Goal: Task Accomplishment & Management: Manage account settings

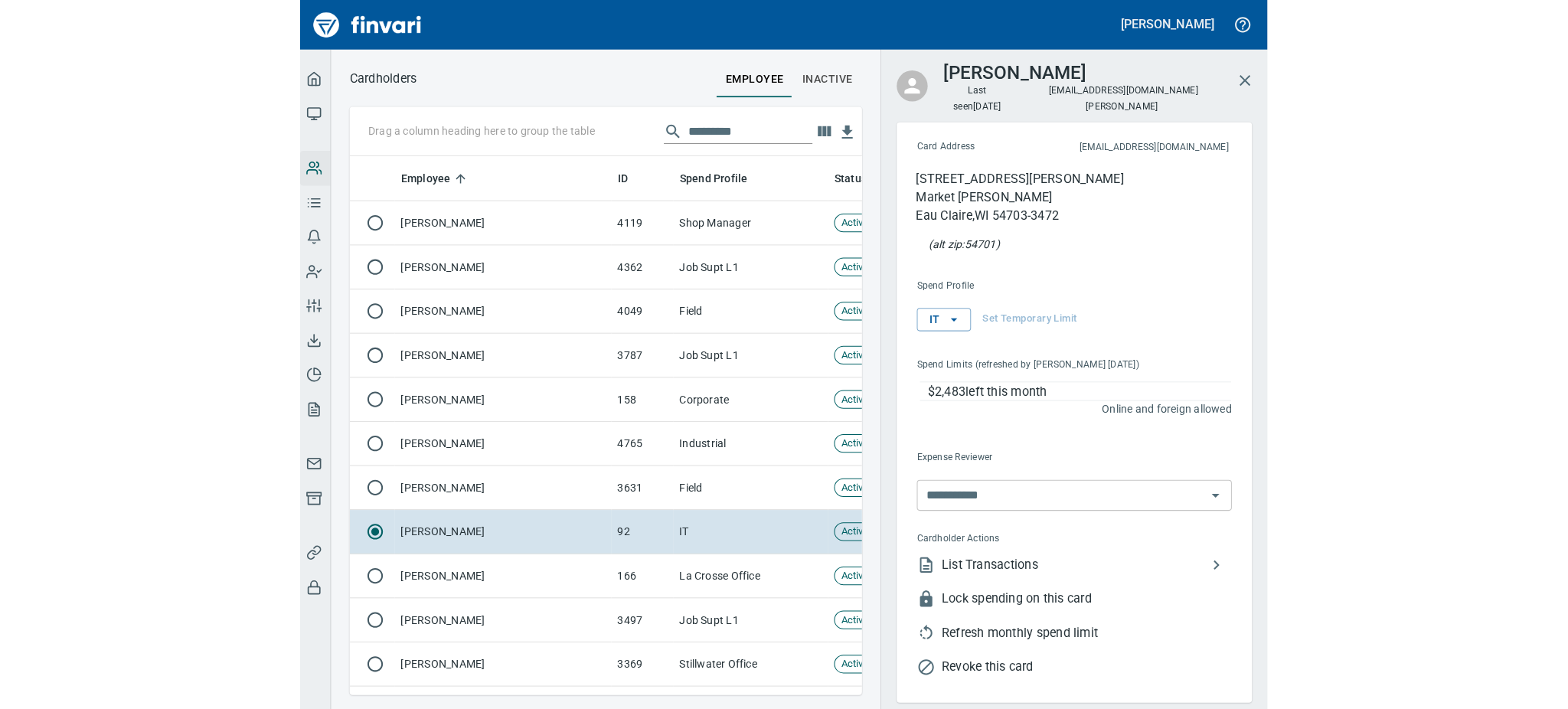
scroll to position [523, 961]
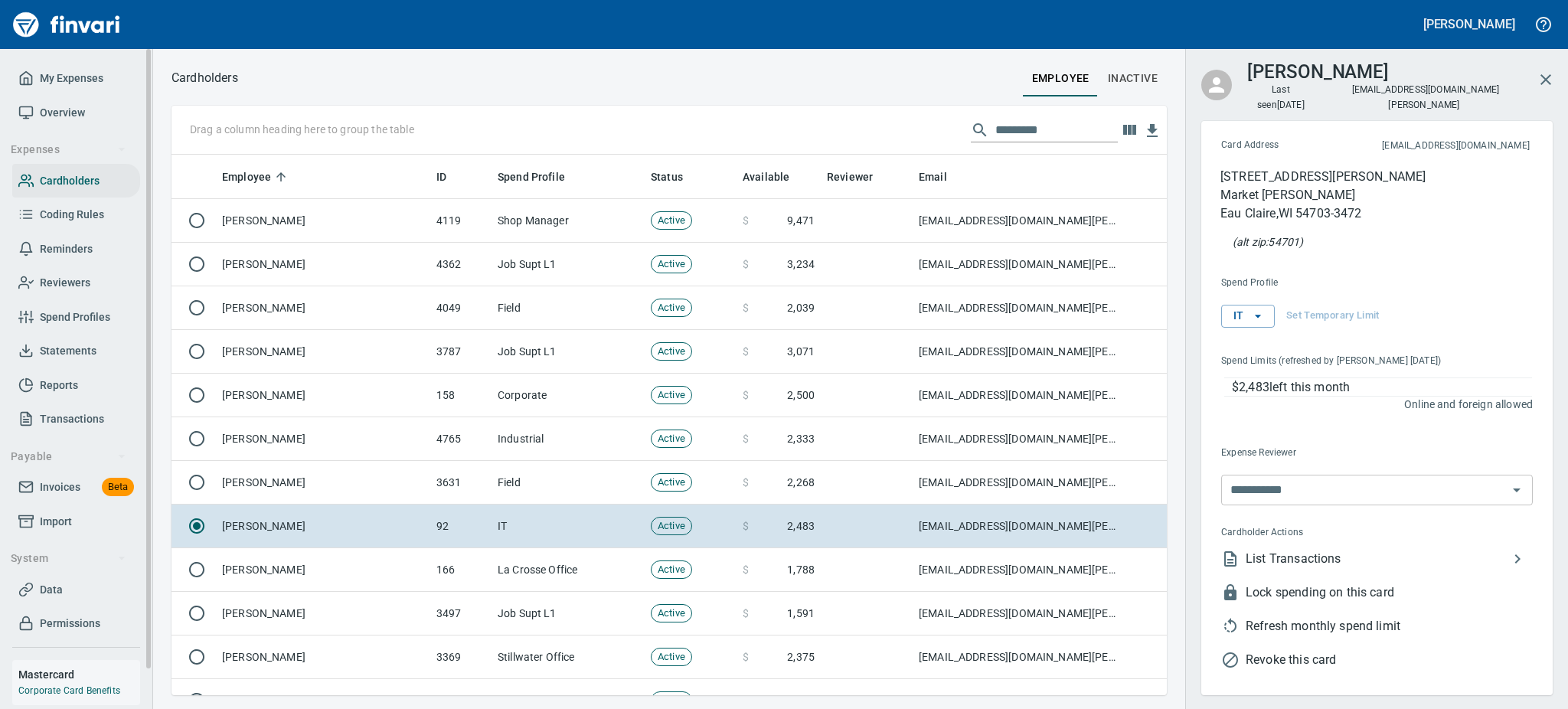
click at [74, 348] on span "Statements" at bounding box center [68, 351] width 57 height 19
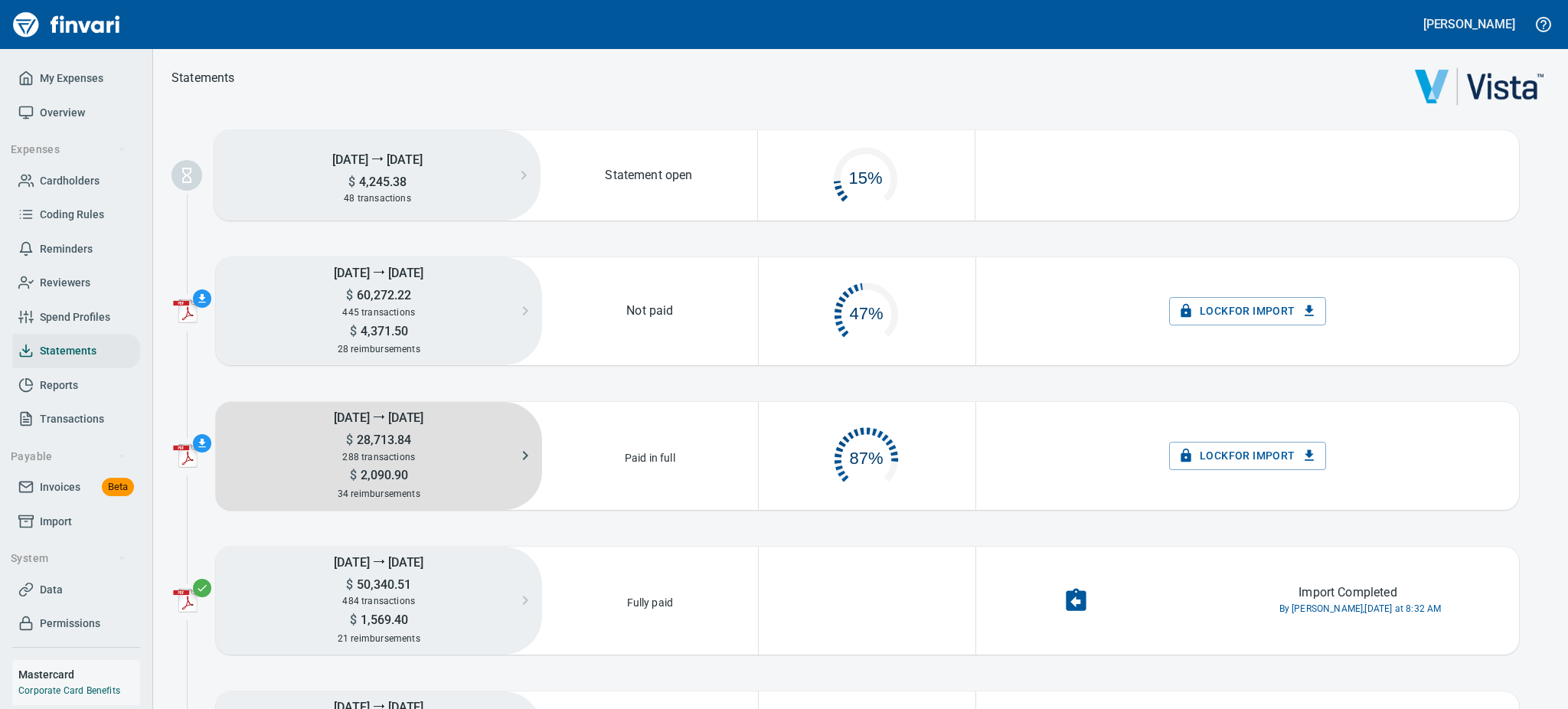
scroll to position [70, 197]
click at [411, 481] on h5 "$ 2,090.90" at bounding box center [378, 475] width 326 height 16
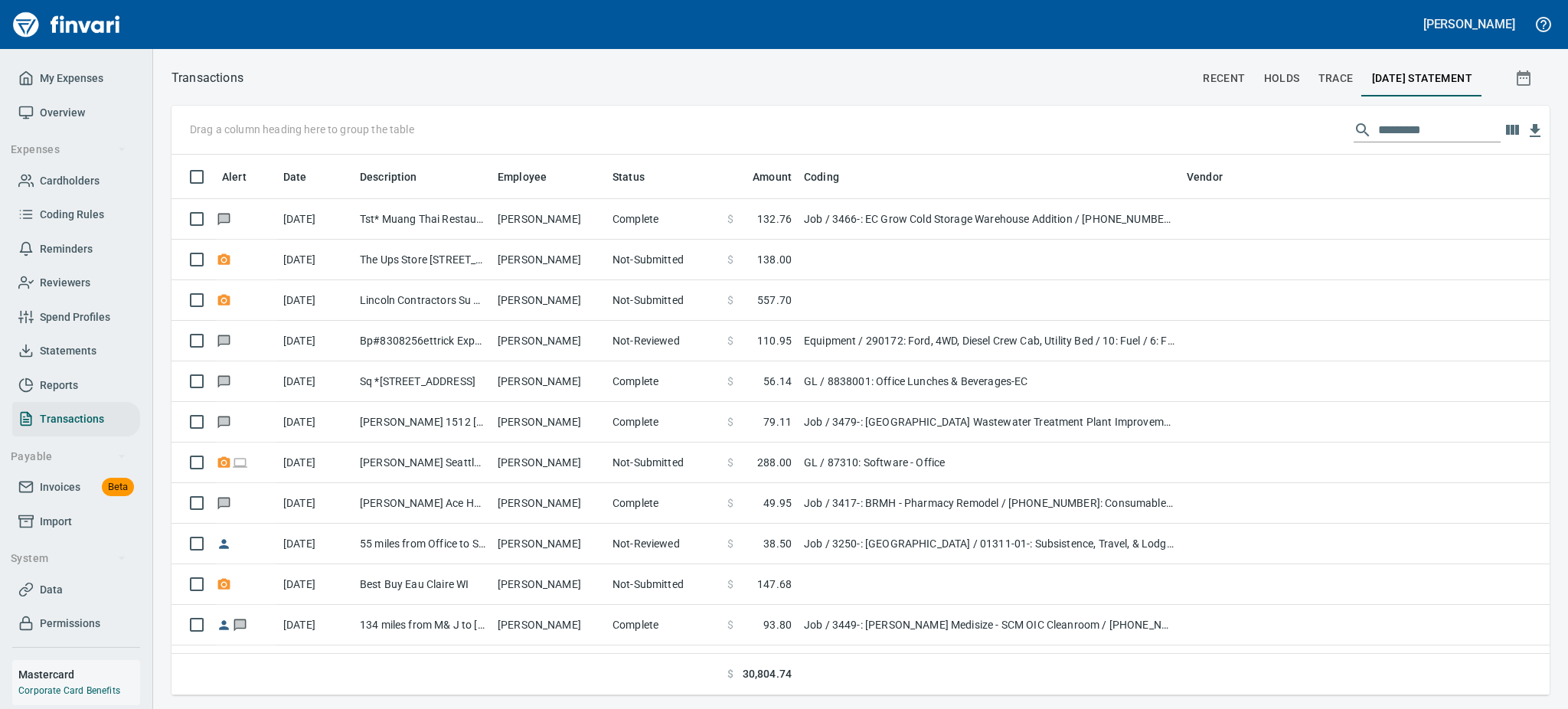
scroll to position [523, 1343]
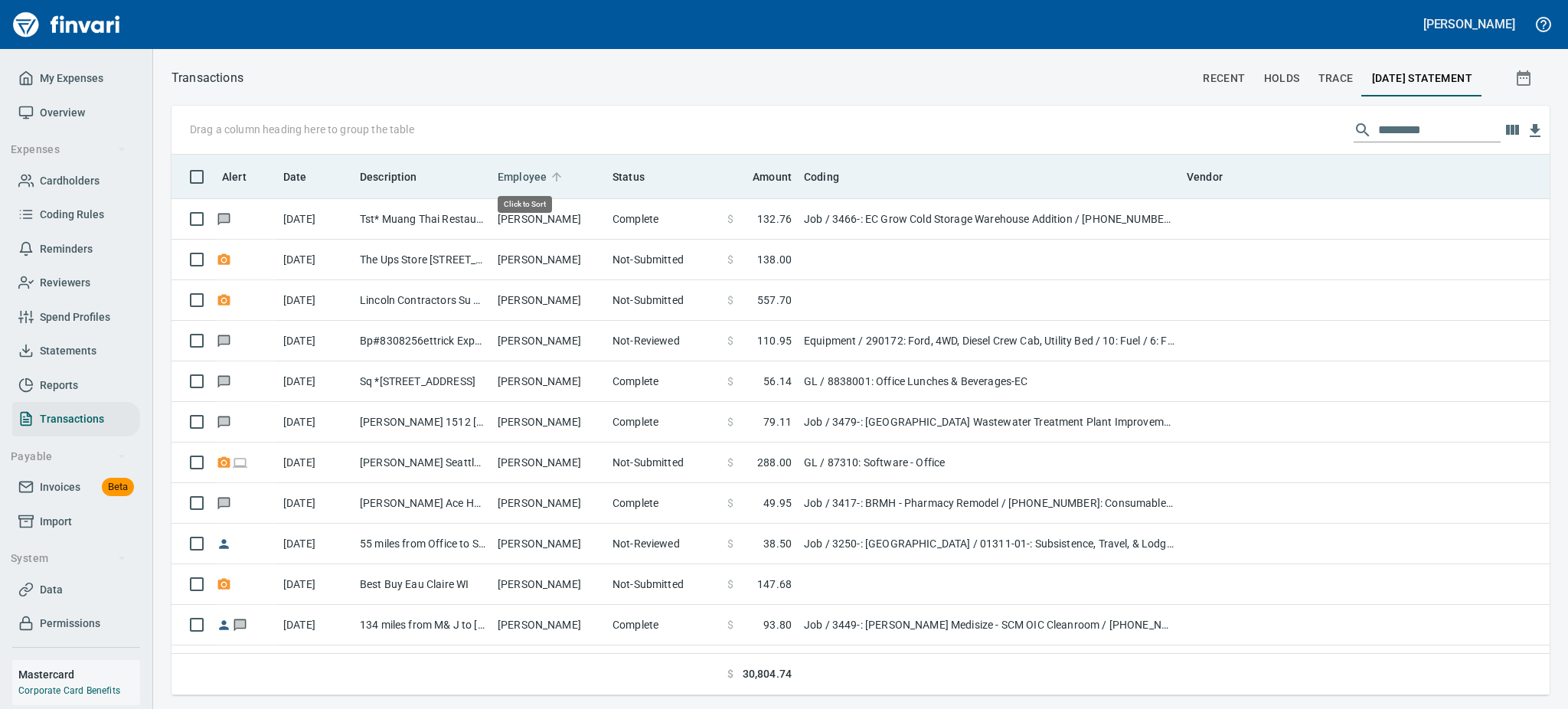
click at [522, 172] on span "Employee" at bounding box center [522, 176] width 49 height 18
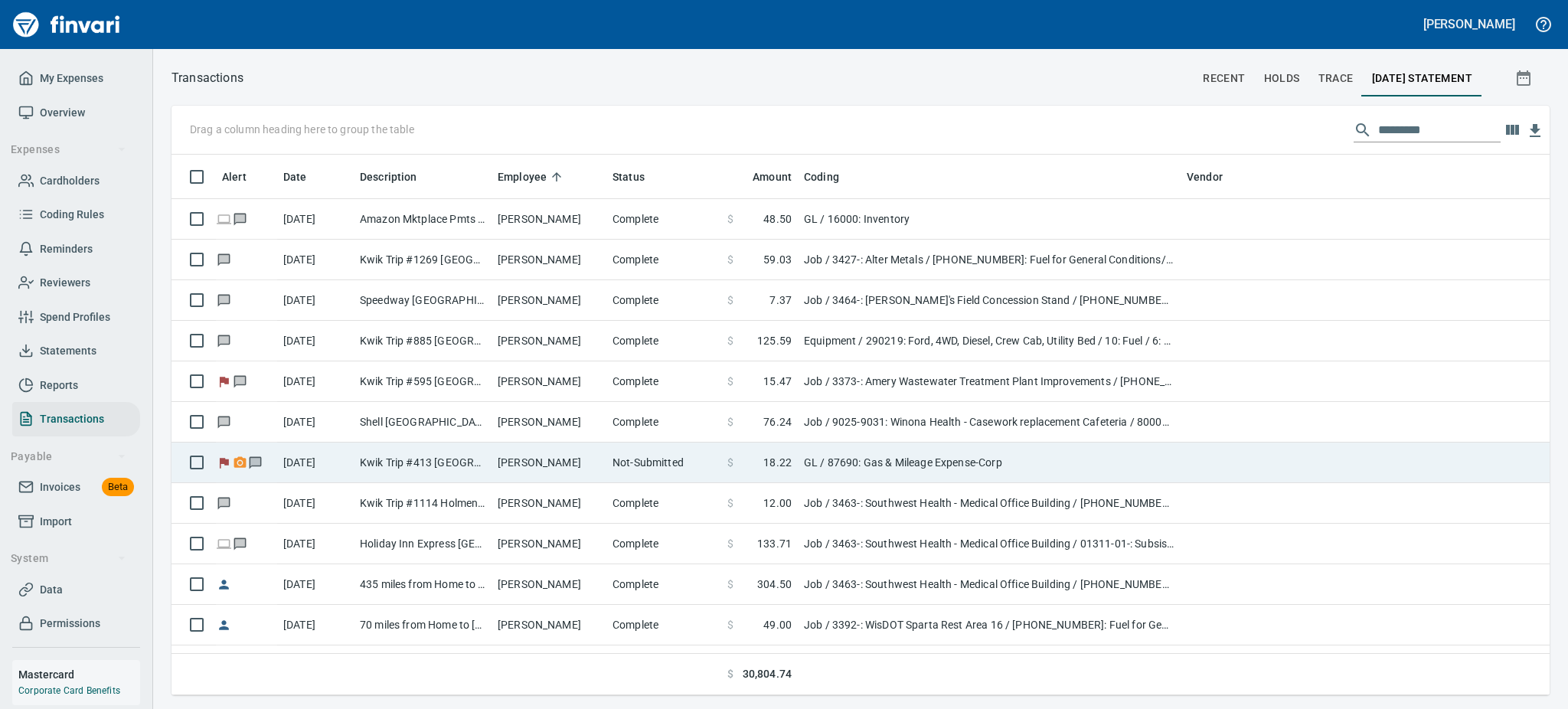
click at [527, 473] on td "[PERSON_NAME]" at bounding box center [548, 462] width 114 height 40
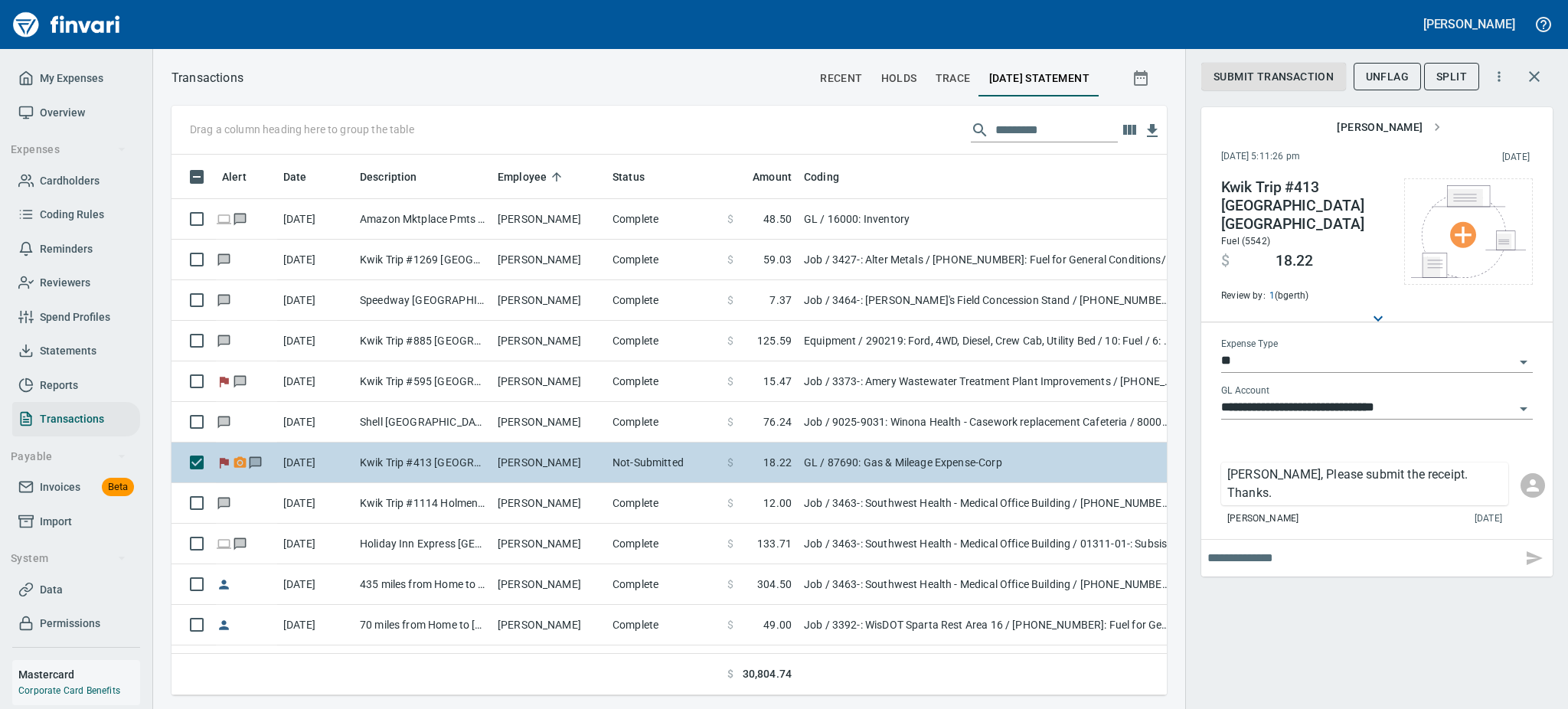
scroll to position [507, 961]
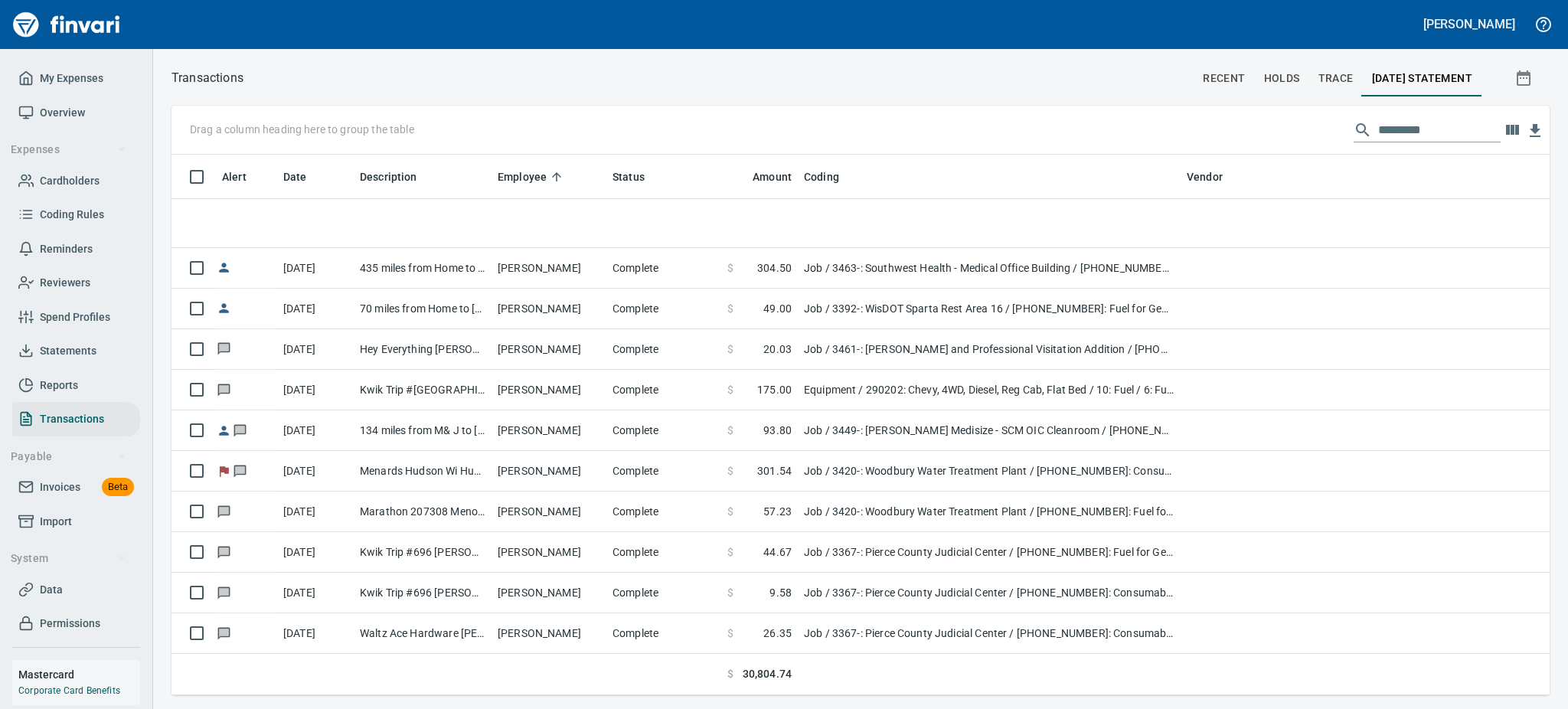
scroll to position [306, 0]
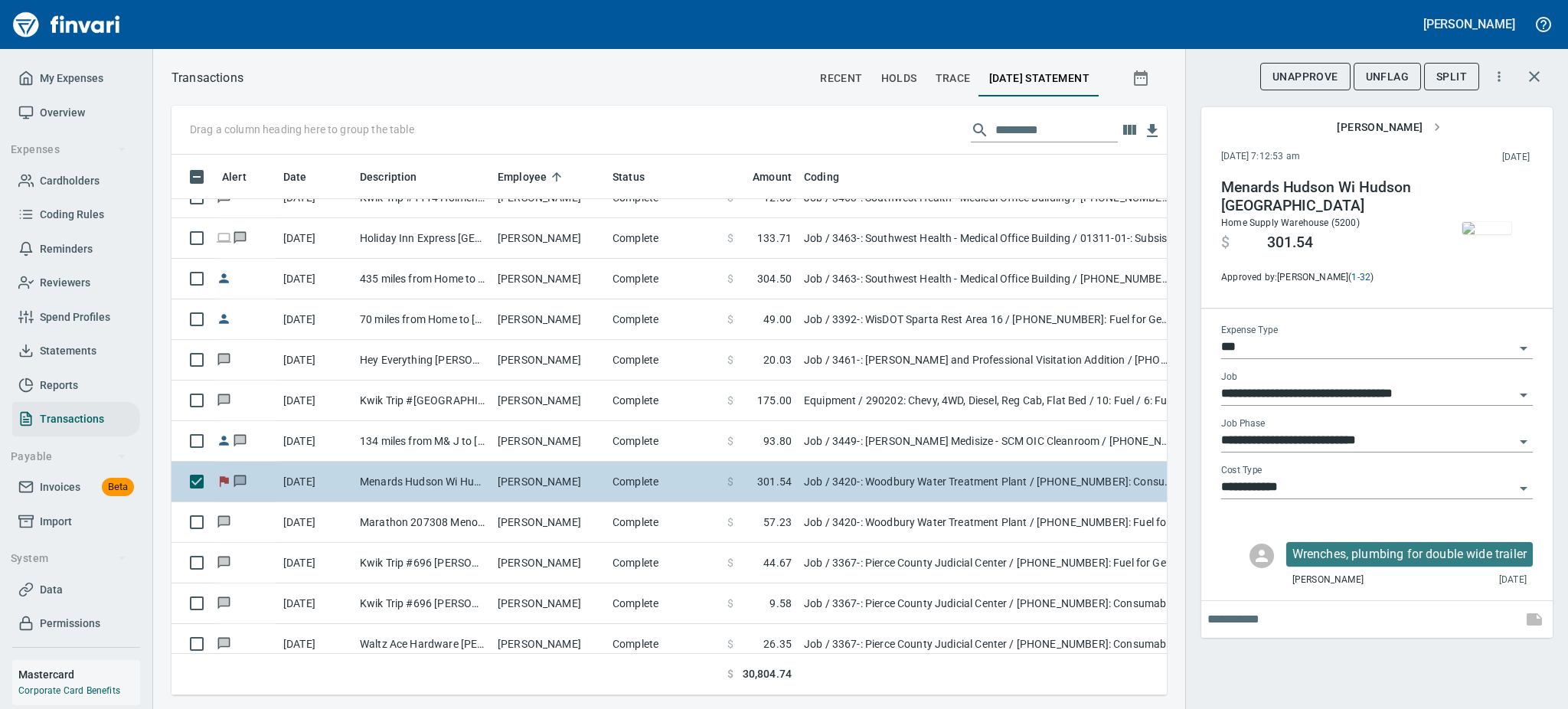
scroll to position [408, 0]
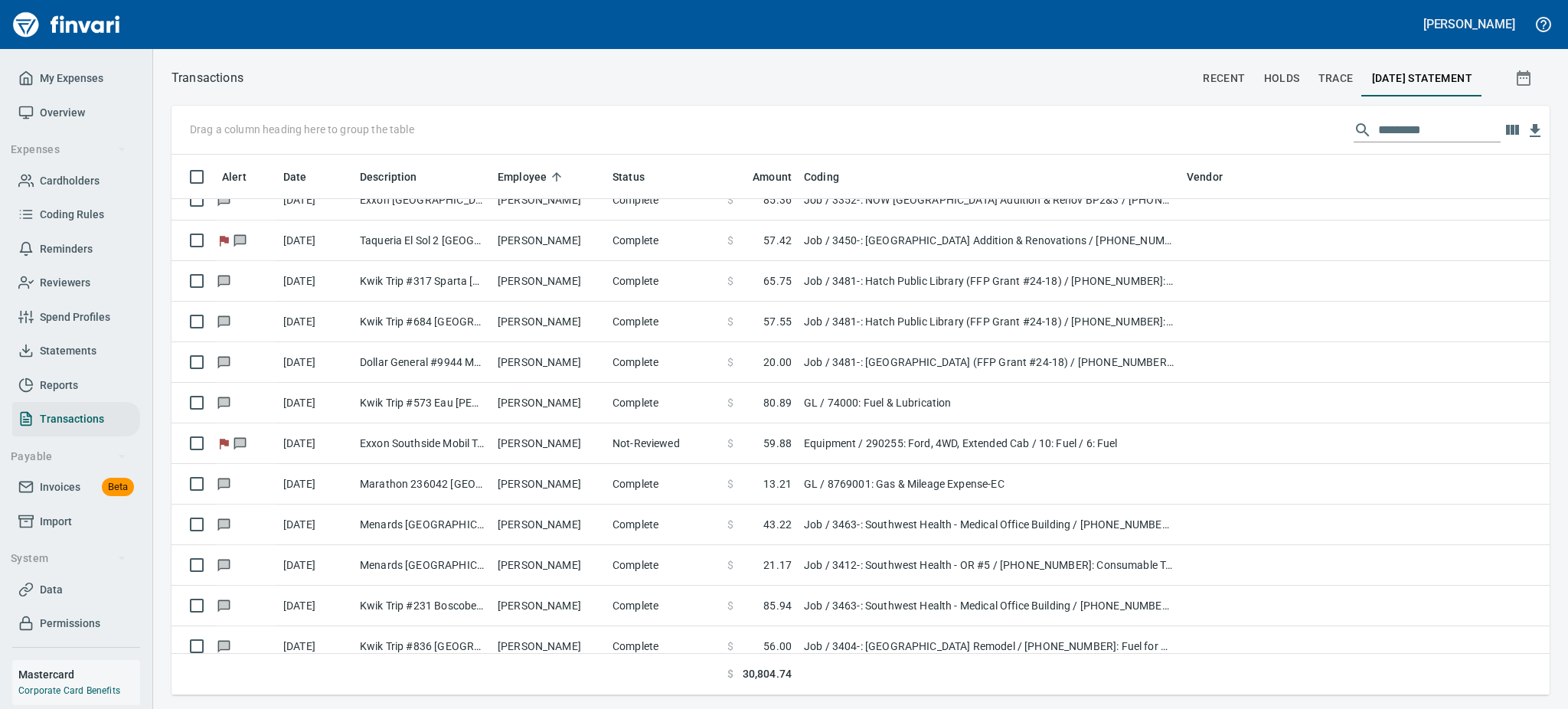
scroll to position [2551, 0]
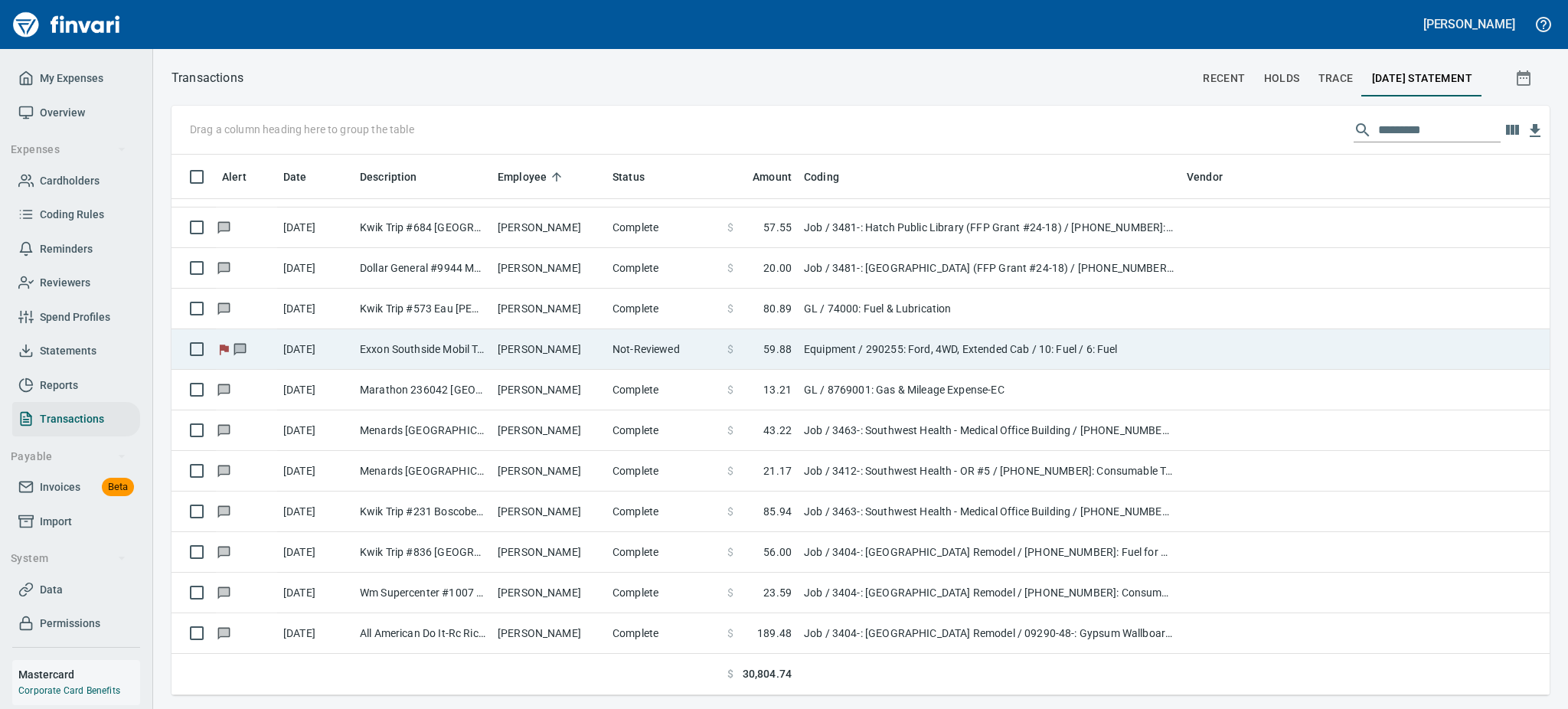
click at [384, 344] on td "Exxon Southside Mobil Tomah [GEOGRAPHIC_DATA]" at bounding box center [422, 349] width 138 height 40
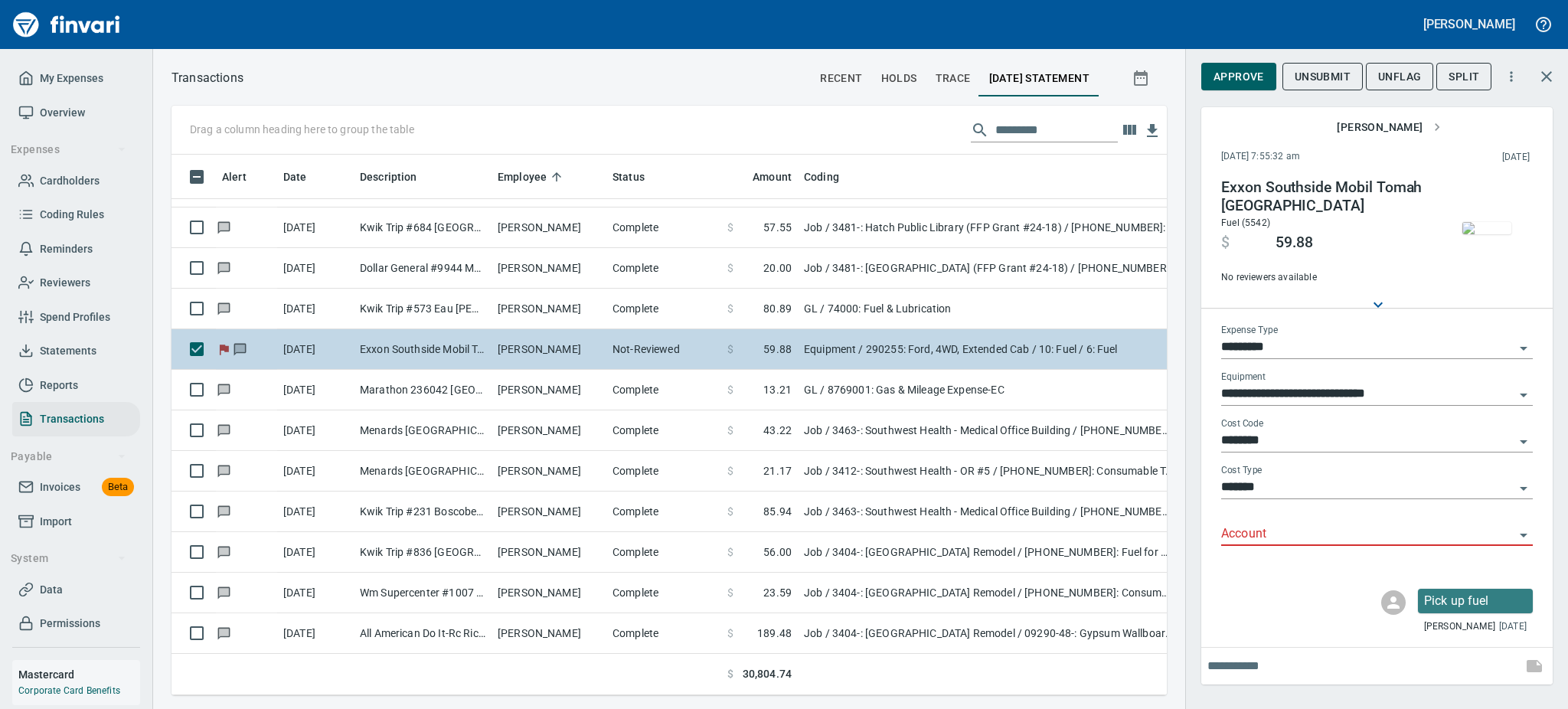
scroll to position [507, 961]
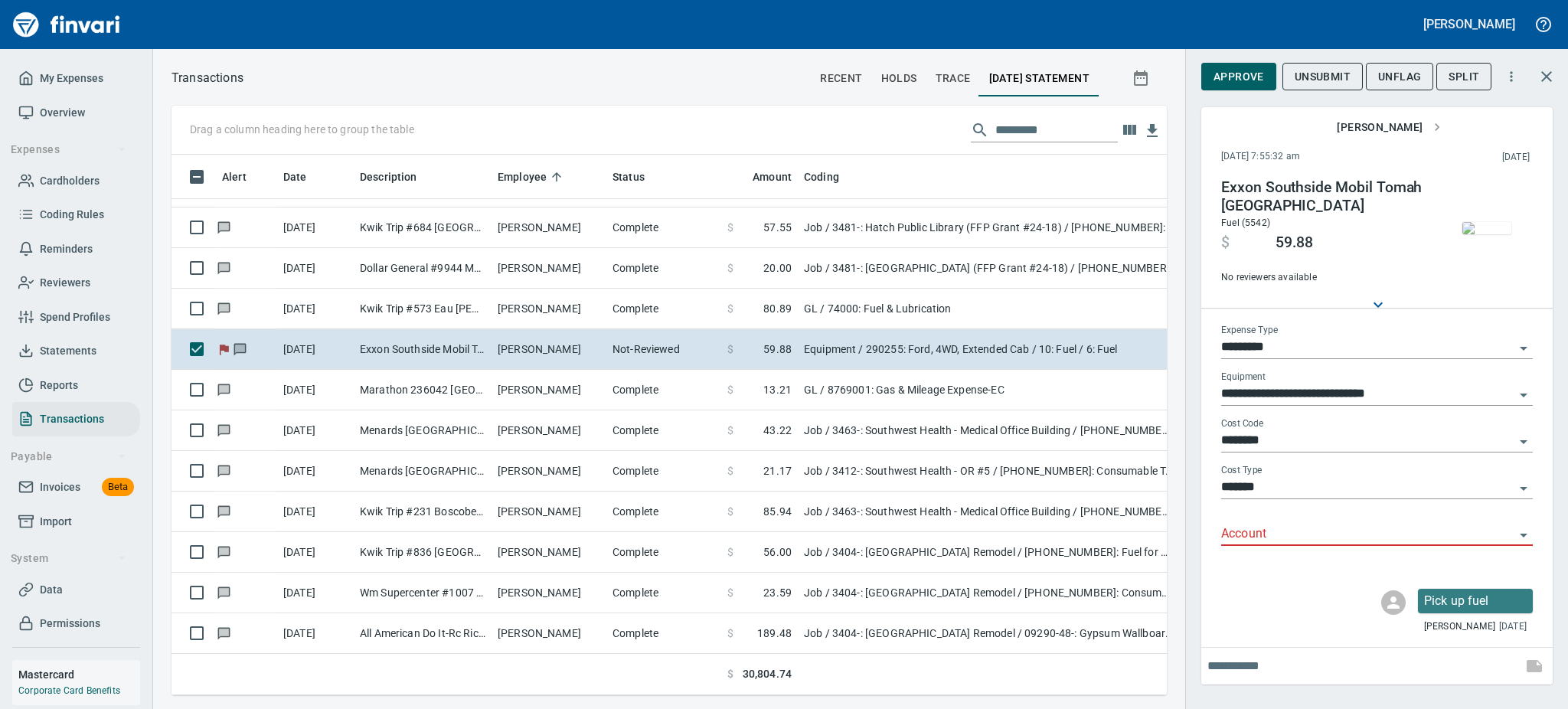
click at [1490, 231] on img "button" at bounding box center [1487, 228] width 49 height 13
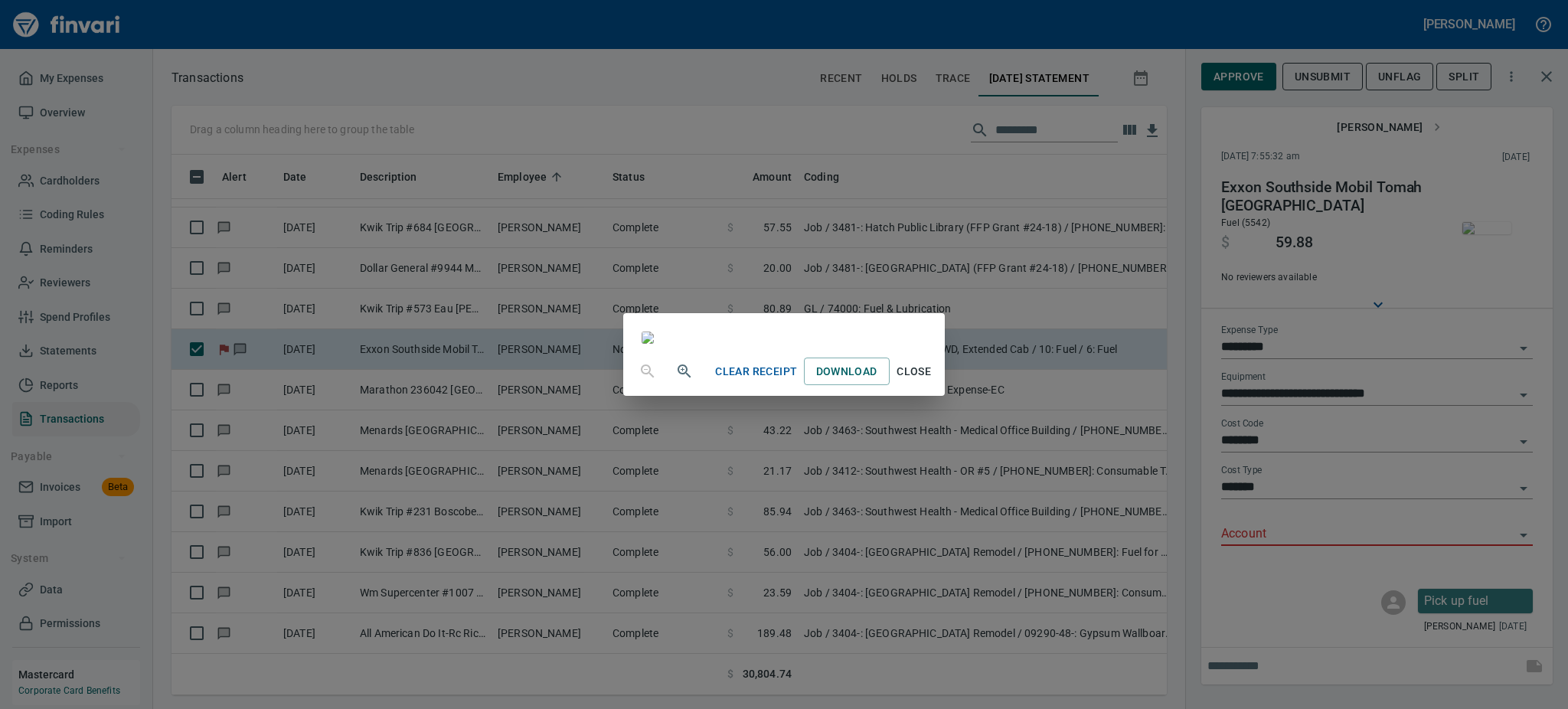
click at [932, 381] on span "Close" at bounding box center [913, 372] width 37 height 19
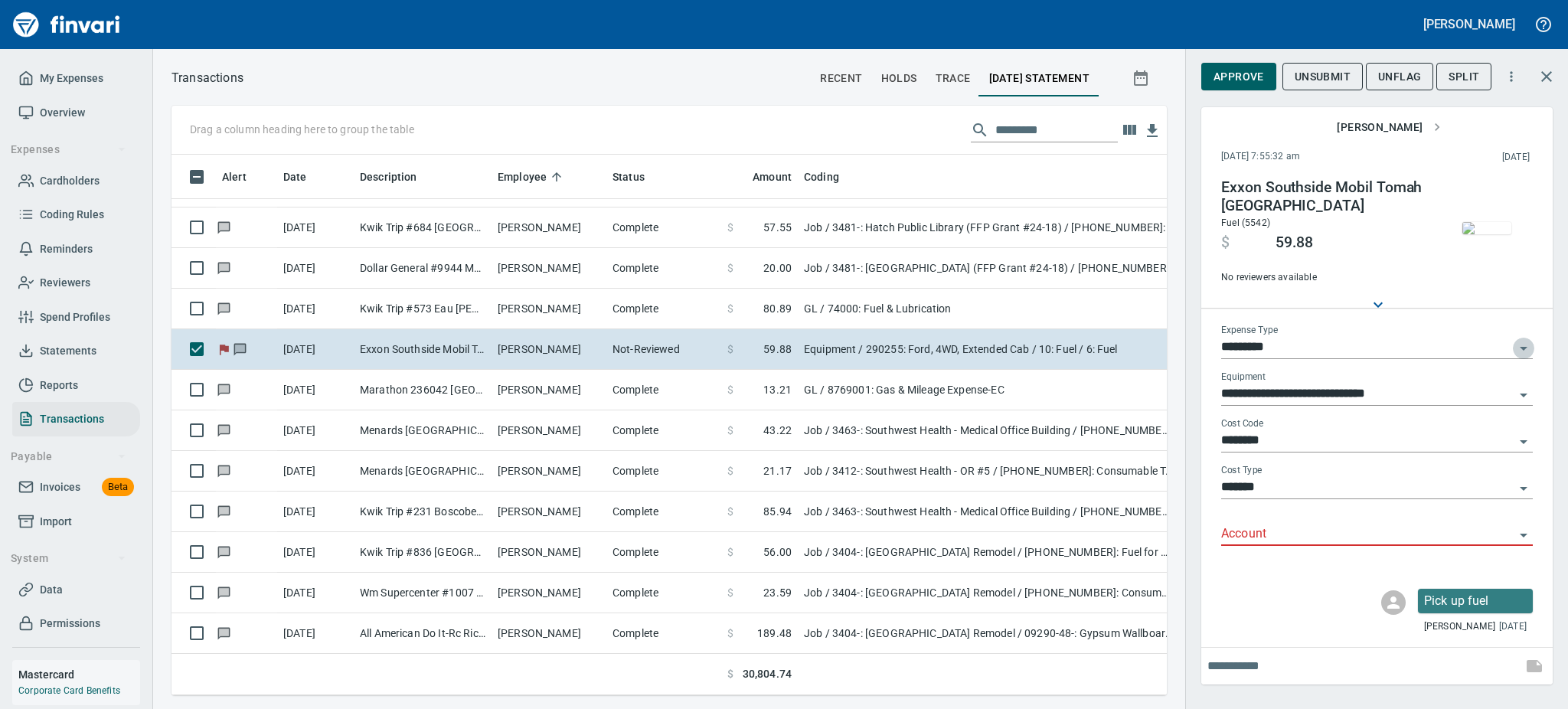
click at [1523, 342] on icon "Open" at bounding box center [1523, 348] width 18 height 18
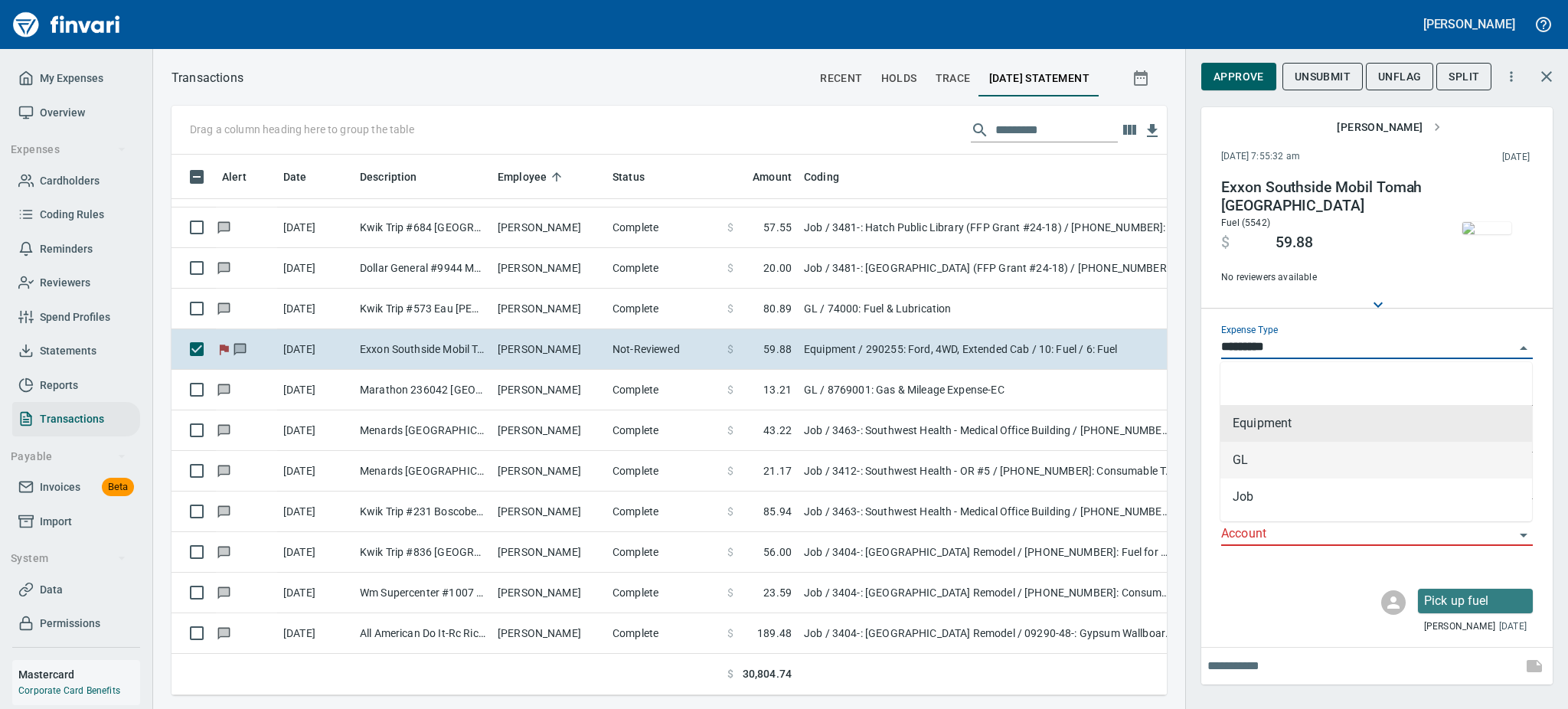
click at [1255, 468] on li "GL" at bounding box center [1375, 460] width 312 height 37
type input "**"
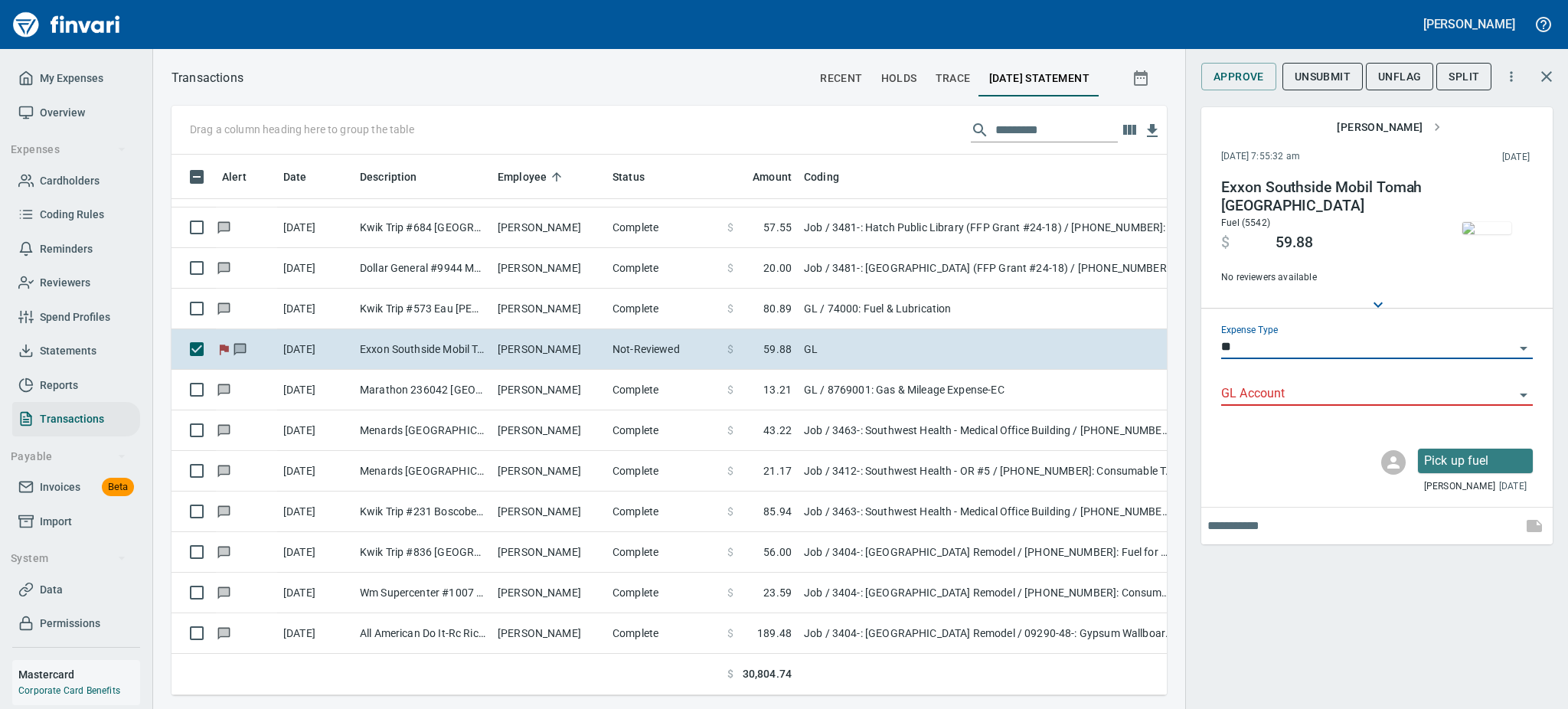
drag, startPoint x: 1257, startPoint y: 397, endPoint x: 1561, endPoint y: 484, distance: 316.2
click at [1257, 396] on input "GL Account" at bounding box center [1367, 394] width 293 height 21
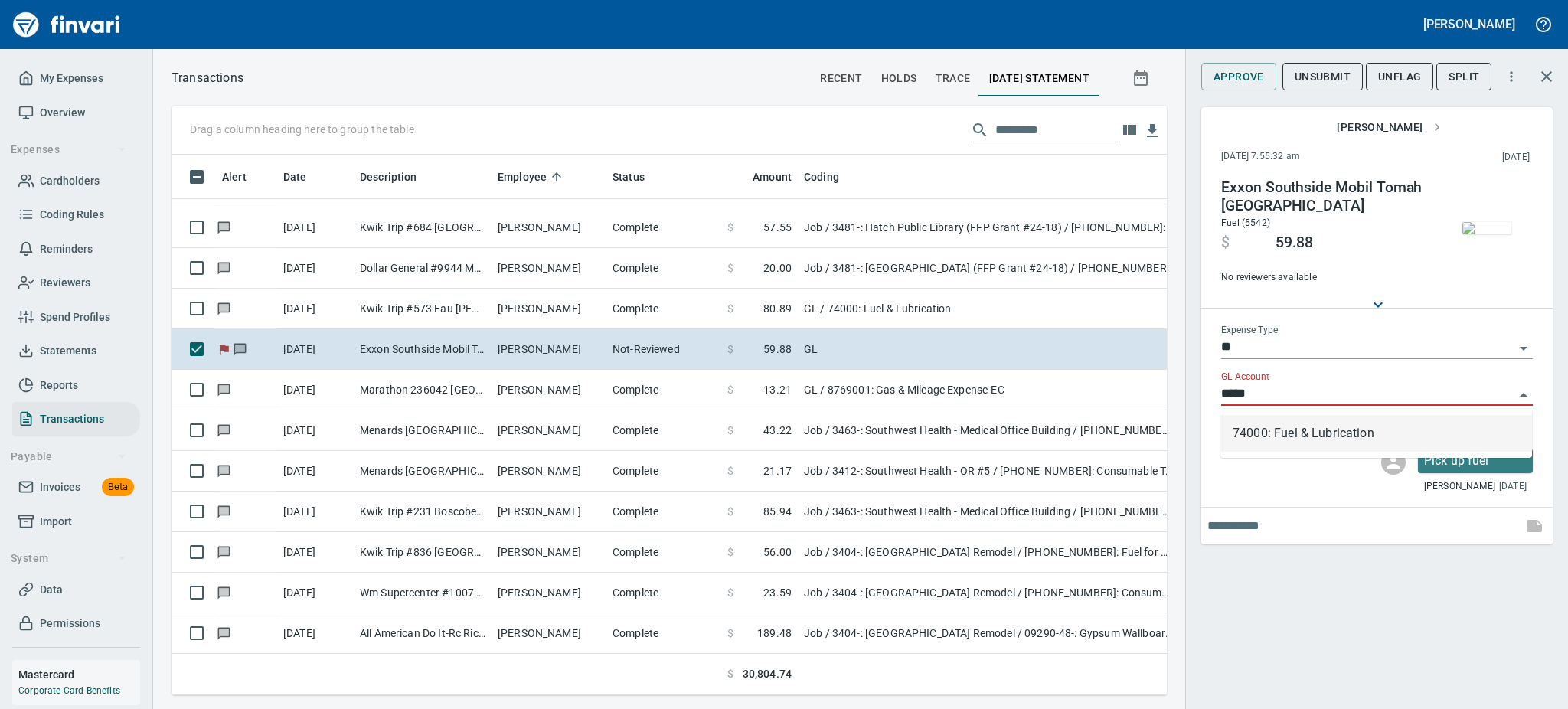
click at [1348, 433] on li "74000: Fuel & Lubrication" at bounding box center [1375, 433] width 312 height 37
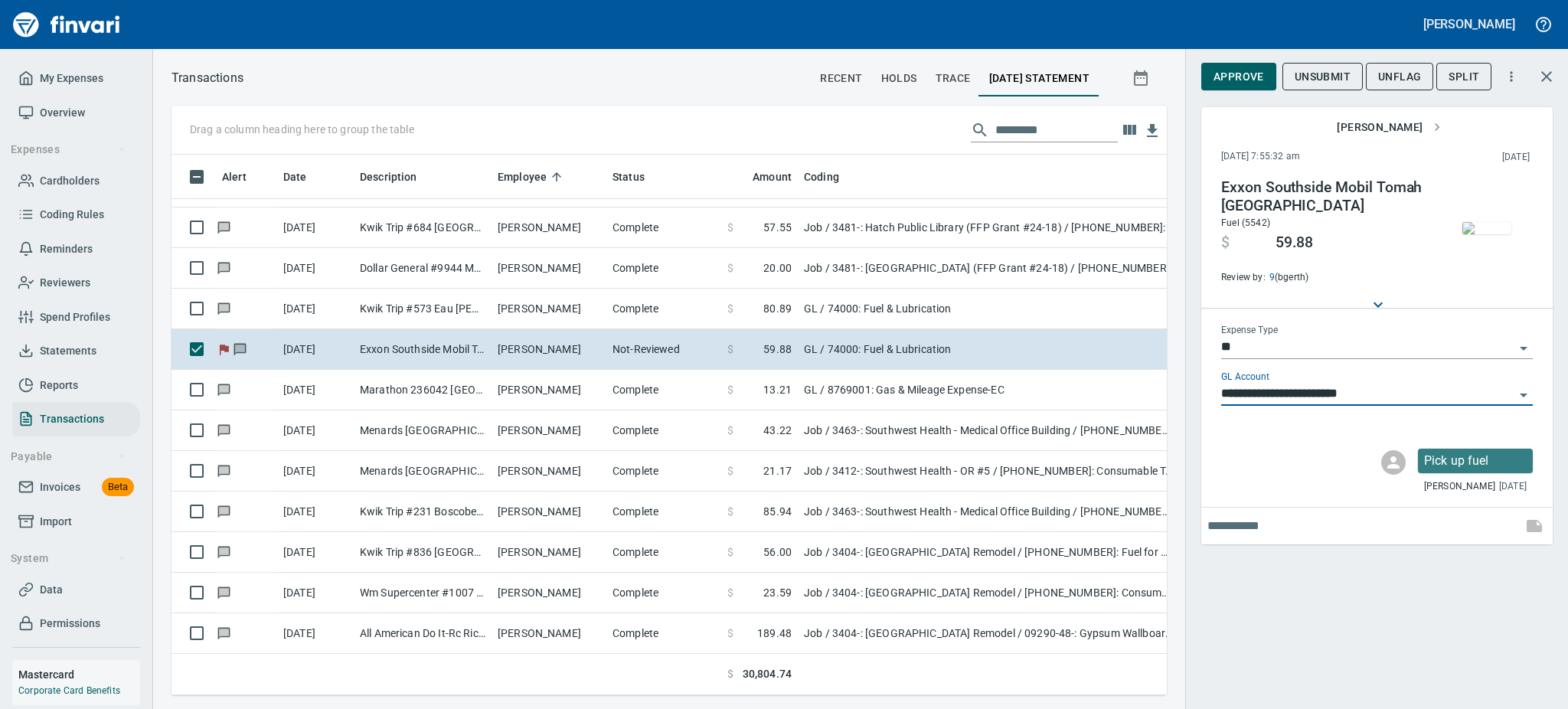
click at [1252, 79] on span "Approve" at bounding box center [1239, 77] width 51 height 19
click at [1371, 79] on span "UnFlag" at bounding box center [1387, 77] width 43 height 19
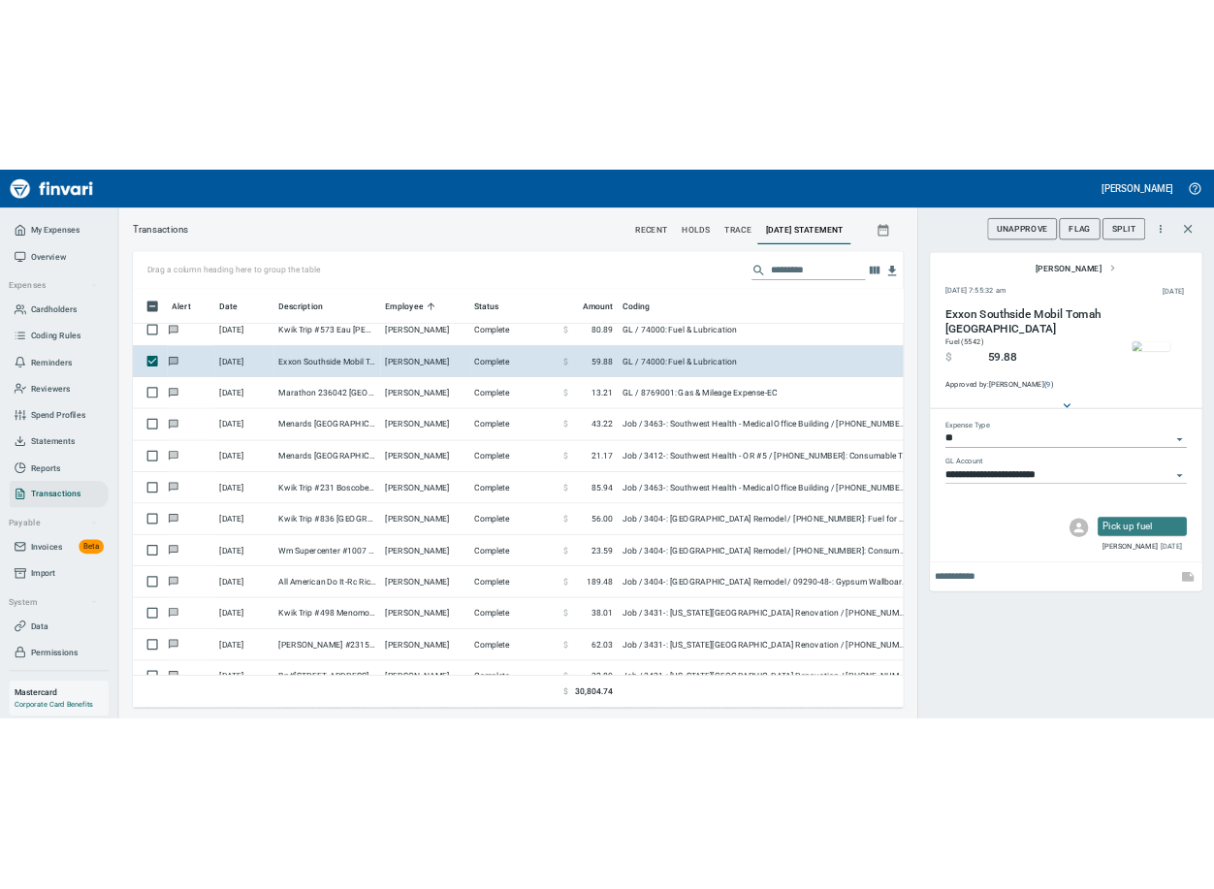
scroll to position [3231, 0]
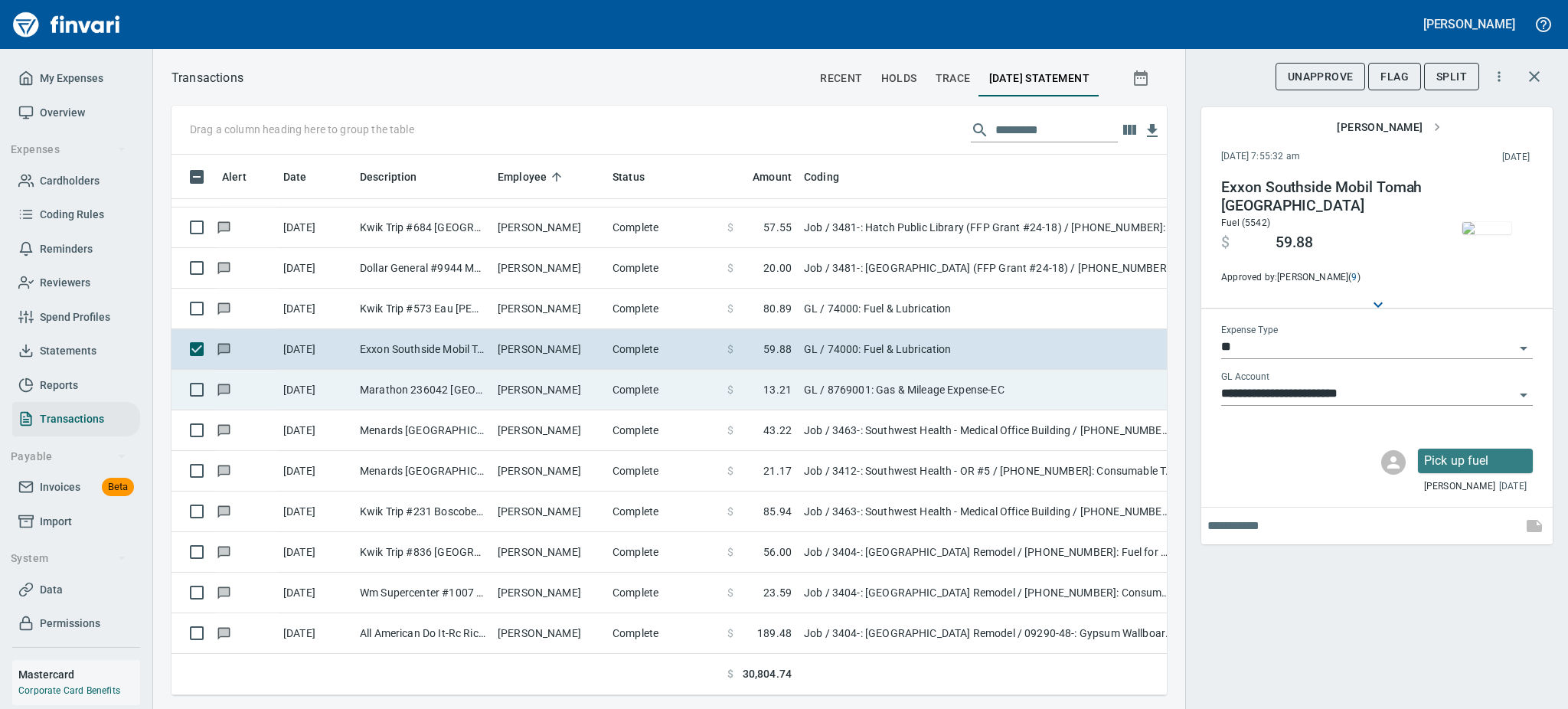
click at [397, 385] on td "Marathon 236042 [GEOGRAPHIC_DATA]" at bounding box center [422, 389] width 138 height 40
type input "**********"
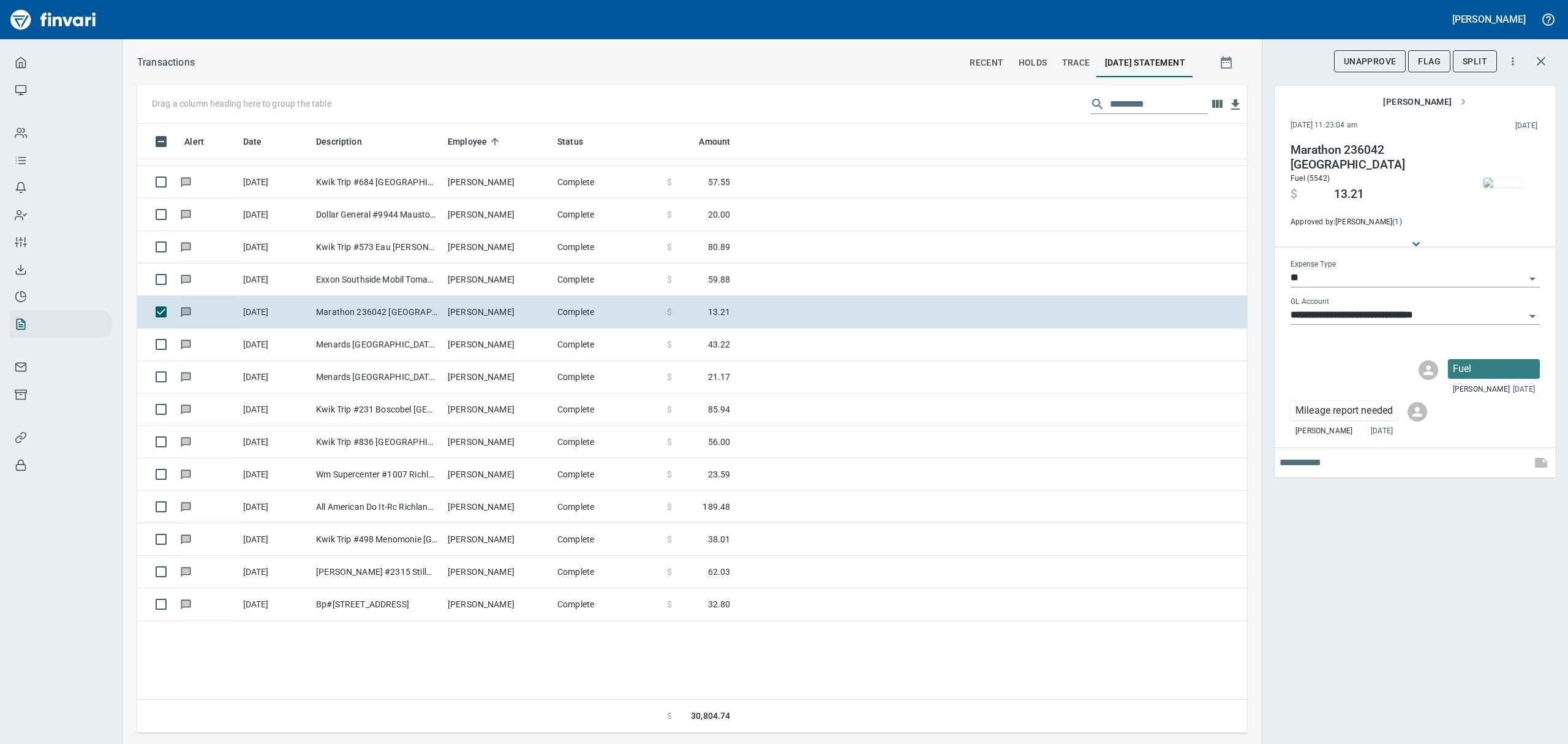
scroll to position [595, 1082]
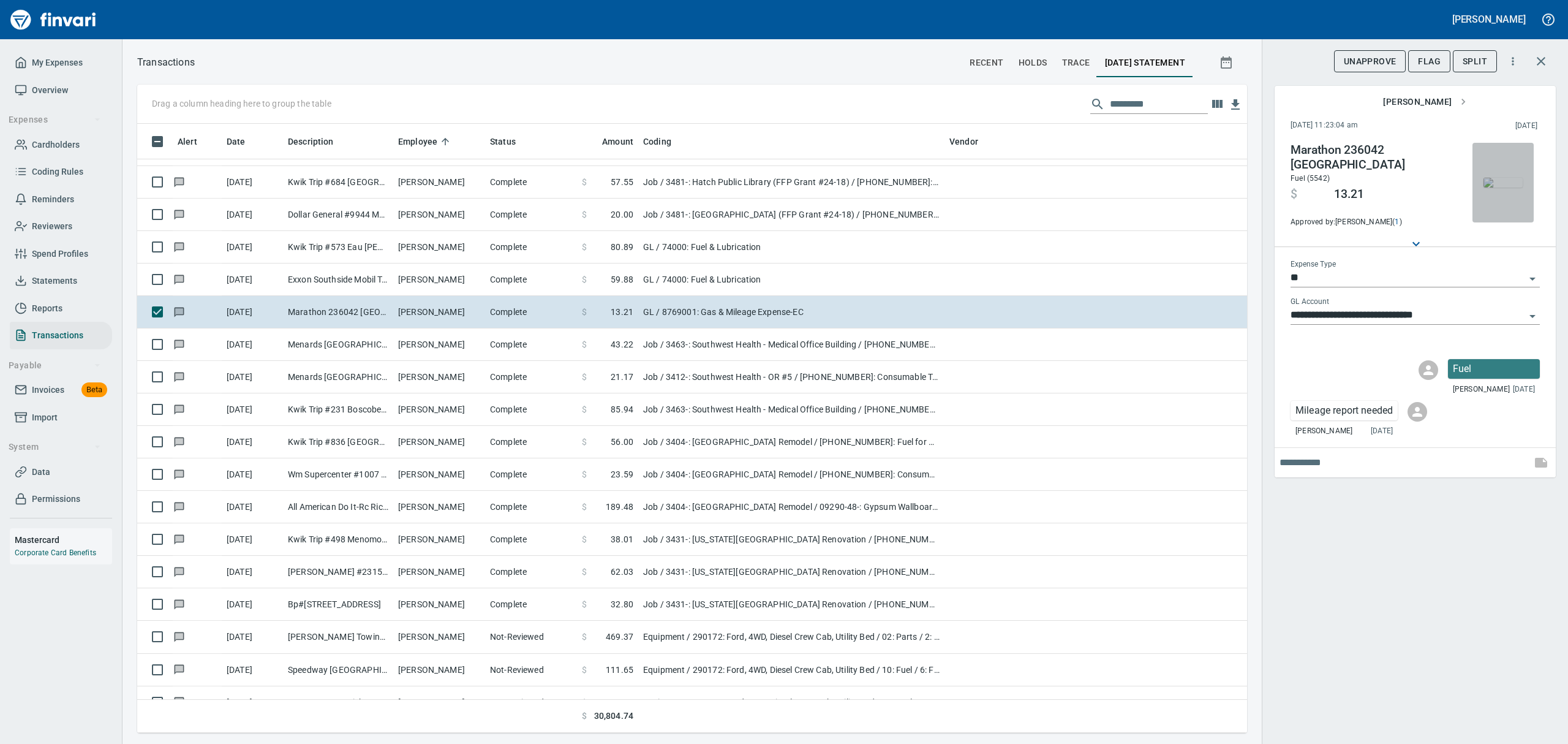
click at [1512, 184] on img "button" at bounding box center [1503, 183] width 39 height 10
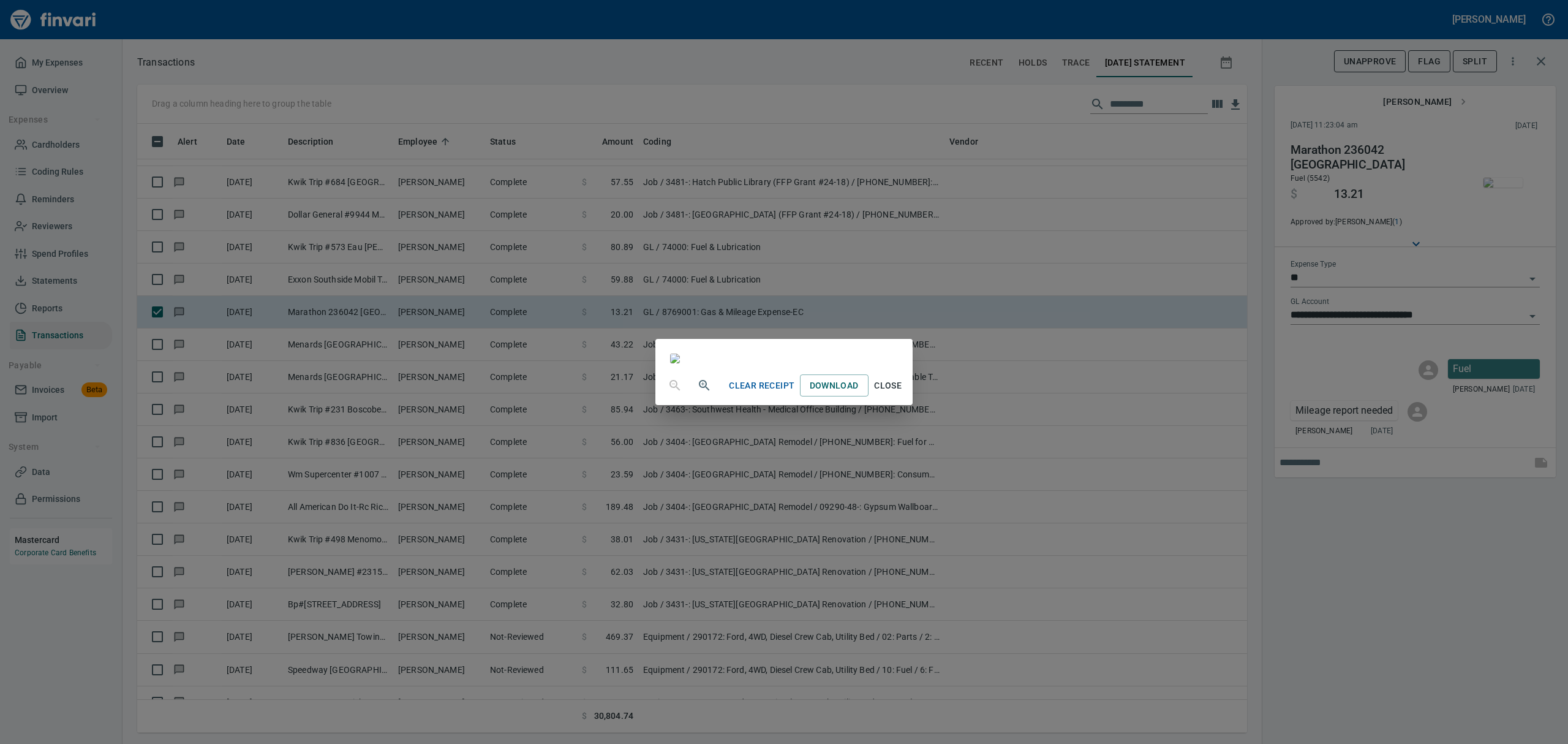
click at [903, 393] on span "Close" at bounding box center [888, 386] width 30 height 15
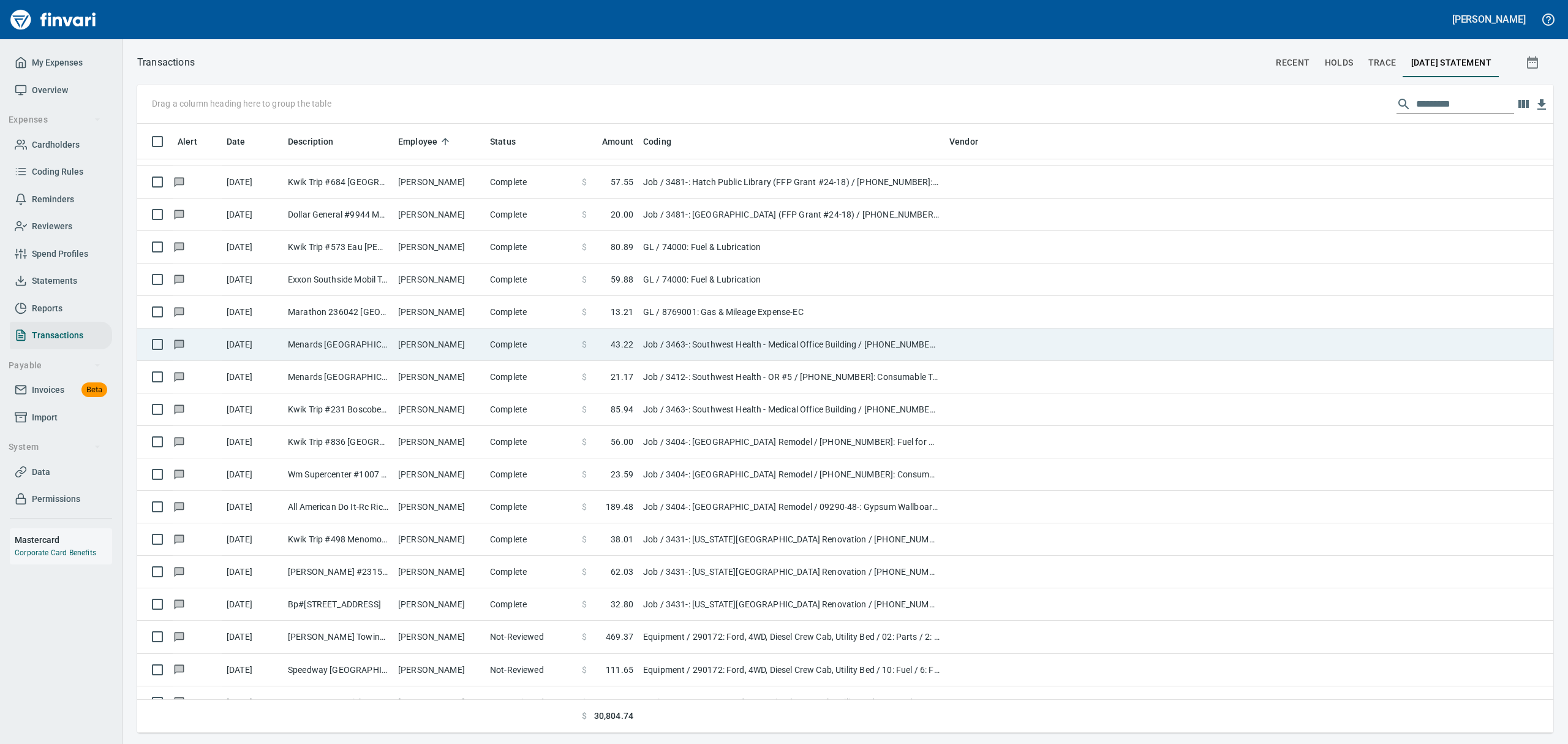
scroll to position [595, 1375]
click at [322, 336] on td "Menards [GEOGRAPHIC_DATA] [GEOGRAPHIC_DATA] [GEOGRAPHIC_DATA] [GEOGRAPHIC_DATA]" at bounding box center [338, 345] width 111 height 32
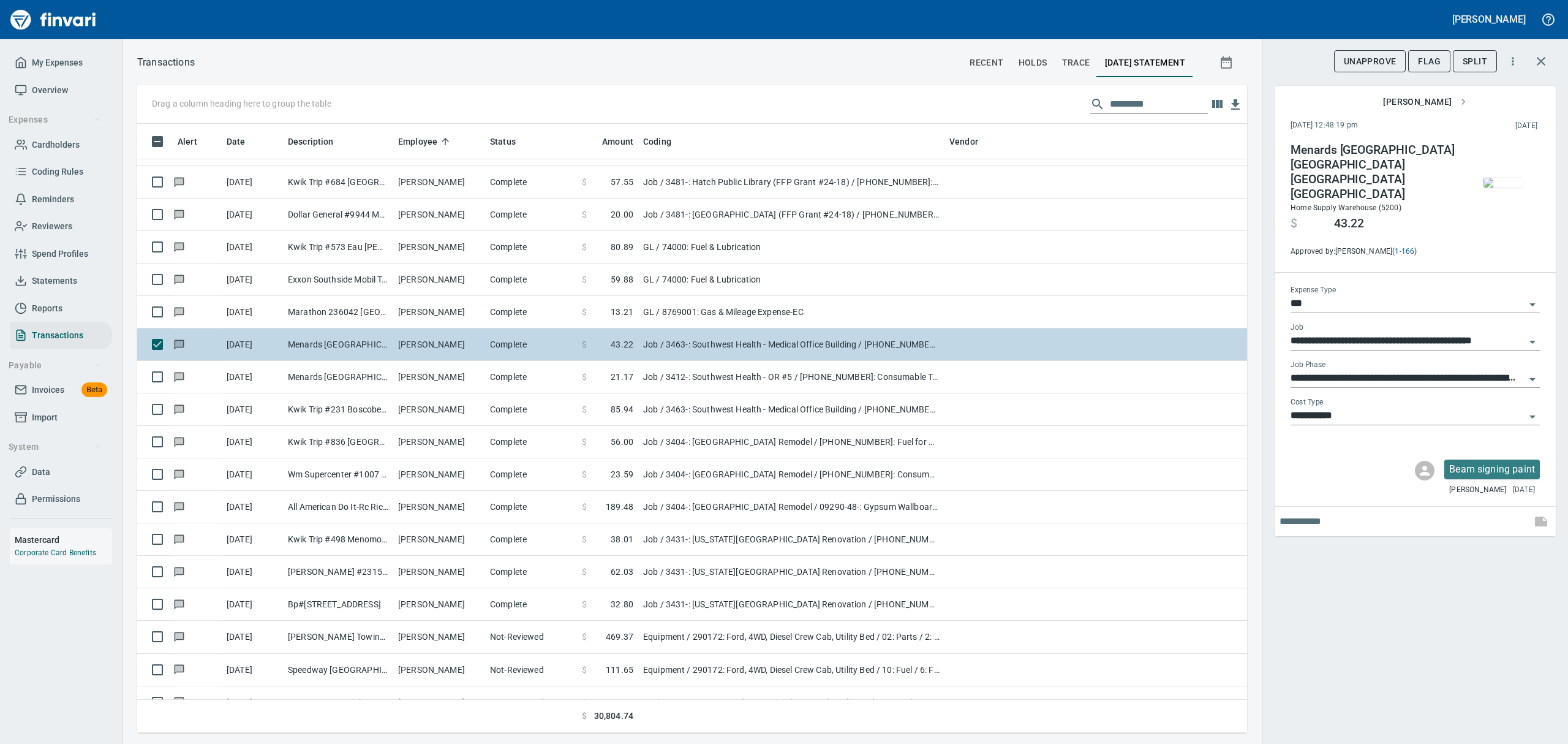
scroll to position [595, 1082]
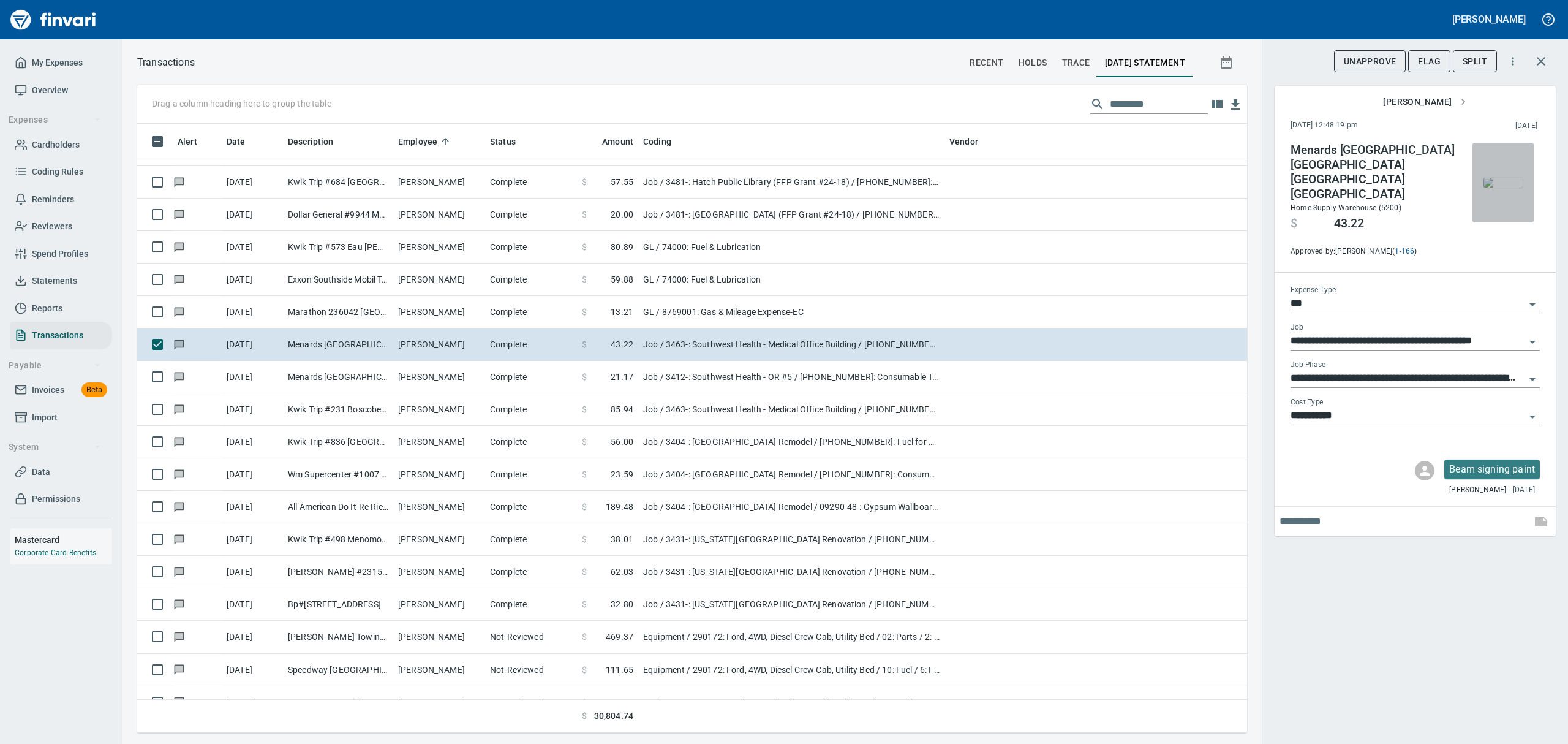
click at [1511, 188] on img "button" at bounding box center [1503, 183] width 39 height 10
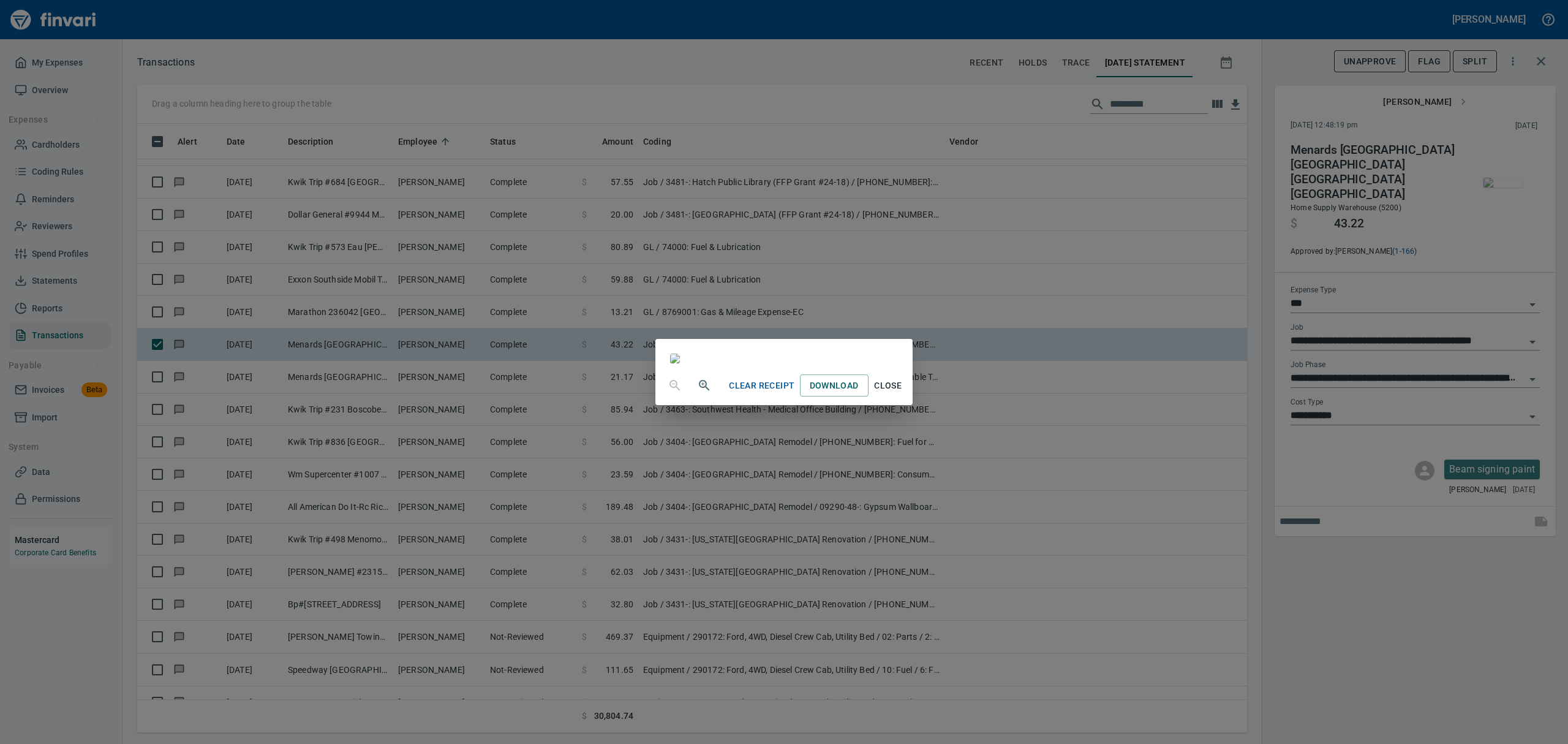
click at [903, 393] on span "Close" at bounding box center [888, 386] width 30 height 15
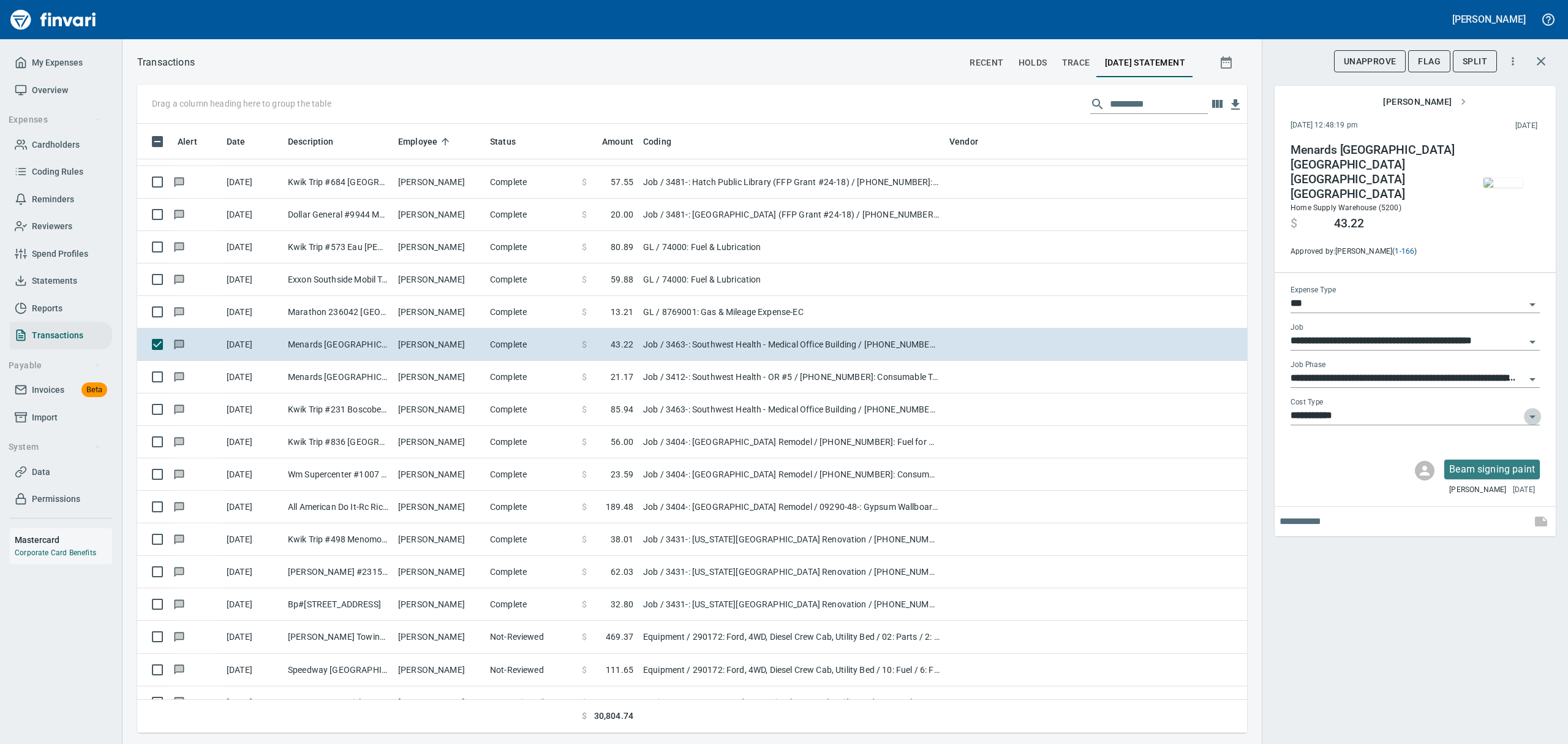
click at [1535, 410] on icon "Open" at bounding box center [1532, 417] width 15 height 15
click at [1308, 479] on li "8: Indirects" at bounding box center [1414, 480] width 250 height 30
type input "**********"
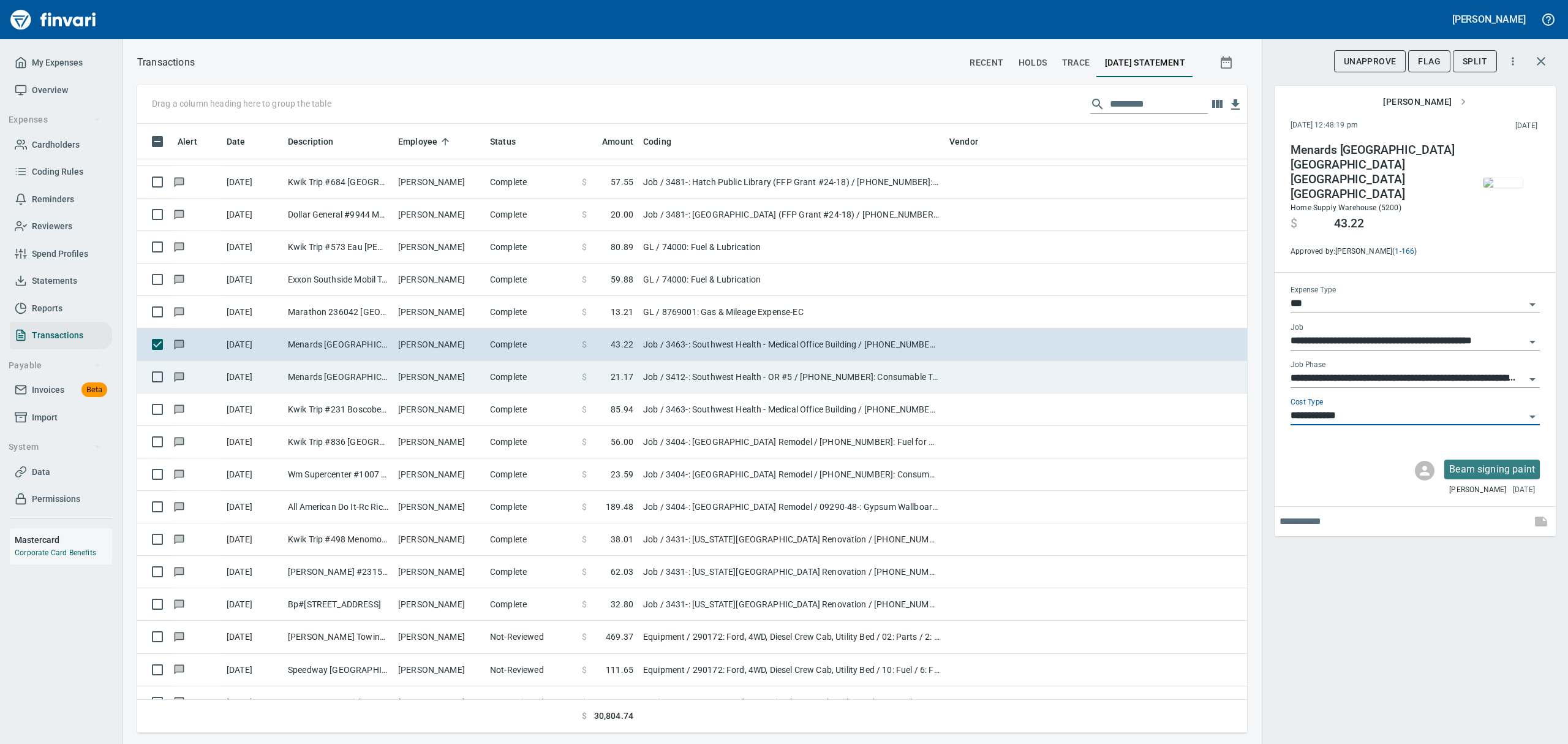
click at [266, 384] on td "[DATE]" at bounding box center [252, 377] width 61 height 32
type input "**********"
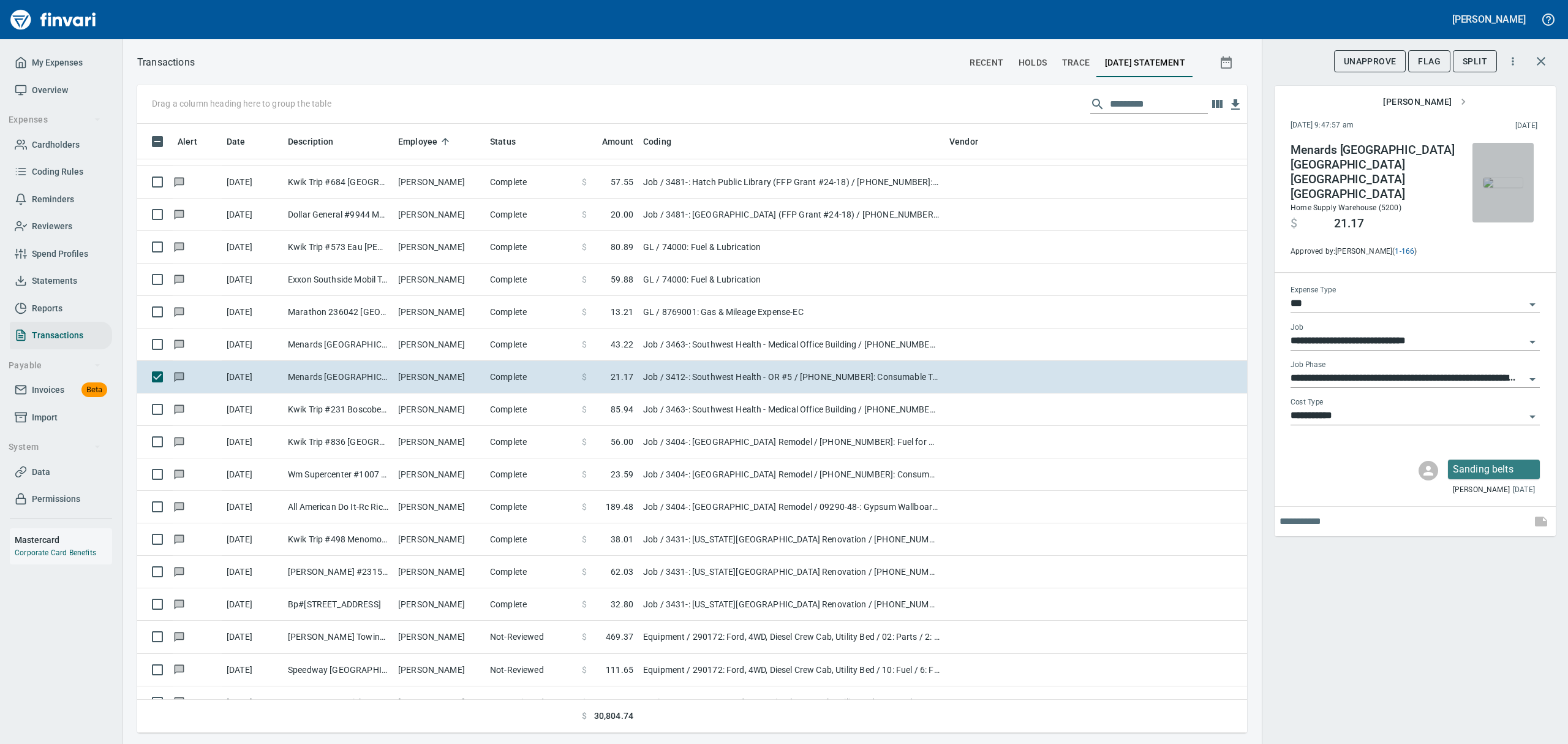
click at [1522, 185] on img "button" at bounding box center [1503, 183] width 39 height 10
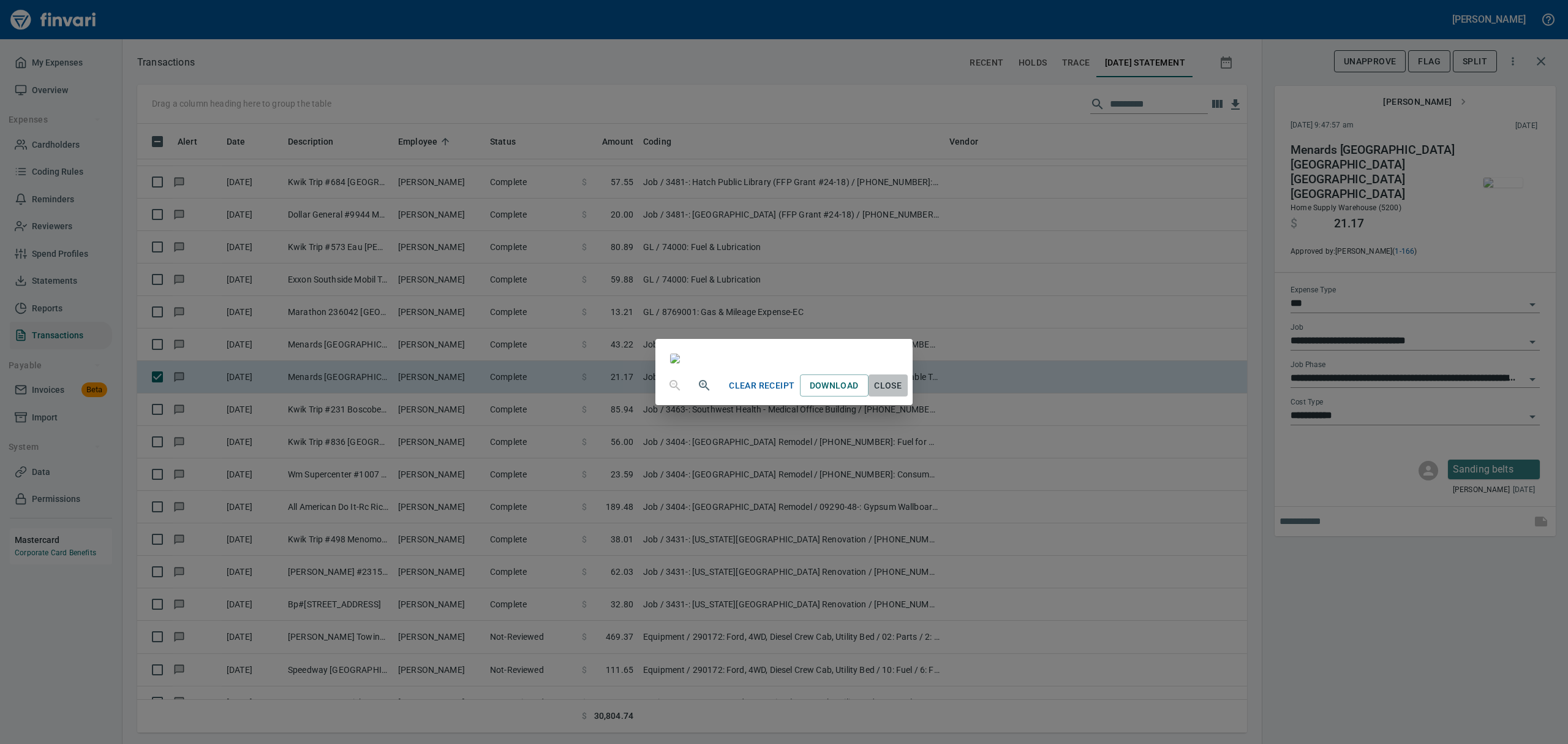
click at [903, 393] on span "Close" at bounding box center [888, 386] width 30 height 15
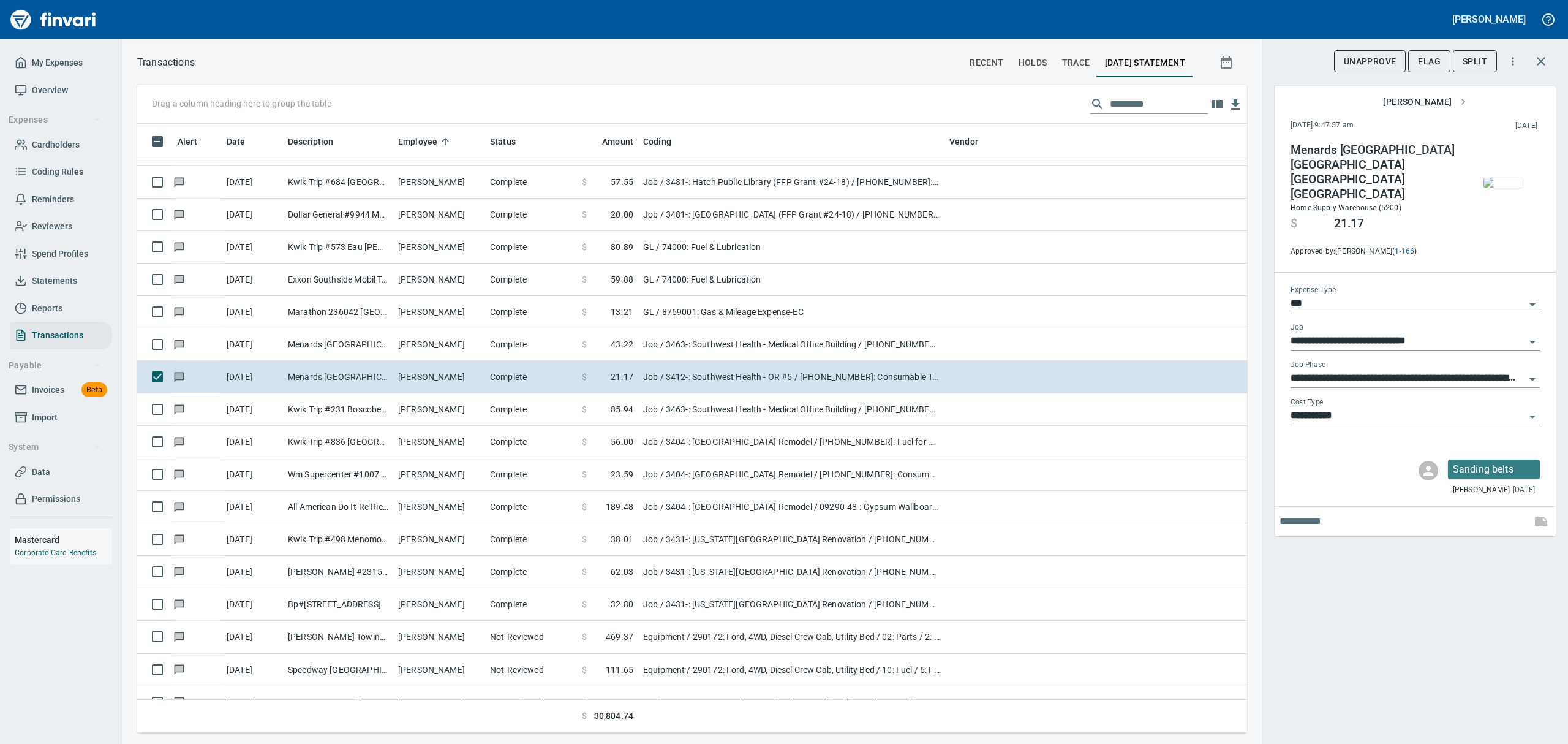
click at [1535, 410] on icon "Open" at bounding box center [1532, 417] width 15 height 15
click at [1350, 480] on li "8: Indirects" at bounding box center [1414, 480] width 250 height 30
type input "**********"
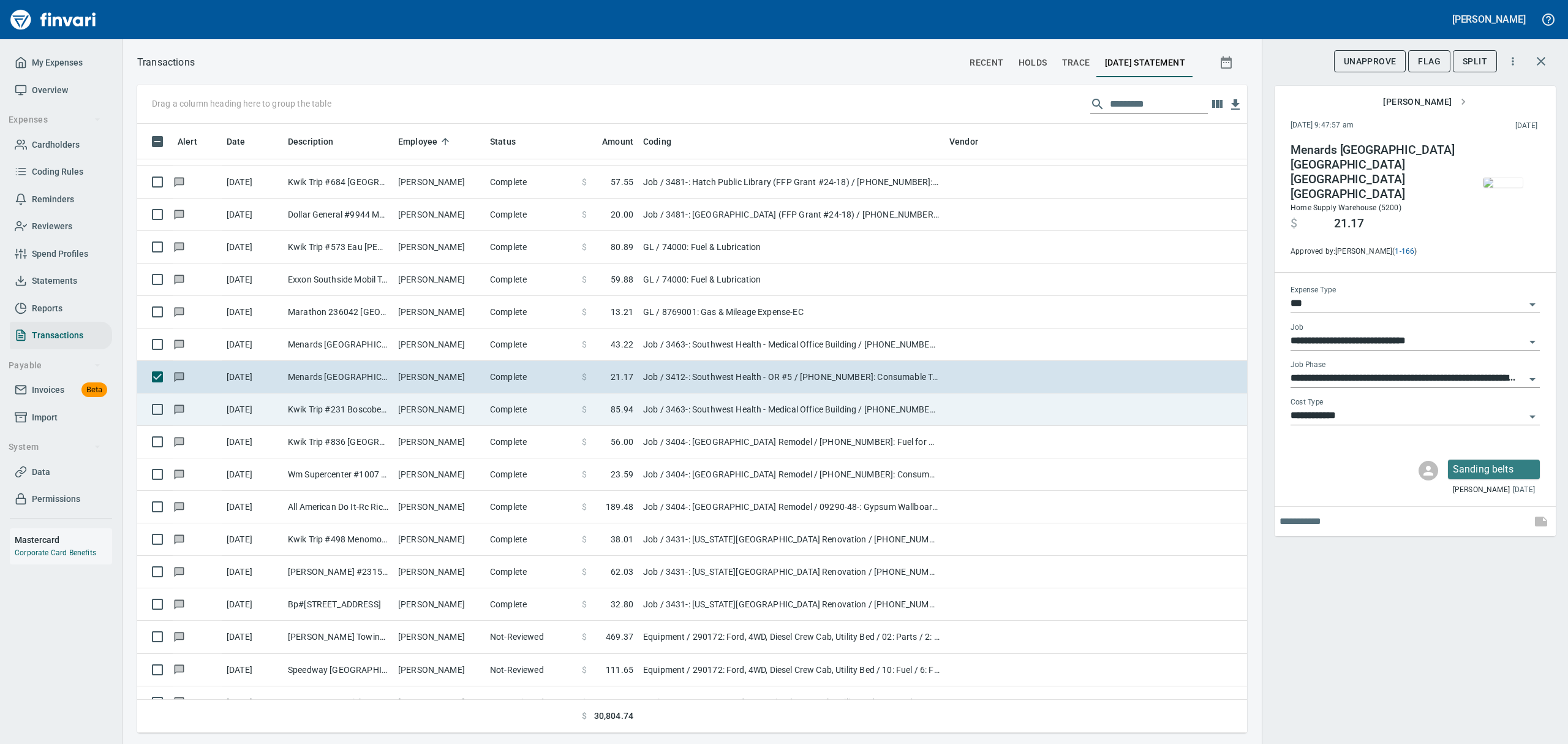
click at [305, 414] on td "Kwik Trip #231 Boscobel [GEOGRAPHIC_DATA]" at bounding box center [338, 409] width 111 height 32
type input "**********"
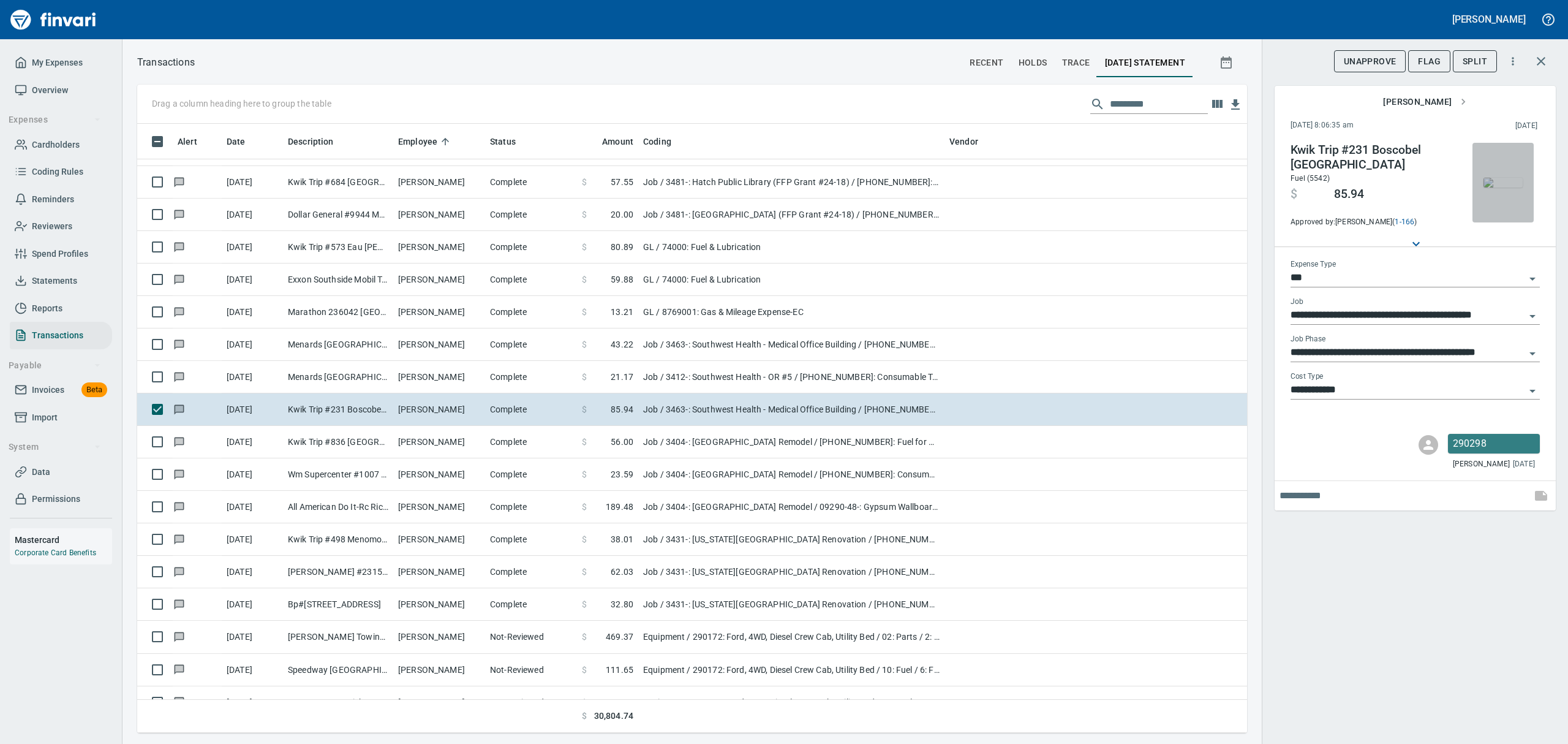
click at [1500, 188] on img "button" at bounding box center [1503, 183] width 39 height 10
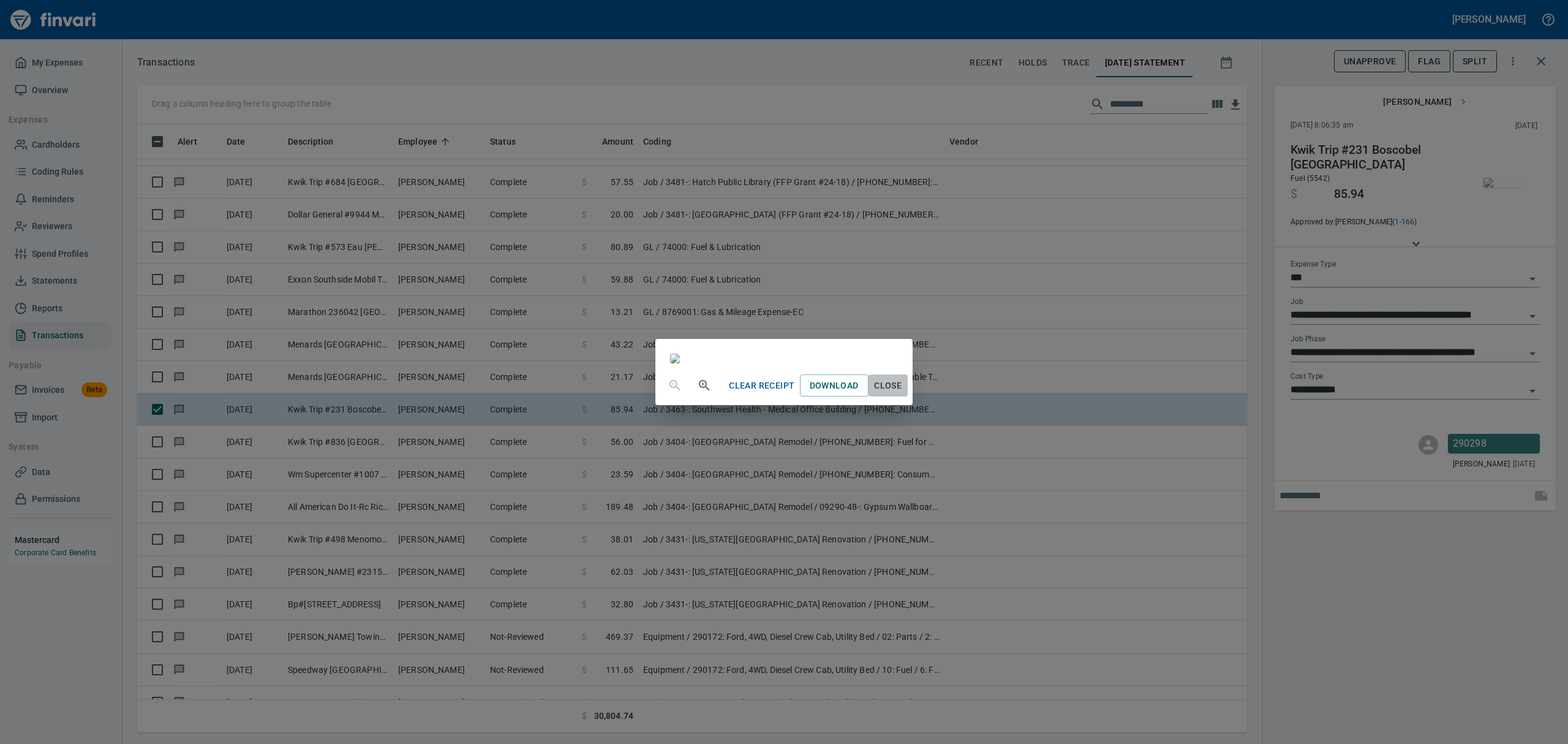
click at [903, 393] on span "Close" at bounding box center [888, 386] width 30 height 15
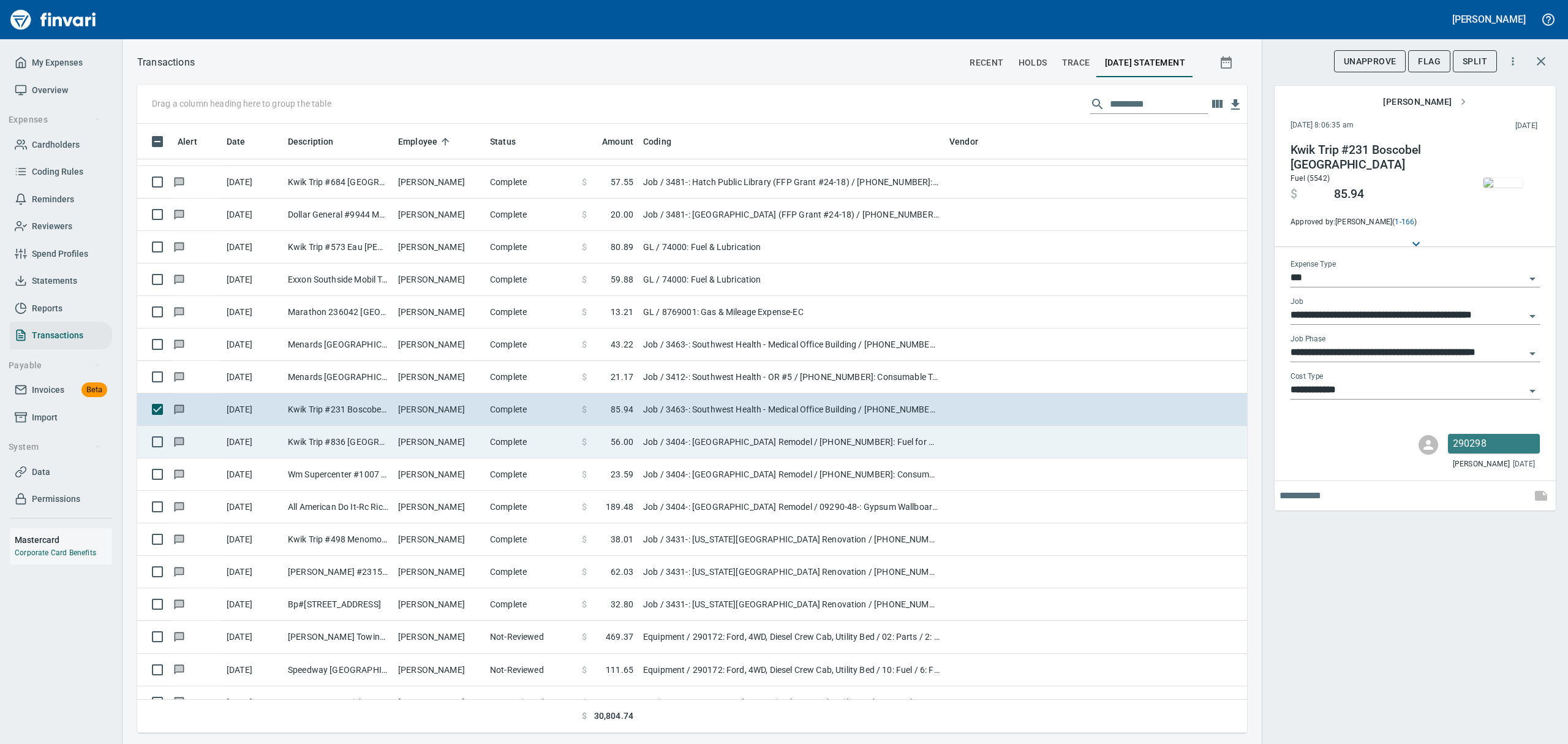
click at [416, 442] on td "[PERSON_NAME]" at bounding box center [438, 442] width 92 height 32
type input "**********"
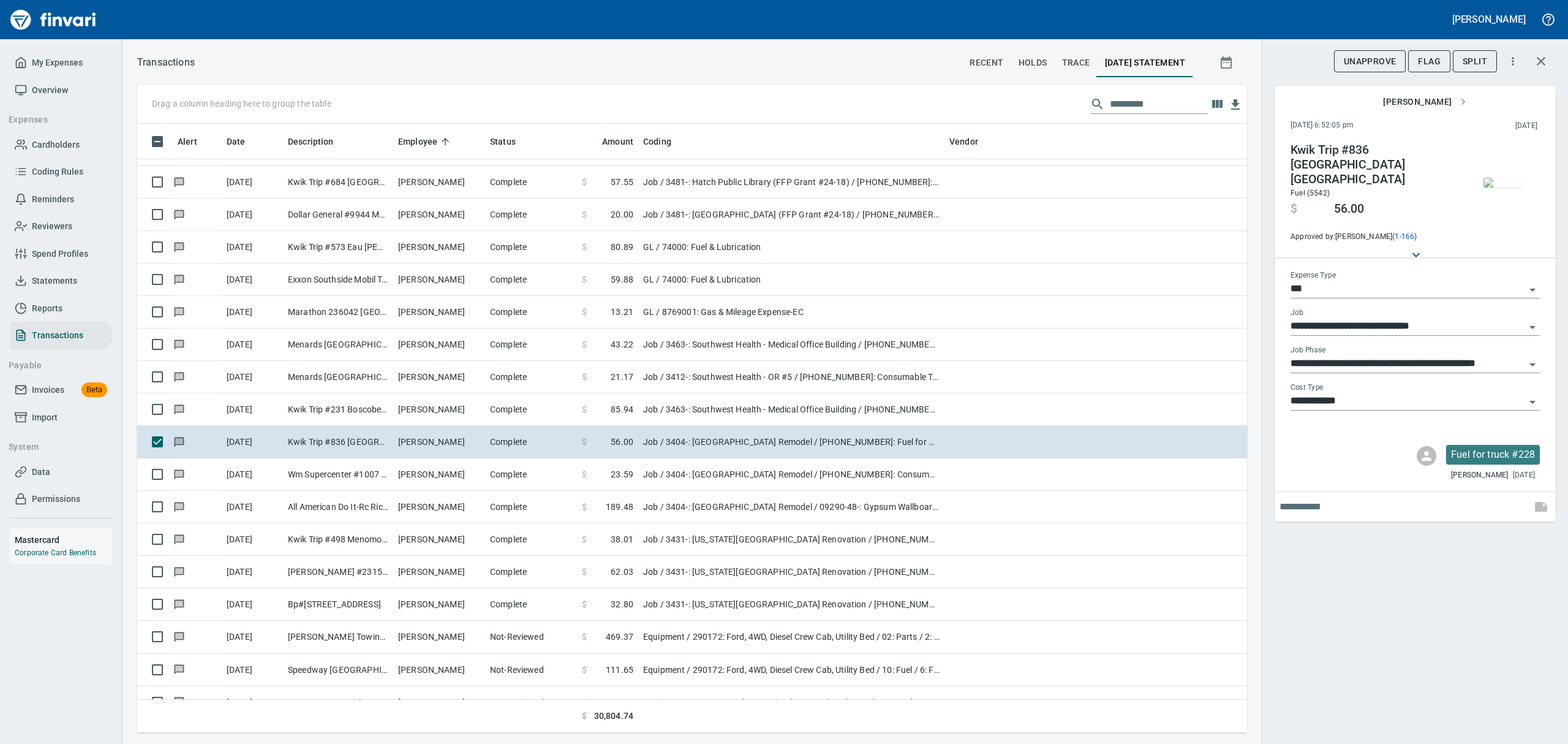
click at [1503, 178] on img "button" at bounding box center [1503, 183] width 39 height 10
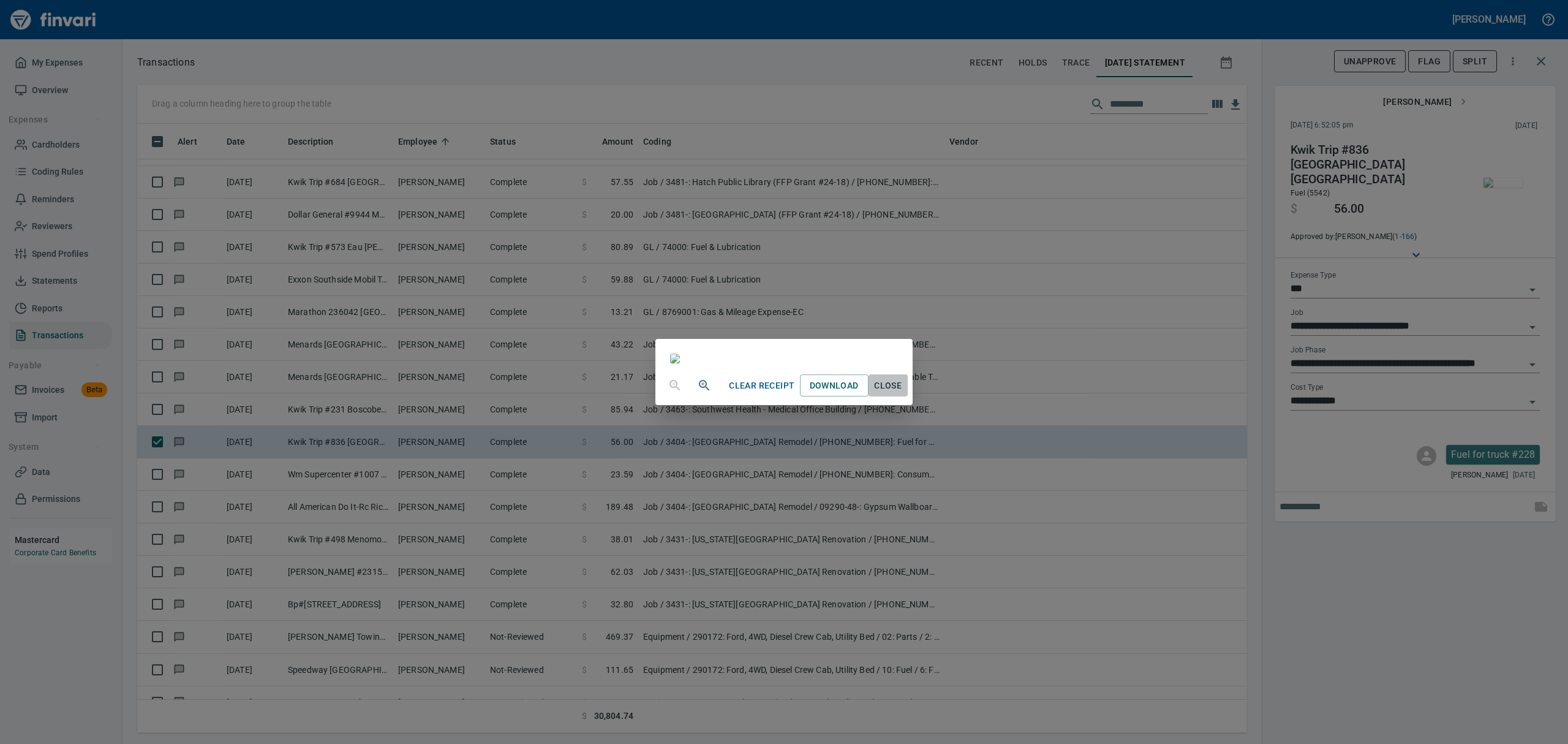
click at [903, 393] on span "Close" at bounding box center [888, 386] width 30 height 15
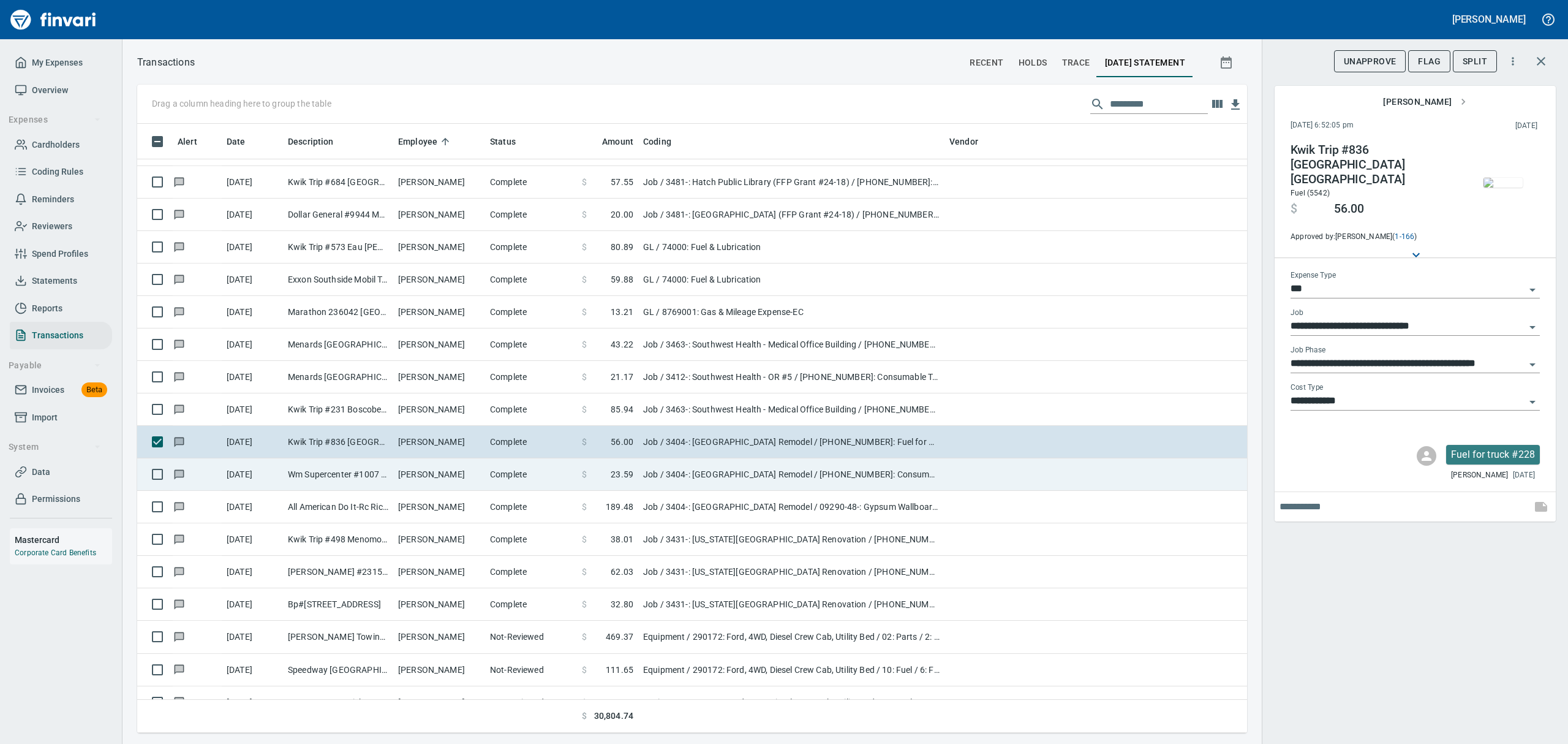
click at [437, 473] on td "[PERSON_NAME]" at bounding box center [438, 474] width 92 height 32
type input "**********"
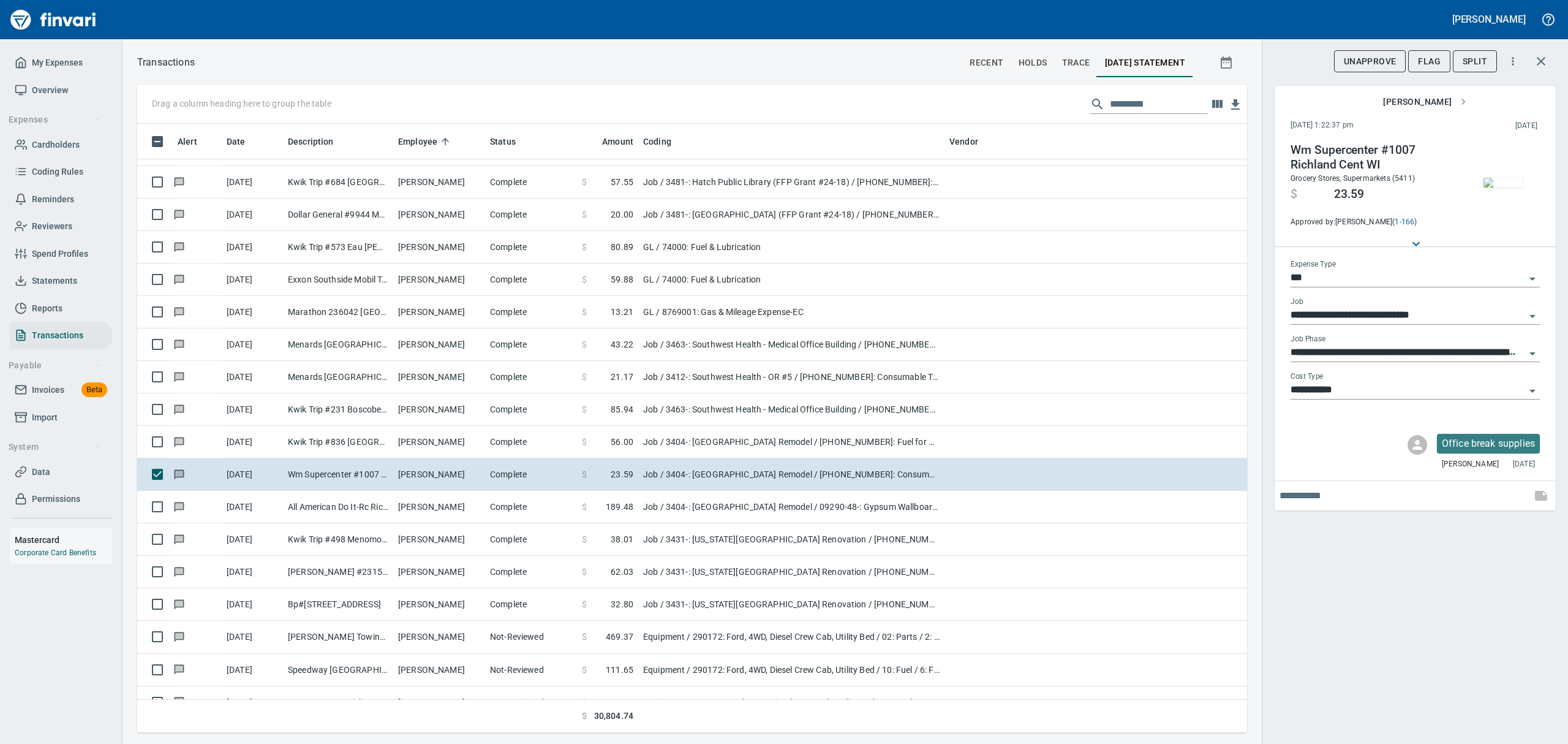
click at [1516, 188] on img "button" at bounding box center [1503, 183] width 39 height 10
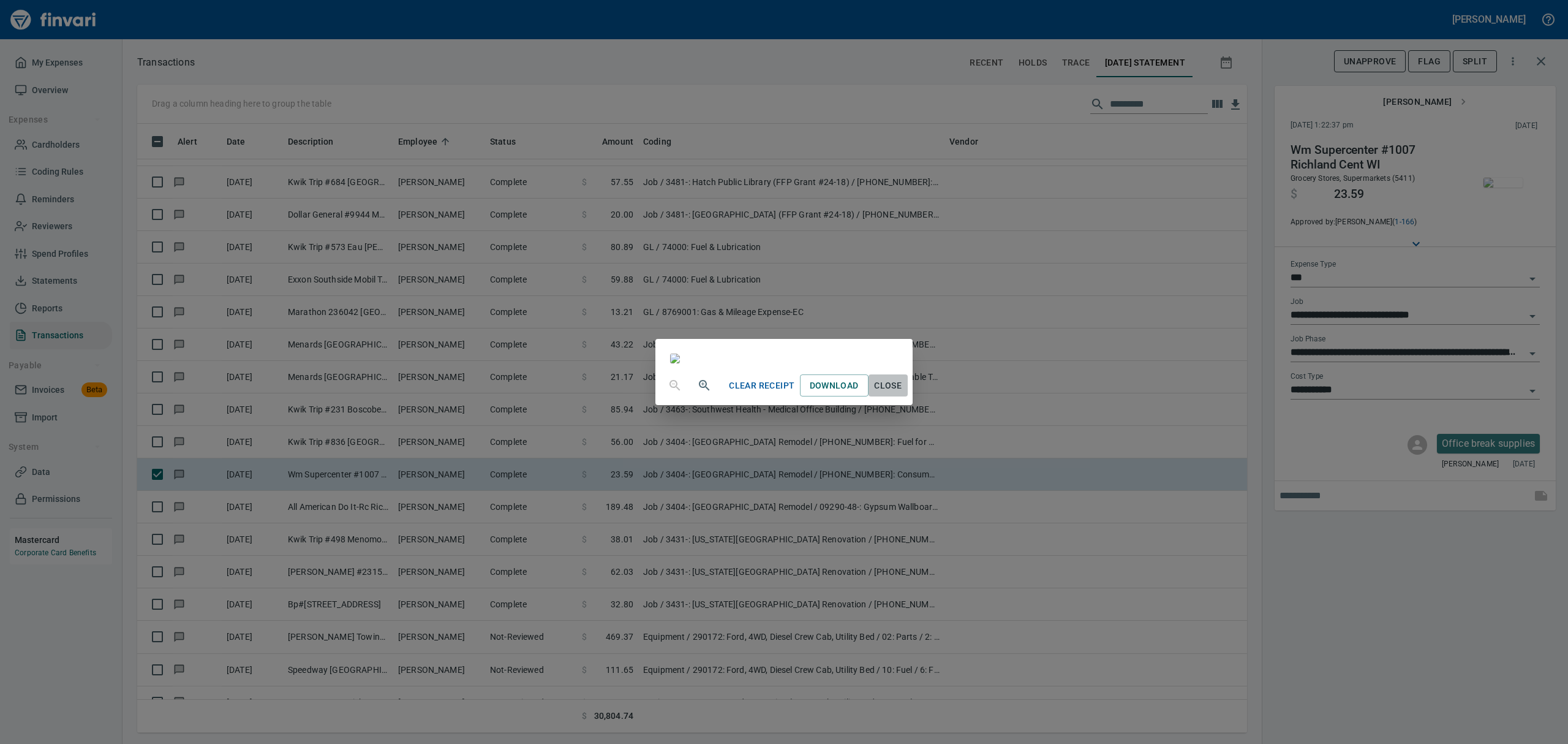
click at [903, 393] on span "Close" at bounding box center [888, 386] width 30 height 15
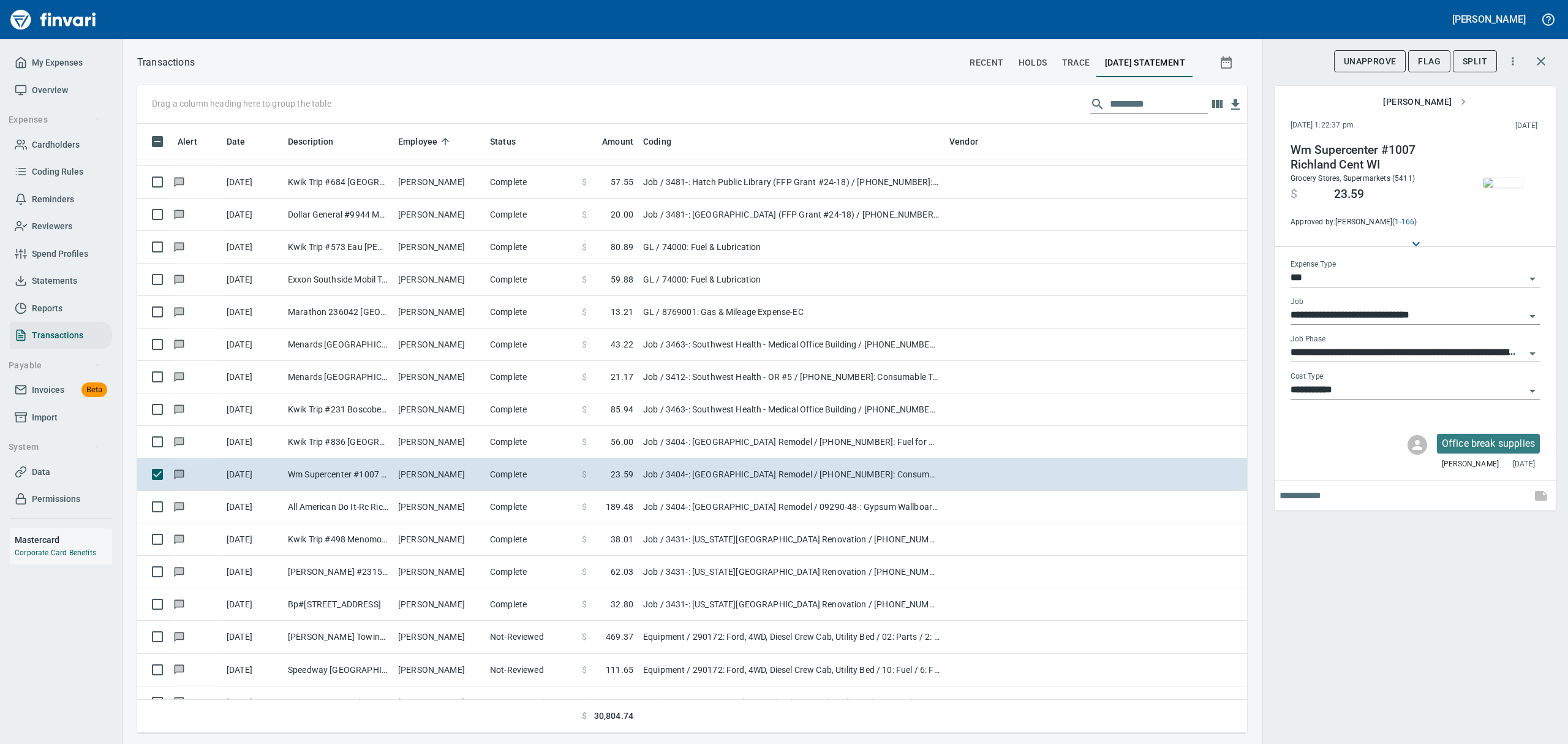
click at [1537, 389] on icon "Open" at bounding box center [1532, 391] width 15 height 15
click at [1311, 509] on li "8: Indirects" at bounding box center [1414, 509] width 250 height 30
type input "**********"
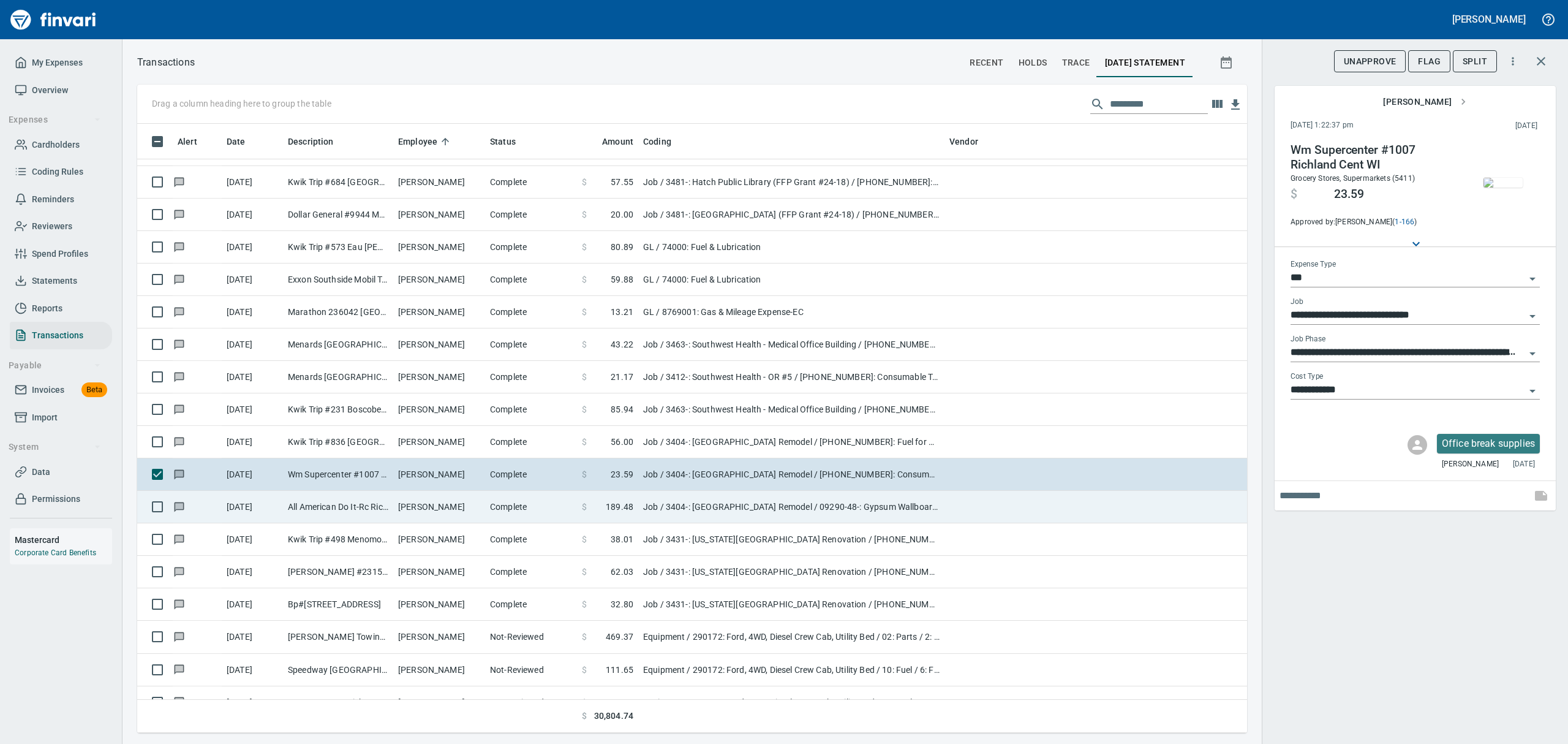
click at [401, 508] on td "[PERSON_NAME]" at bounding box center [438, 507] width 92 height 32
type input "**********"
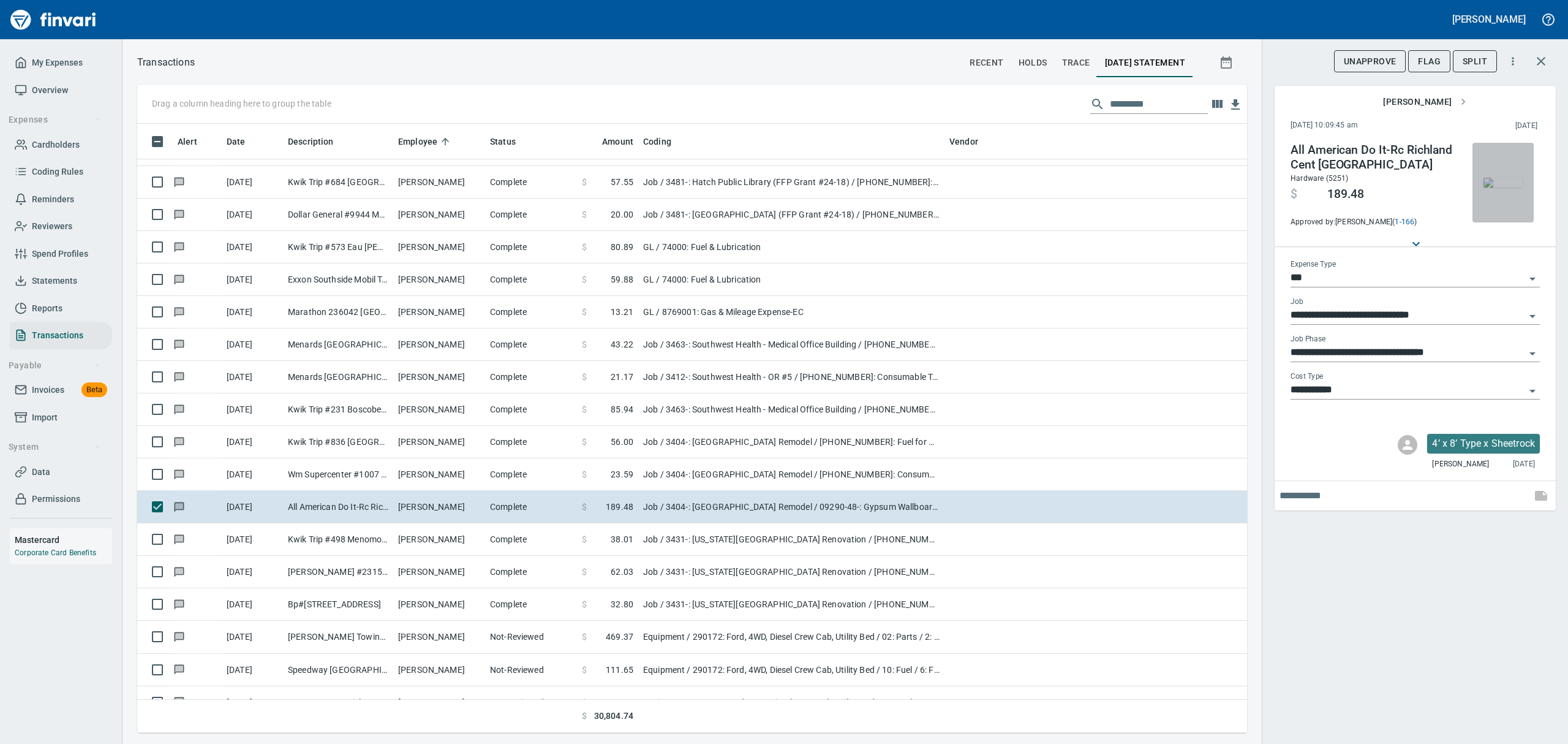
click at [1486, 188] on img "button" at bounding box center [1503, 183] width 39 height 10
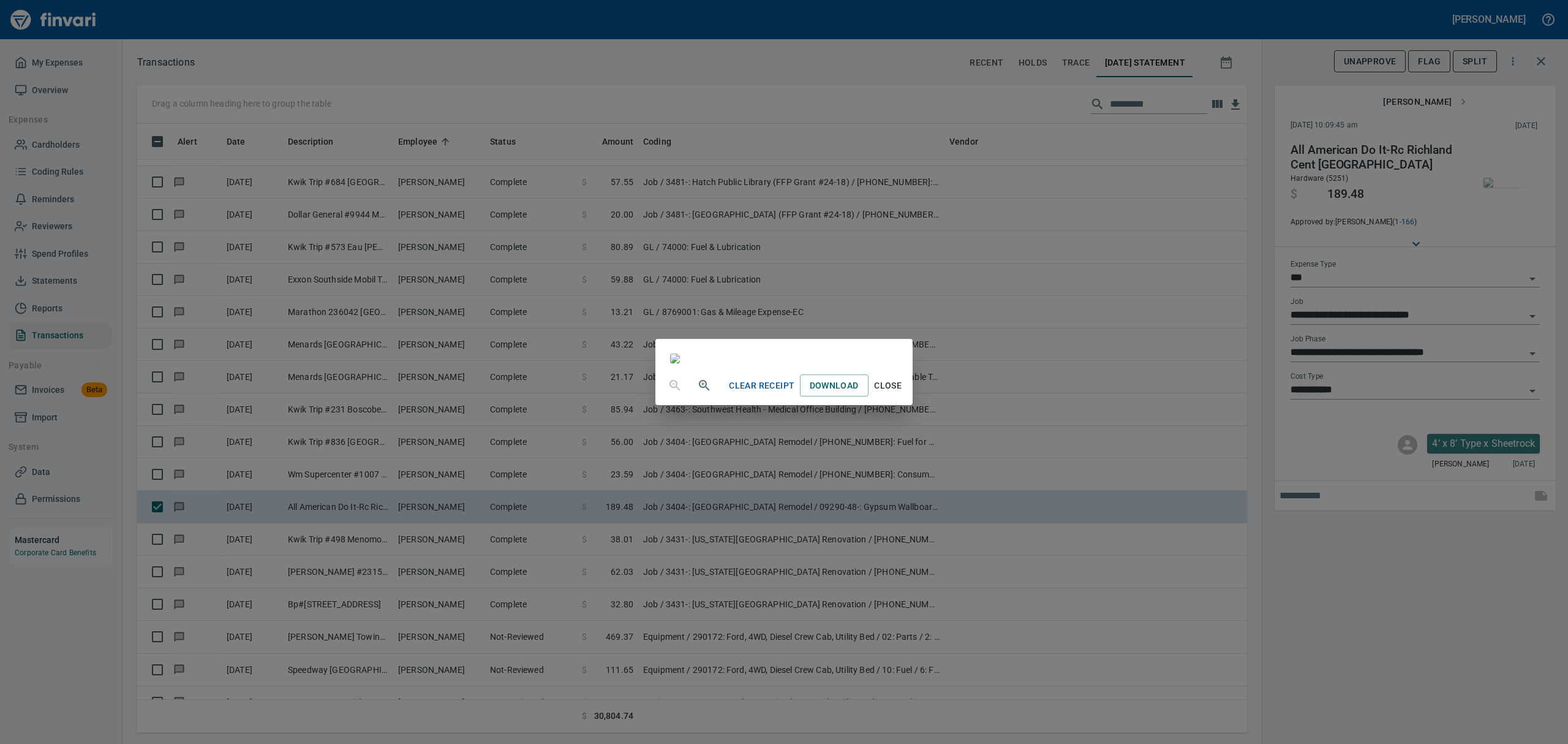
click at [903, 393] on span "Close" at bounding box center [888, 386] width 30 height 15
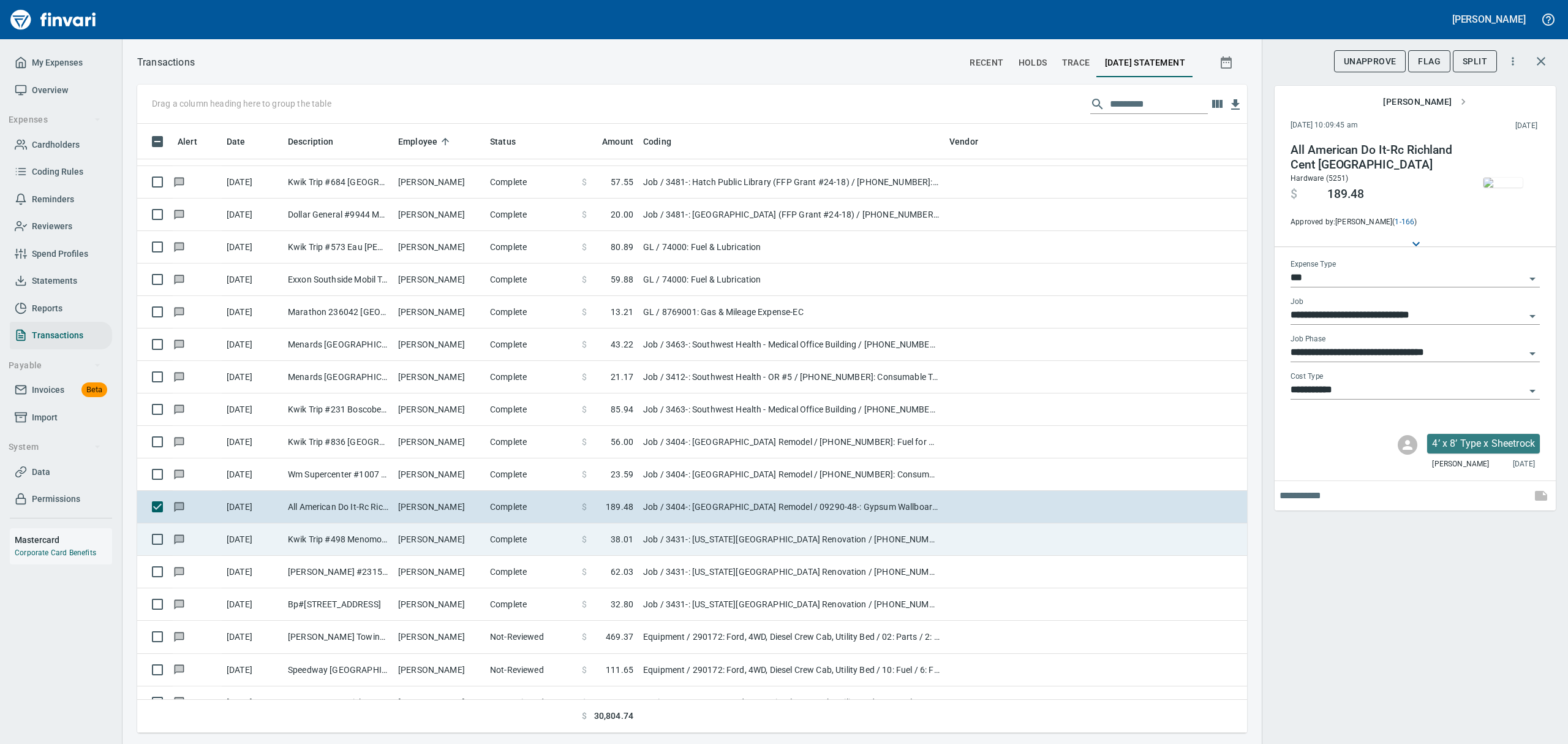
click at [407, 540] on td "[PERSON_NAME]" at bounding box center [438, 539] width 92 height 32
type input "**********"
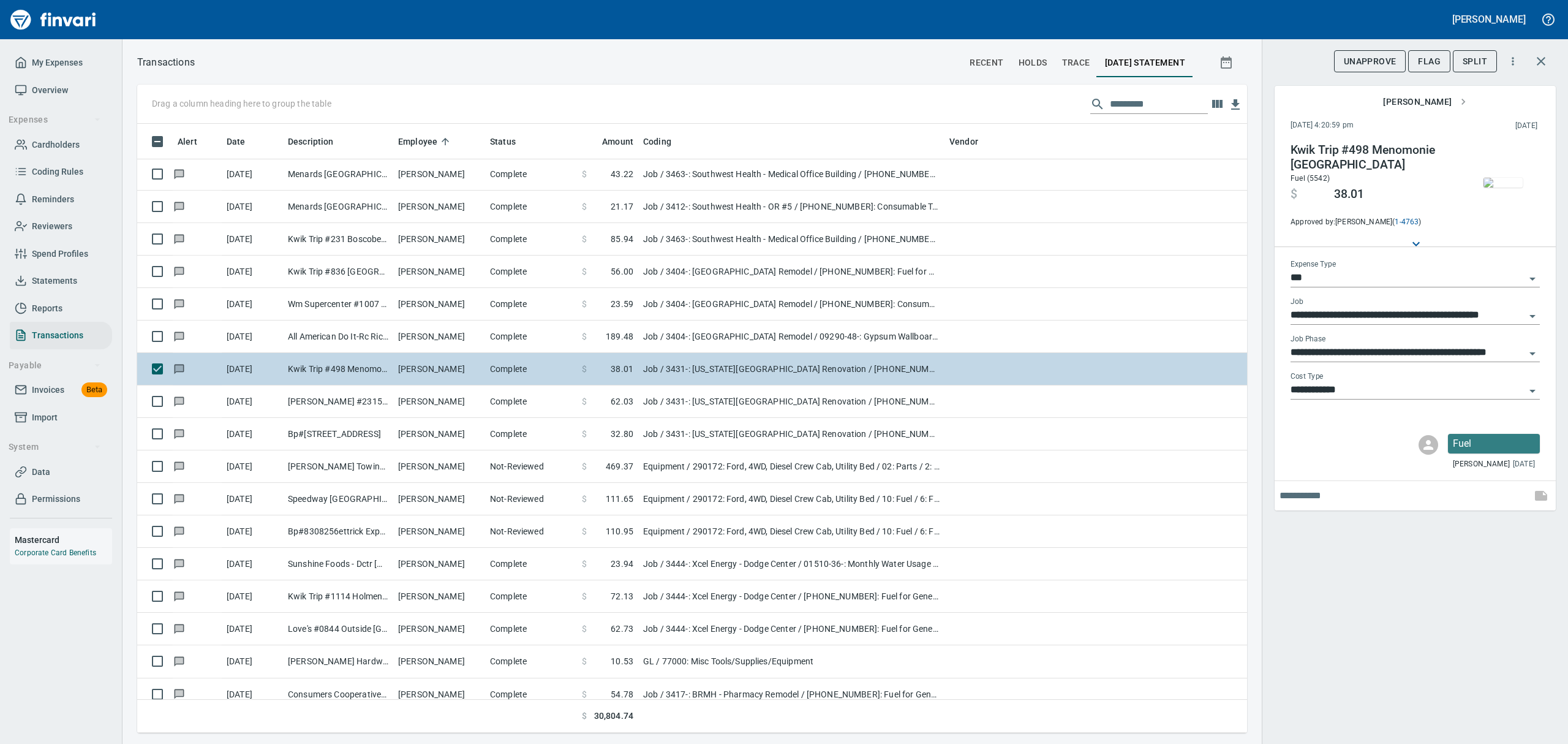
scroll to position [2288, 0]
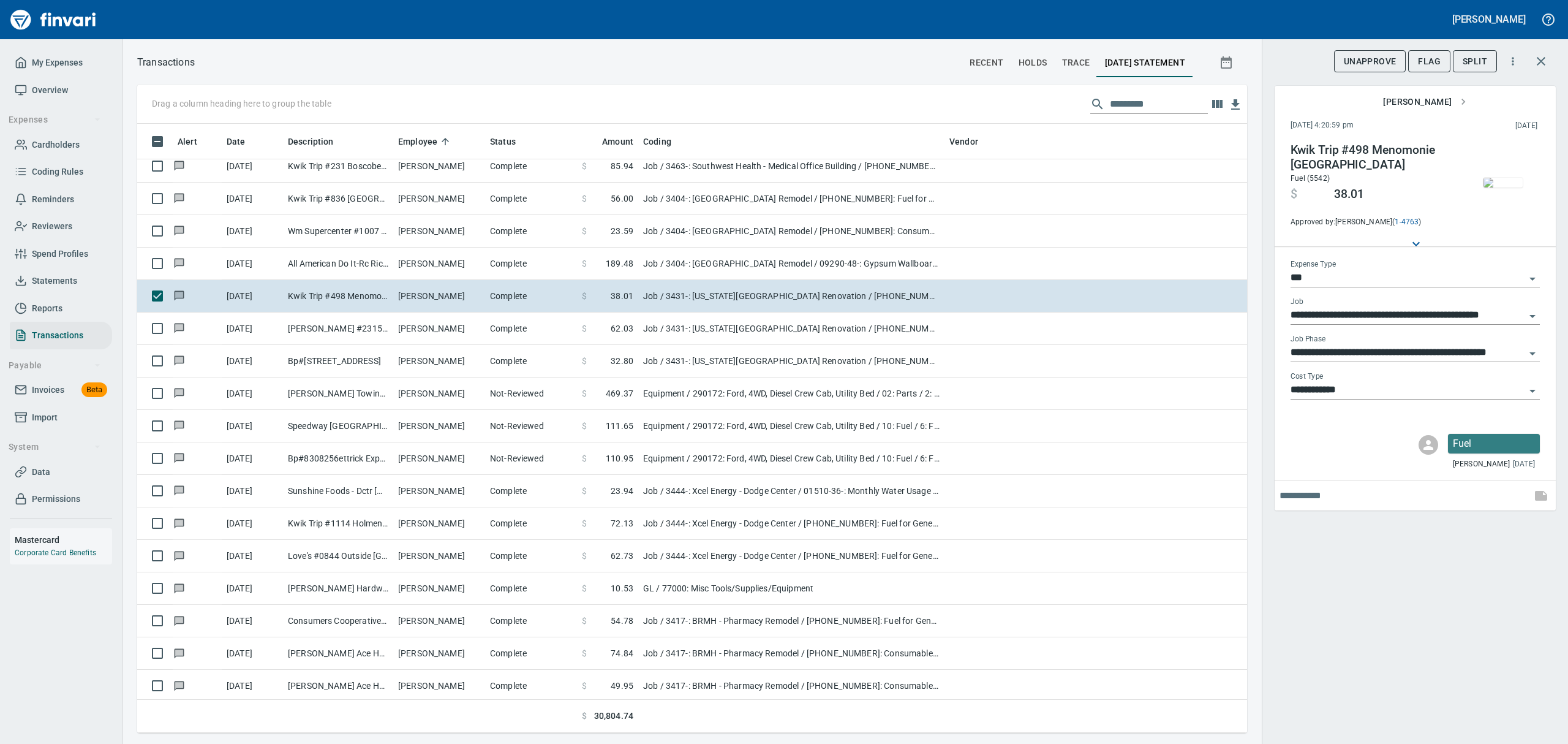
click at [1505, 188] on img "button" at bounding box center [1503, 183] width 39 height 10
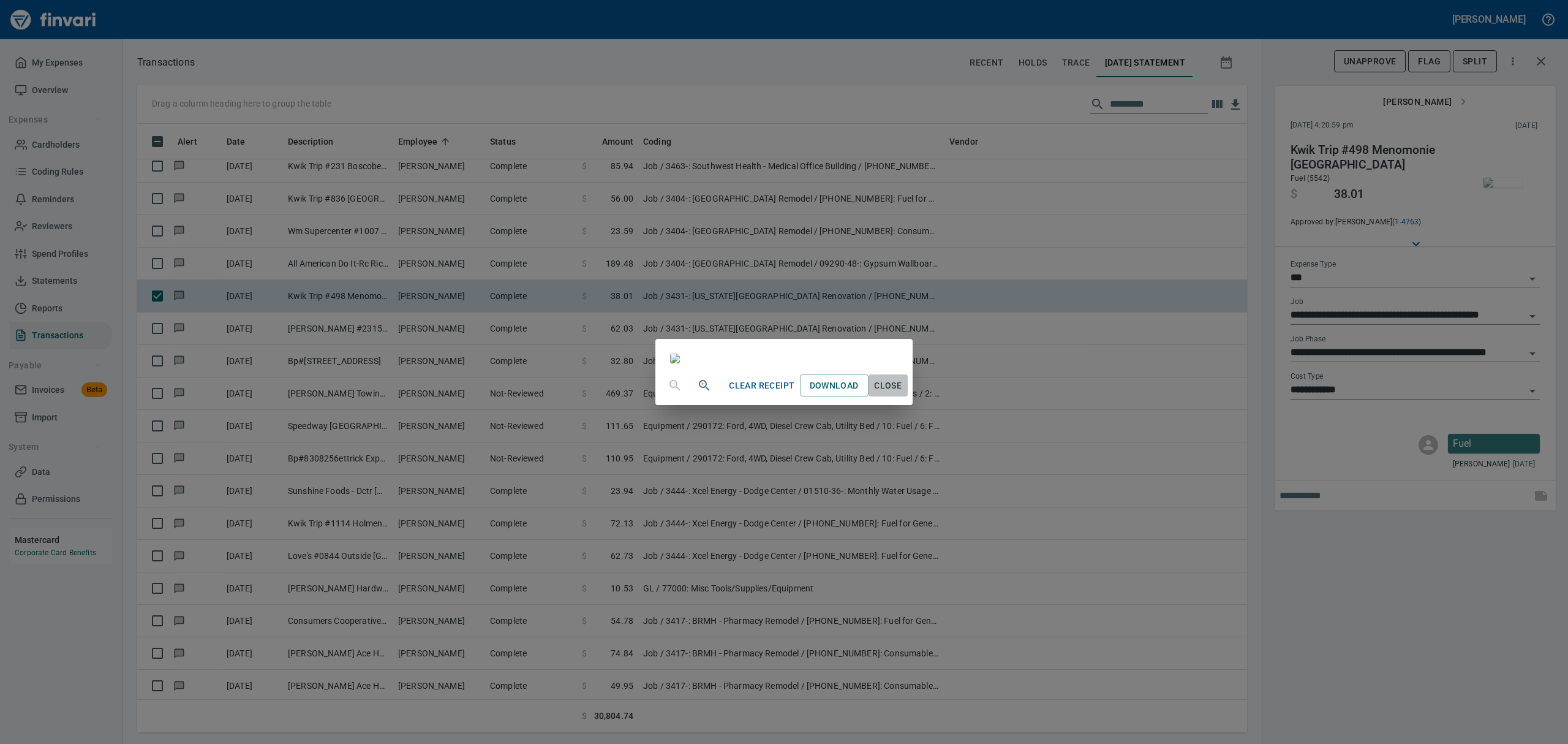
click at [903, 393] on span "Close" at bounding box center [888, 386] width 30 height 15
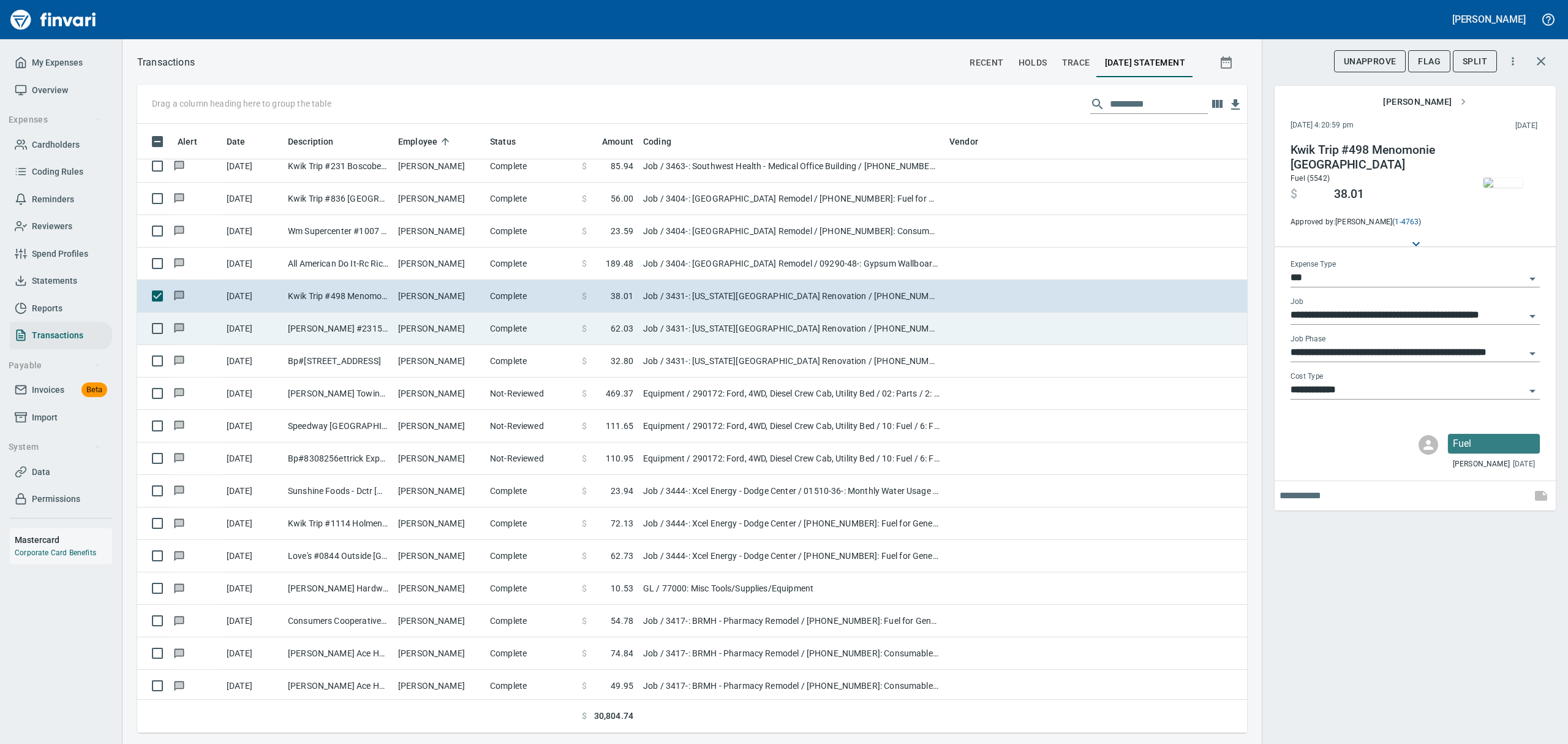
click at [342, 320] on td "[PERSON_NAME] #2315 Stillwater [GEOGRAPHIC_DATA]" at bounding box center [338, 328] width 111 height 32
type input "**********"
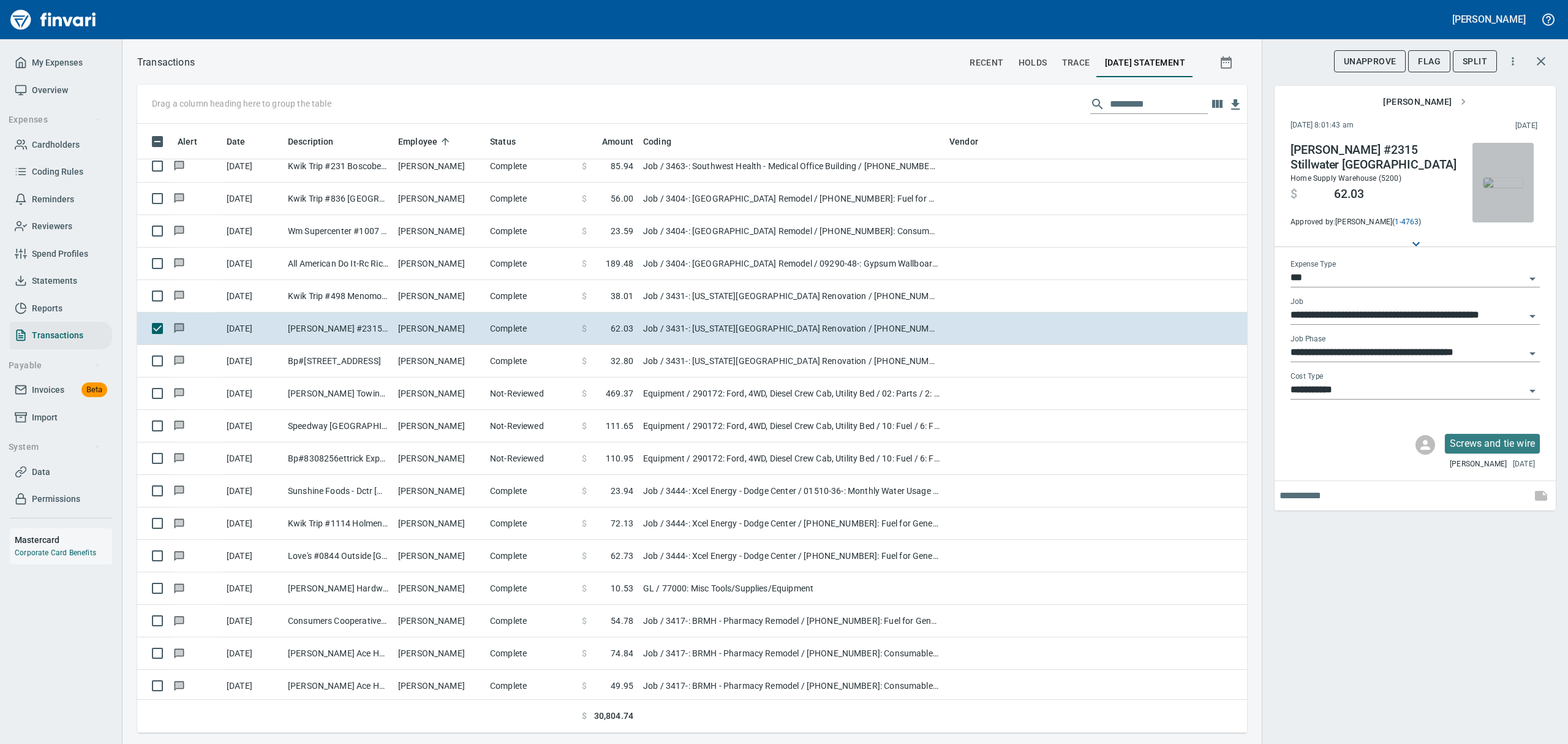
click at [1508, 188] on img "button" at bounding box center [1503, 183] width 39 height 10
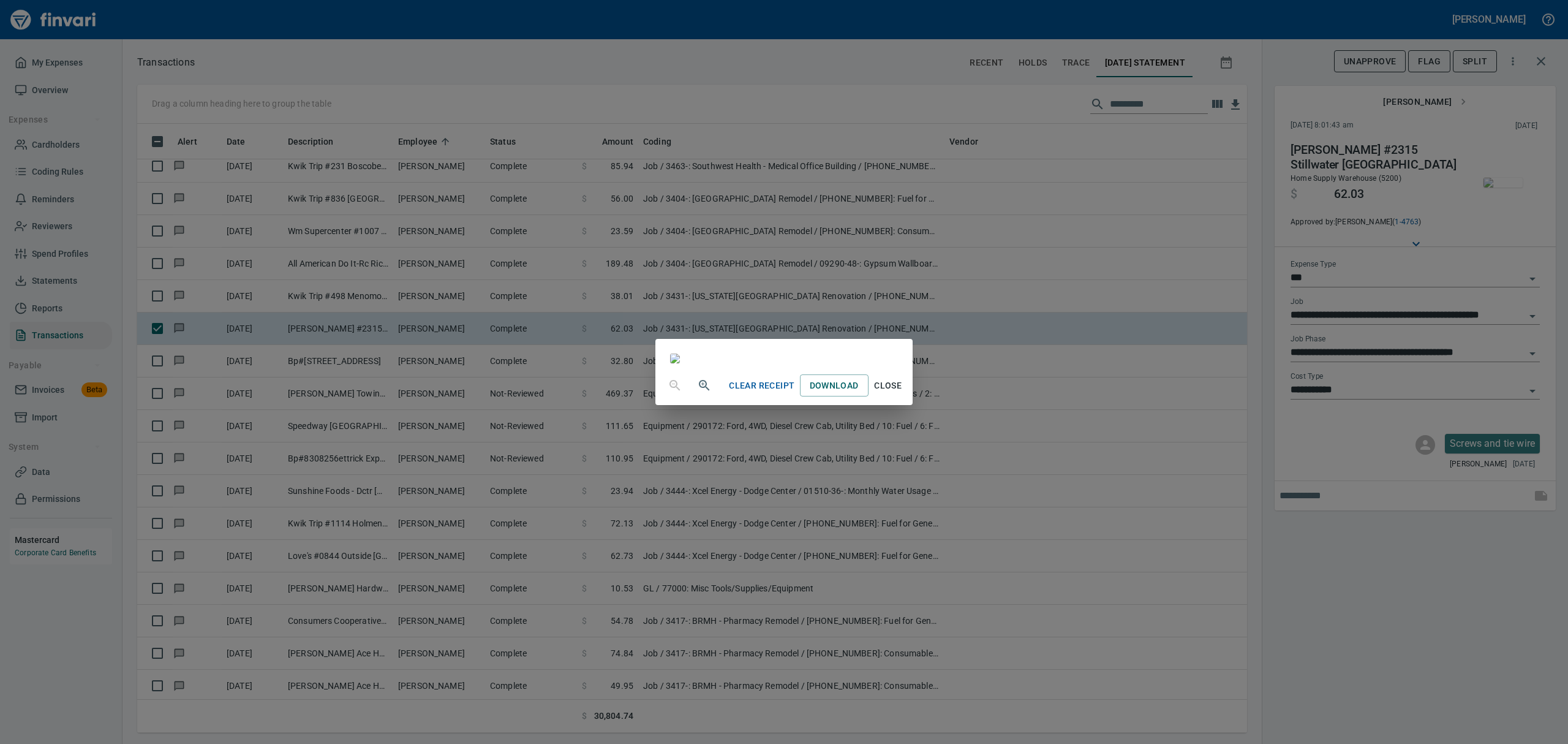
click at [903, 393] on span "Close" at bounding box center [888, 386] width 30 height 15
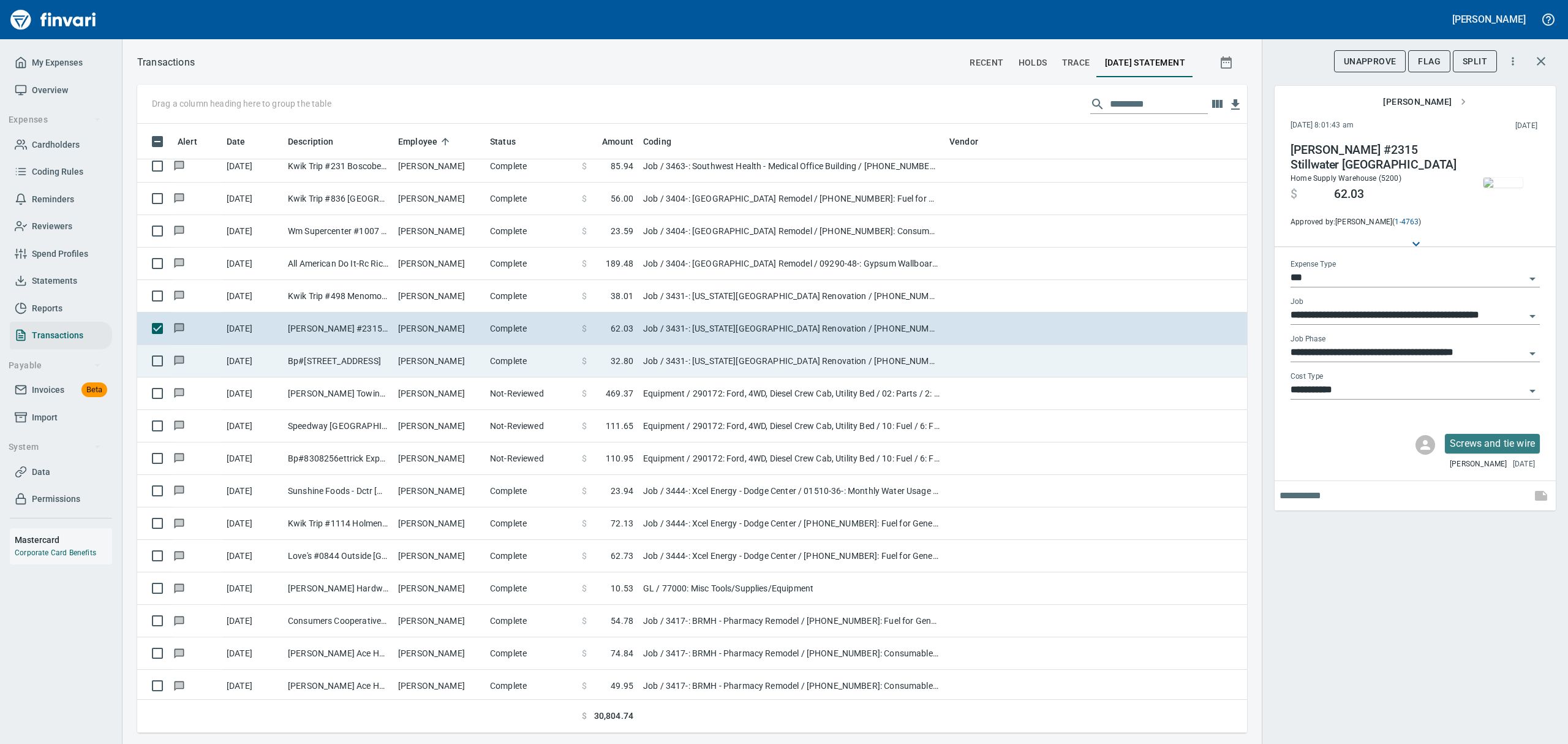
click at [310, 365] on td "Bp#[STREET_ADDRESS]" at bounding box center [338, 361] width 111 height 32
type input "**********"
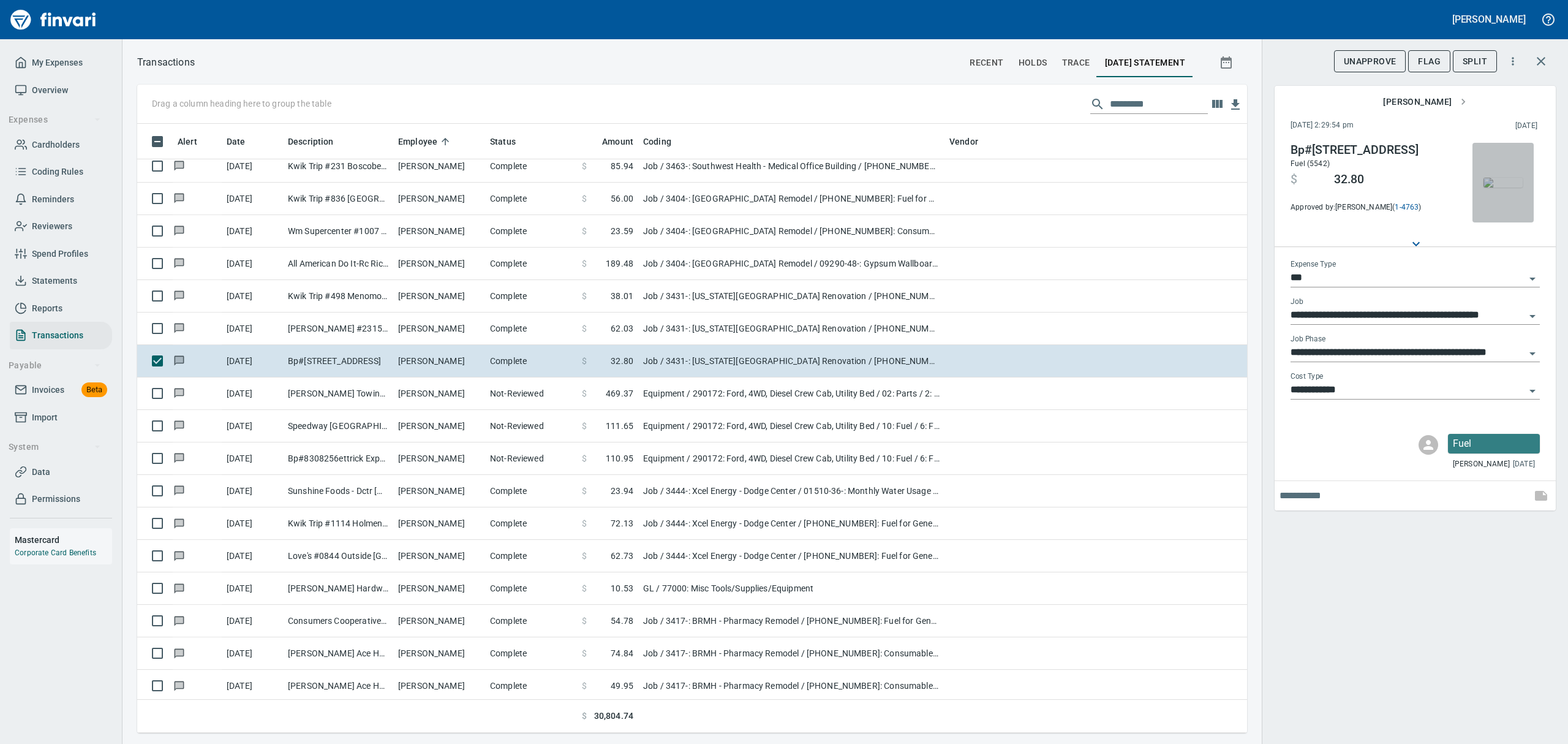
click at [1507, 188] on img "button" at bounding box center [1503, 183] width 39 height 10
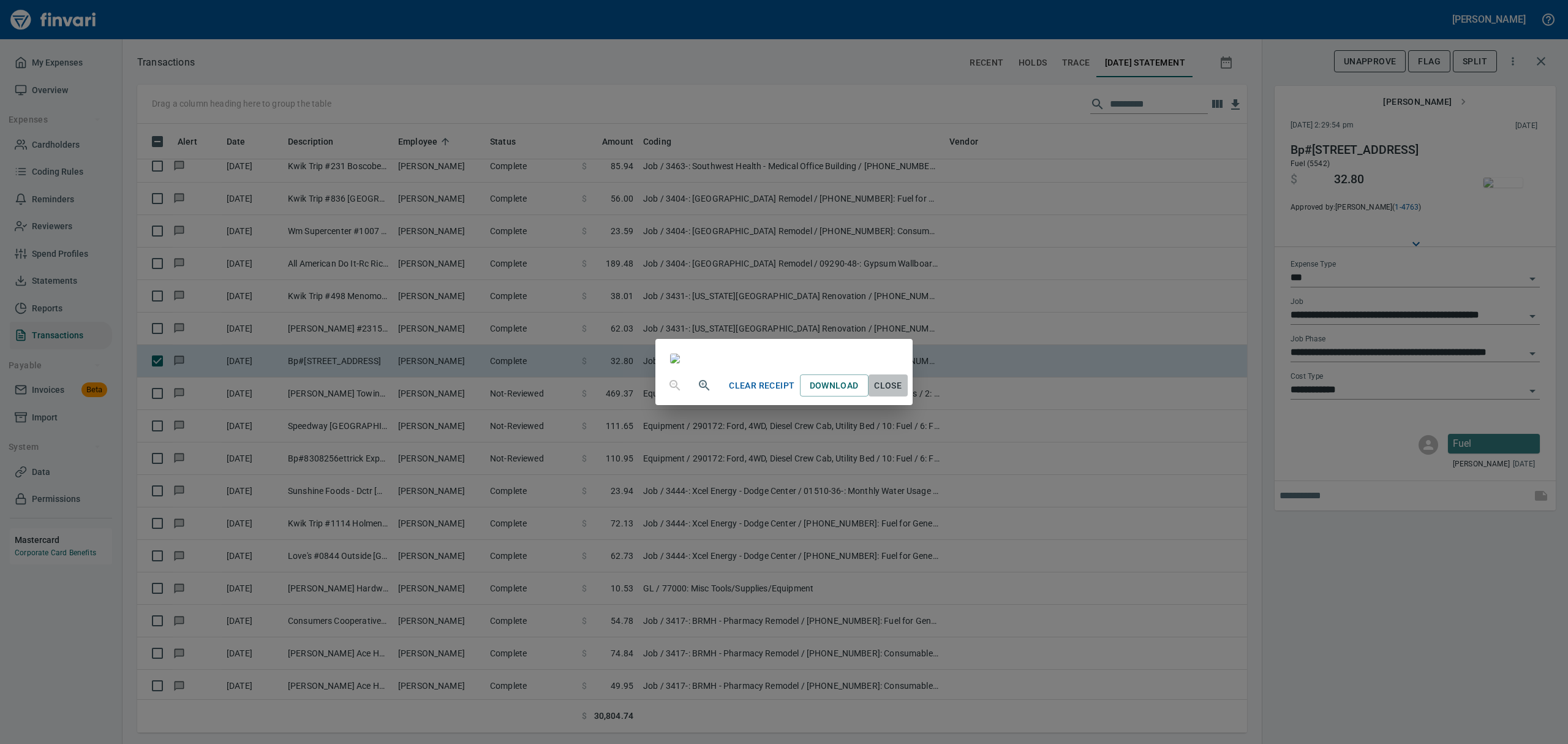
click at [903, 393] on span "Close" at bounding box center [888, 386] width 30 height 15
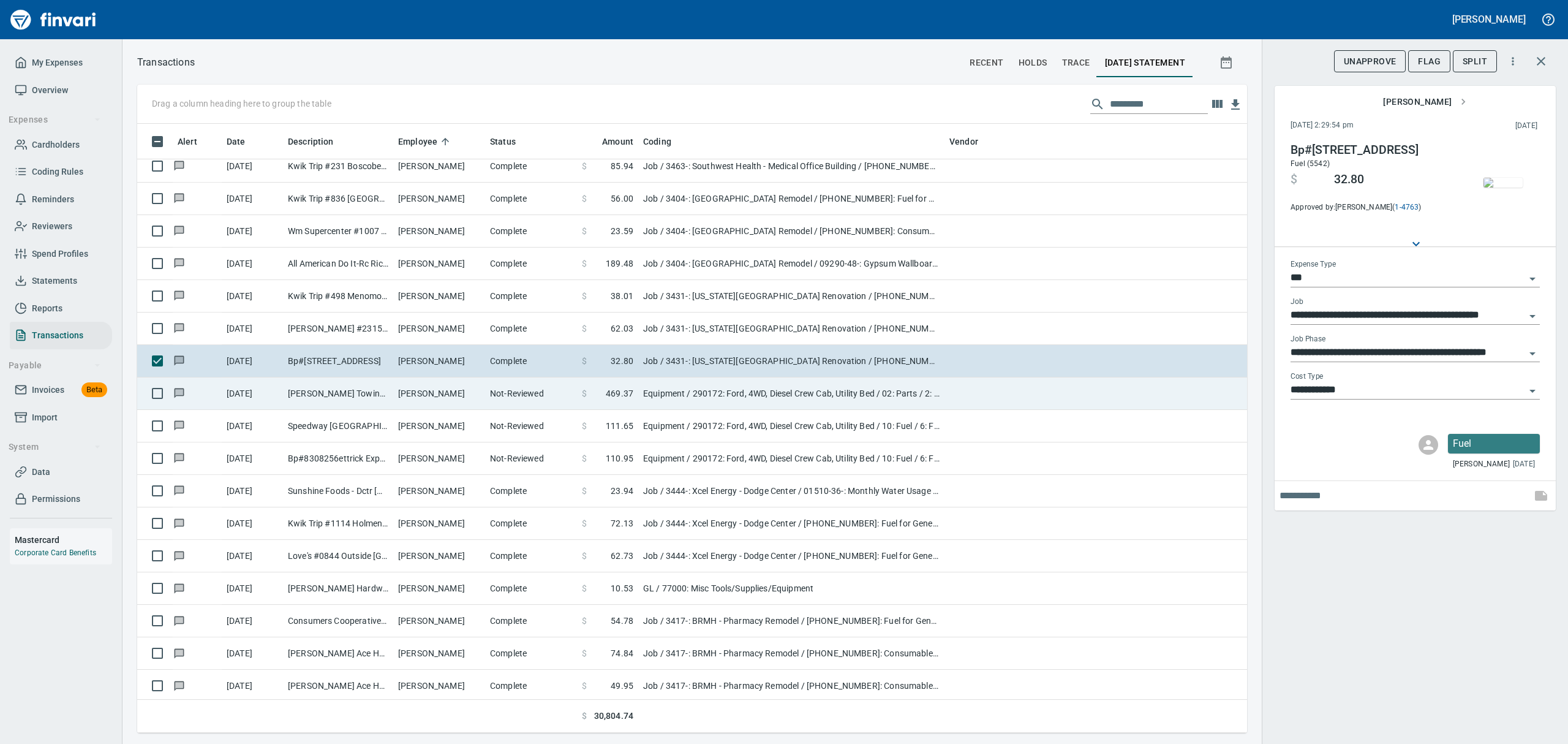
click at [418, 396] on td "[PERSON_NAME]" at bounding box center [438, 393] width 92 height 32
type input "*********"
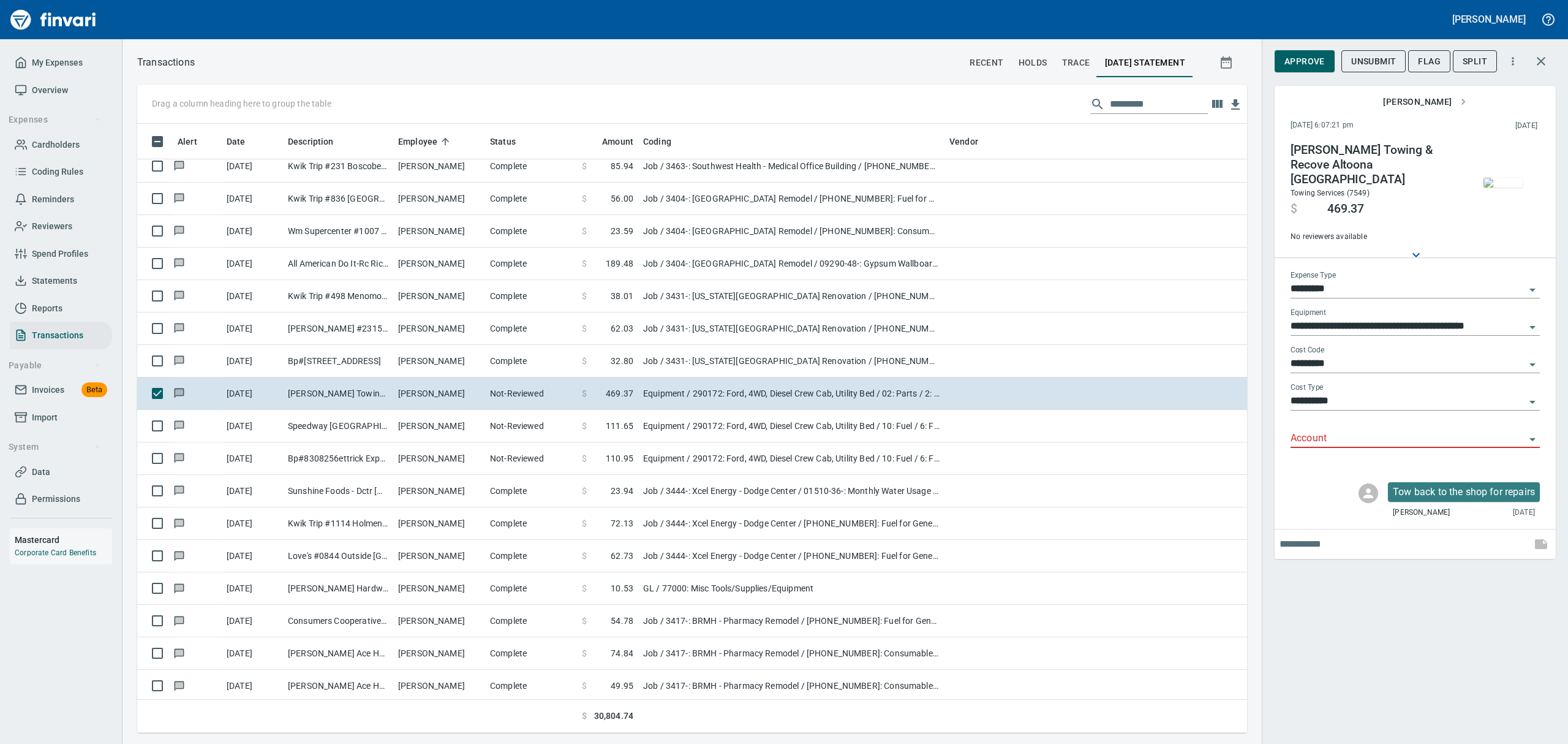
click at [1512, 188] on img "button" at bounding box center [1503, 183] width 39 height 10
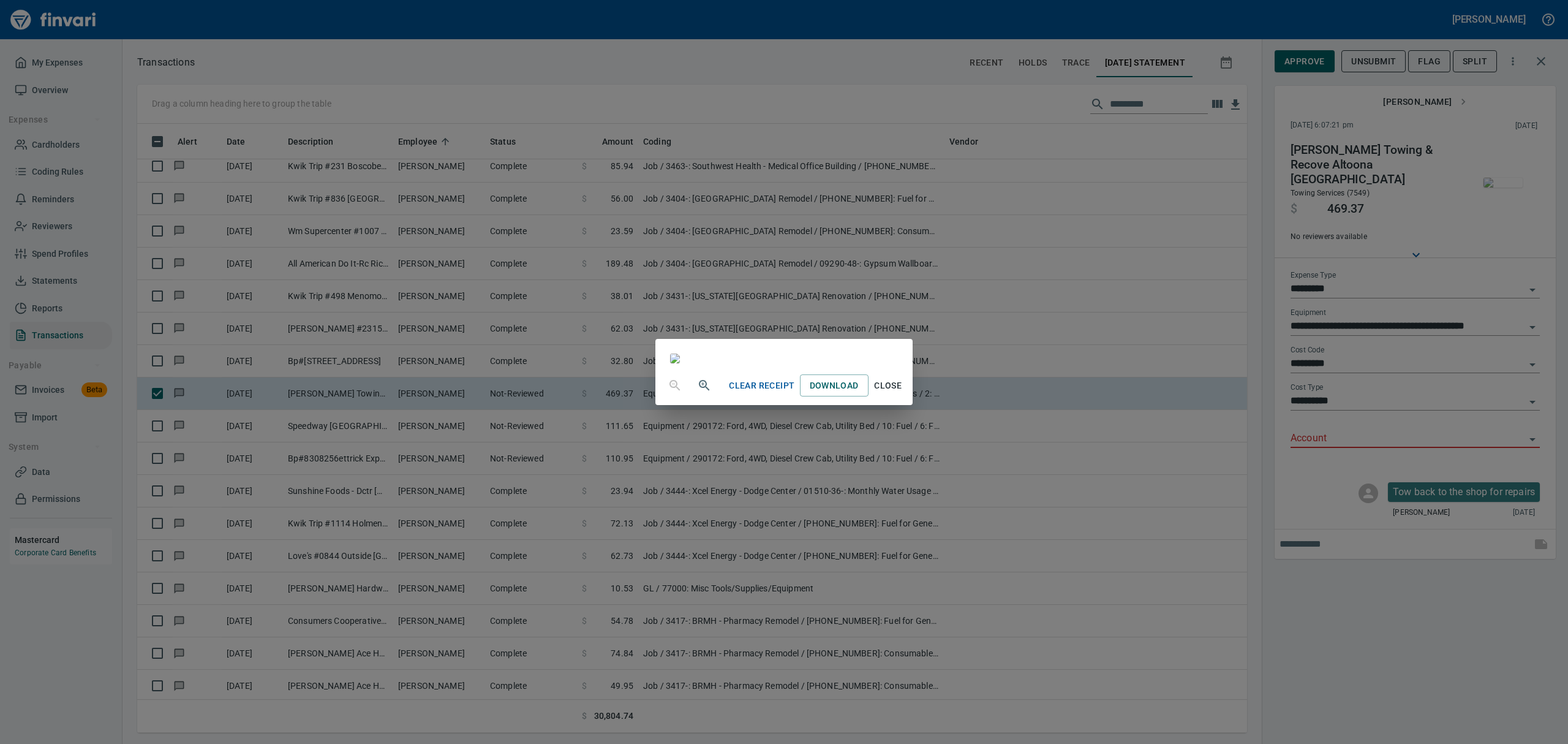
click at [903, 393] on span "Close" at bounding box center [888, 386] width 30 height 15
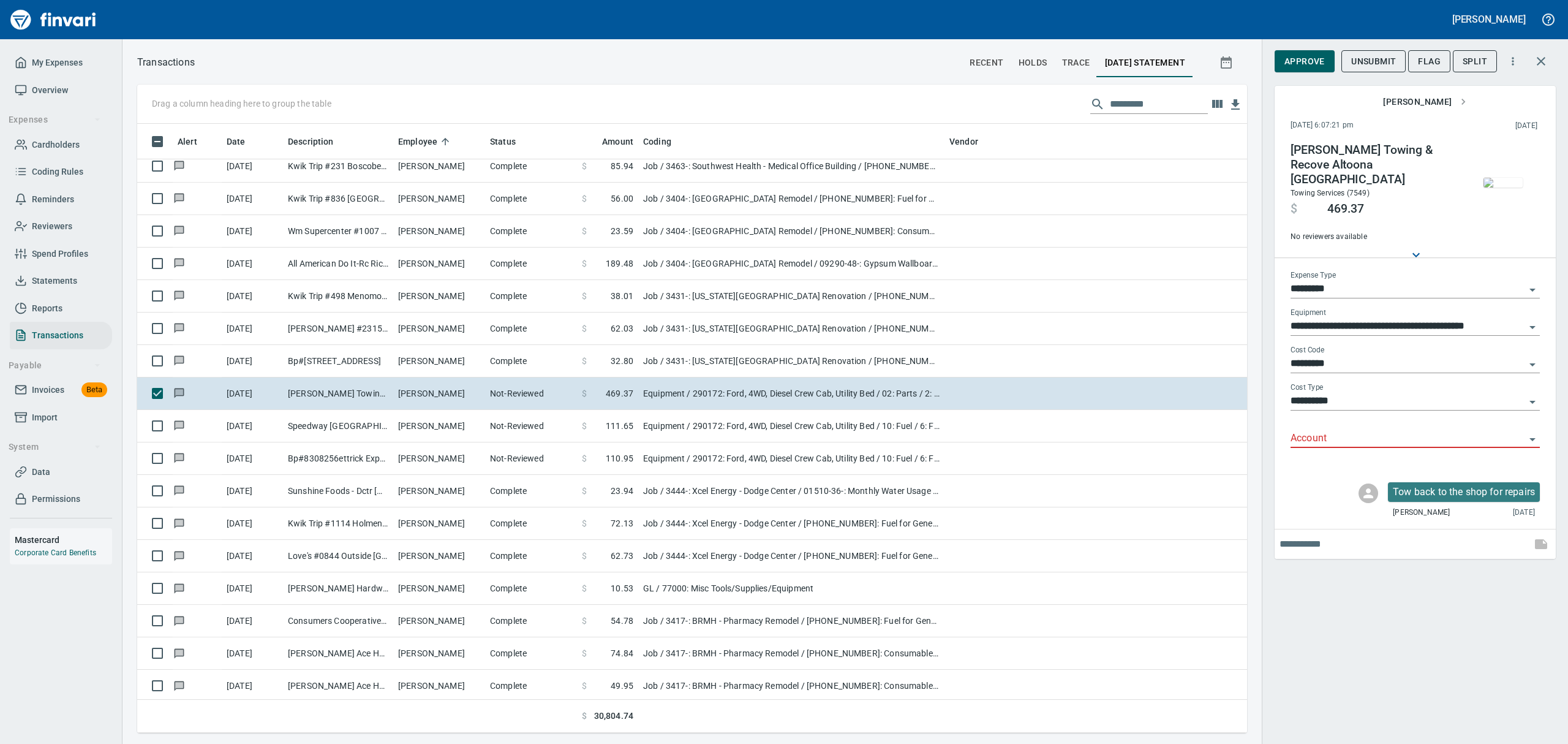
scroll to position [595, 1082]
click at [1379, 59] on span "Unsubmit" at bounding box center [1373, 61] width 45 height 15
click at [1427, 56] on span "Flag" at bounding box center [1429, 61] width 23 height 15
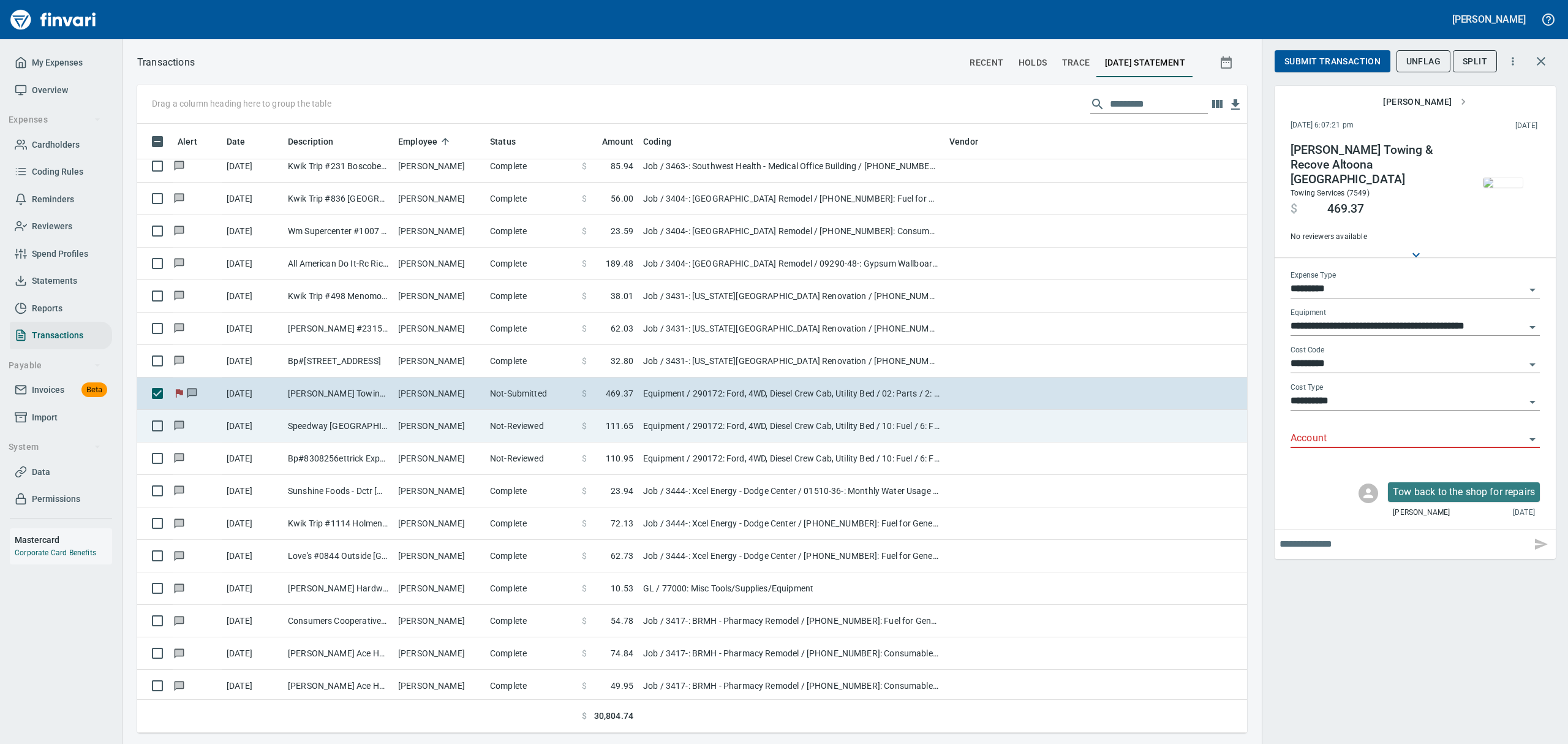
click at [432, 420] on td "[PERSON_NAME]" at bounding box center [438, 426] width 92 height 32
type input "********"
type input "*******"
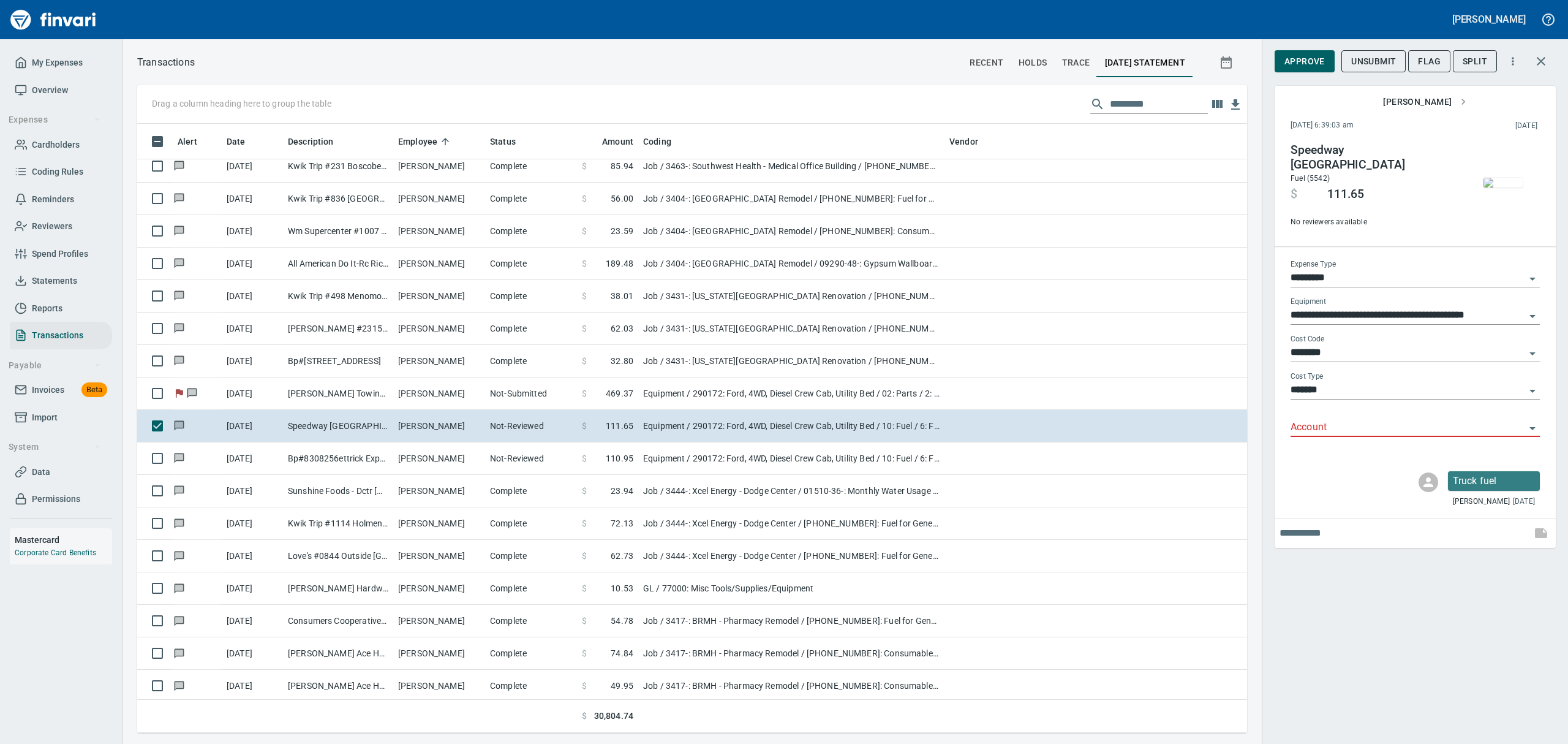
click at [1495, 178] on img "button" at bounding box center [1503, 183] width 39 height 10
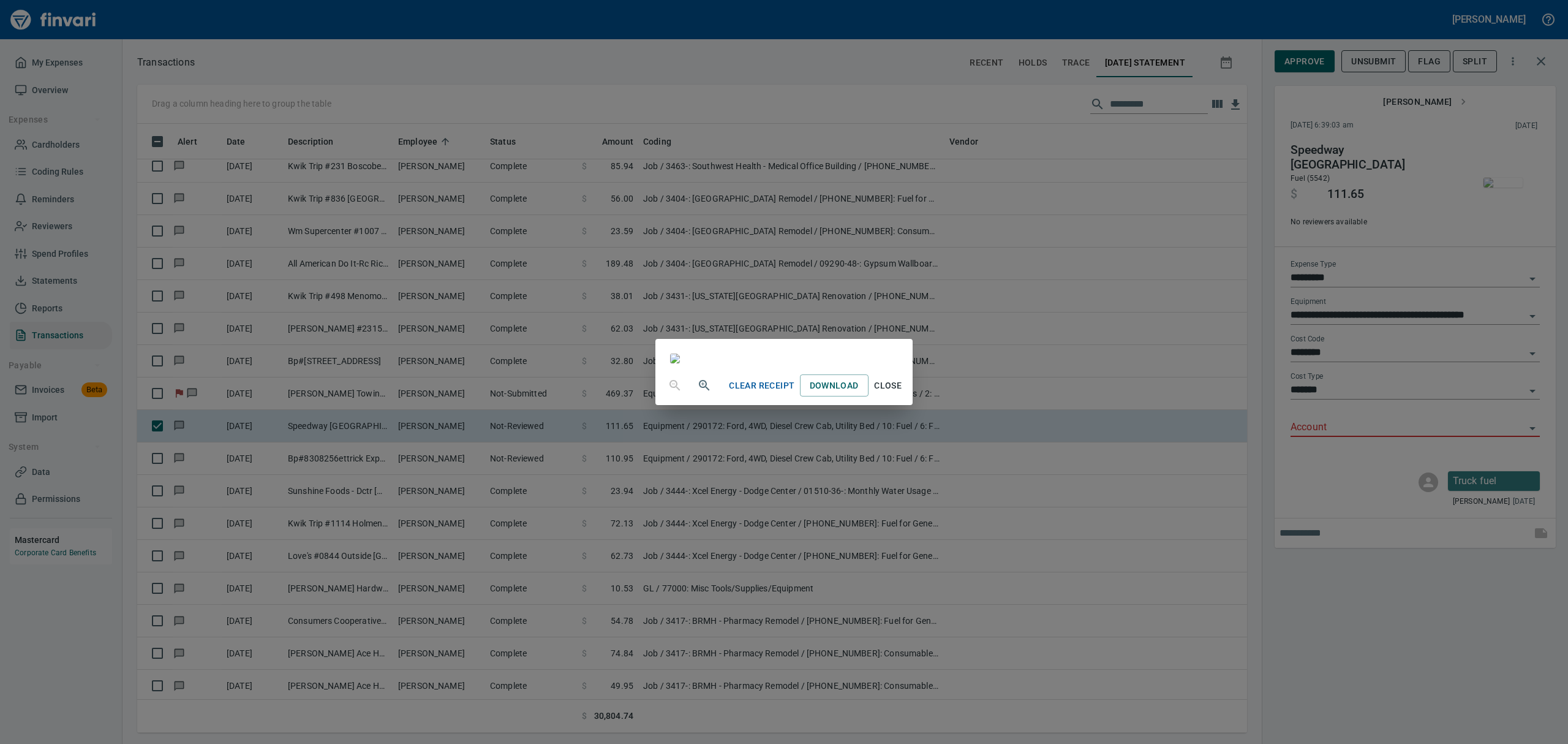
click at [903, 393] on span "Close" at bounding box center [888, 386] width 30 height 15
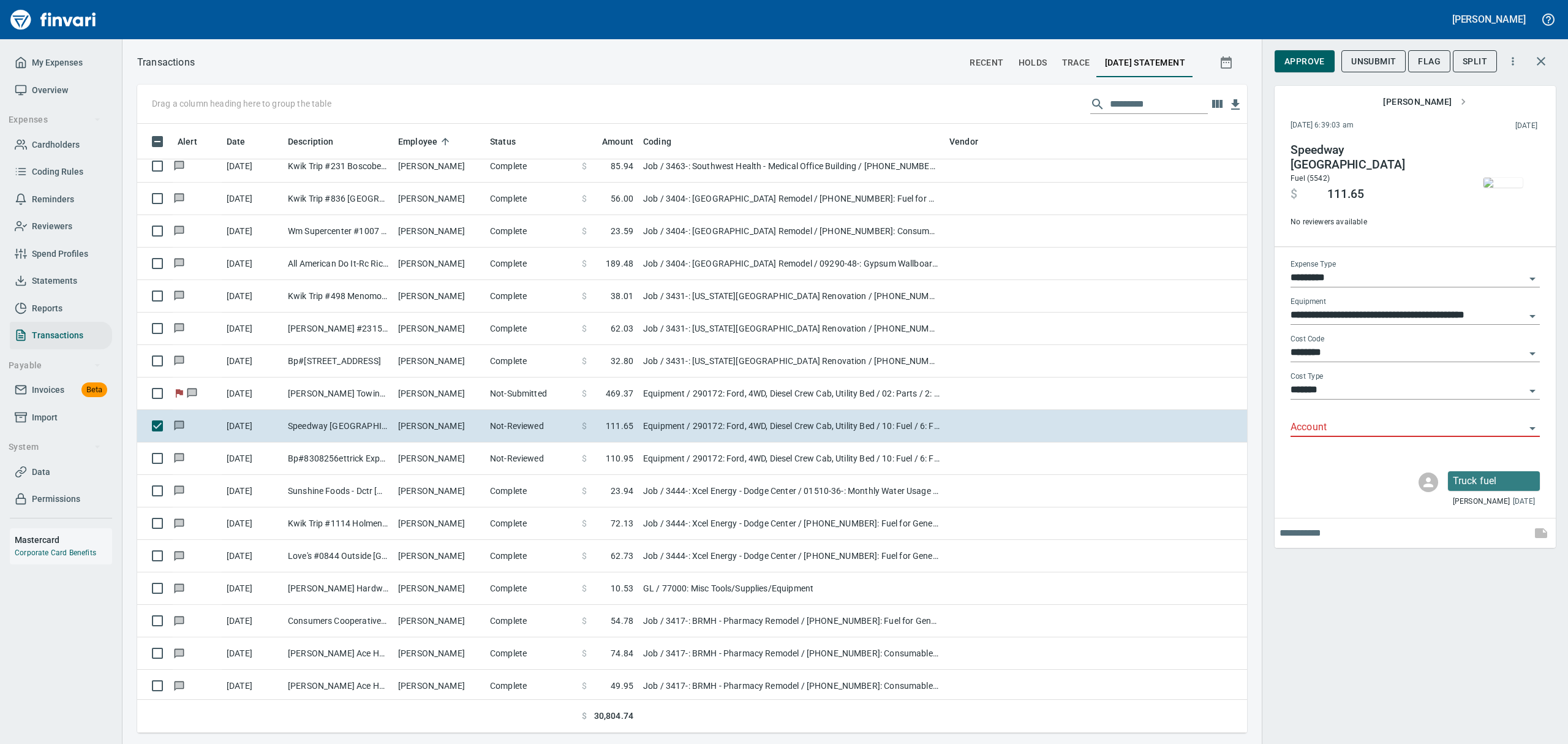
click at [1532, 430] on icon "Open" at bounding box center [1532, 428] width 15 height 15
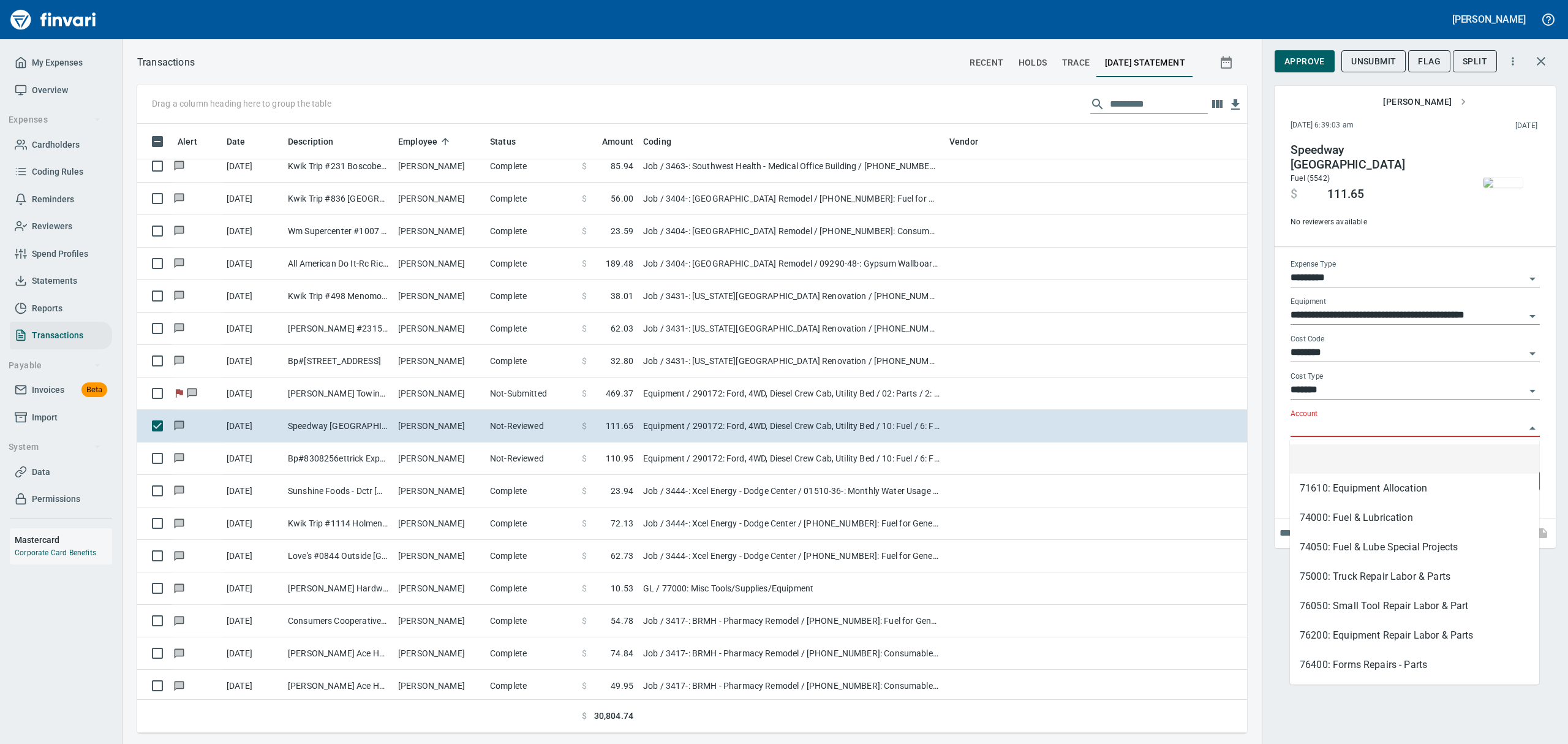
scroll to position [595, 1082]
click at [1337, 516] on li "74000: Fuel & Lubrication" at bounding box center [1414, 518] width 250 height 30
type input "**********"
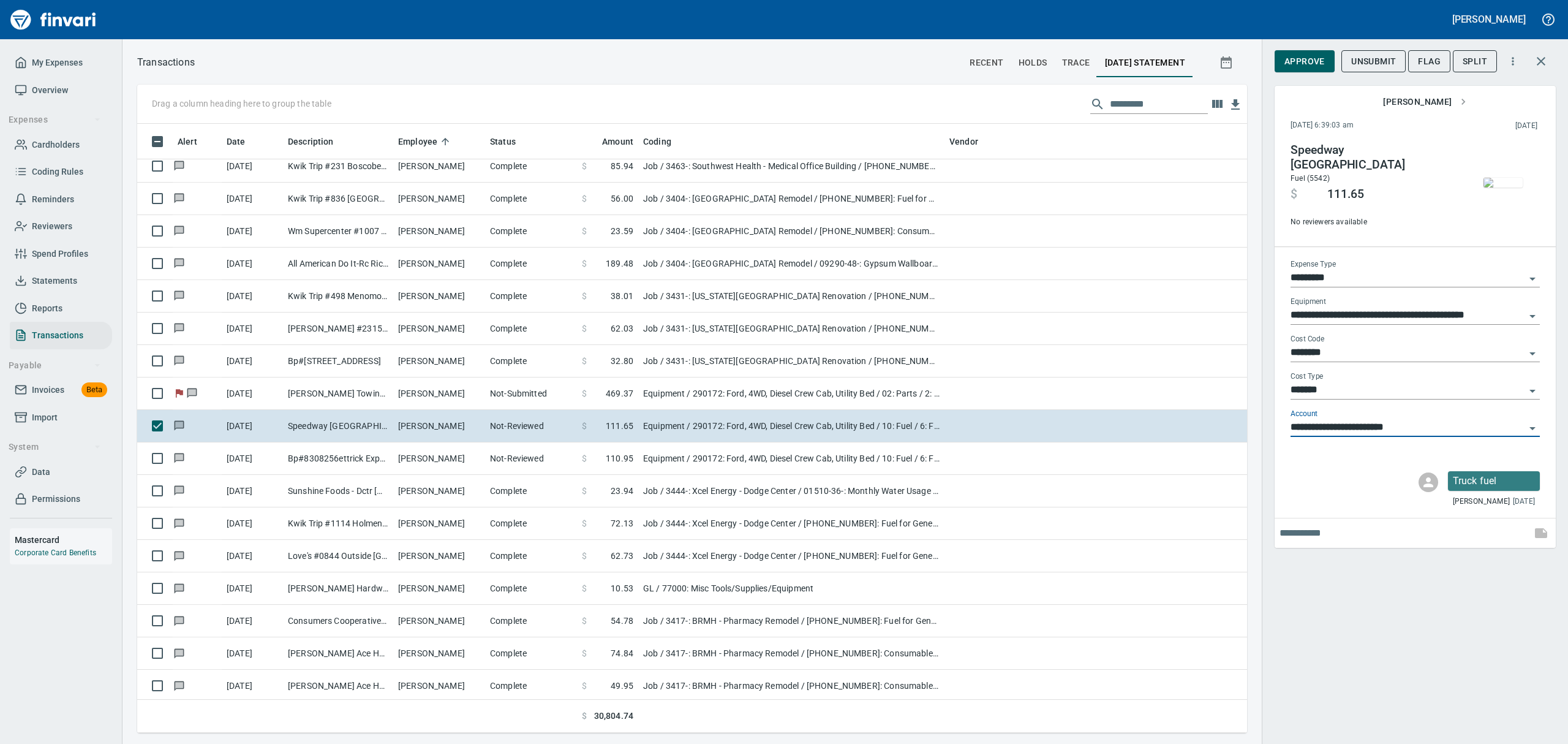
click at [1304, 58] on span "Approve" at bounding box center [1305, 61] width 40 height 15
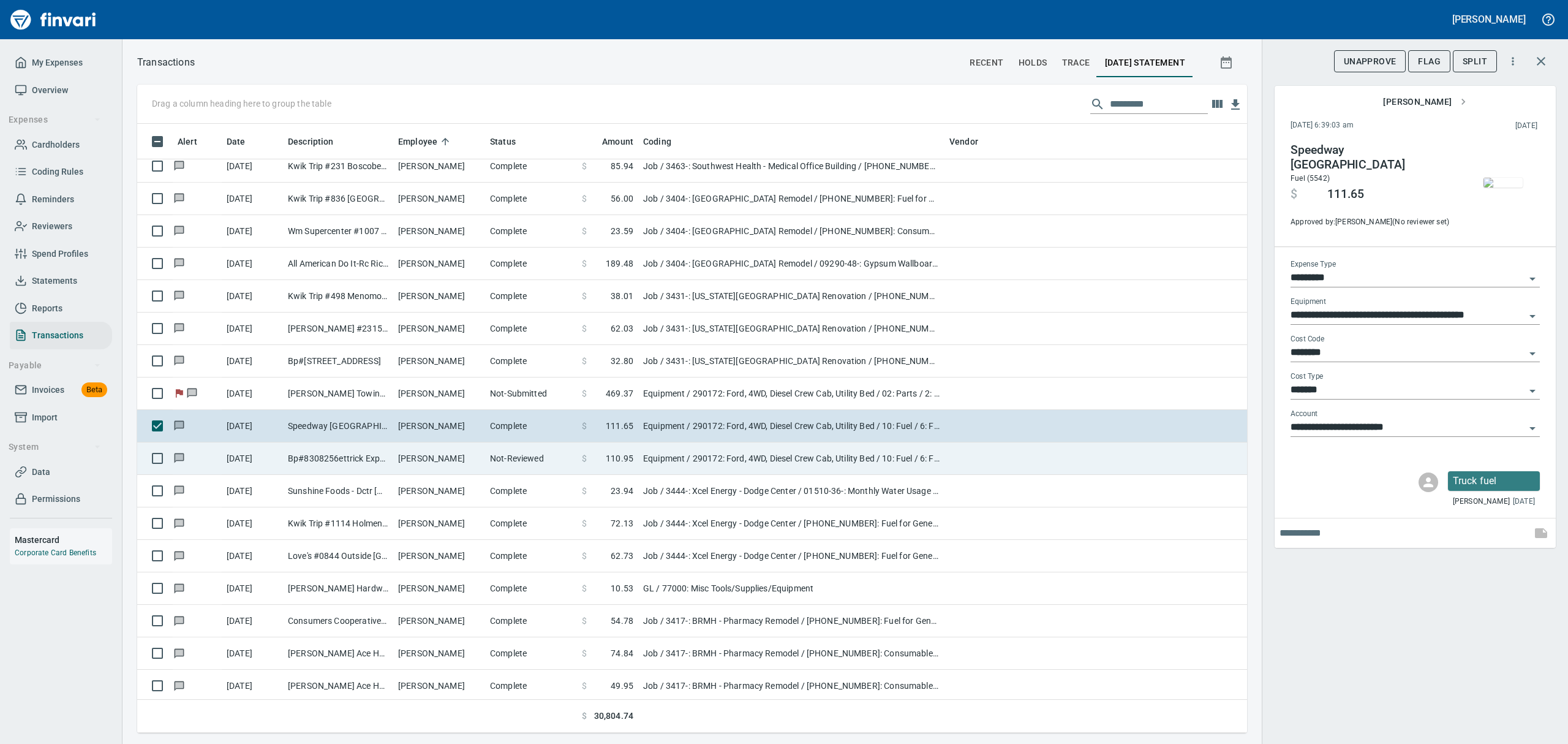
click at [324, 454] on td "Bp#8308256ettrick Expr [PERSON_NAME]" at bounding box center [338, 458] width 111 height 32
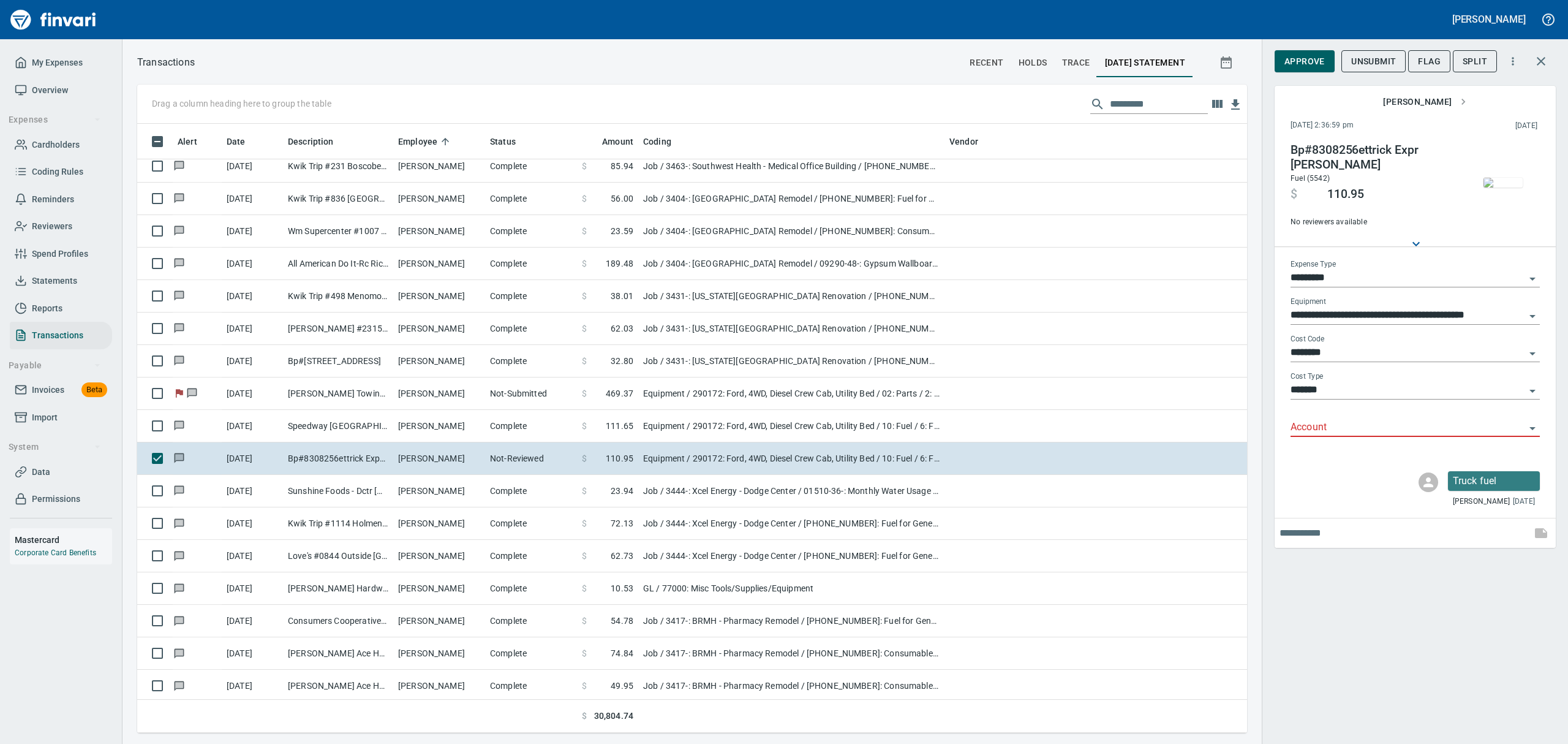
click at [1505, 184] on img "button" at bounding box center [1503, 183] width 39 height 10
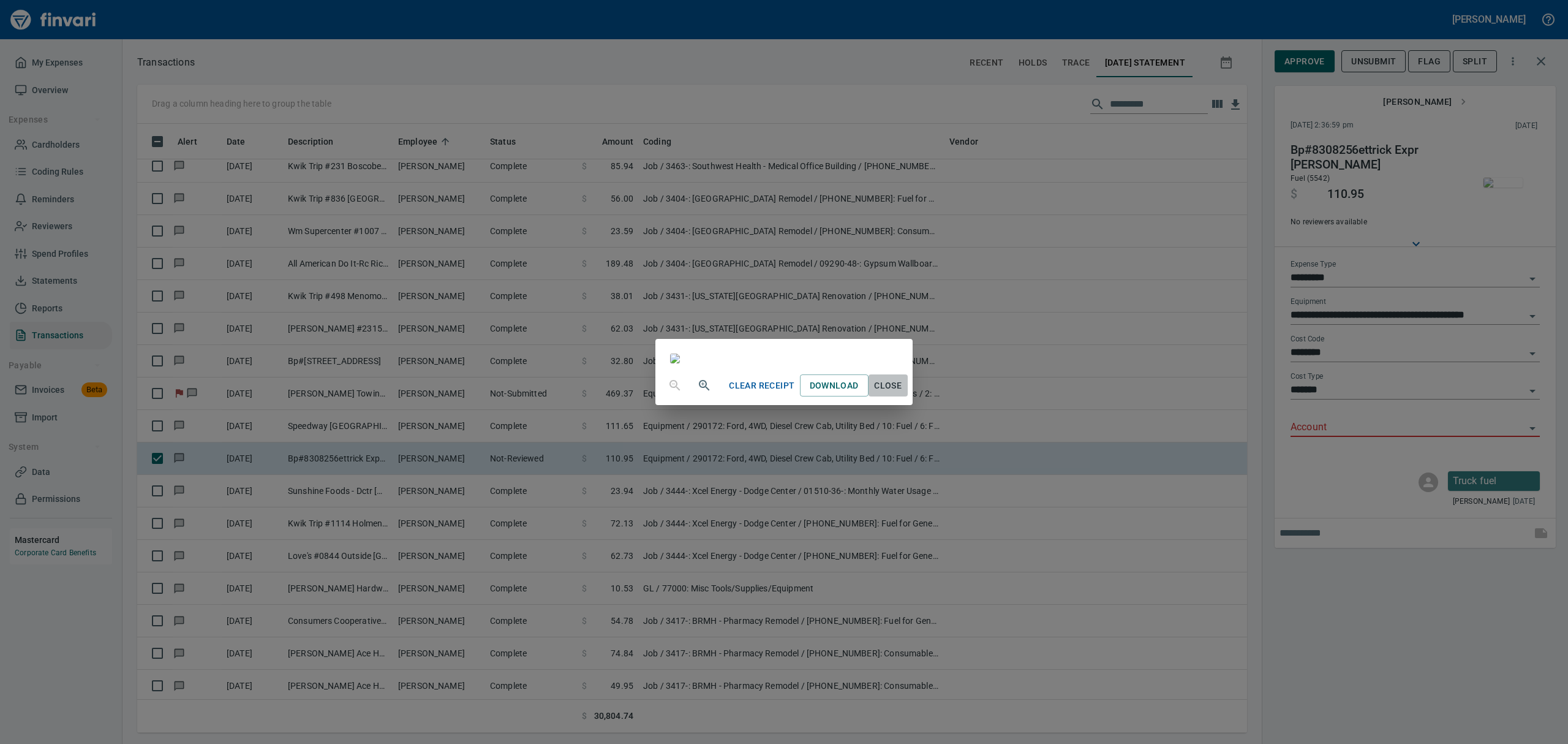
click at [903, 393] on span "Close" at bounding box center [888, 386] width 30 height 15
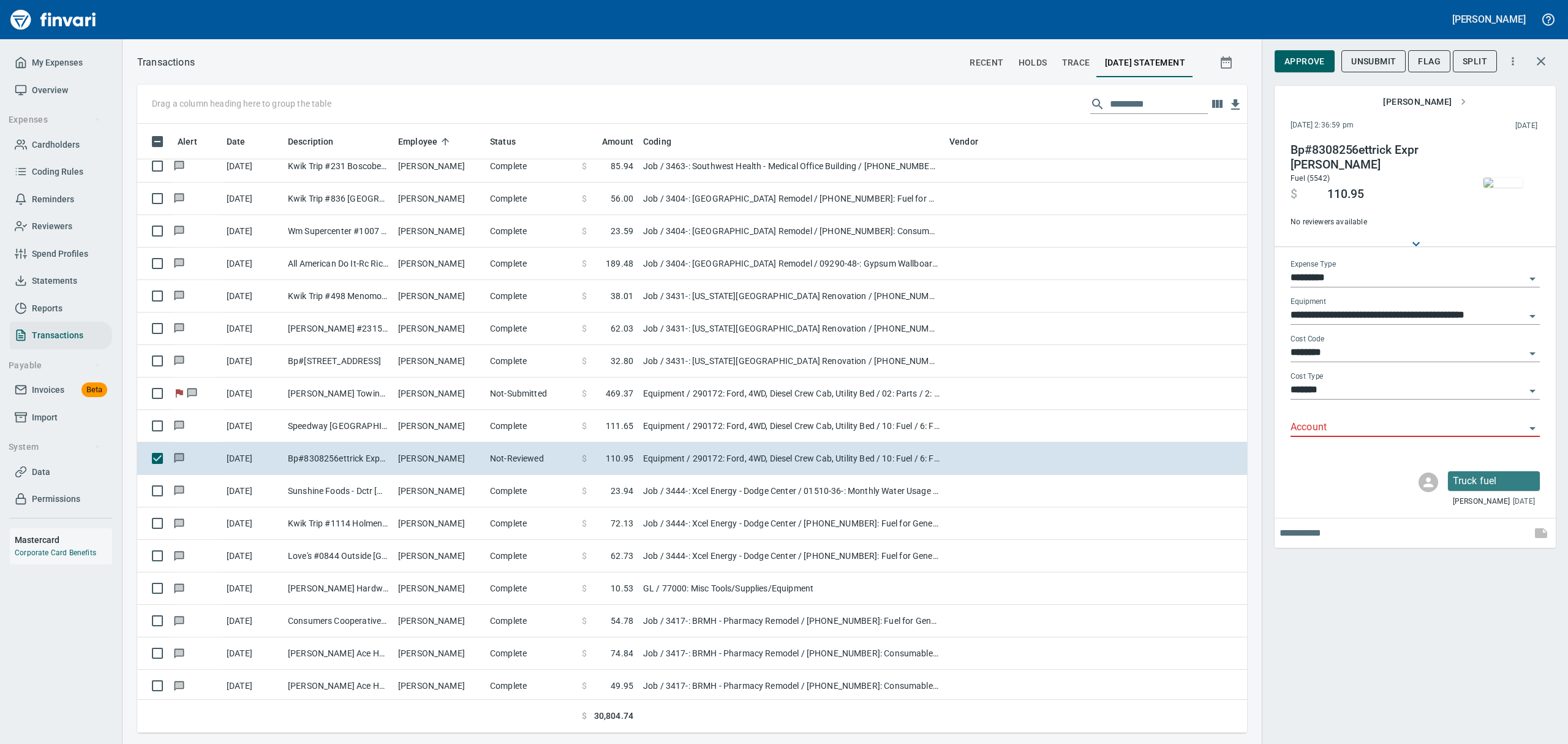
click at [1530, 428] on icon "Open" at bounding box center [1532, 428] width 15 height 15
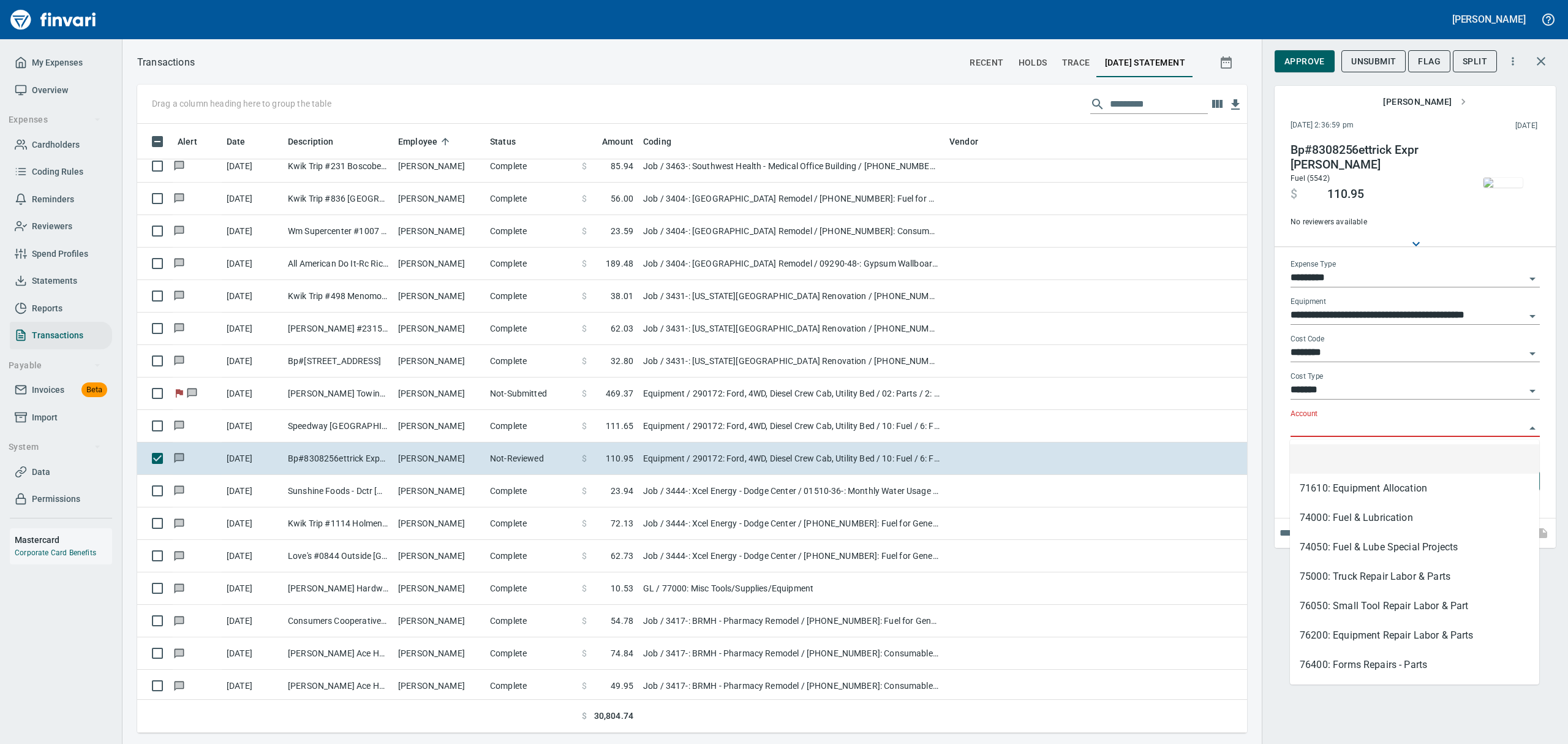
scroll to position [595, 1082]
click at [1380, 517] on li "74000: Fuel & Lubrication" at bounding box center [1414, 518] width 250 height 30
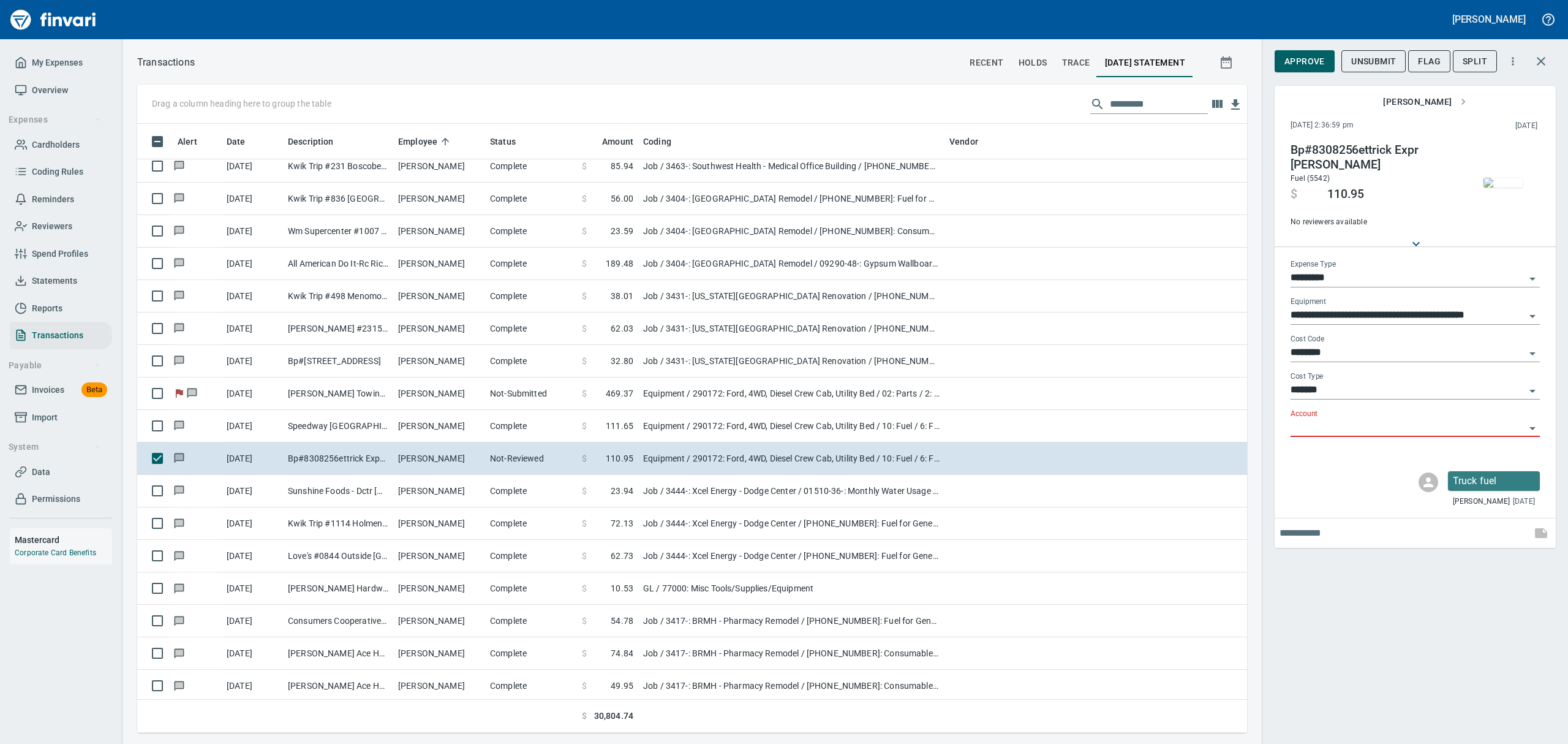
type input "**********"
click at [1306, 56] on span "Approve" at bounding box center [1305, 61] width 40 height 15
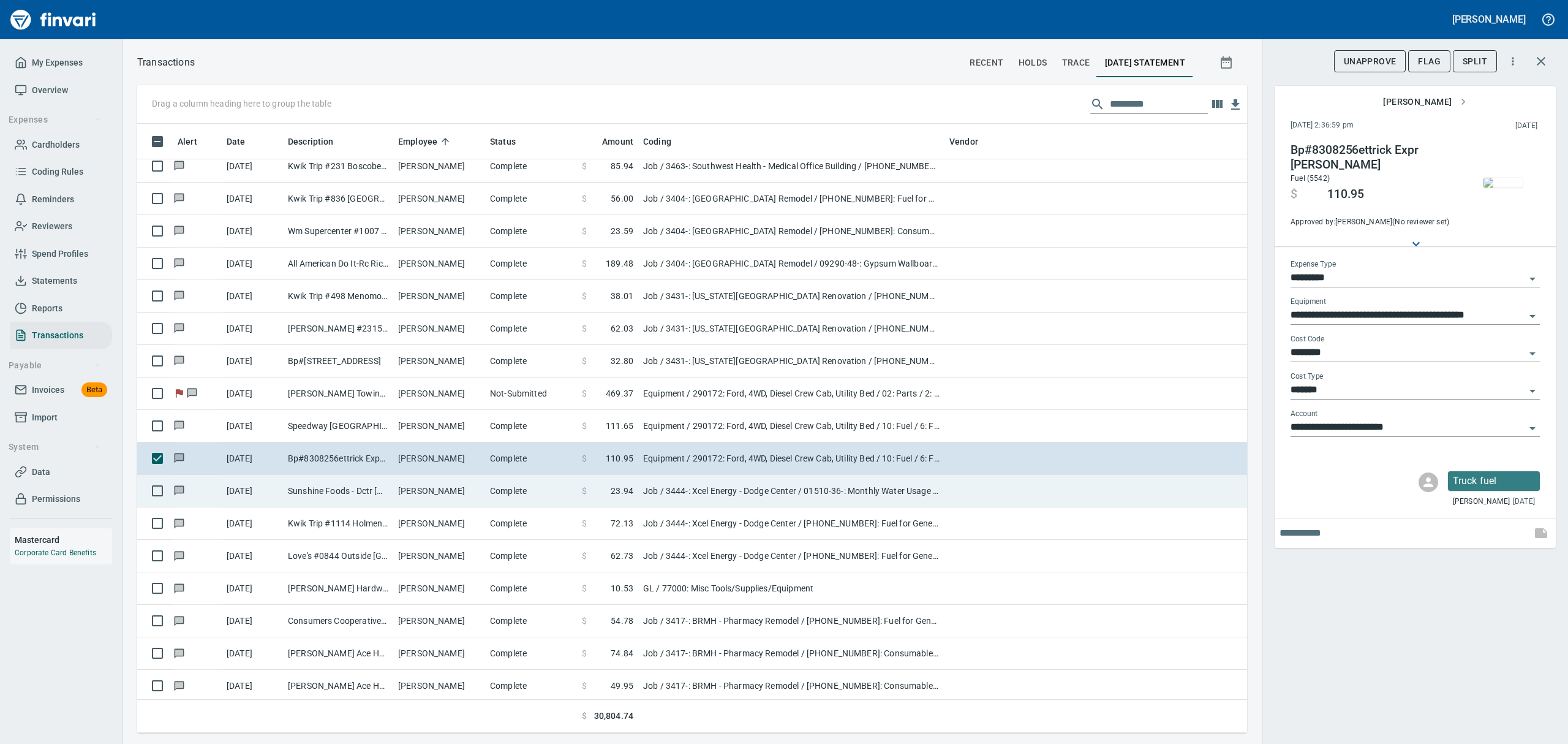
click at [432, 494] on td "[PERSON_NAME]" at bounding box center [438, 491] width 92 height 32
type input "***"
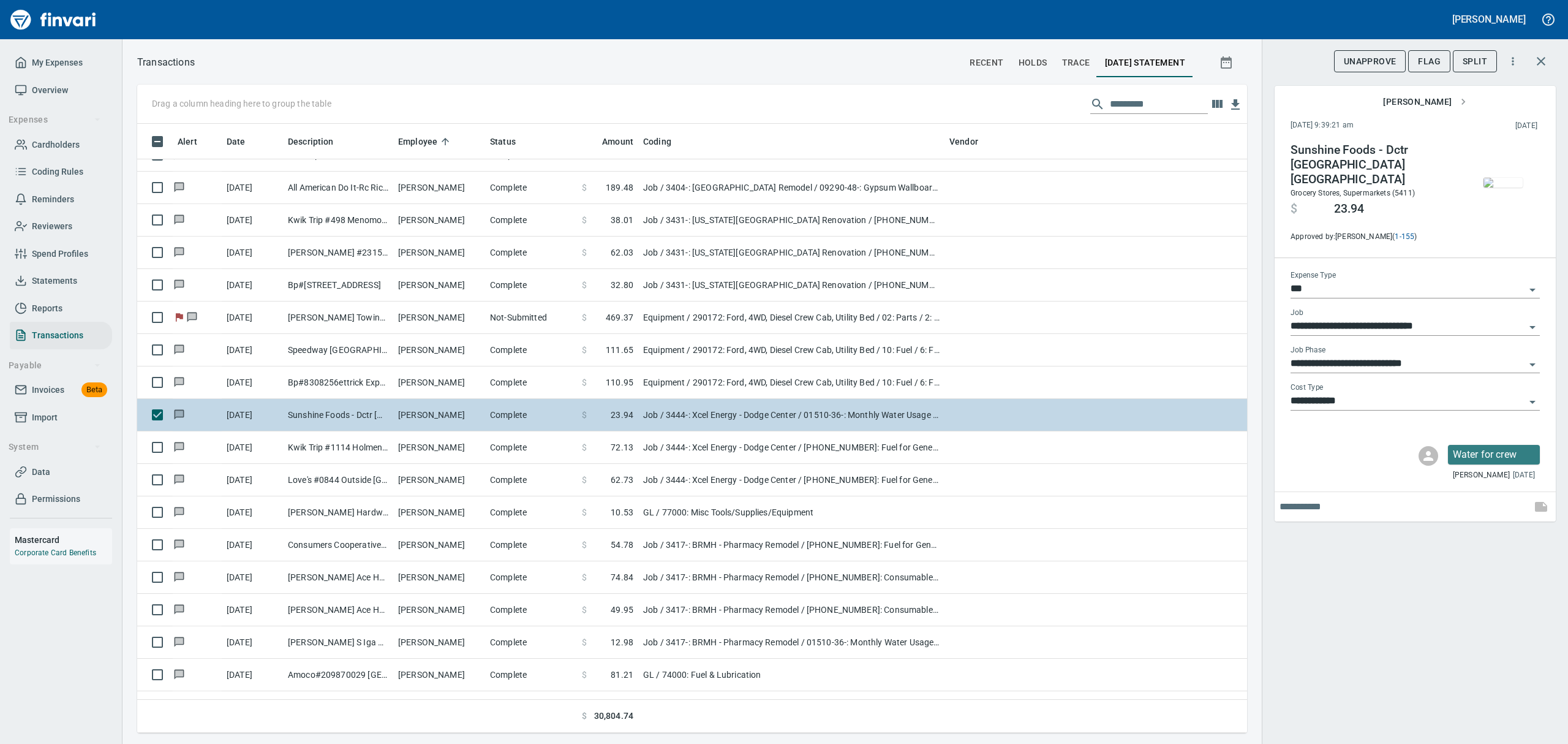
scroll to position [2451, 0]
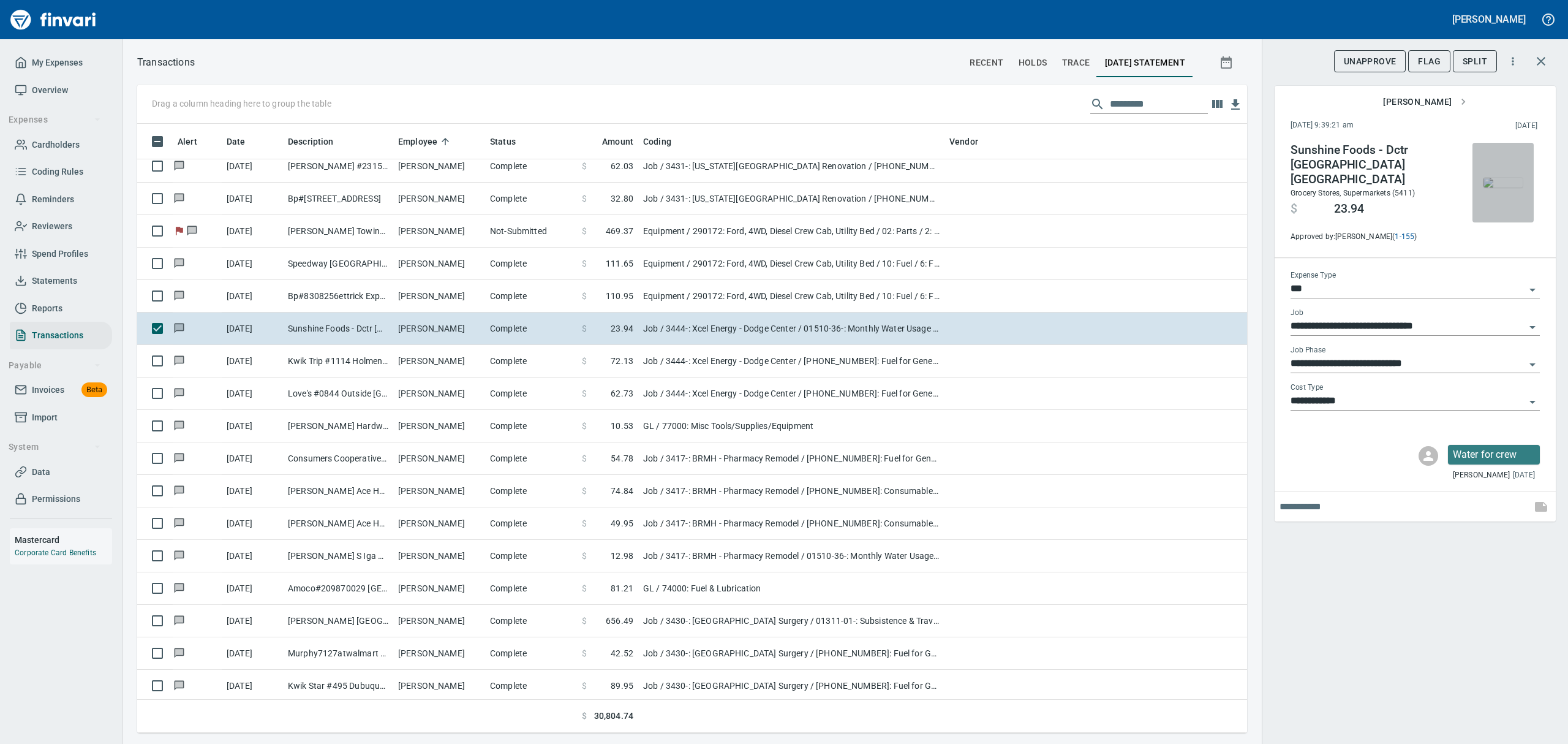
click at [1513, 185] on img "button" at bounding box center [1503, 183] width 39 height 10
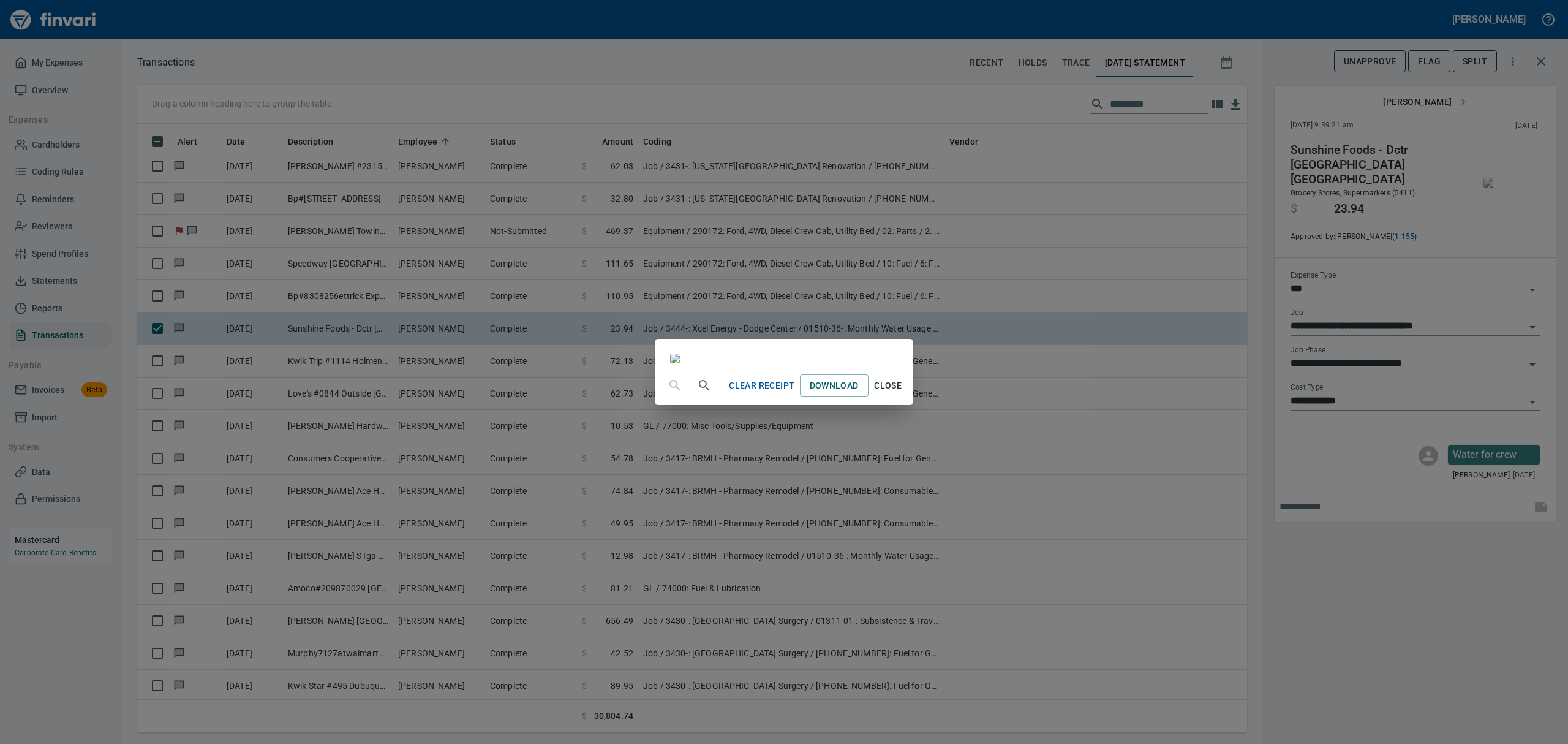
click at [903, 393] on span "Close" at bounding box center [888, 386] width 30 height 15
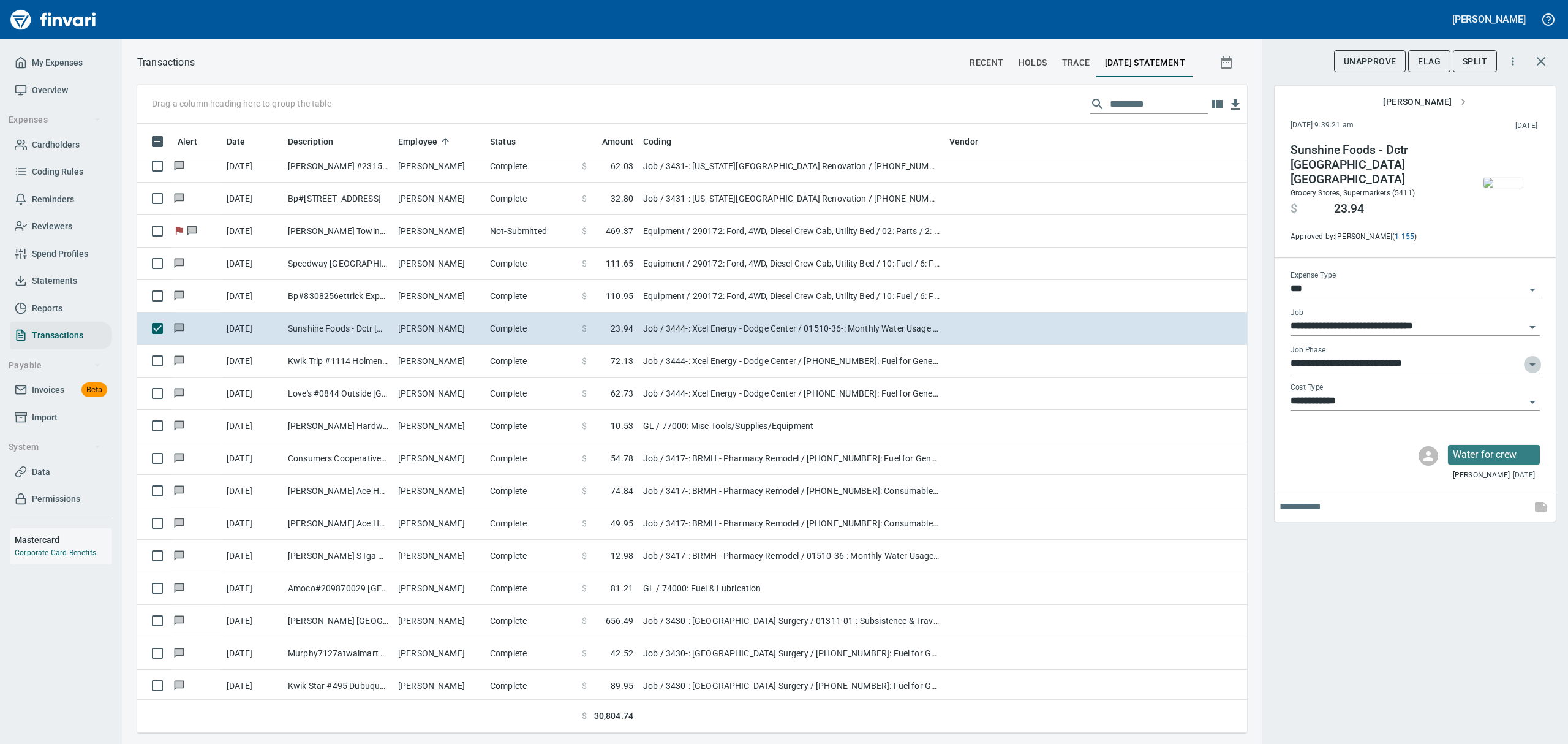
click at [1531, 357] on icon "Open" at bounding box center [1532, 364] width 15 height 15
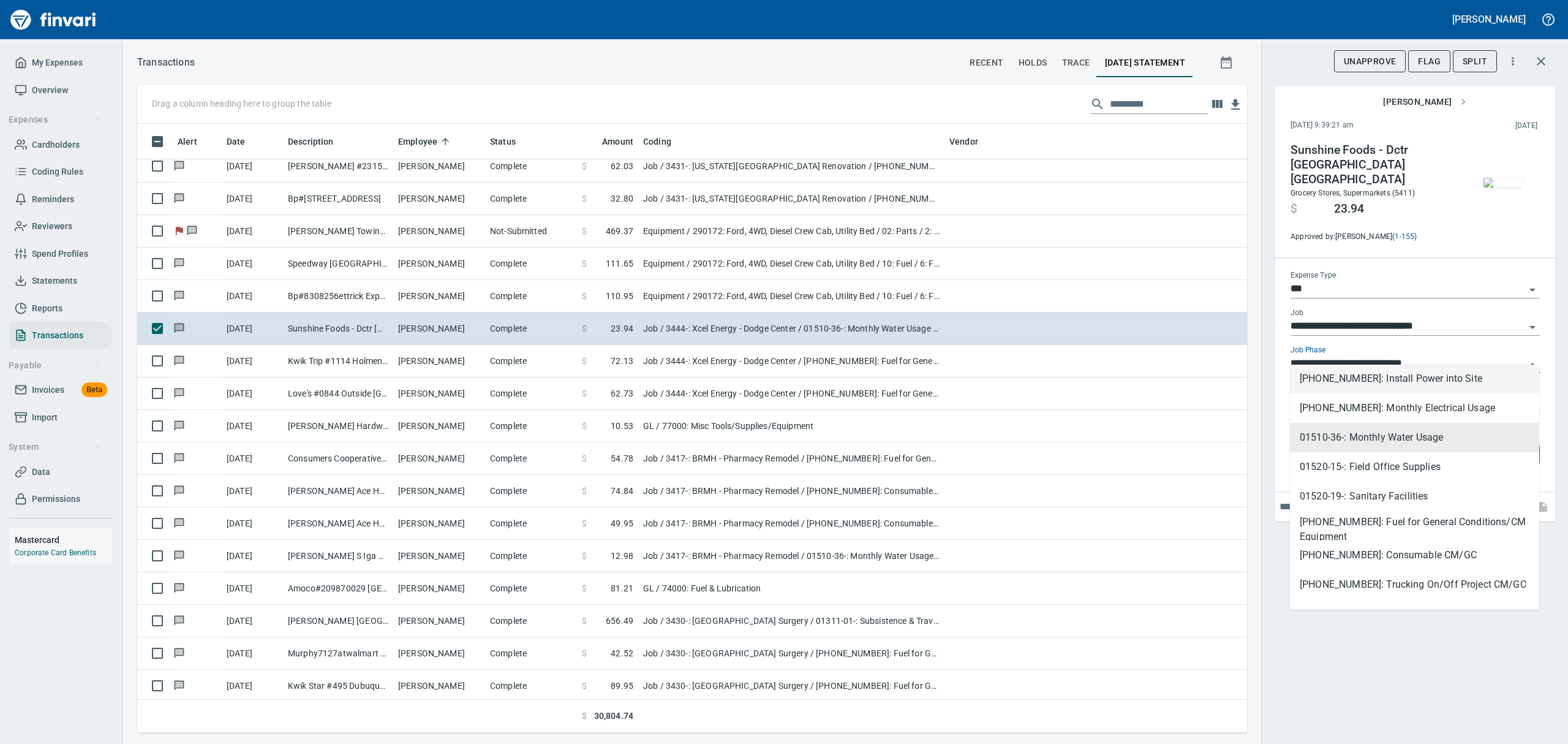
scroll to position [334, 0]
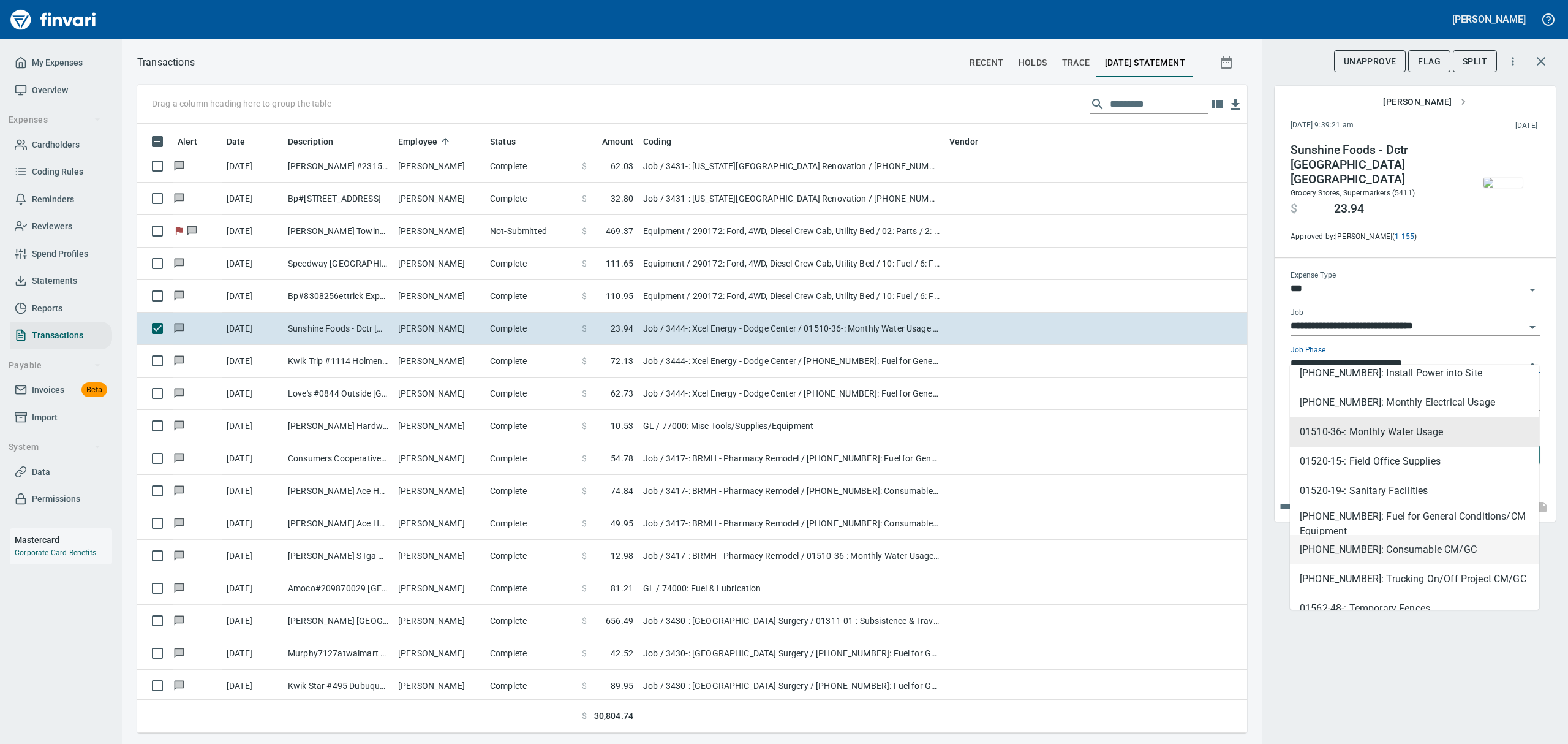
click at [1358, 555] on li "[PHONE_NUMBER]: Consumable CM/GC" at bounding box center [1414, 549] width 250 height 30
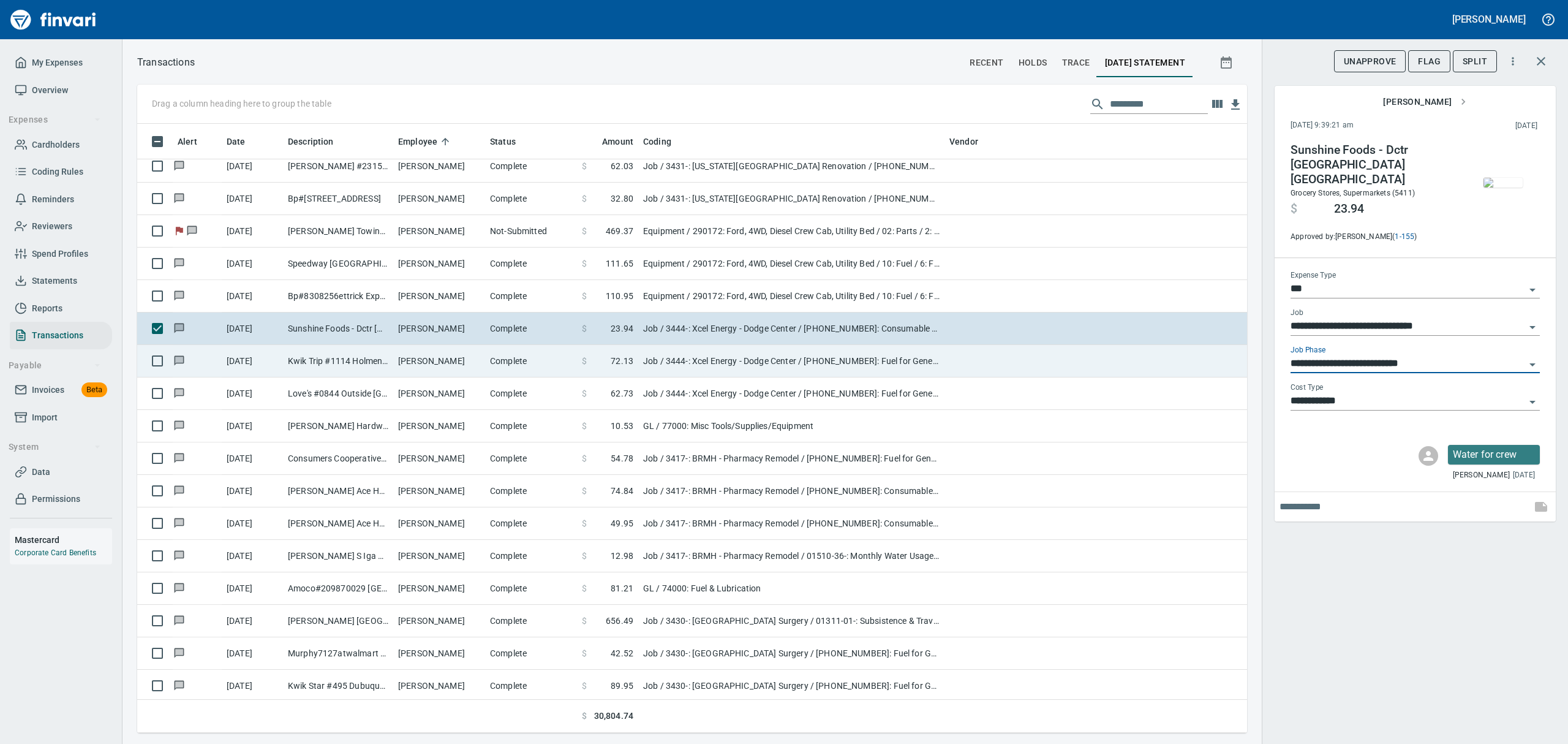
click at [412, 361] on td "[PERSON_NAME]" at bounding box center [438, 361] width 92 height 32
type input "**********"
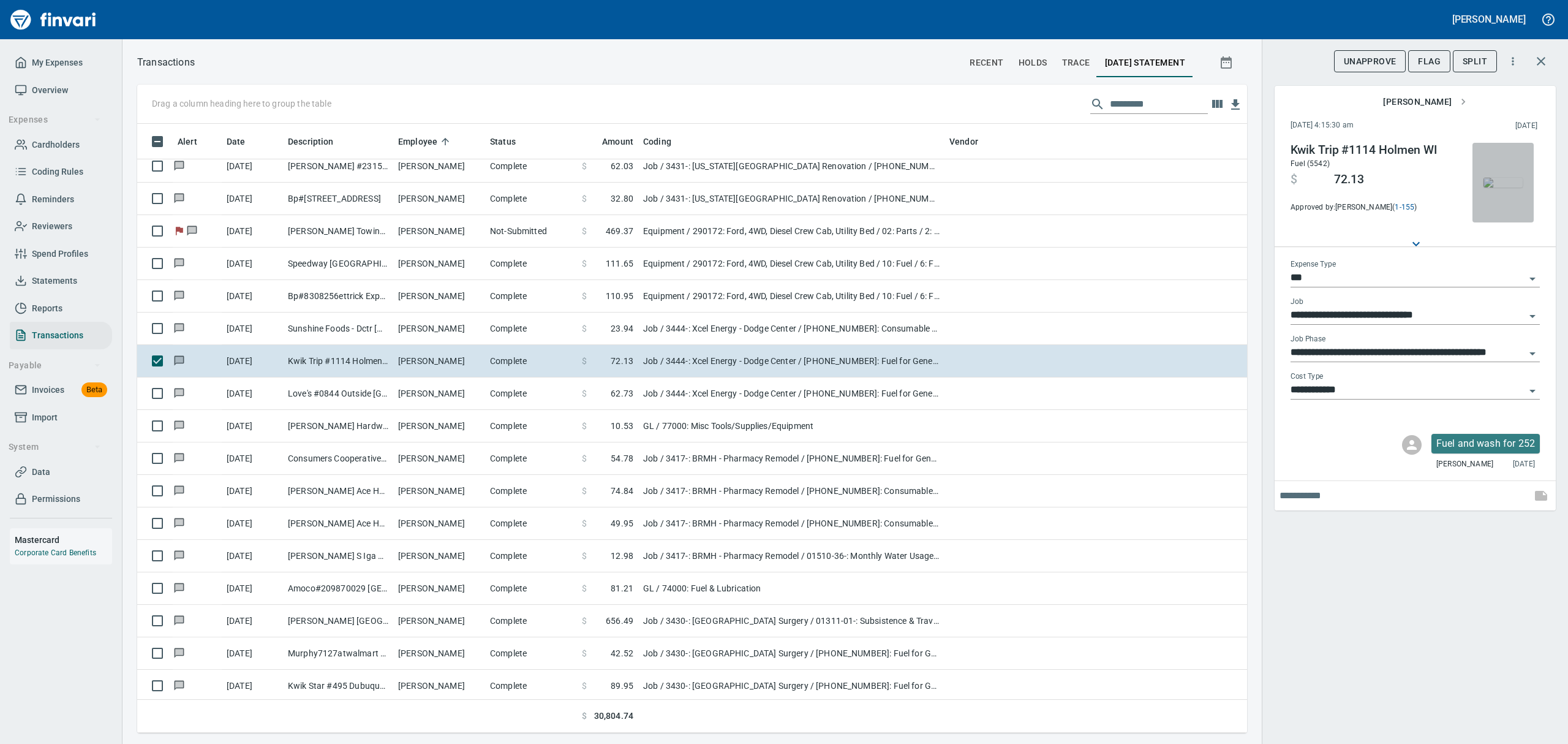
click at [1502, 188] on img "button" at bounding box center [1503, 183] width 39 height 10
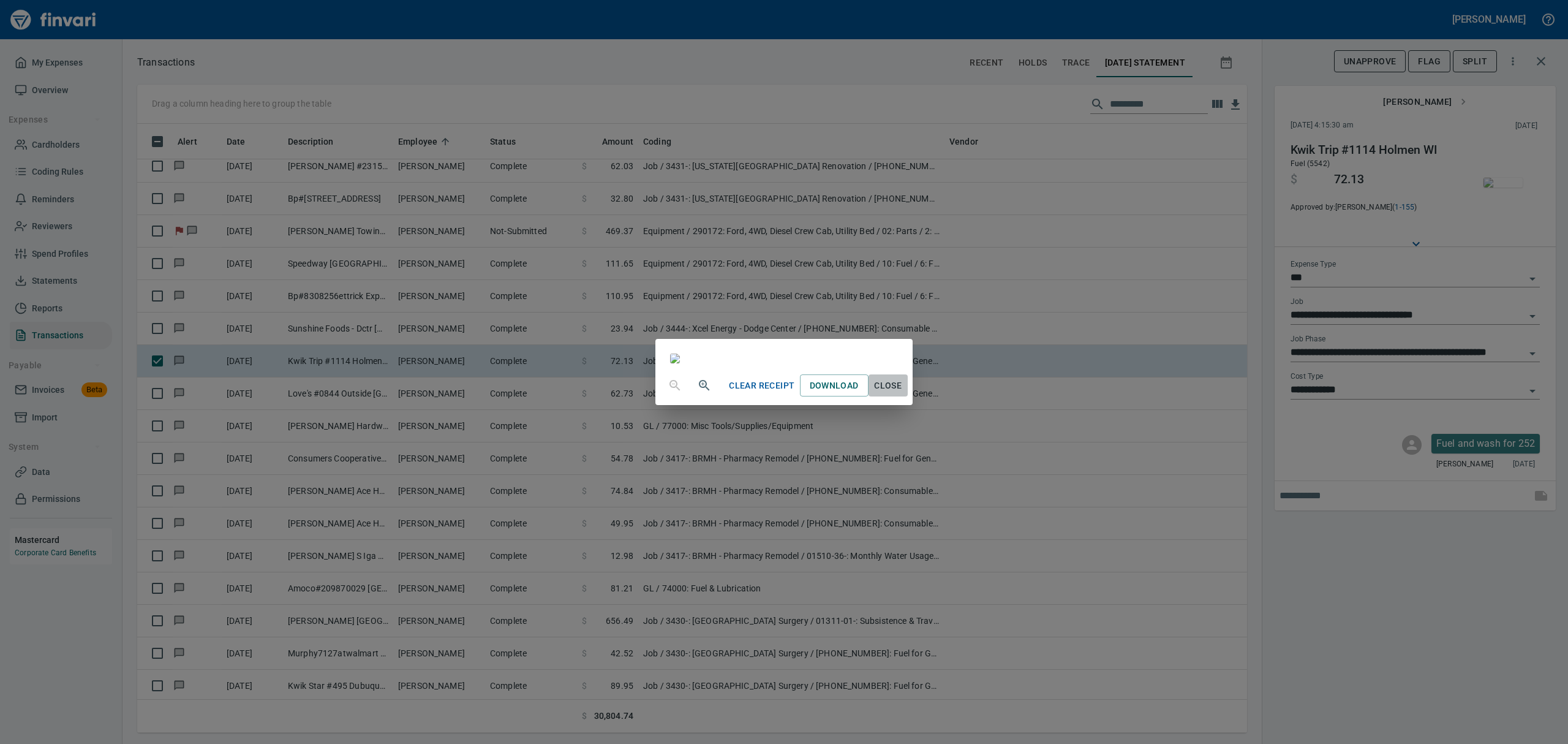
click at [903, 393] on span "Close" at bounding box center [888, 386] width 30 height 15
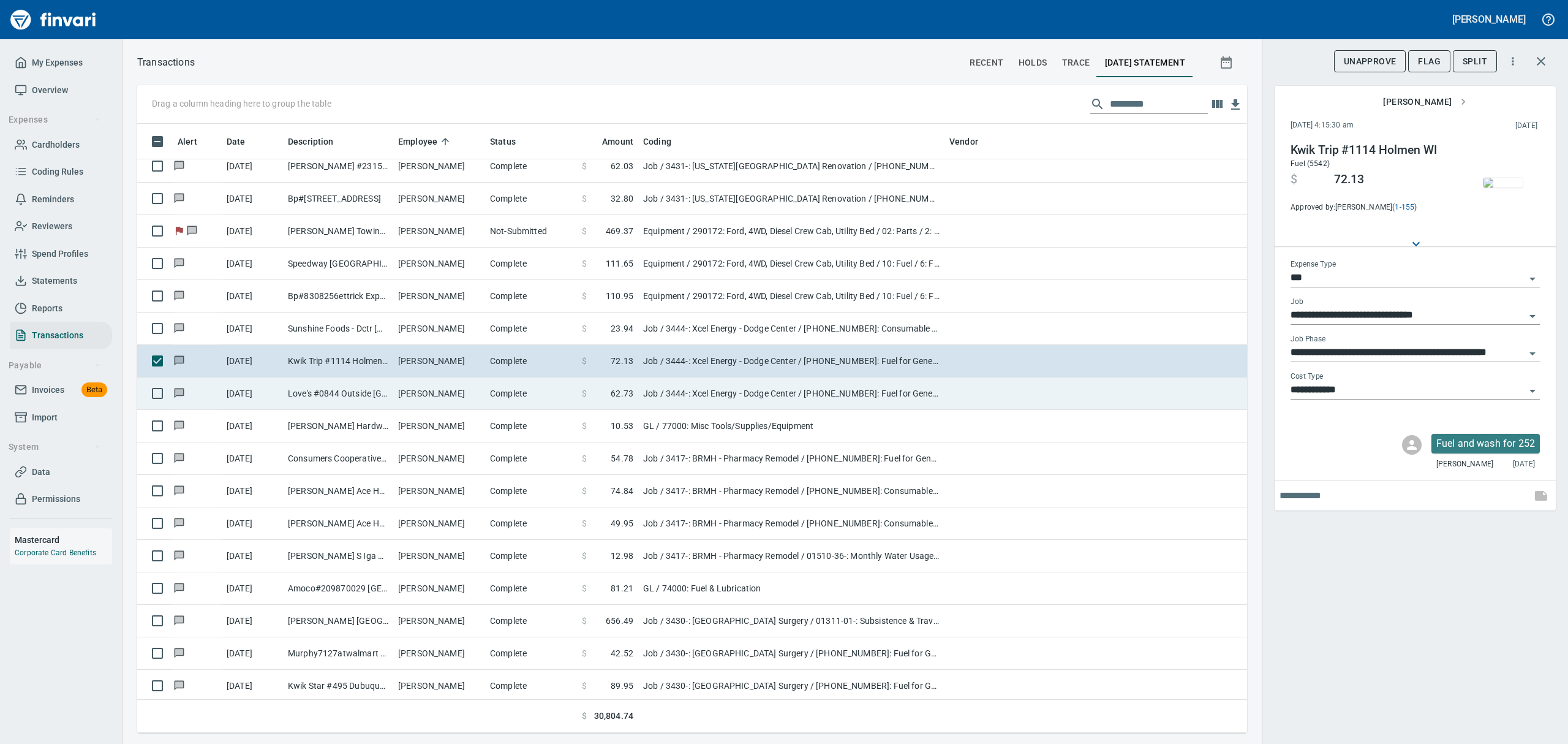
click at [424, 395] on td "[PERSON_NAME]" at bounding box center [438, 393] width 92 height 32
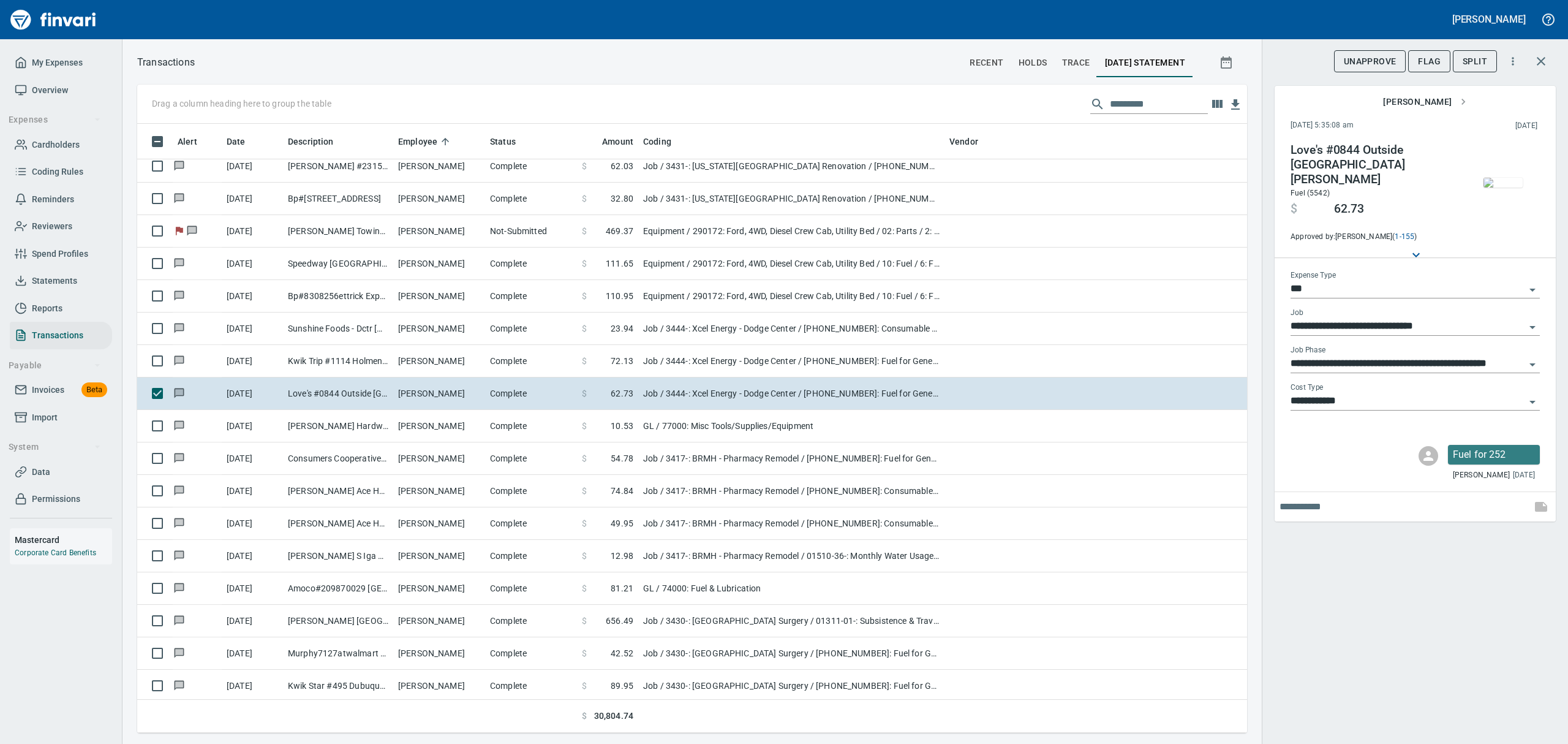
click at [1511, 188] on img "button" at bounding box center [1503, 183] width 39 height 10
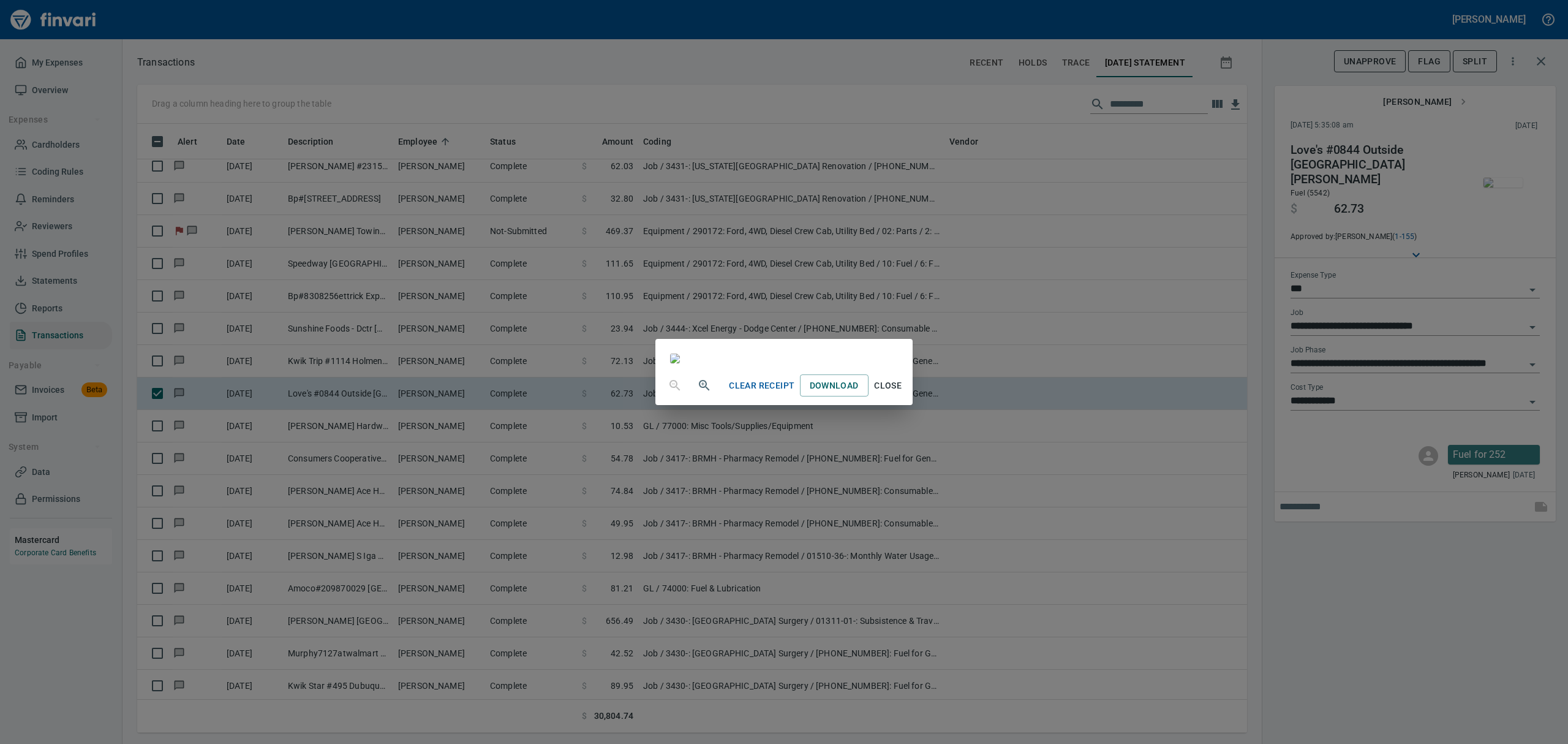
click at [903, 393] on span "Close" at bounding box center [888, 386] width 30 height 15
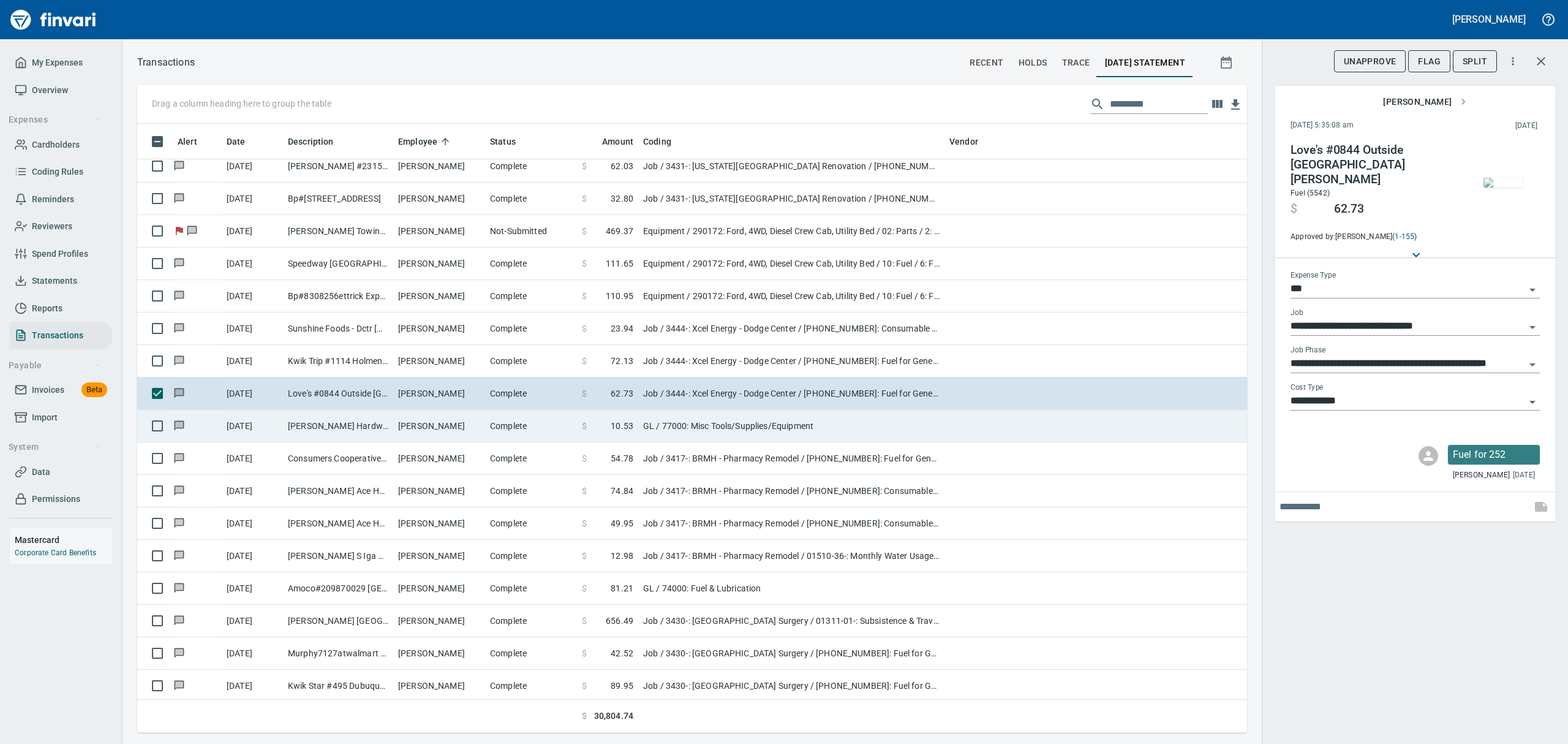
click at [373, 424] on td "[PERSON_NAME] Hardware Eau [PERSON_NAME]" at bounding box center [338, 426] width 111 height 32
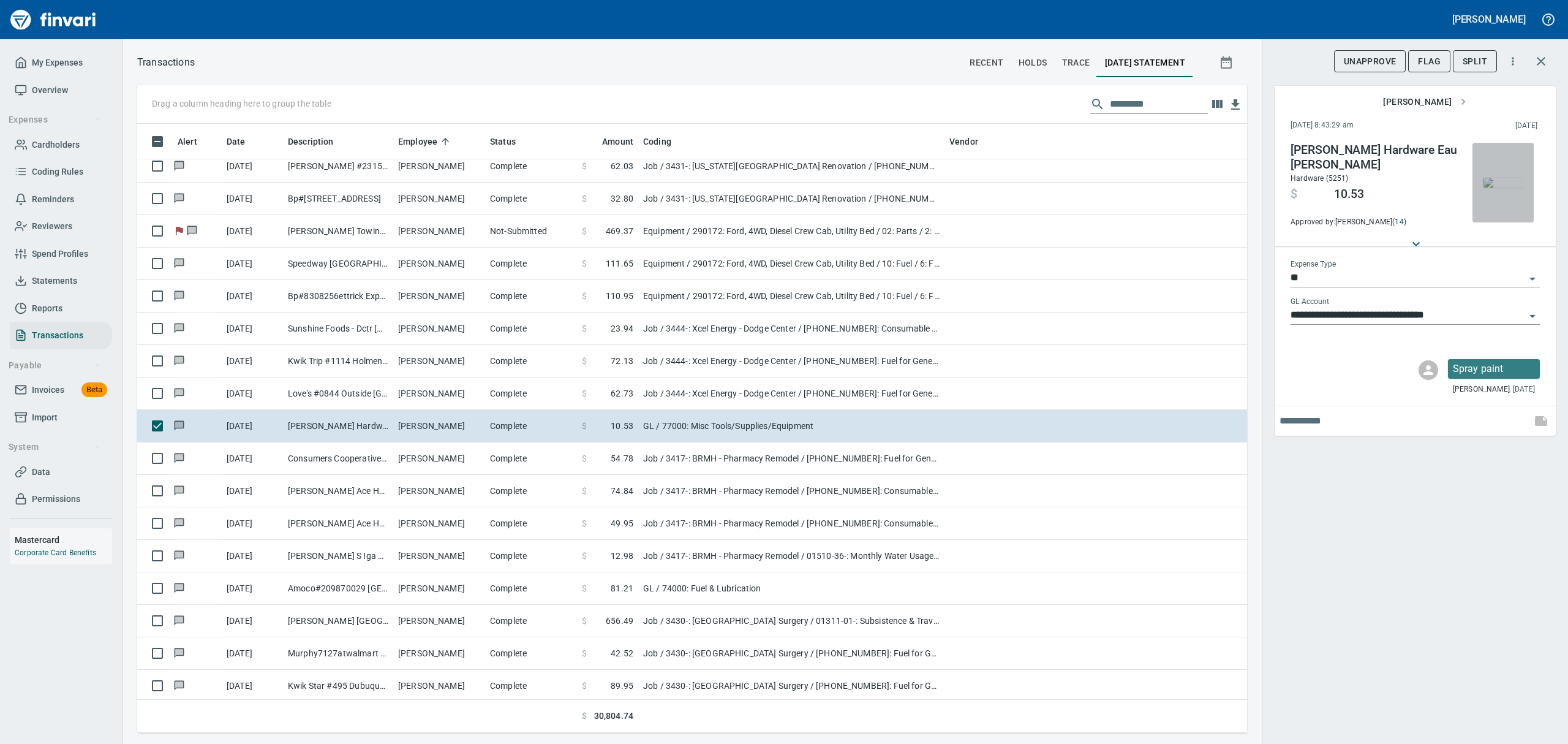
click at [1499, 181] on img "button" at bounding box center [1503, 183] width 39 height 10
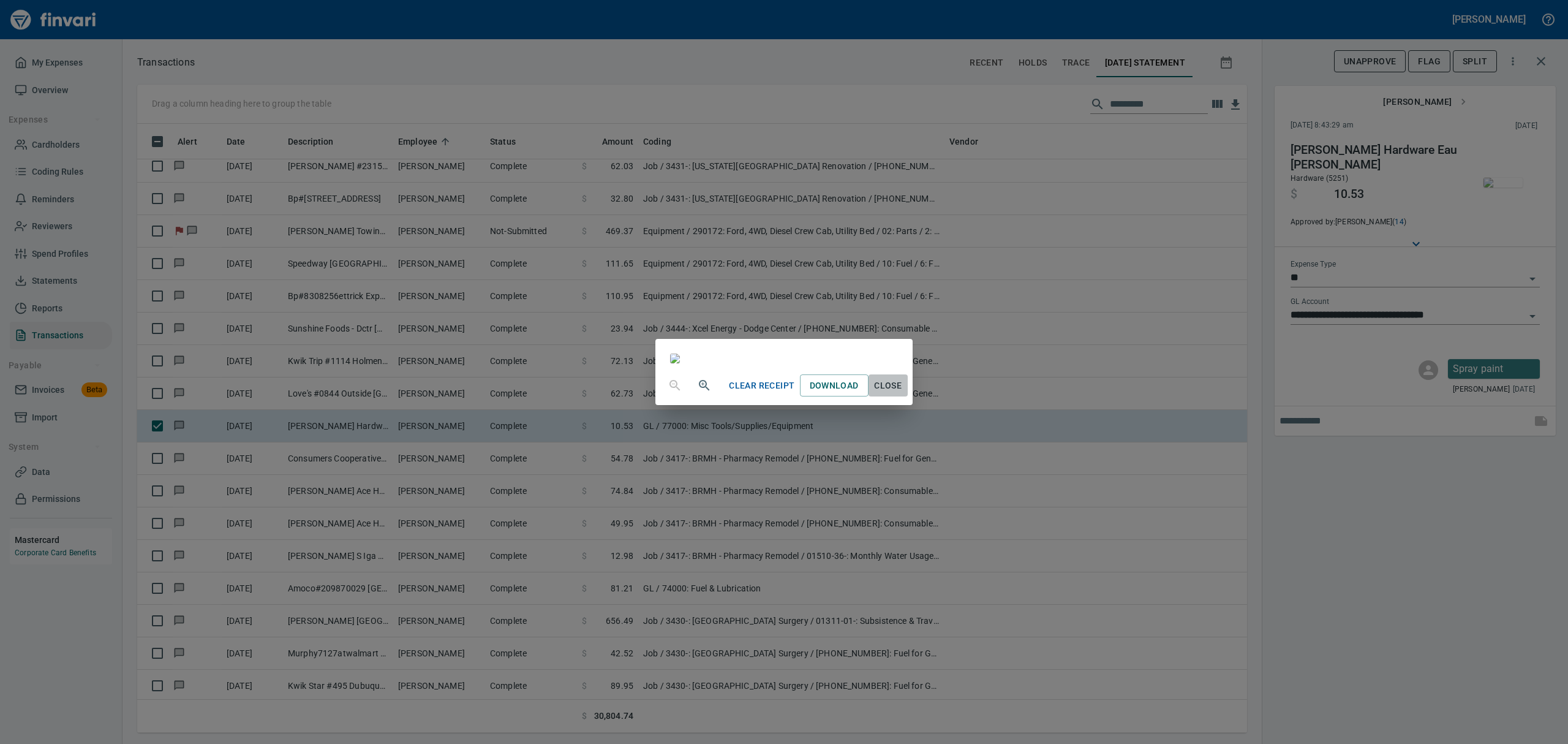
click at [903, 393] on span "Close" at bounding box center [888, 386] width 30 height 15
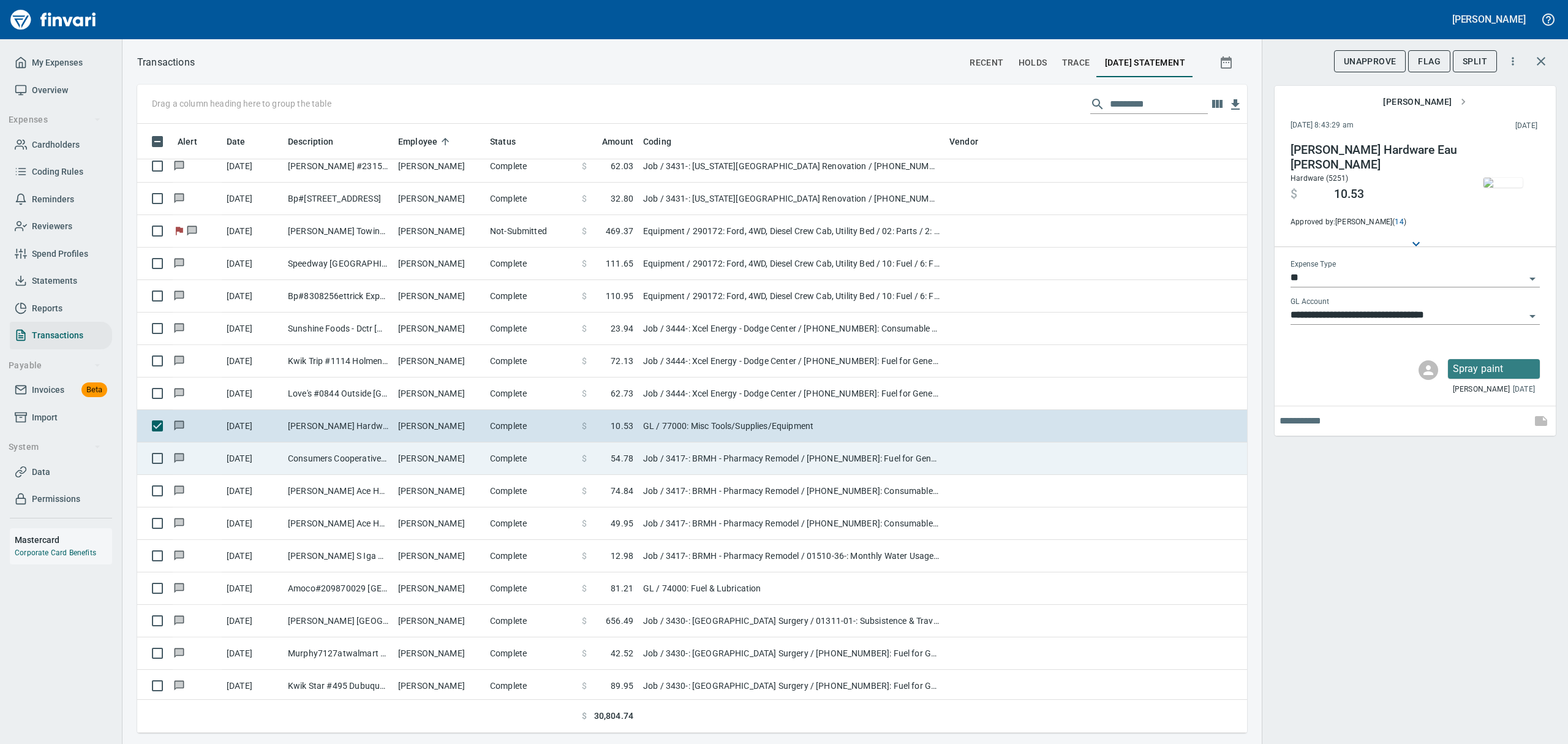
click at [386, 460] on td "Consumers Cooperative Pigeon Falls [GEOGRAPHIC_DATA]" at bounding box center [338, 458] width 111 height 32
type input "***"
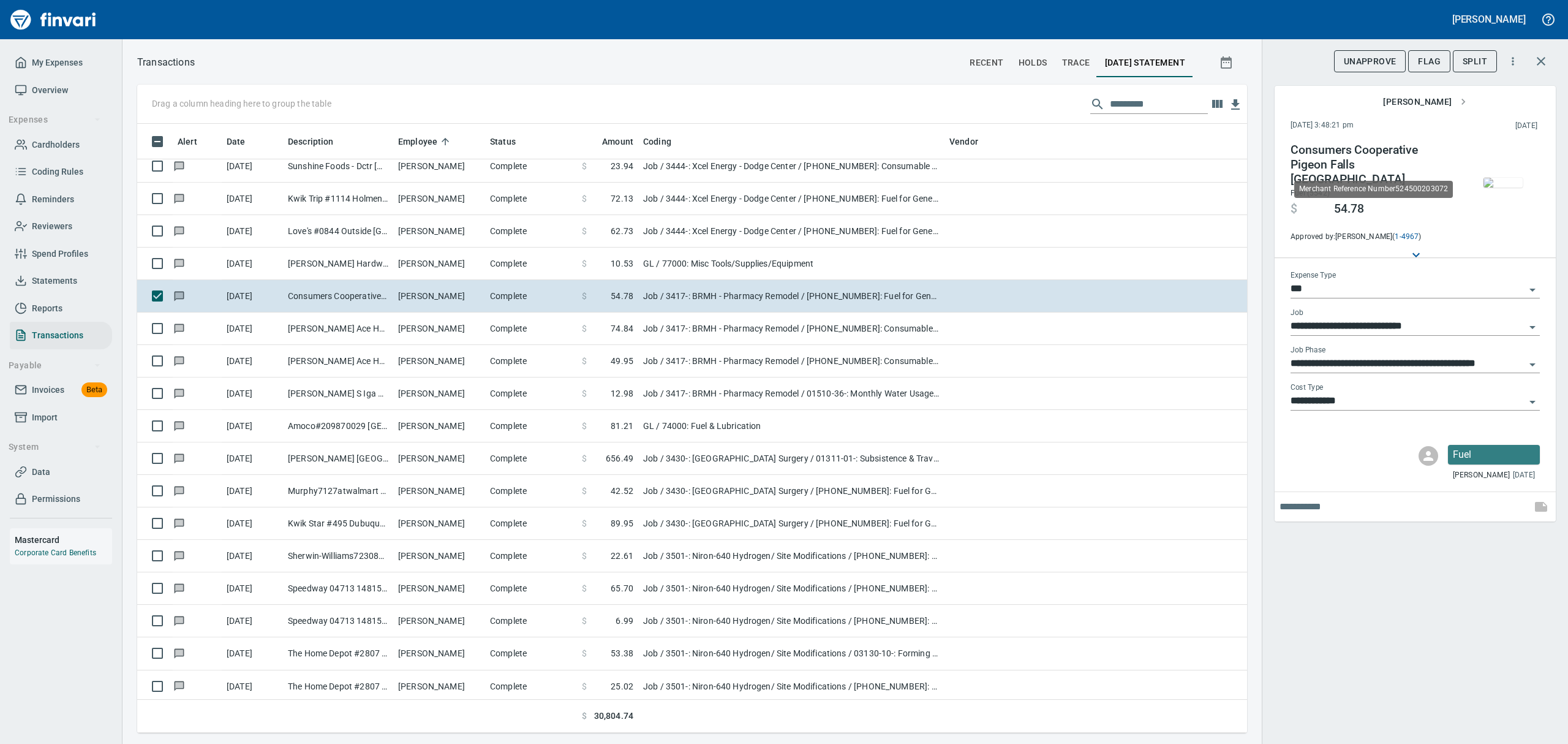
scroll to position [595, 1082]
click at [1505, 188] on img "button" at bounding box center [1503, 183] width 39 height 10
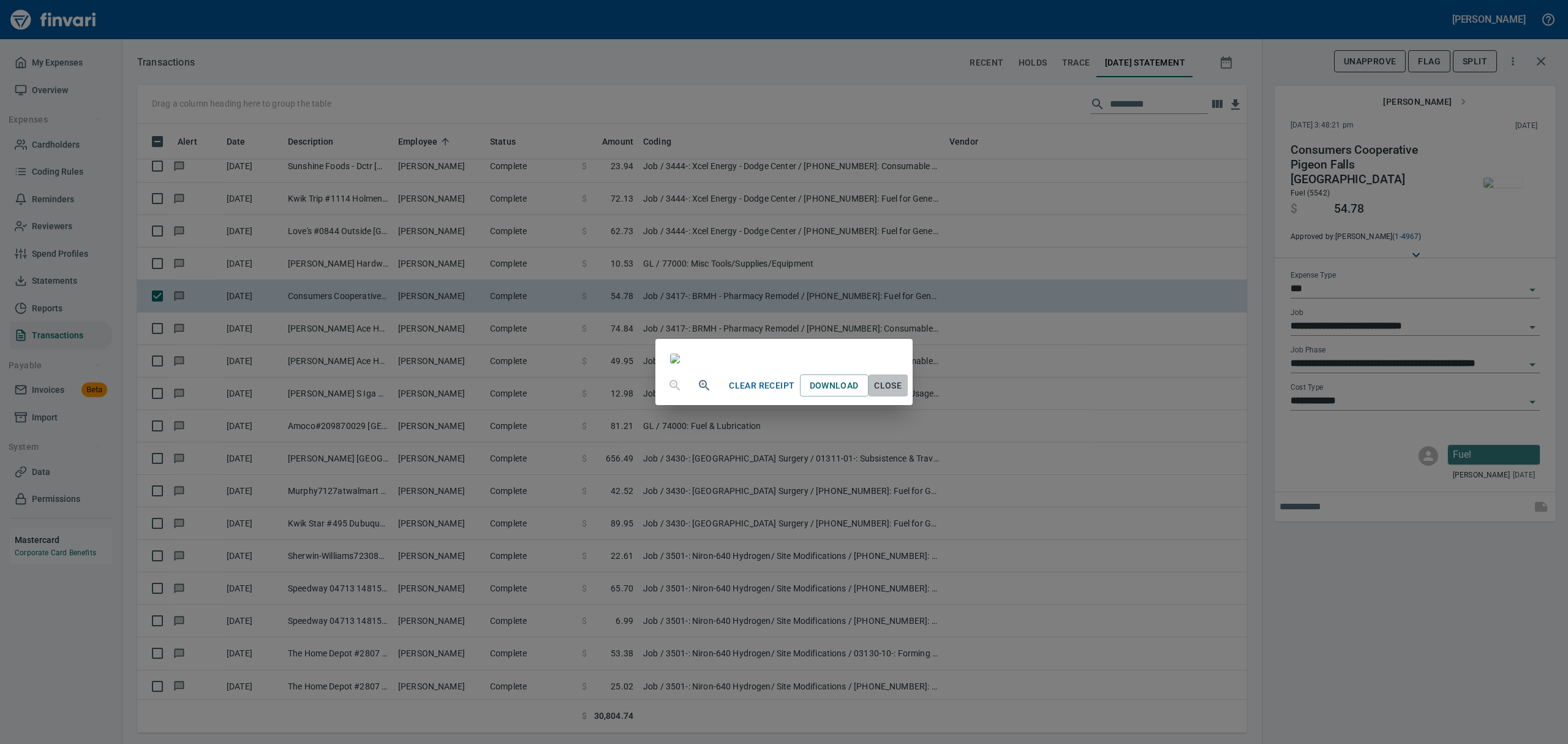
click at [908, 397] on button "Close" at bounding box center [888, 386] width 39 height 23
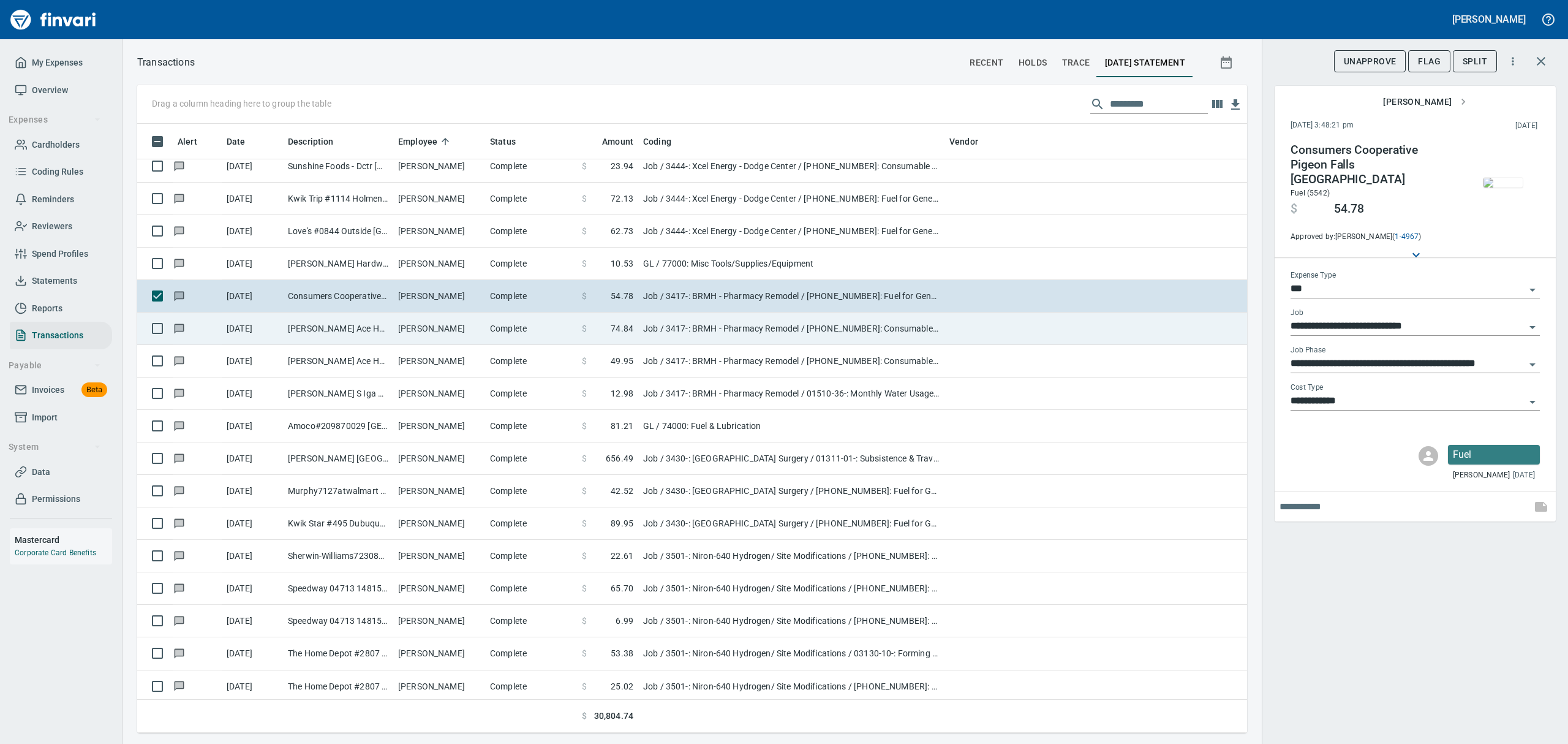
click at [430, 327] on td "[PERSON_NAME]" at bounding box center [438, 328] width 92 height 32
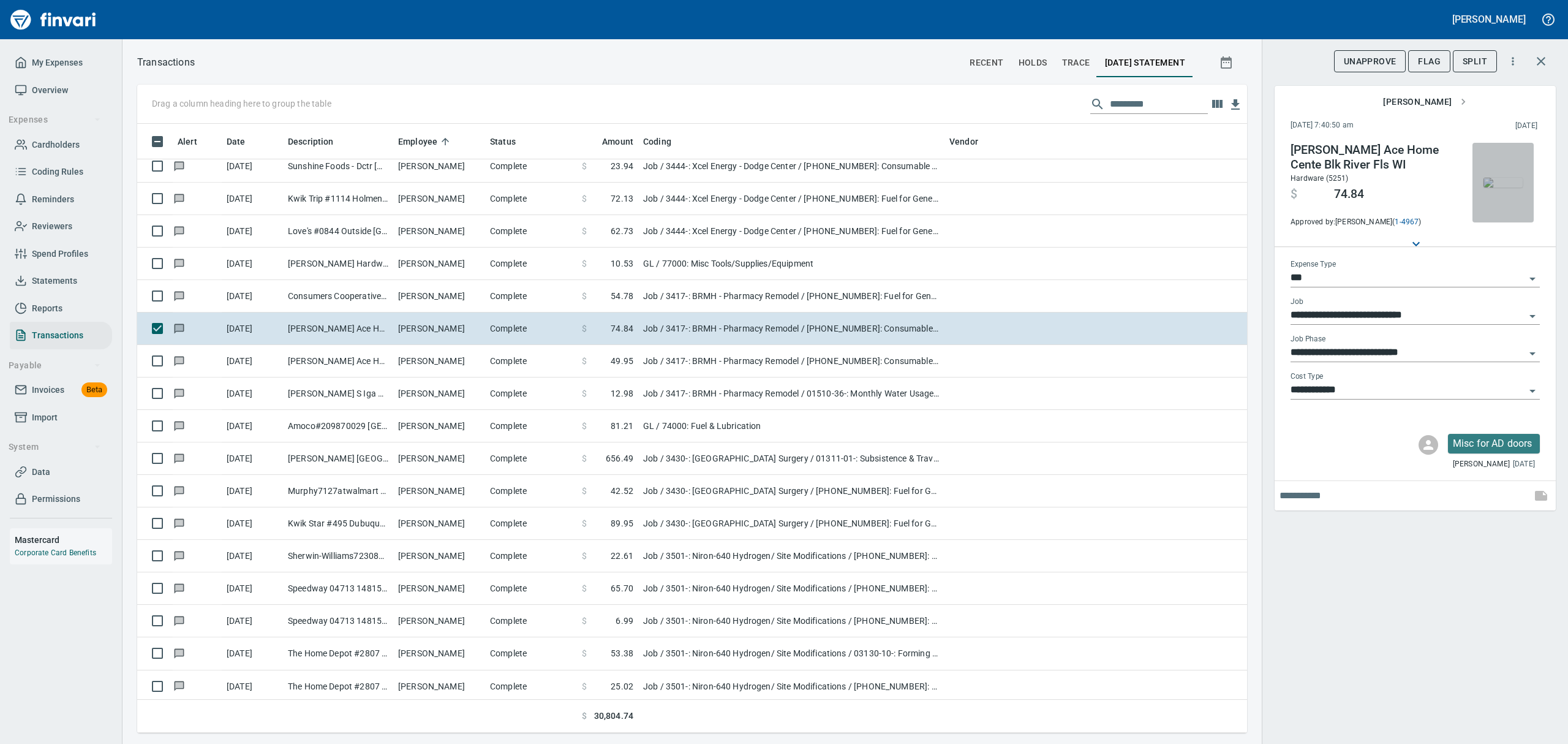
click at [1512, 183] on img "button" at bounding box center [1503, 183] width 39 height 10
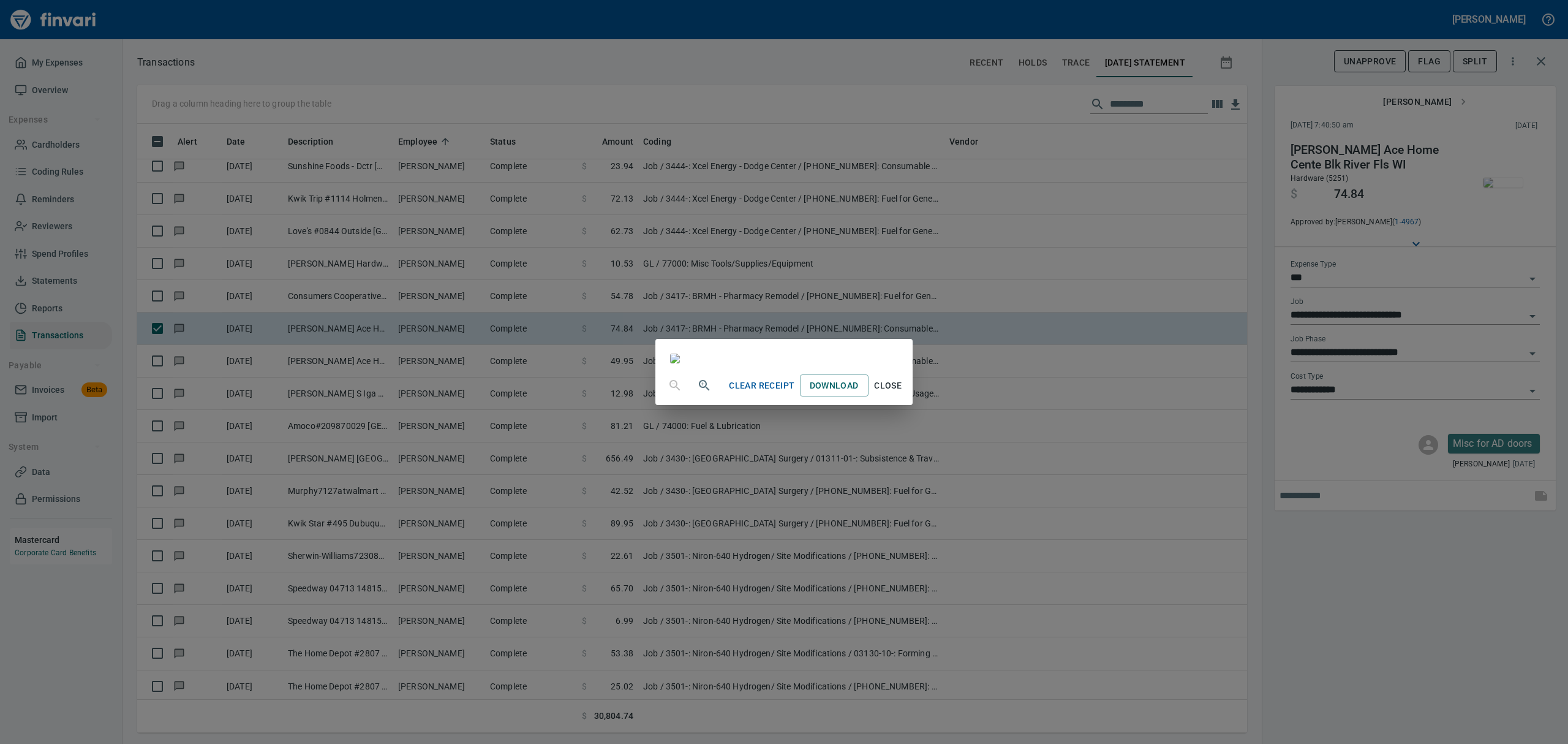
click at [903, 393] on span "Close" at bounding box center [888, 386] width 30 height 15
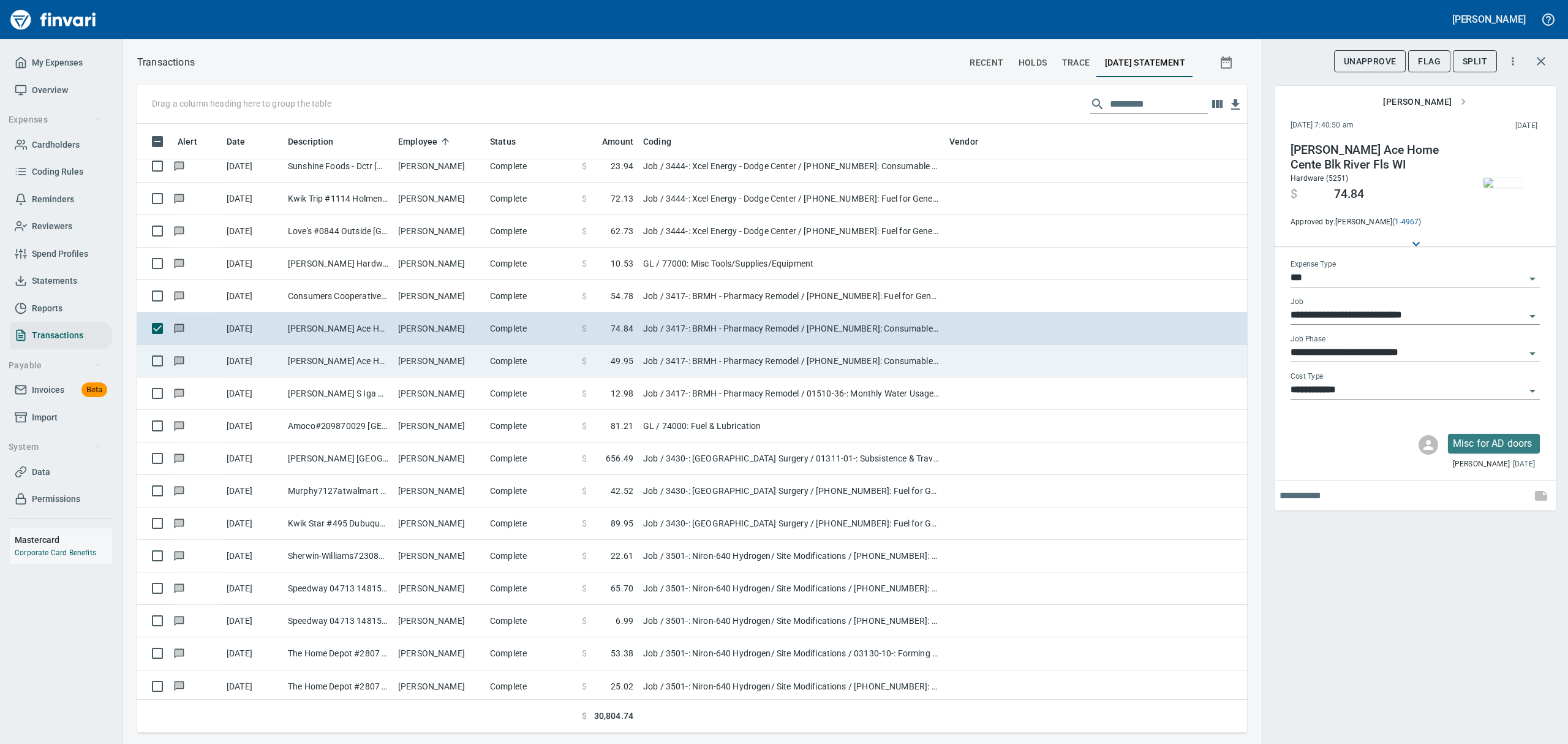
click at [354, 369] on td "[PERSON_NAME] Ace Home Cente Blk River Fls WI" at bounding box center [338, 361] width 111 height 32
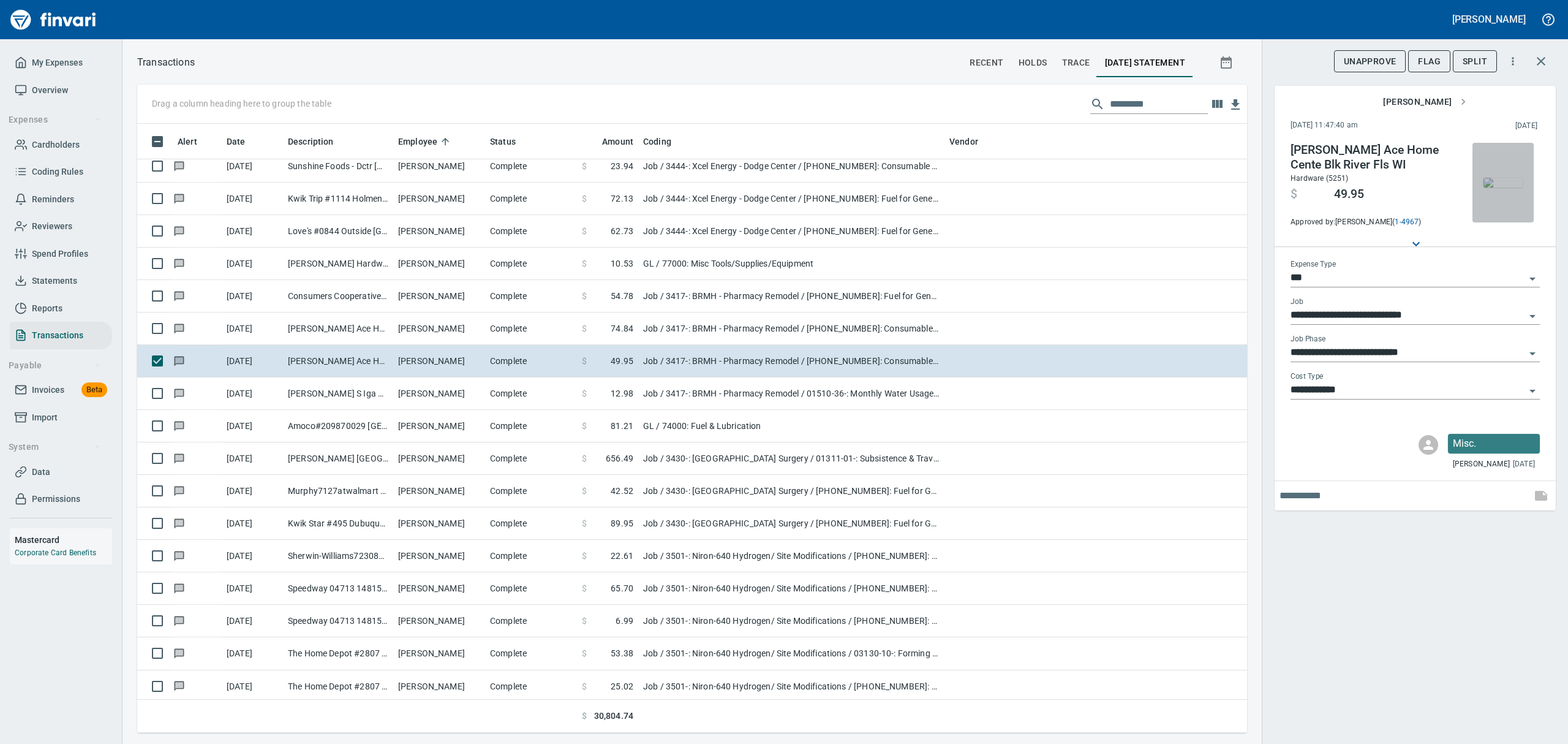
click at [1516, 188] on img "button" at bounding box center [1503, 183] width 39 height 10
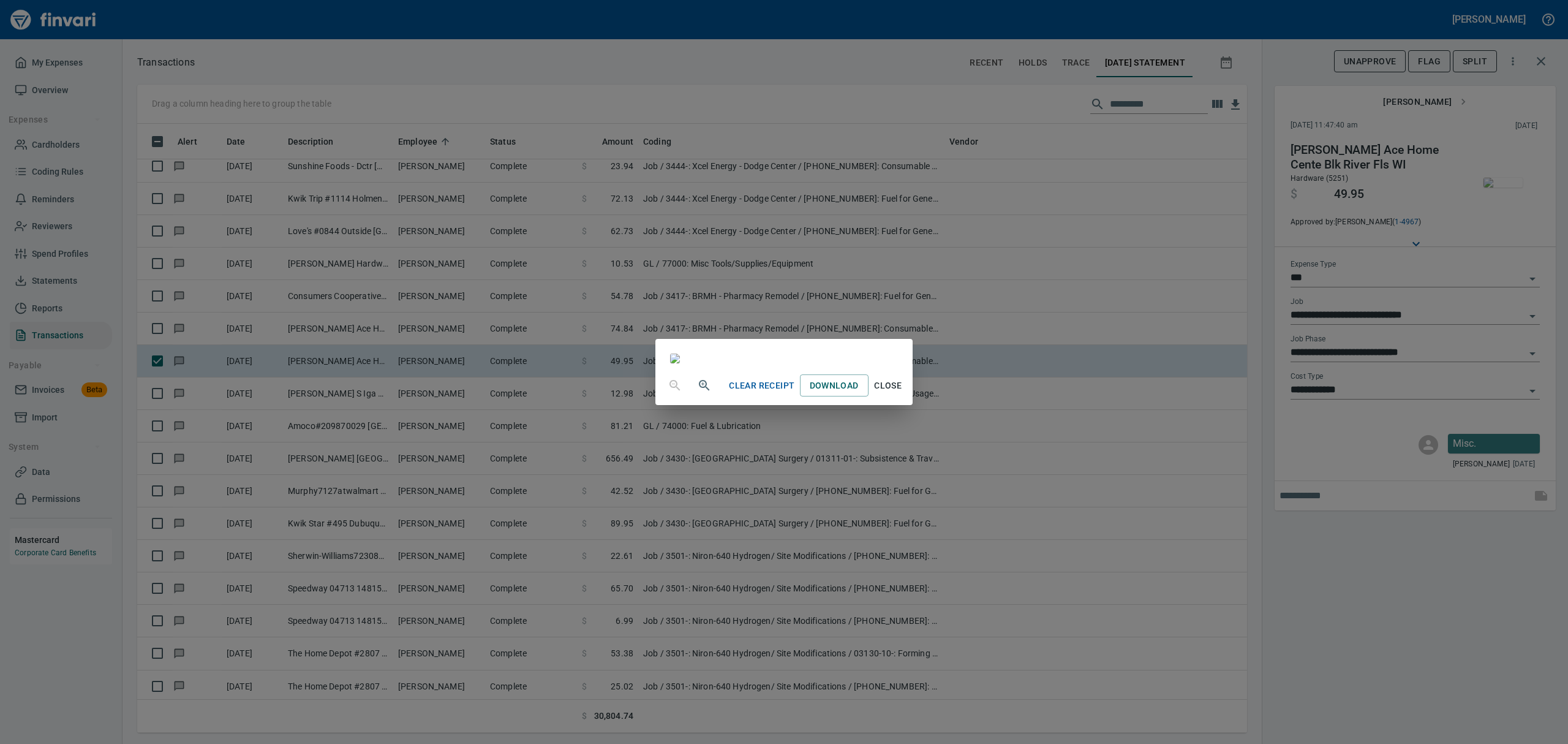
click at [903, 393] on span "Close" at bounding box center [888, 386] width 30 height 15
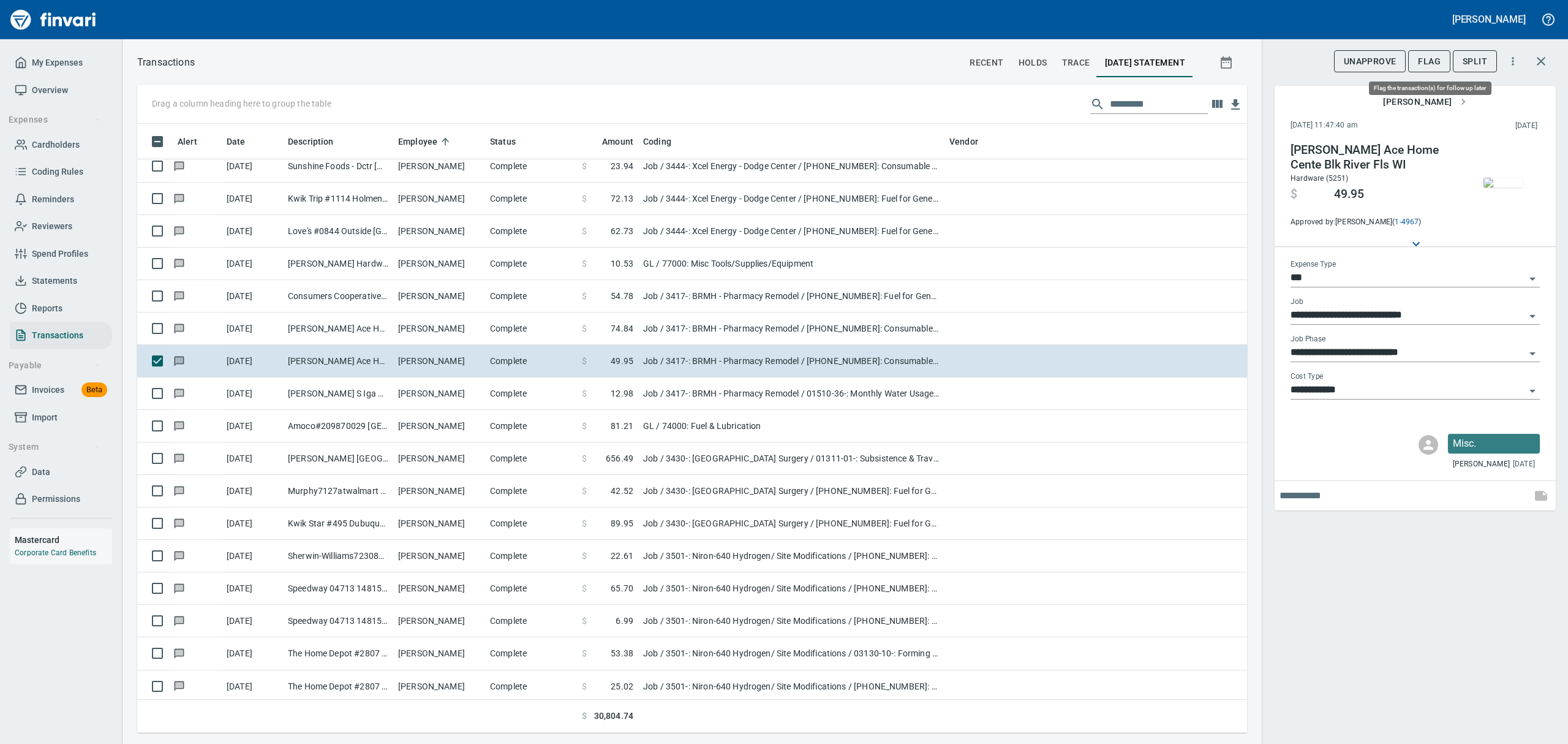
click at [1429, 63] on span "Flag" at bounding box center [1429, 61] width 23 height 15
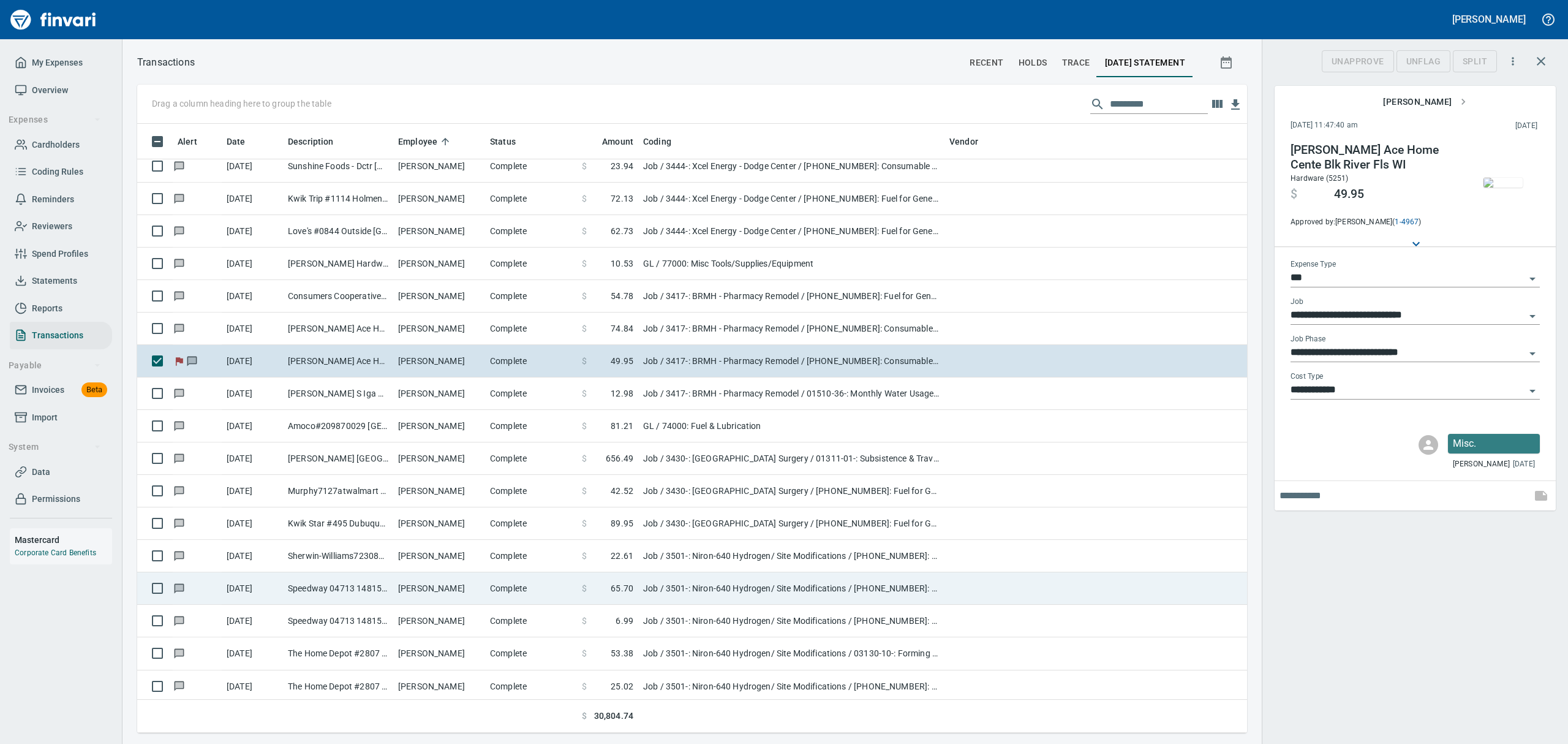
scroll to position [595, 1082]
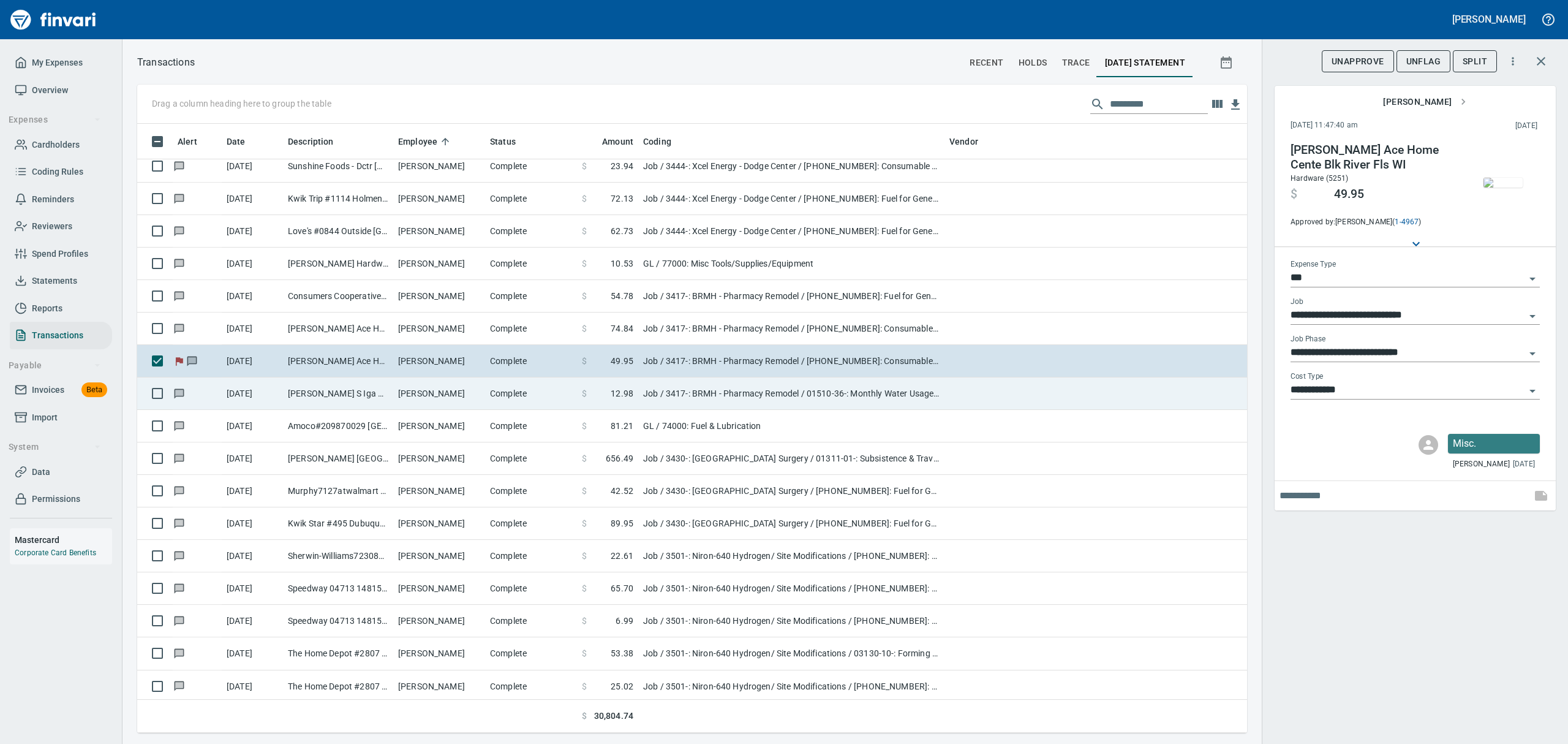
click at [412, 399] on td "[PERSON_NAME]" at bounding box center [438, 393] width 92 height 32
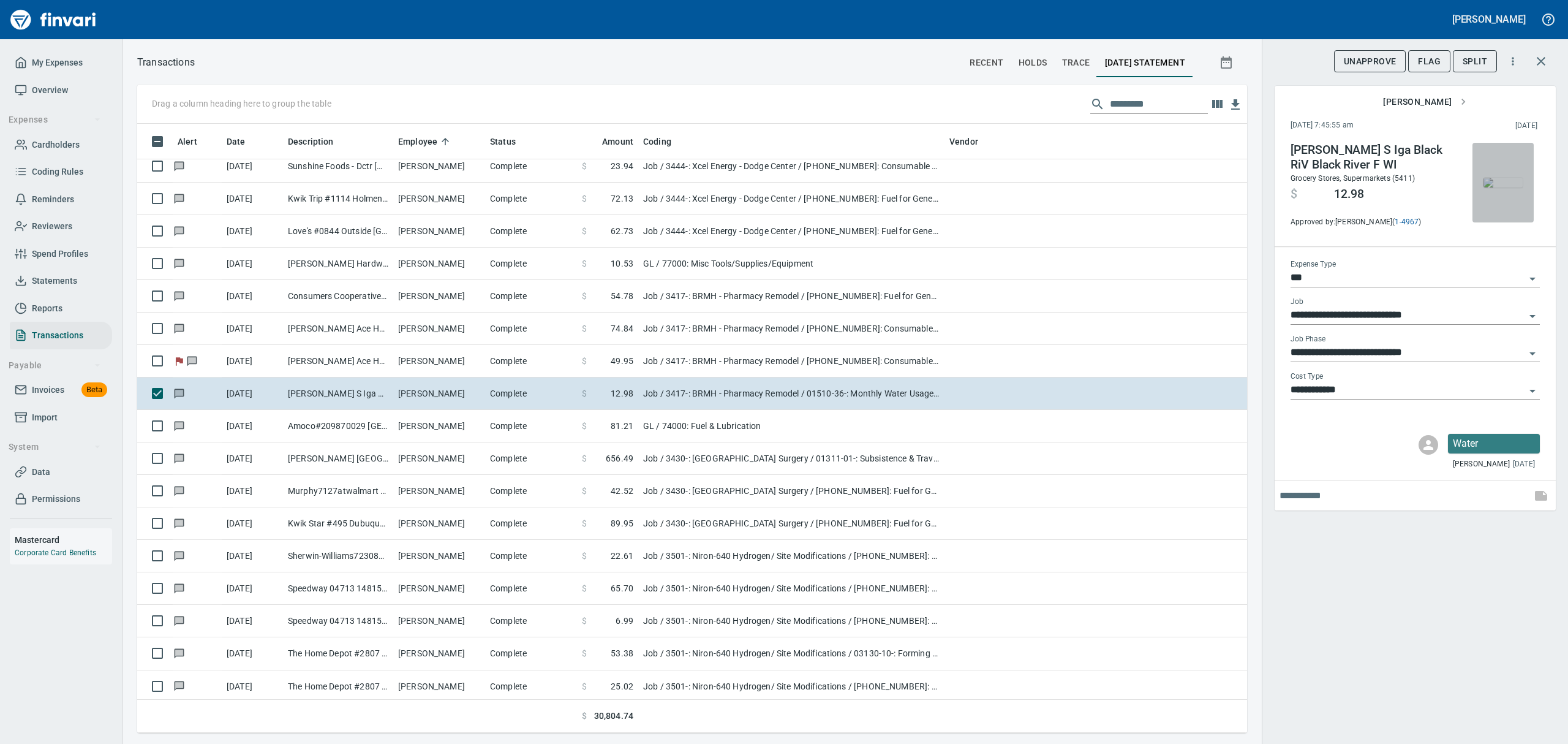
click at [1495, 188] on img "button" at bounding box center [1503, 183] width 39 height 10
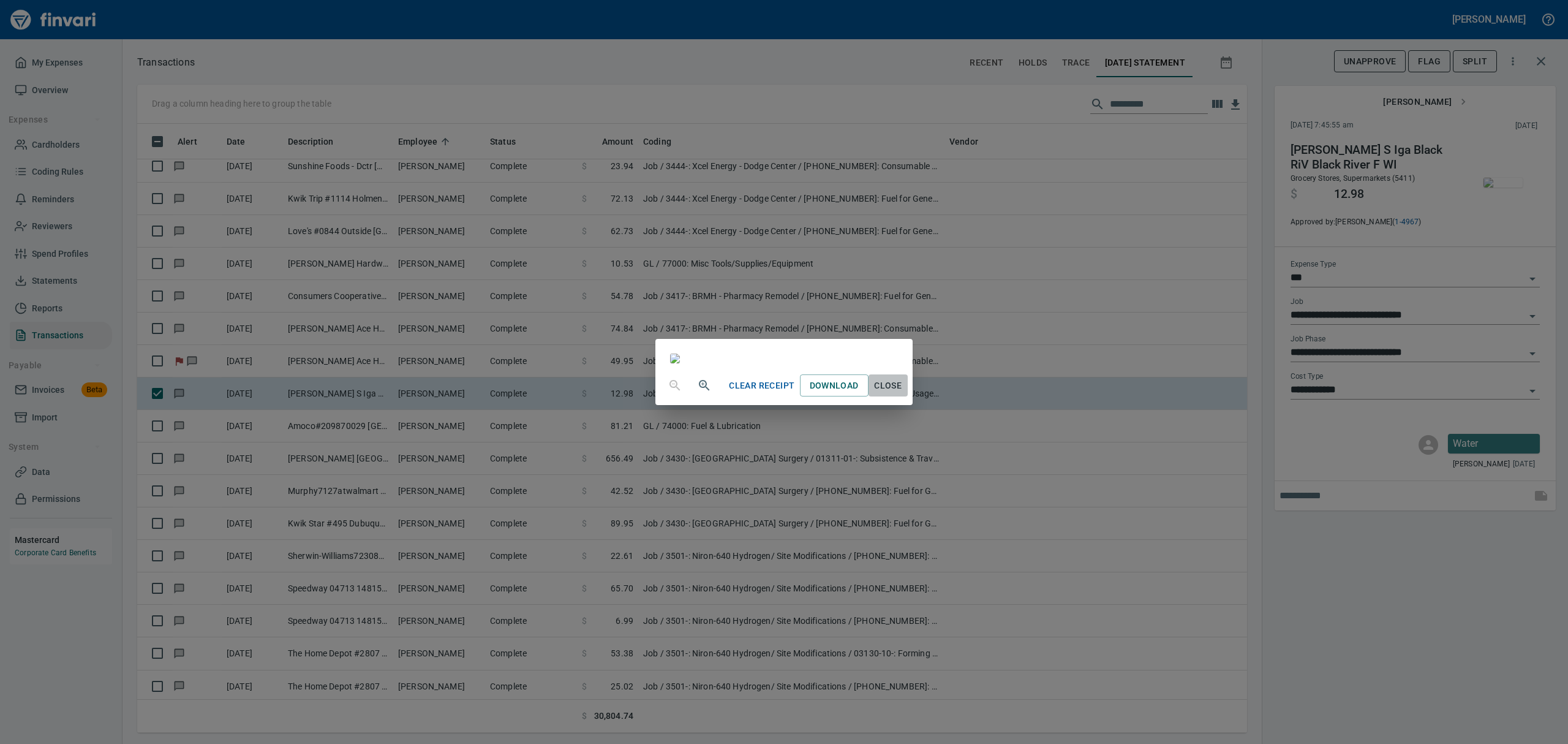
click at [903, 393] on span "Close" at bounding box center [888, 386] width 30 height 15
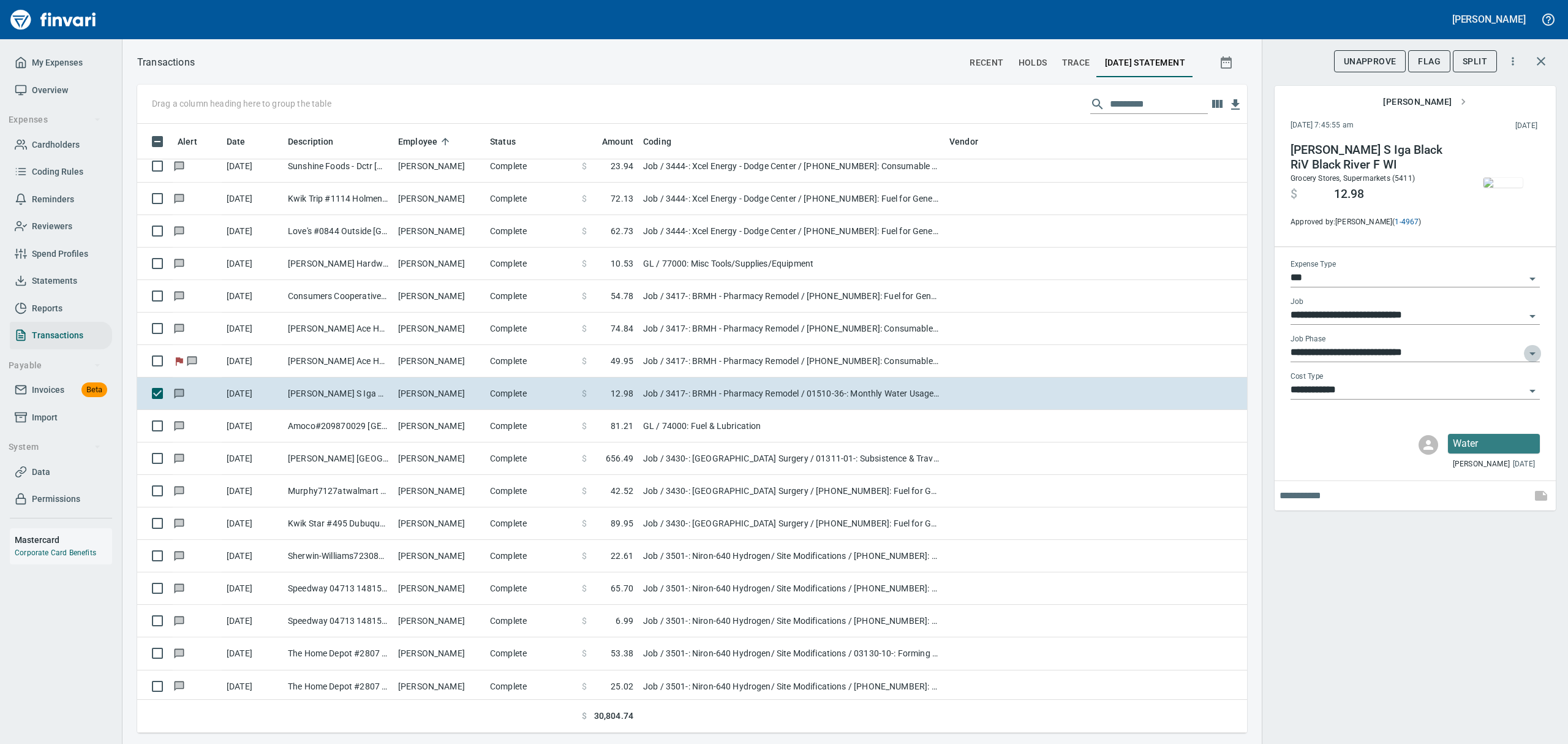
click at [1532, 348] on icon "Open" at bounding box center [1532, 353] width 15 height 15
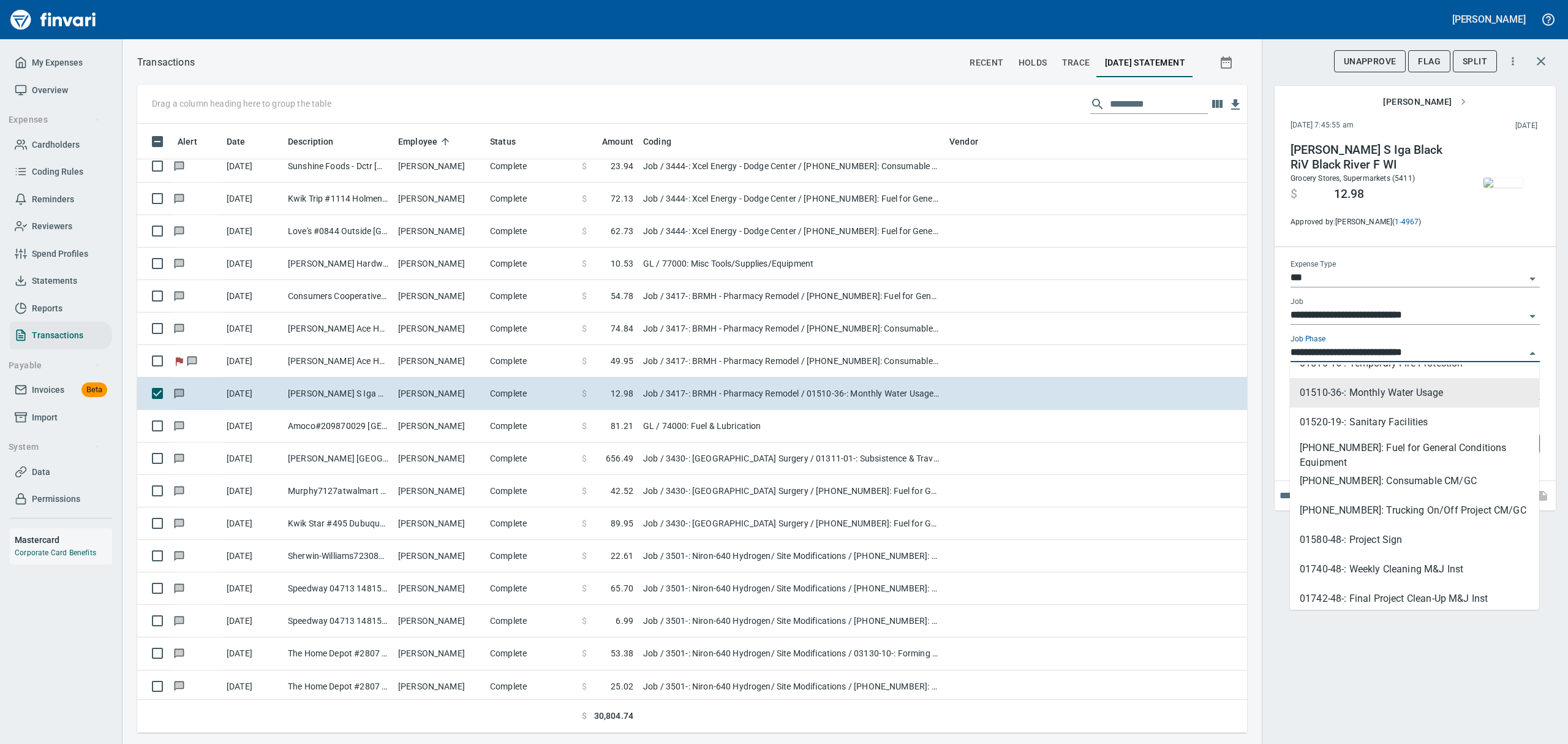
scroll to position [270, 0]
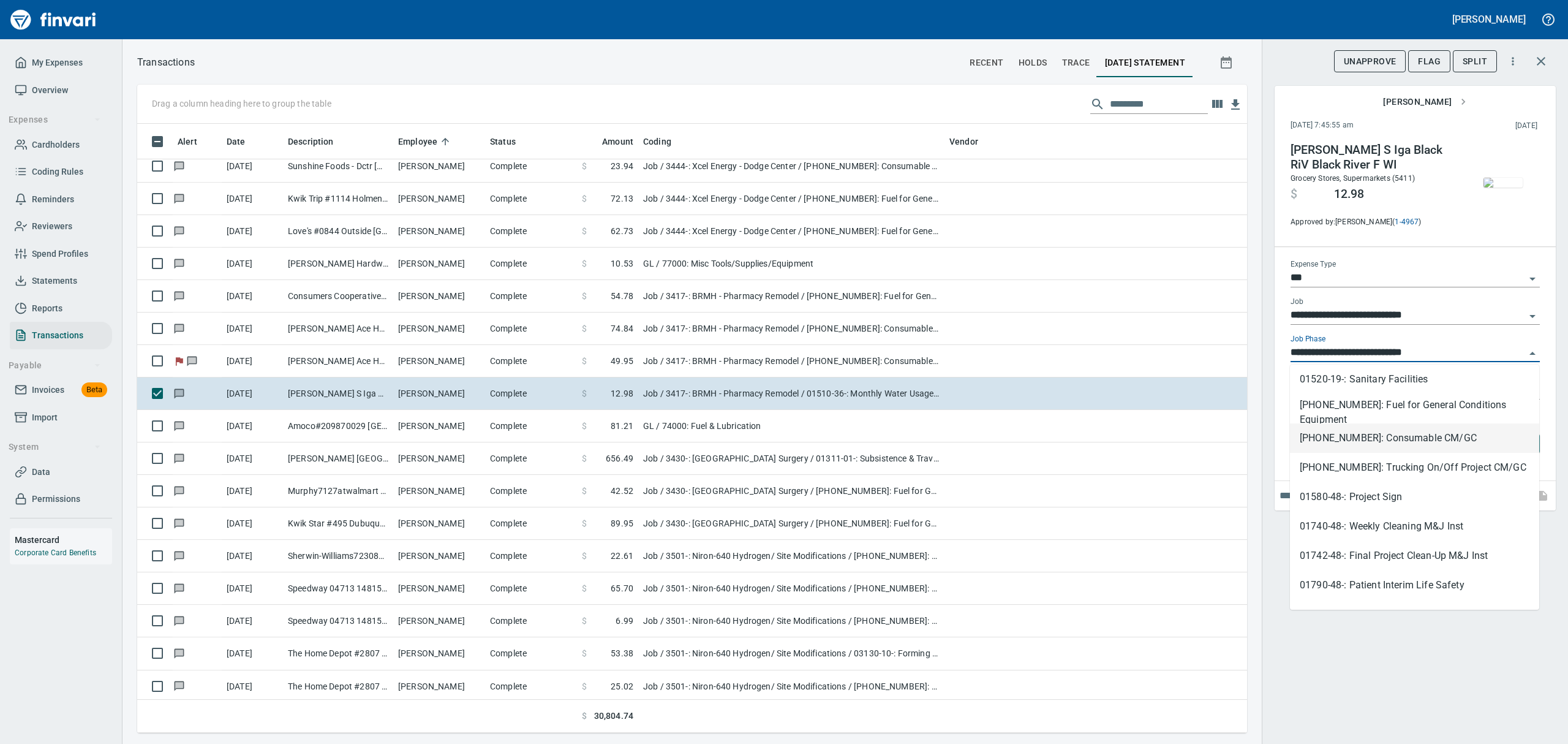
click at [1388, 435] on li "[PHONE_NUMBER]: Consumable CM/GC" at bounding box center [1414, 438] width 250 height 30
type input "**********"
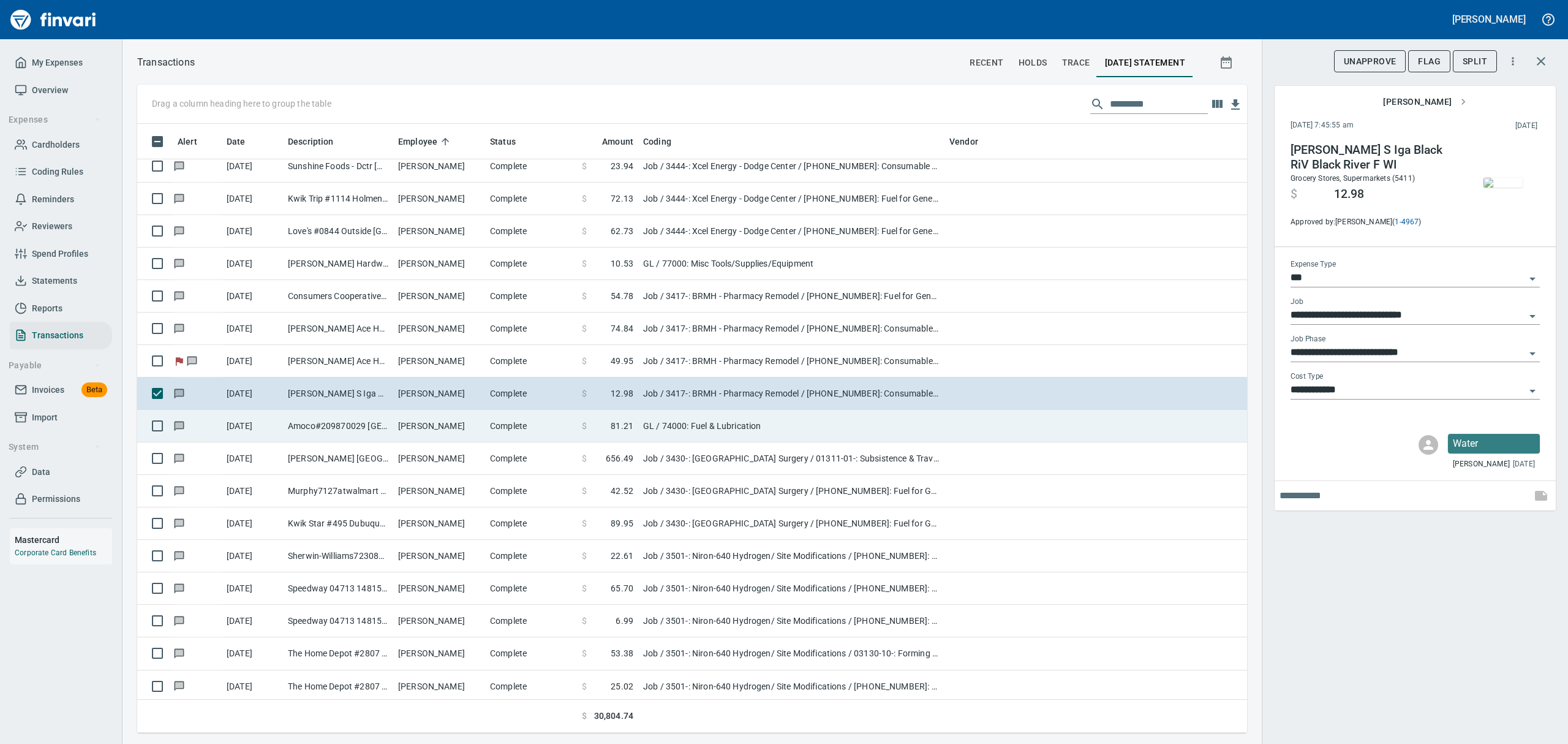
click at [292, 432] on td "Amoco#209870029 [GEOGRAPHIC_DATA]" at bounding box center [338, 426] width 111 height 32
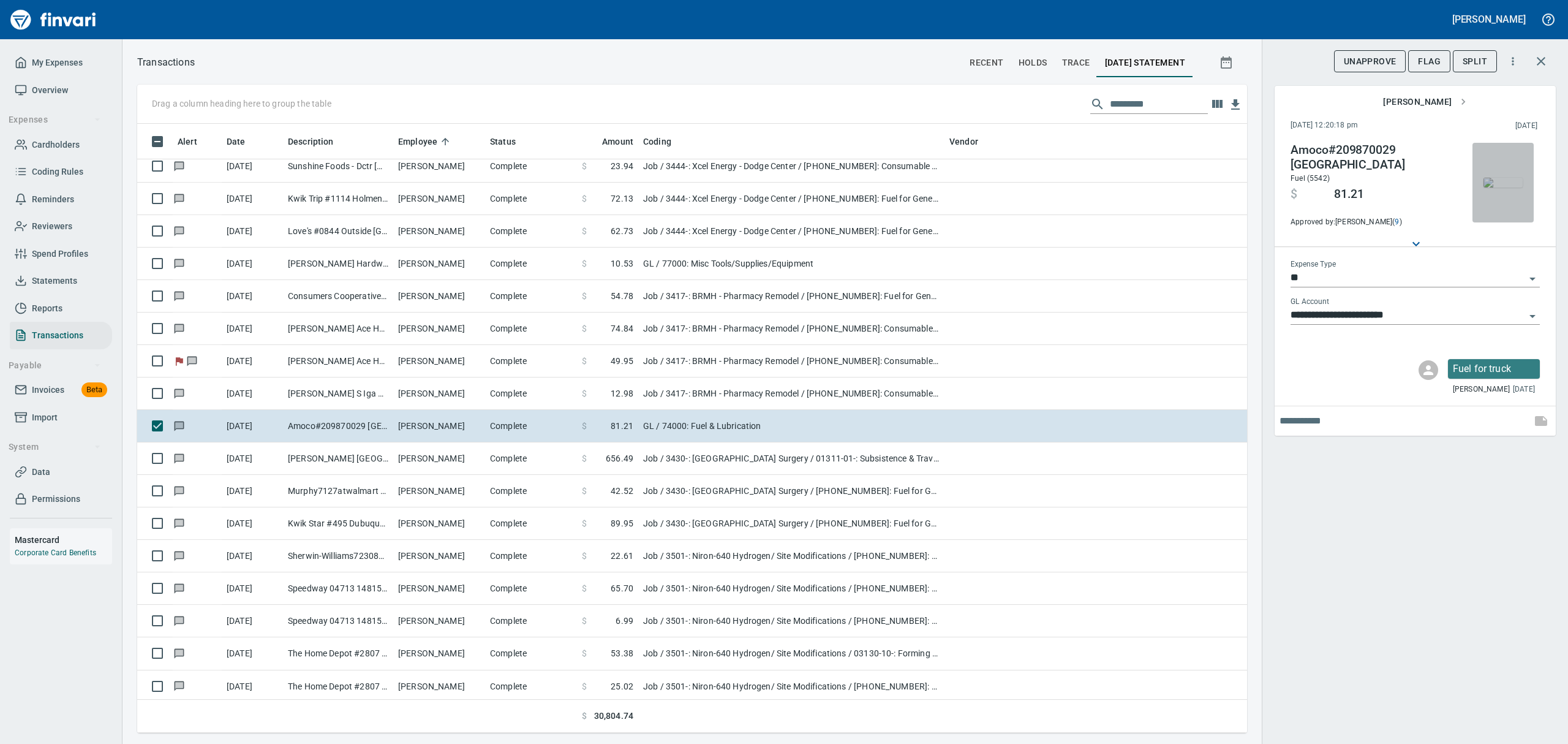
click at [1507, 187] on img "button" at bounding box center [1503, 183] width 39 height 10
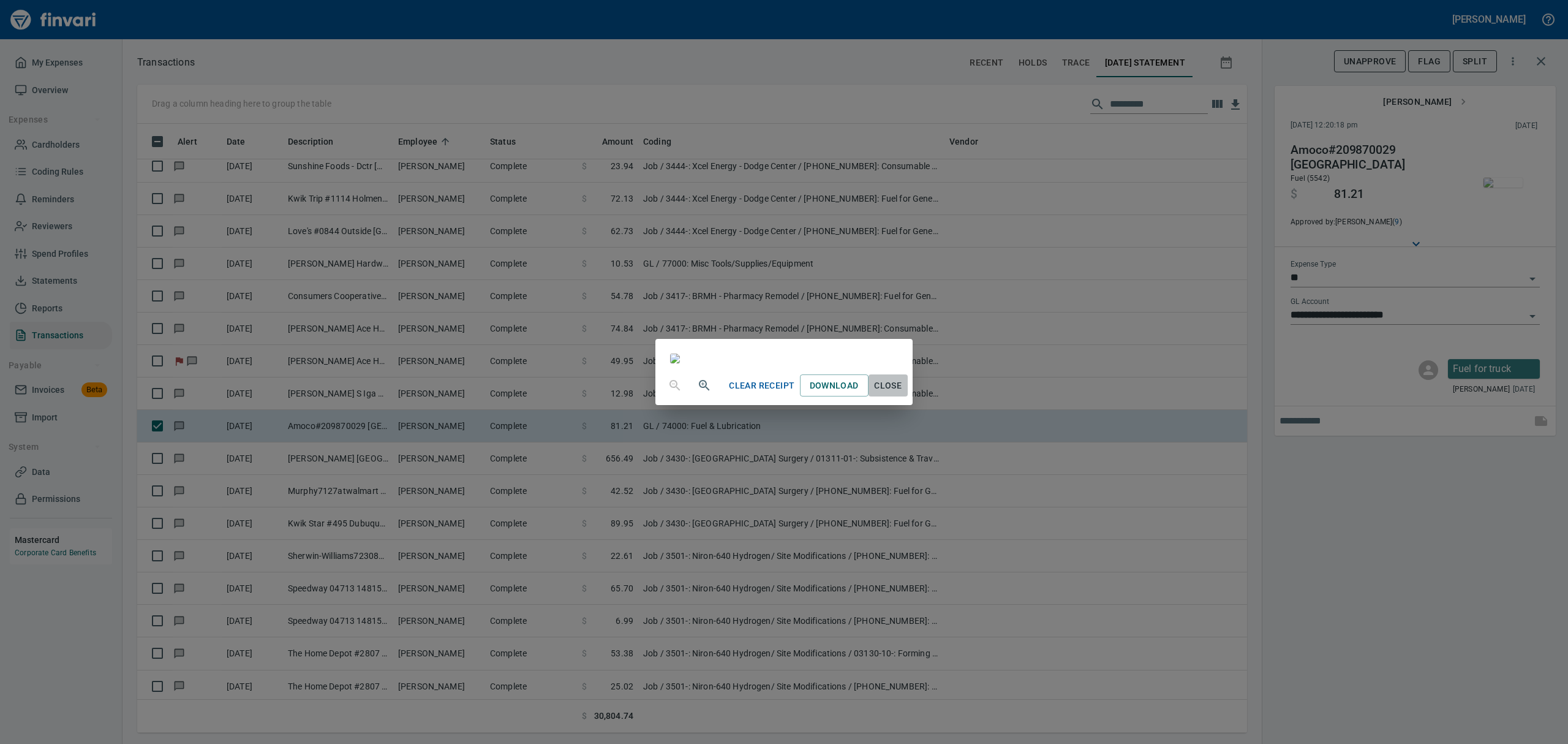
click at [903, 393] on span "Close" at bounding box center [888, 386] width 30 height 15
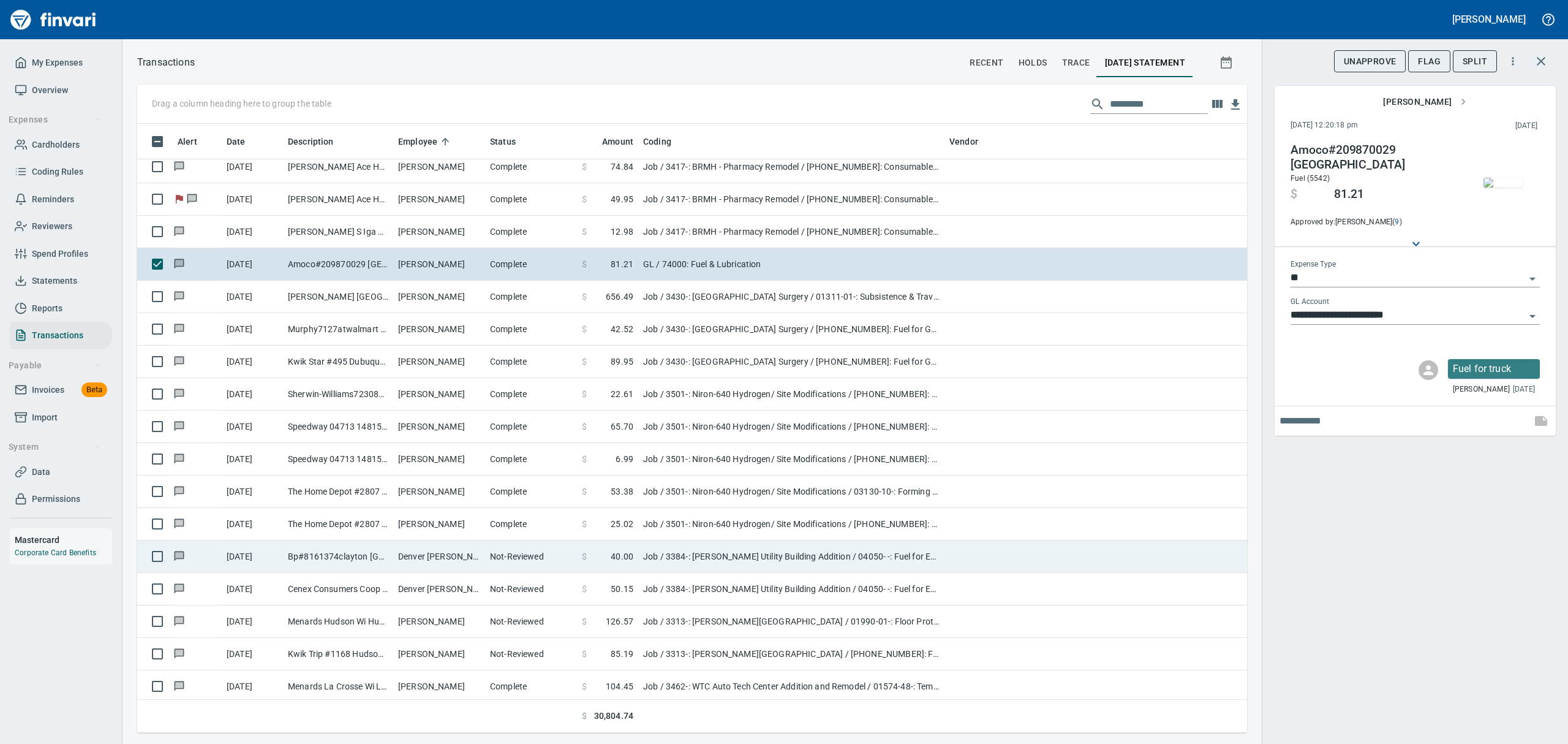
scroll to position [2778, 0]
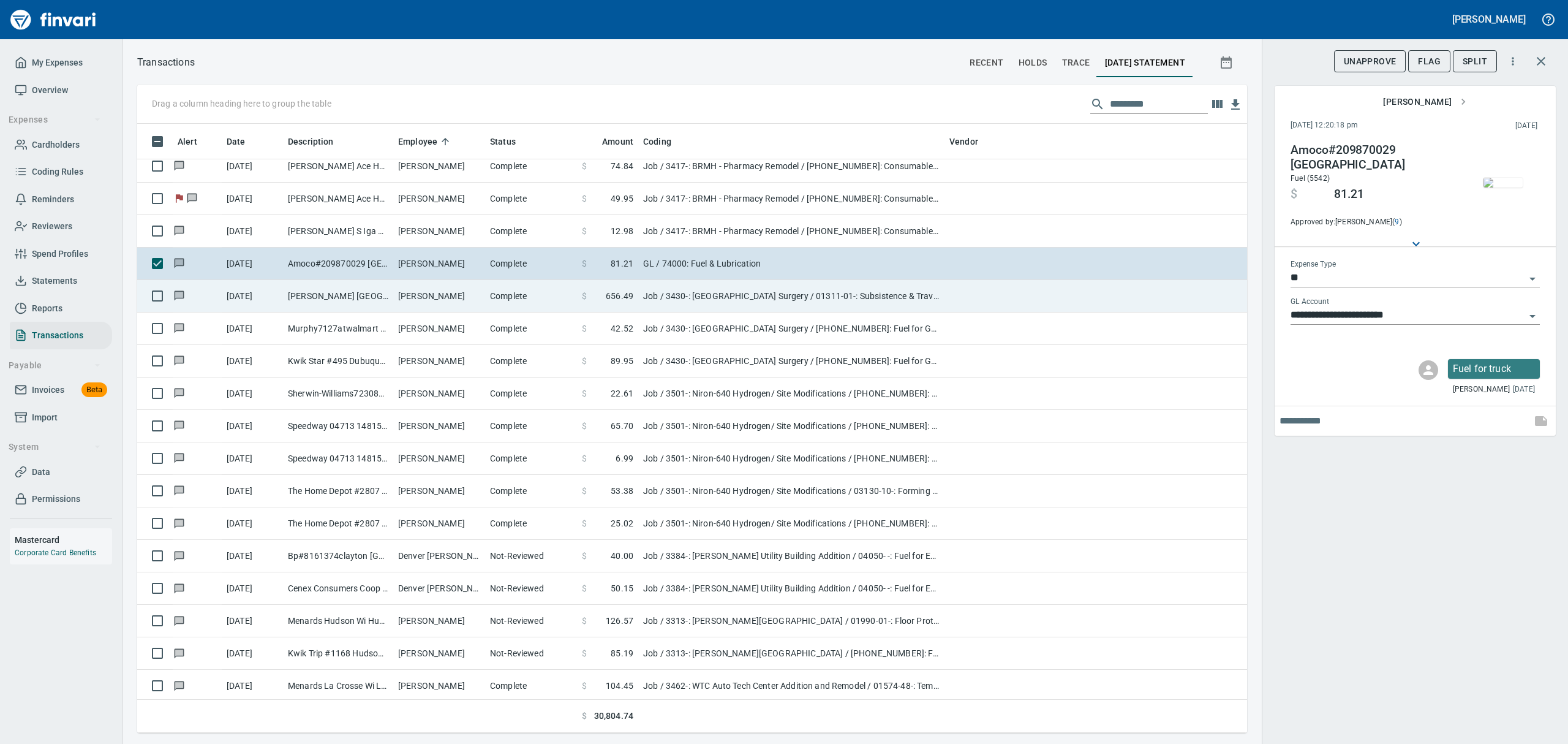
click at [424, 297] on td "[PERSON_NAME]" at bounding box center [438, 296] width 92 height 32
type input "***"
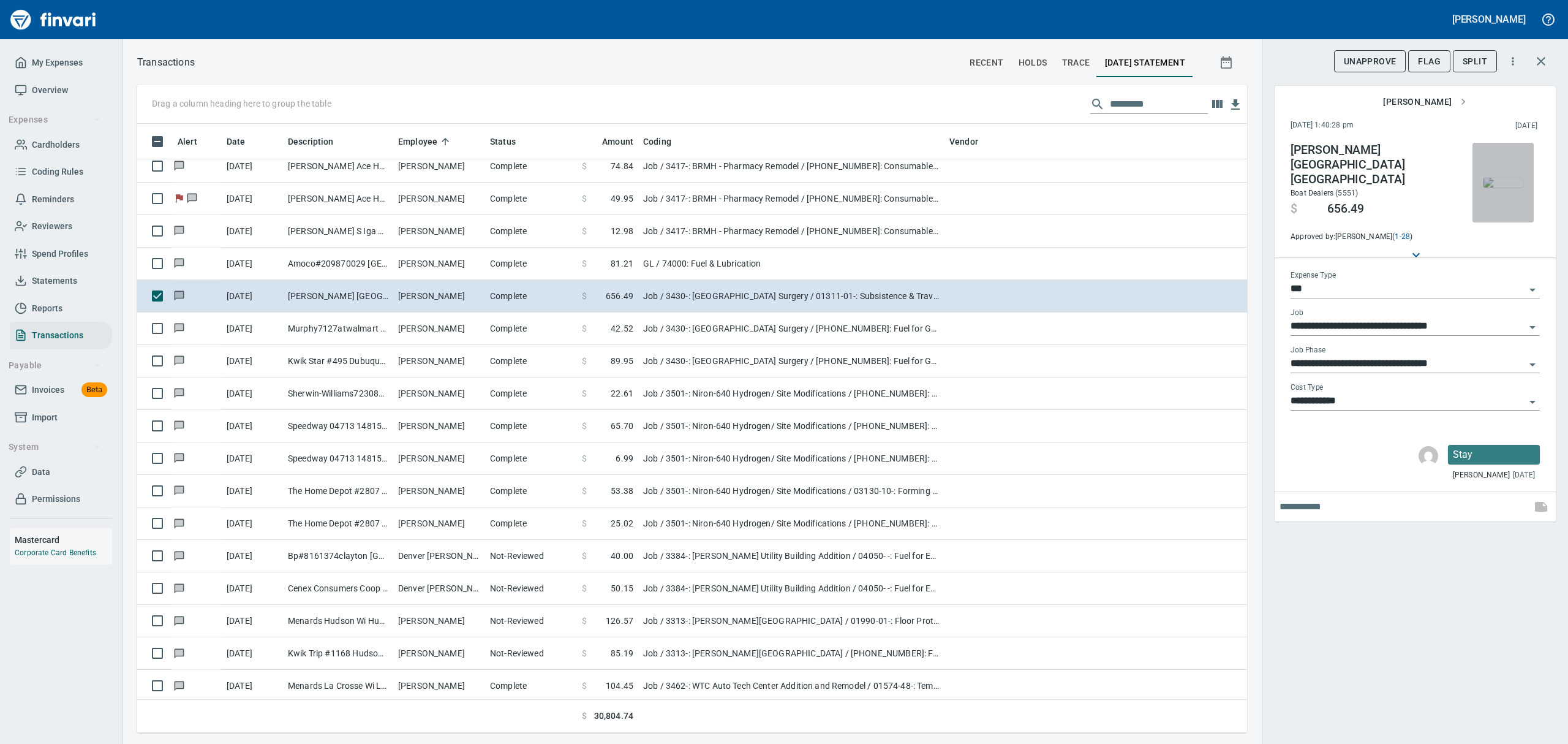
click at [1498, 178] on img "button" at bounding box center [1503, 183] width 39 height 10
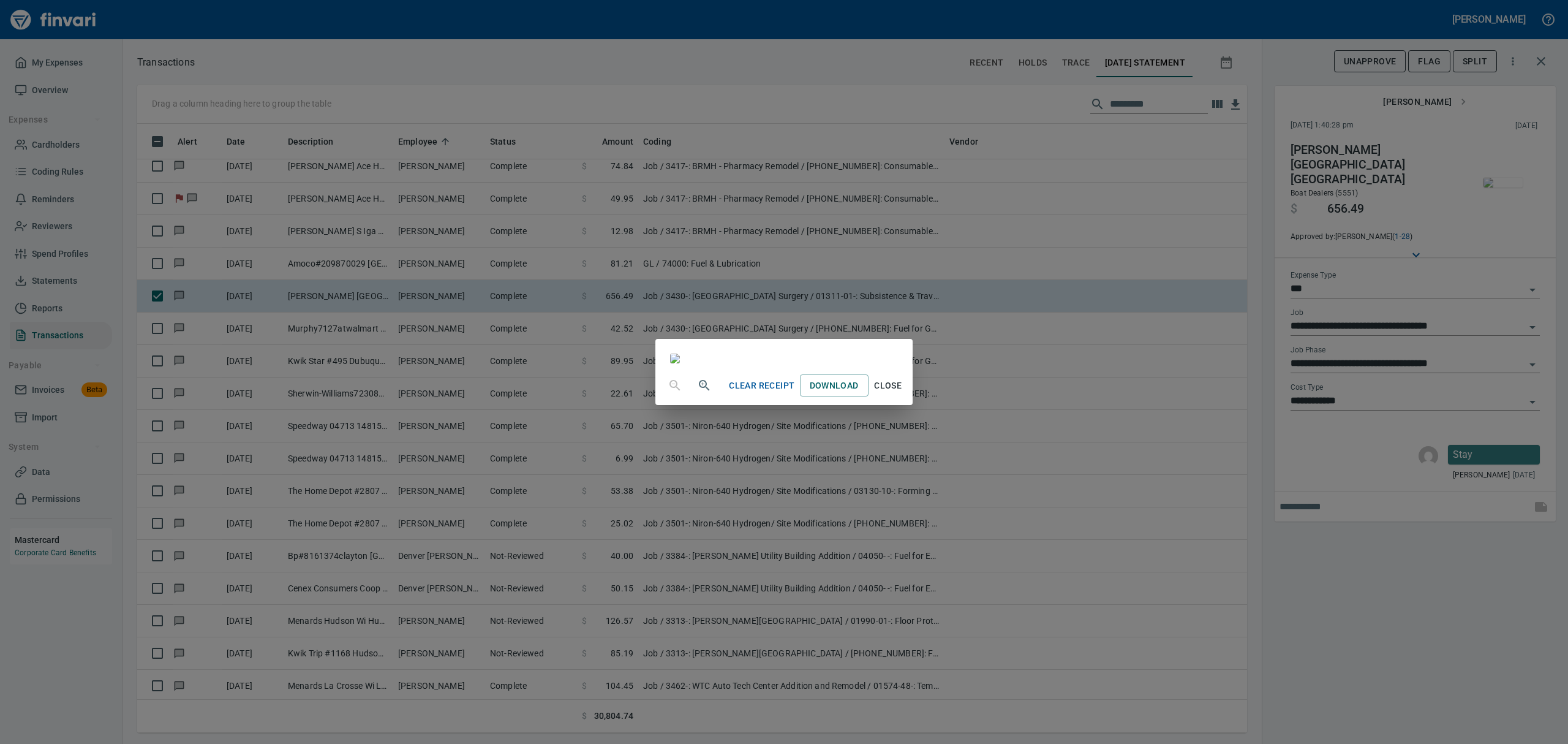
click at [903, 393] on span "Close" at bounding box center [888, 386] width 30 height 15
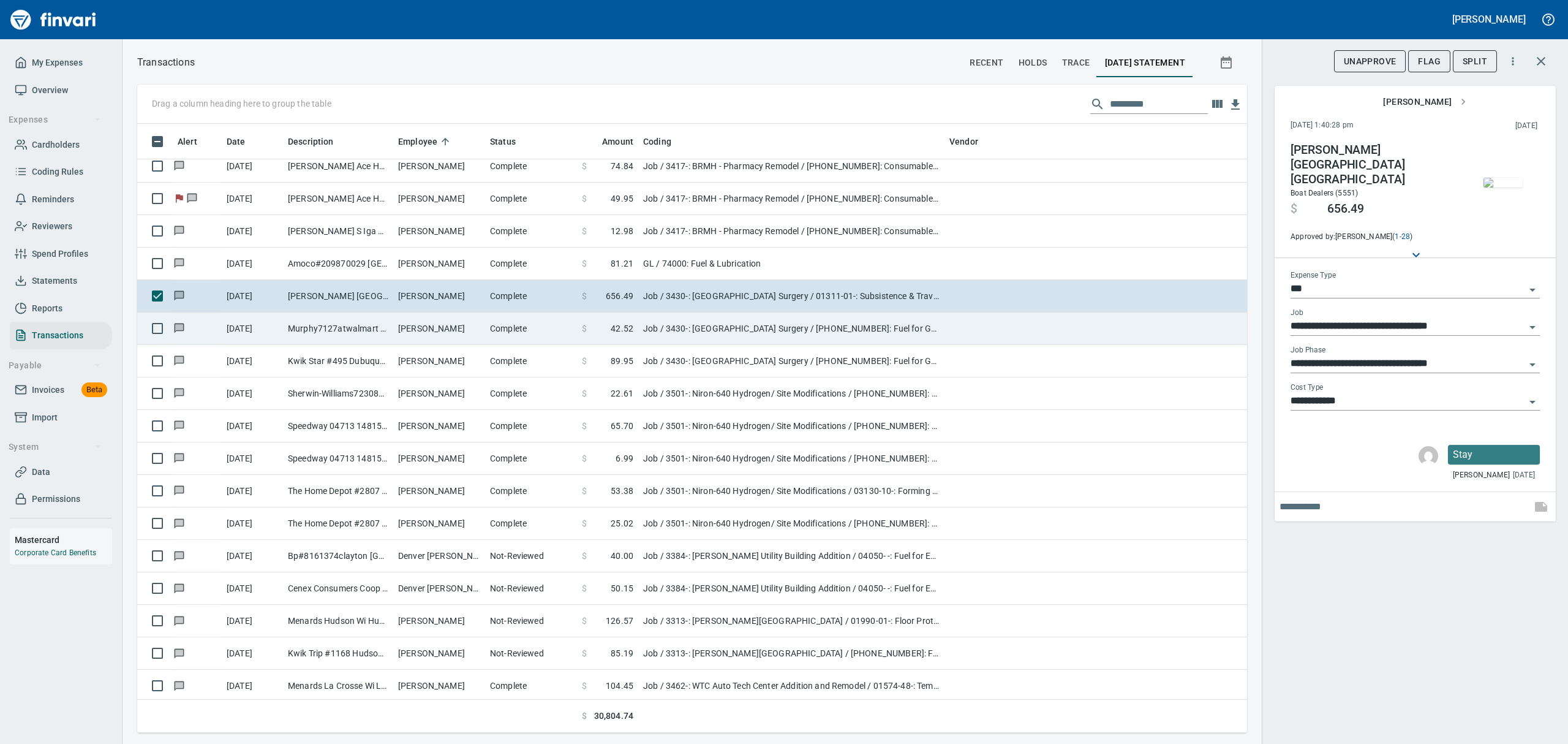
click at [363, 327] on td "Murphy7127atwalmart Galena [GEOGRAPHIC_DATA]" at bounding box center [338, 328] width 111 height 32
type input "**********"
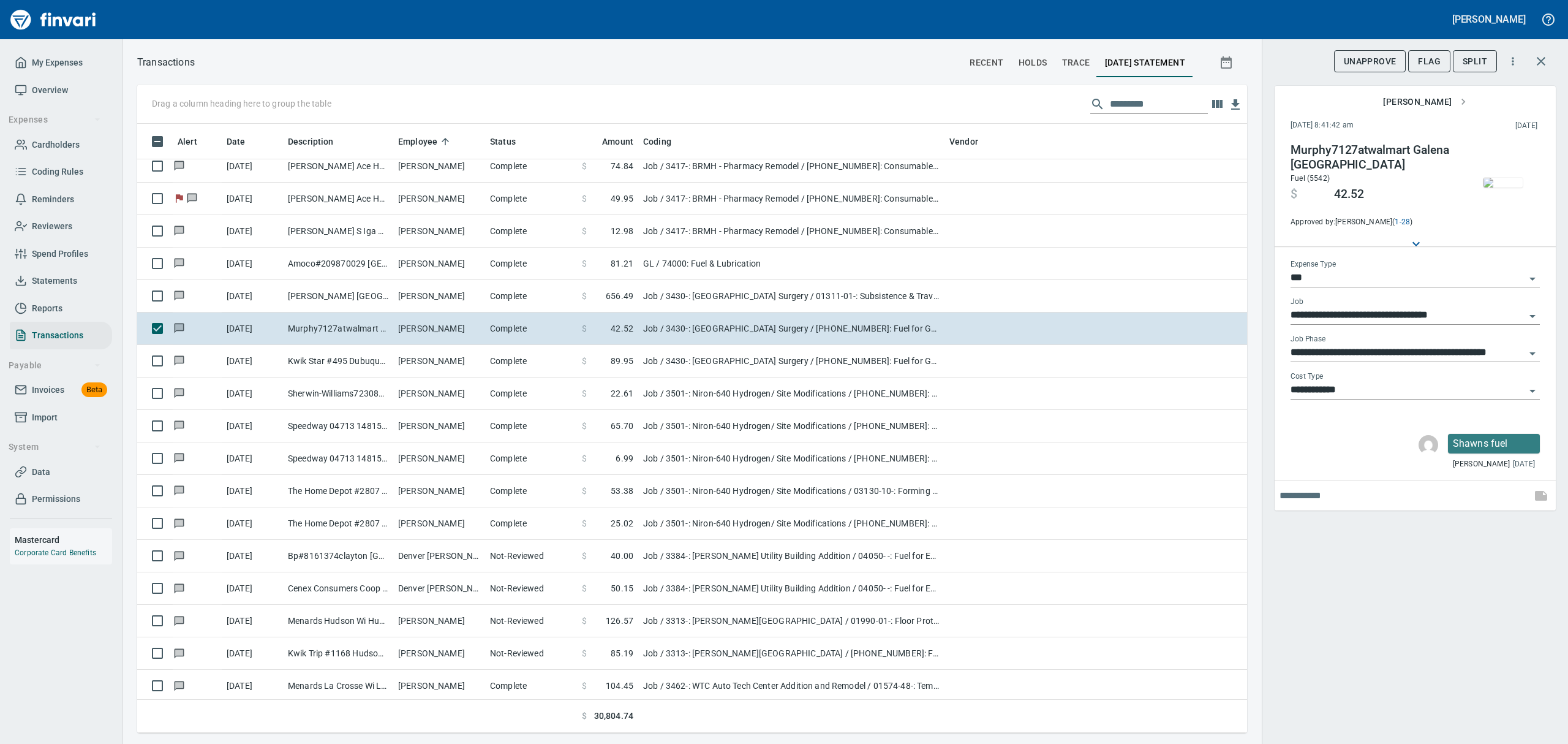
scroll to position [595, 1082]
click at [1493, 180] on img "button" at bounding box center [1503, 183] width 39 height 10
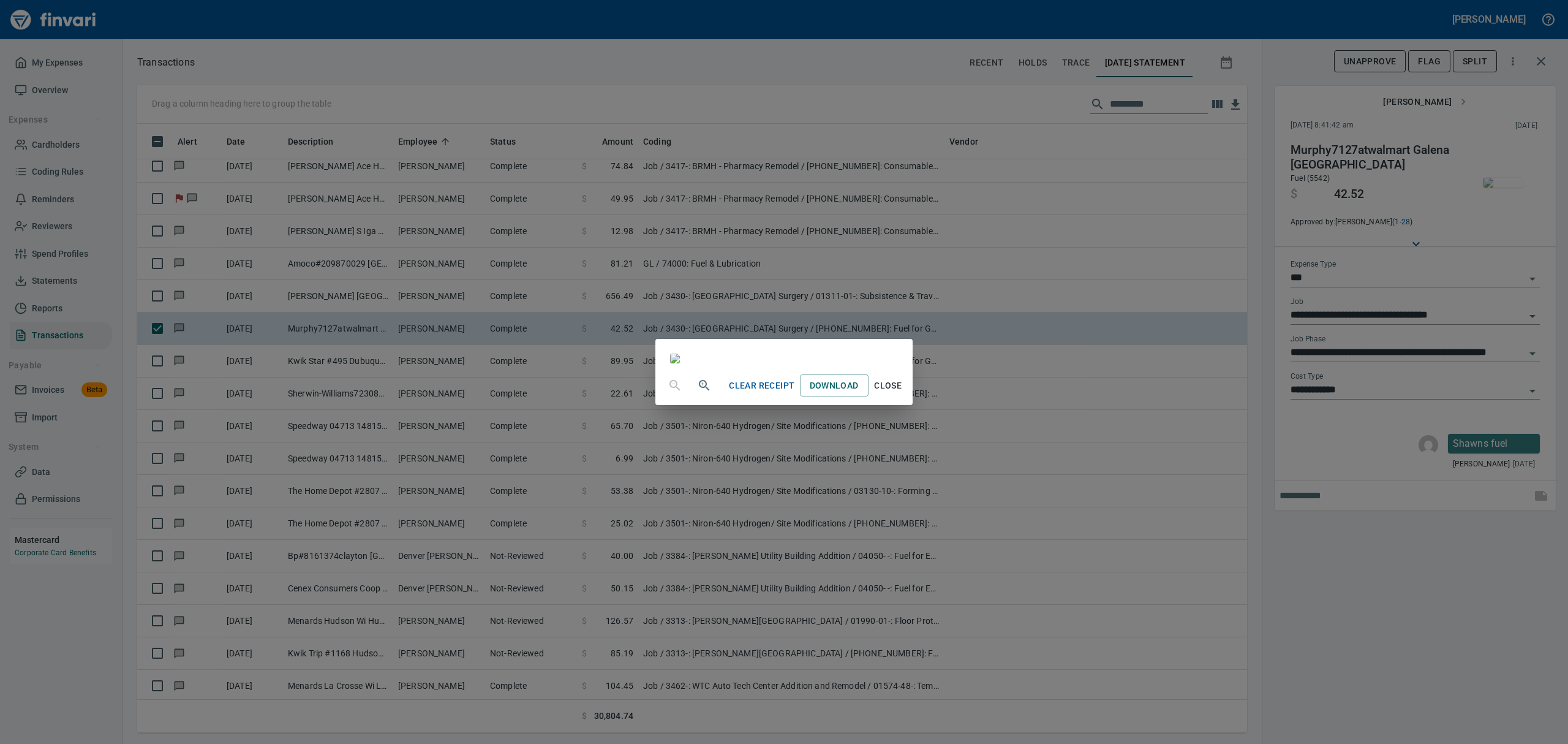
click at [908, 397] on button "Close" at bounding box center [888, 386] width 39 height 23
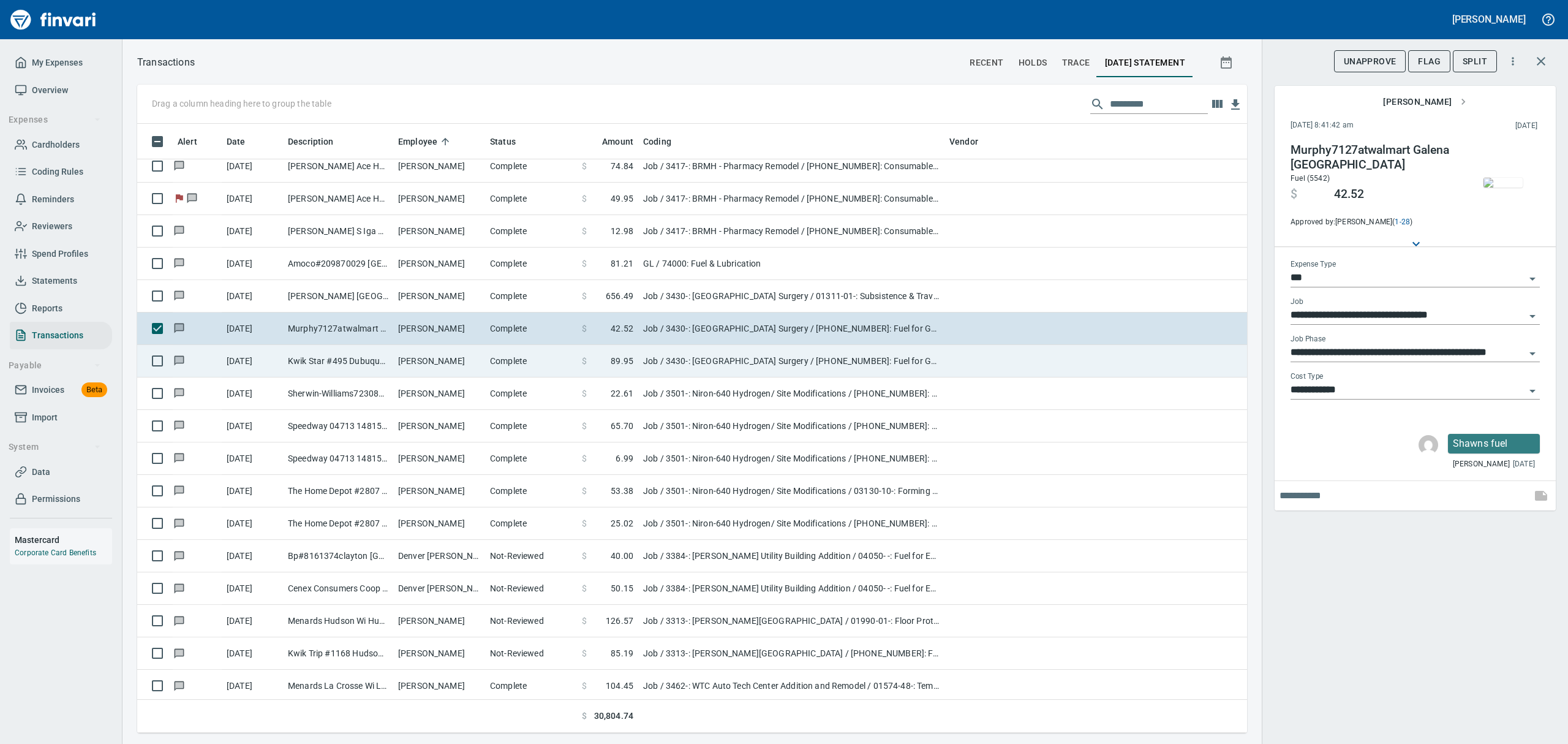
click at [308, 369] on td "Kwik Star #495 Dubuque [GEOGRAPHIC_DATA]" at bounding box center [338, 361] width 111 height 32
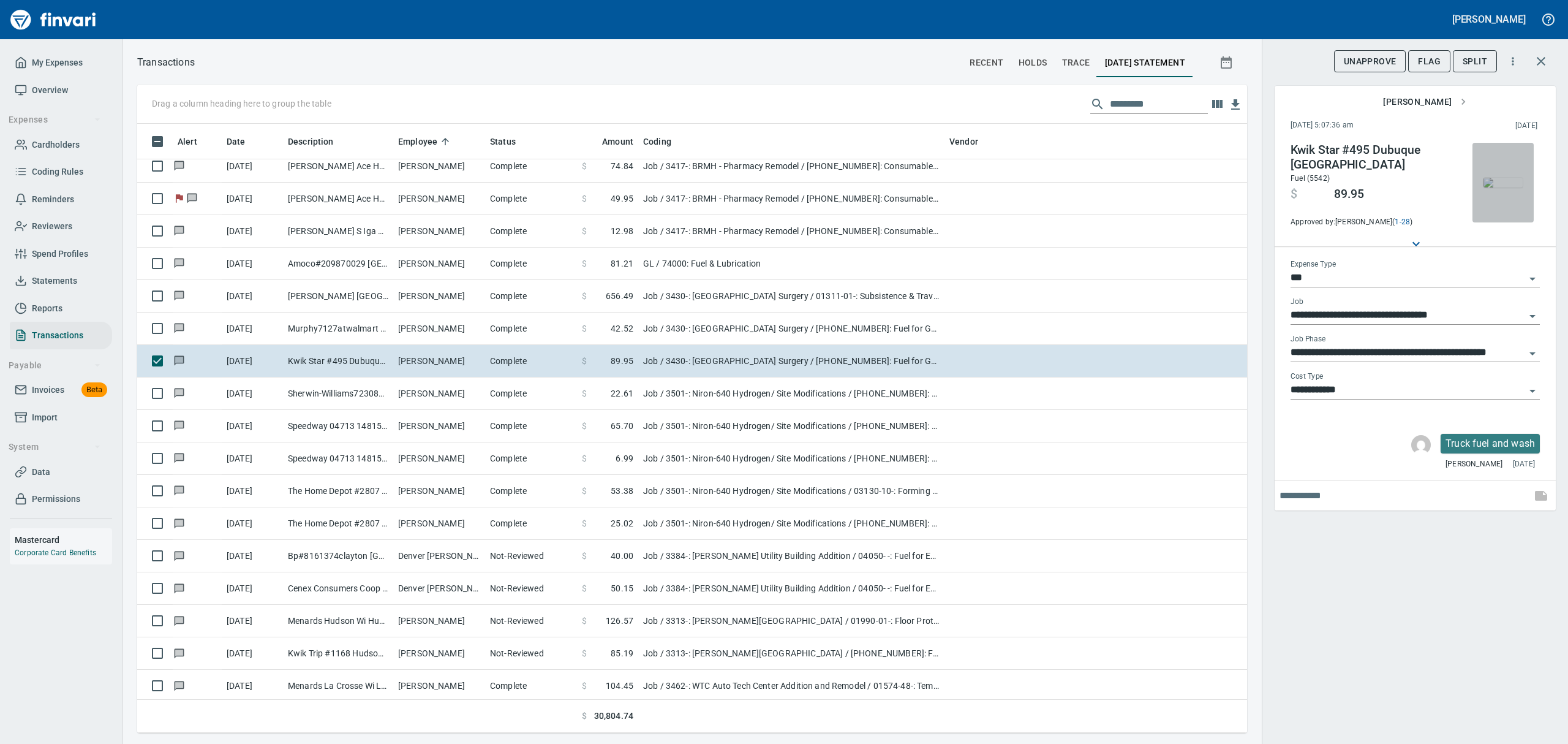
click at [1505, 188] on img "button" at bounding box center [1503, 183] width 39 height 10
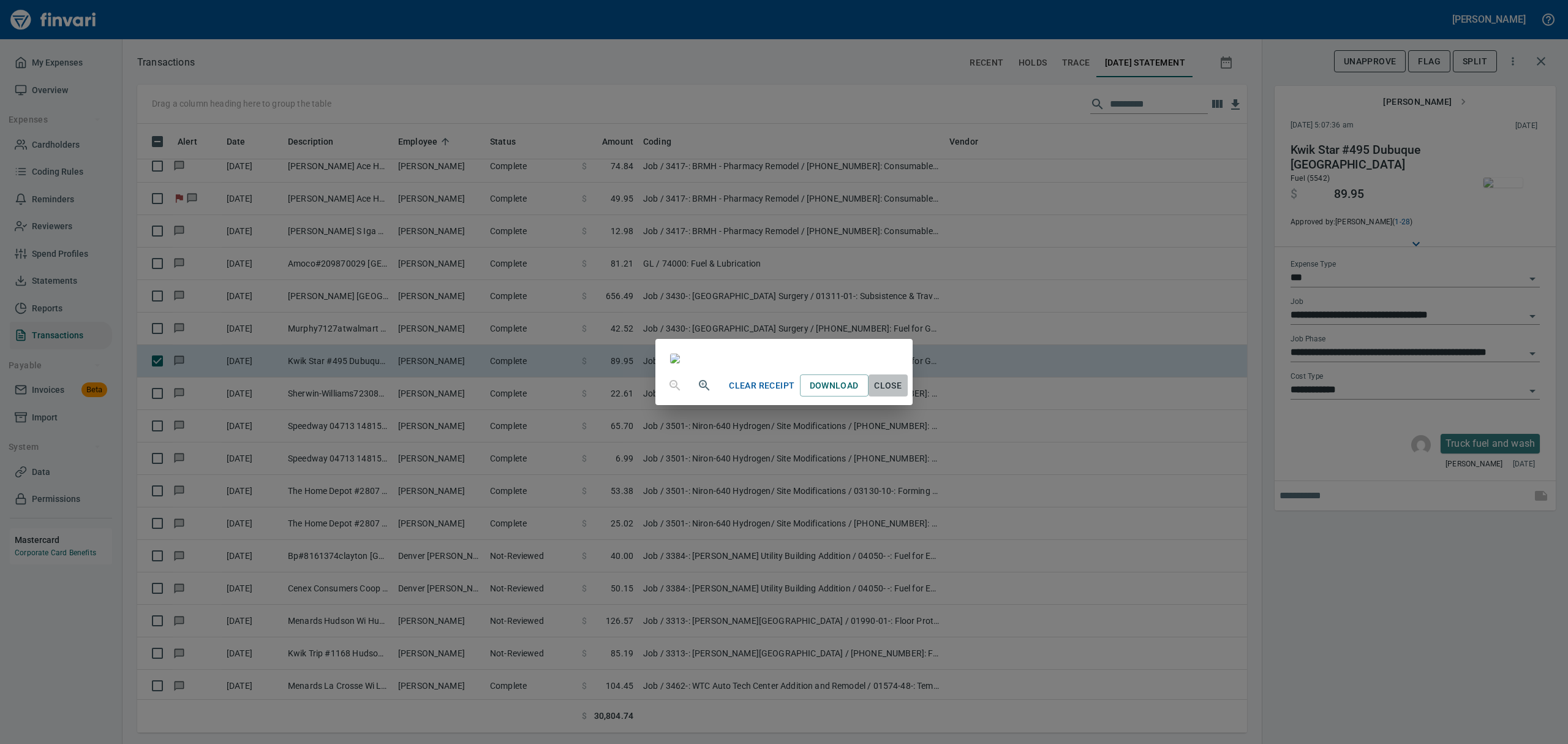
click at [903, 393] on span "Close" at bounding box center [888, 386] width 30 height 15
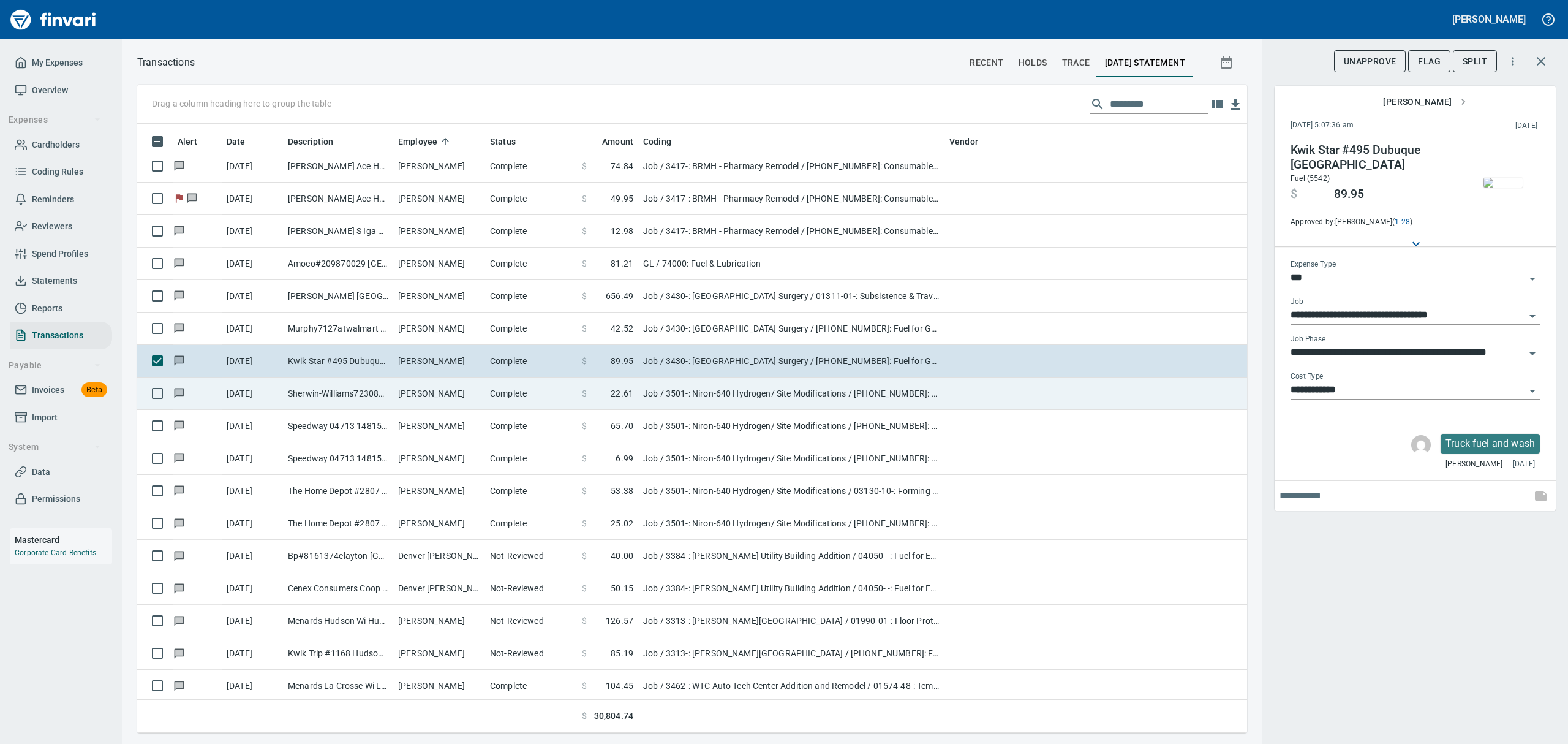
click at [478, 391] on td "[PERSON_NAME]" at bounding box center [438, 393] width 92 height 32
type input "**********"
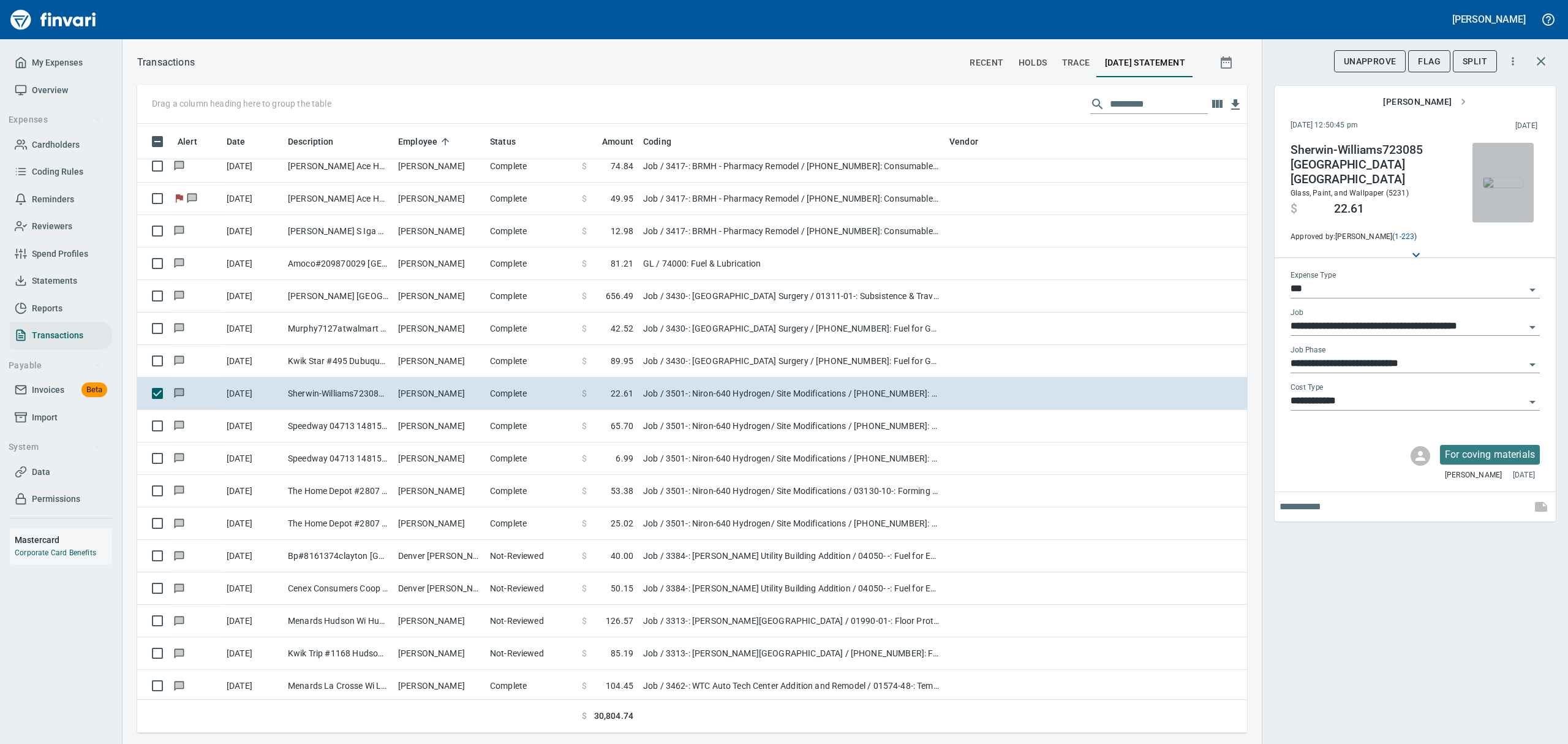
click at [1510, 183] on img "button" at bounding box center [1503, 183] width 39 height 10
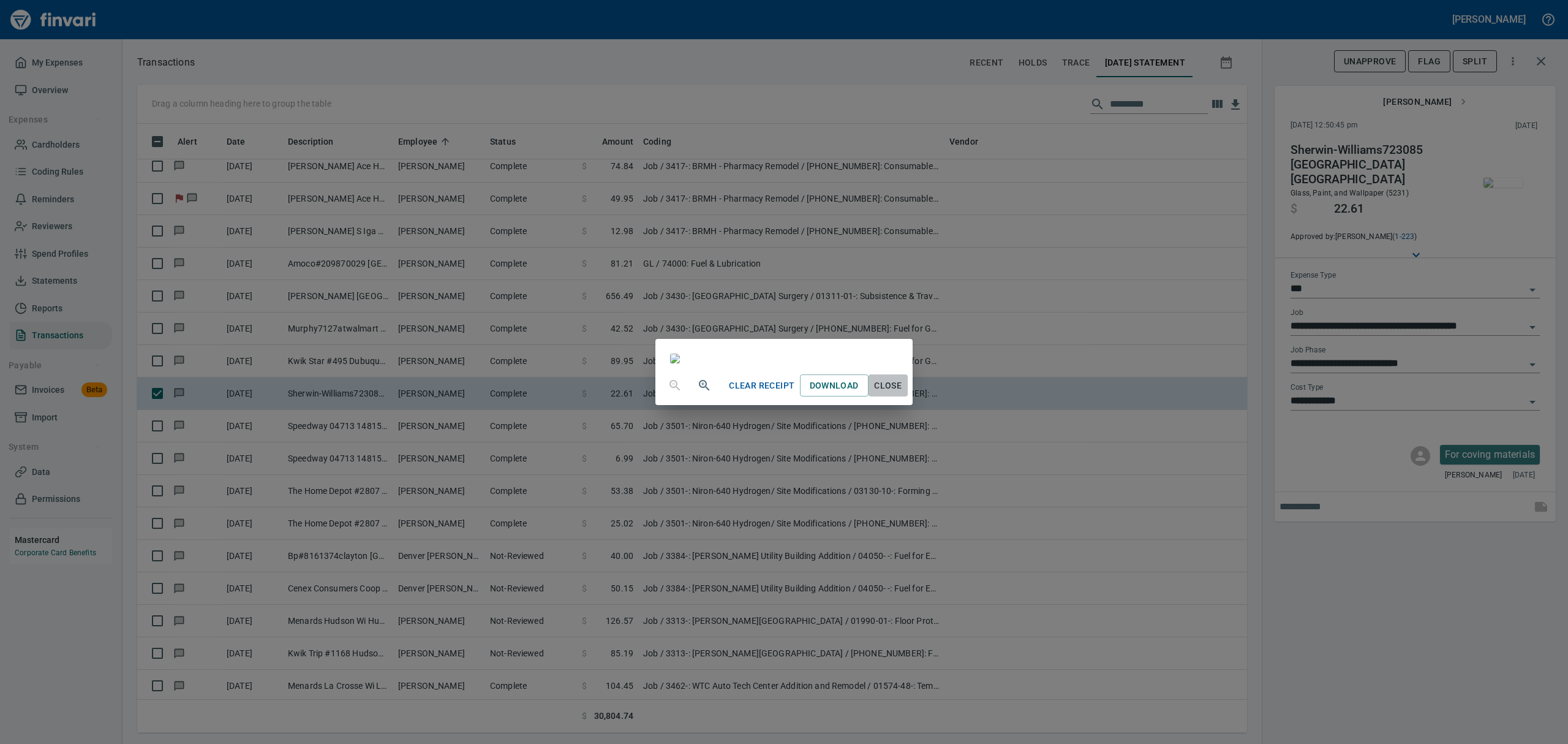
click at [903, 393] on span "Close" at bounding box center [888, 386] width 30 height 15
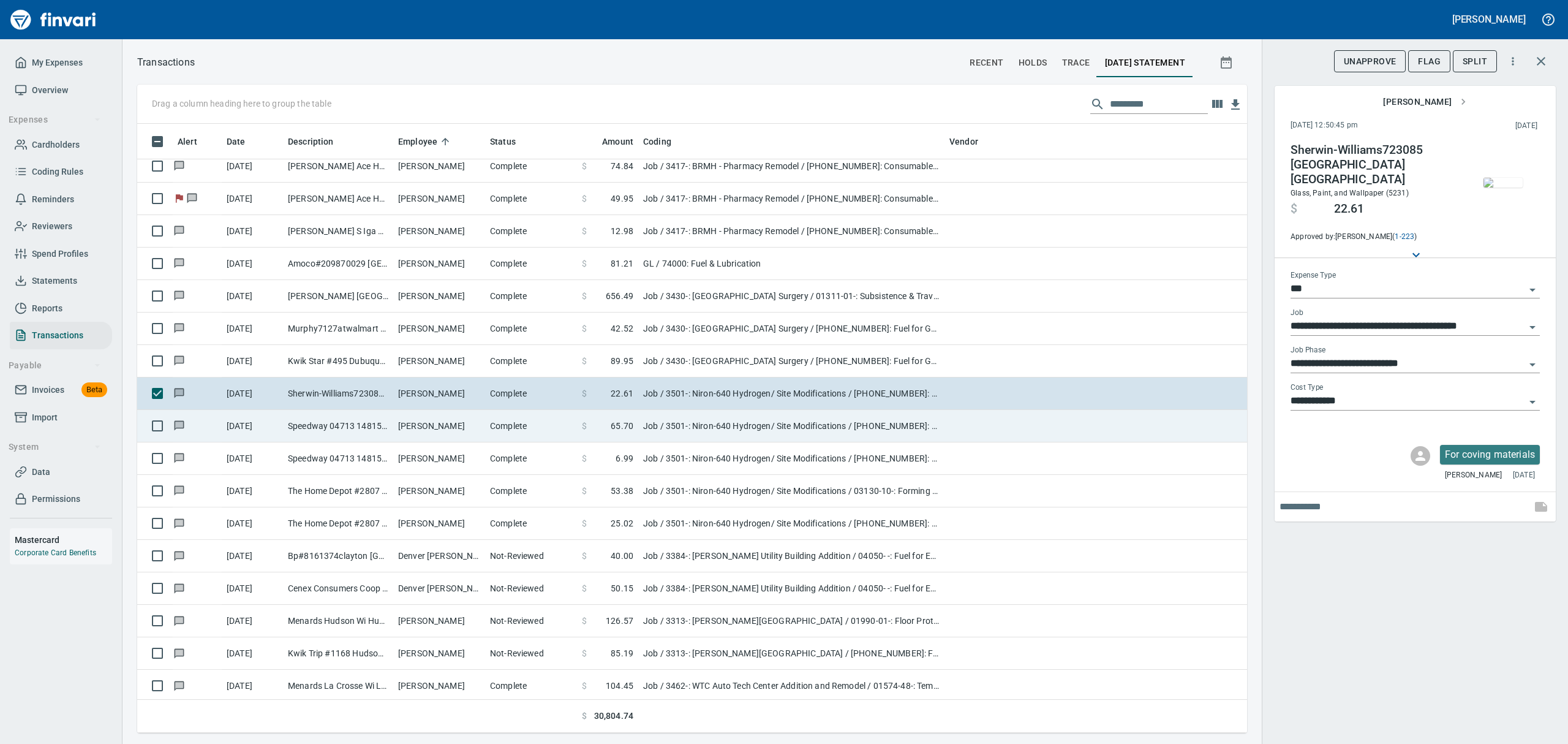
click at [462, 430] on td "[PERSON_NAME]" at bounding box center [438, 426] width 92 height 32
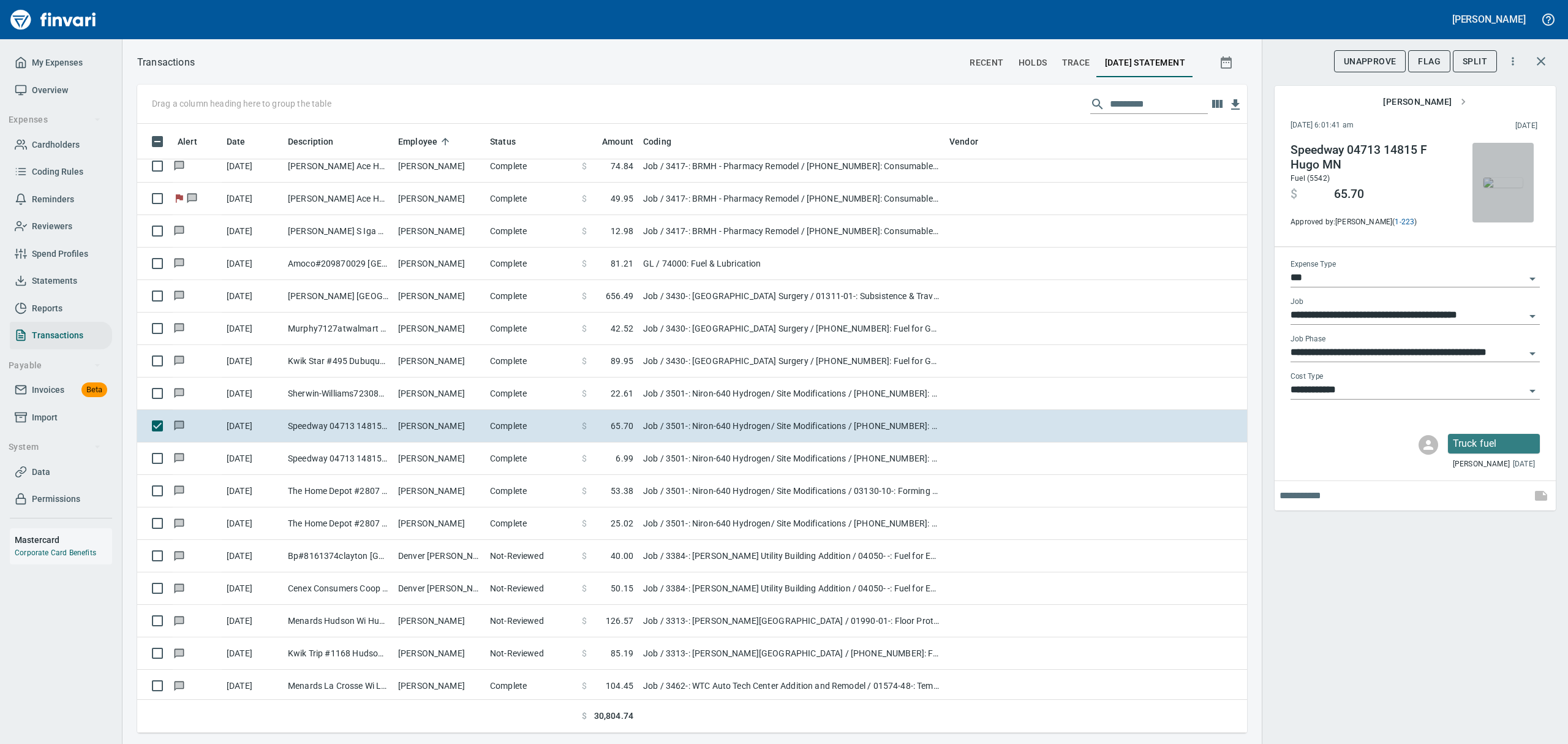
click at [1496, 184] on img "button" at bounding box center [1503, 183] width 39 height 10
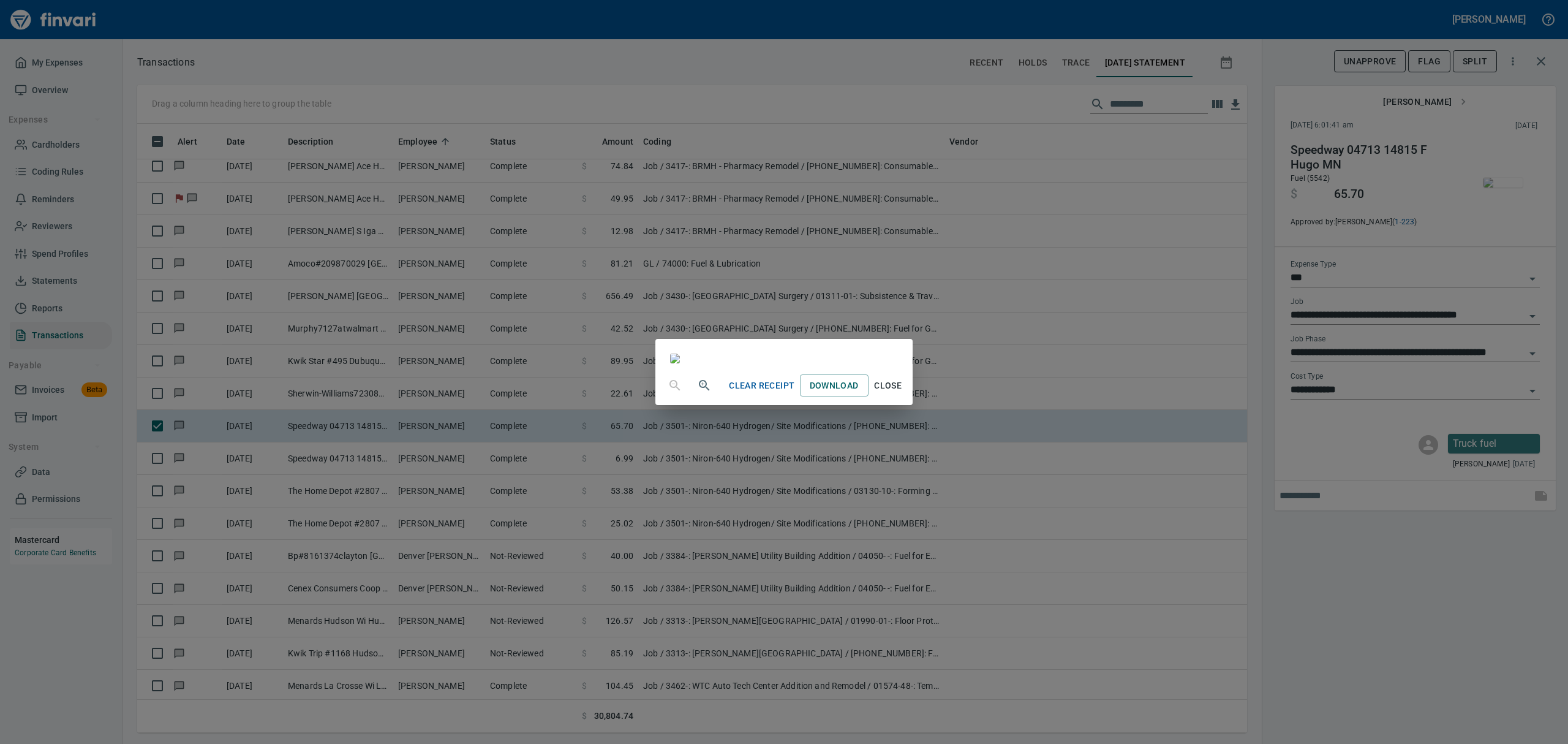
click at [903, 393] on span "Close" at bounding box center [888, 386] width 30 height 15
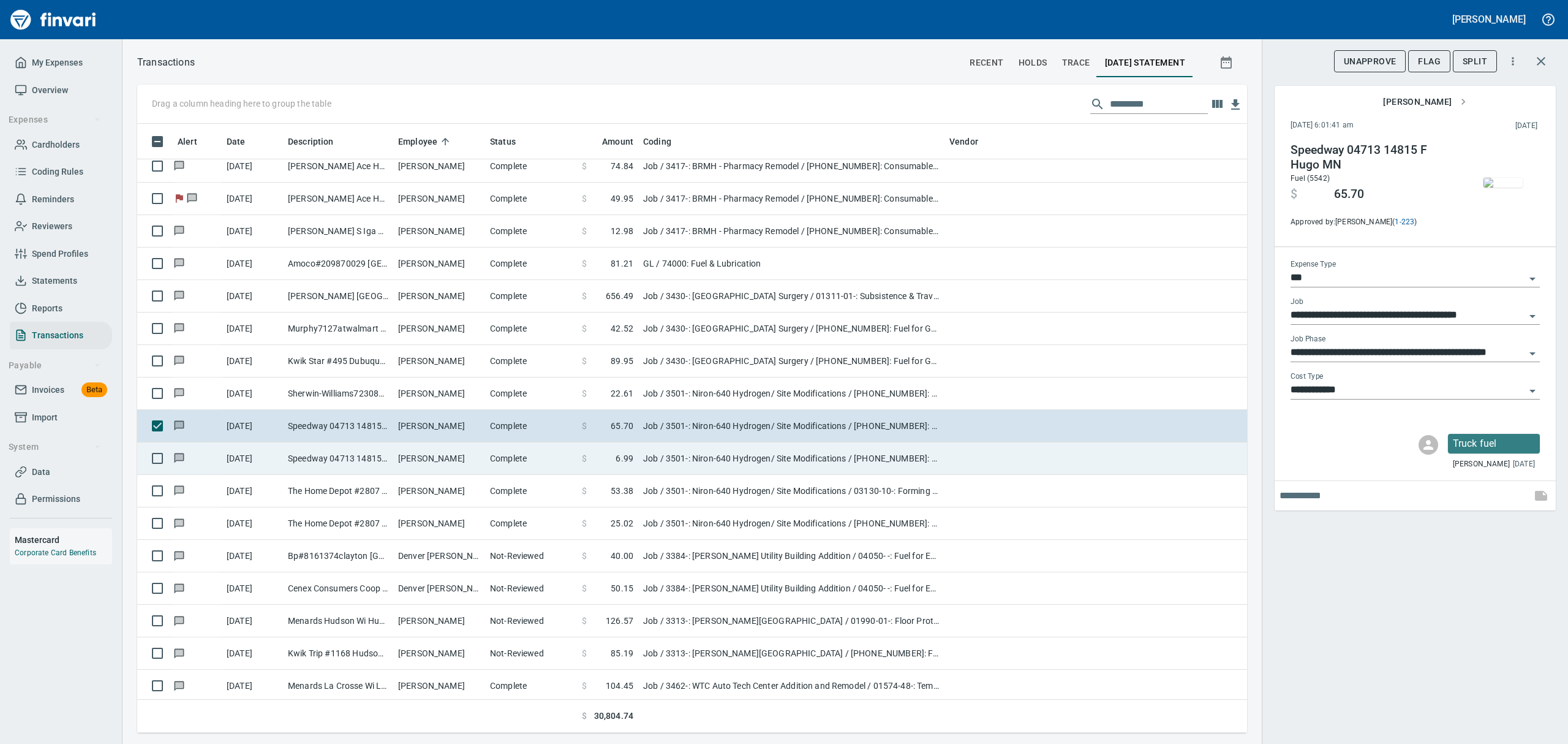
click at [267, 454] on td "[DATE]" at bounding box center [252, 458] width 61 height 32
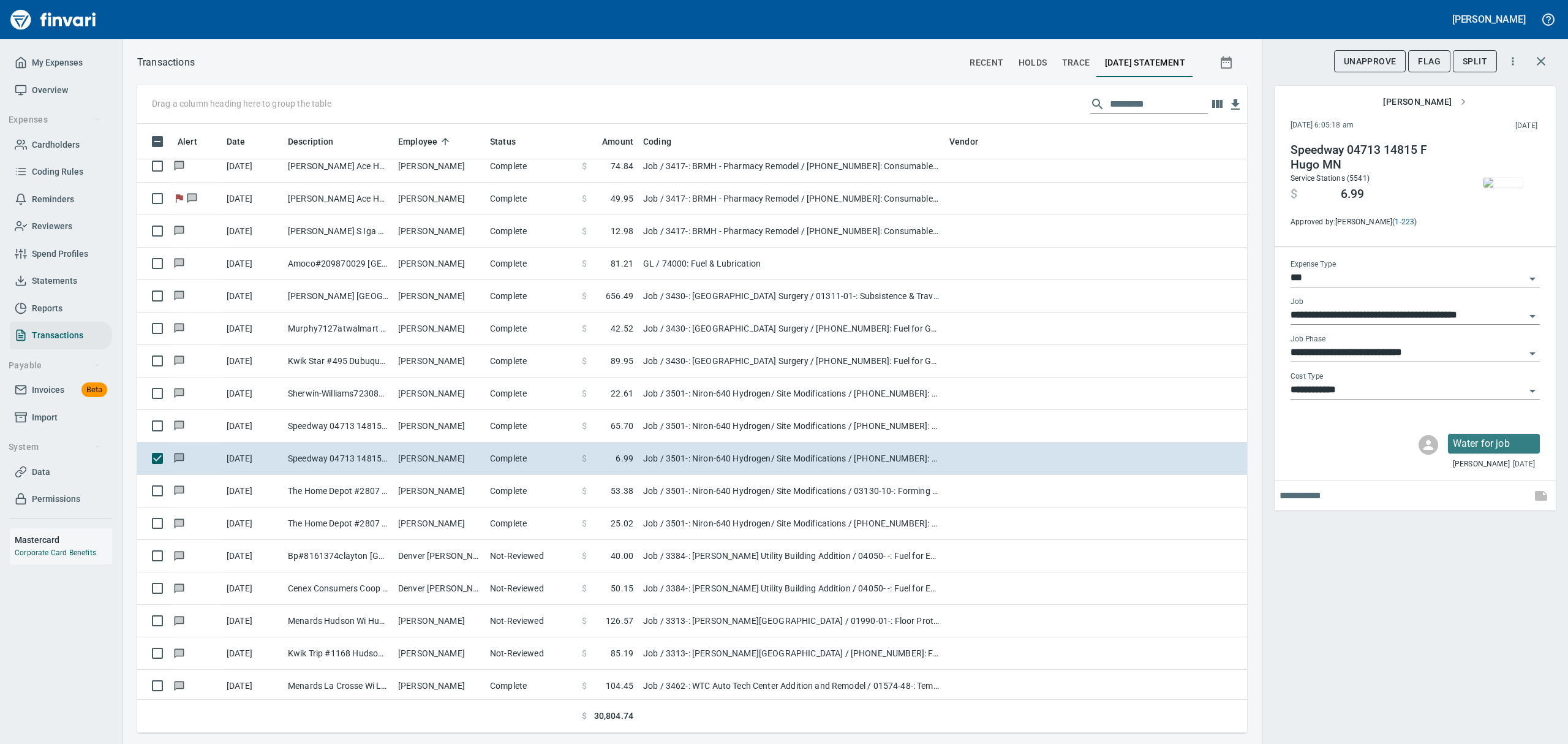
click at [1499, 184] on img "button" at bounding box center [1503, 183] width 39 height 10
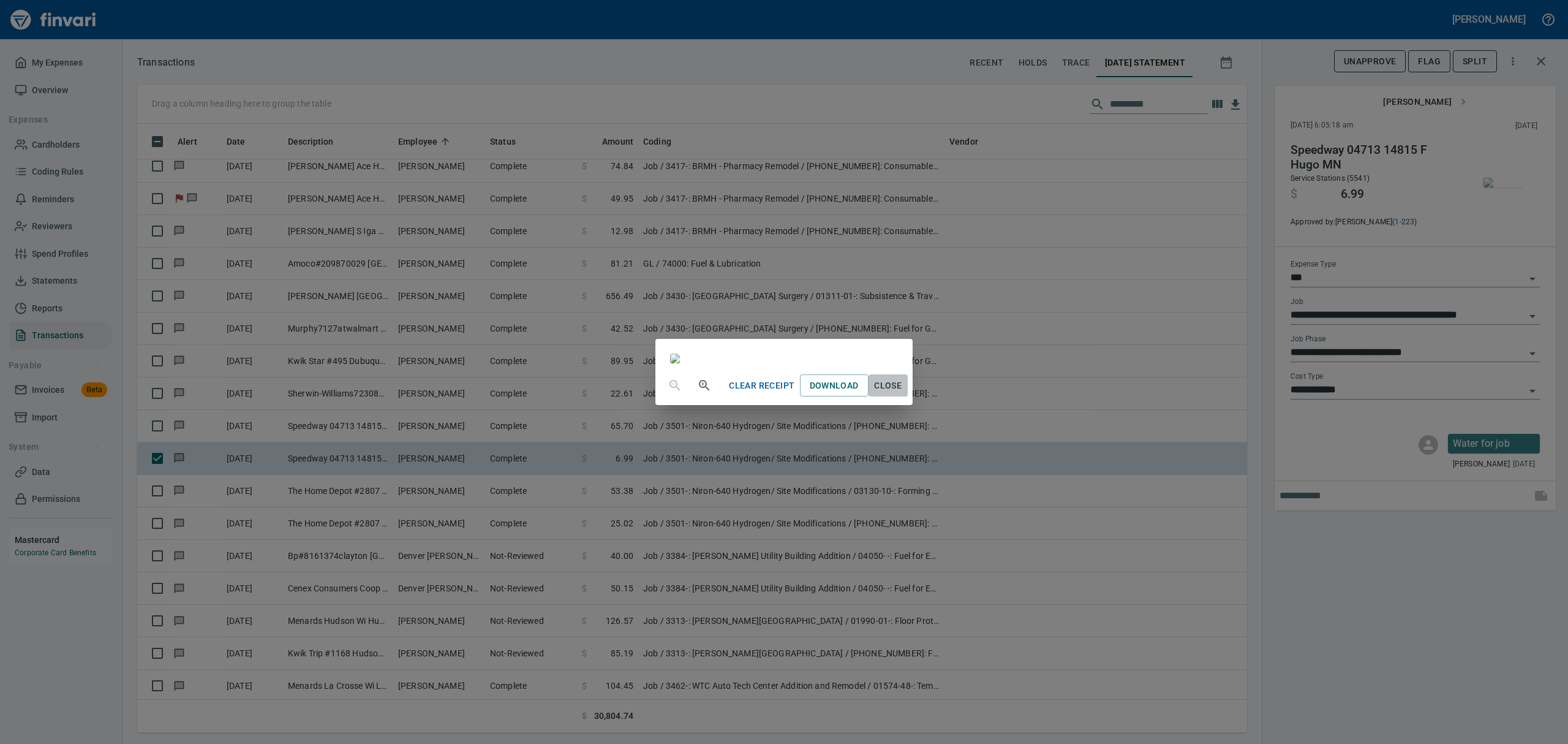
click at [903, 393] on span "Close" at bounding box center [888, 386] width 30 height 15
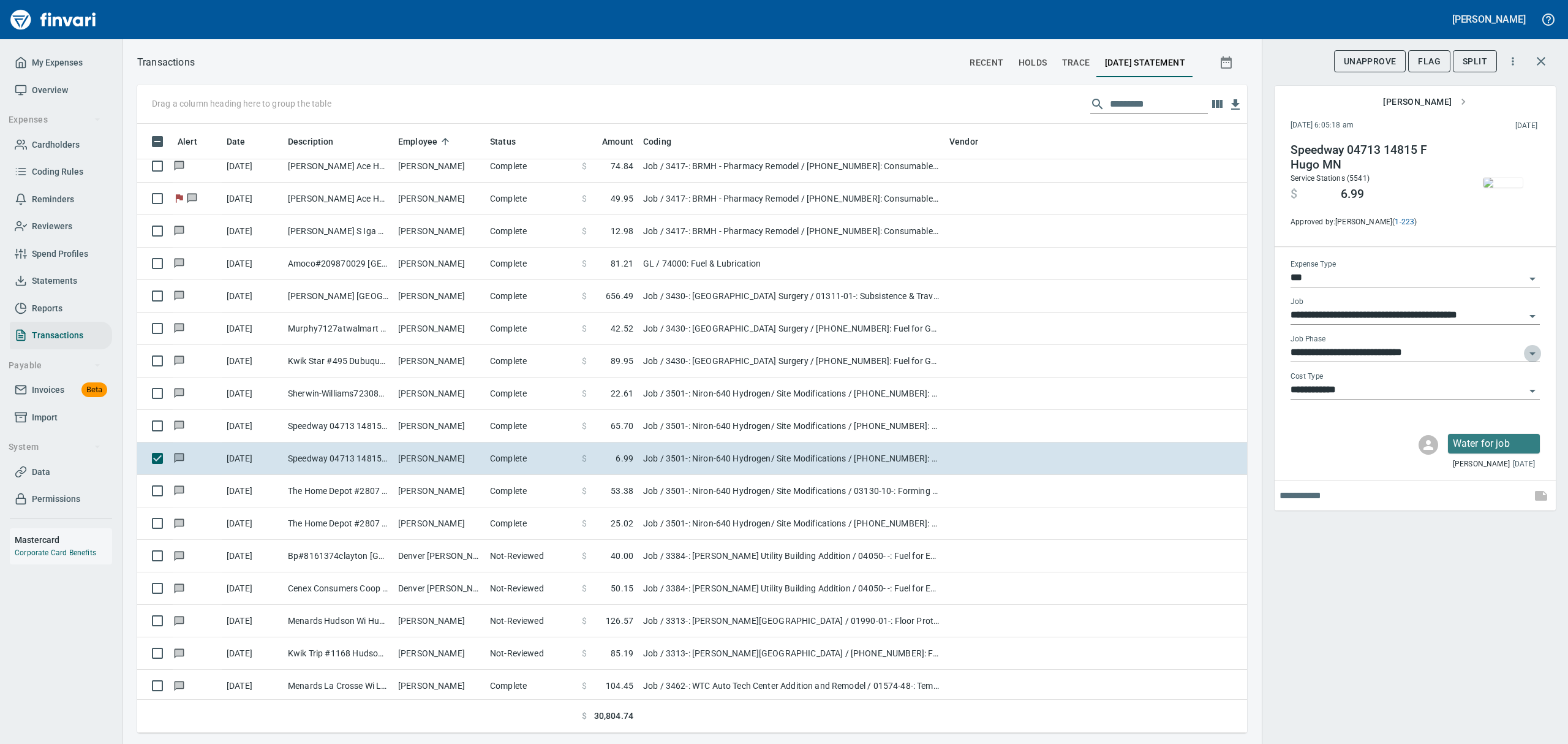
click at [1533, 353] on icon "Open" at bounding box center [1533, 353] width 6 height 3
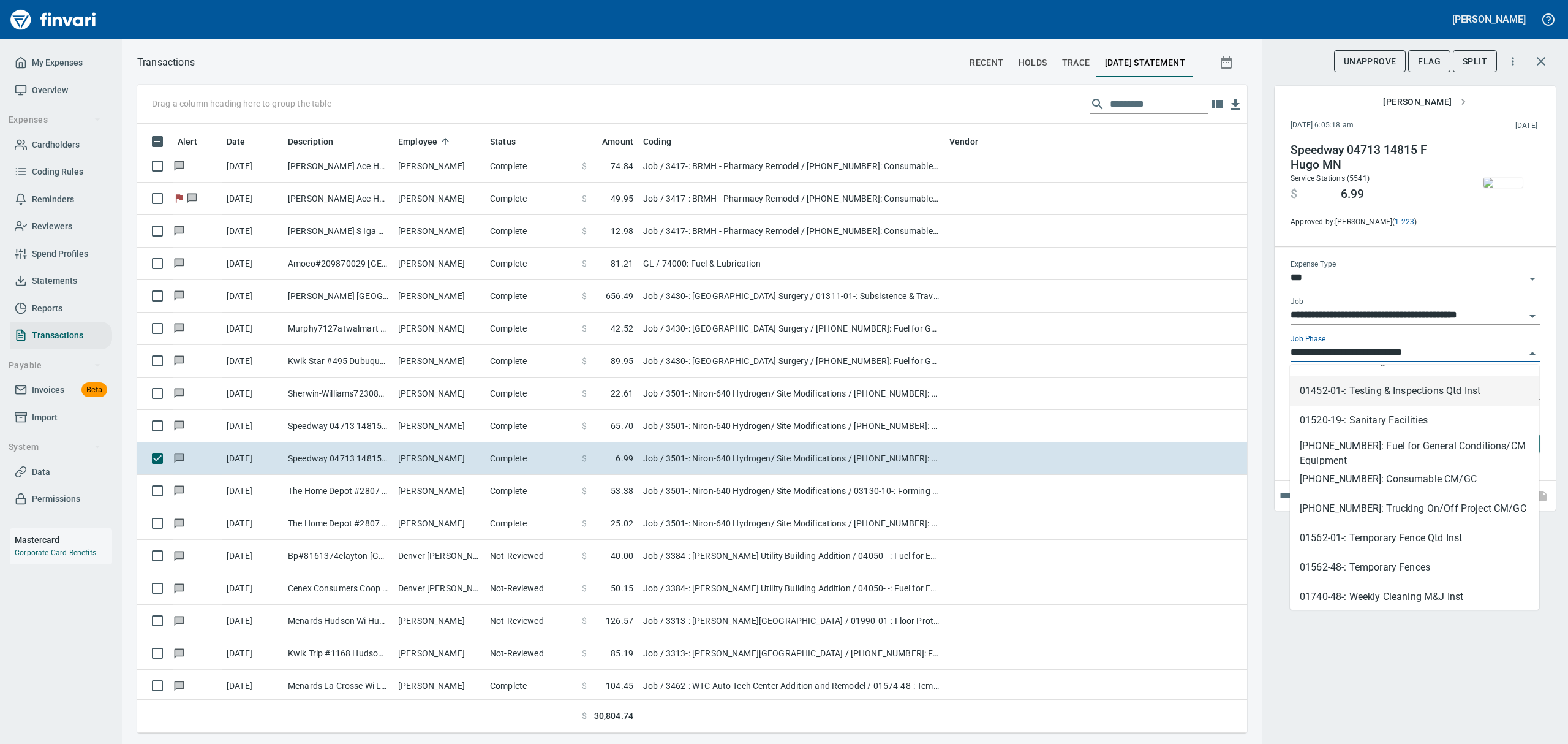
scroll to position [245, 0]
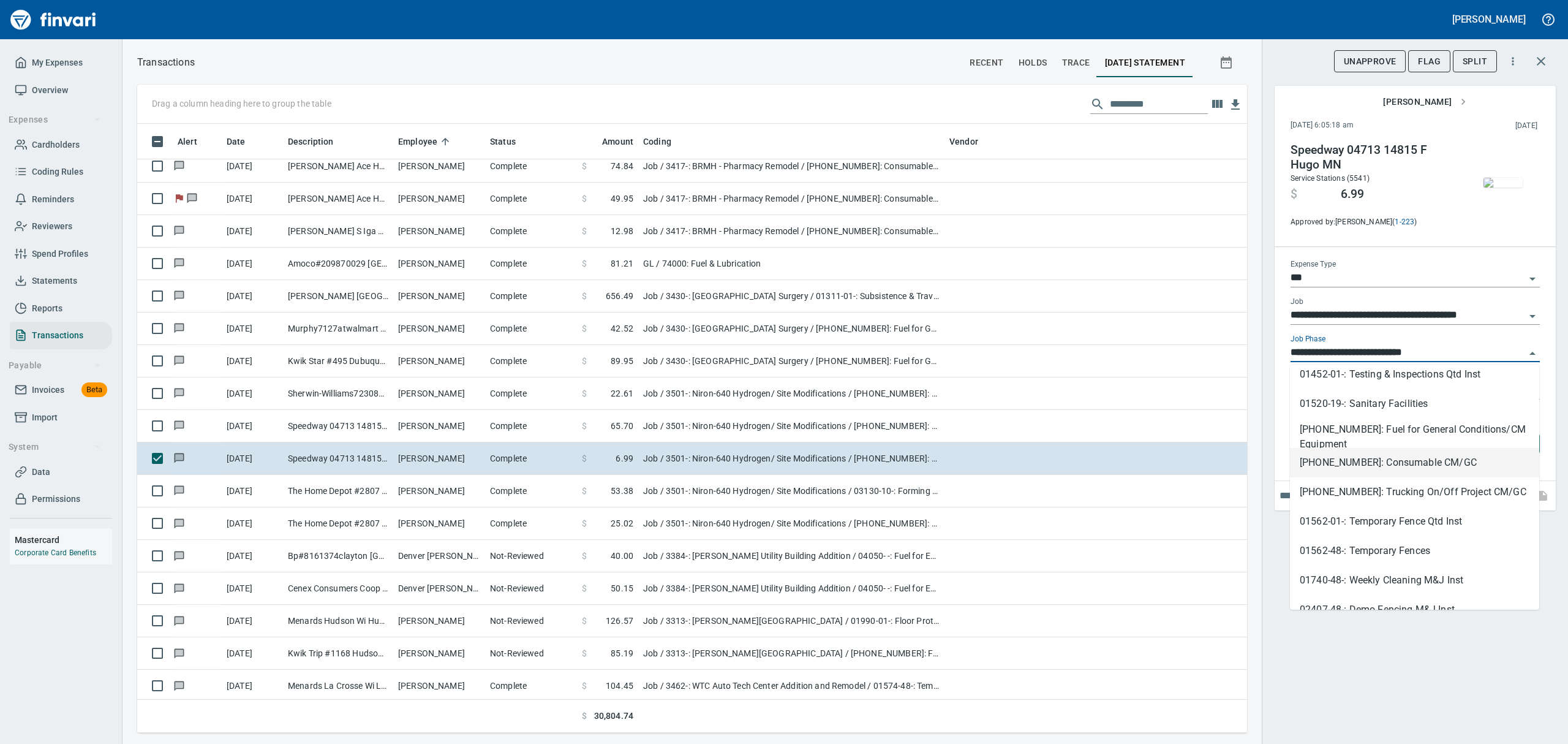
click at [1373, 461] on li "[PHONE_NUMBER]: Consumable CM/GC" at bounding box center [1414, 463] width 250 height 30
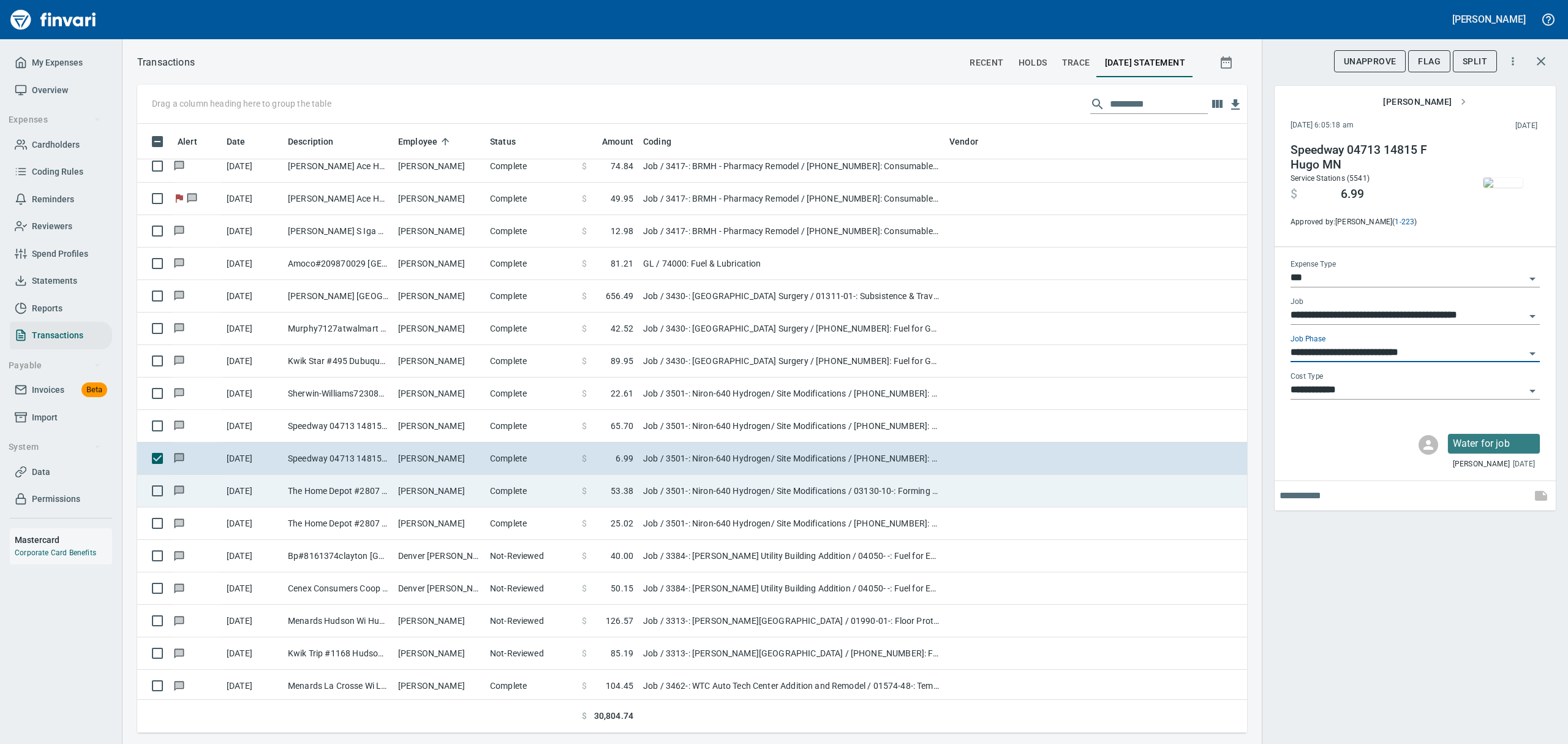
click at [466, 494] on td "[PERSON_NAME]" at bounding box center [438, 491] width 92 height 32
type input "**********"
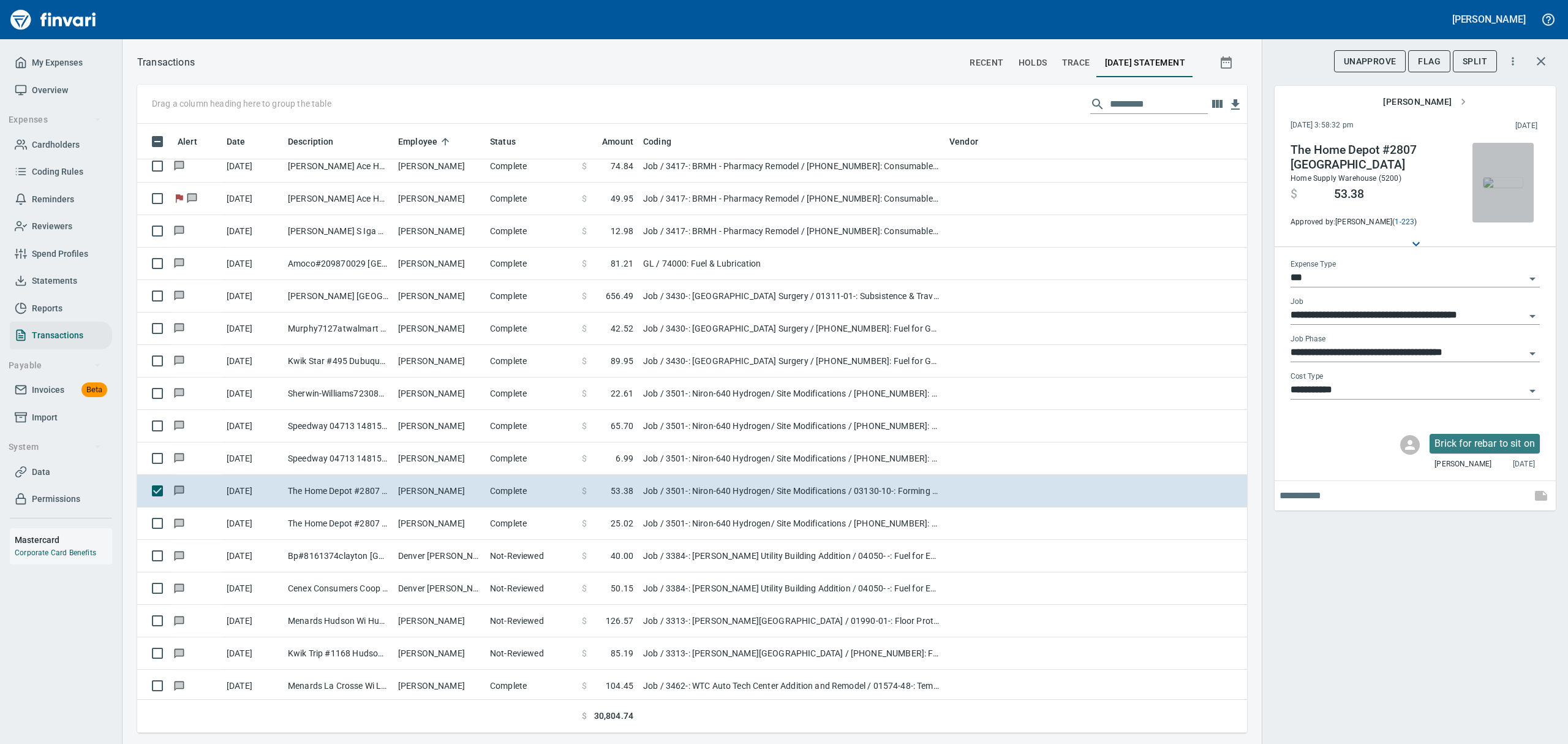
click at [1508, 183] on img "button" at bounding box center [1503, 183] width 39 height 10
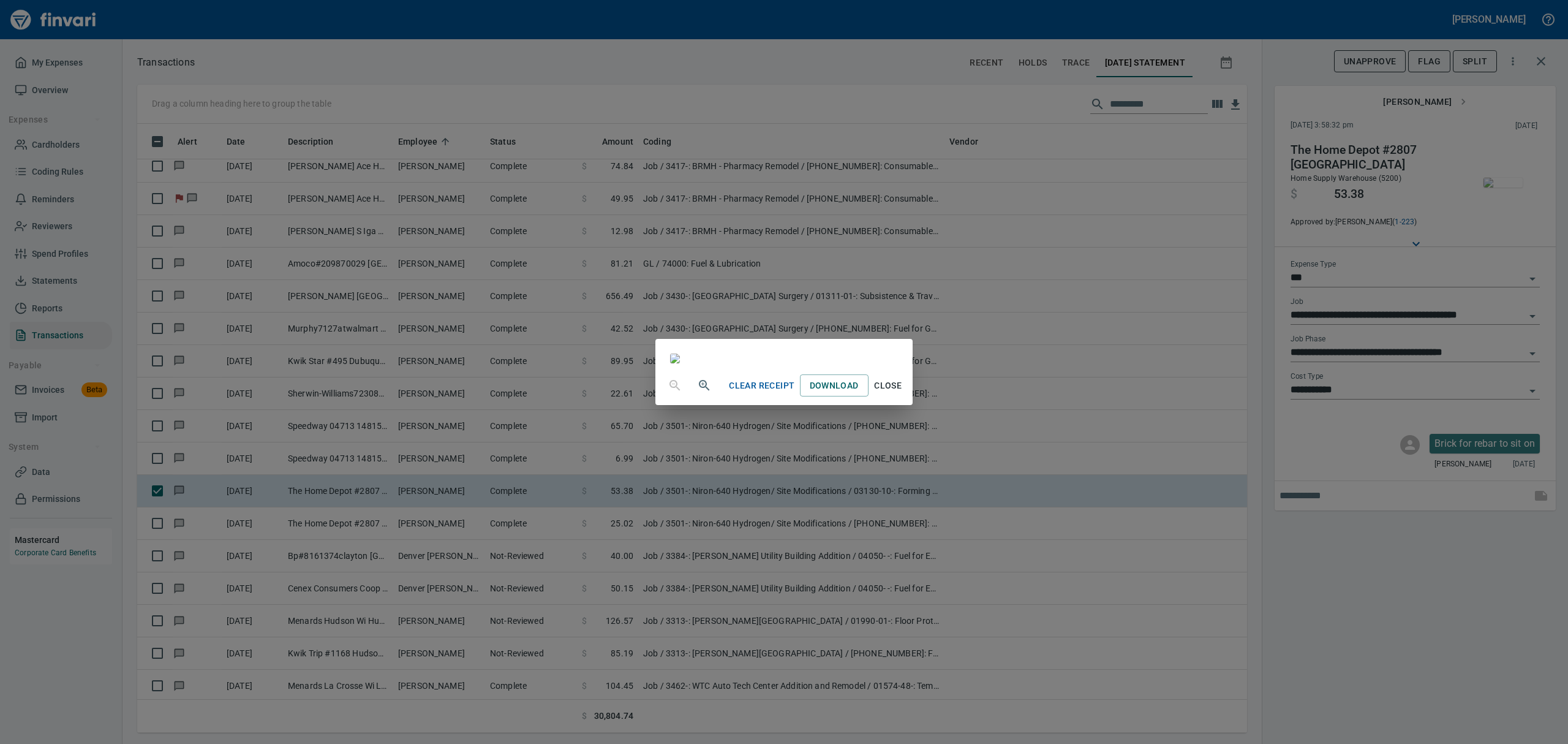
click at [903, 393] on span "Close" at bounding box center [888, 386] width 30 height 15
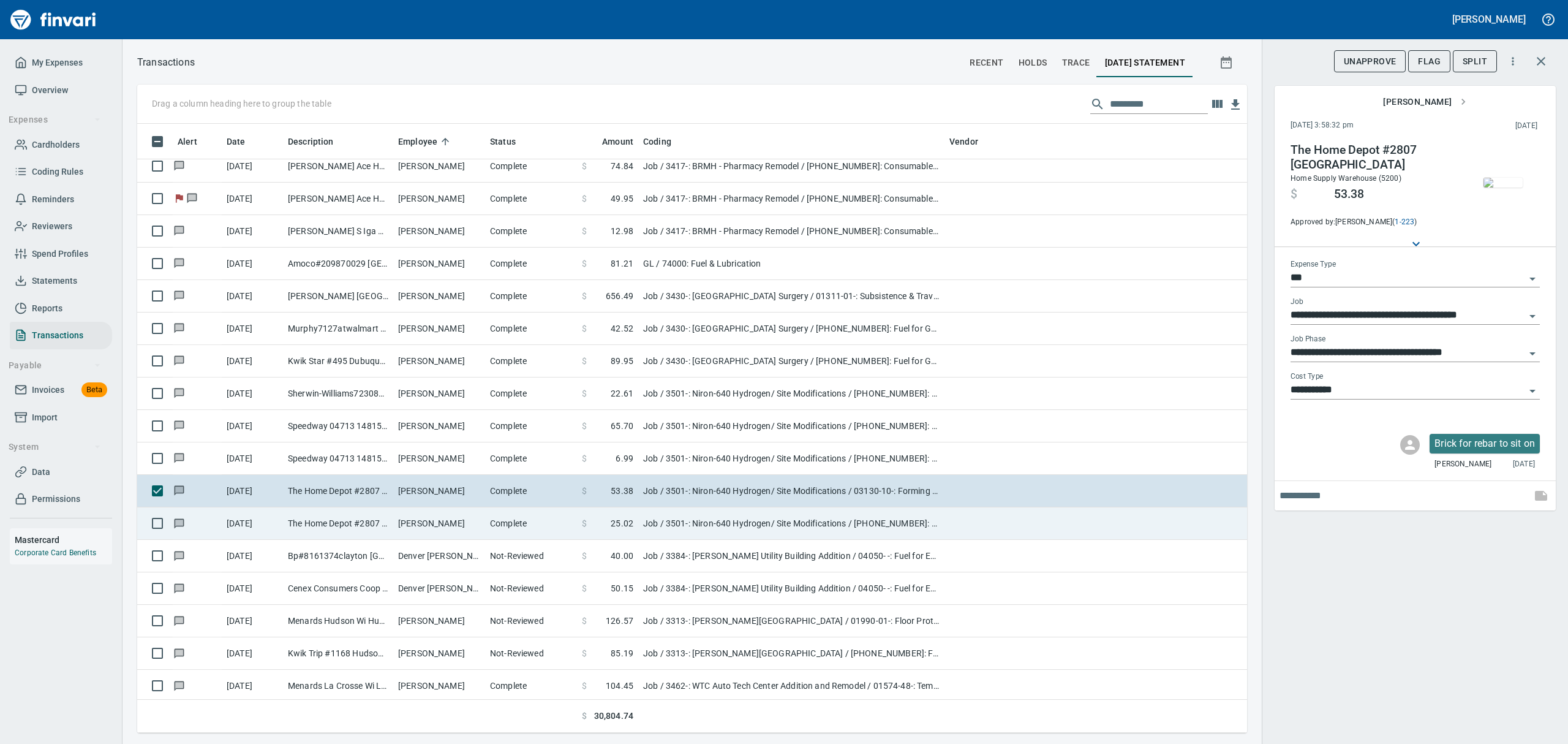
click at [297, 520] on td "The Home Depot #2807 [GEOGRAPHIC_DATA]" at bounding box center [338, 523] width 111 height 32
type input "**********"
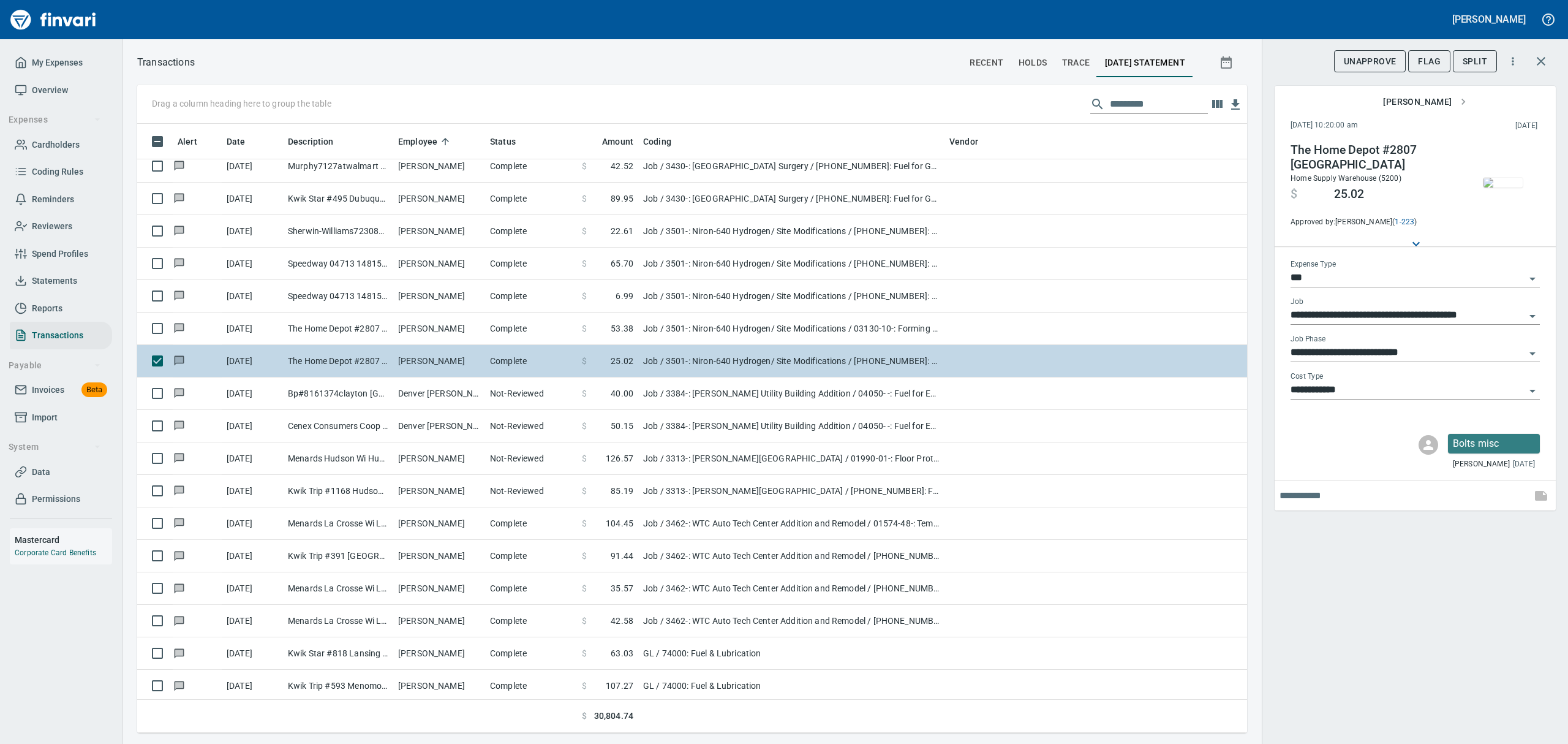
scroll to position [3023, 0]
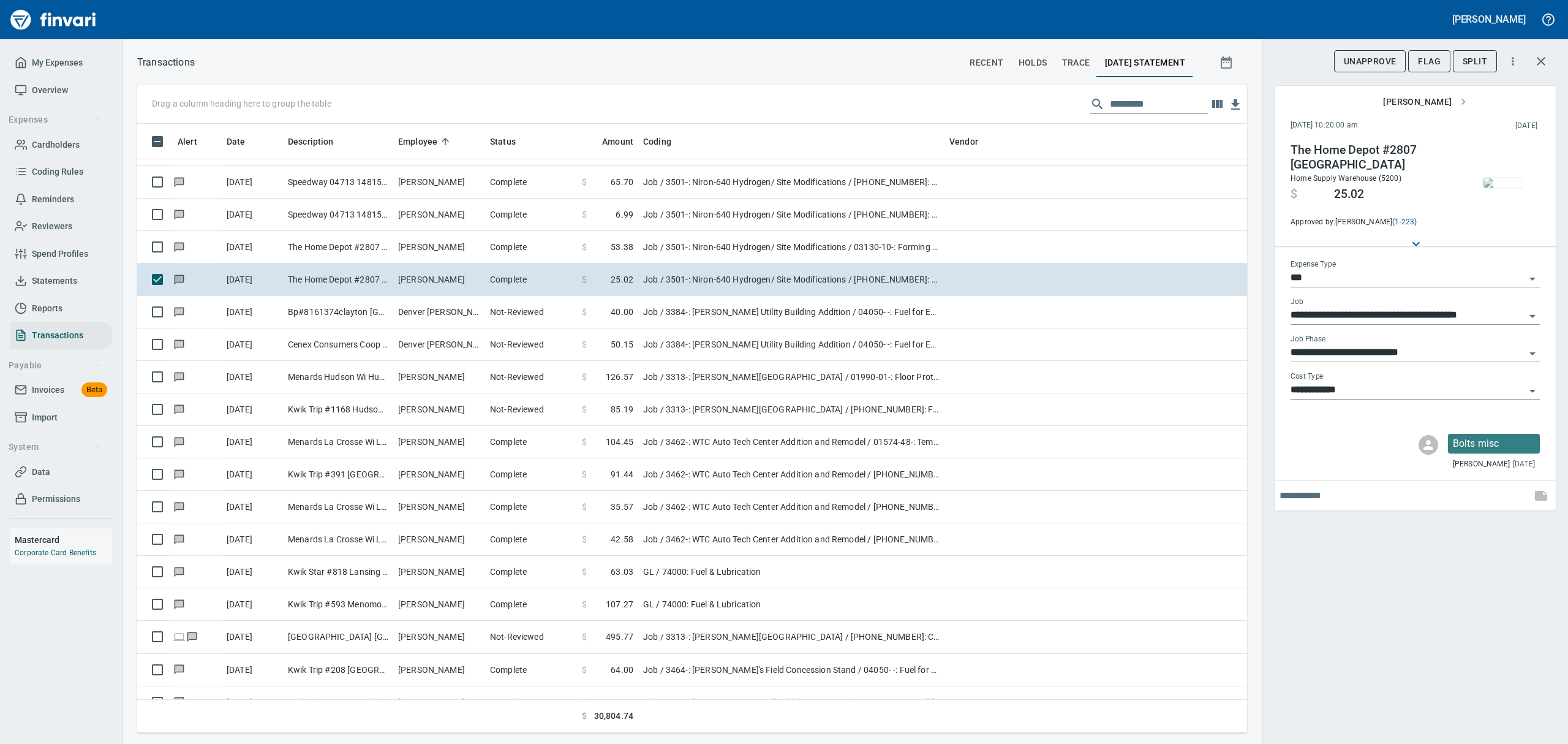
click at [1508, 184] on img "button" at bounding box center [1503, 183] width 39 height 10
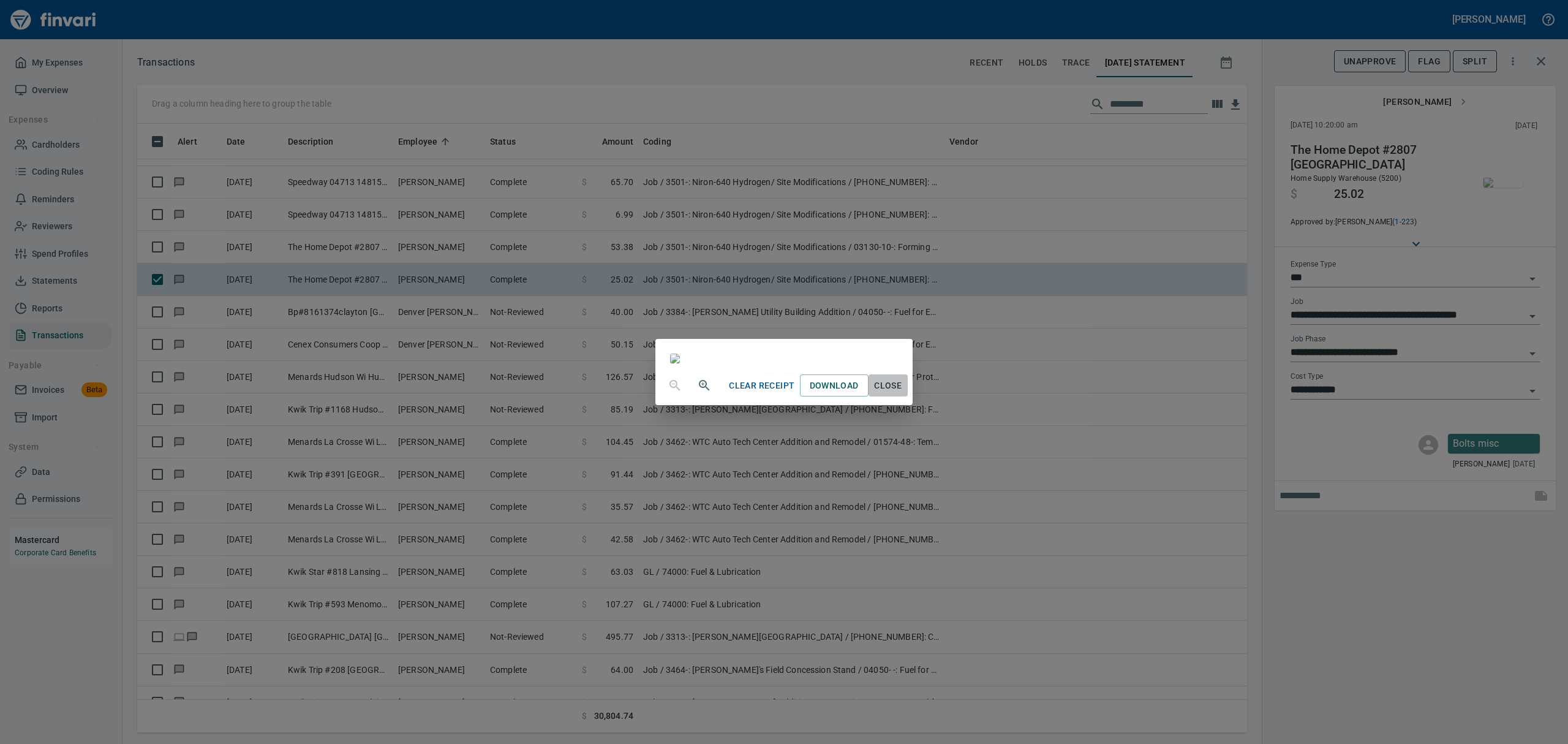
click at [903, 393] on span "Close" at bounding box center [888, 386] width 30 height 15
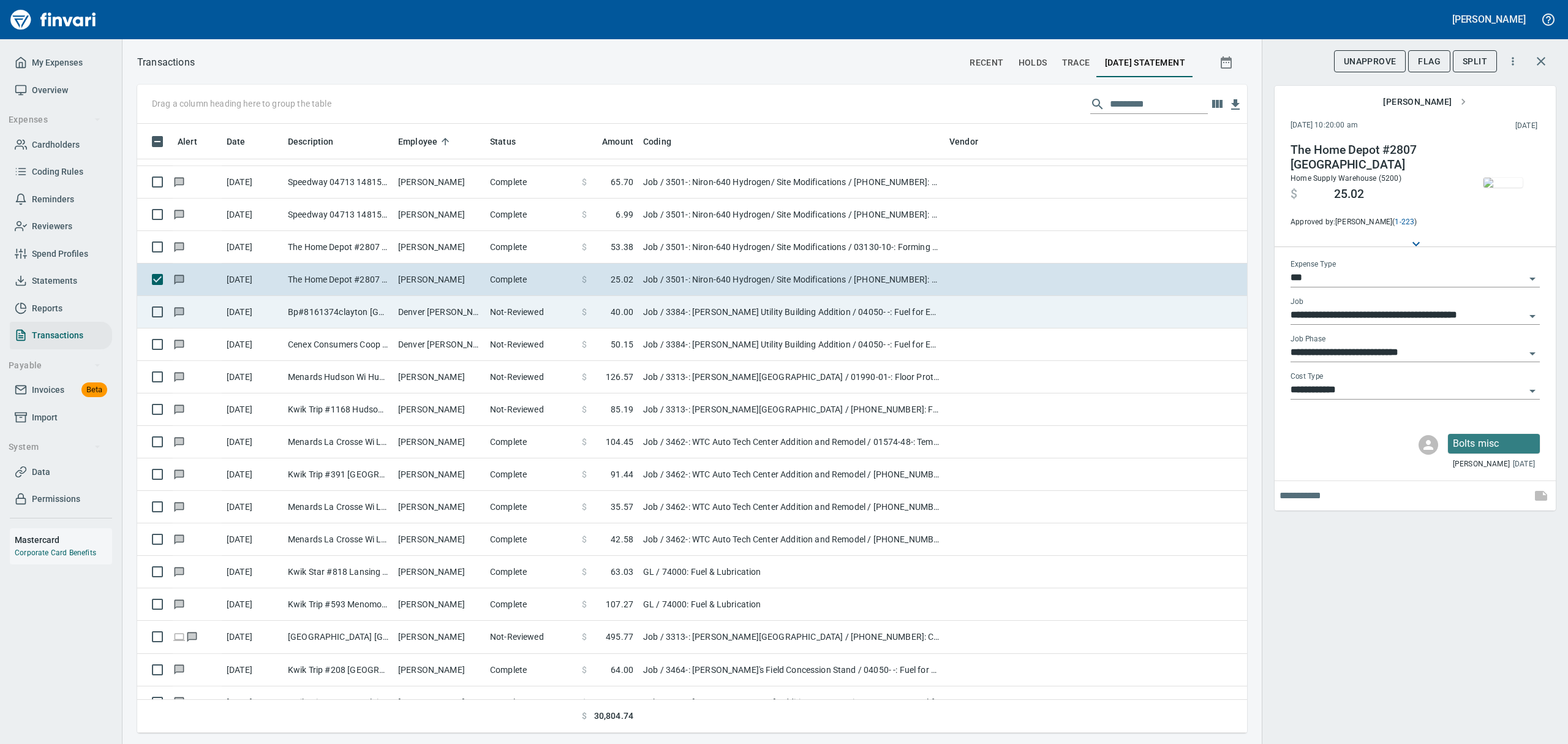
click at [439, 317] on td "Denver [PERSON_NAME]" at bounding box center [438, 312] width 92 height 32
type input "**********"
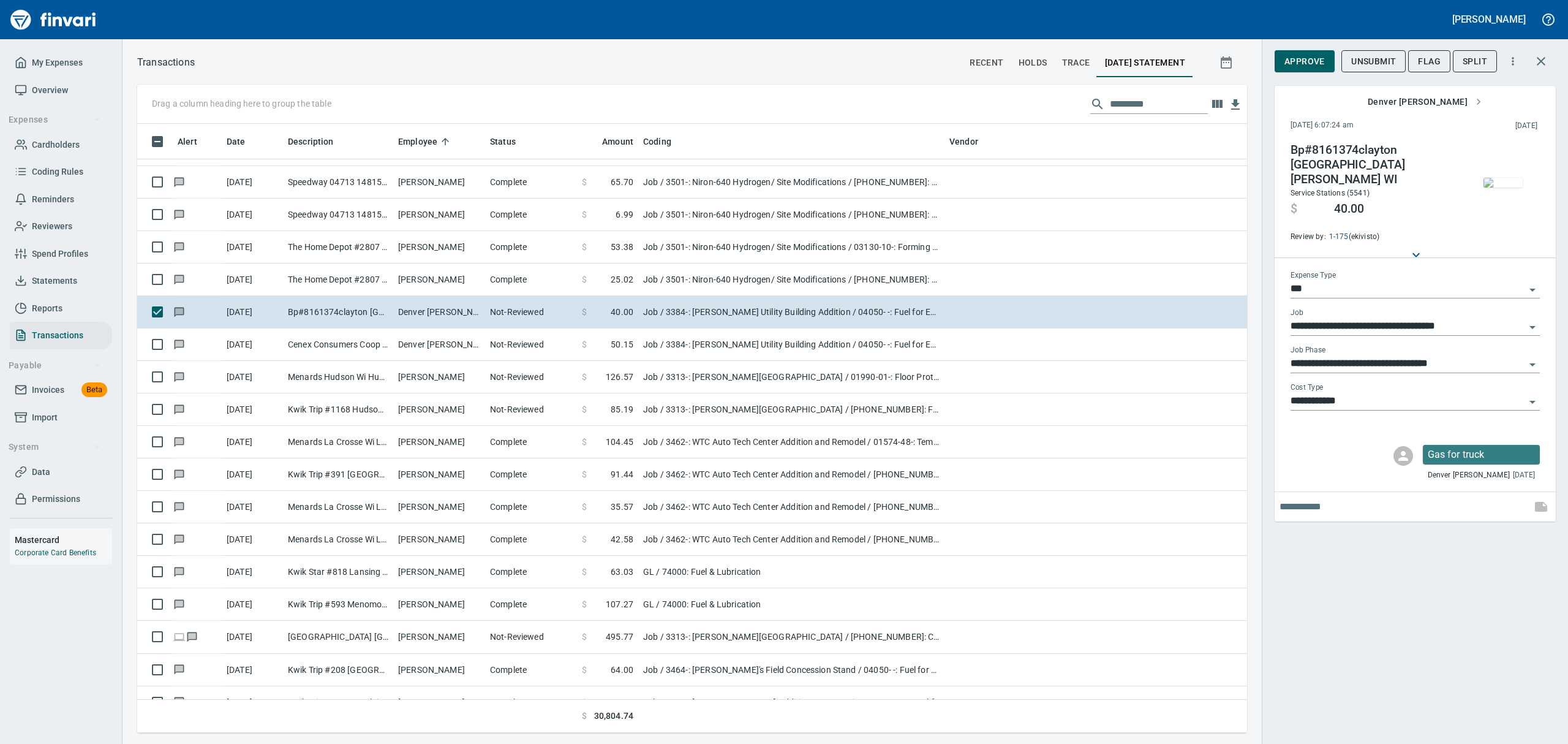
scroll to position [595, 1082]
click at [1507, 185] on img "button" at bounding box center [1503, 183] width 39 height 10
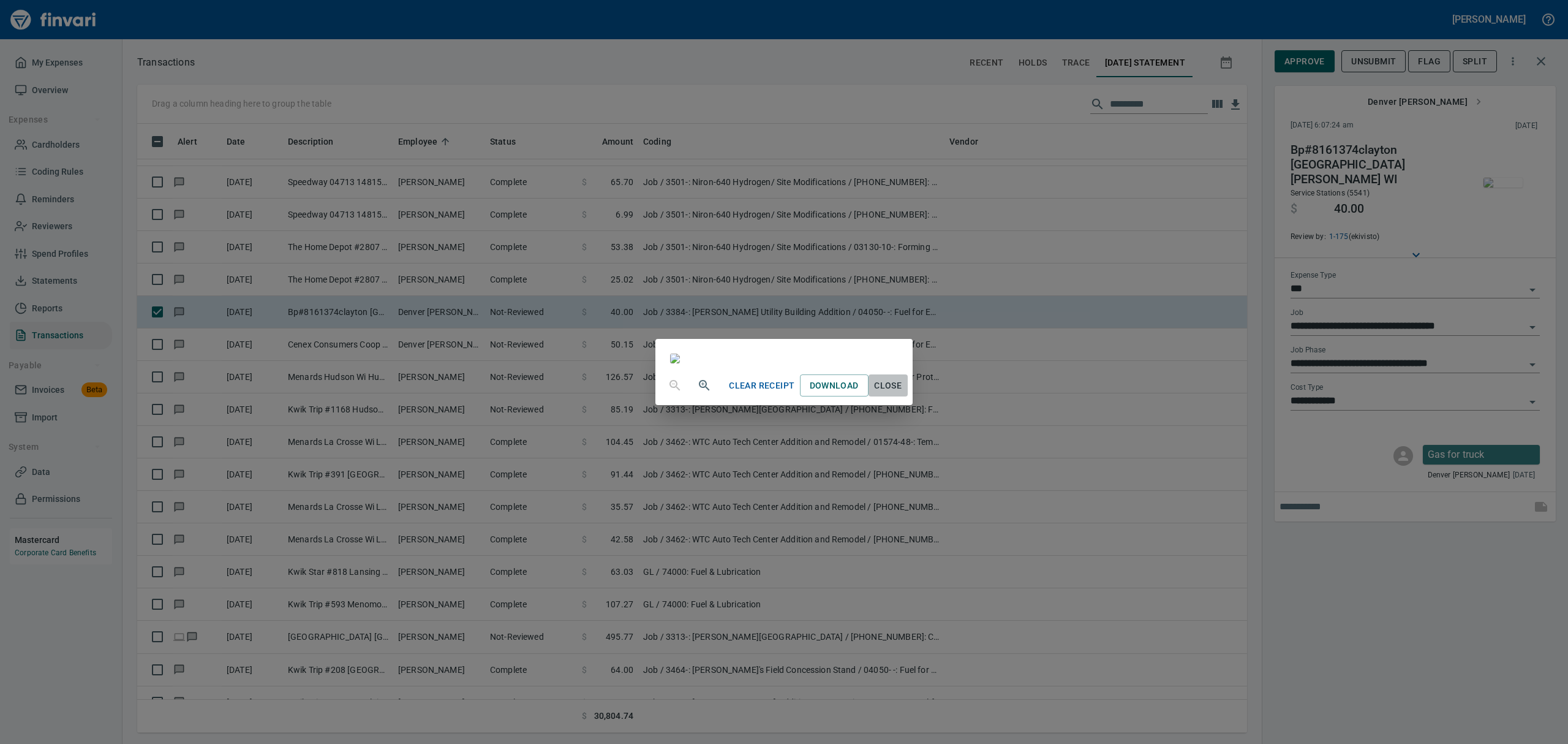
click at [903, 393] on span "Close" at bounding box center [888, 386] width 30 height 15
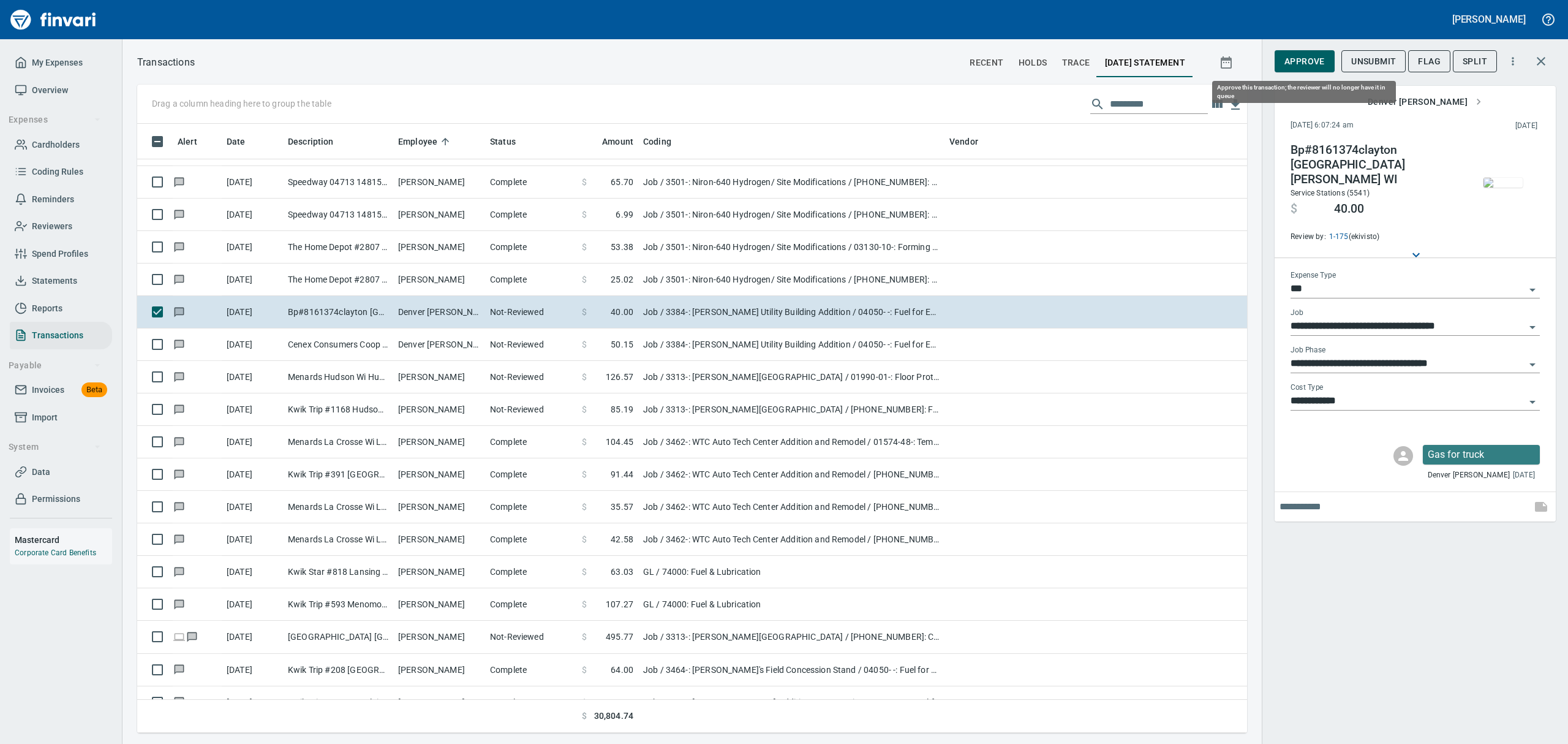
click at [1306, 58] on span "Approve" at bounding box center [1305, 61] width 40 height 15
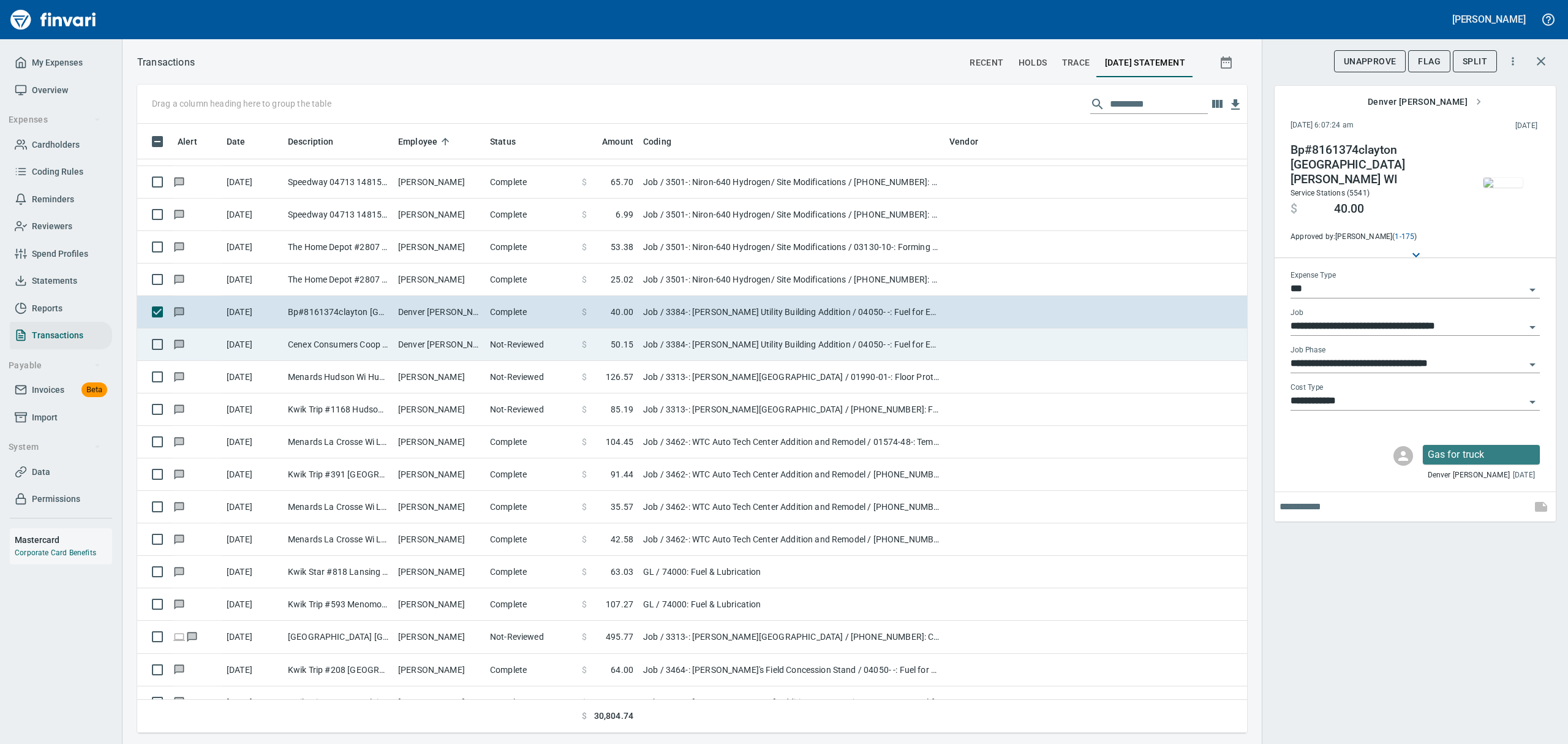
click at [476, 344] on td "Denver [PERSON_NAME]" at bounding box center [438, 345] width 92 height 32
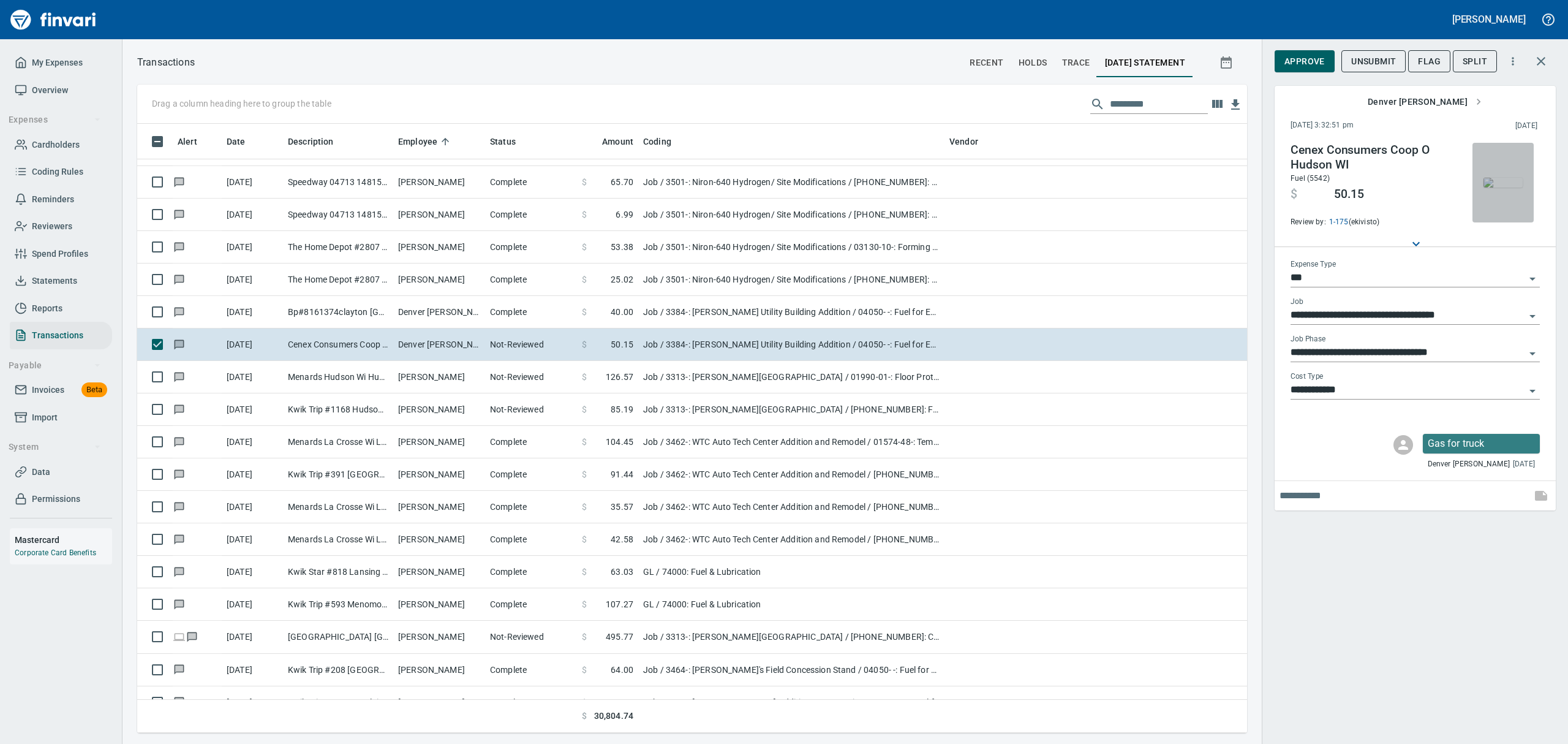
click at [1502, 188] on img "button" at bounding box center [1503, 183] width 39 height 10
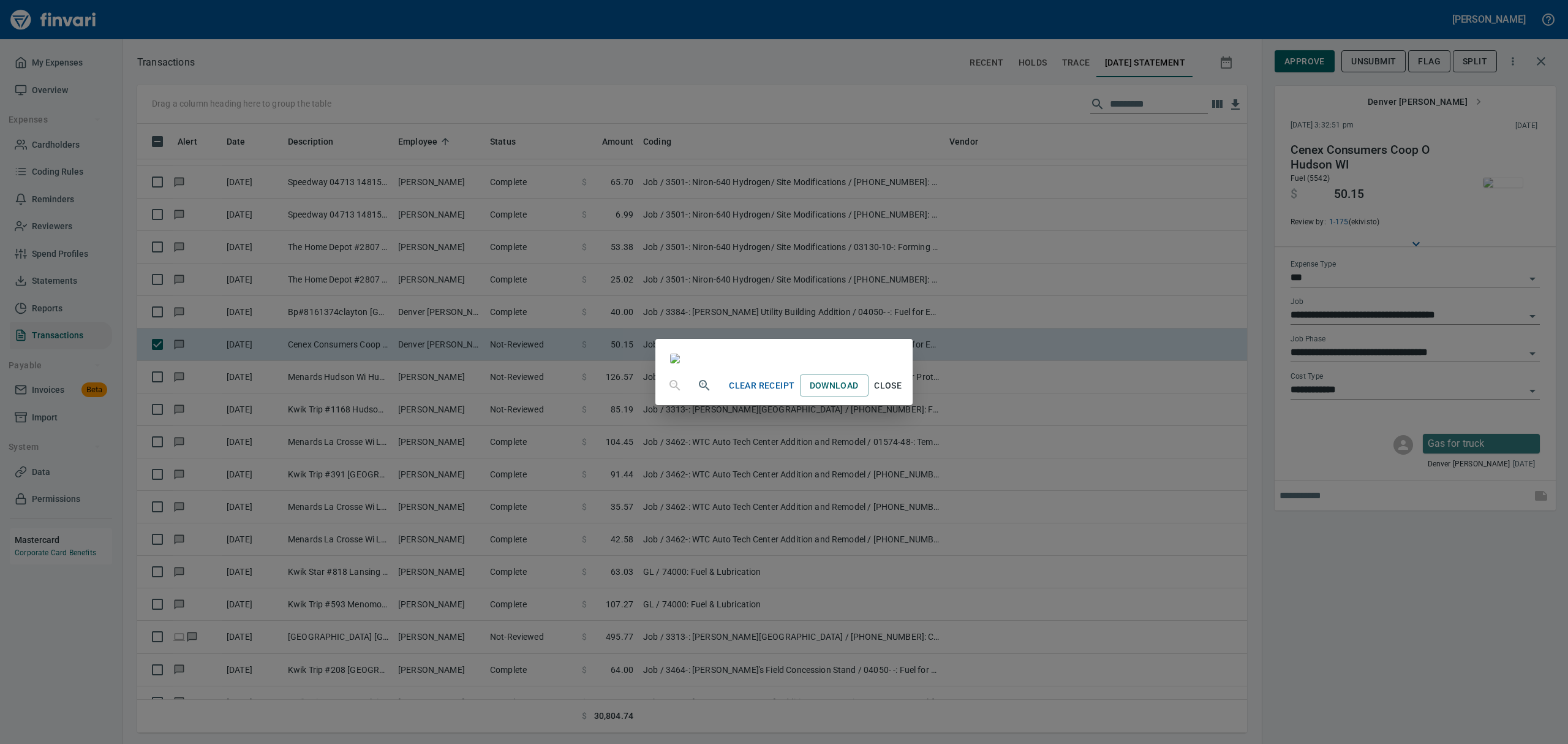
click at [903, 393] on span "Close" at bounding box center [888, 386] width 30 height 15
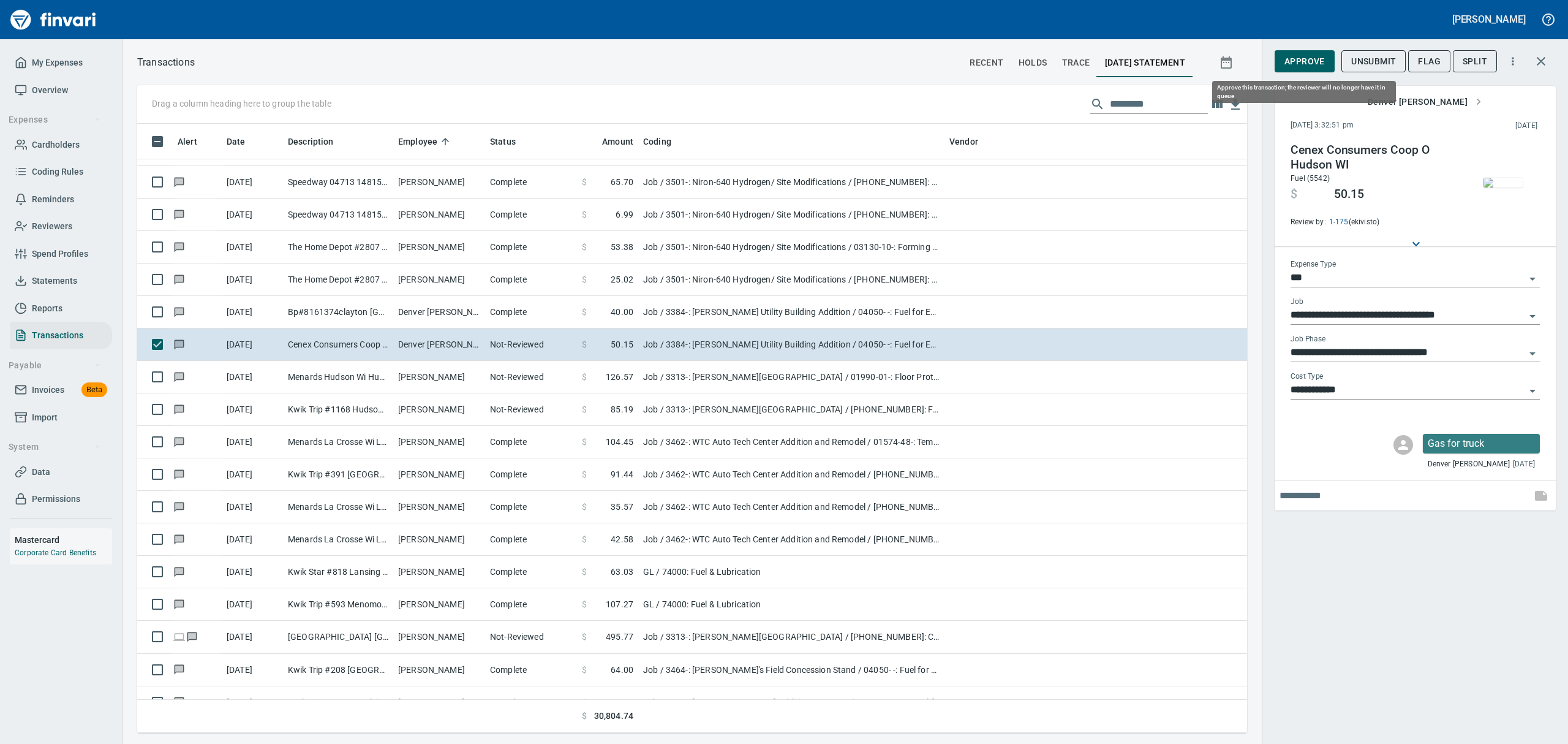
click at [1294, 51] on button "Approve" at bounding box center [1305, 62] width 60 height 23
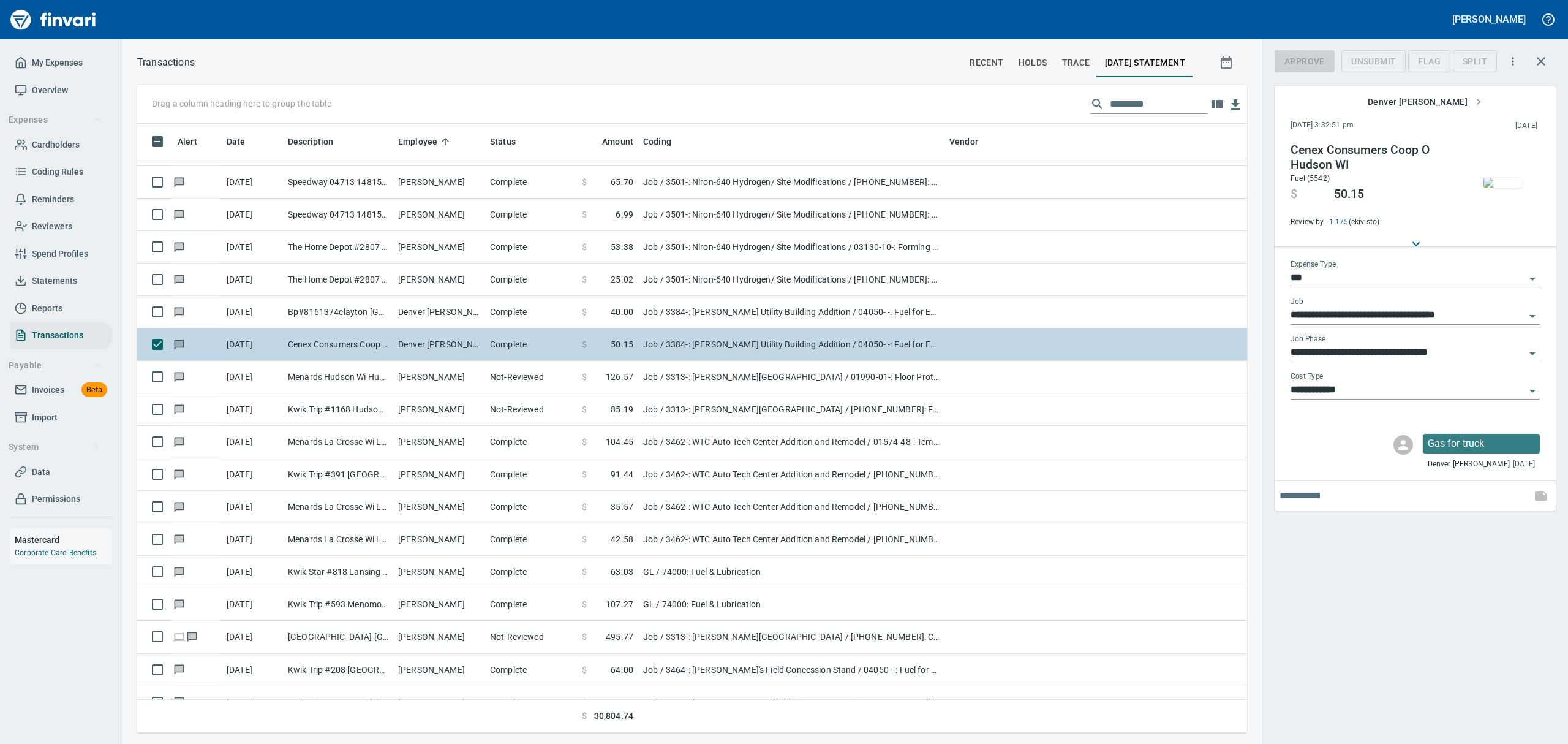
scroll to position [595, 1082]
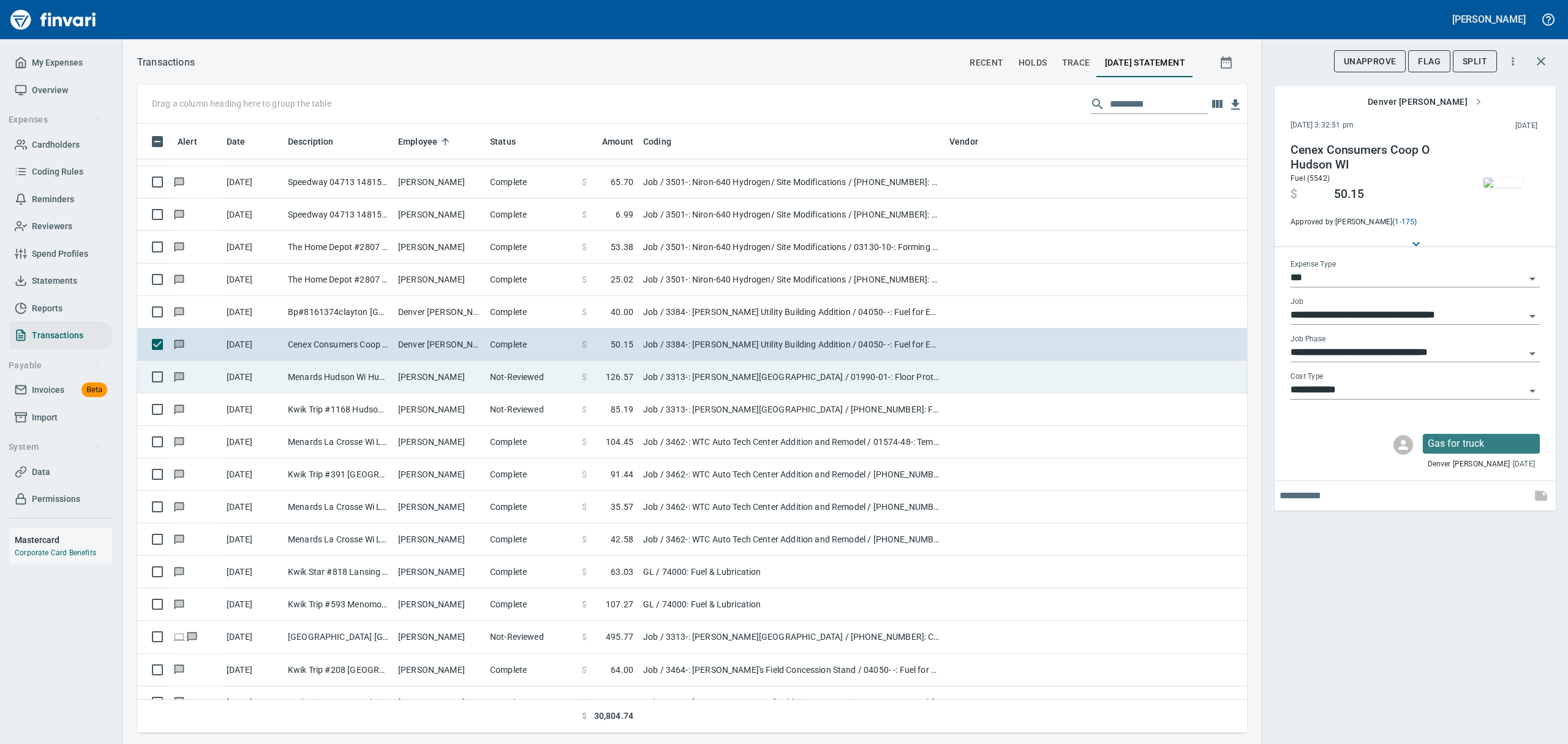
click at [419, 384] on td "[PERSON_NAME]" at bounding box center [438, 377] width 92 height 32
type input "**********"
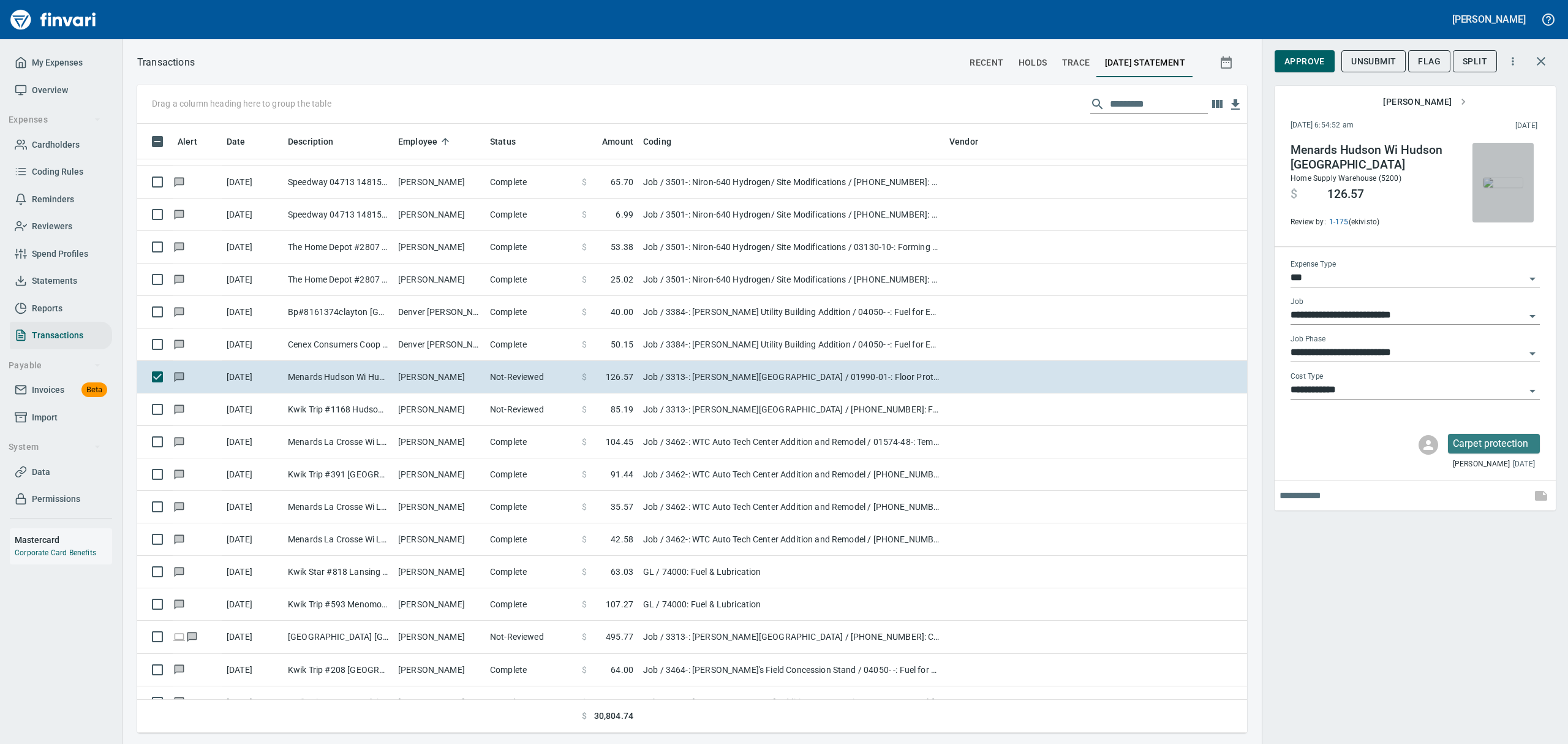
click at [1502, 185] on img "button" at bounding box center [1503, 183] width 39 height 10
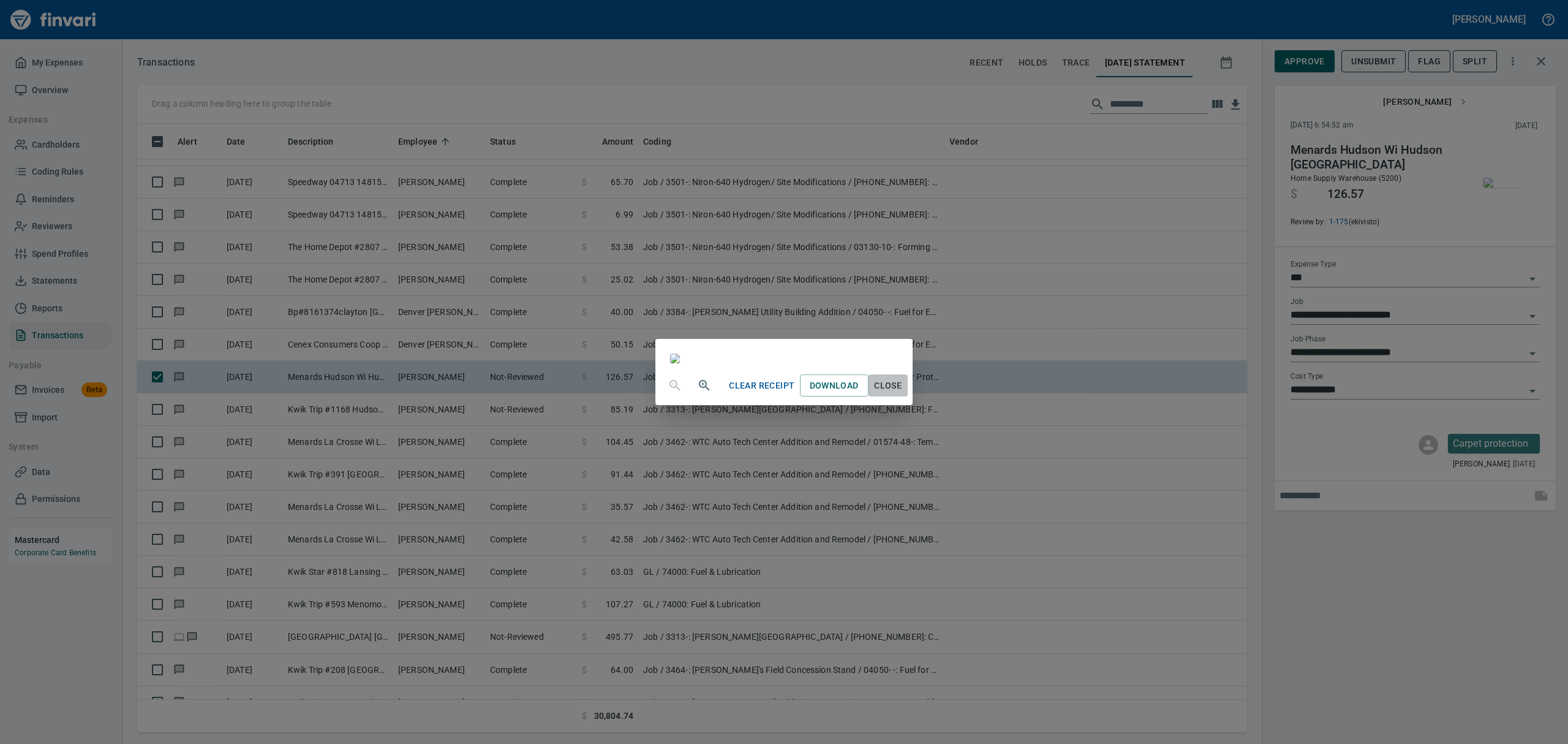
click at [903, 393] on span "Close" at bounding box center [888, 386] width 30 height 15
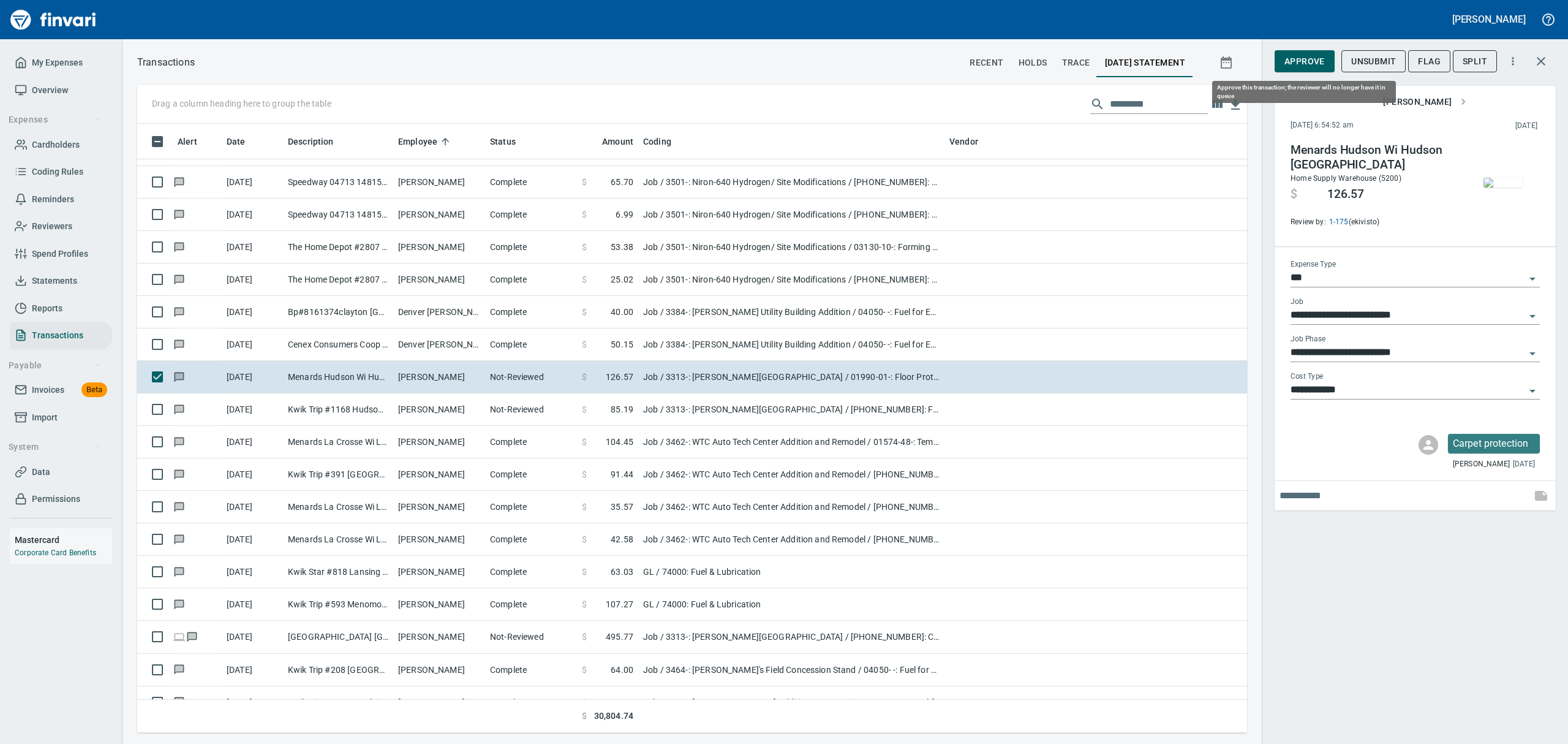
click at [1292, 57] on span "Approve" at bounding box center [1305, 61] width 40 height 15
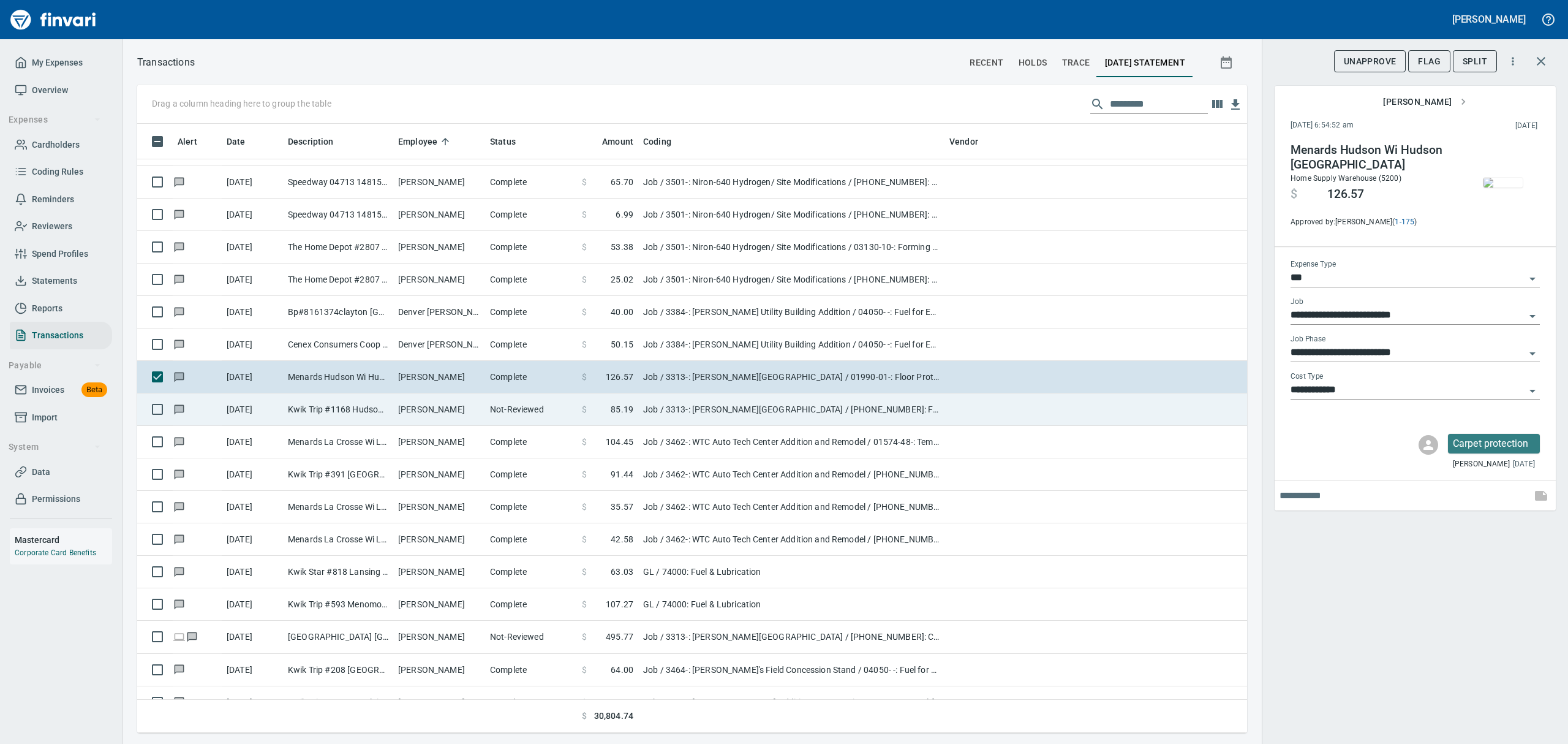
click at [406, 415] on td "[PERSON_NAME]" at bounding box center [438, 409] width 92 height 32
type input "**********"
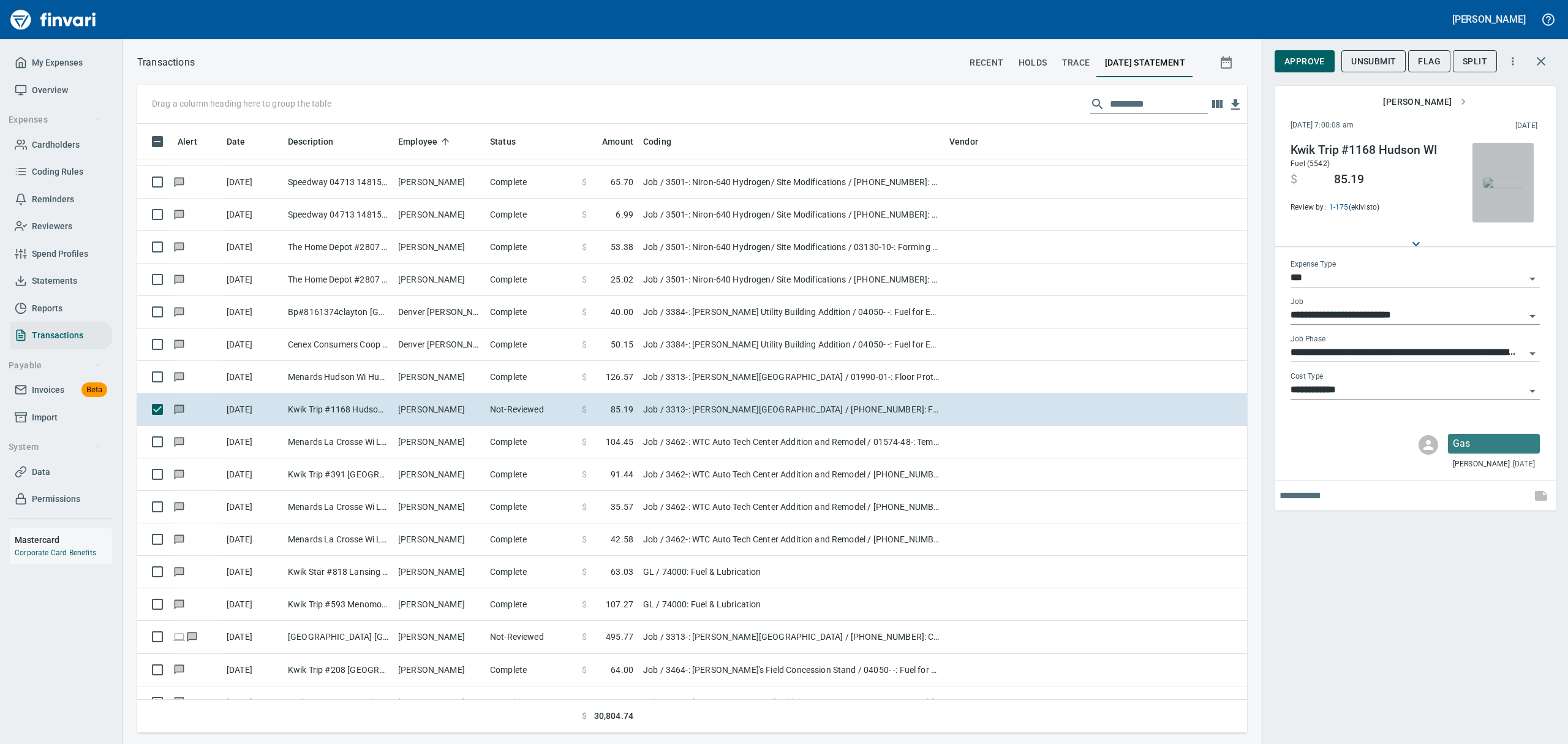
click at [1509, 182] on img "button" at bounding box center [1503, 183] width 39 height 10
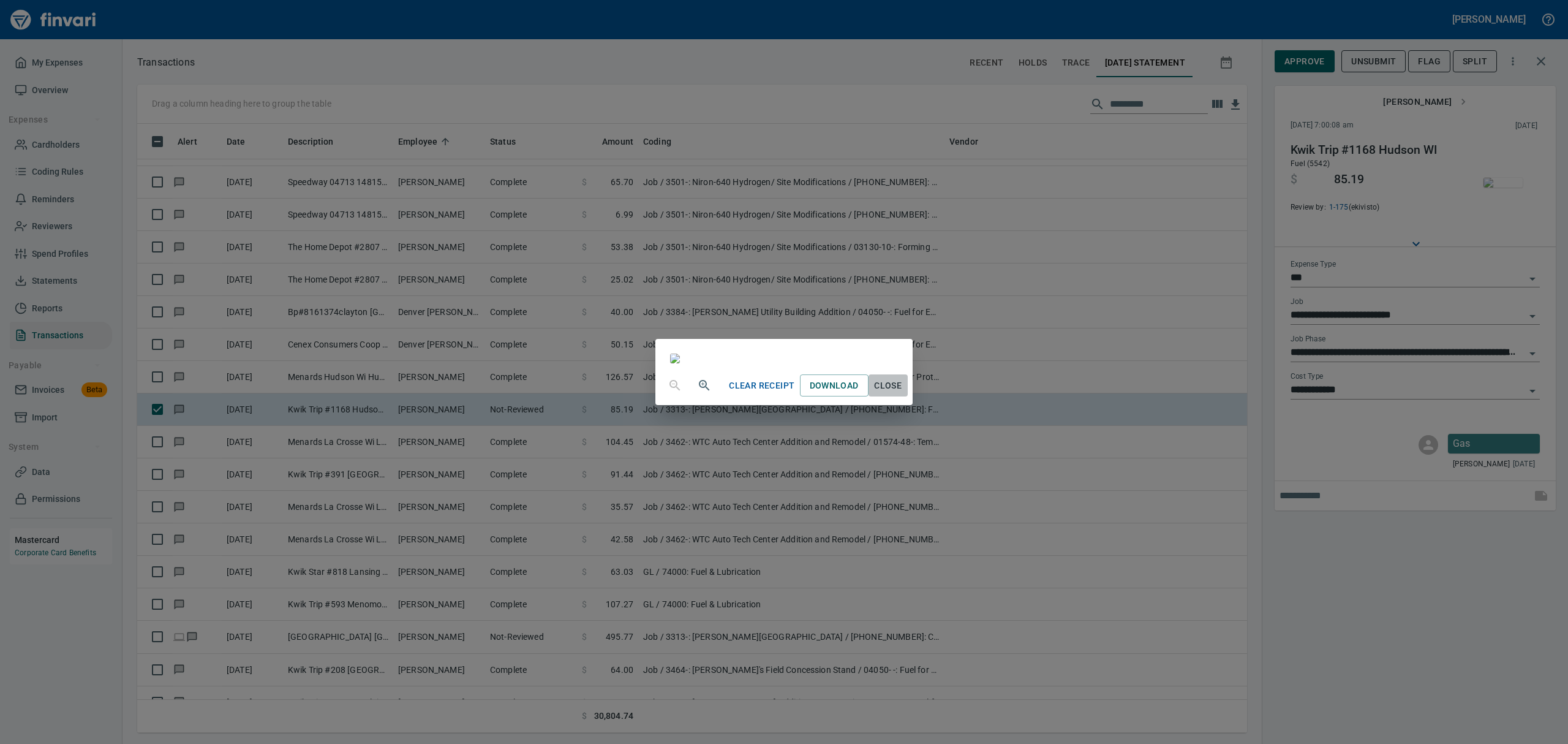
click at [903, 393] on span "Close" at bounding box center [888, 386] width 30 height 15
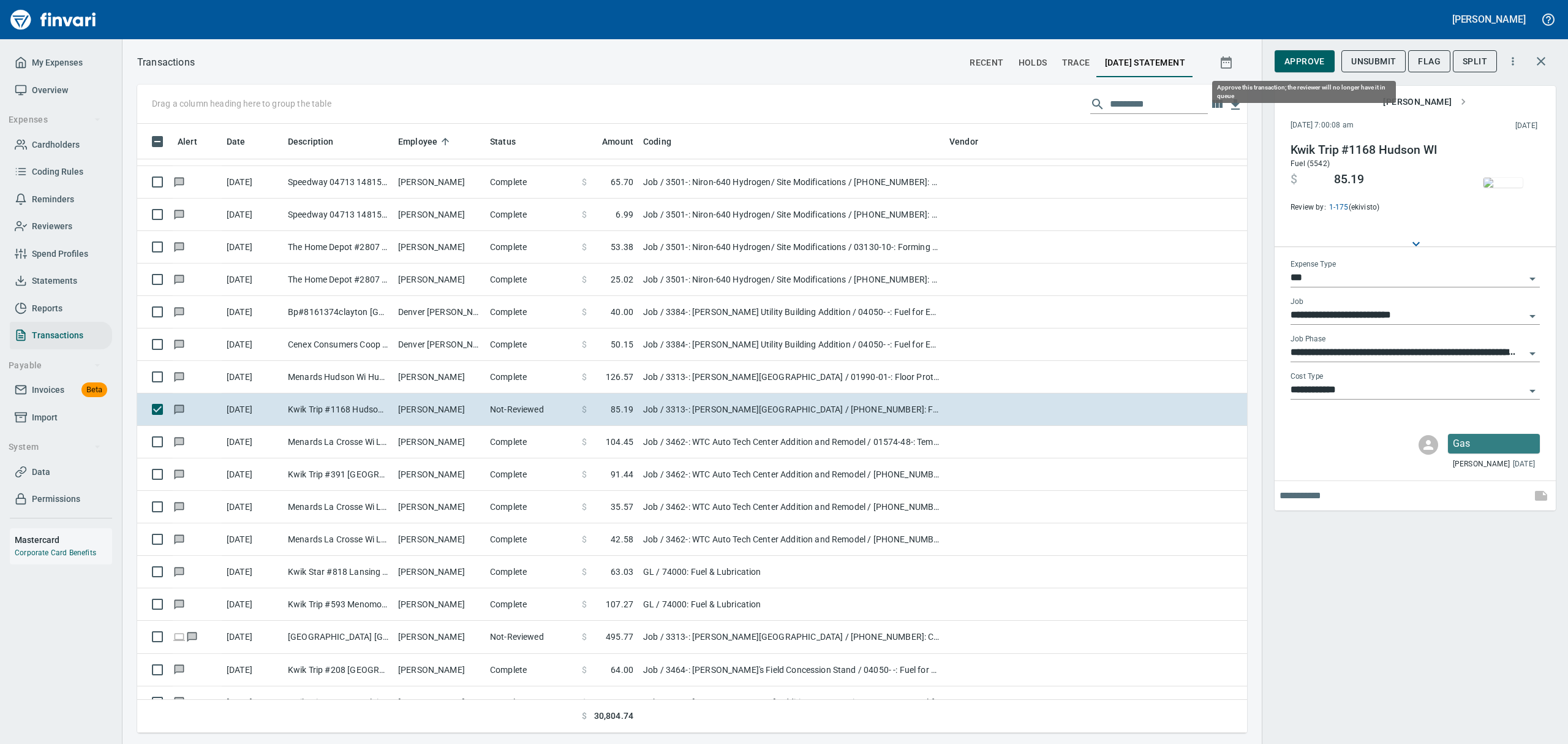
click at [1314, 62] on span "Approve" at bounding box center [1305, 61] width 40 height 15
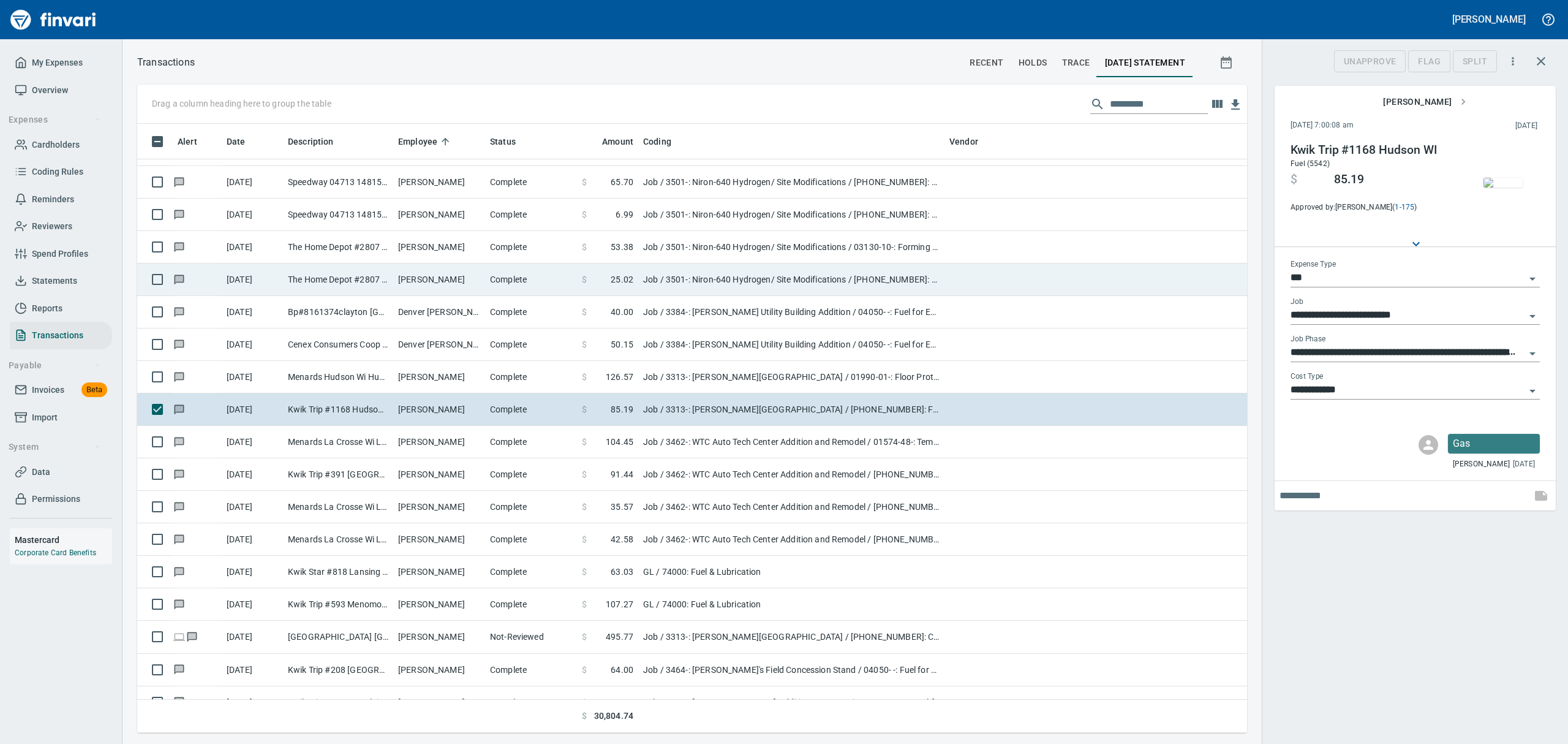
scroll to position [595, 1082]
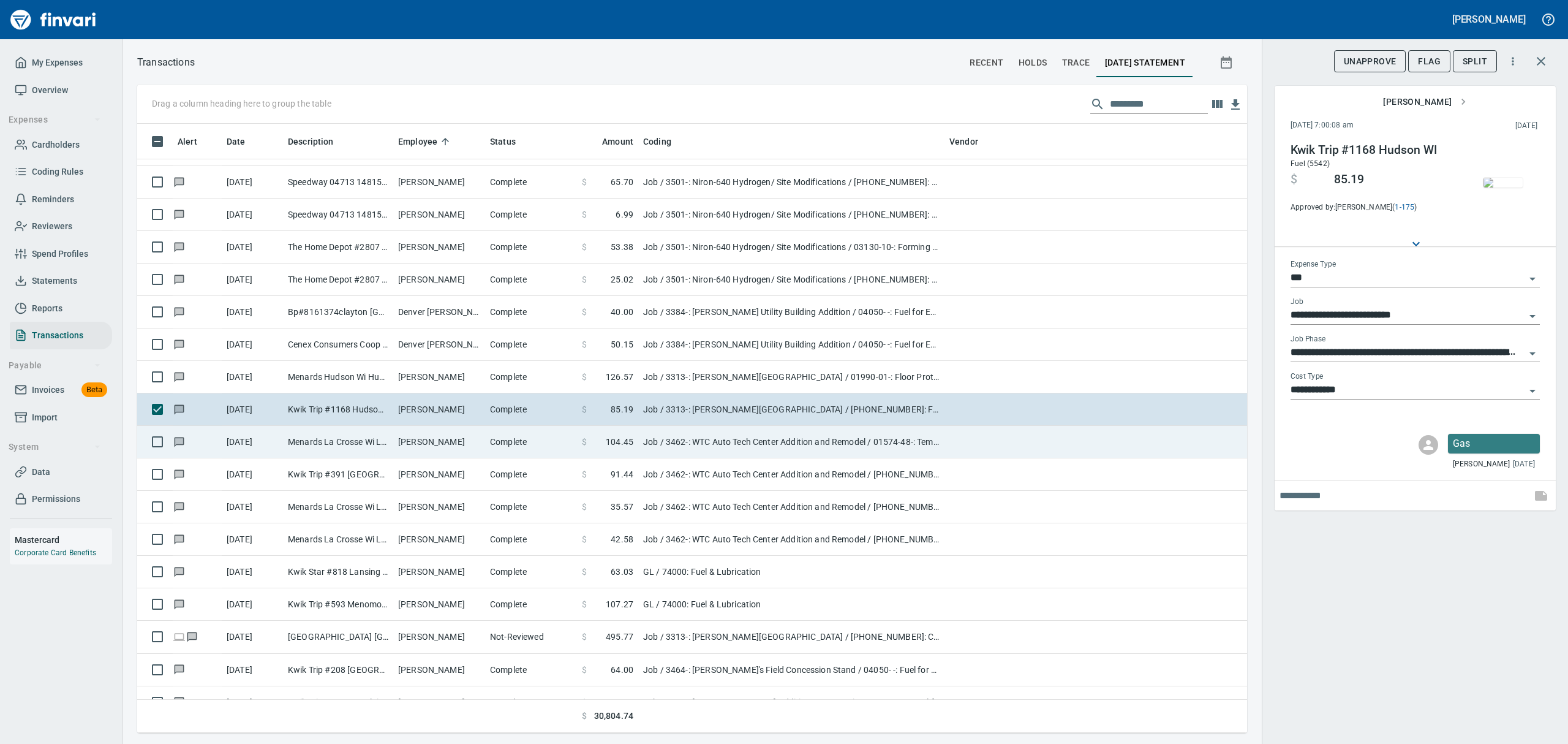
click at [333, 441] on td "Menards La Crosse Wi La Crosse [GEOGRAPHIC_DATA]" at bounding box center [338, 442] width 111 height 32
type input "**********"
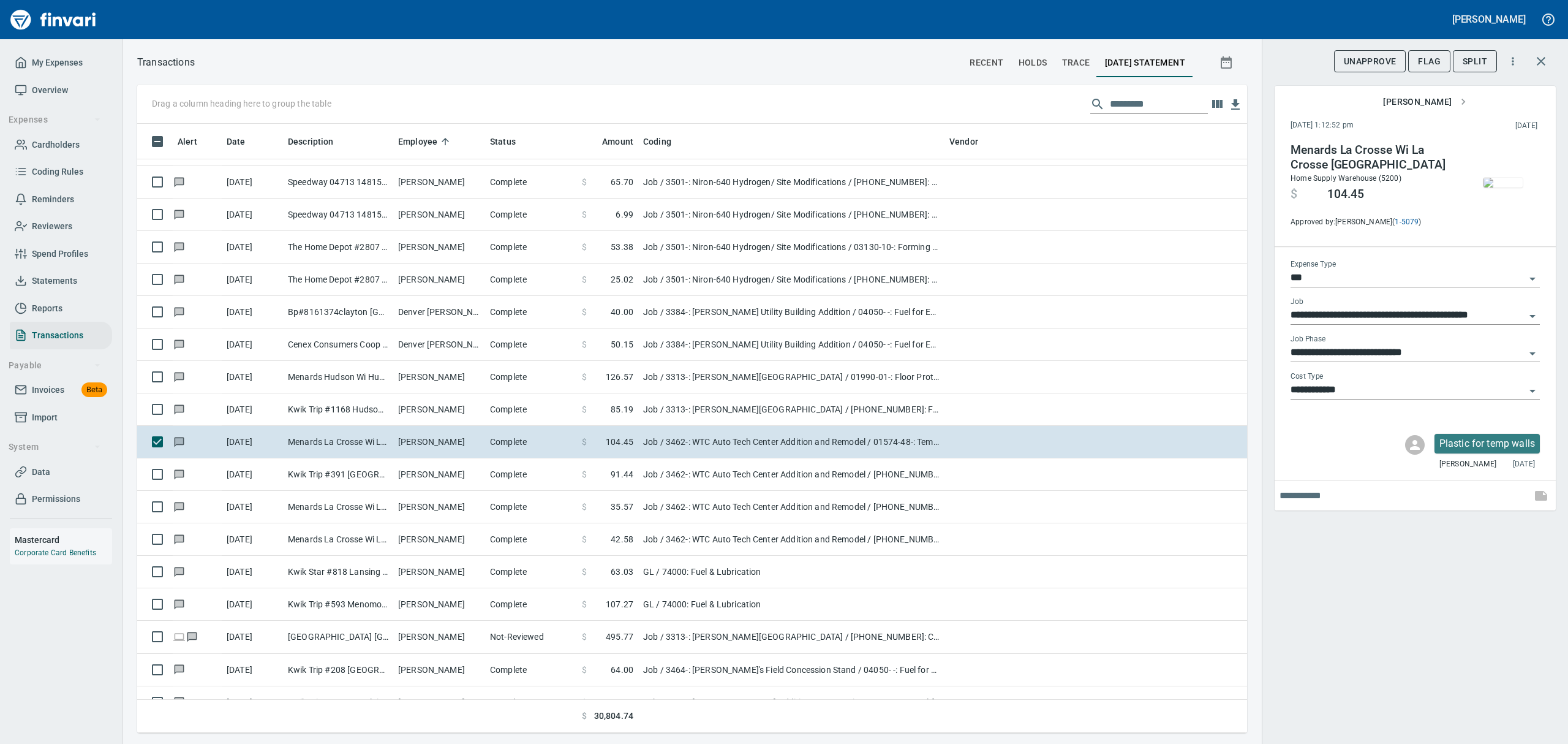
click at [1512, 188] on img "button" at bounding box center [1503, 183] width 39 height 10
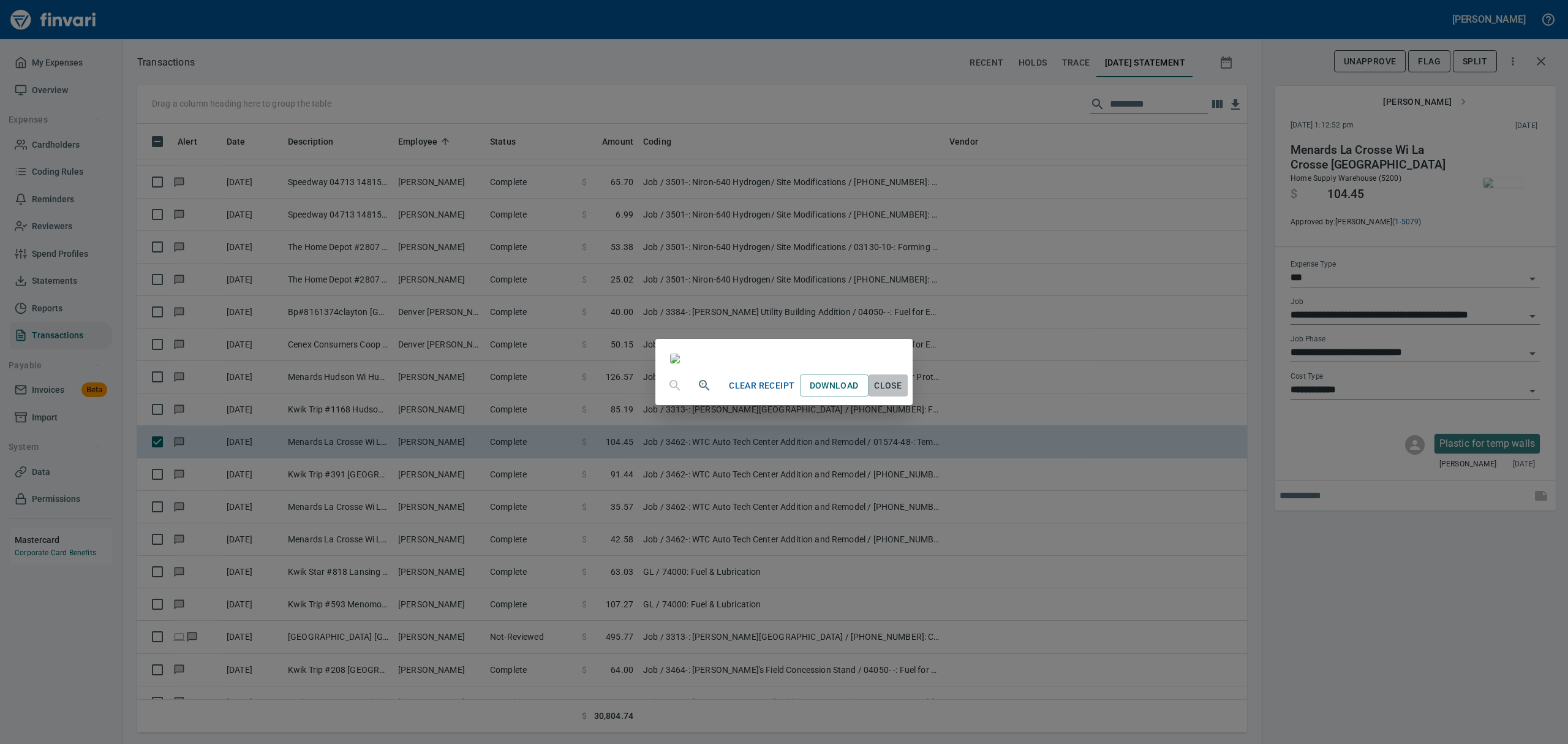
click at [903, 393] on span "Close" at bounding box center [888, 386] width 30 height 15
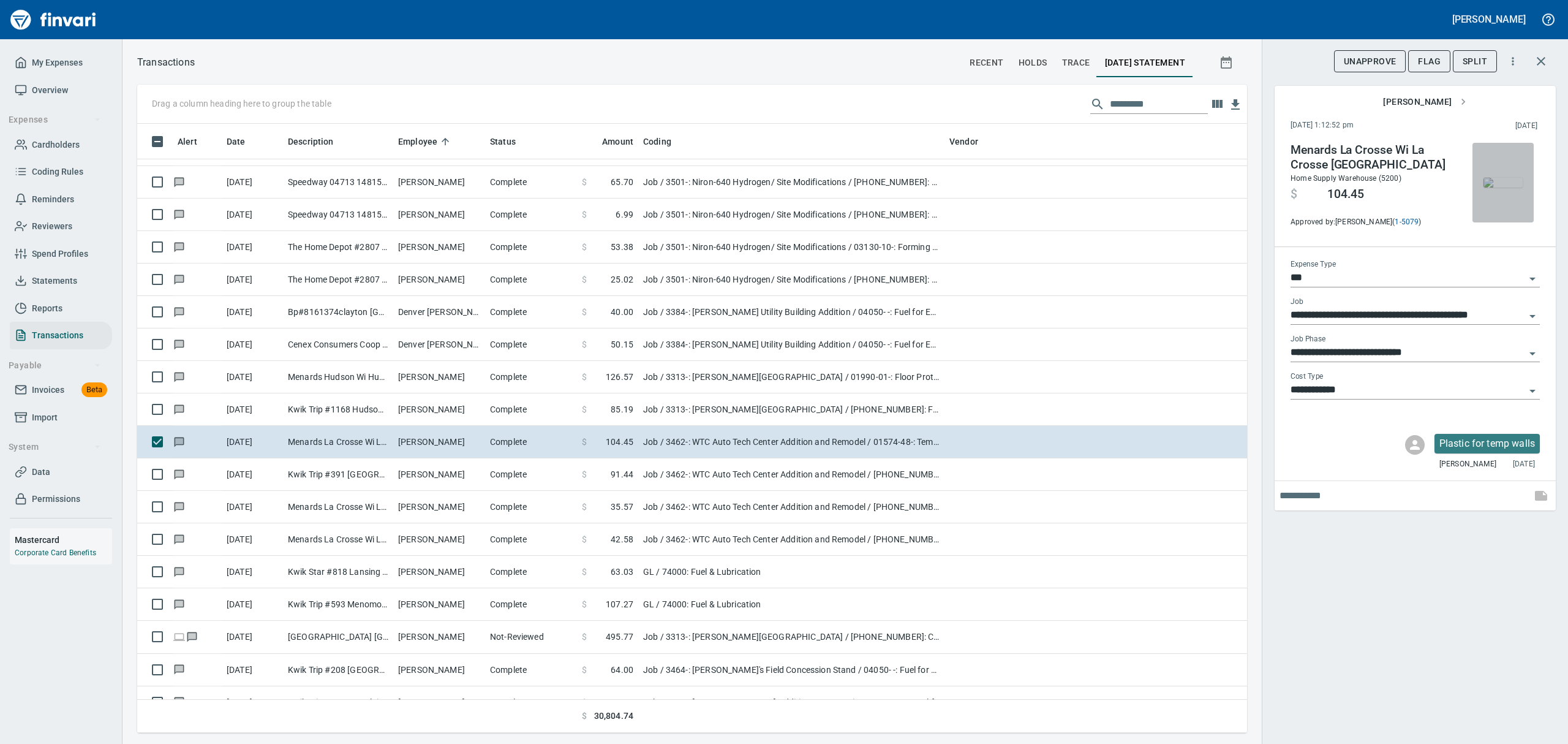
click at [1507, 188] on img "button" at bounding box center [1503, 183] width 39 height 10
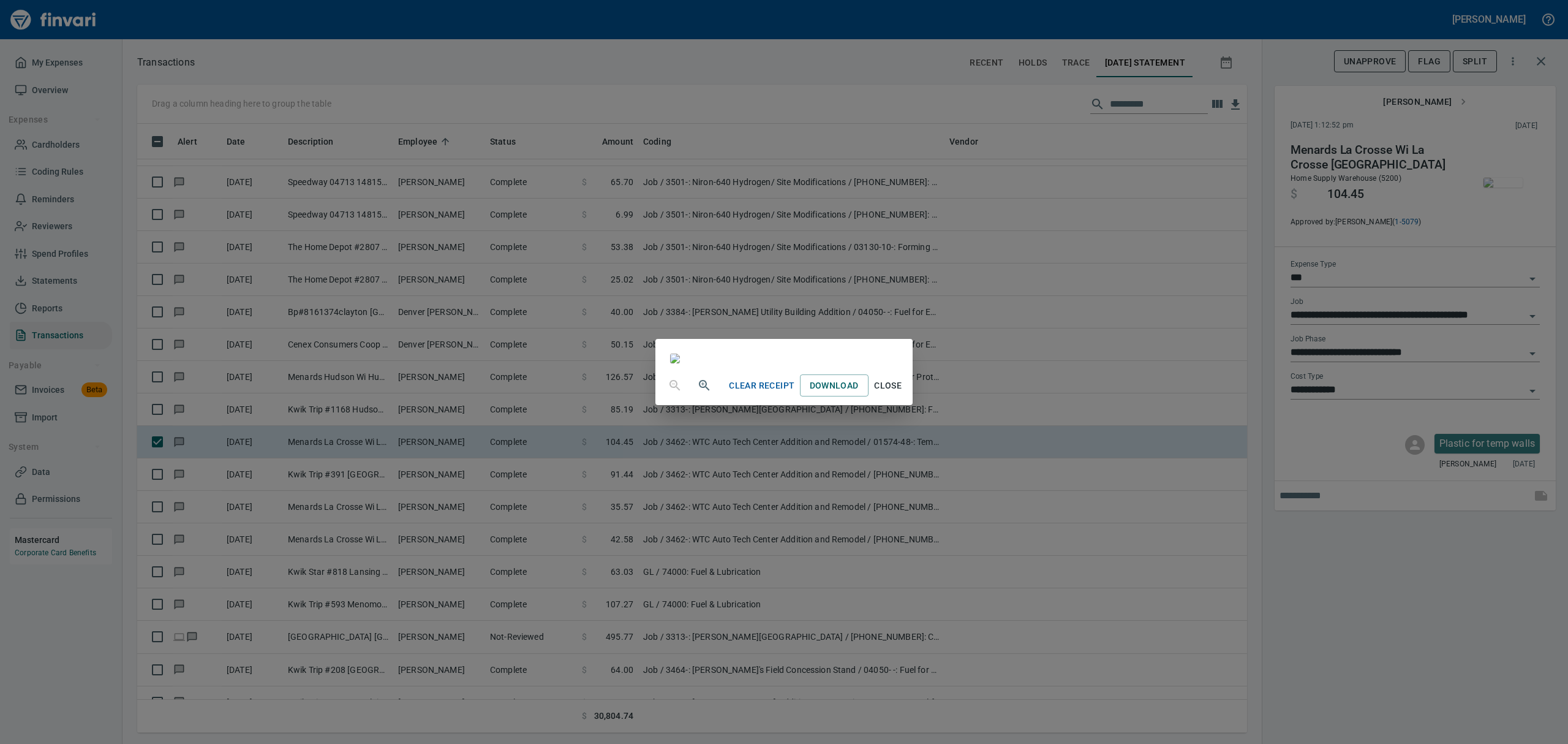
click at [903, 393] on span "Close" at bounding box center [888, 386] width 30 height 15
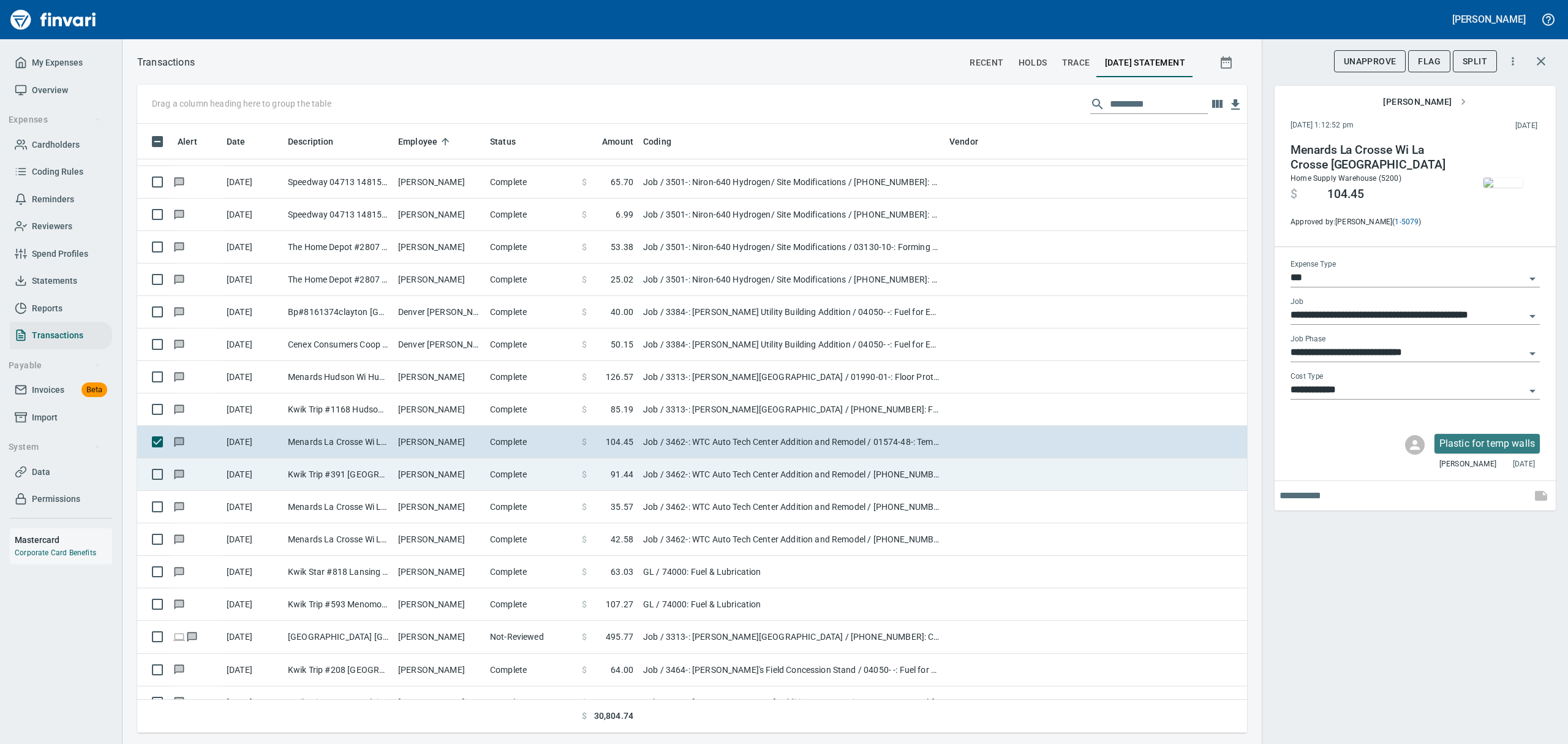
click at [329, 477] on td "Kwik Trip #391 [GEOGRAPHIC_DATA] [GEOGRAPHIC_DATA]" at bounding box center [338, 474] width 111 height 32
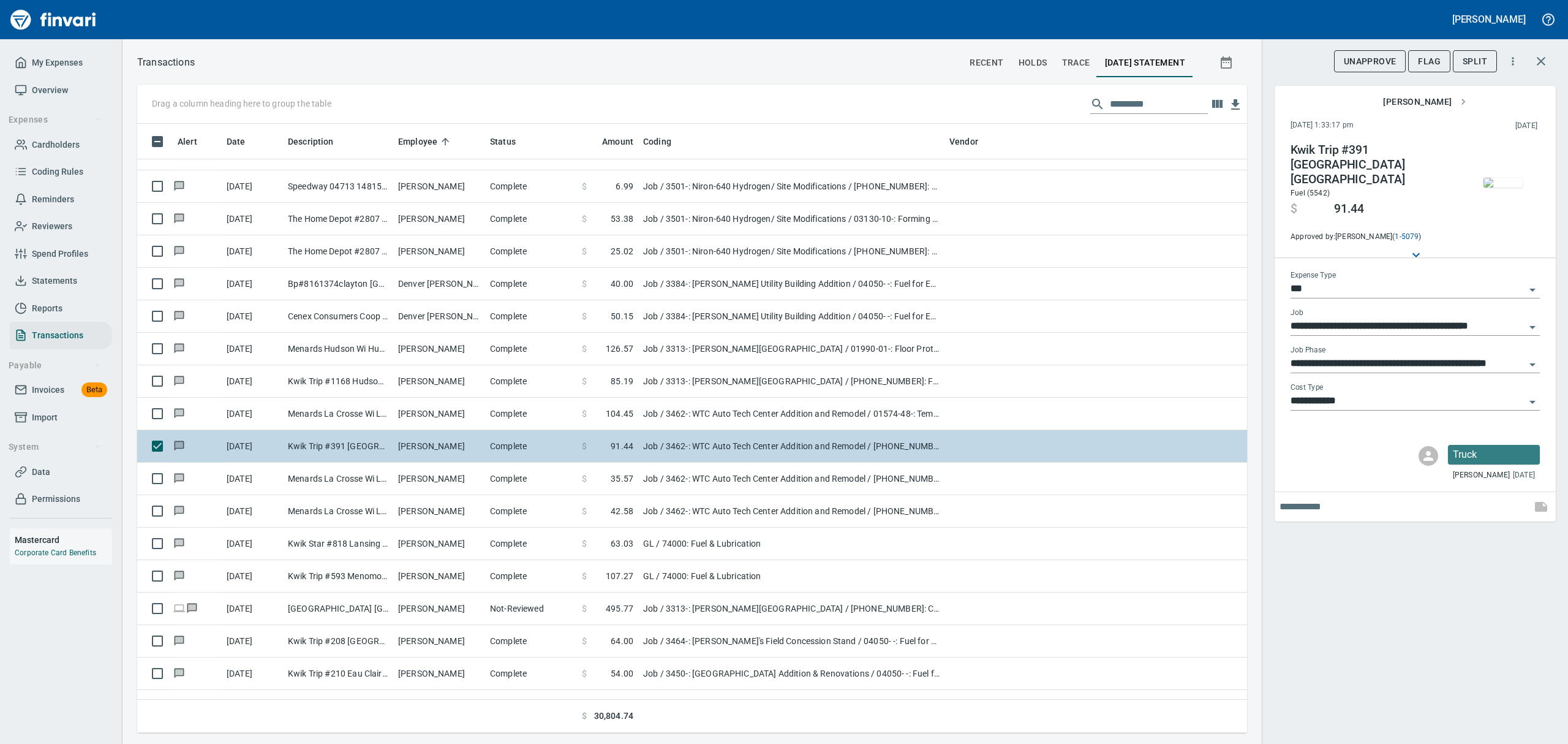
scroll to position [3187, 0]
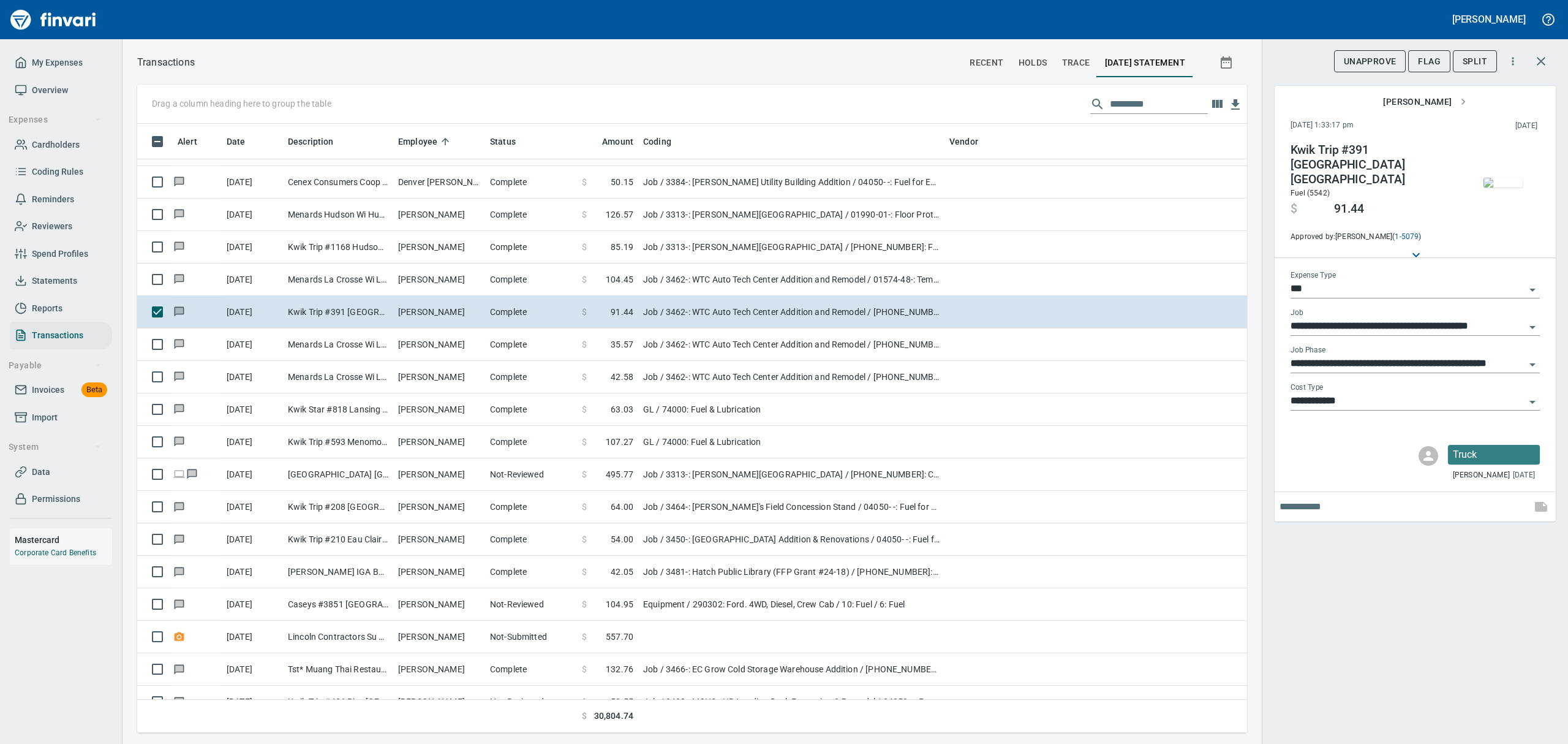
click at [1507, 180] on img "button" at bounding box center [1503, 183] width 39 height 10
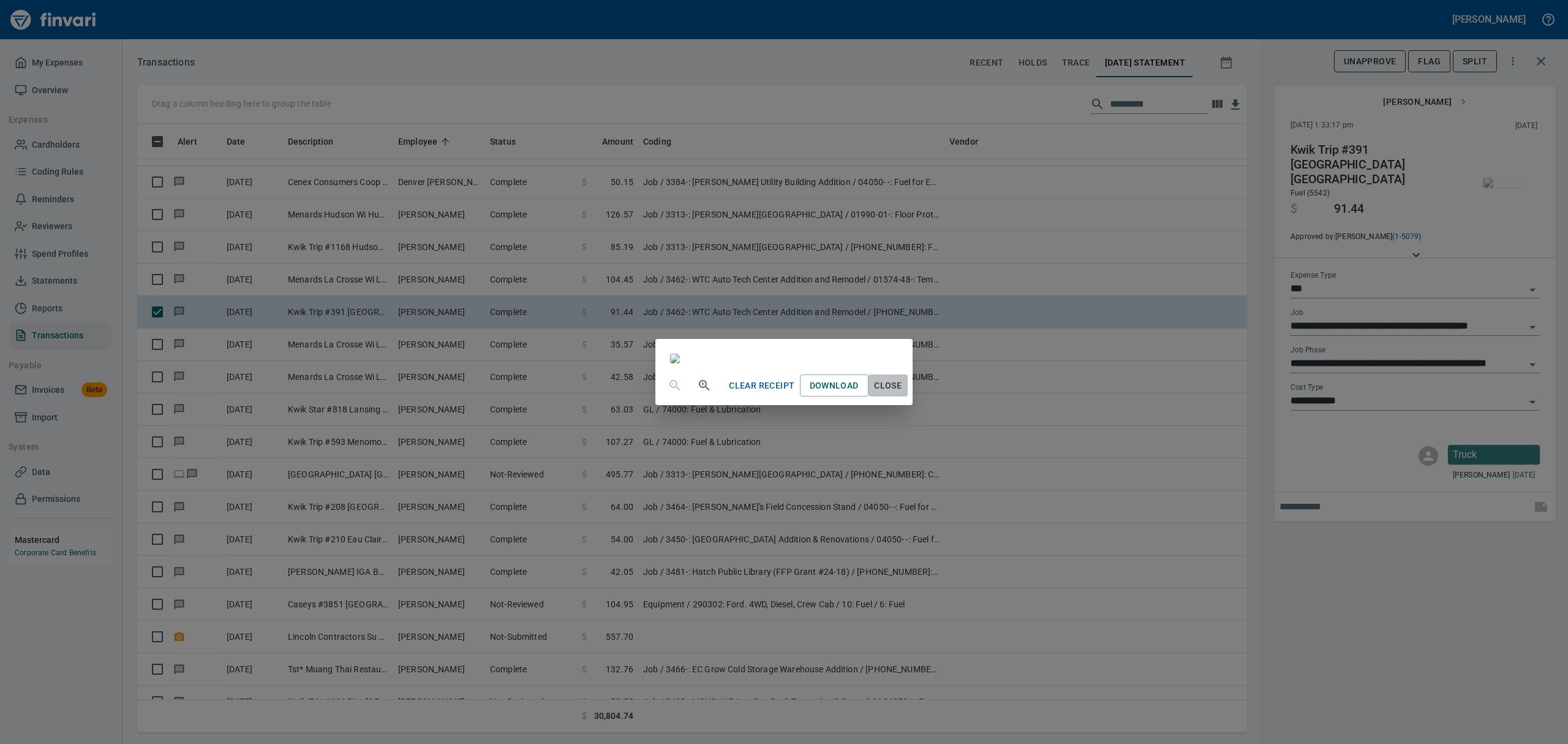
click at [903, 393] on span "Close" at bounding box center [888, 386] width 30 height 15
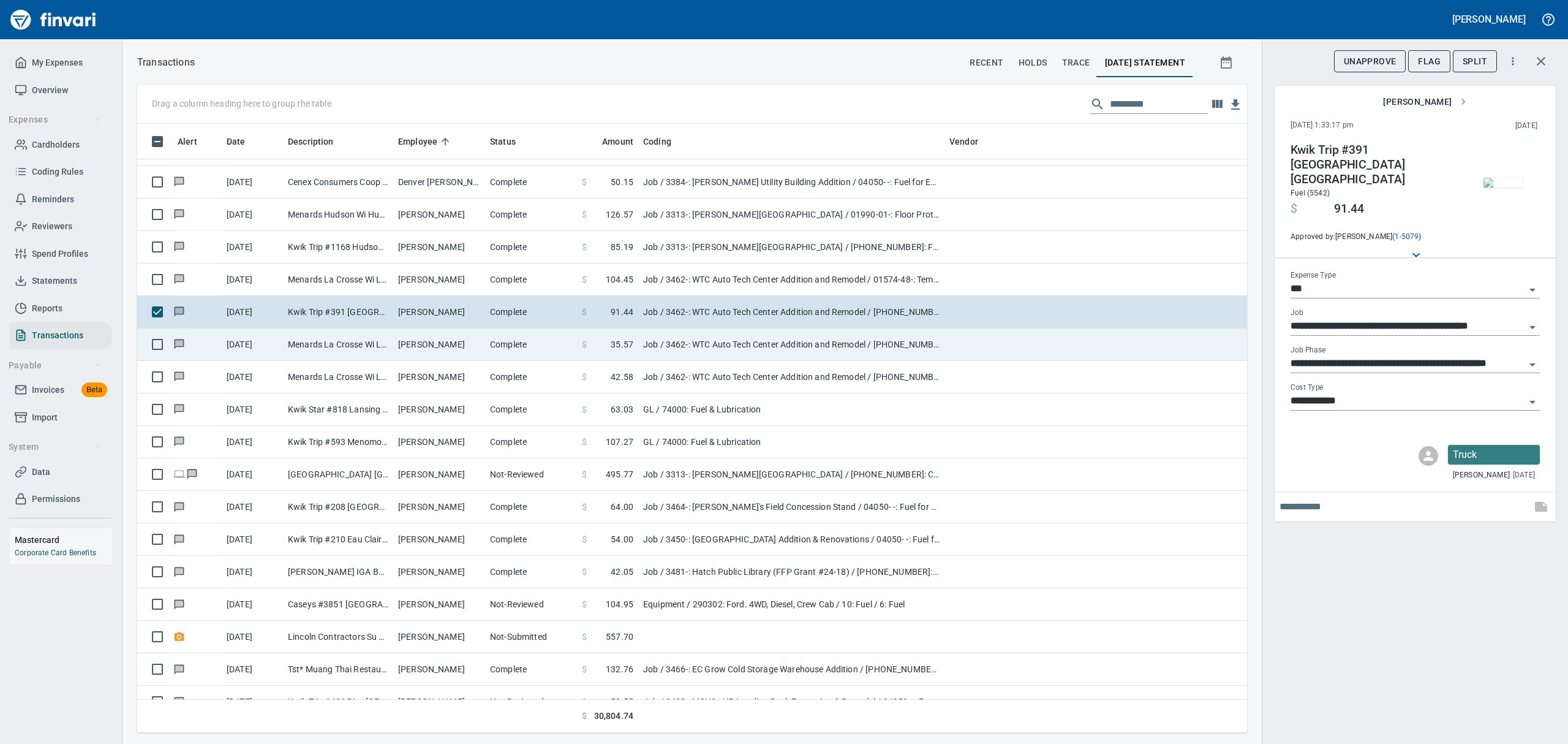
click at [331, 351] on td "Menards La Crosse Wi La Crosse [GEOGRAPHIC_DATA]" at bounding box center [338, 345] width 111 height 32
type input "**********"
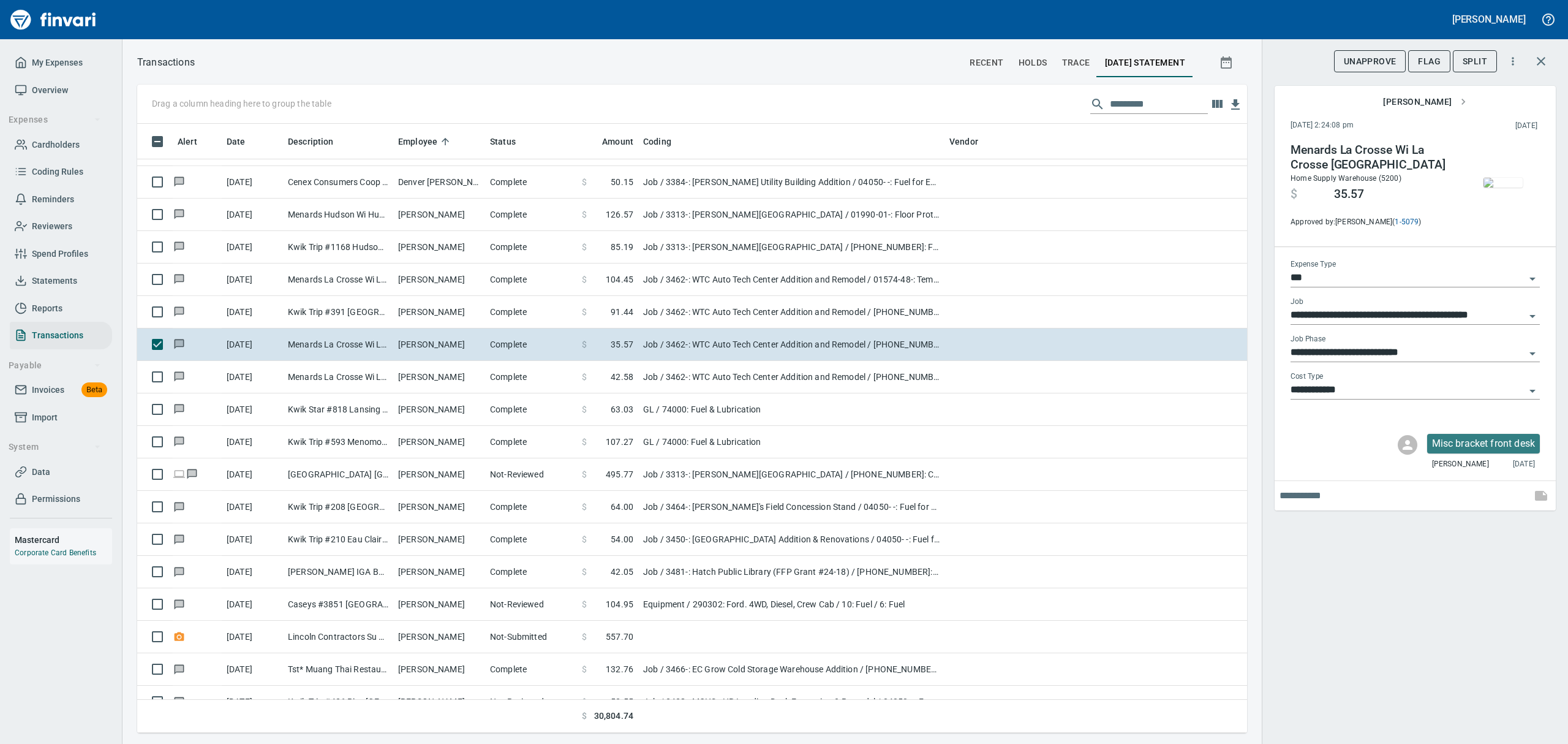
click at [1516, 185] on img "button" at bounding box center [1503, 183] width 39 height 10
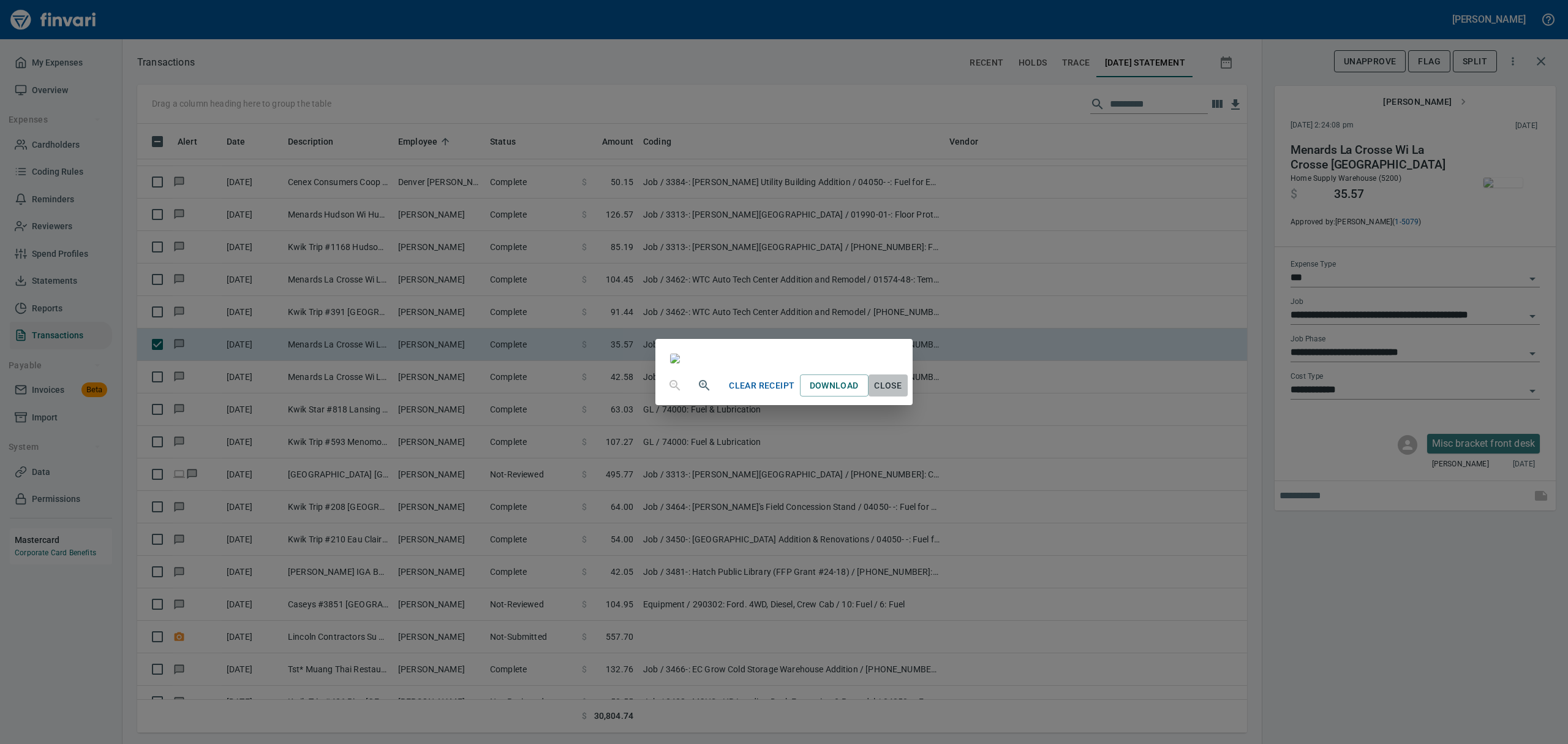
click at [903, 393] on span "Close" at bounding box center [888, 386] width 30 height 15
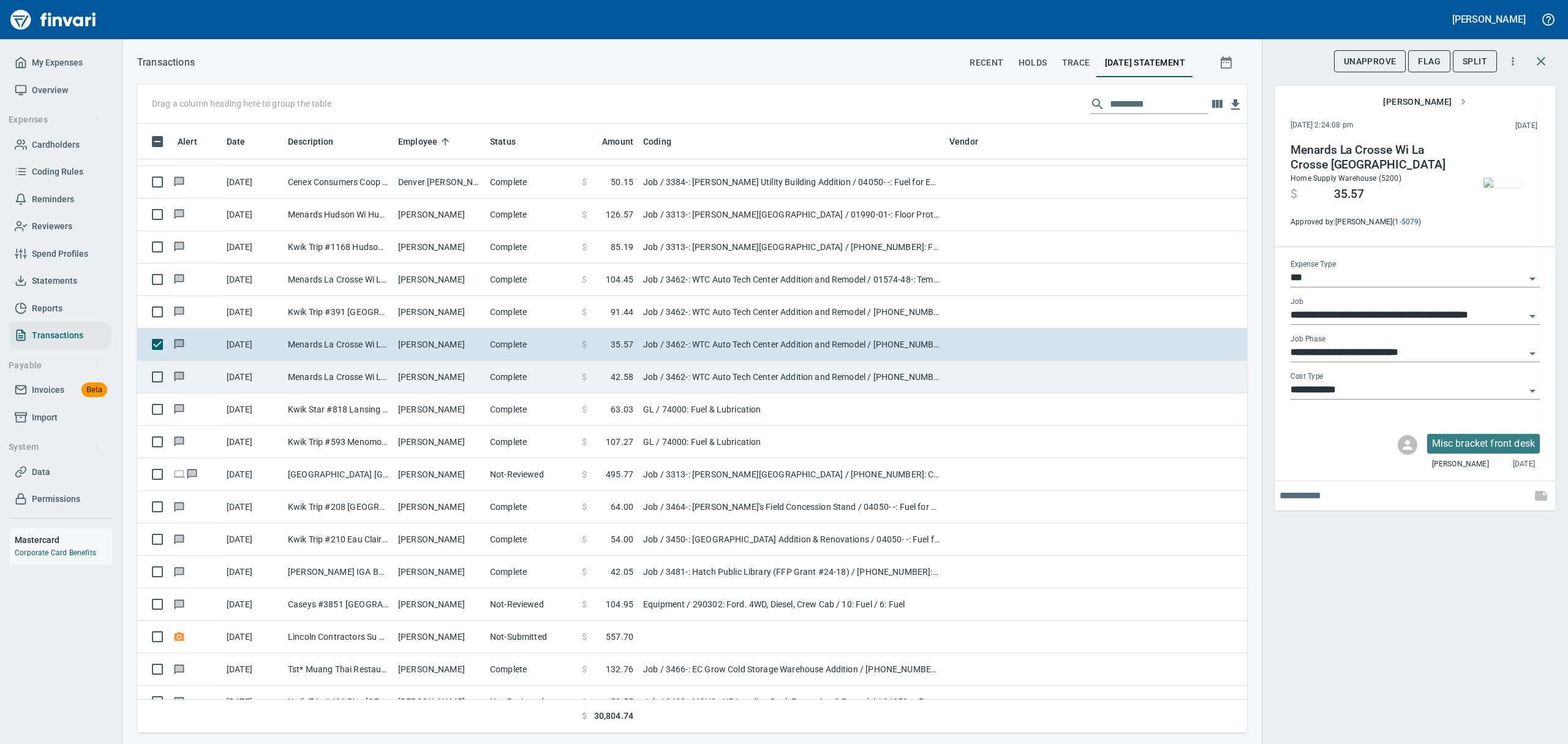
click at [441, 380] on td "[PERSON_NAME]" at bounding box center [438, 377] width 92 height 32
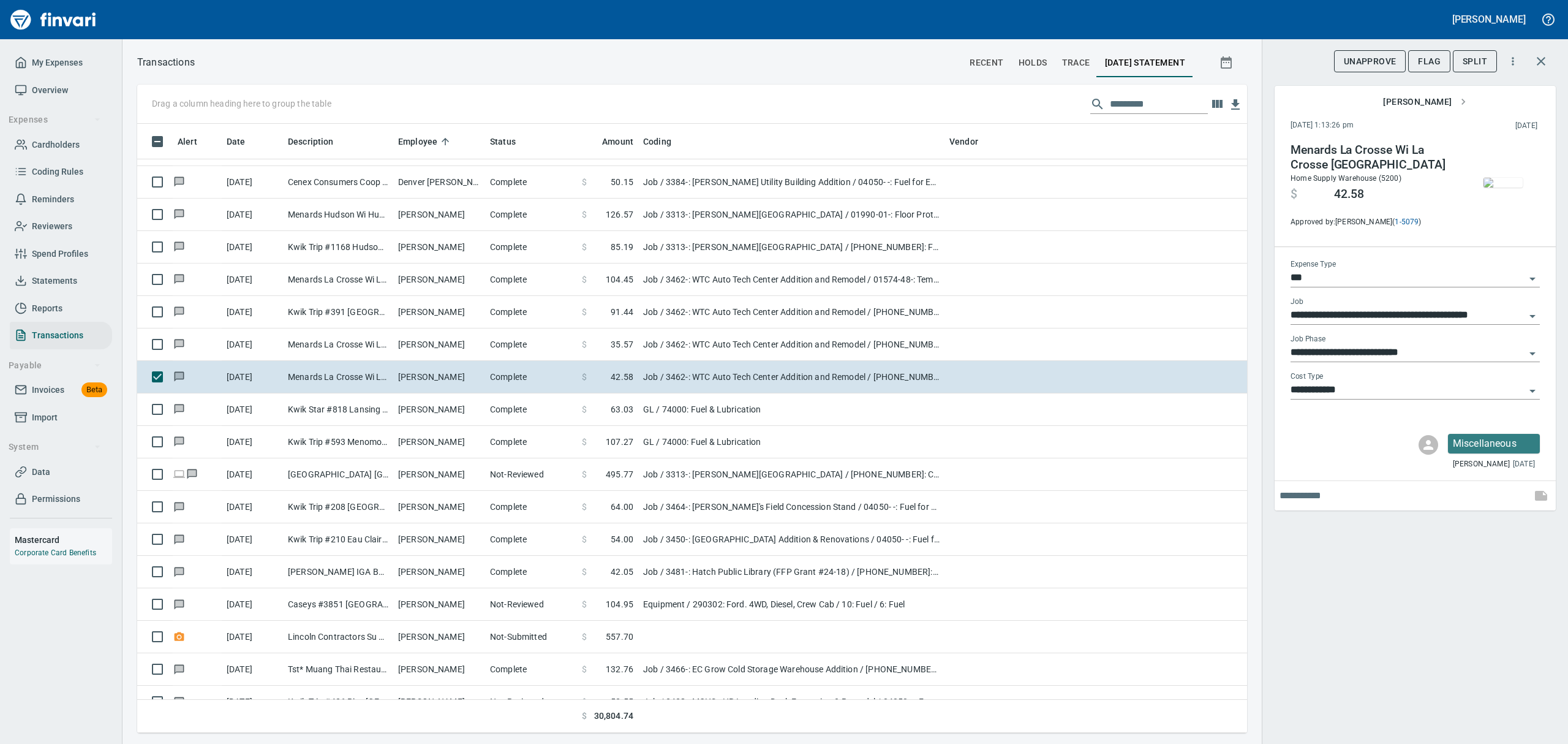
click at [1499, 188] on img "button" at bounding box center [1503, 183] width 39 height 10
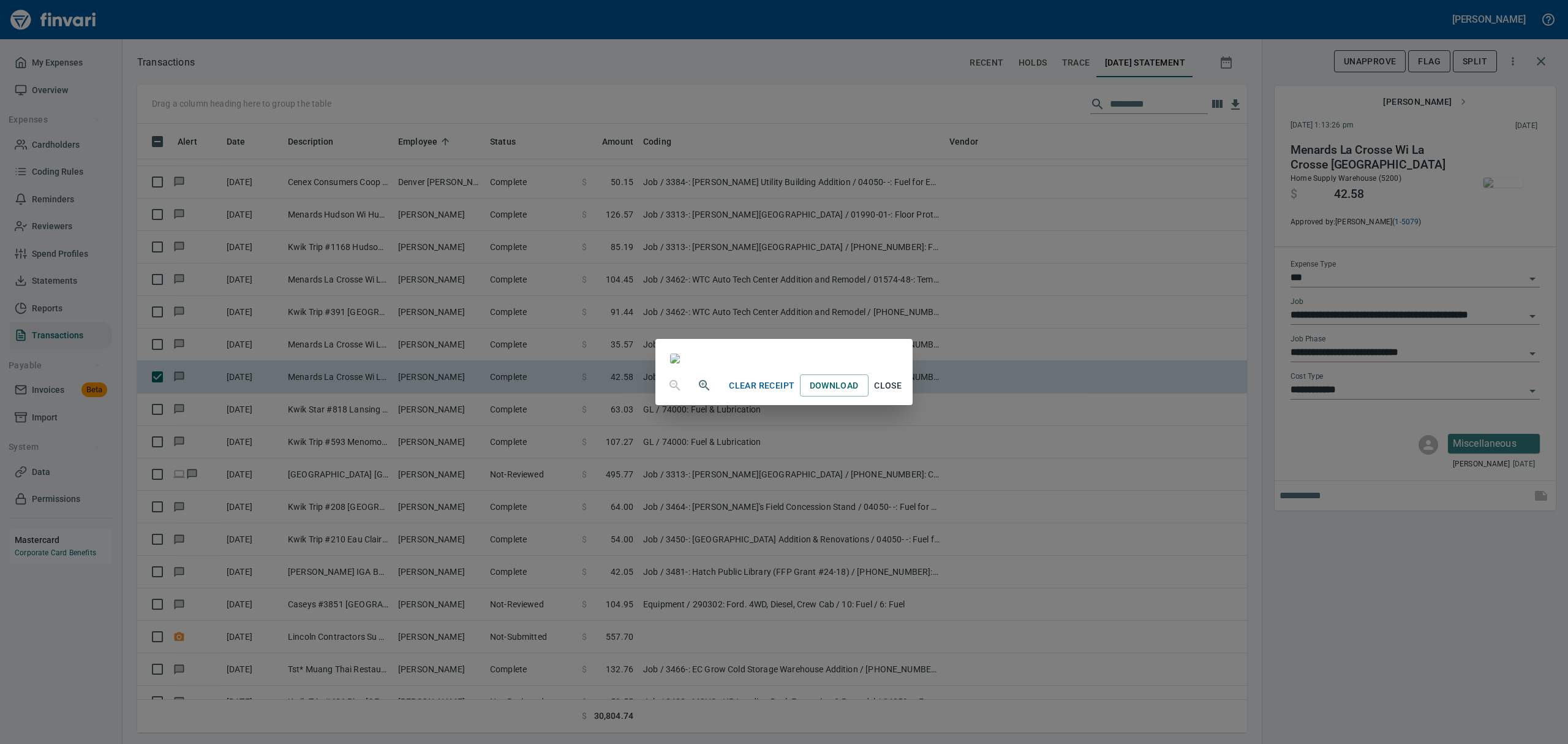
drag, startPoint x: 987, startPoint y: 722, endPoint x: 1007, endPoint y: 690, distance: 37.7
click at [1004, 697] on div "Clear Receipt Download Close" at bounding box center [784, 372] width 1568 height 744
click at [903, 393] on span "Close" at bounding box center [888, 386] width 30 height 15
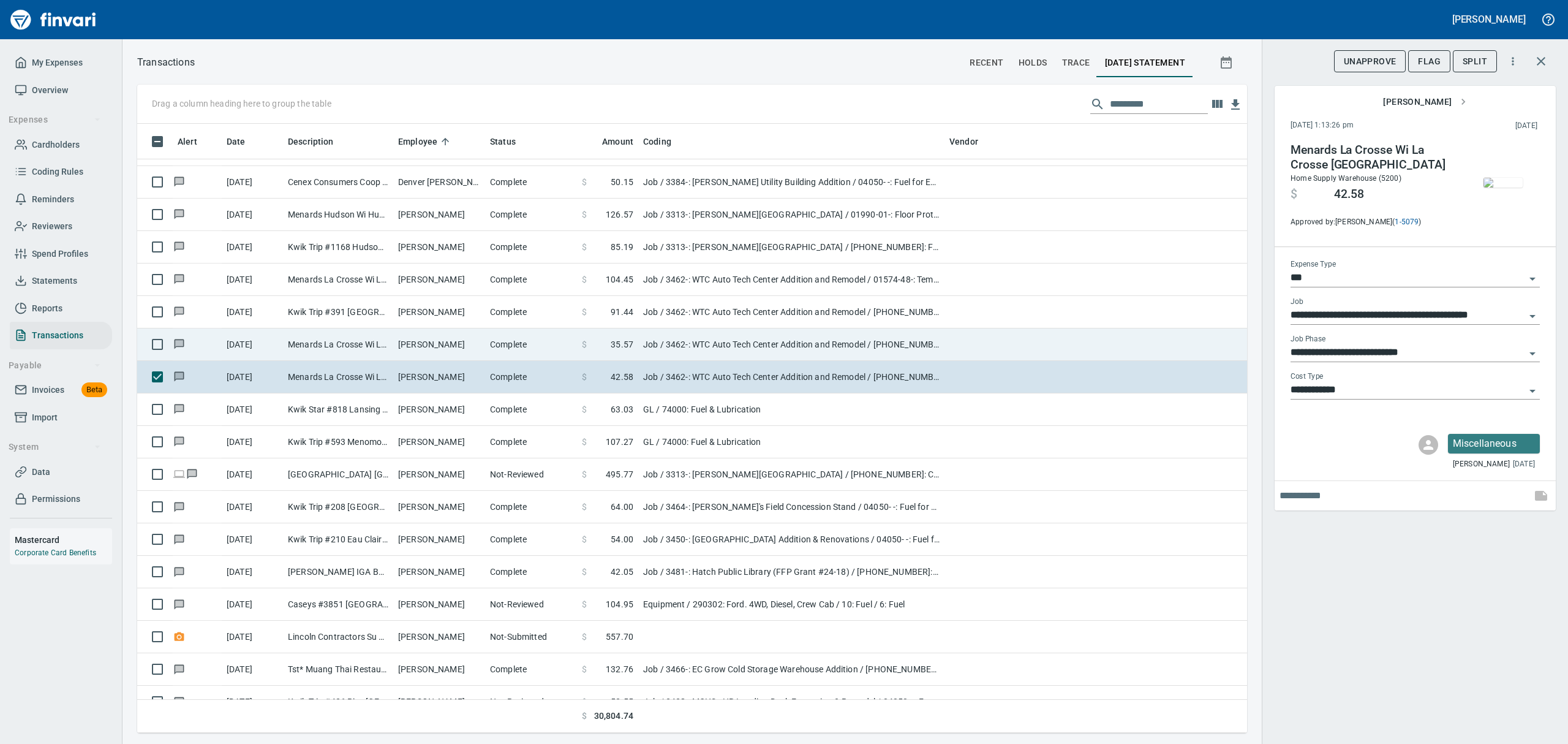
click at [418, 347] on td "[PERSON_NAME]" at bounding box center [438, 345] width 92 height 32
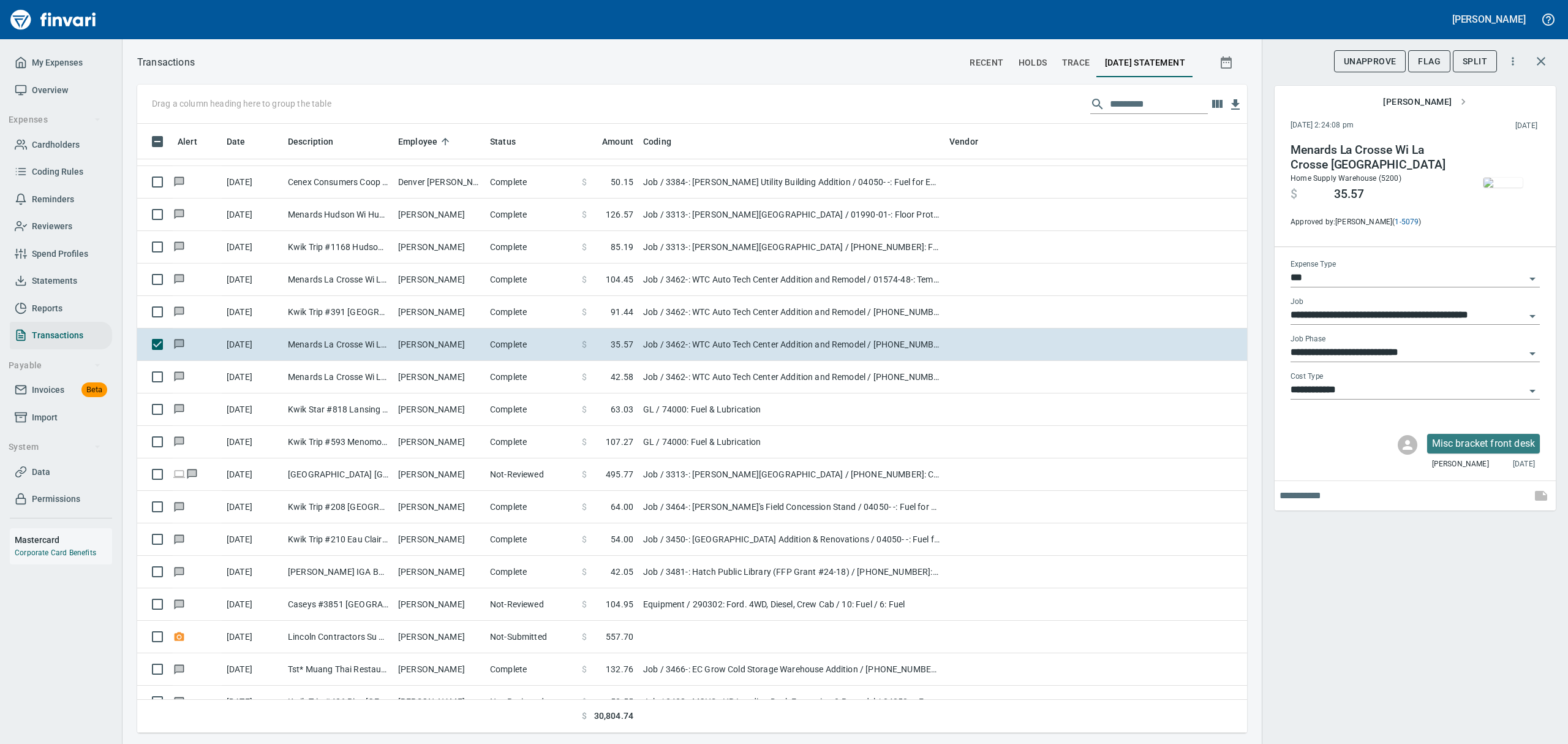
click at [1507, 188] on img "button" at bounding box center [1503, 183] width 39 height 10
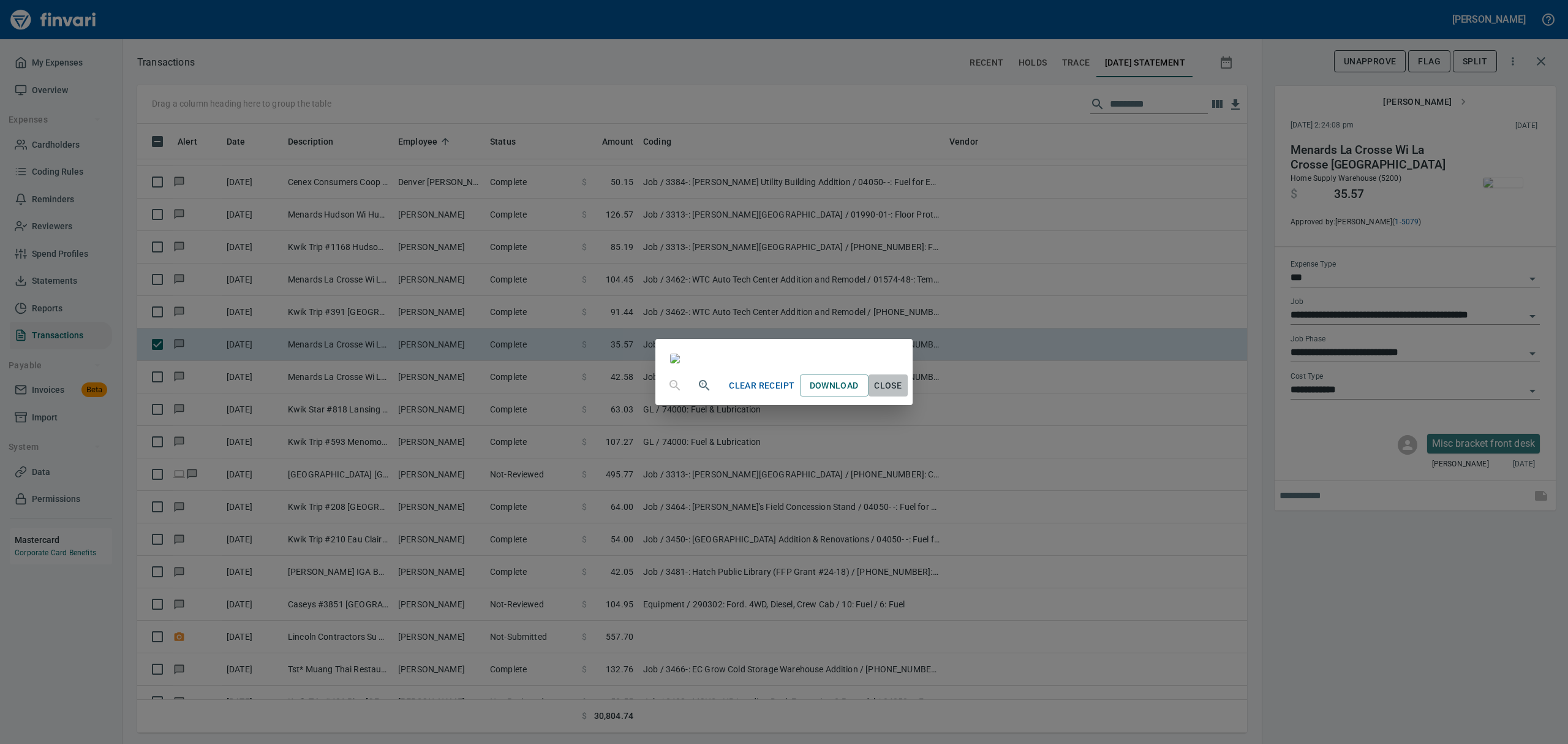
click at [903, 393] on span "Close" at bounding box center [888, 386] width 30 height 15
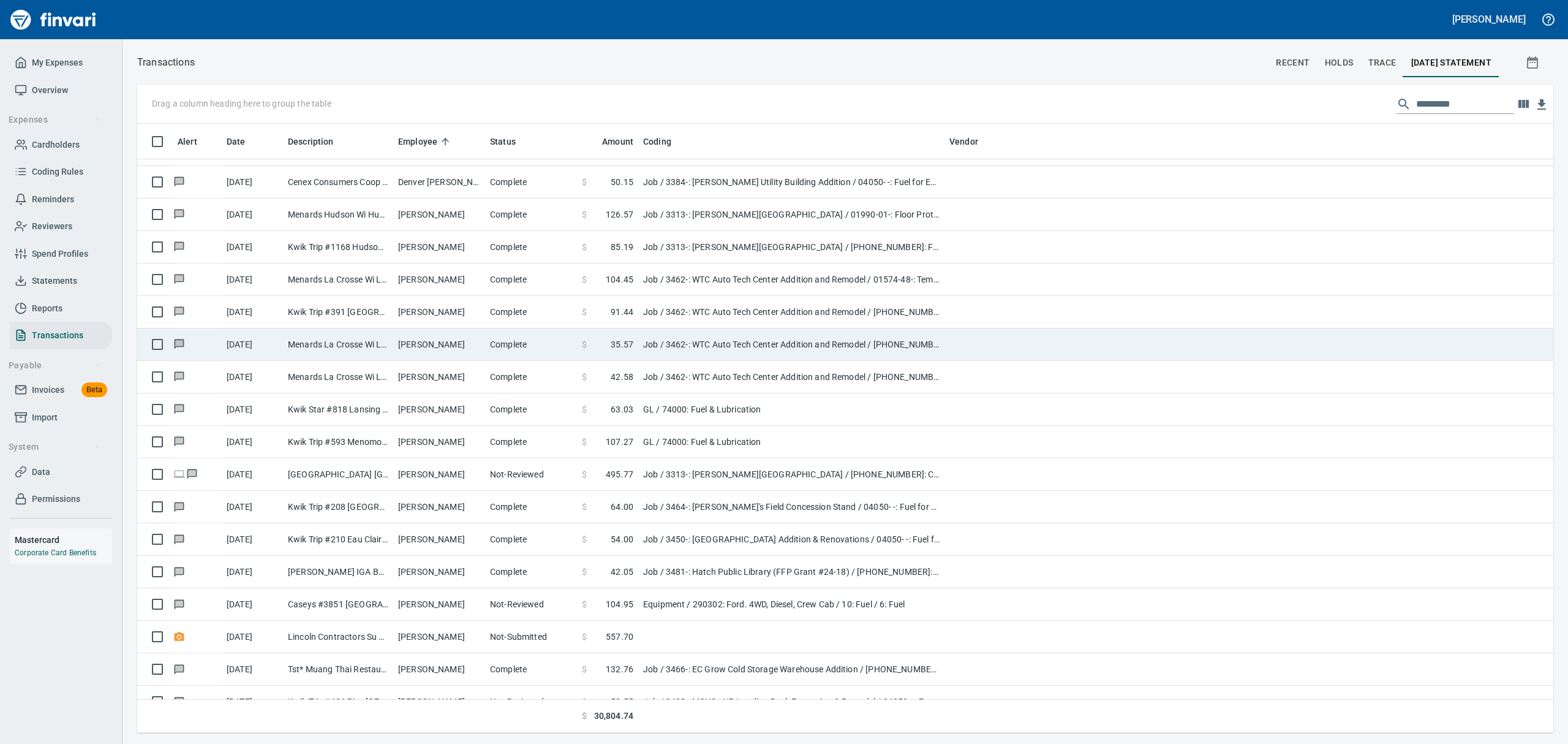
scroll to position [595, 1375]
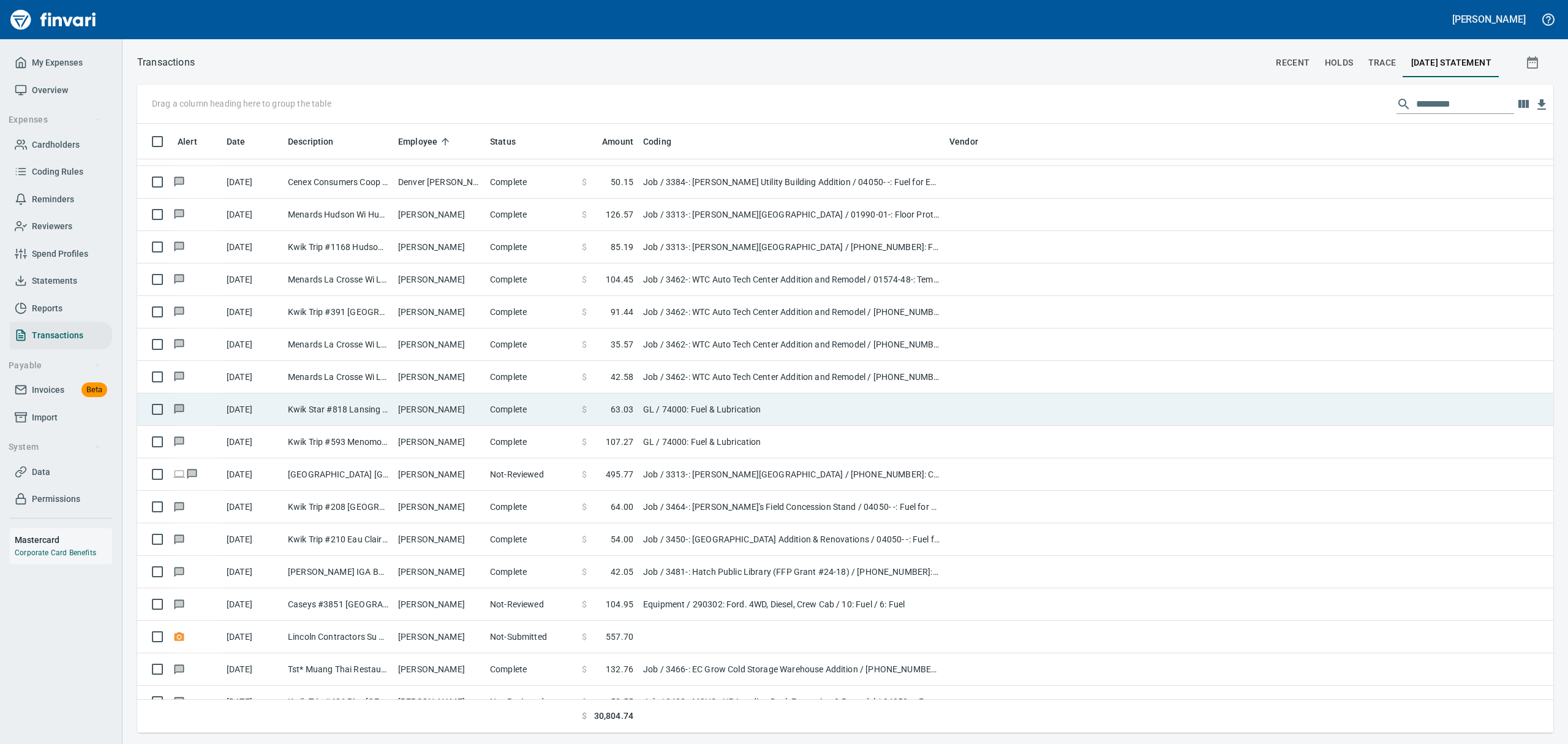
click at [292, 417] on td "Kwik Star #818 Lansing [GEOGRAPHIC_DATA]" at bounding box center [338, 409] width 111 height 32
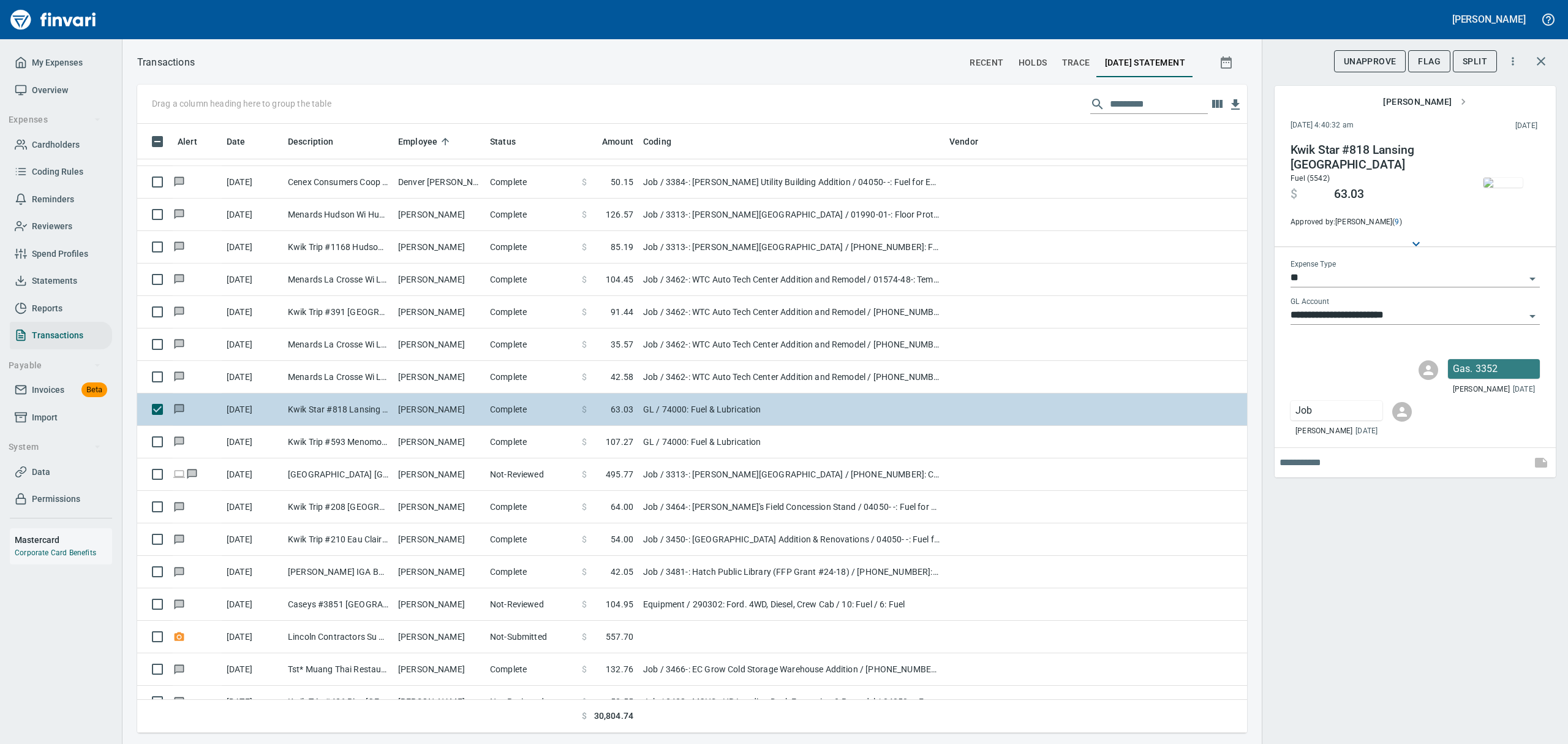
scroll to position [595, 1082]
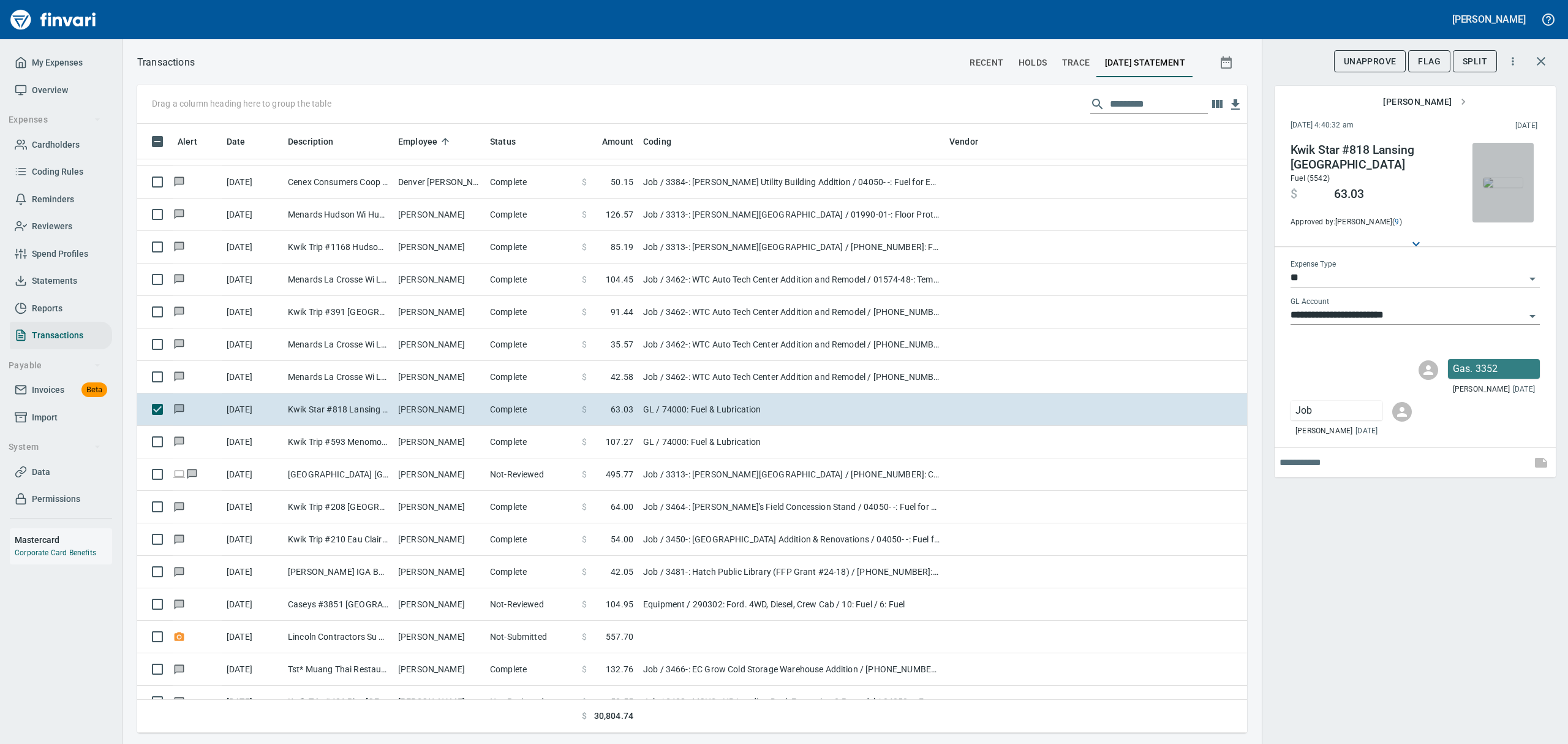
click at [1510, 186] on img "button" at bounding box center [1503, 183] width 39 height 10
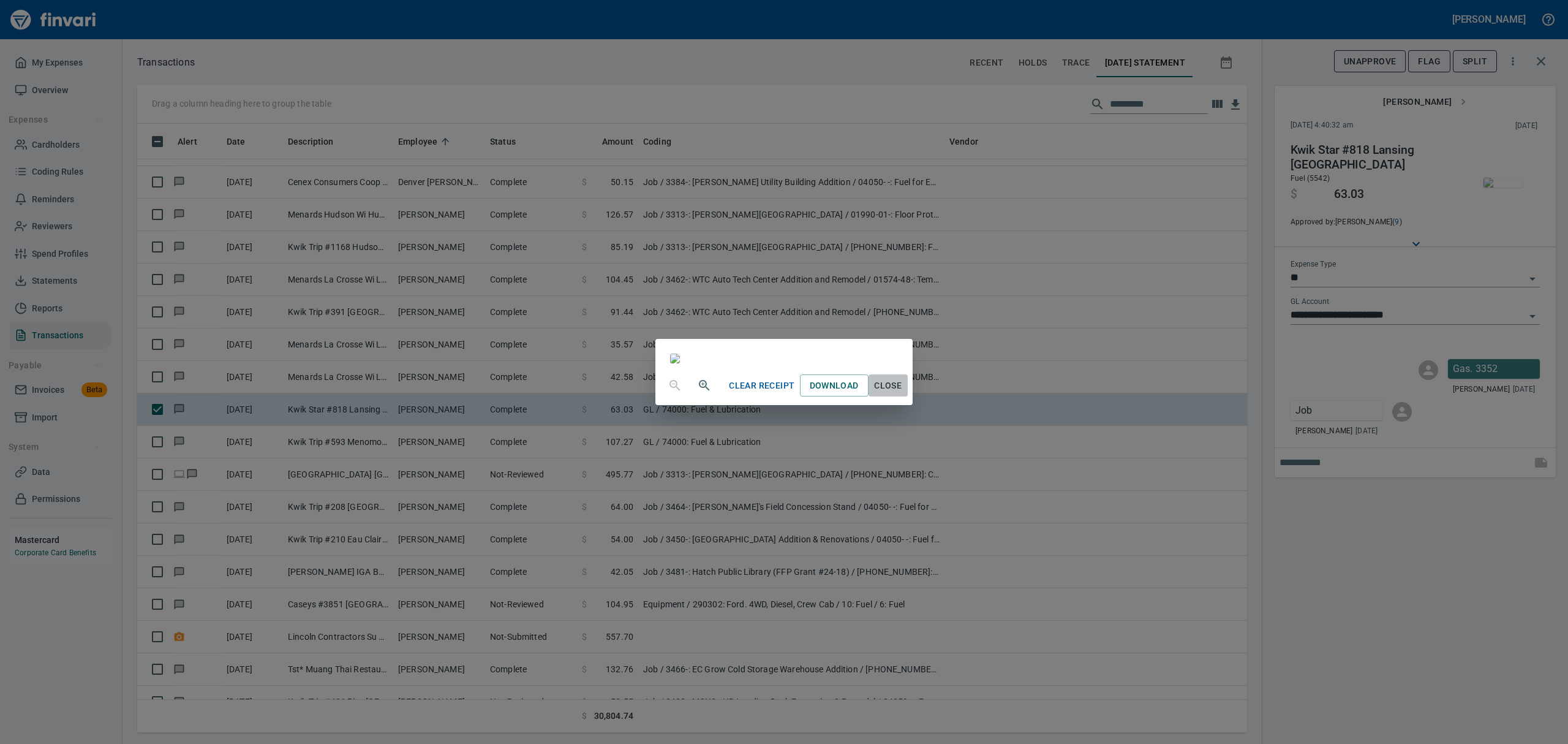
click at [903, 393] on span "Close" at bounding box center [888, 386] width 30 height 15
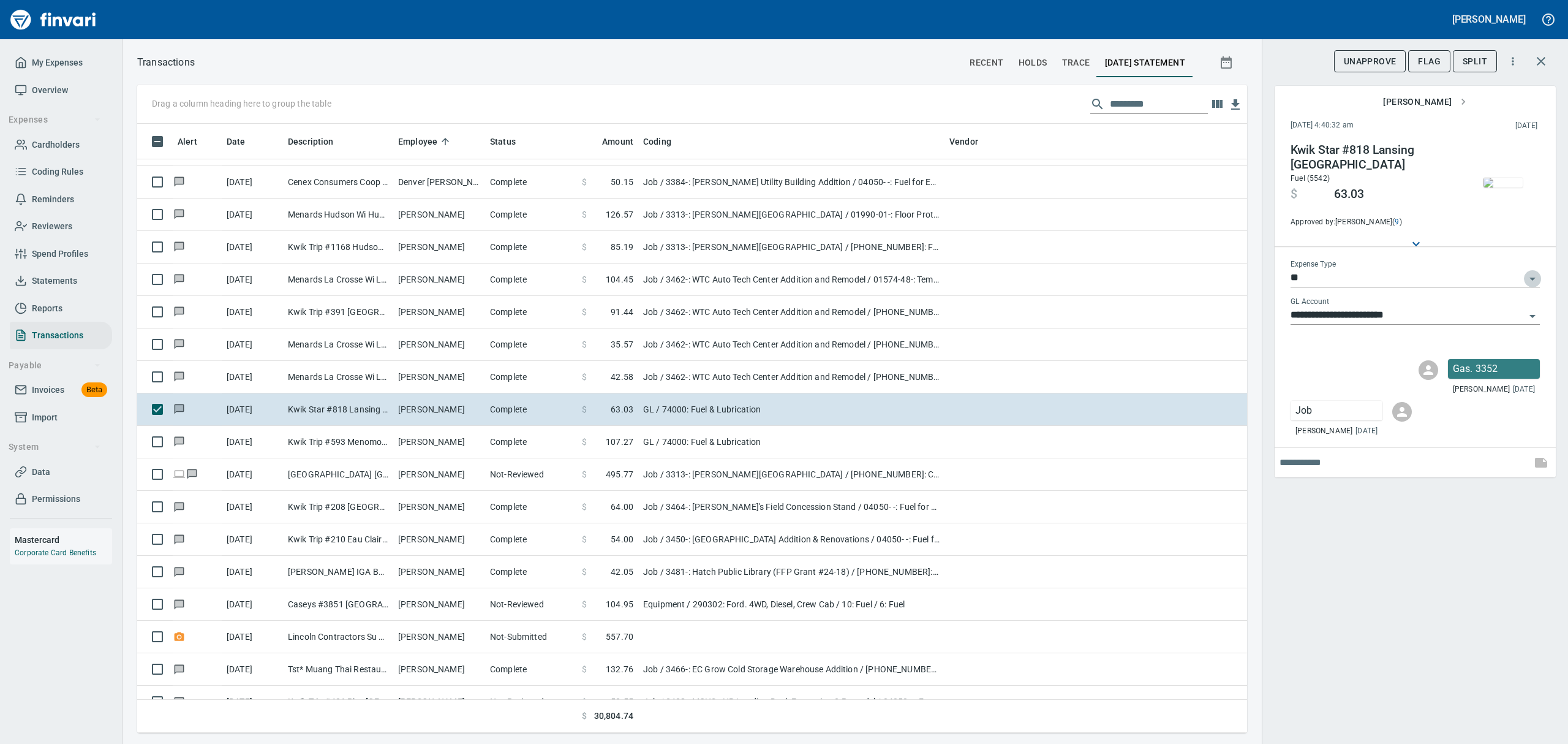
click at [1529, 277] on icon "Open" at bounding box center [1532, 279] width 15 height 15
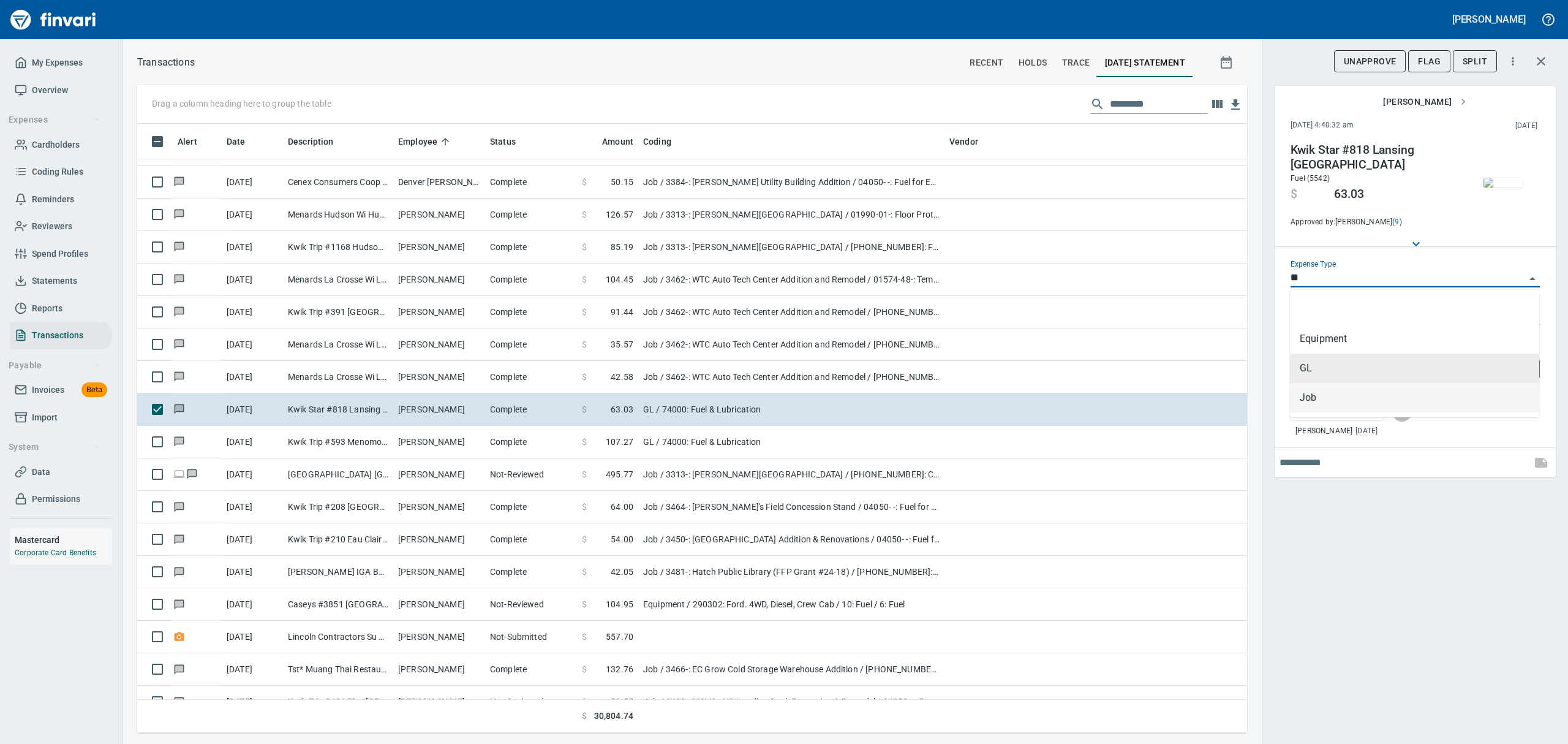
click at [1342, 398] on li "Job" at bounding box center [1414, 398] width 250 height 30
type input "***"
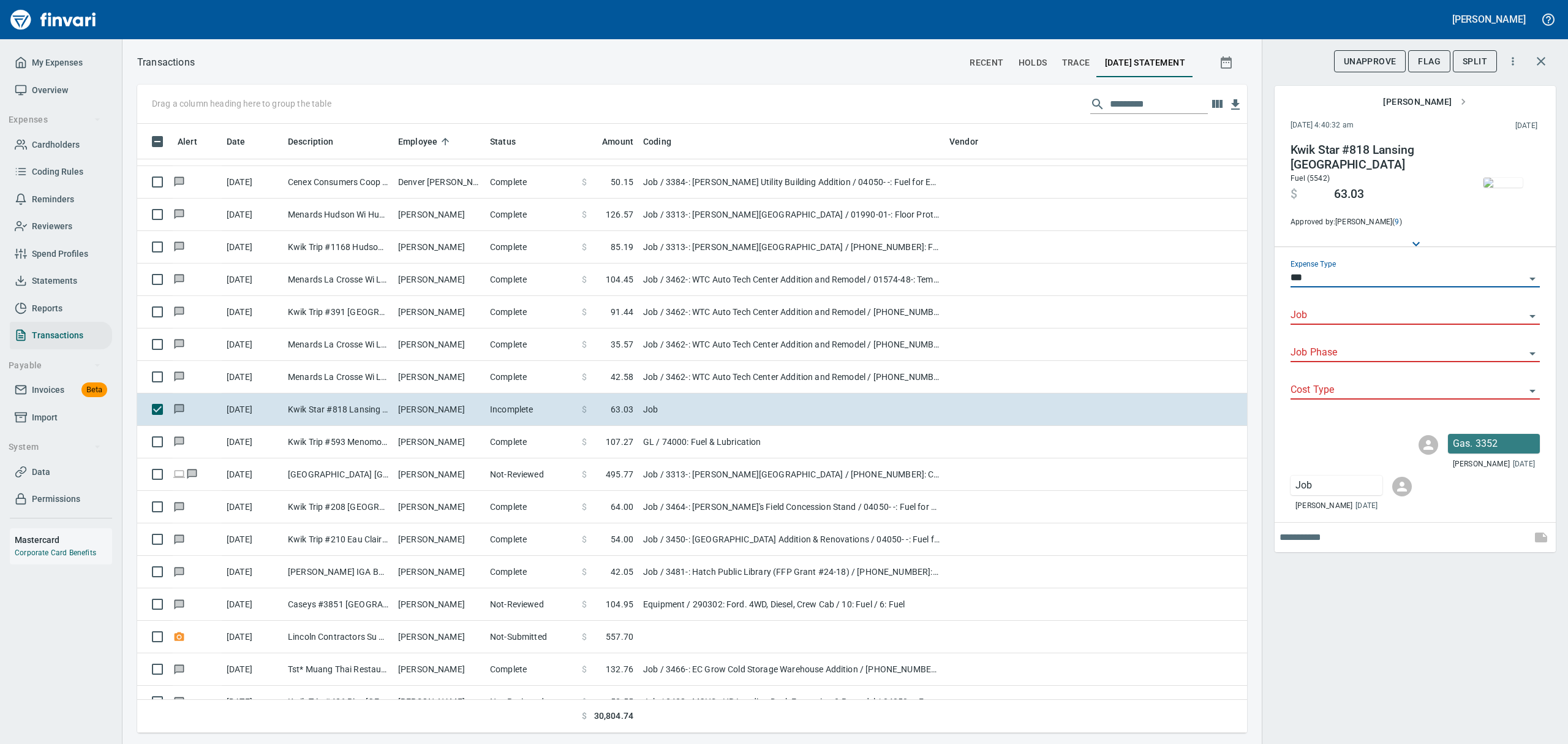
click at [1343, 314] on input "Job" at bounding box center [1408, 315] width 234 height 17
click at [1399, 346] on li "3352-: NOW [GEOGRAPHIC_DATA] Addition & Renov BP2&3" at bounding box center [1414, 346] width 250 height 30
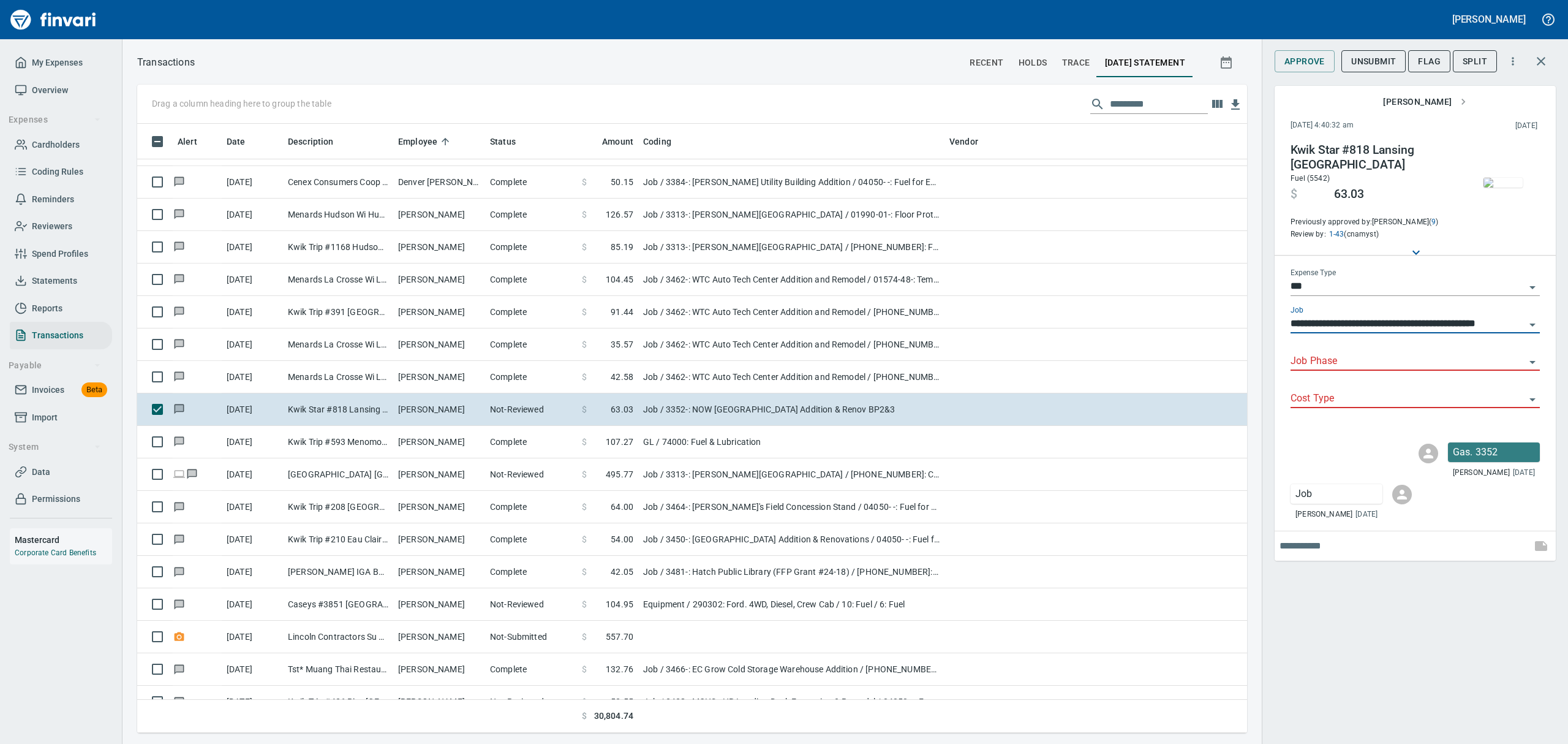
type input "**********"
click at [1397, 353] on input "Job Phase" at bounding box center [1408, 361] width 234 height 17
click at [1390, 381] on li "04050- -: Fuel for Equipment, Masonry" at bounding box center [1414, 384] width 250 height 30
type input "**********"
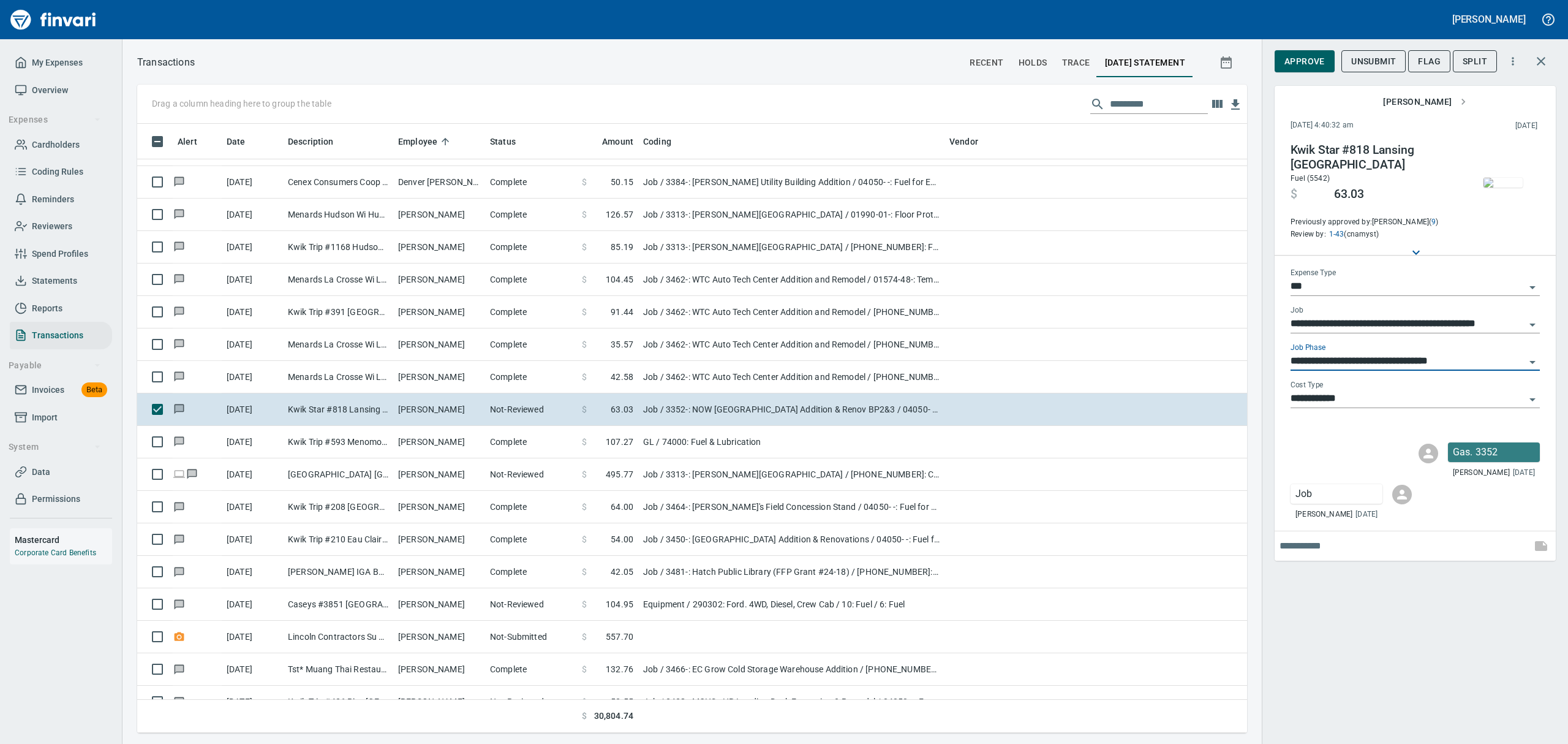
type input "**********"
click at [1317, 60] on span "Approve" at bounding box center [1305, 61] width 40 height 15
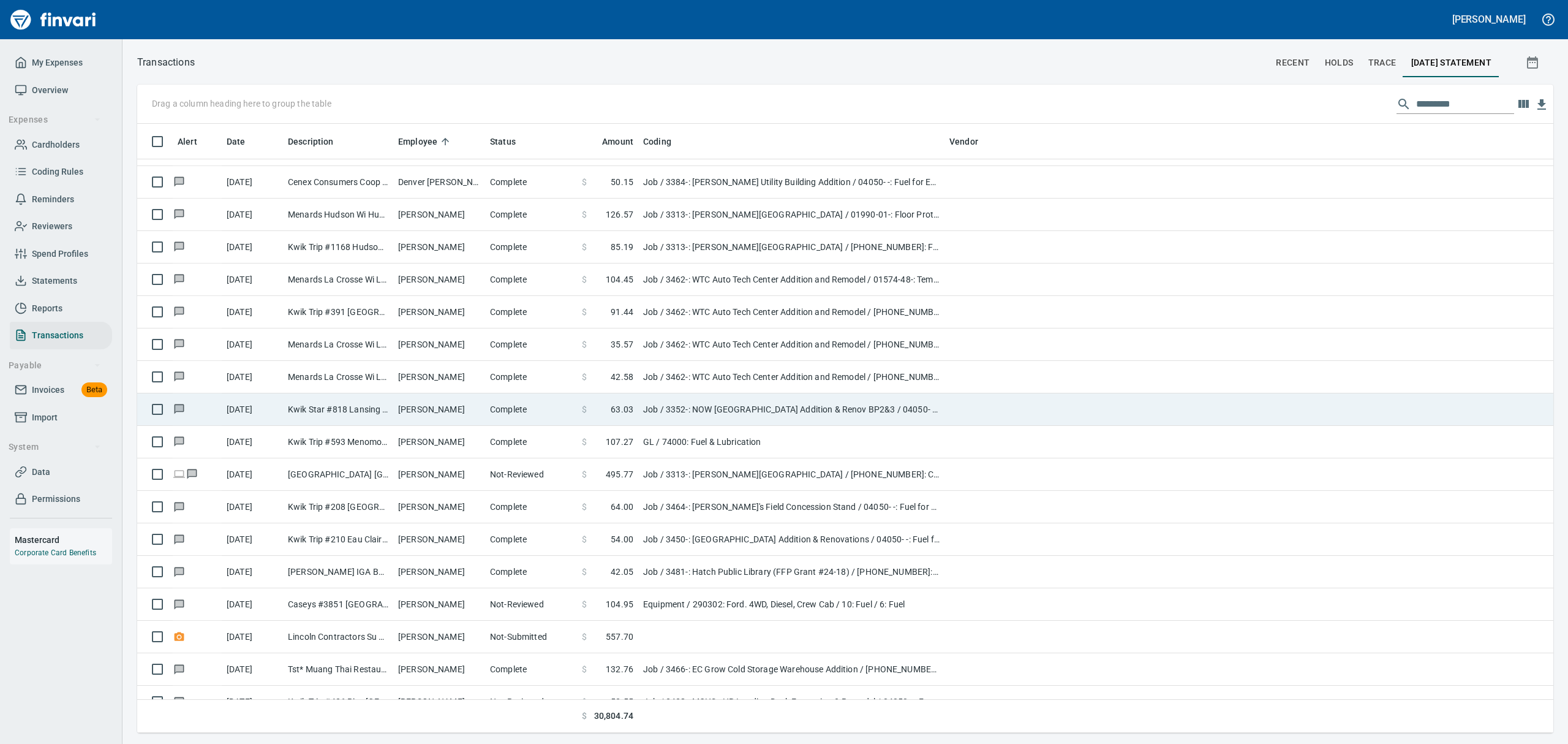
scroll to position [595, 1375]
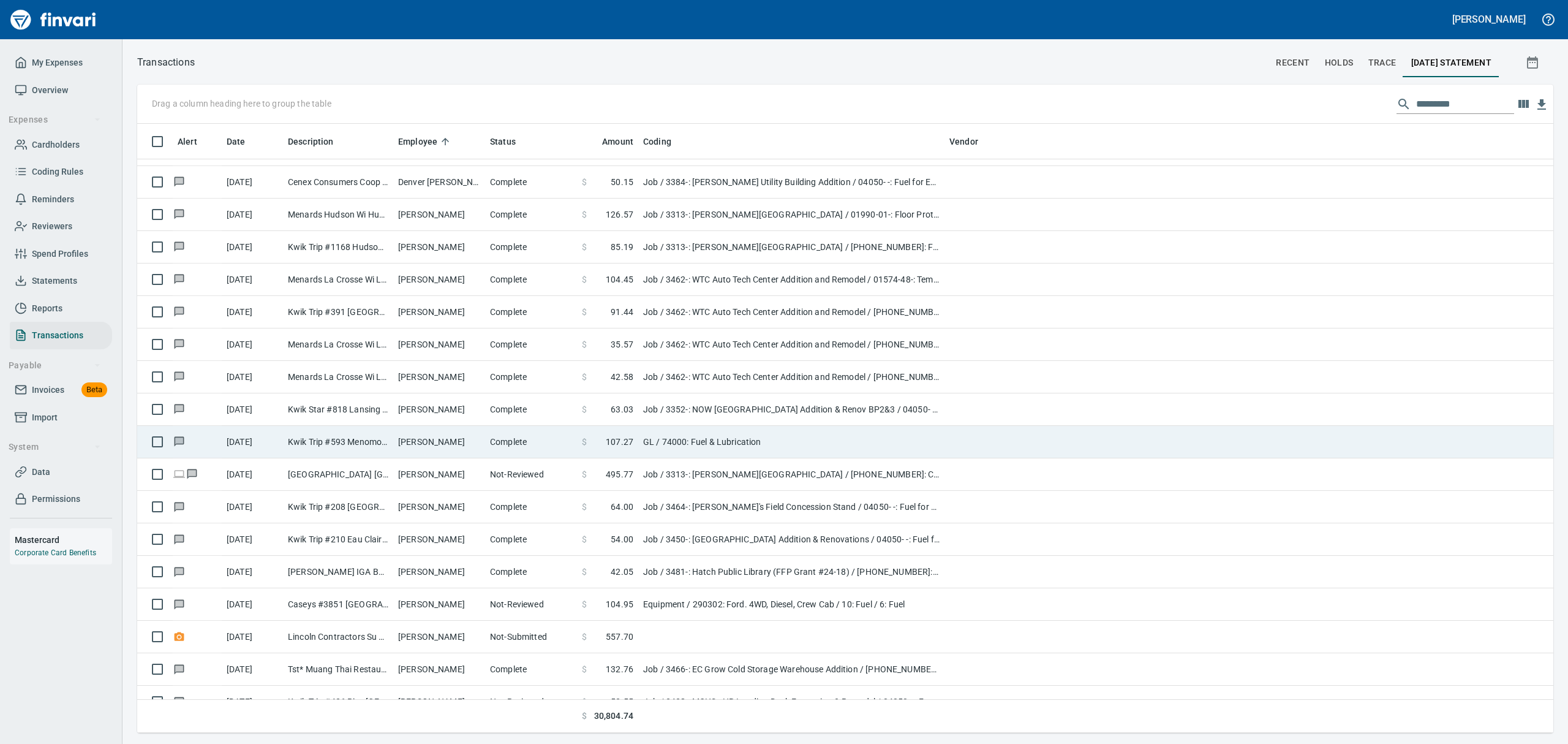
click at [301, 442] on td "Kwik Trip #593 Menomonie [GEOGRAPHIC_DATA]" at bounding box center [338, 442] width 111 height 32
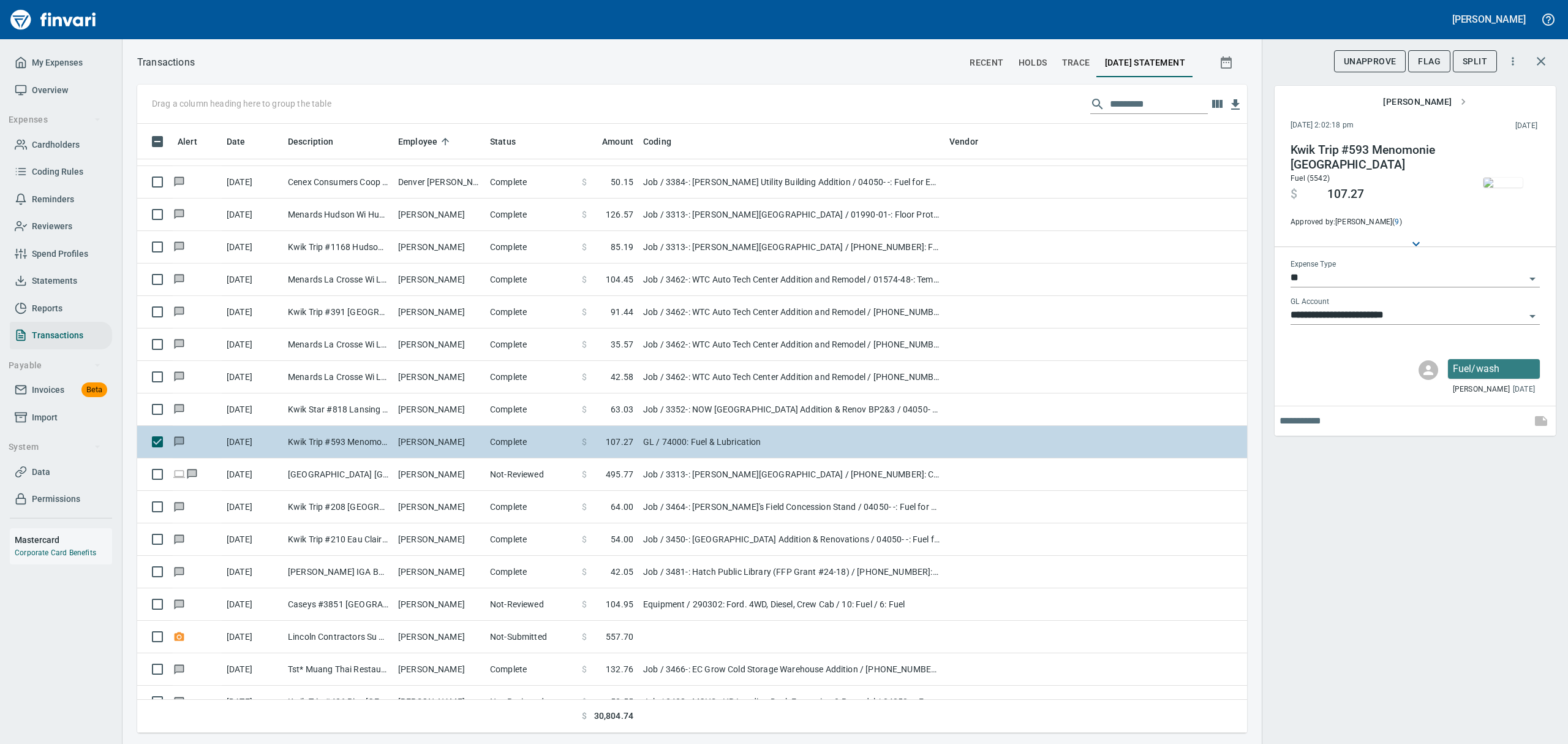
scroll to position [595, 1082]
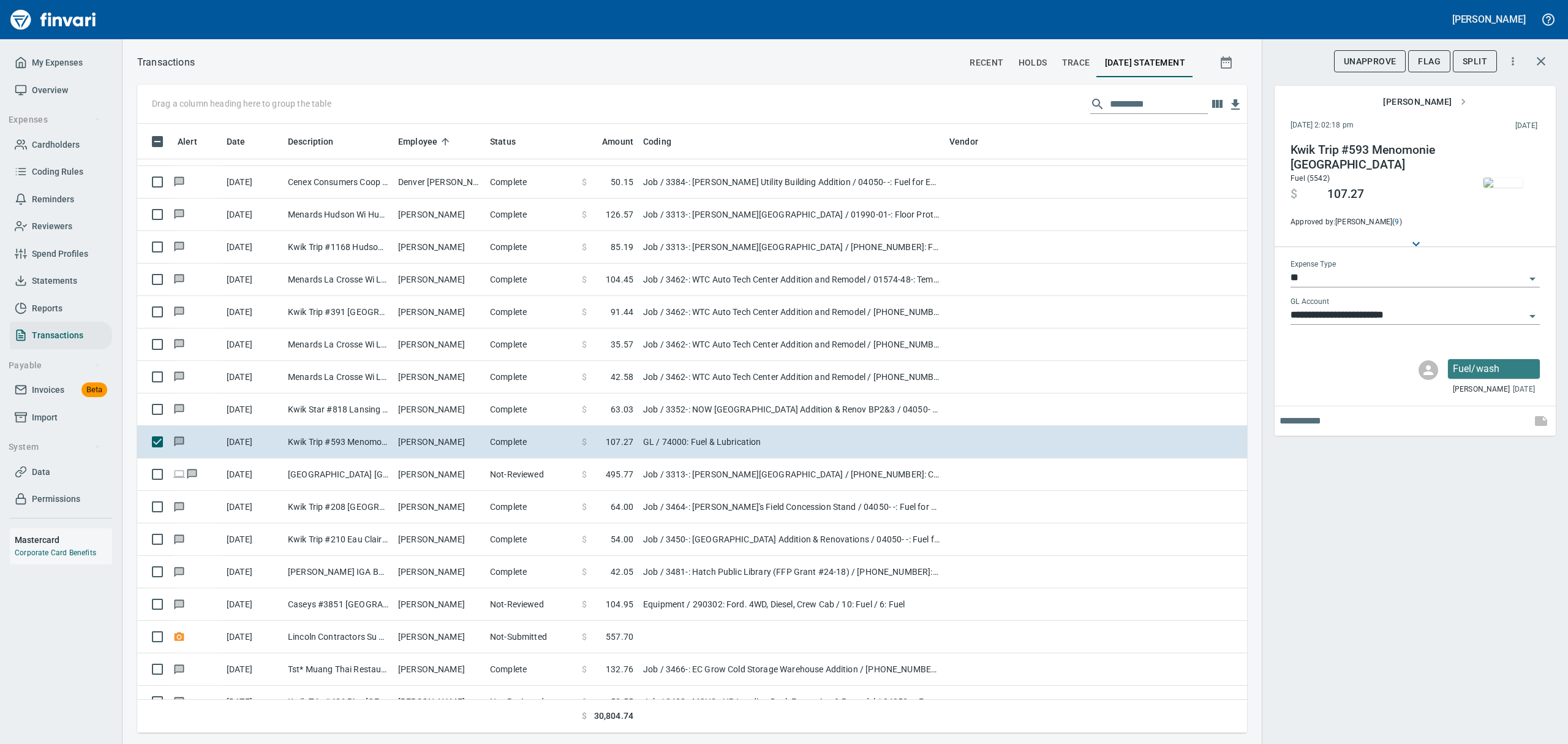
click at [1493, 188] on img "button" at bounding box center [1503, 183] width 39 height 10
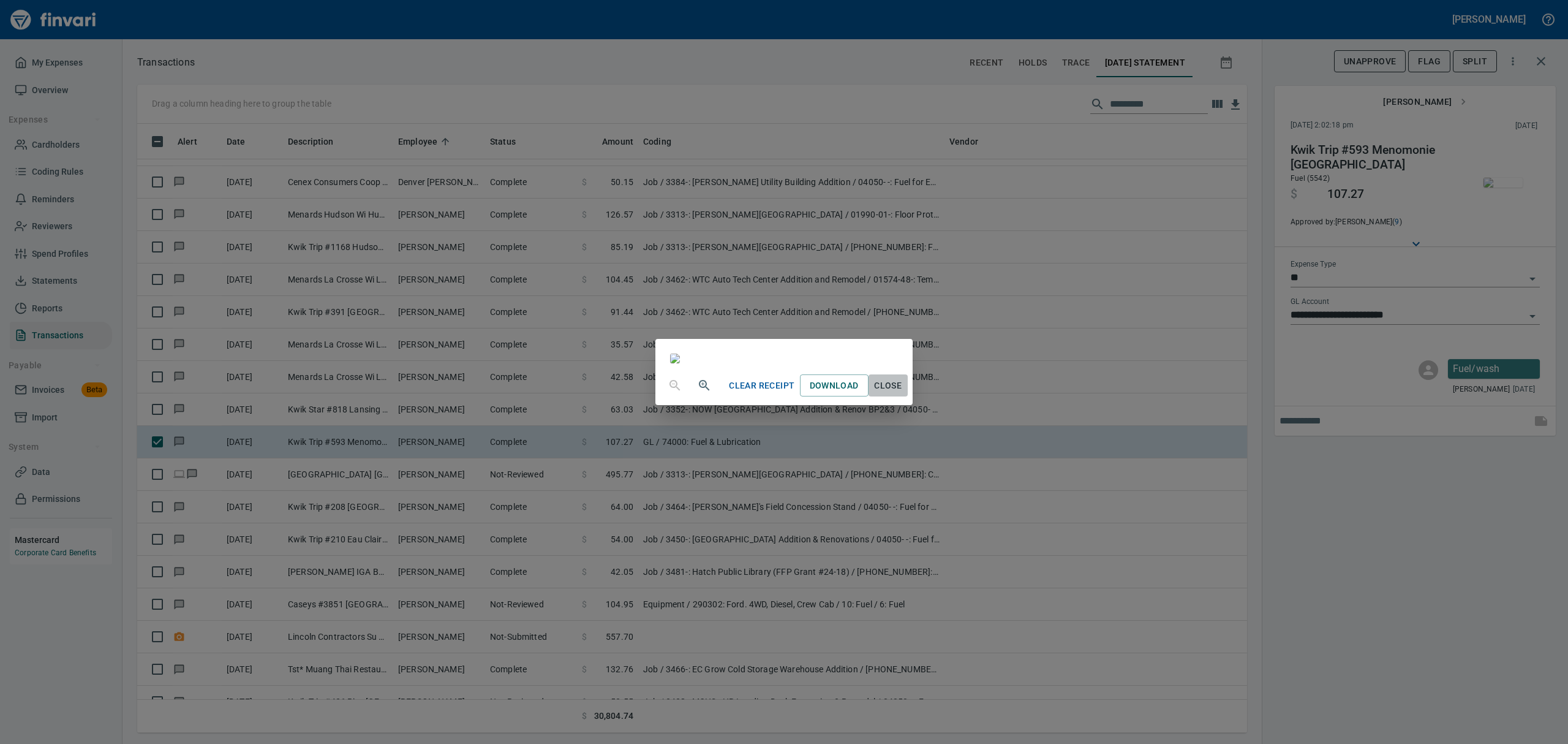
click at [903, 393] on span "Close" at bounding box center [888, 386] width 30 height 15
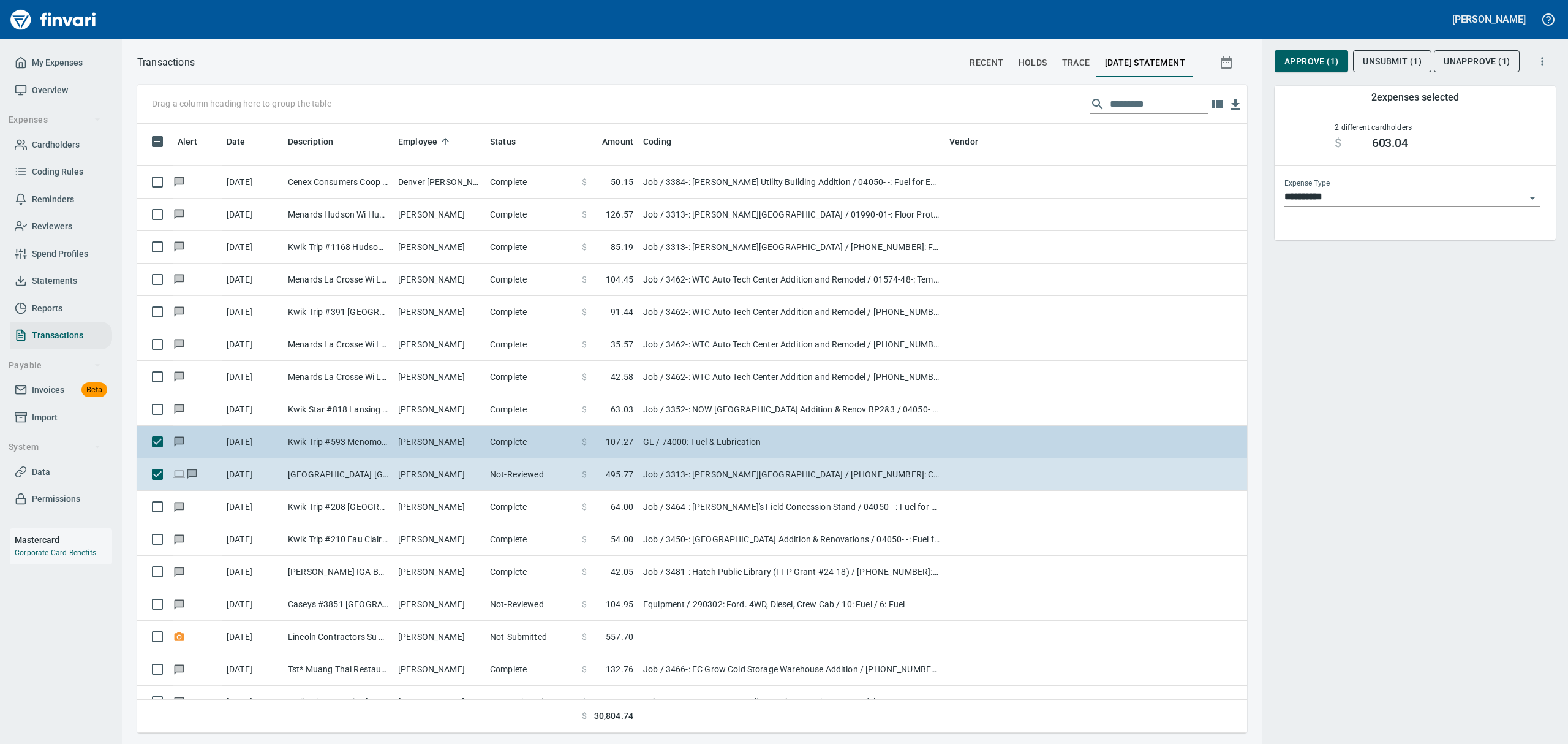
click at [157, 430] on td at bounding box center [155, 442] width 35 height 32
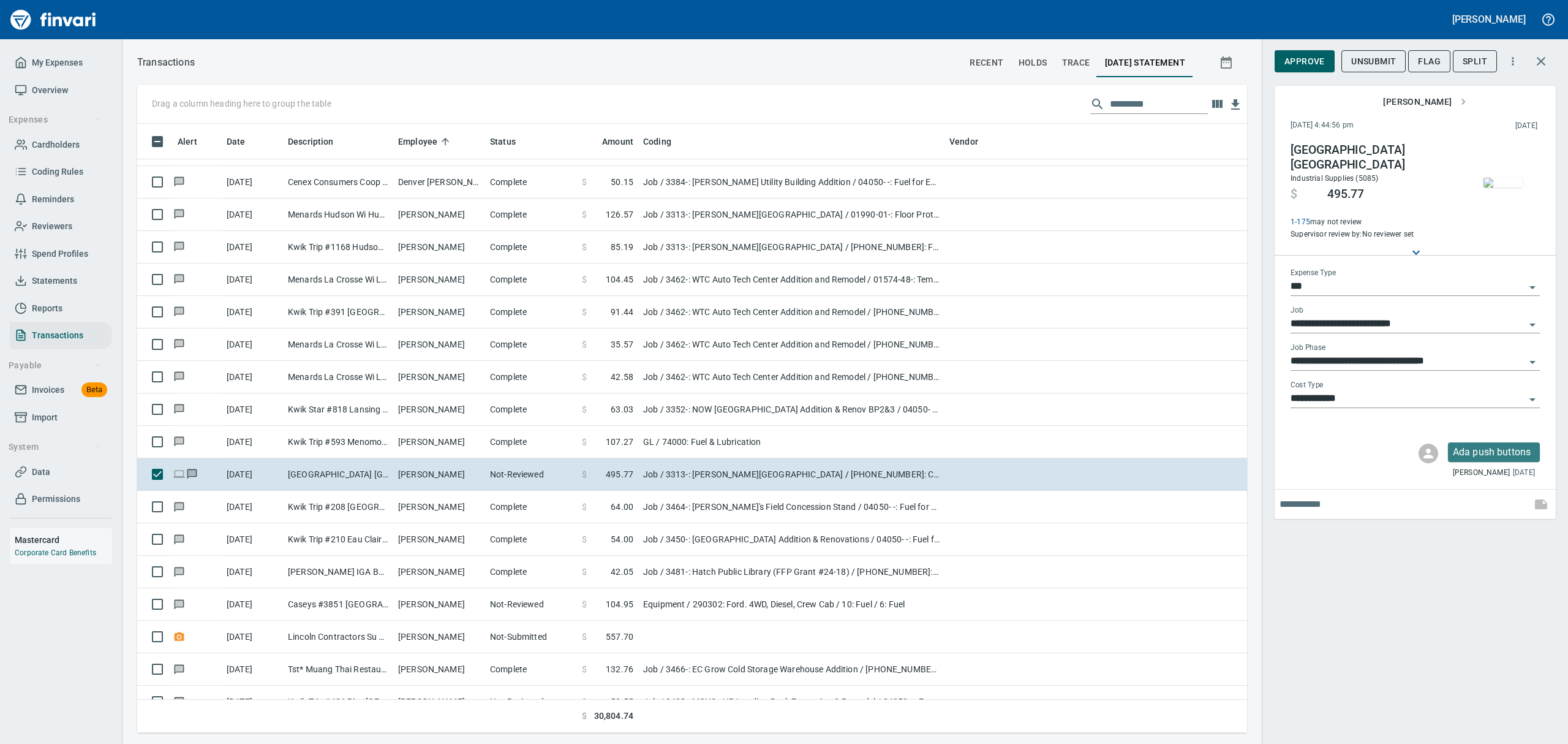
click at [1500, 180] on img "button" at bounding box center [1503, 183] width 39 height 10
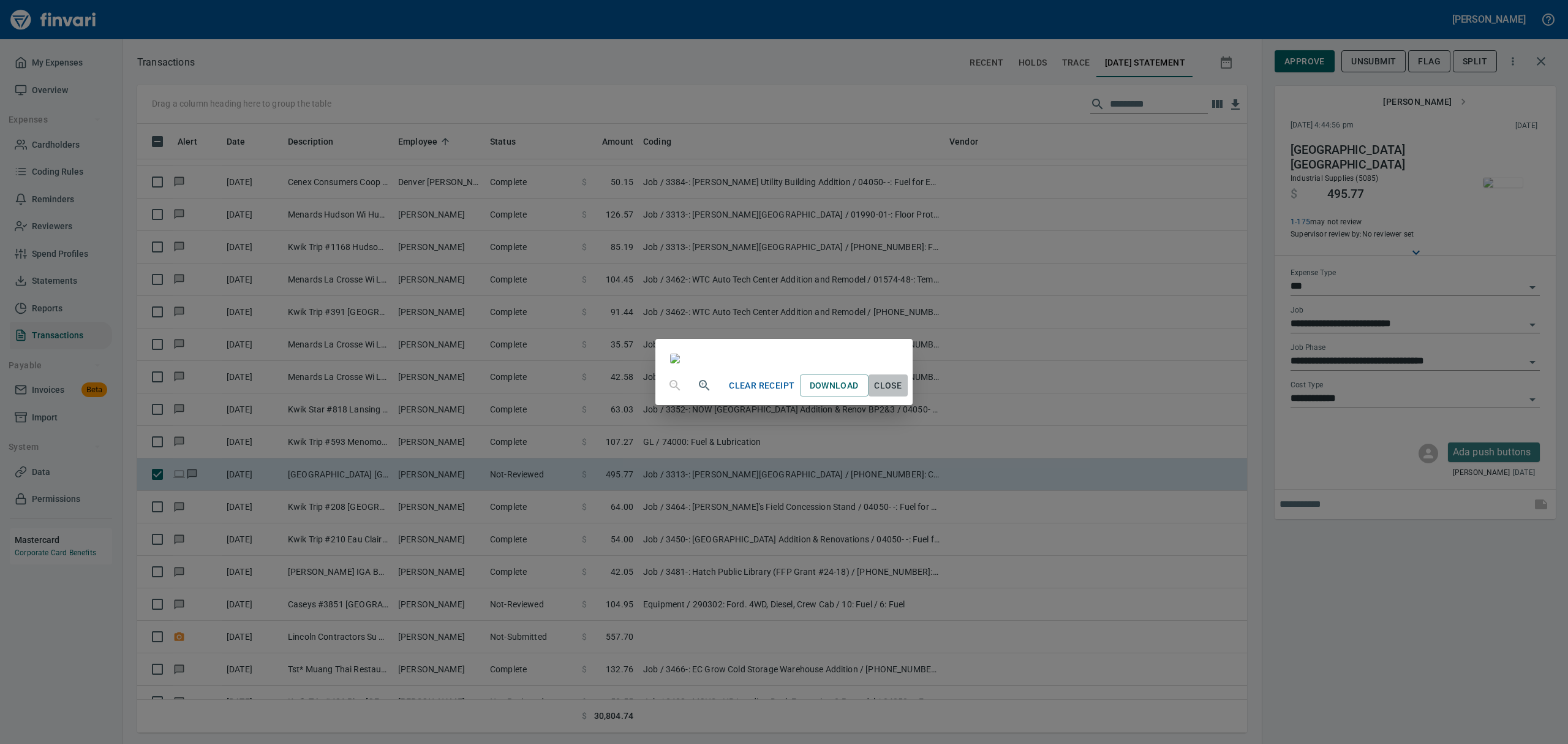
click at [903, 393] on span "Close" at bounding box center [888, 386] width 30 height 15
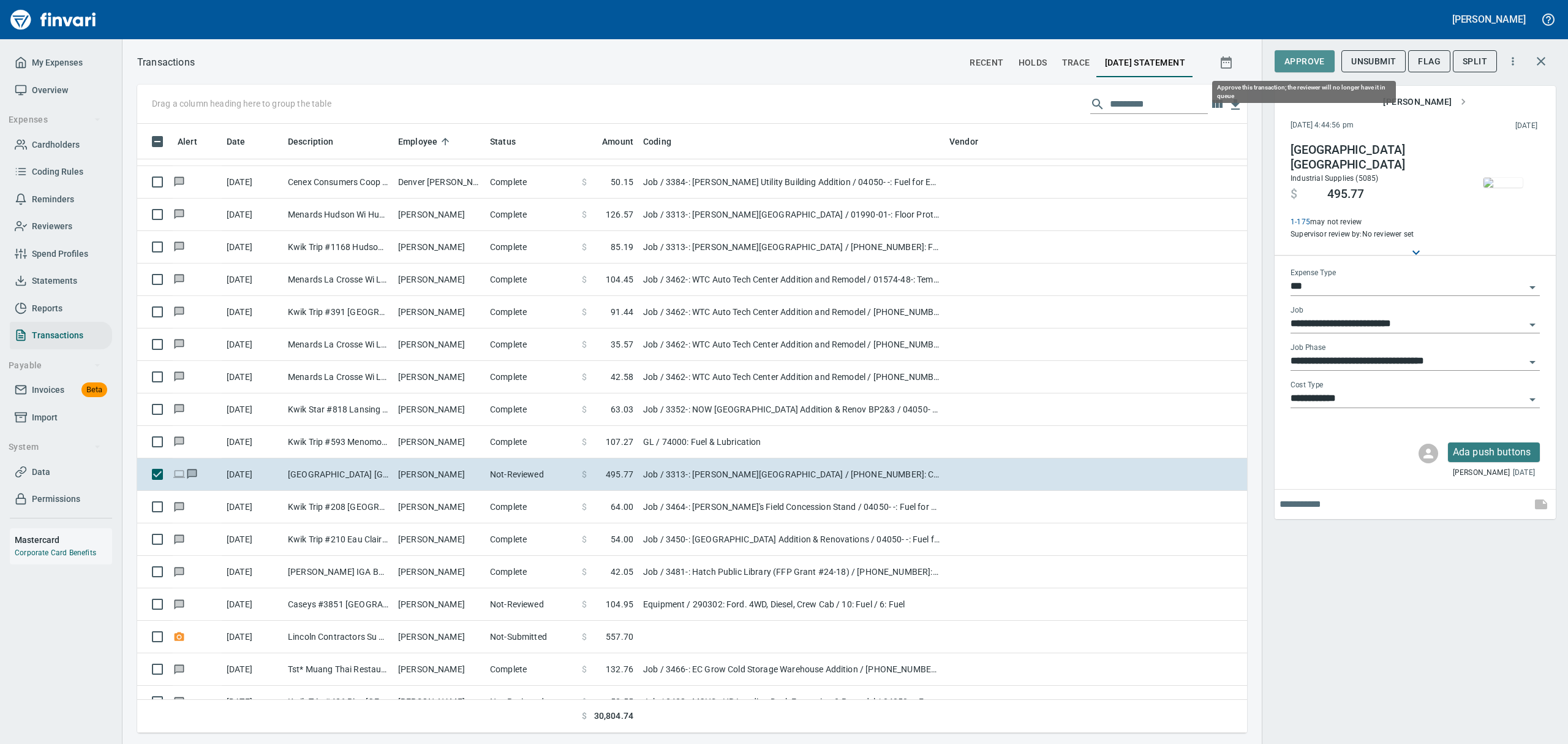
click at [1285, 51] on button "Approve" at bounding box center [1305, 62] width 60 height 23
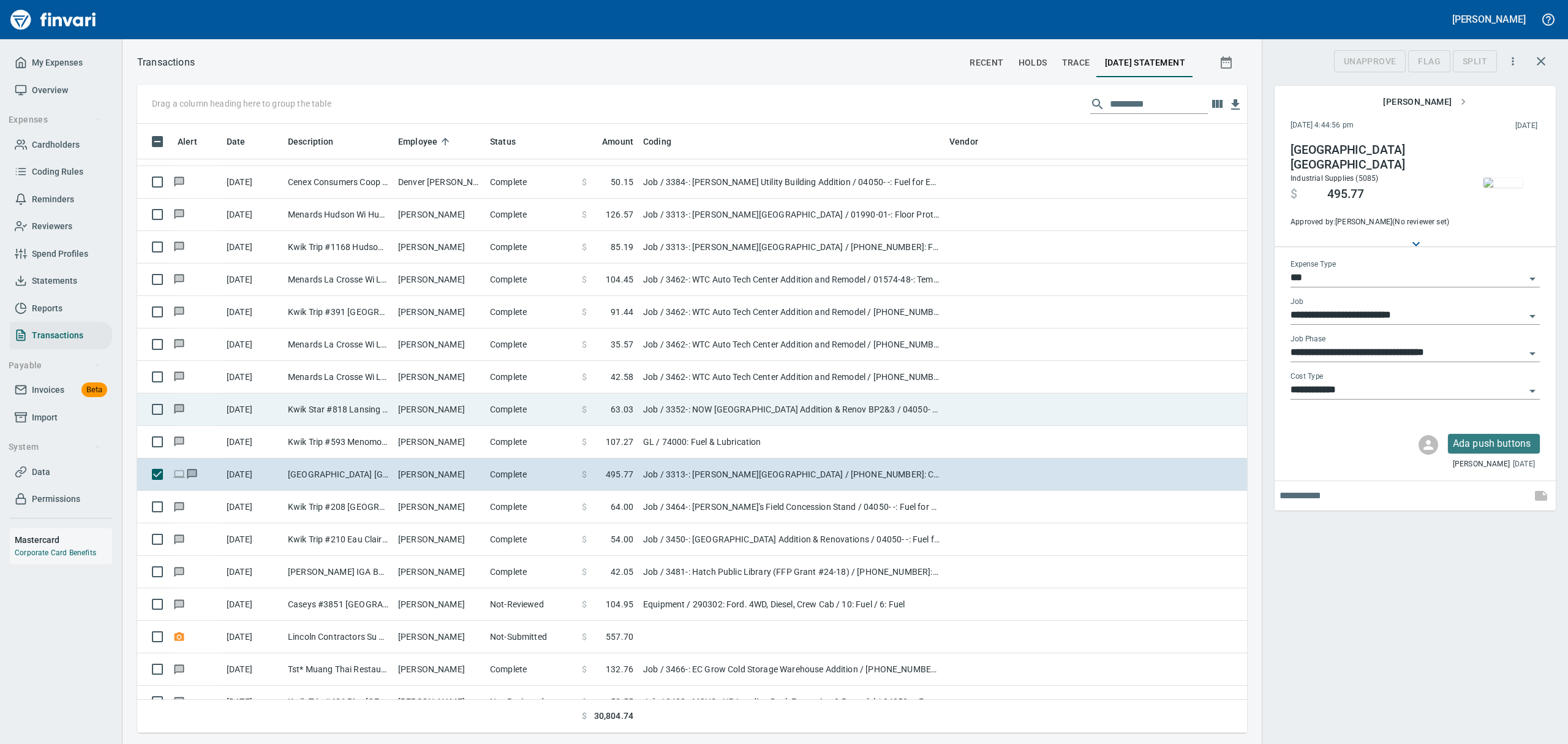
scroll to position [595, 1082]
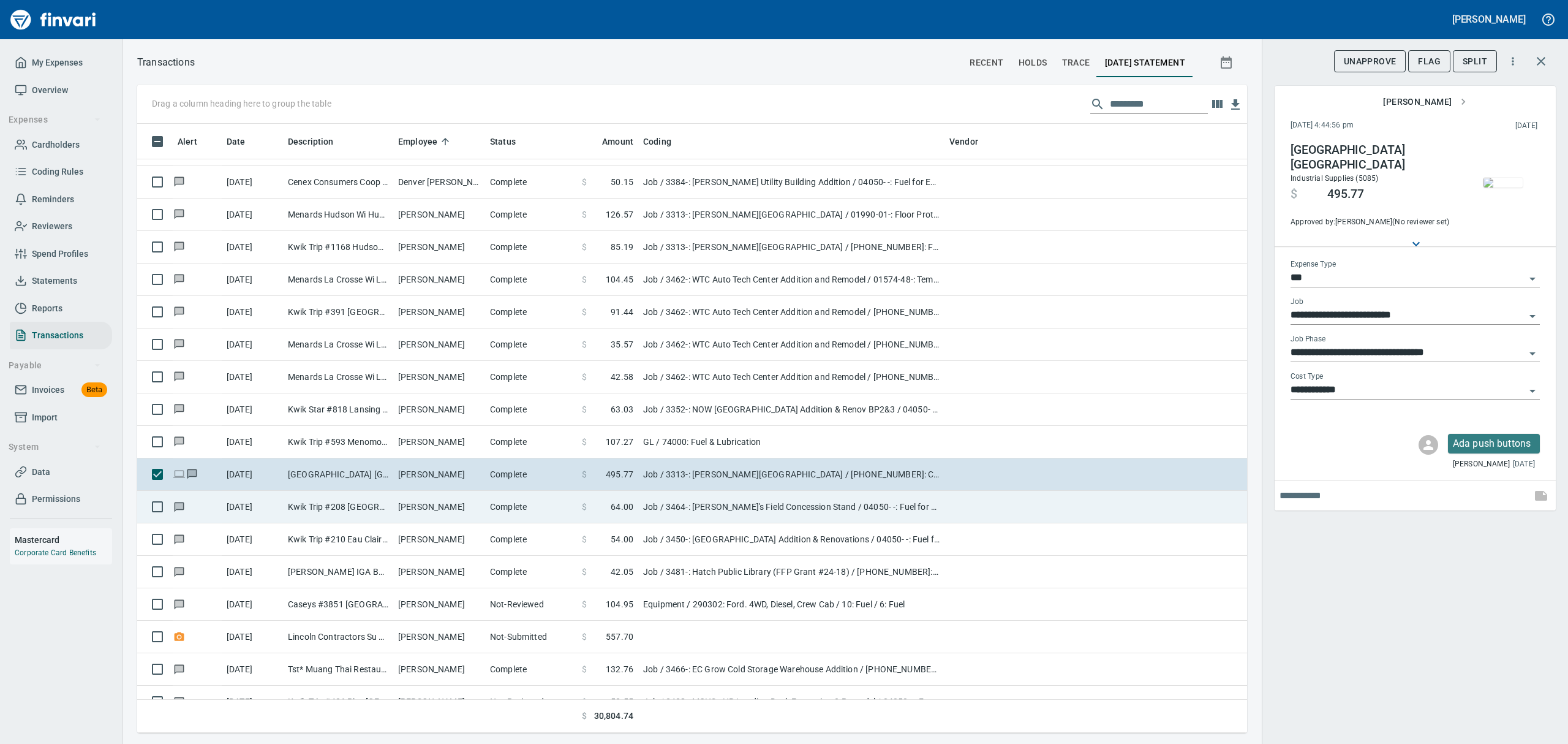
click at [410, 516] on td "[PERSON_NAME]" at bounding box center [438, 507] width 92 height 32
type input "**********"
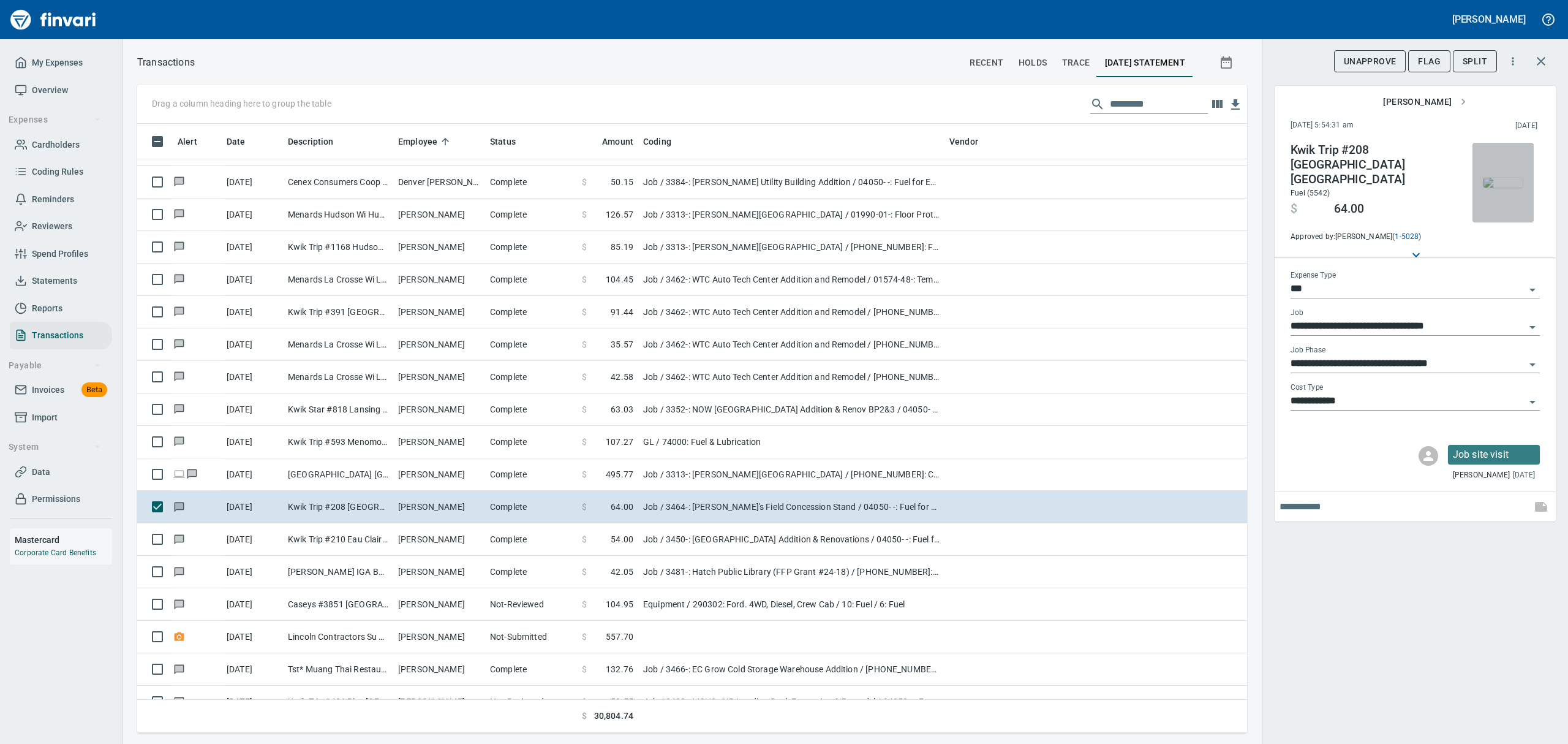
click at [1499, 185] on img "button" at bounding box center [1503, 183] width 39 height 10
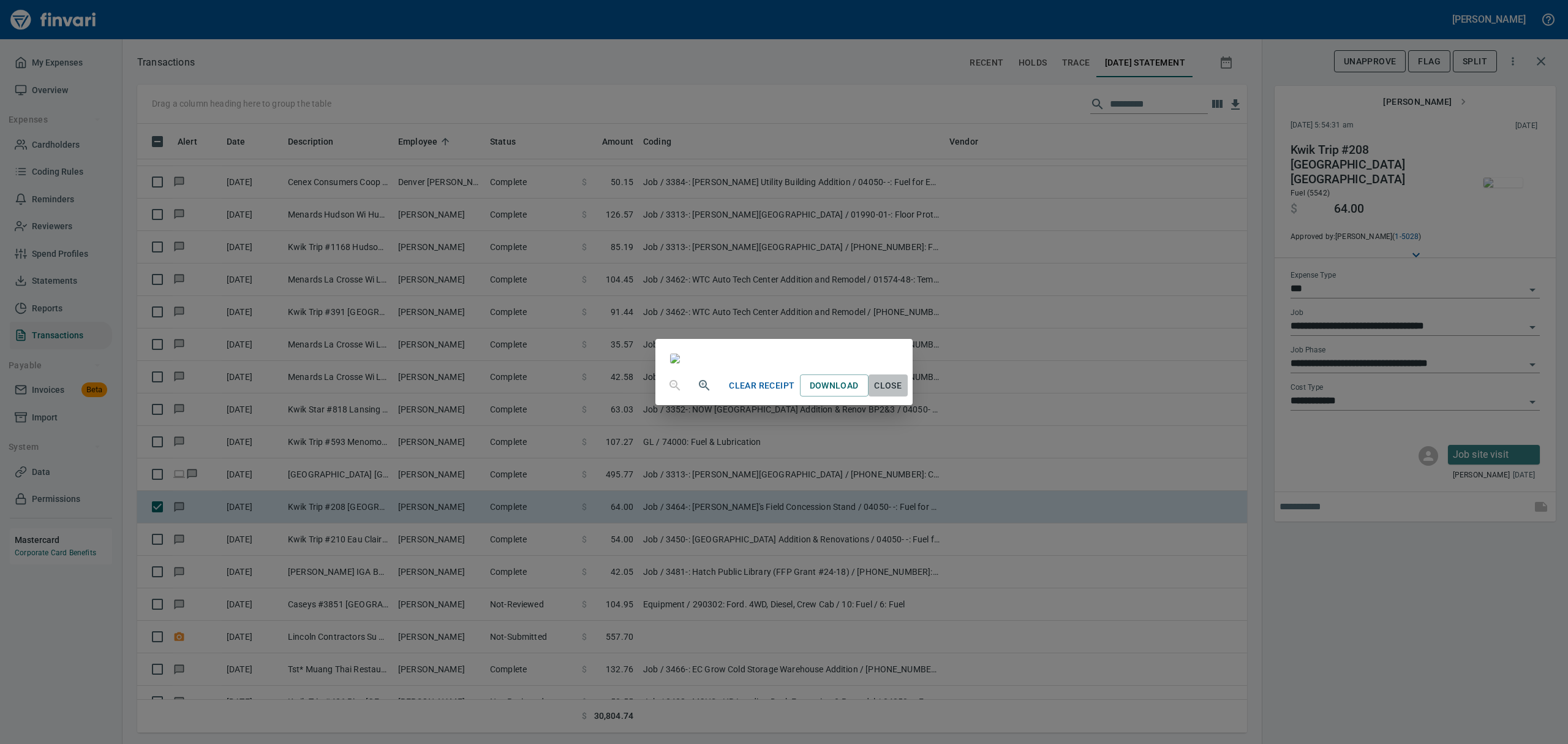
click at [903, 393] on span "Close" at bounding box center [888, 386] width 30 height 15
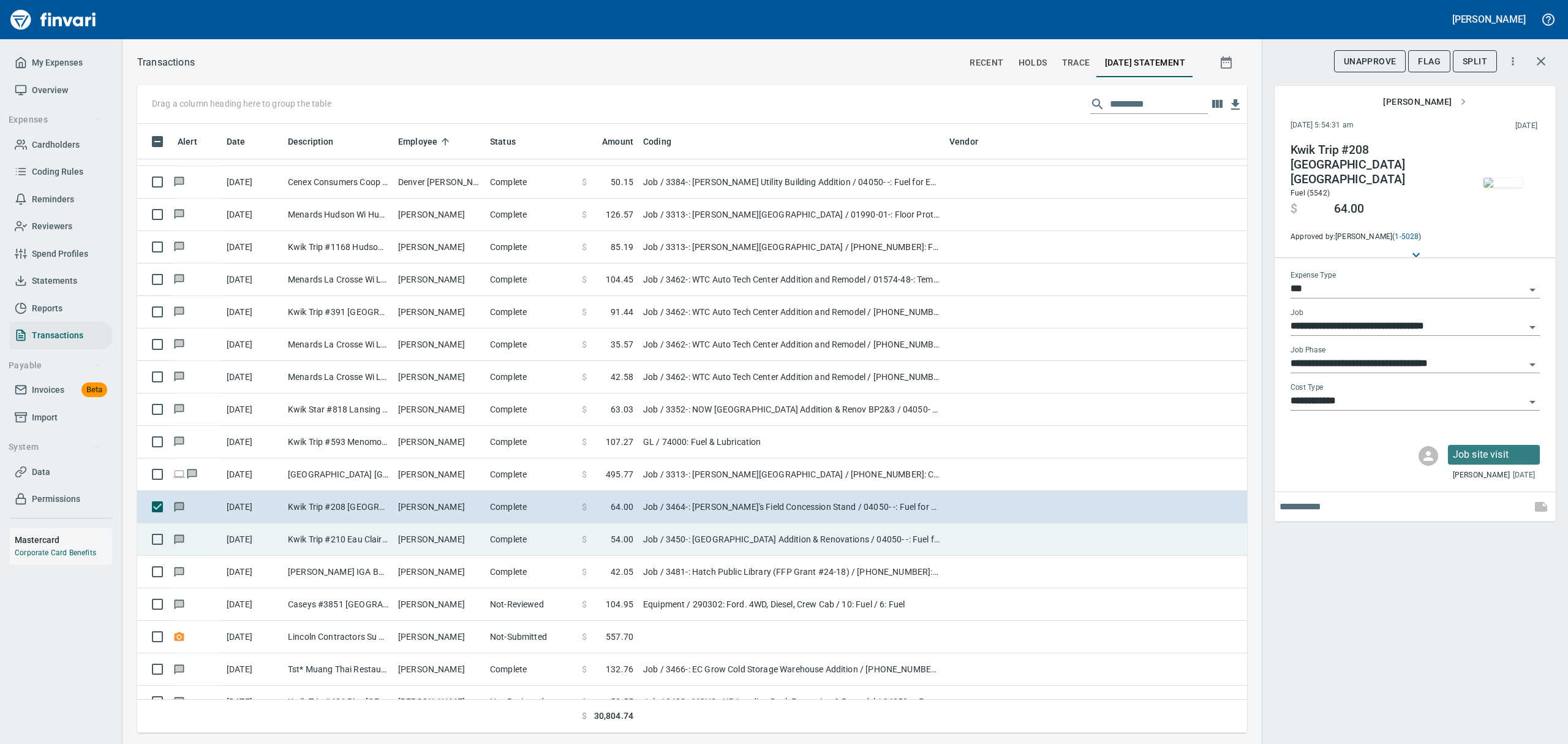
click at [349, 545] on td "Kwik Trip #210 Eau Claire WI" at bounding box center [338, 539] width 111 height 32
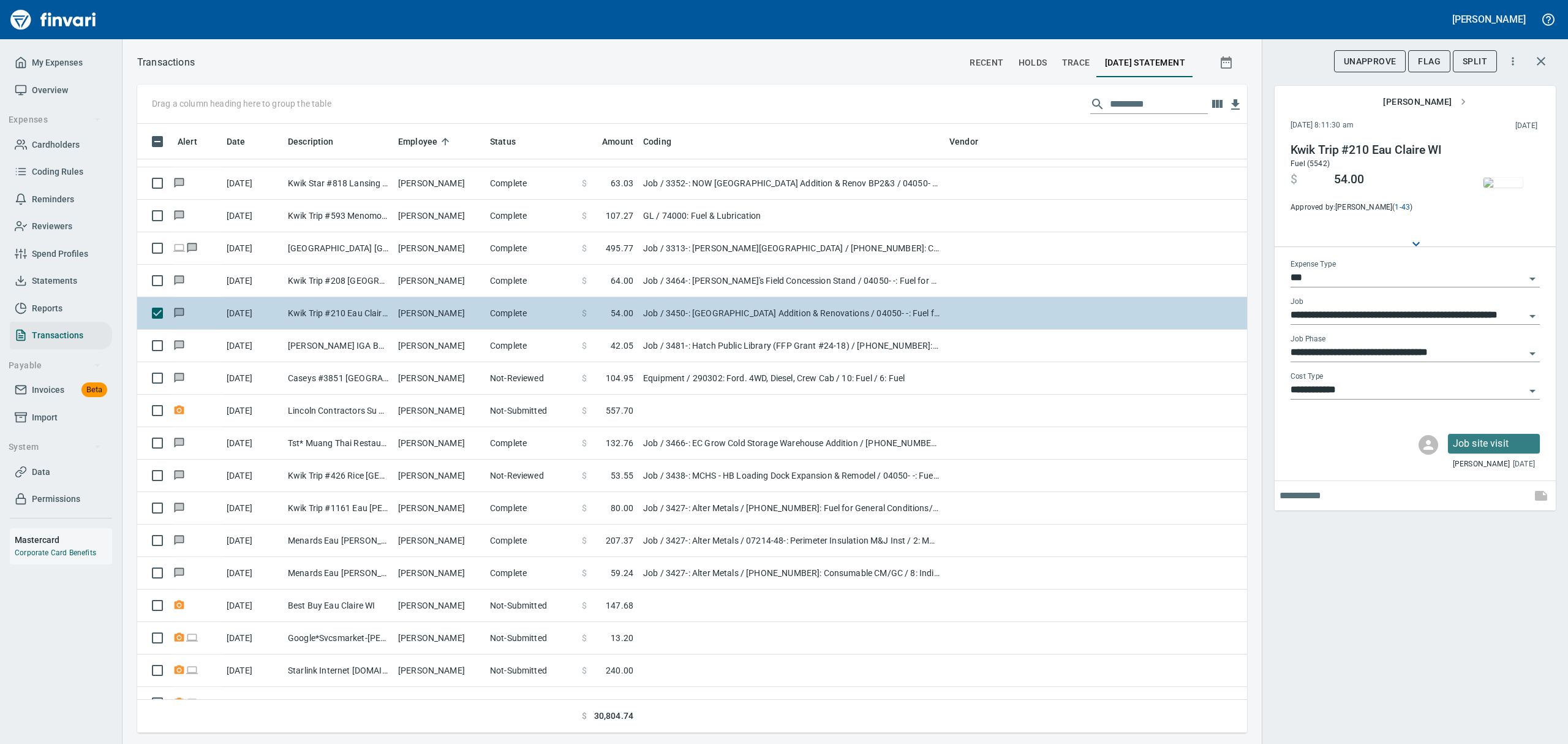
scroll to position [3432, 0]
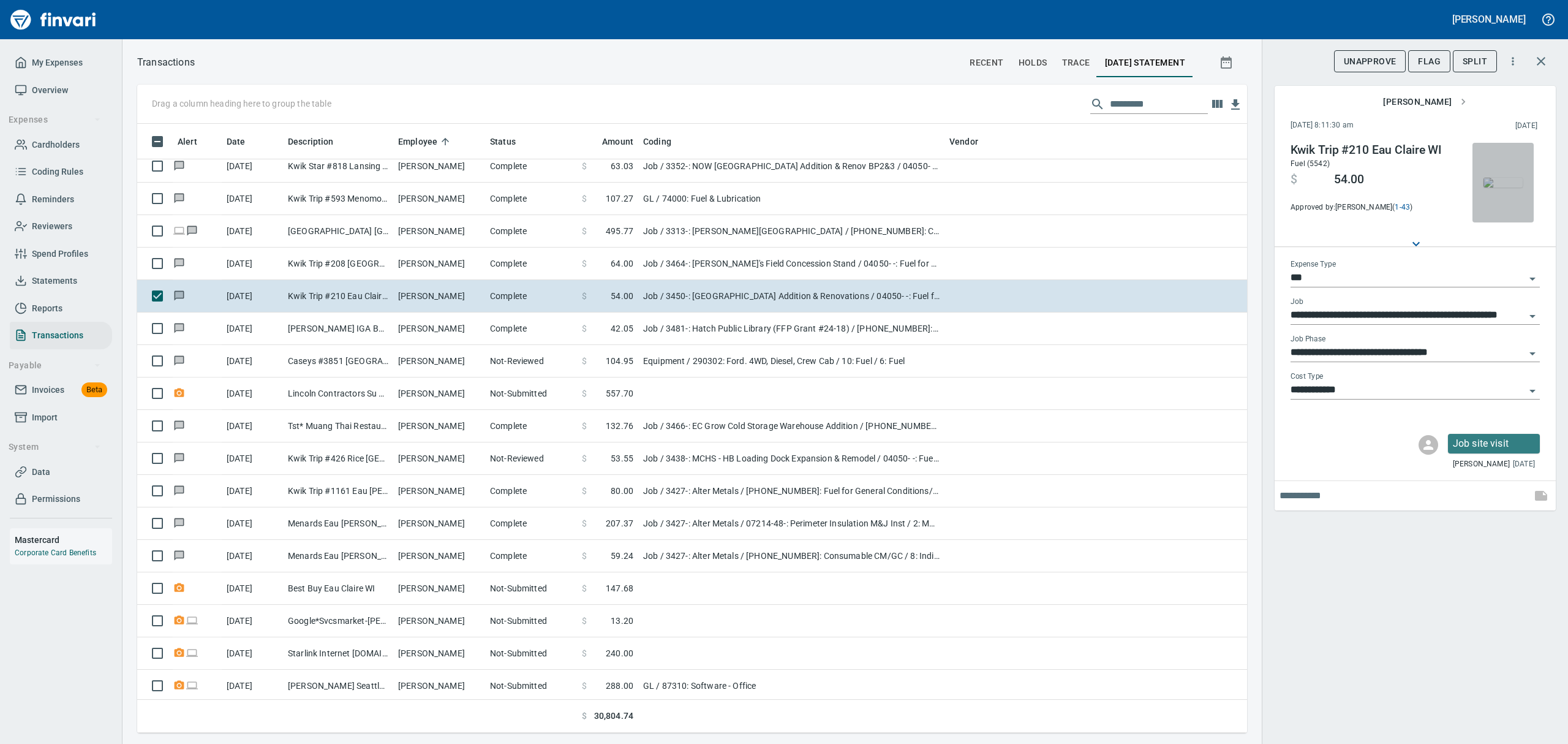
click at [1500, 182] on img "button" at bounding box center [1503, 183] width 39 height 10
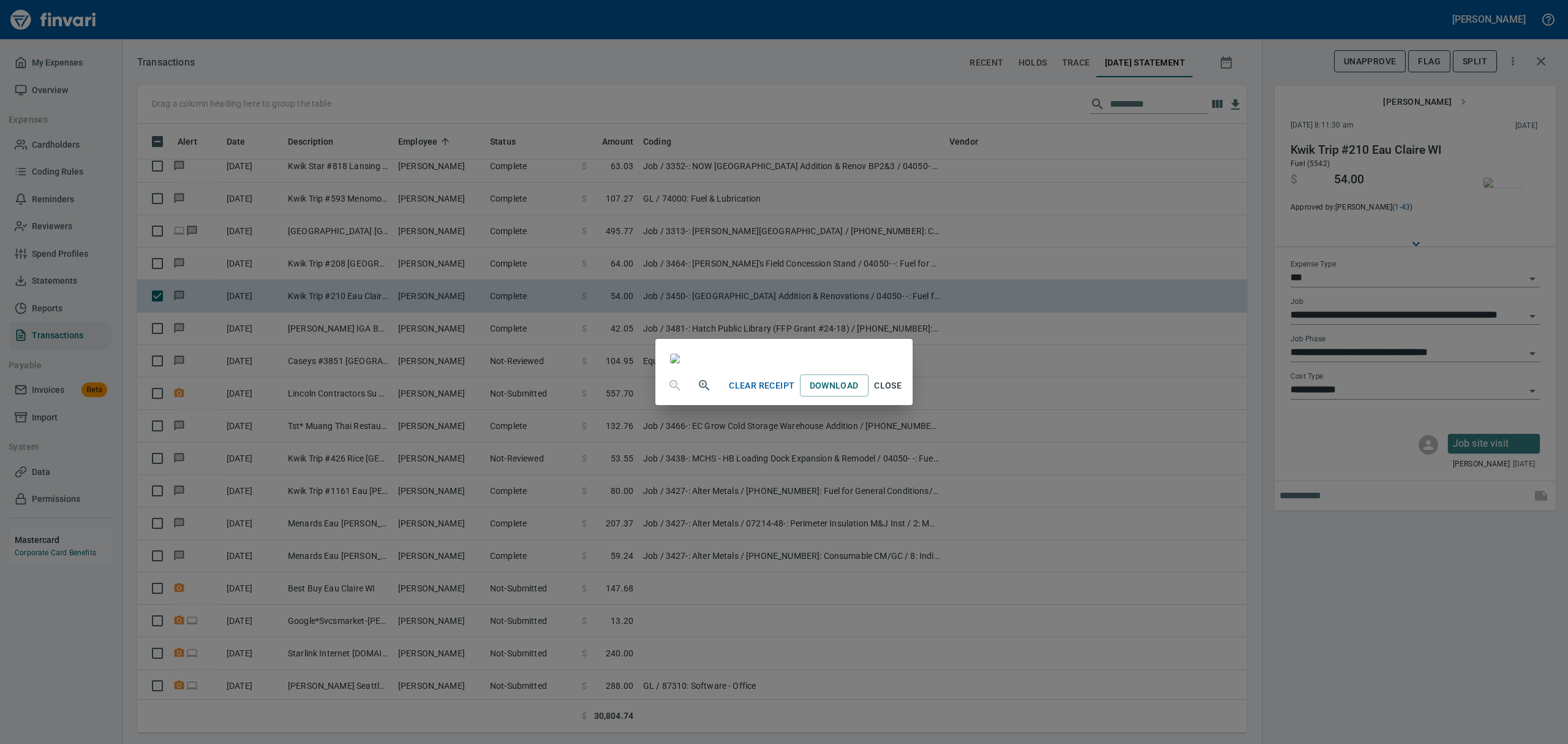
click at [912, 405] on div "Clear Receipt Download Close" at bounding box center [783, 386] width 256 height 39
click at [903, 393] on span "Close" at bounding box center [888, 386] width 30 height 15
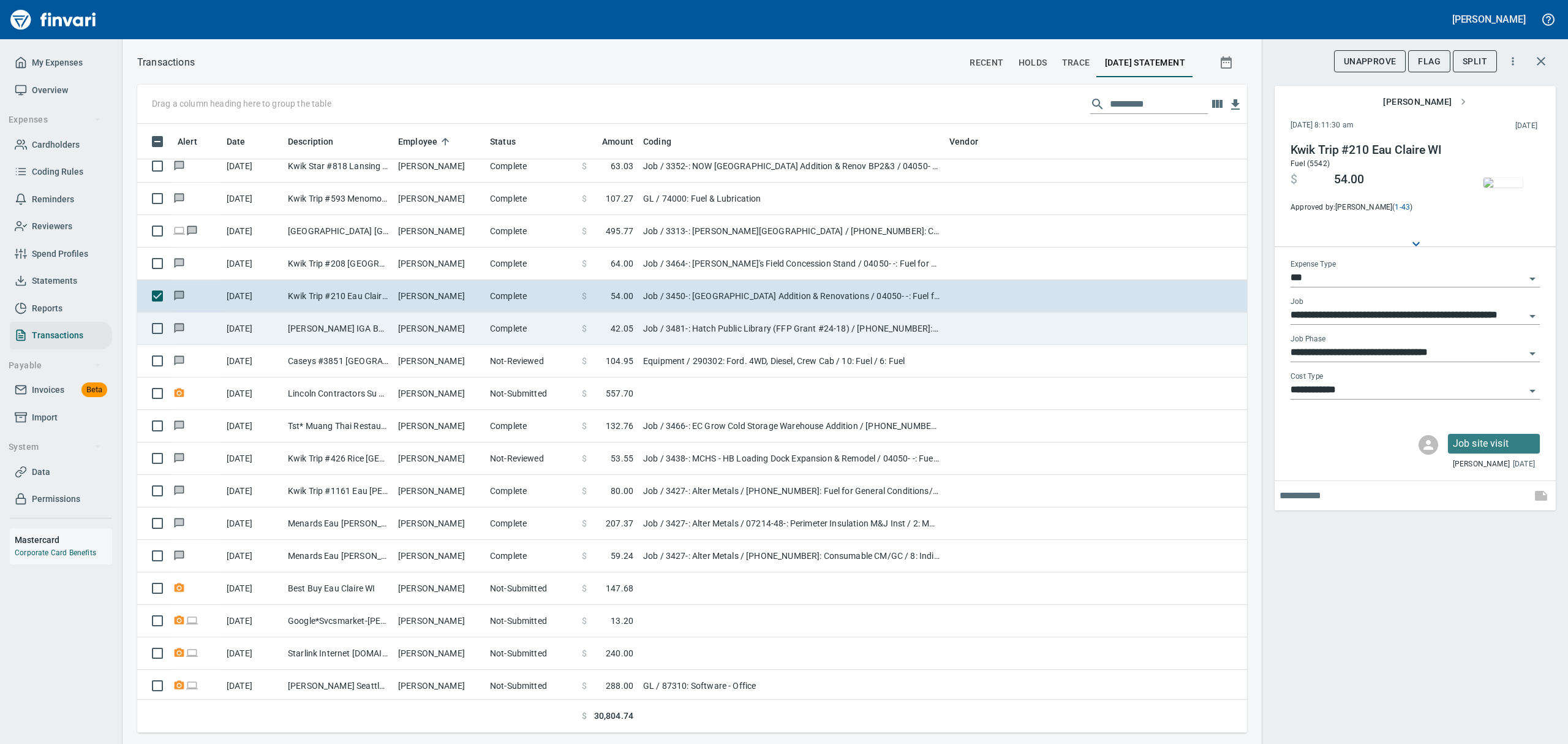
click at [375, 322] on td "[PERSON_NAME] IGA Bangor [GEOGRAPHIC_DATA] [GEOGRAPHIC_DATA]" at bounding box center [338, 328] width 111 height 32
type input "**********"
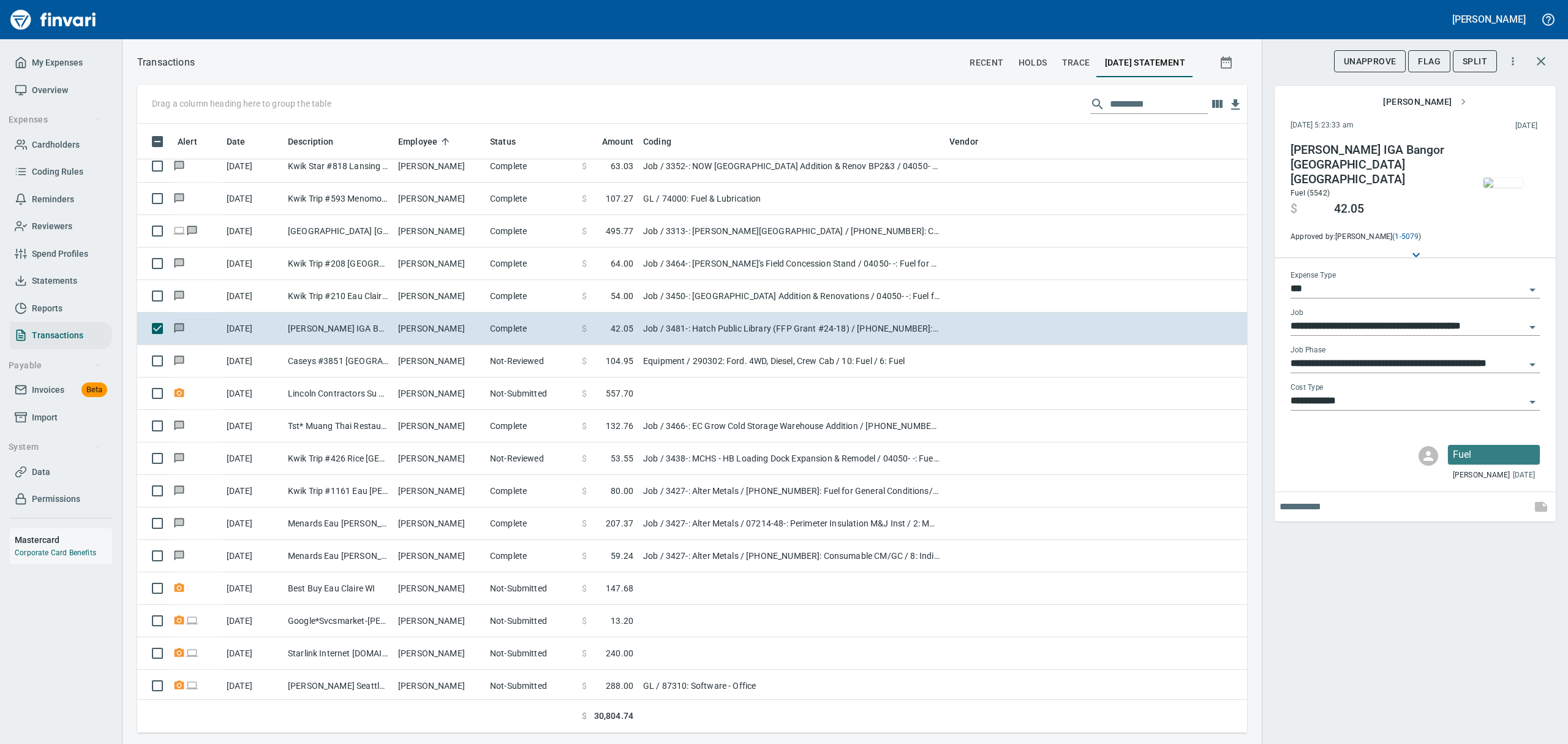
scroll to position [595, 1082]
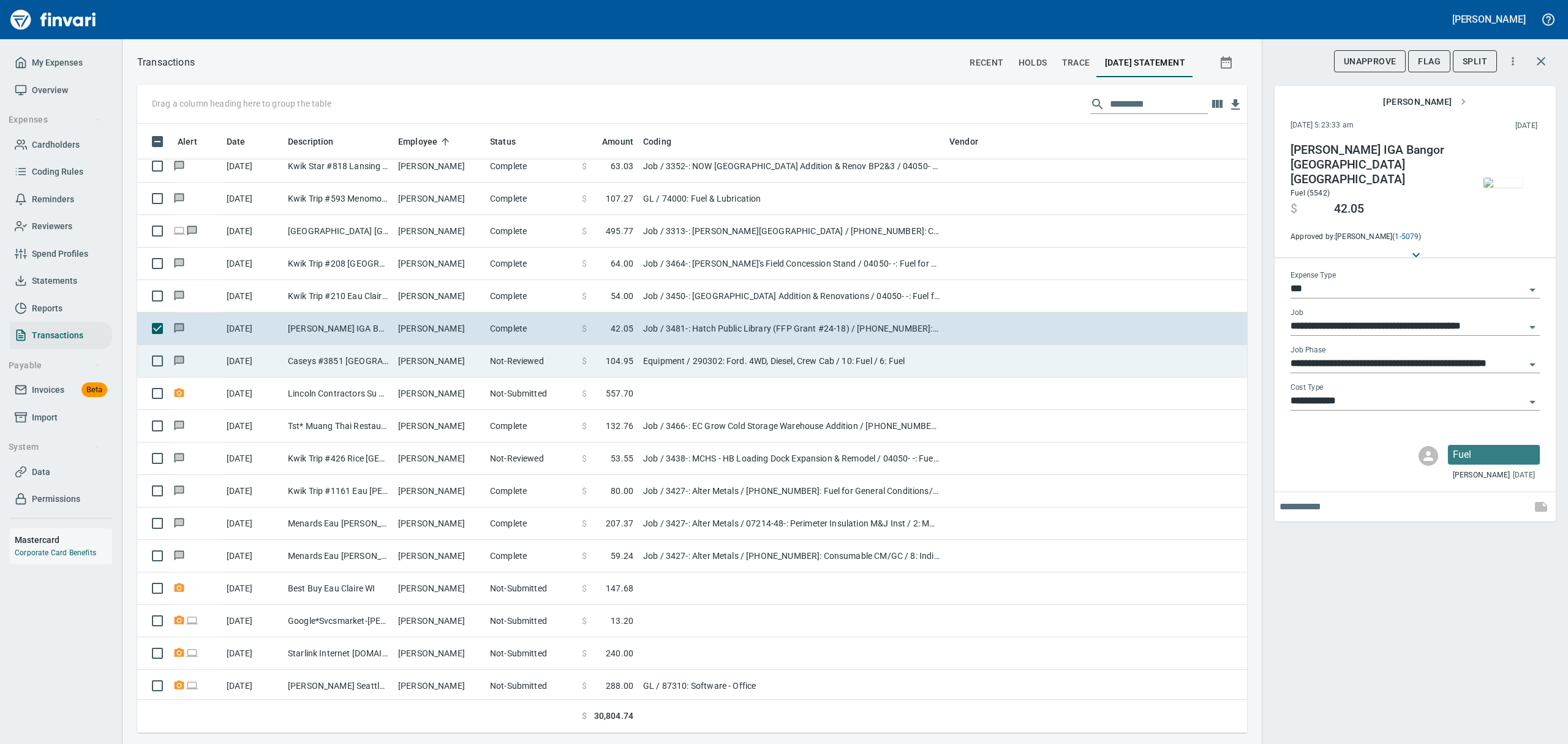
click at [306, 354] on td "Caseys #3851 [GEOGRAPHIC_DATA] [GEOGRAPHIC_DATA]" at bounding box center [338, 361] width 111 height 32
type input "*********"
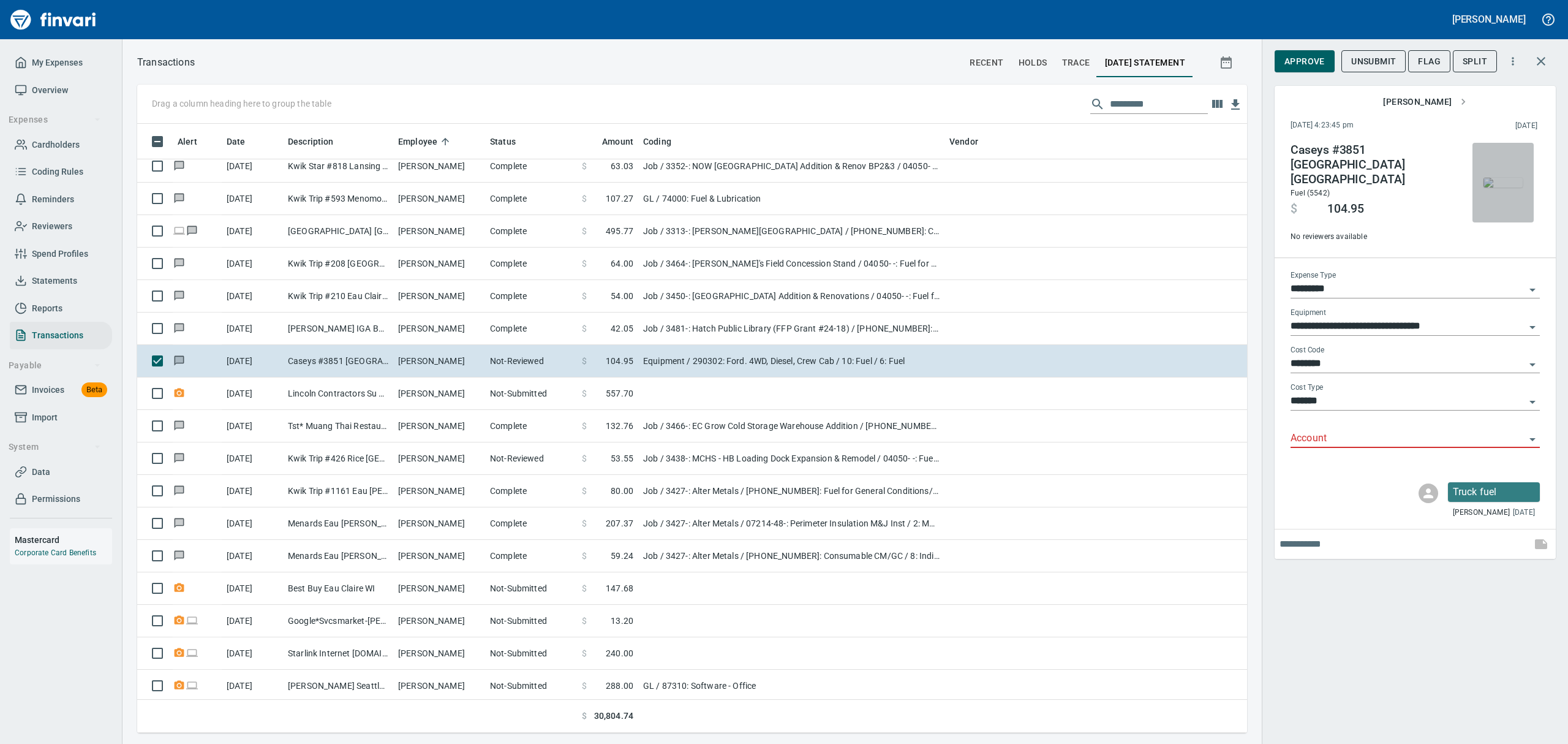
click at [1493, 188] on img "button" at bounding box center [1503, 183] width 39 height 10
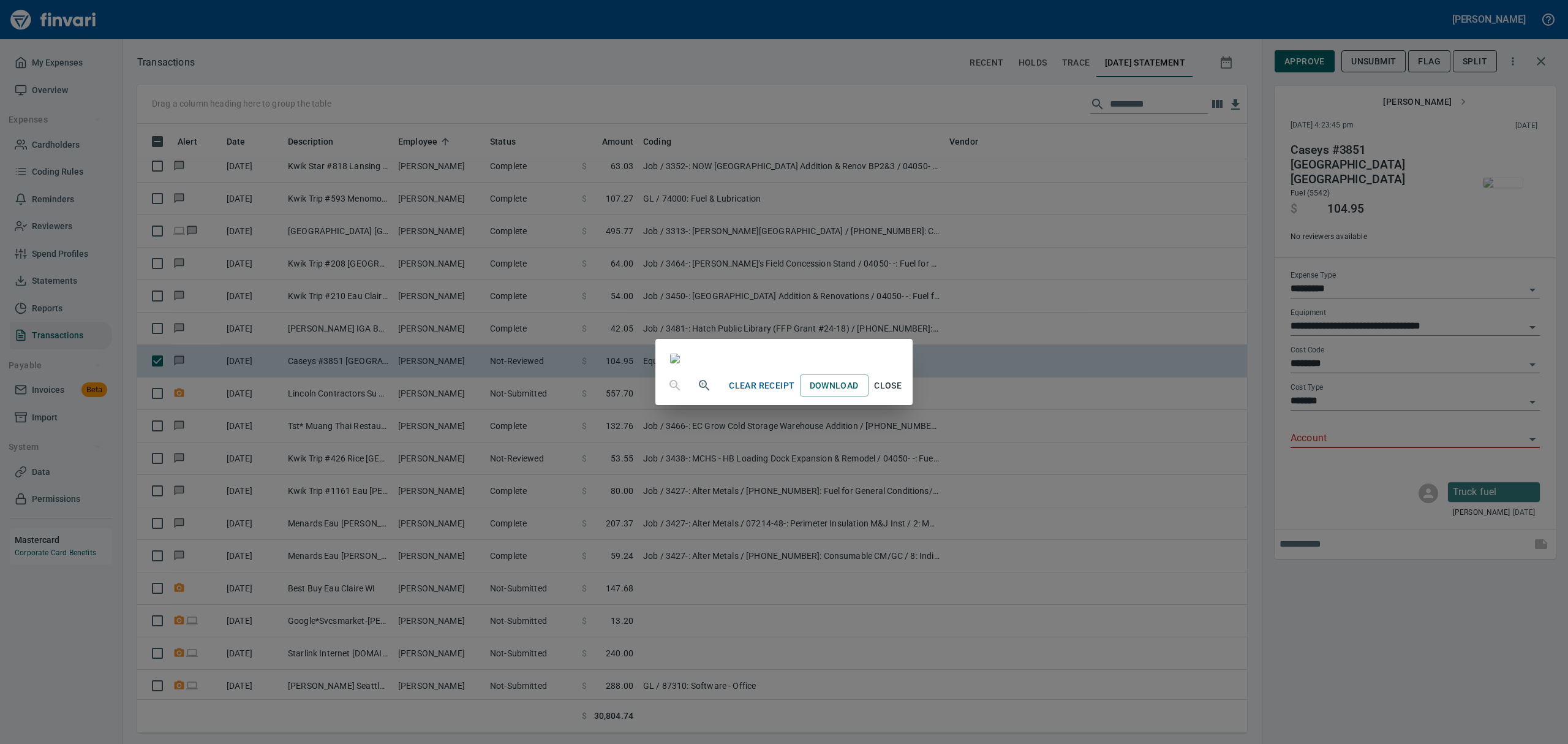
click at [903, 393] on span "Close" at bounding box center [888, 386] width 30 height 15
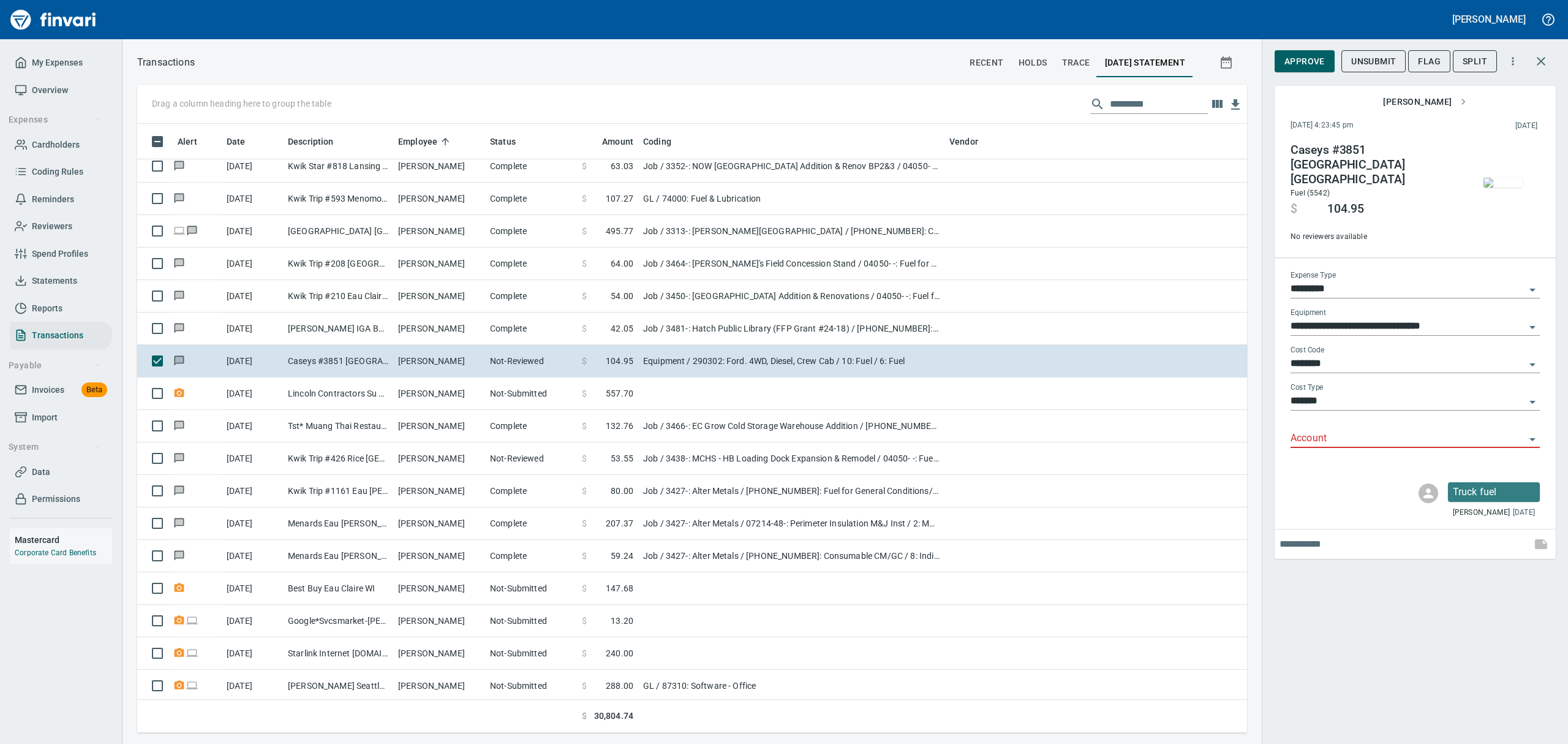
click at [1530, 432] on icon "Open" at bounding box center [1532, 439] width 15 height 15
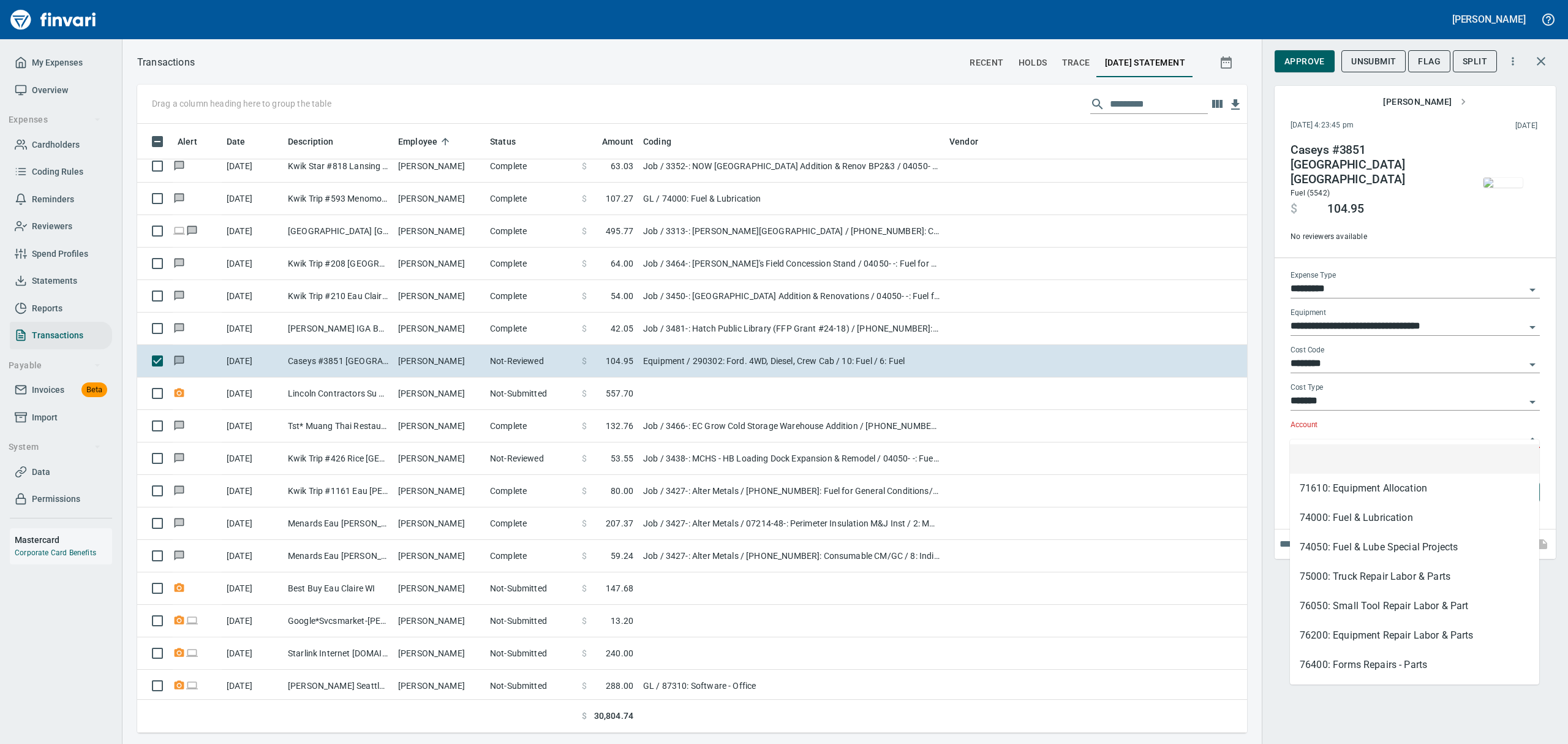
scroll to position [595, 1082]
click at [1356, 523] on li "74000: Fuel & Lubrication" at bounding box center [1414, 518] width 250 height 30
type input "**********"
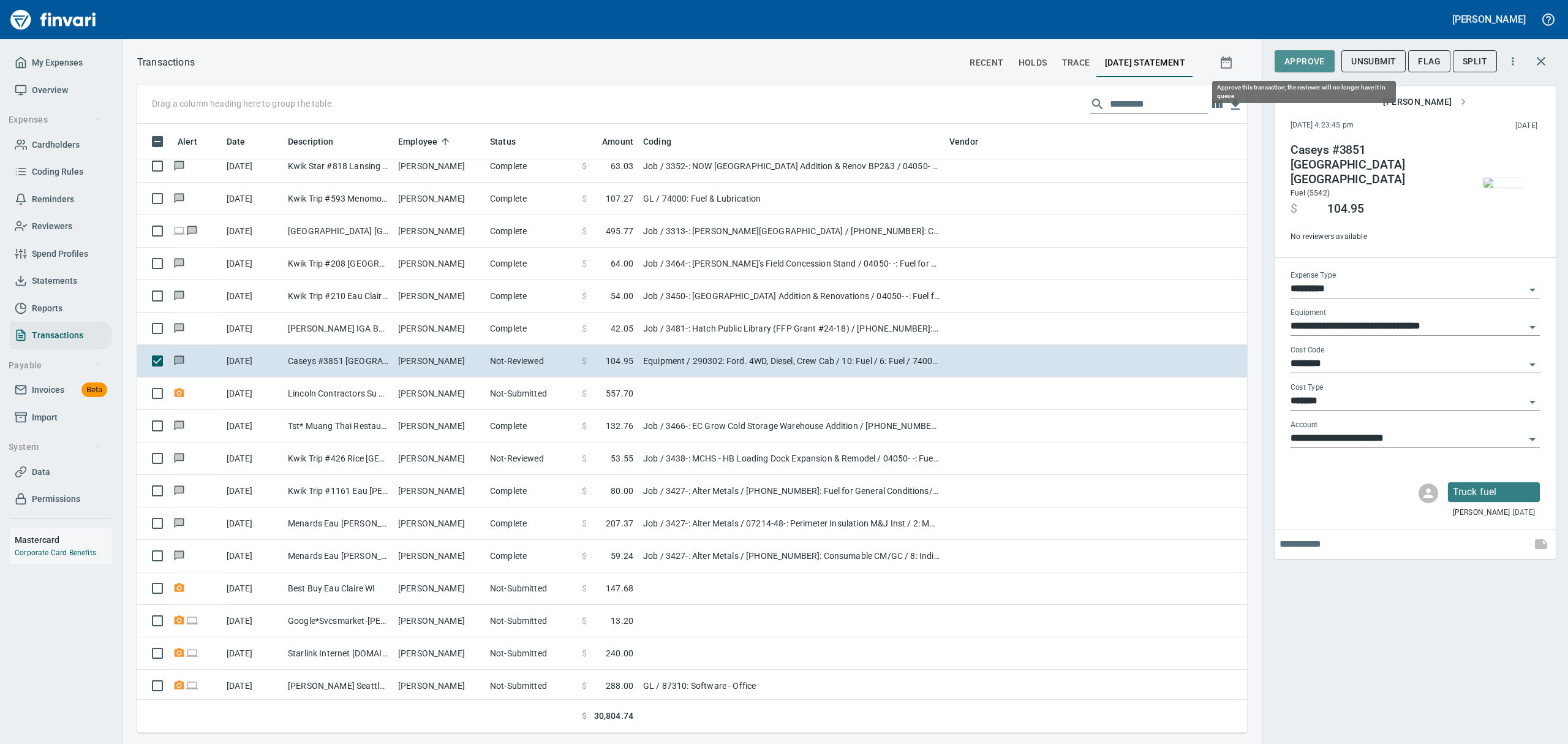
click at [1301, 59] on span "Approve" at bounding box center [1305, 61] width 40 height 15
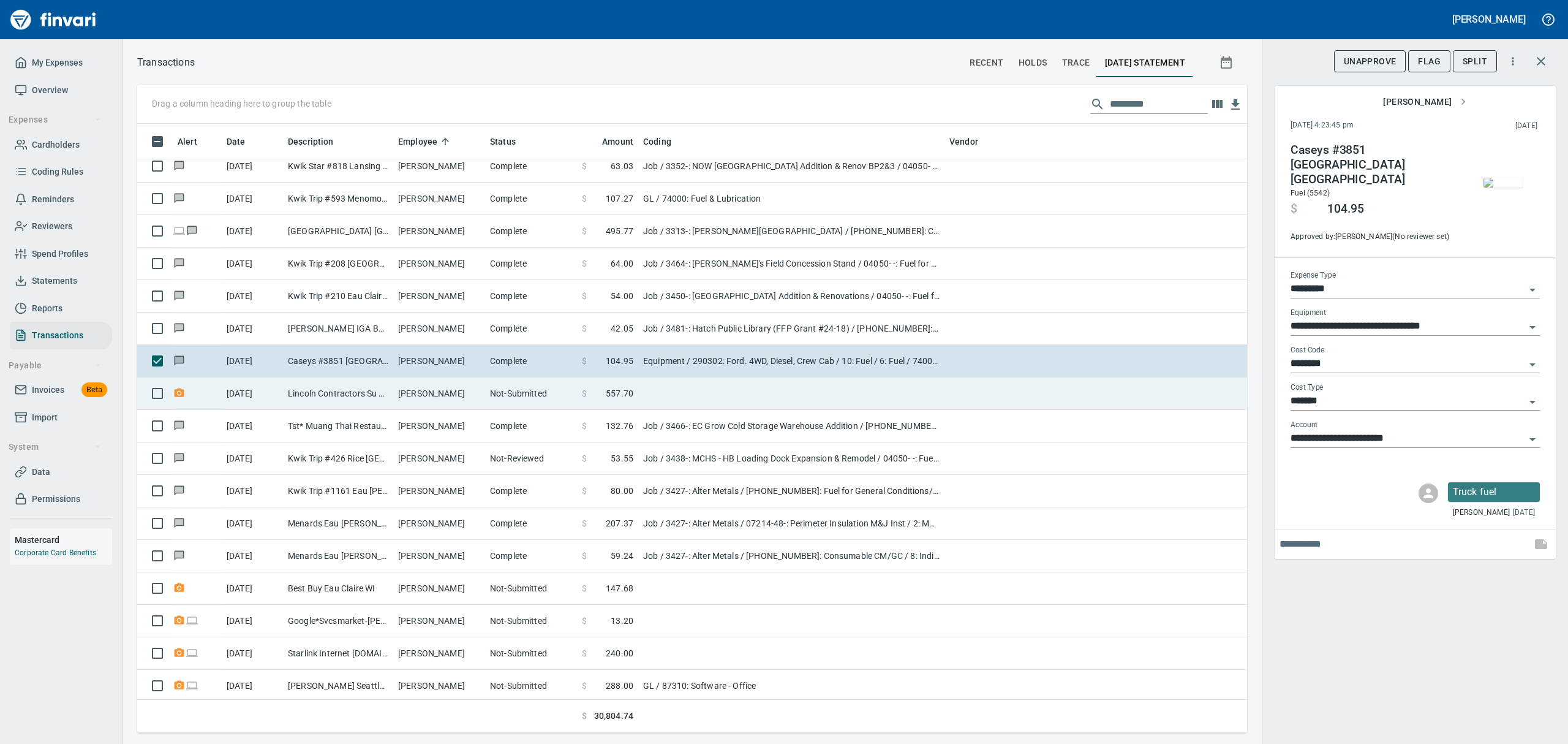
click at [562, 389] on td "Not-Submitted" at bounding box center [531, 393] width 92 height 32
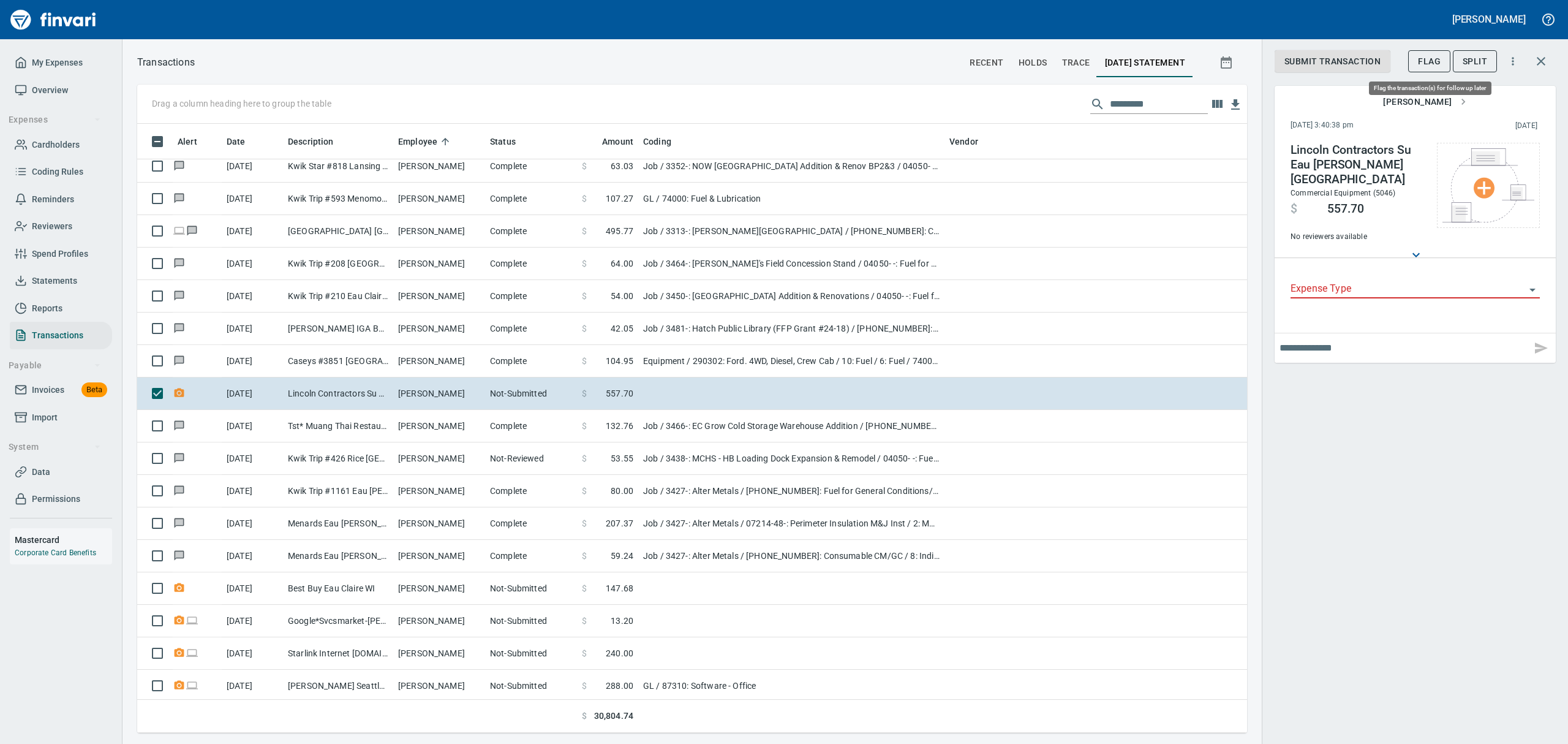
click at [1431, 59] on span "Flag" at bounding box center [1429, 61] width 23 height 15
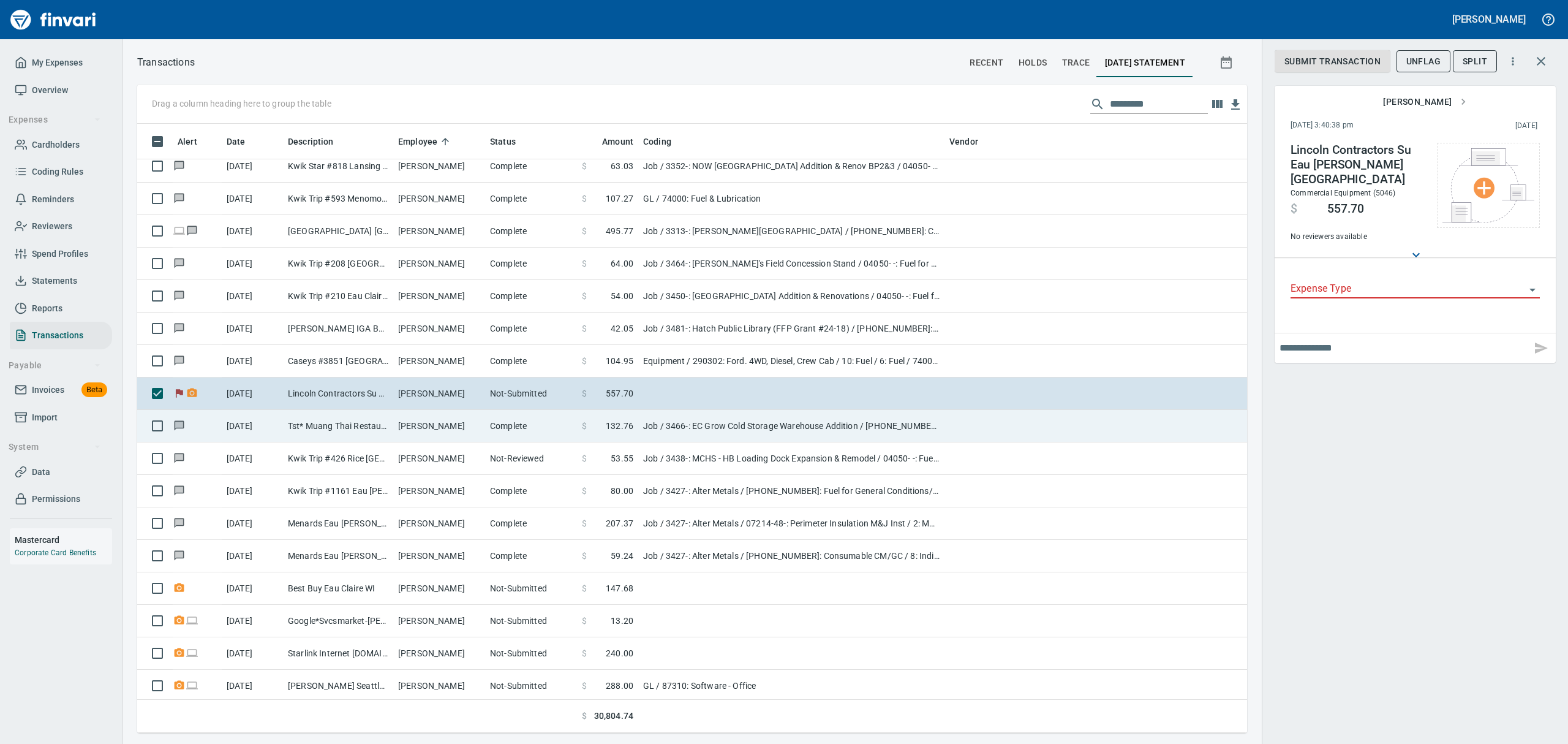
click at [363, 420] on td "Tst* Muang Thai Restau Eau [PERSON_NAME]" at bounding box center [338, 426] width 111 height 32
type input "***"
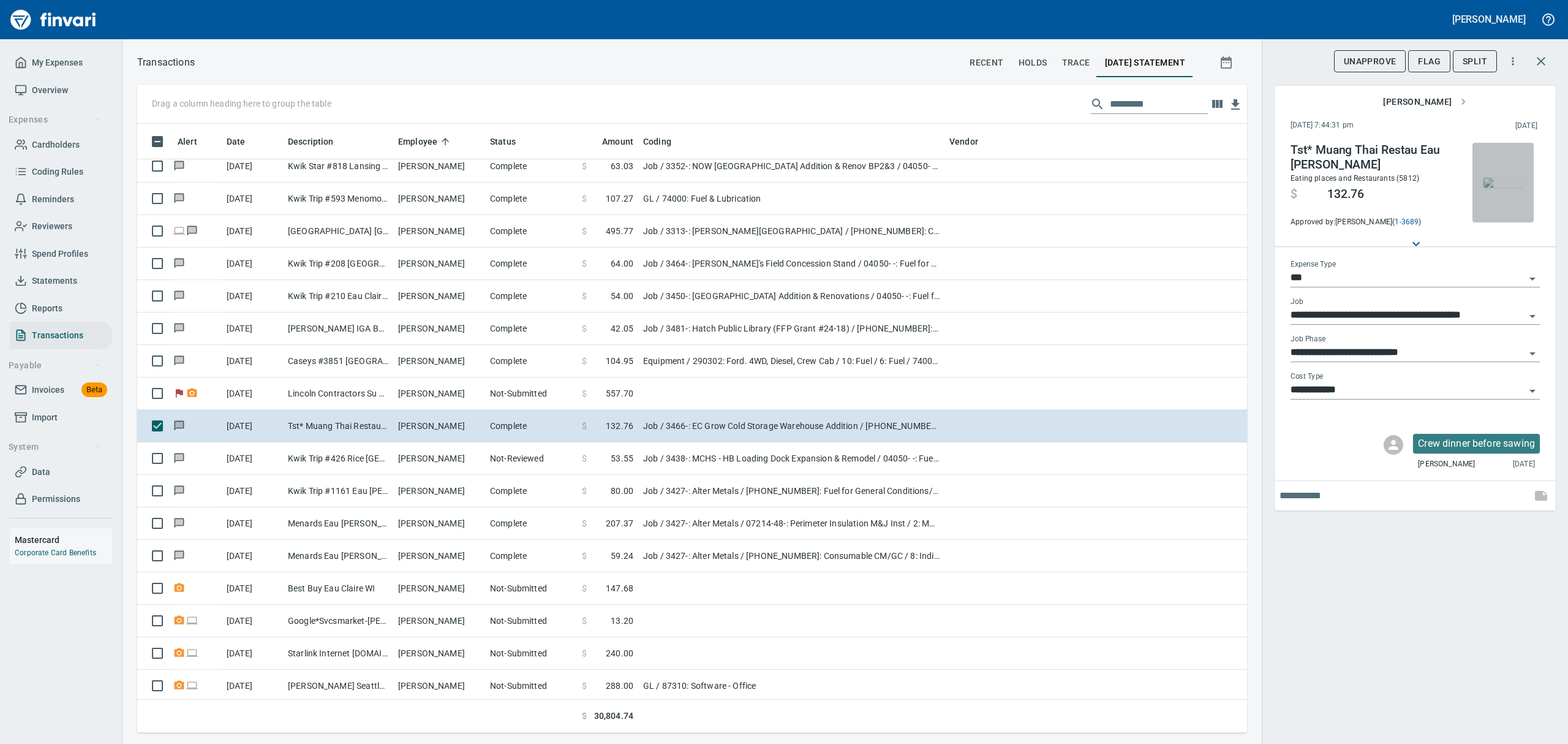
click at [1500, 185] on img "button" at bounding box center [1503, 183] width 39 height 10
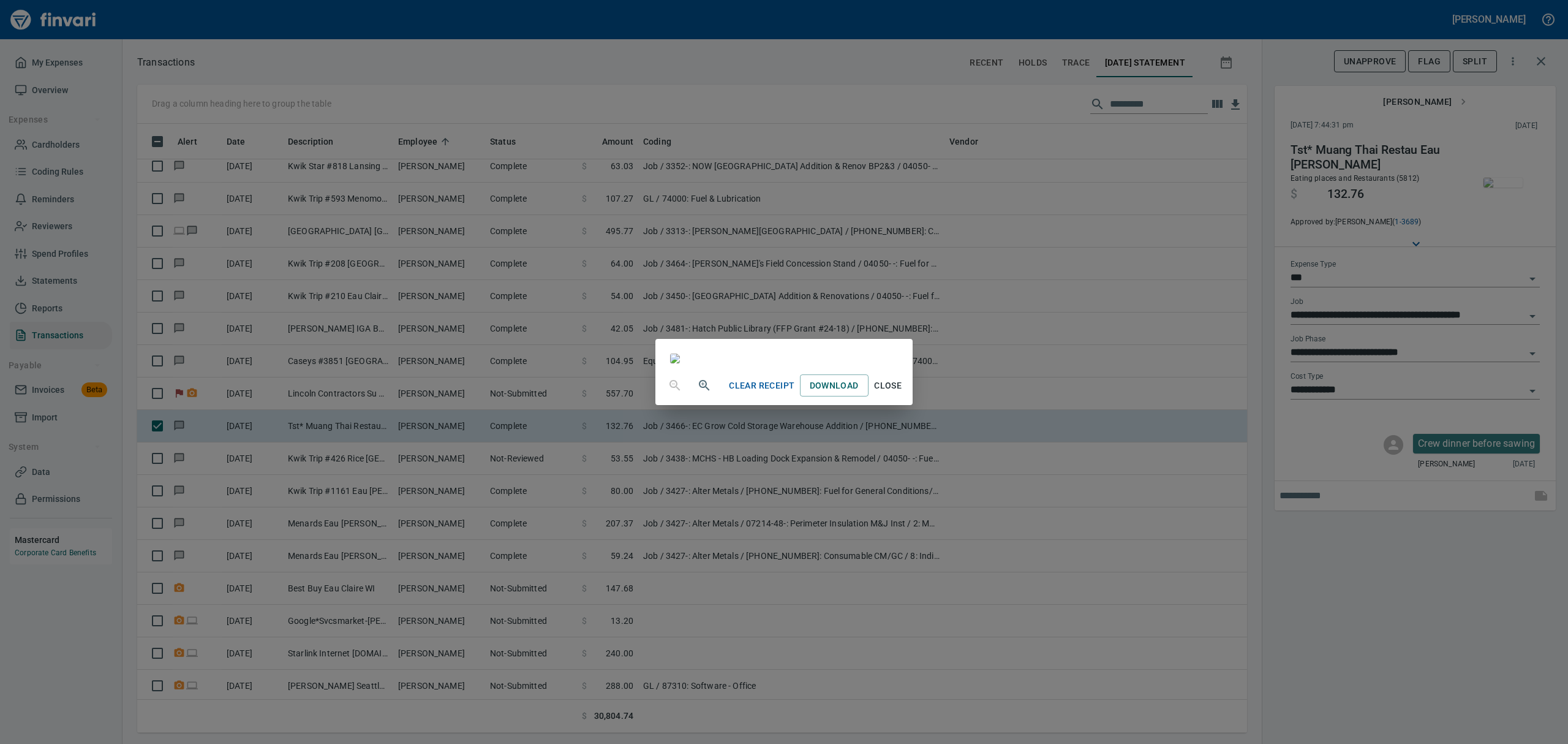
click at [903, 393] on span "Close" at bounding box center [888, 386] width 30 height 15
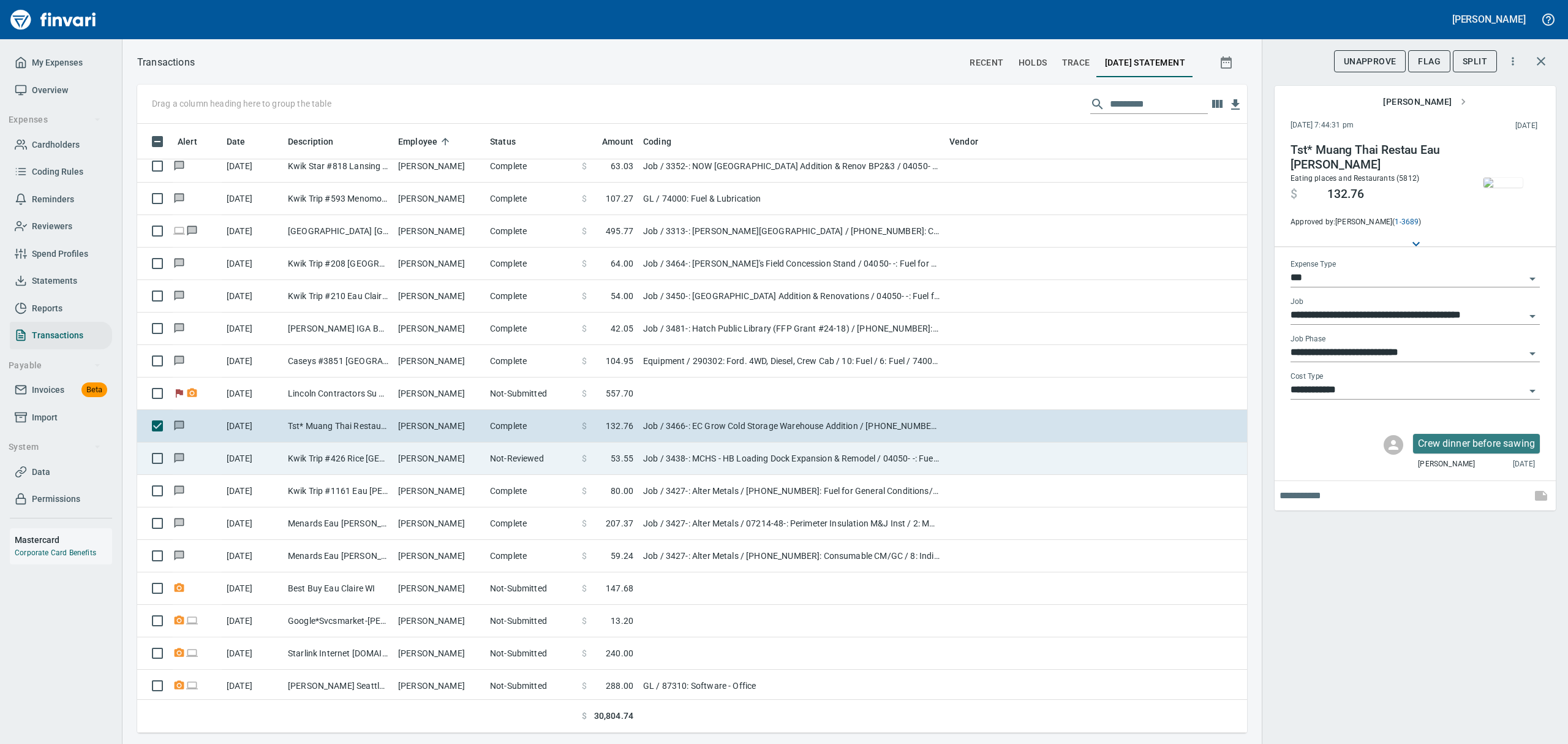
click at [446, 461] on td "[PERSON_NAME]" at bounding box center [438, 458] width 92 height 32
type input "**********"
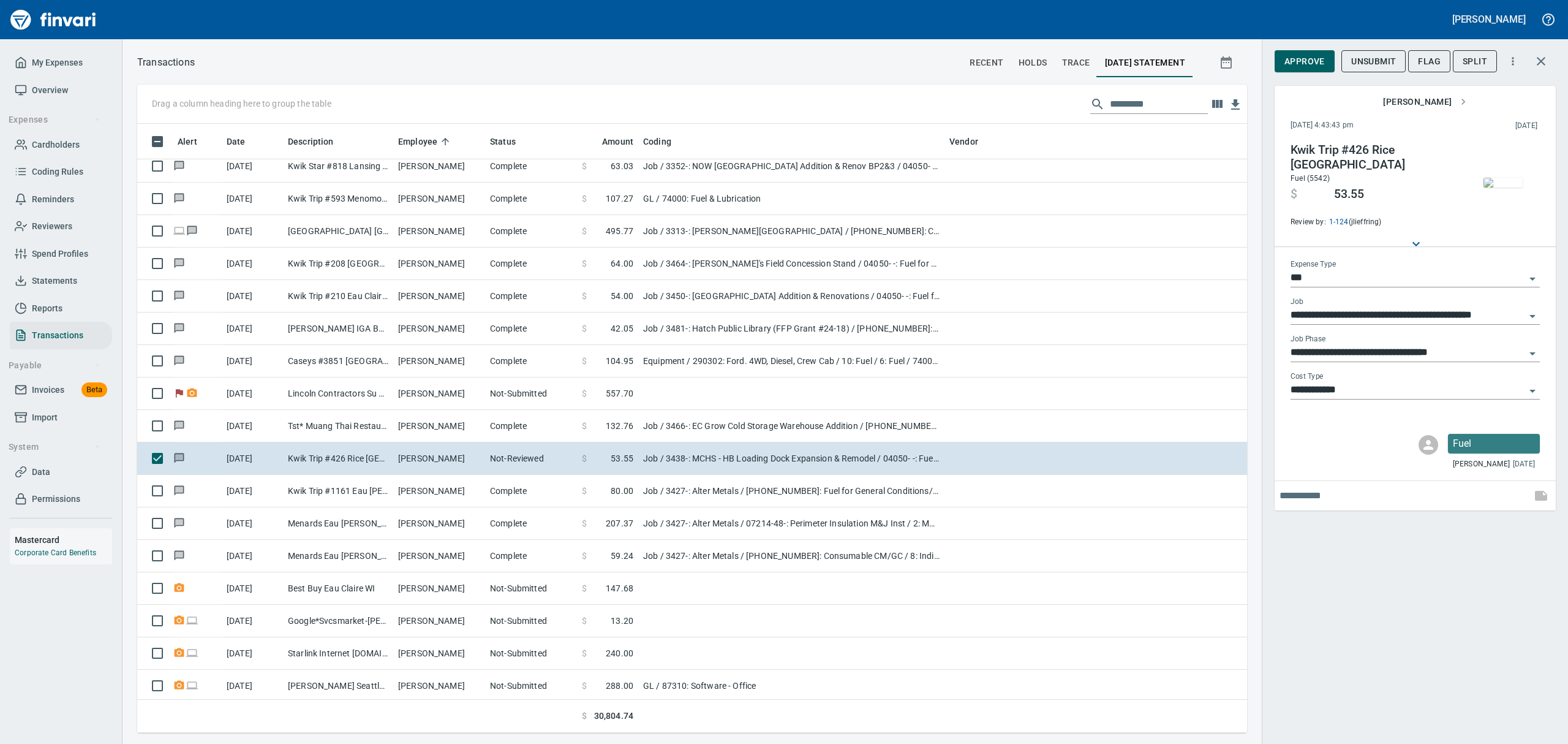
click at [1508, 186] on img "button" at bounding box center [1503, 183] width 39 height 10
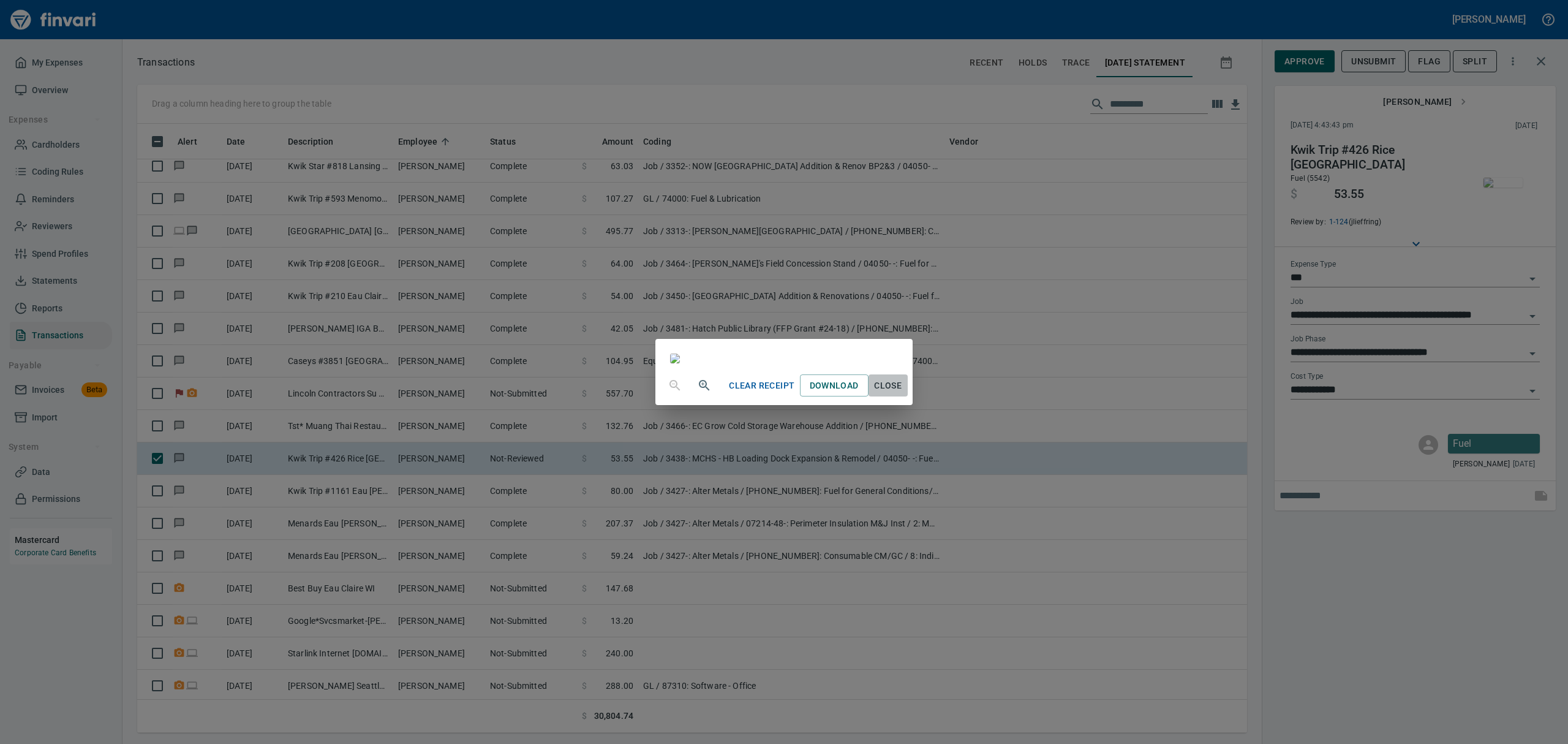
click at [903, 393] on span "Close" at bounding box center [888, 386] width 30 height 15
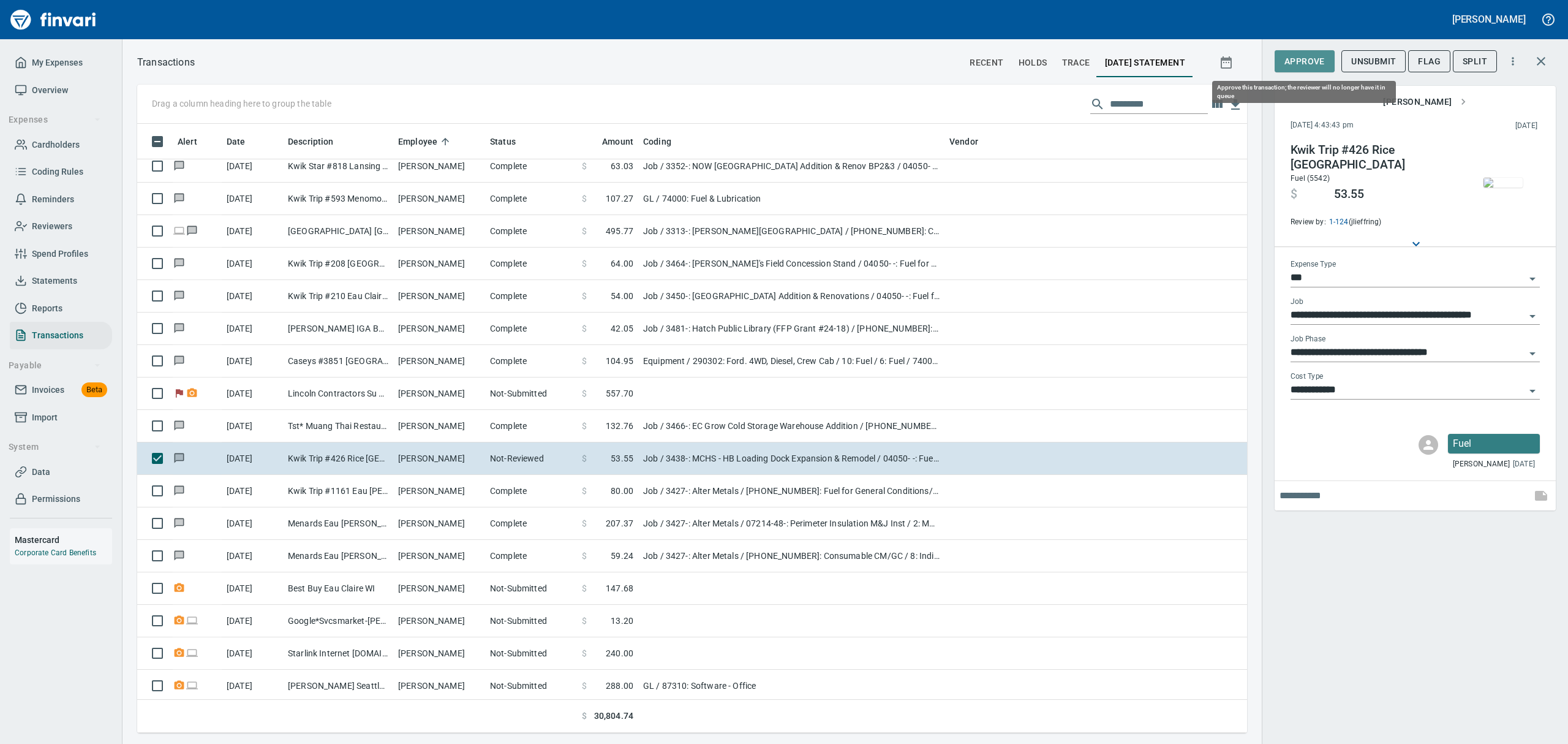
click at [1291, 61] on span "Approve" at bounding box center [1305, 61] width 40 height 15
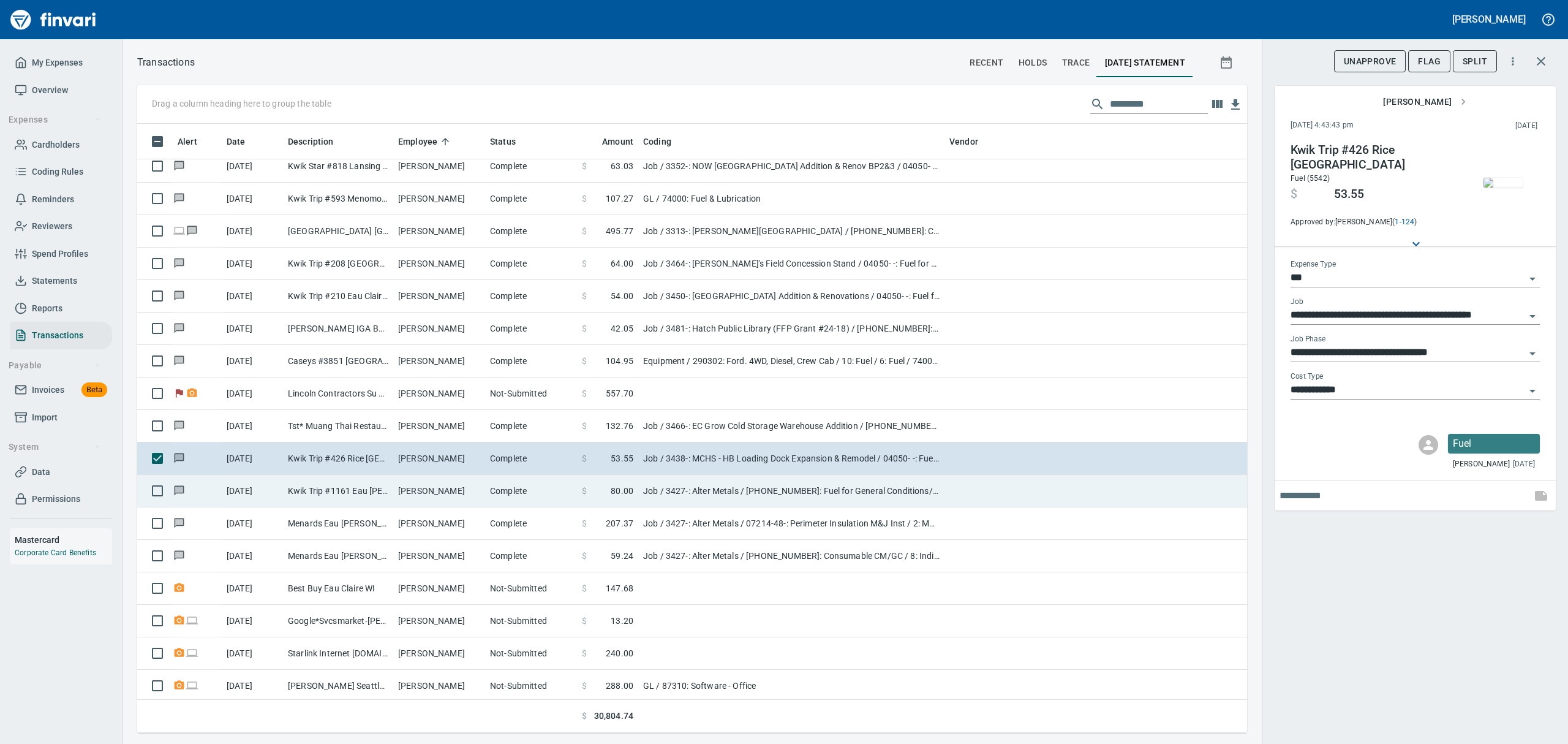
click at [425, 493] on td "[PERSON_NAME]" at bounding box center [438, 491] width 92 height 32
type input "**********"
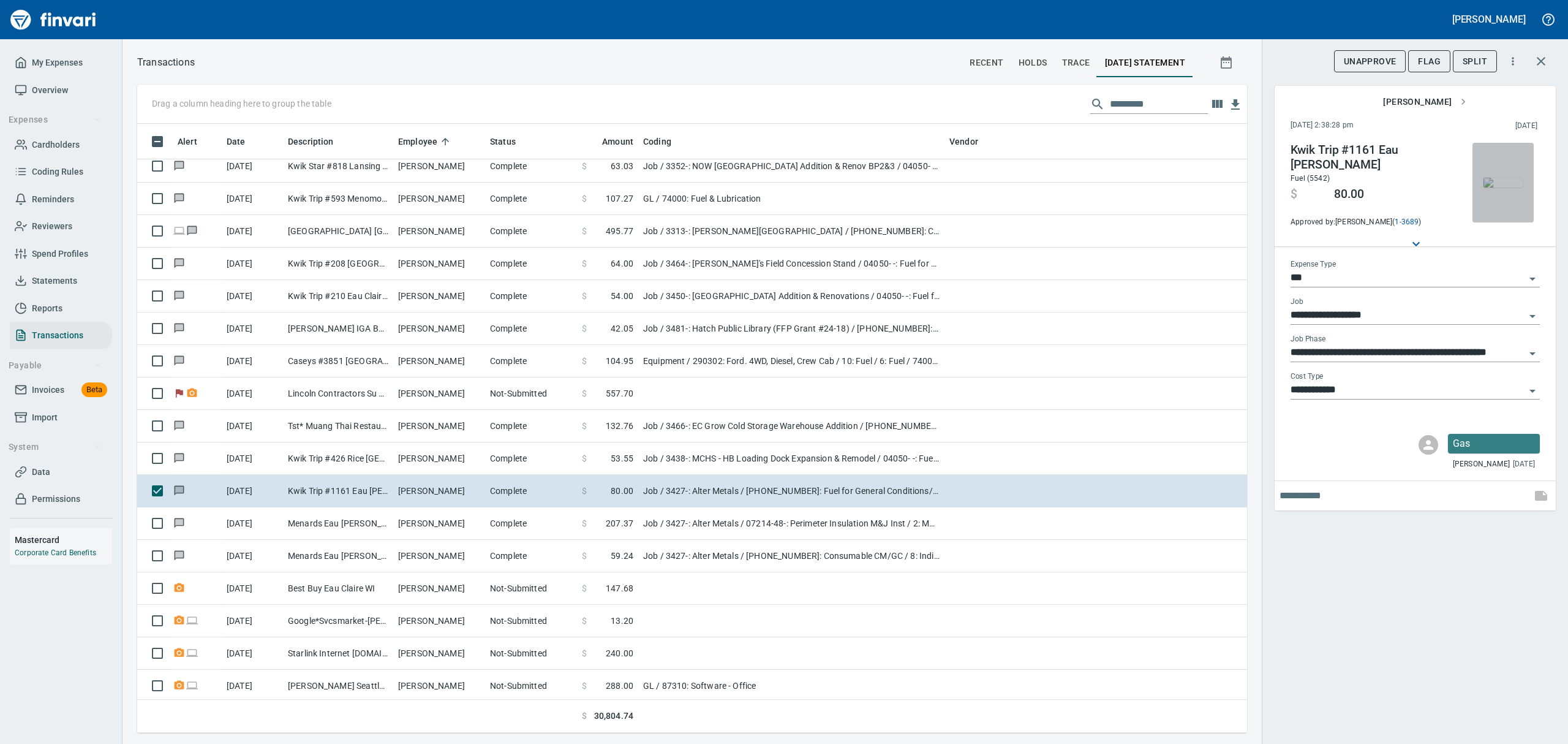
click at [1507, 178] on img "button" at bounding box center [1503, 183] width 39 height 10
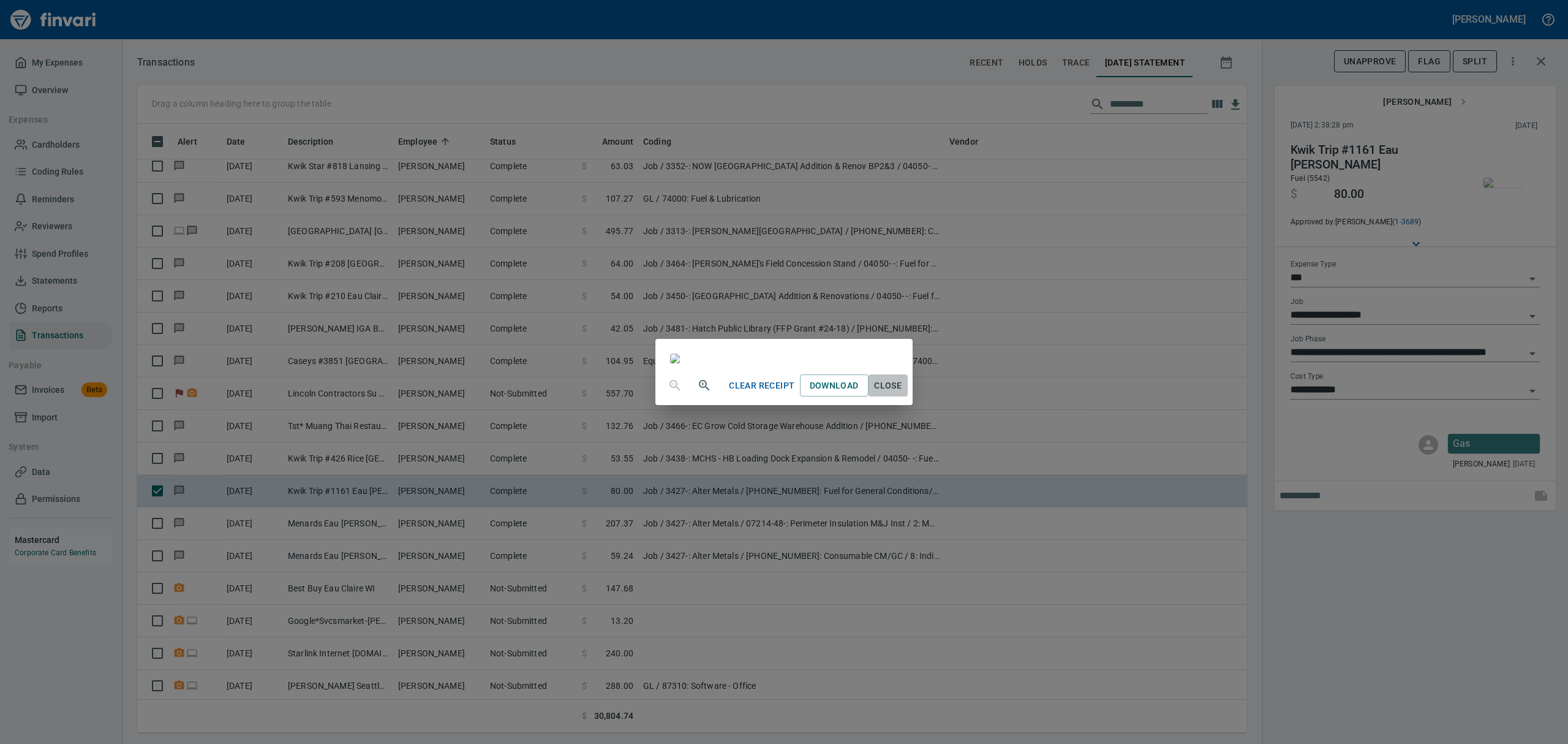
click at [903, 393] on span "Close" at bounding box center [888, 386] width 30 height 15
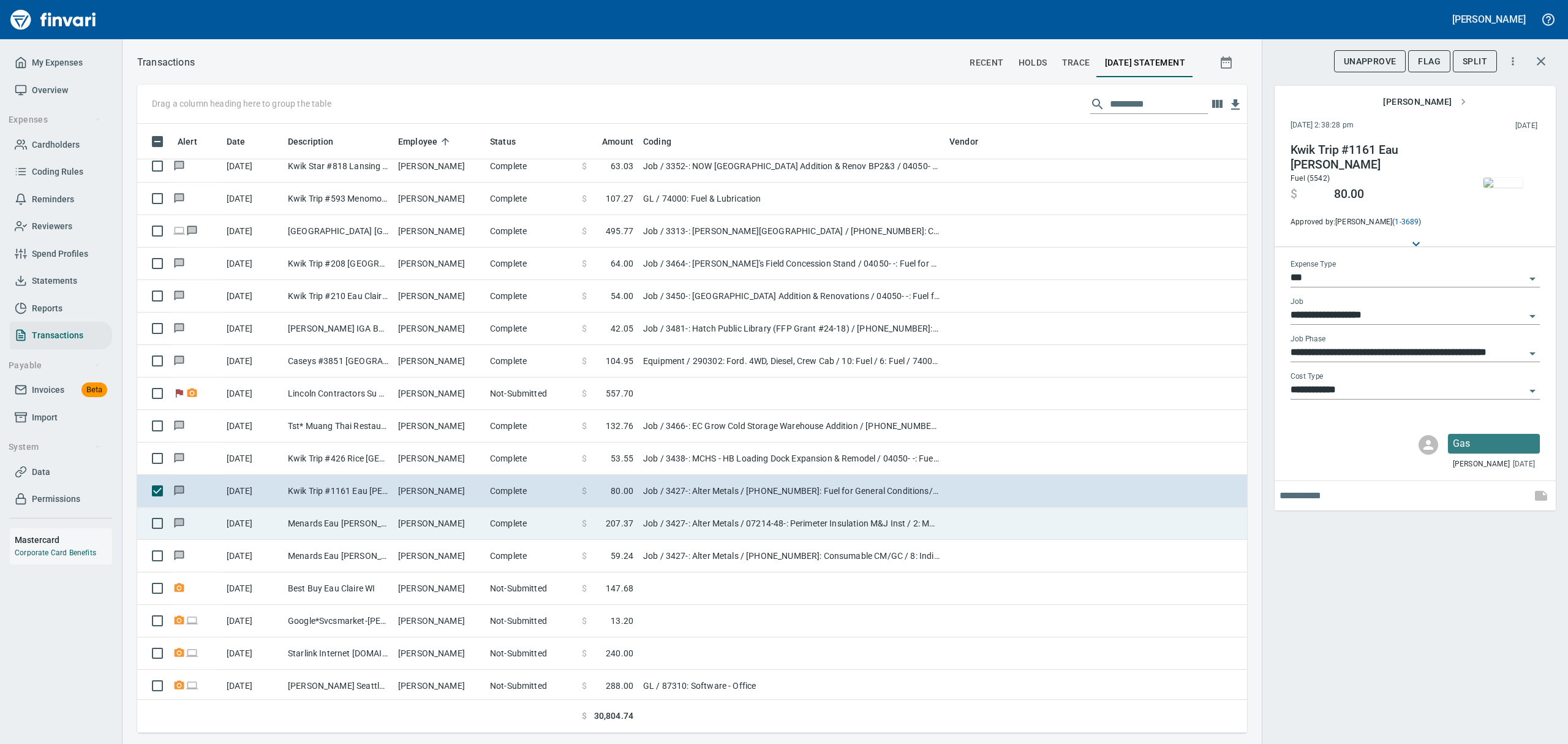
click at [375, 526] on td "Menards Eau [PERSON_NAME] [PERSON_NAME] Eau [PERSON_NAME]" at bounding box center [338, 523] width 111 height 32
type input "**********"
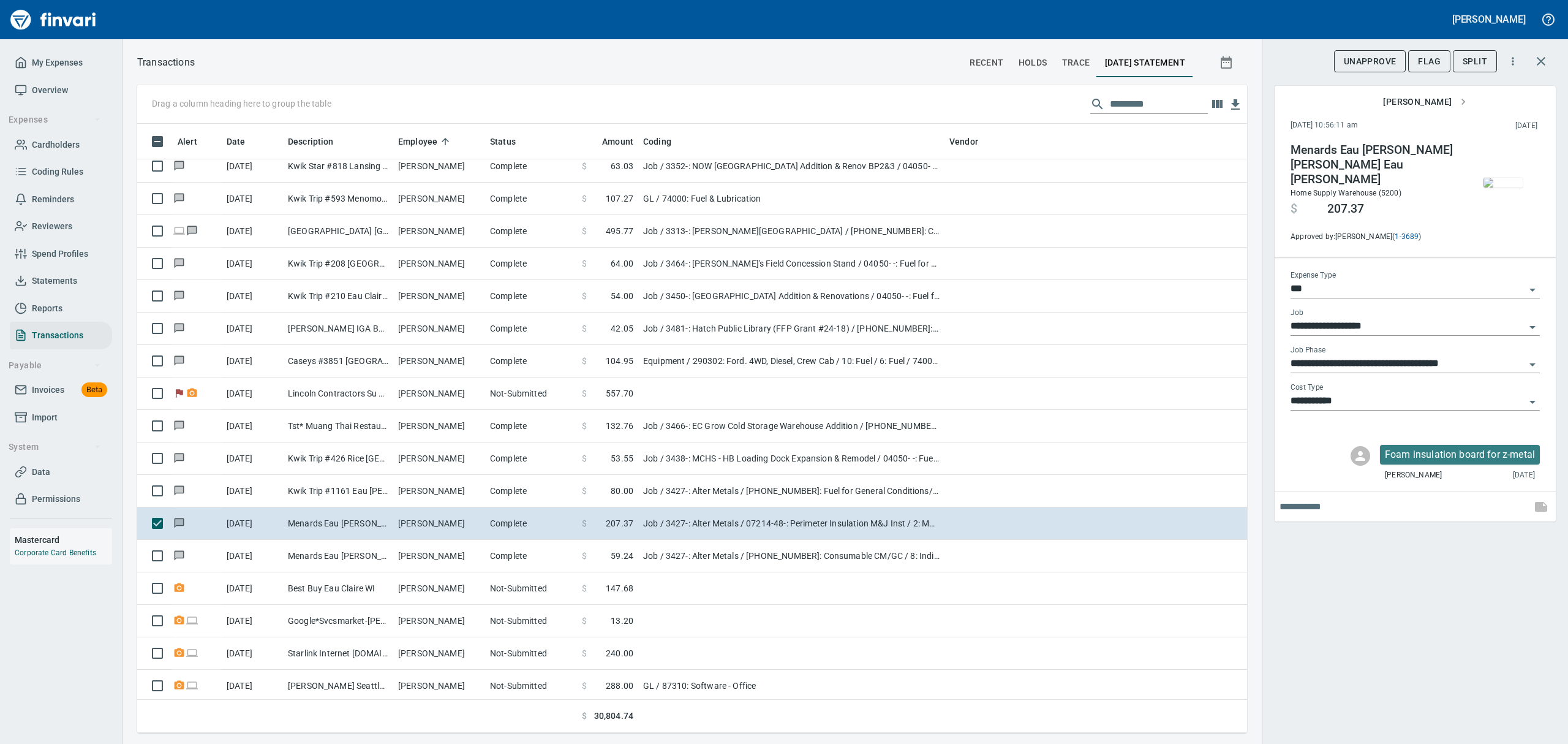
click at [1505, 185] on img "button" at bounding box center [1503, 183] width 39 height 10
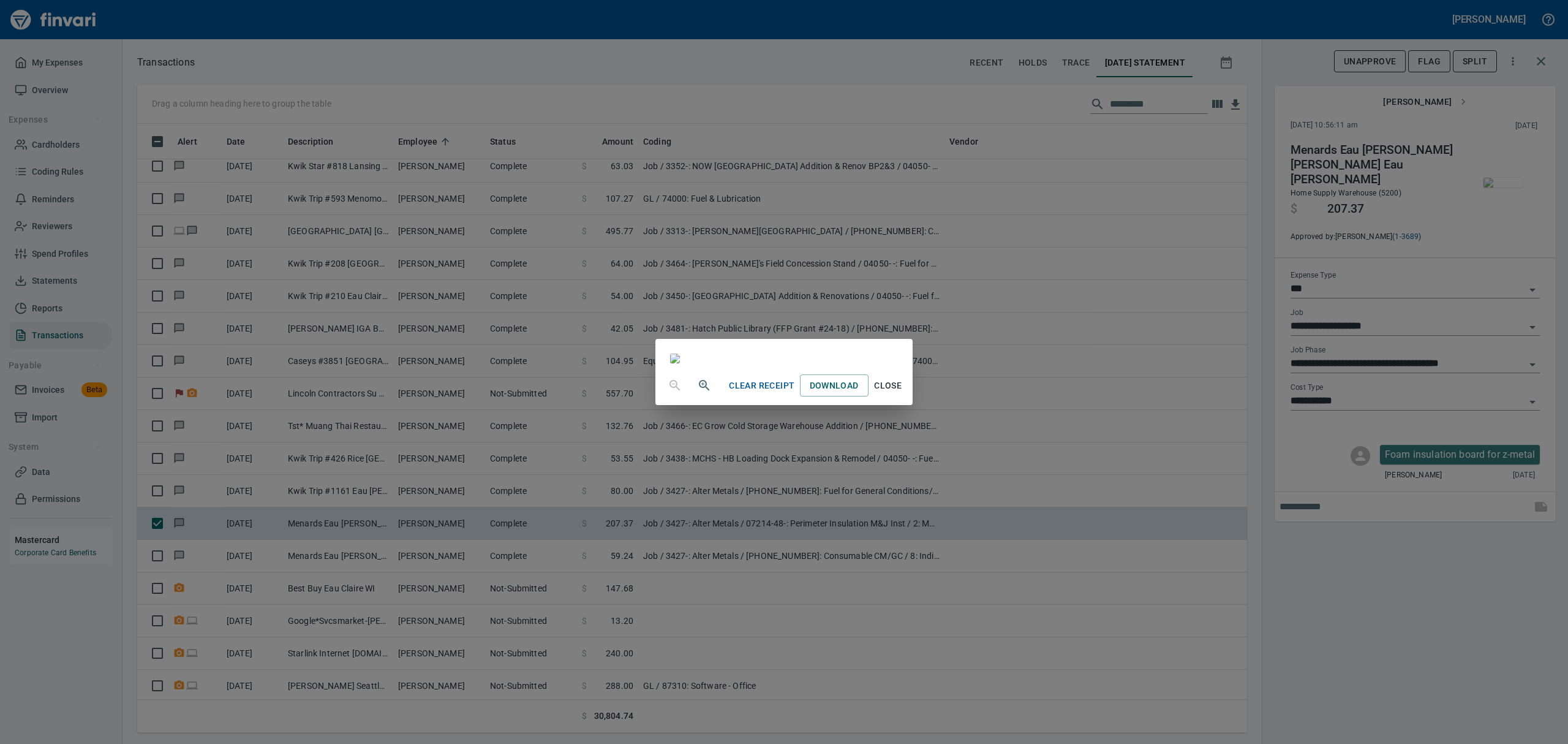
click at [903, 393] on span "Close" at bounding box center [888, 386] width 30 height 15
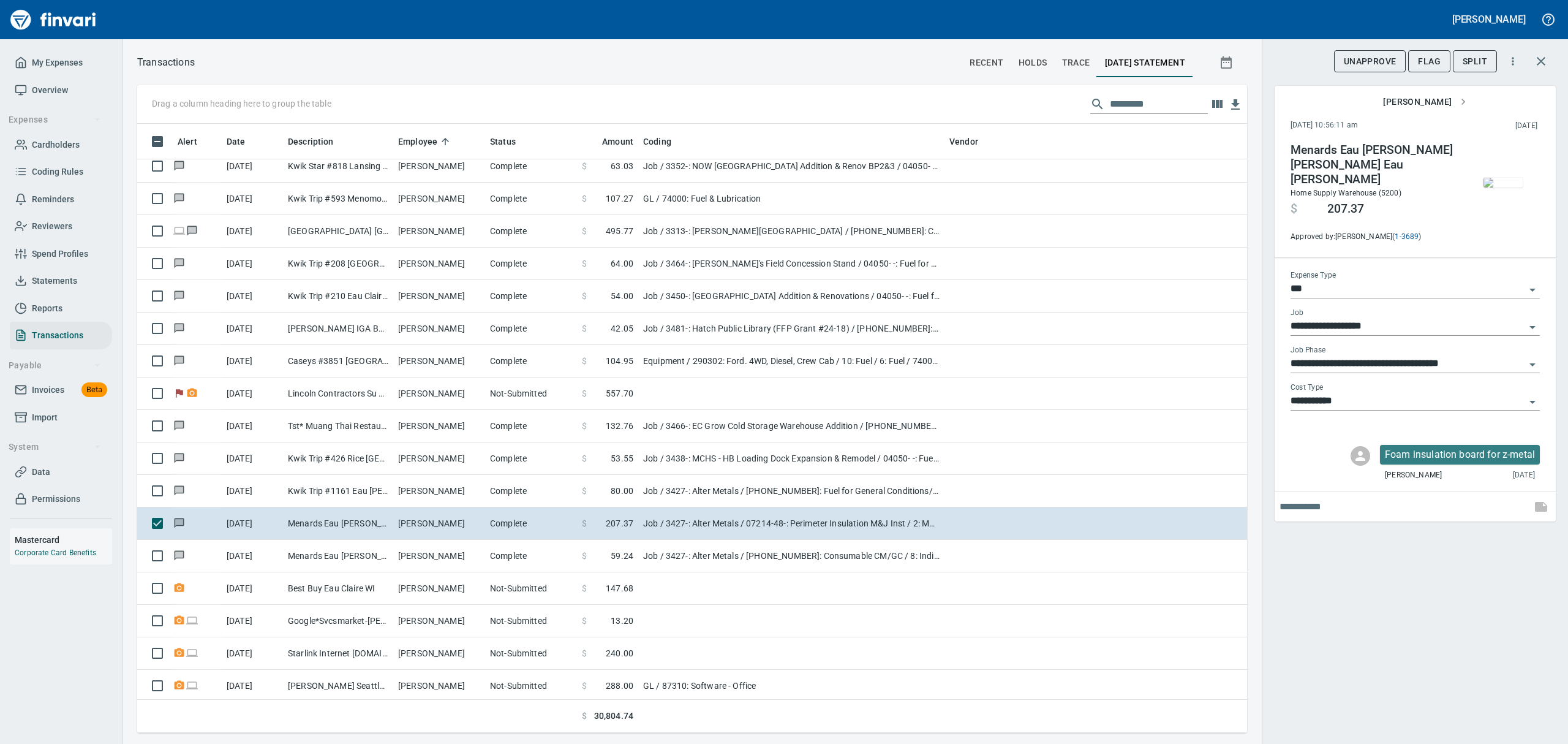
click at [1508, 178] on img "button" at bounding box center [1503, 183] width 39 height 10
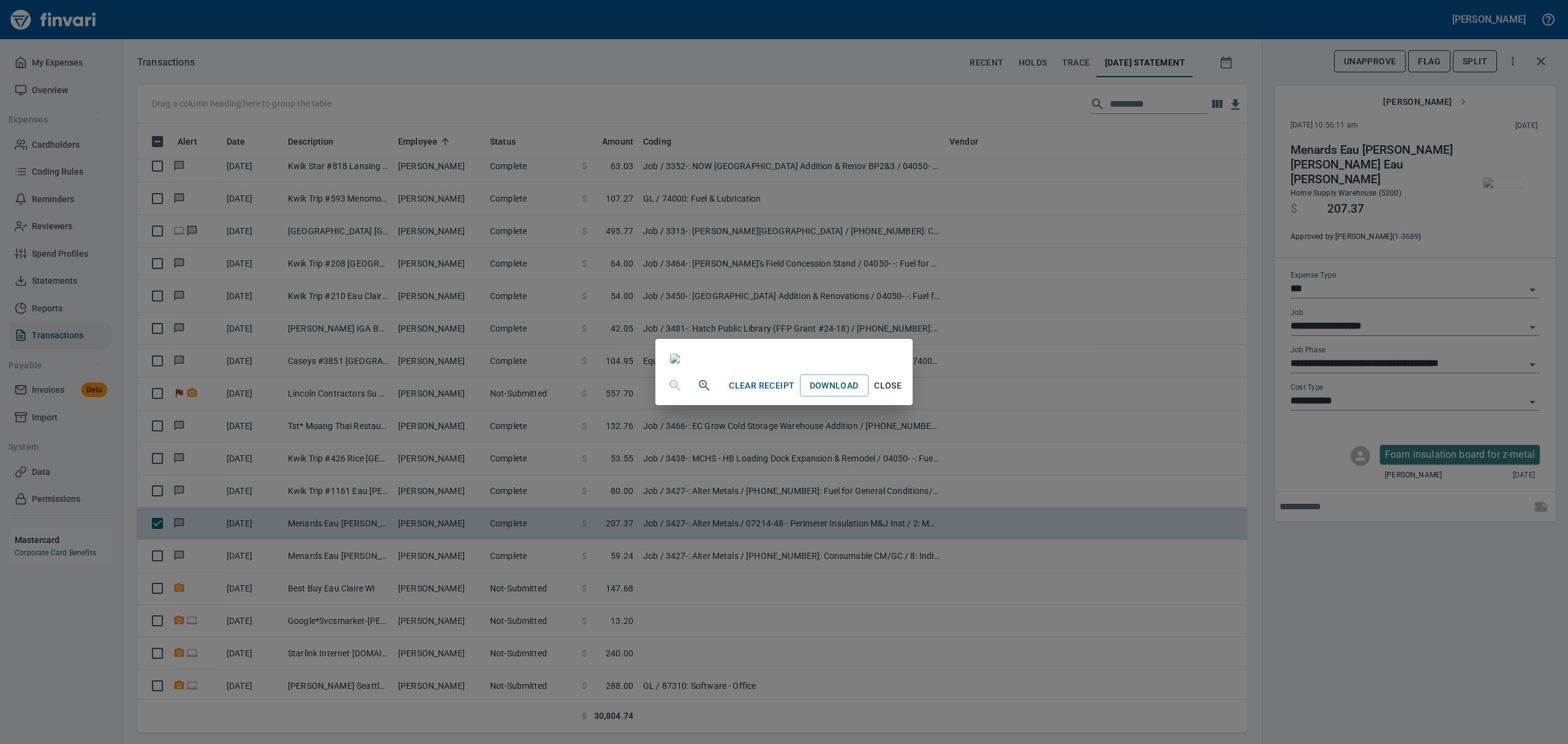
click at [903, 393] on span "Close" at bounding box center [888, 386] width 30 height 15
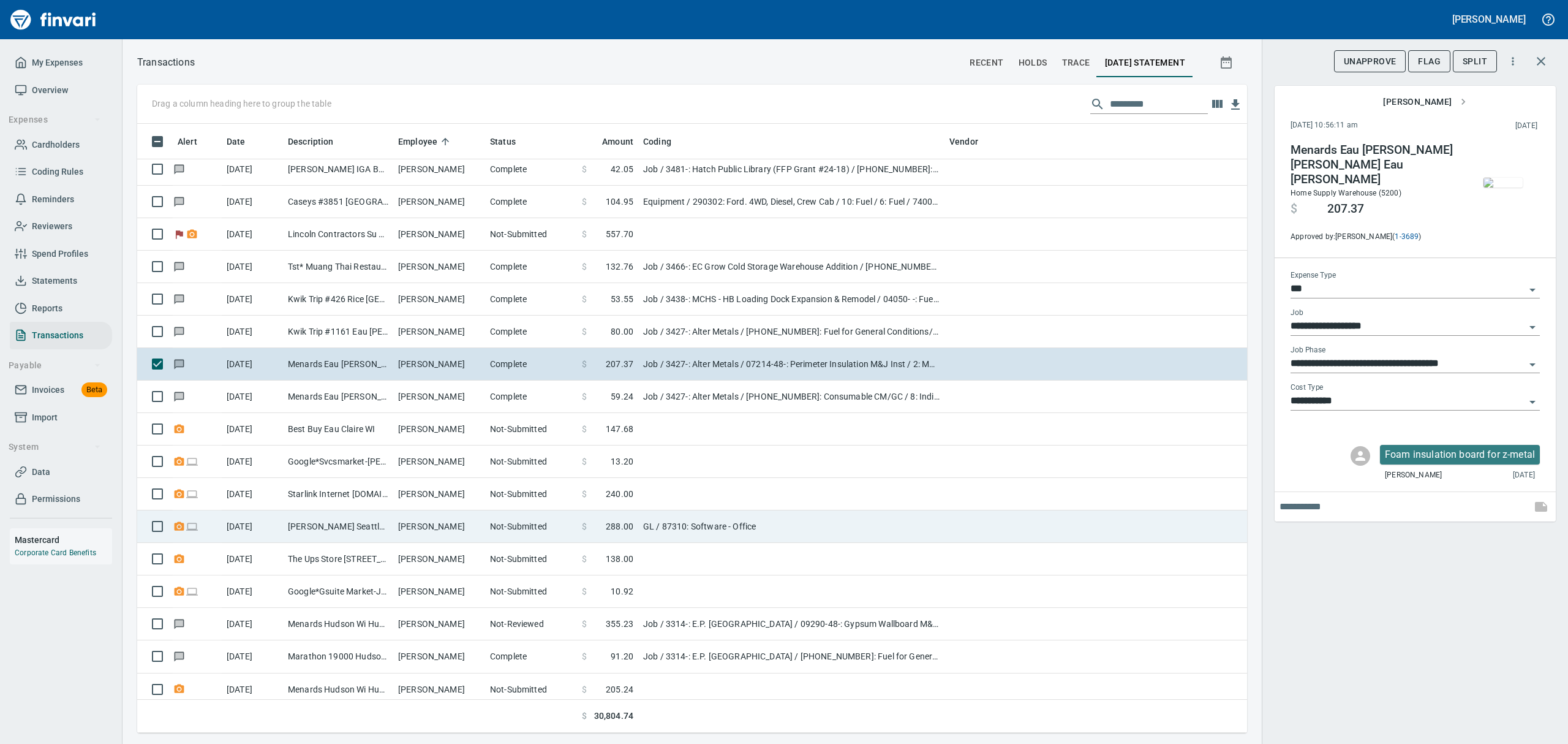
scroll to position [3595, 0]
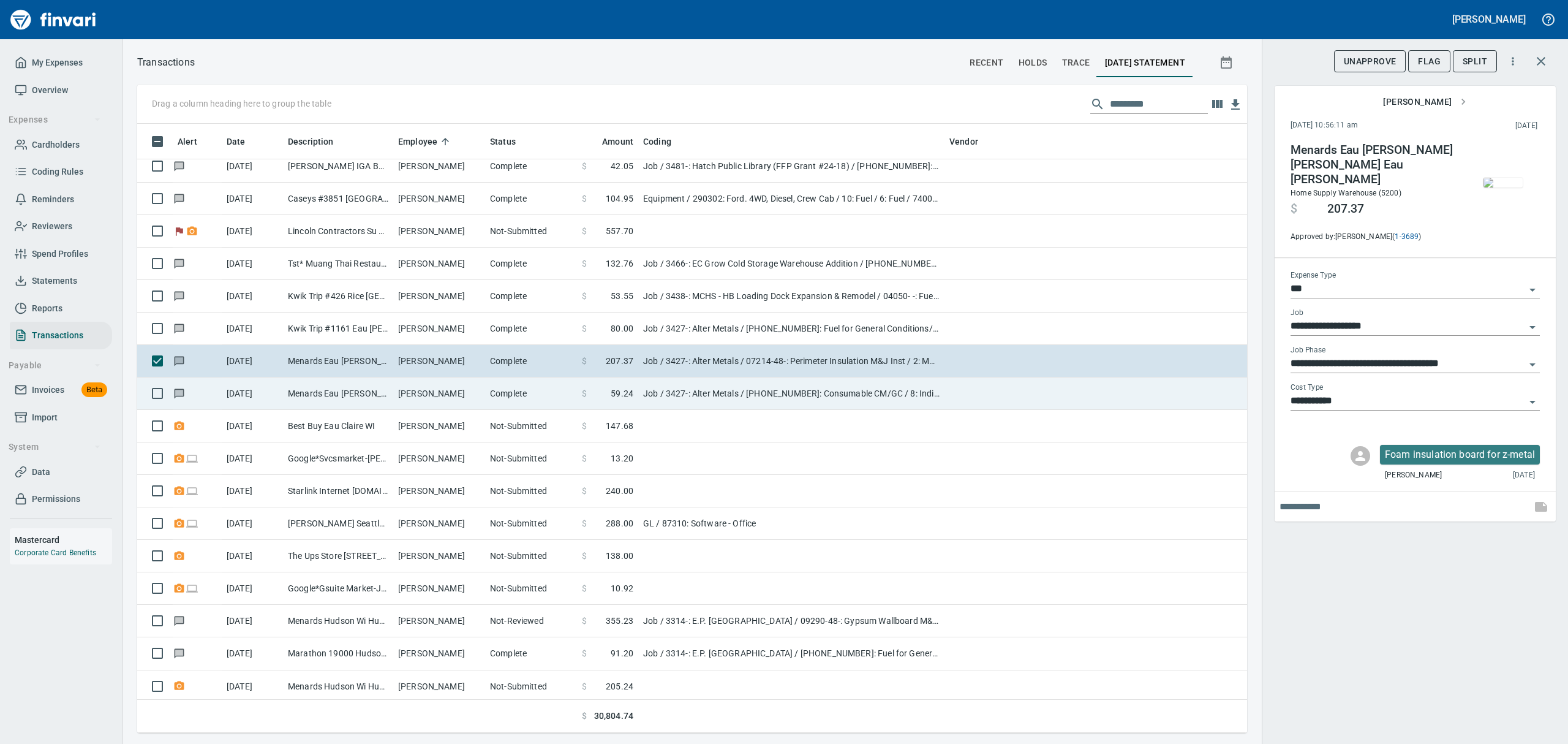
click at [368, 389] on td "Menards Eau [PERSON_NAME] [PERSON_NAME] Eau [PERSON_NAME]" at bounding box center [338, 393] width 111 height 32
type input "**********"
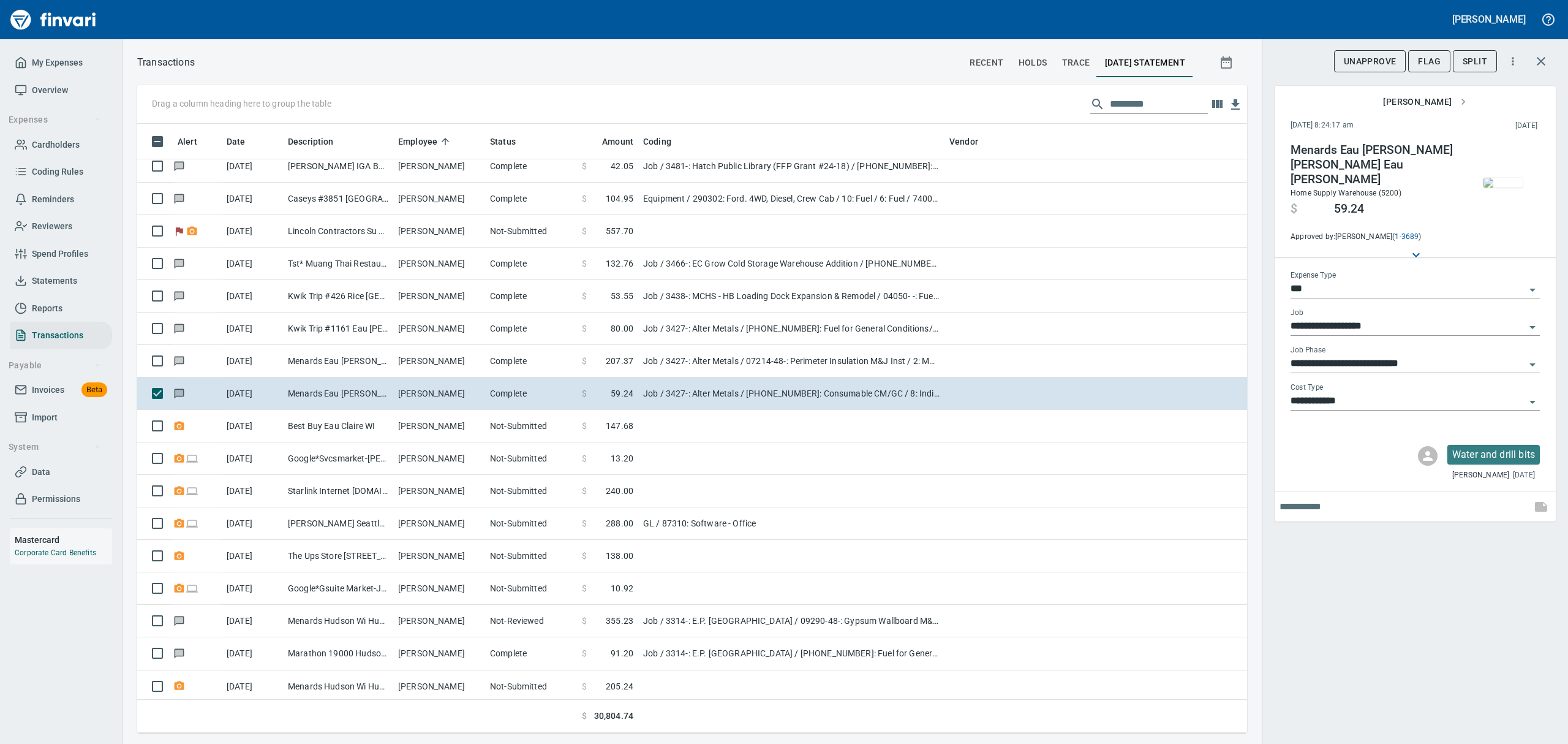
scroll to position [595, 1082]
click at [1502, 178] on img "button" at bounding box center [1503, 183] width 39 height 10
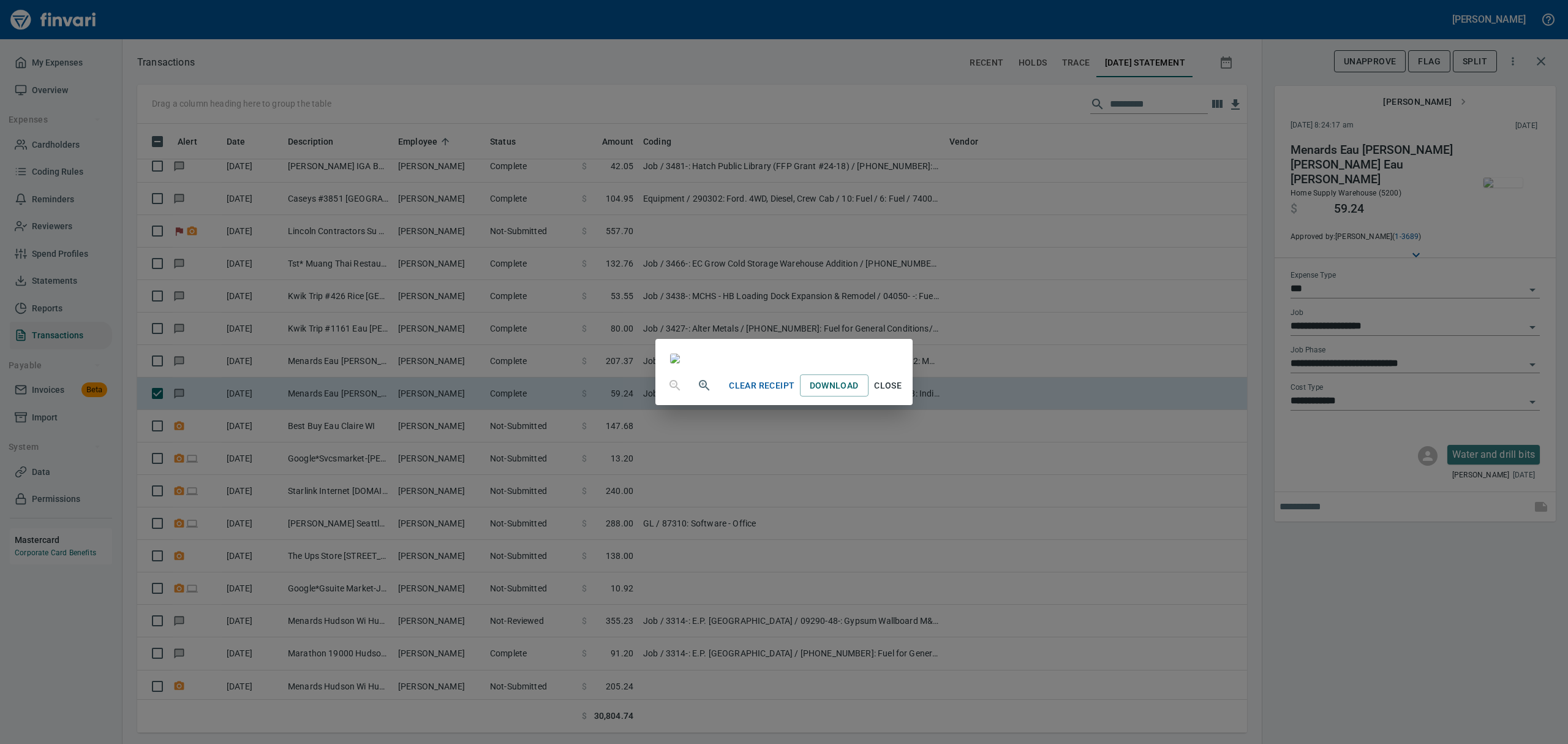
click at [903, 393] on span "Close" at bounding box center [888, 386] width 30 height 15
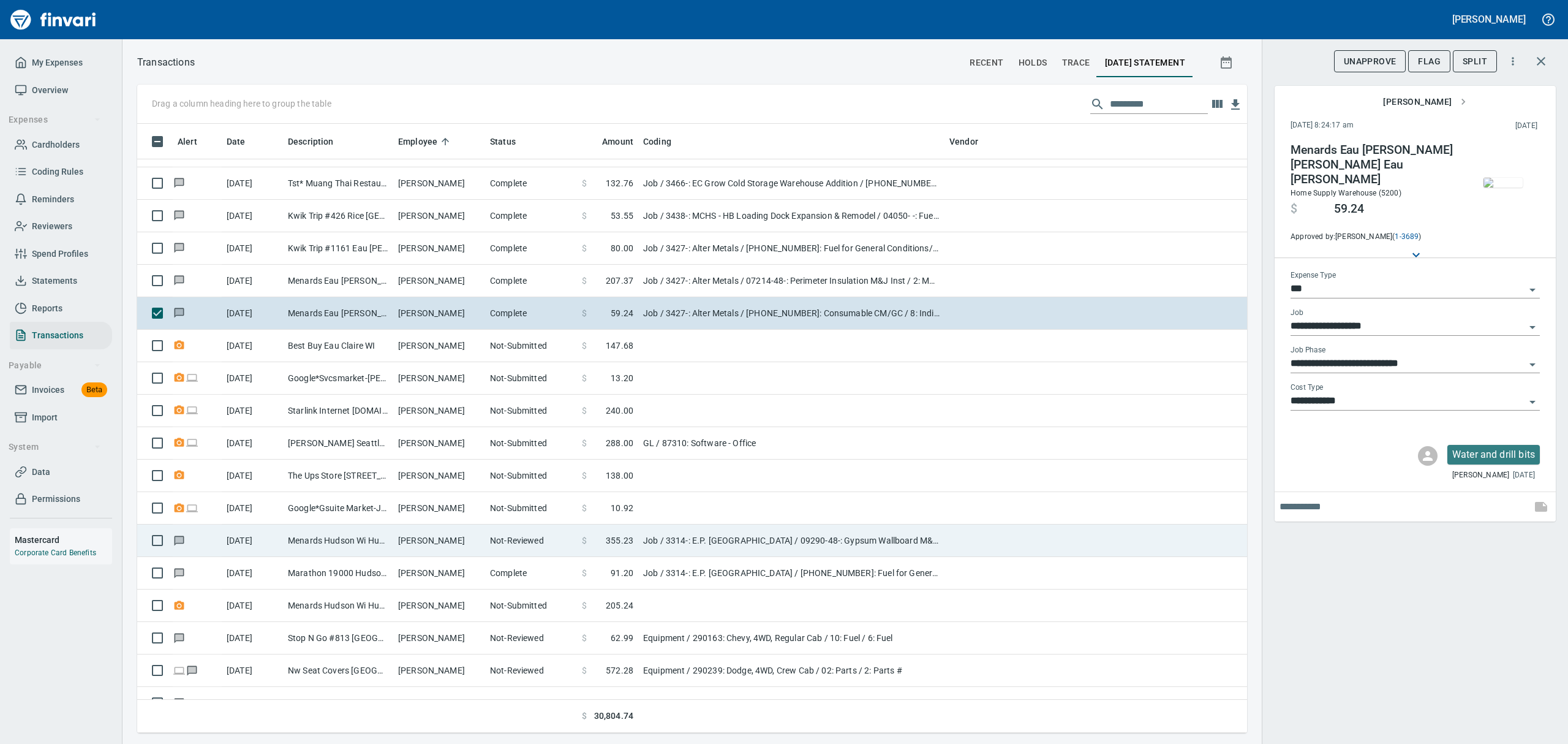
scroll to position [3677, 0]
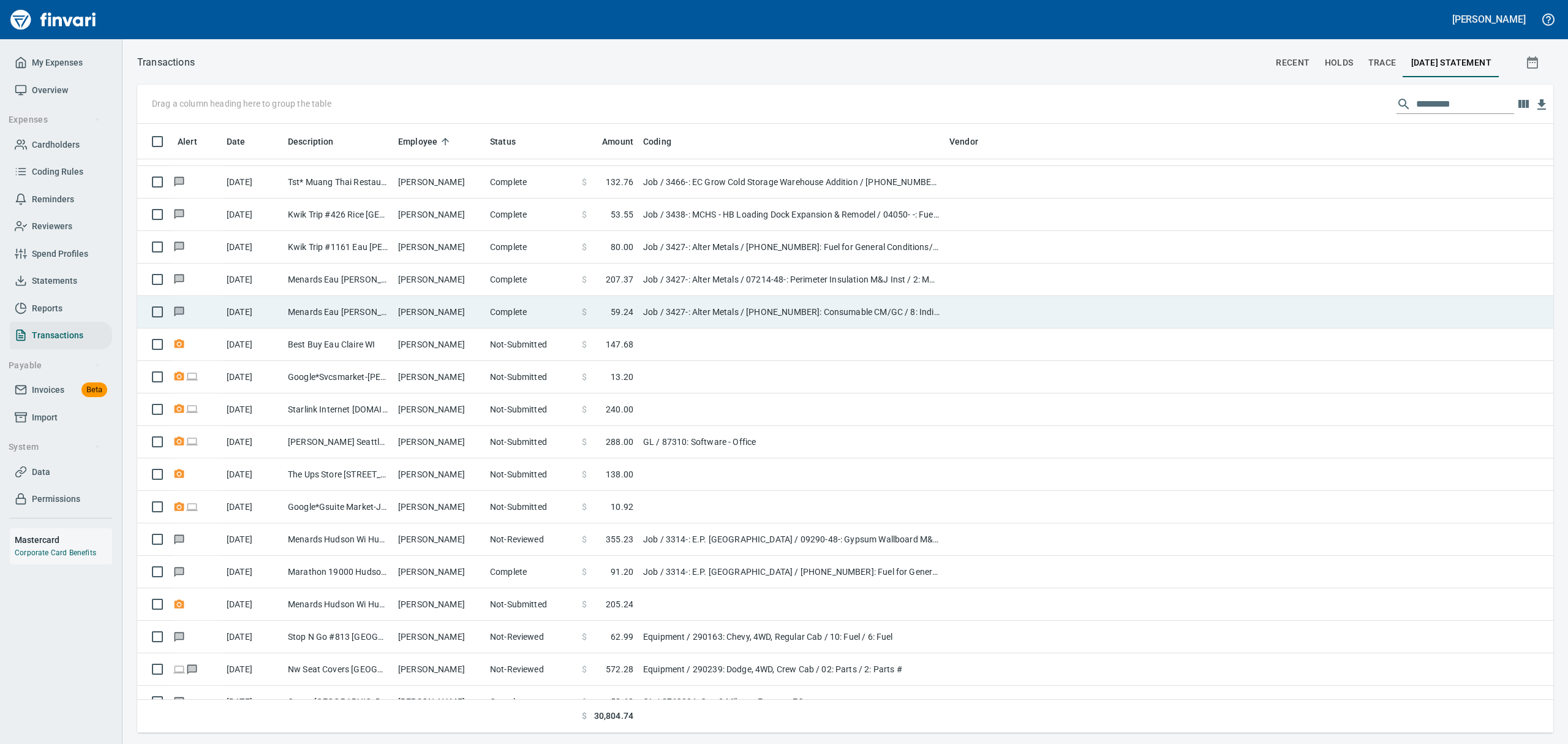
scroll to position [1, 1]
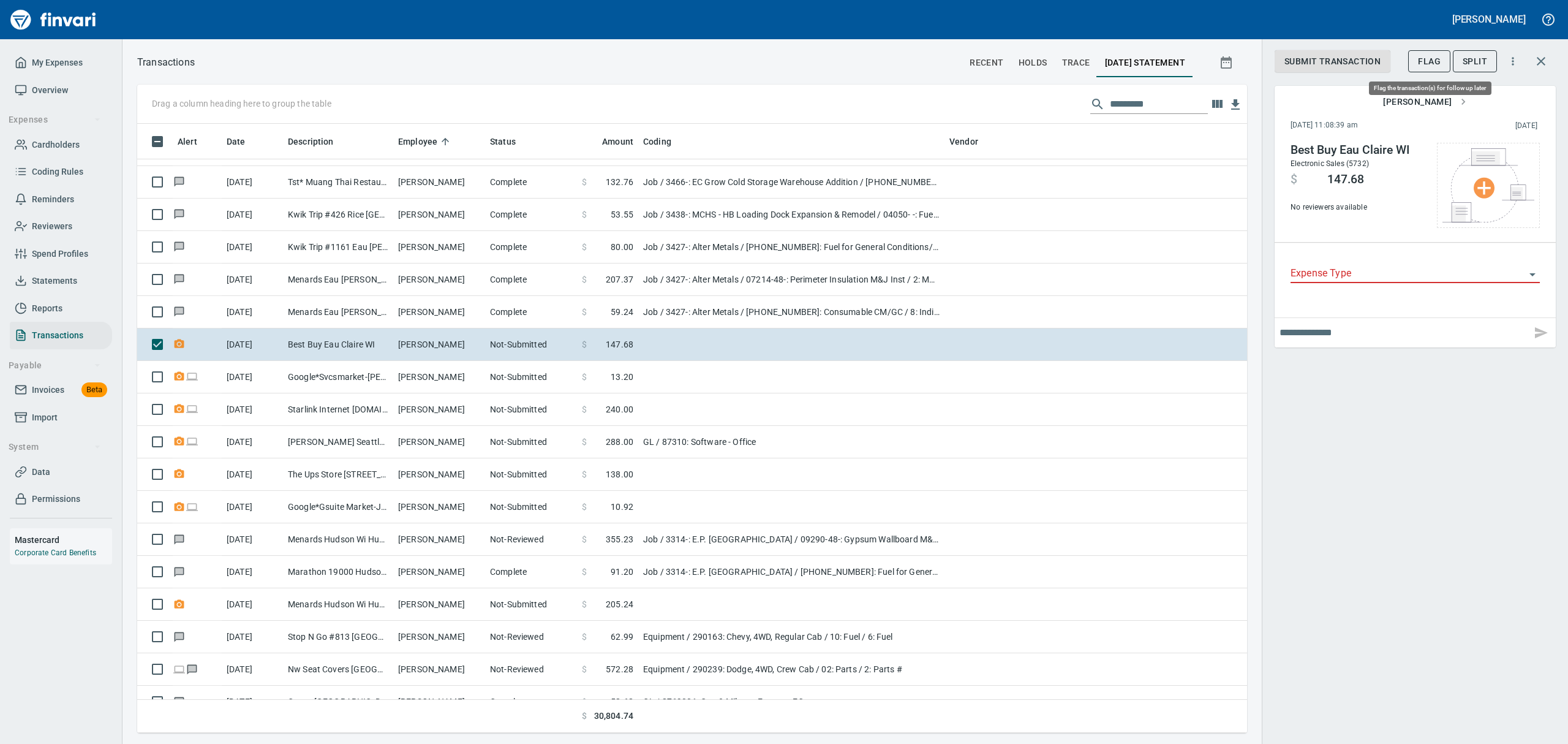
click at [1441, 63] on button "Flag" at bounding box center [1429, 62] width 42 height 23
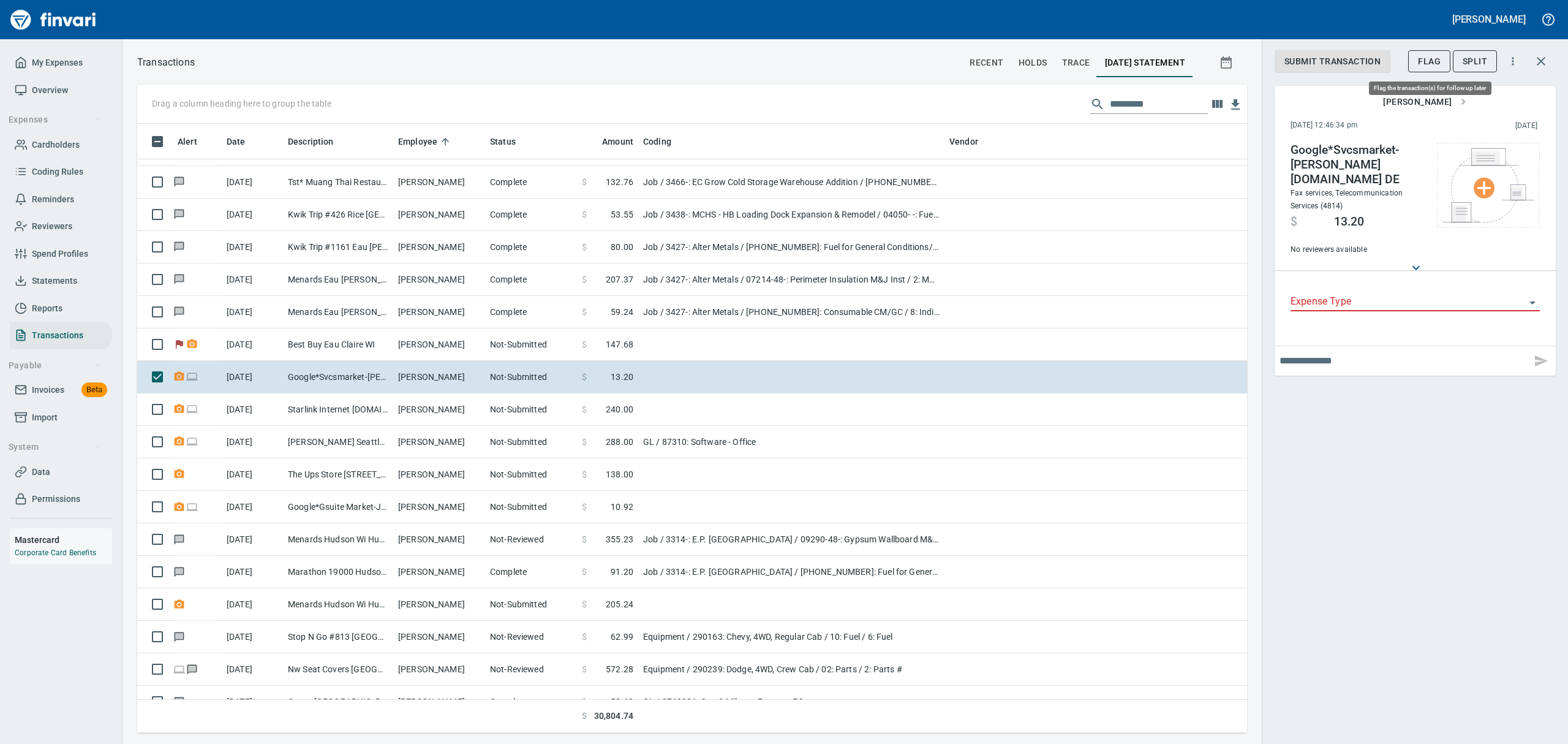
click at [1425, 56] on span "Flag" at bounding box center [1429, 61] width 23 height 15
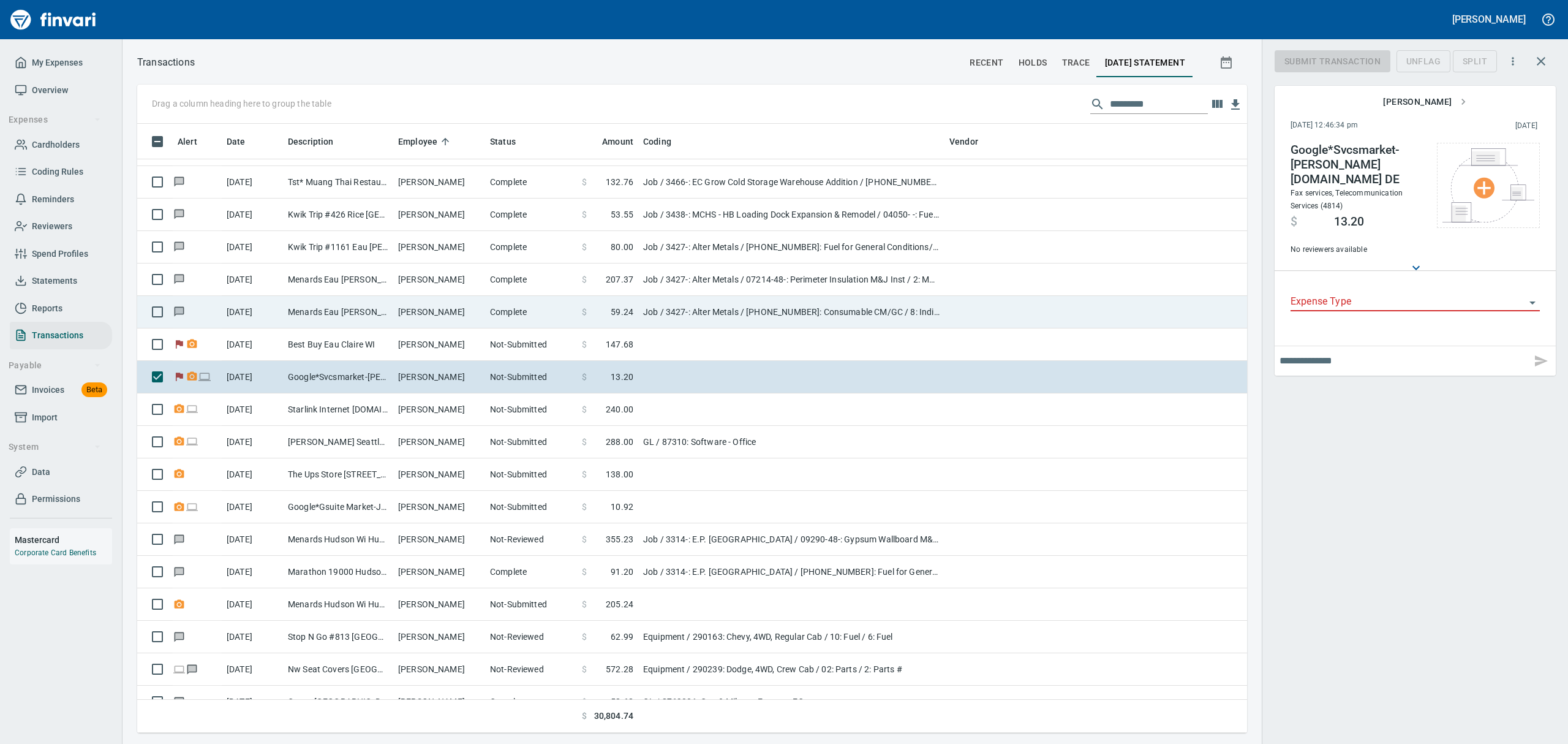
scroll to position [595, 1082]
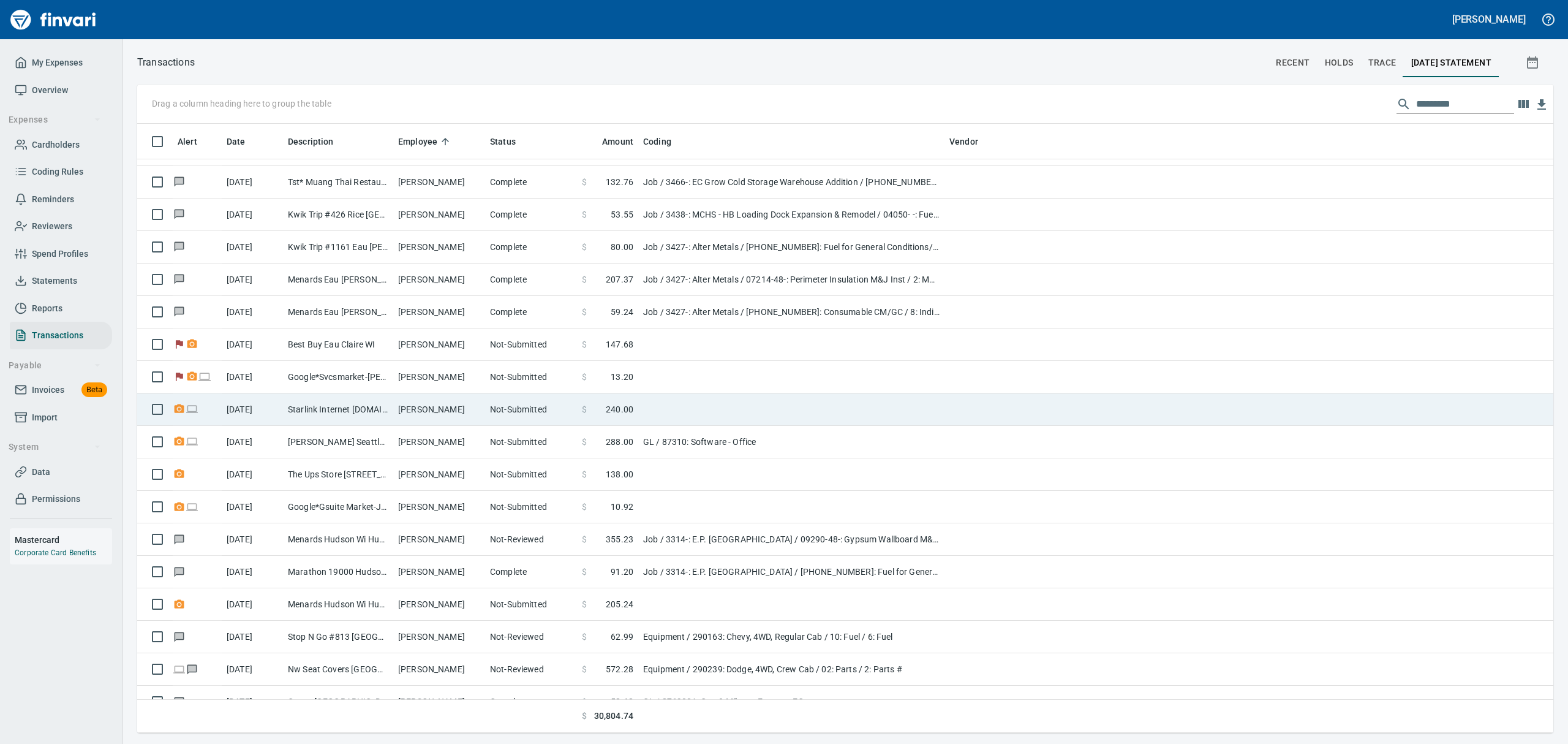
scroll to position [1, 1]
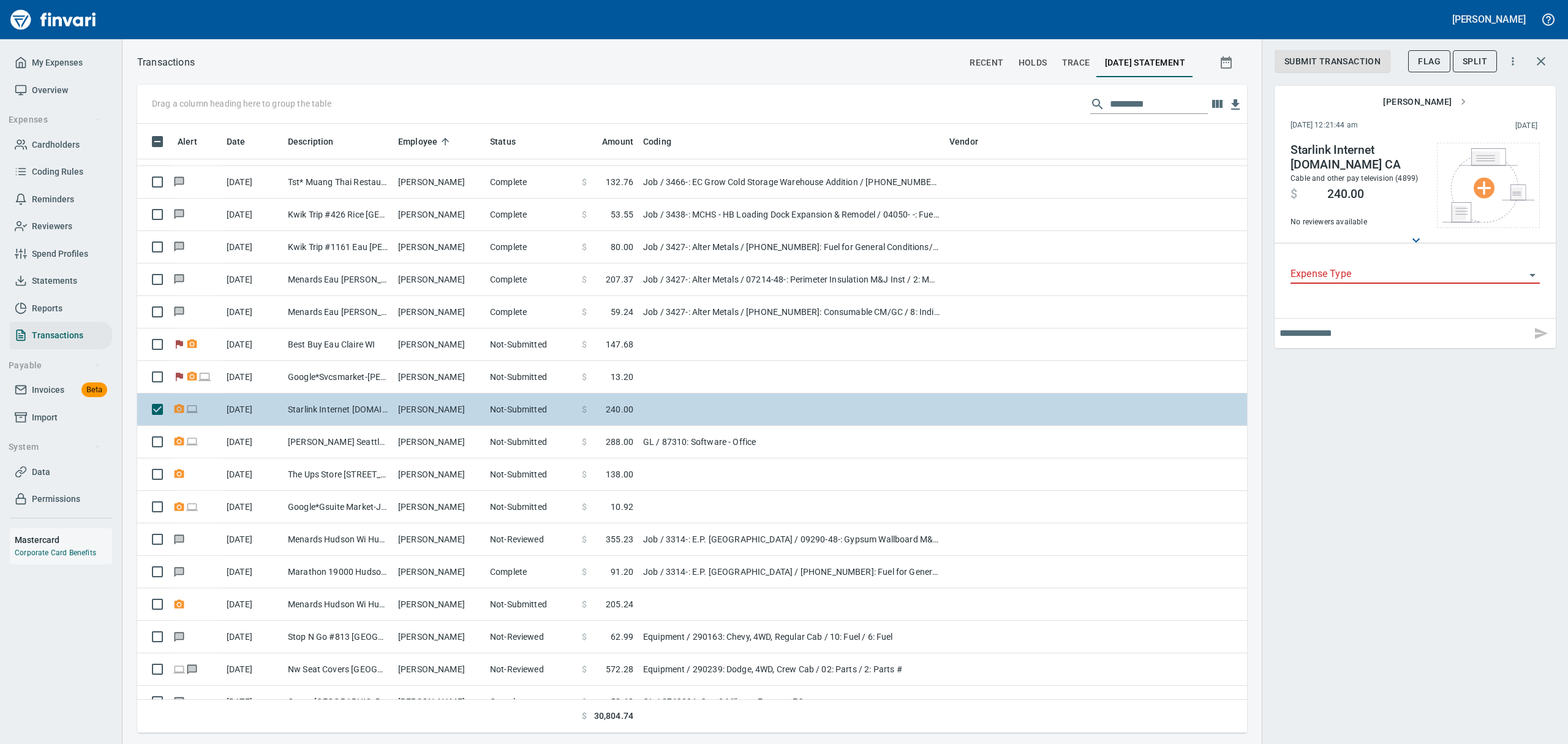
scroll to position [595, 1082]
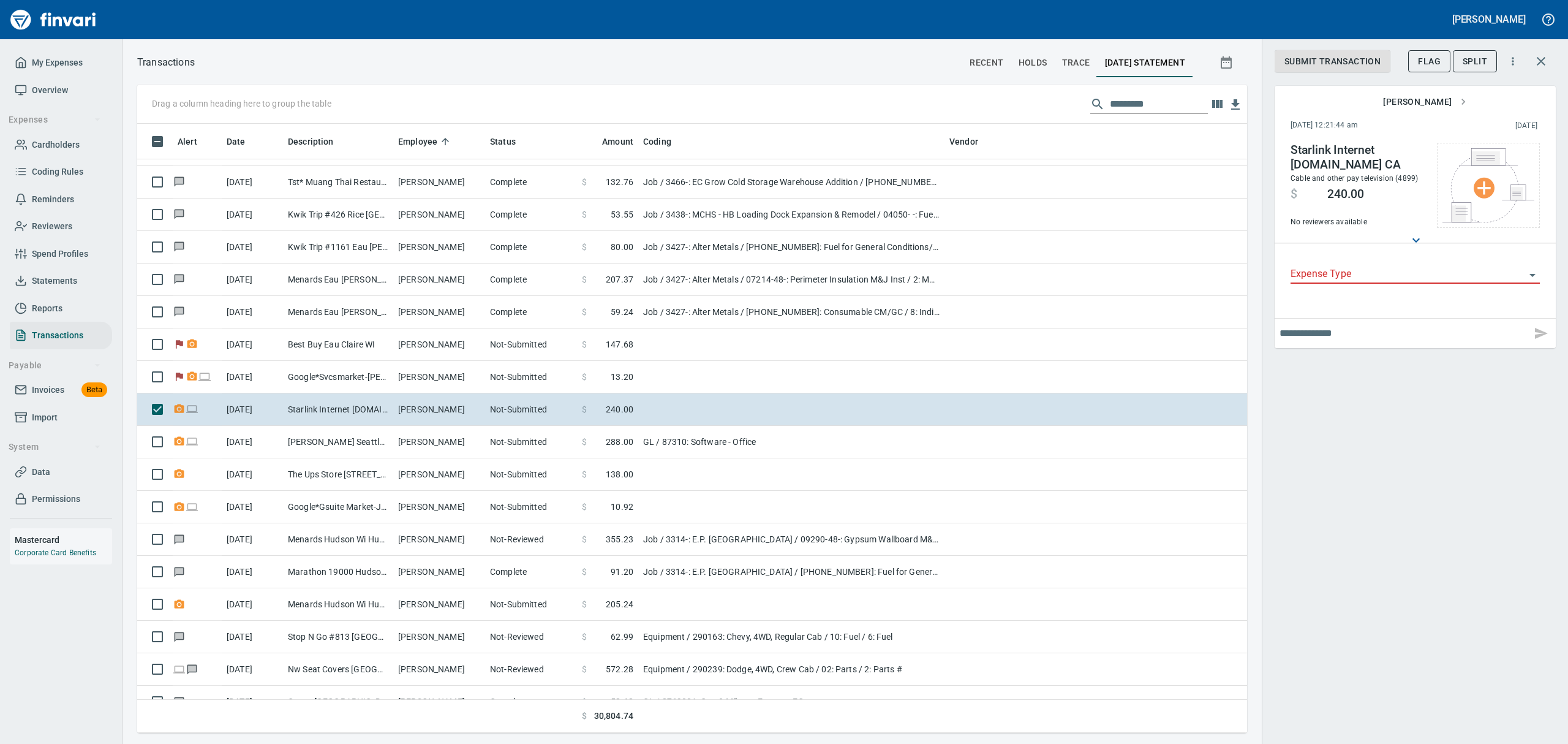
click at [1430, 57] on span "Flag" at bounding box center [1429, 61] width 23 height 15
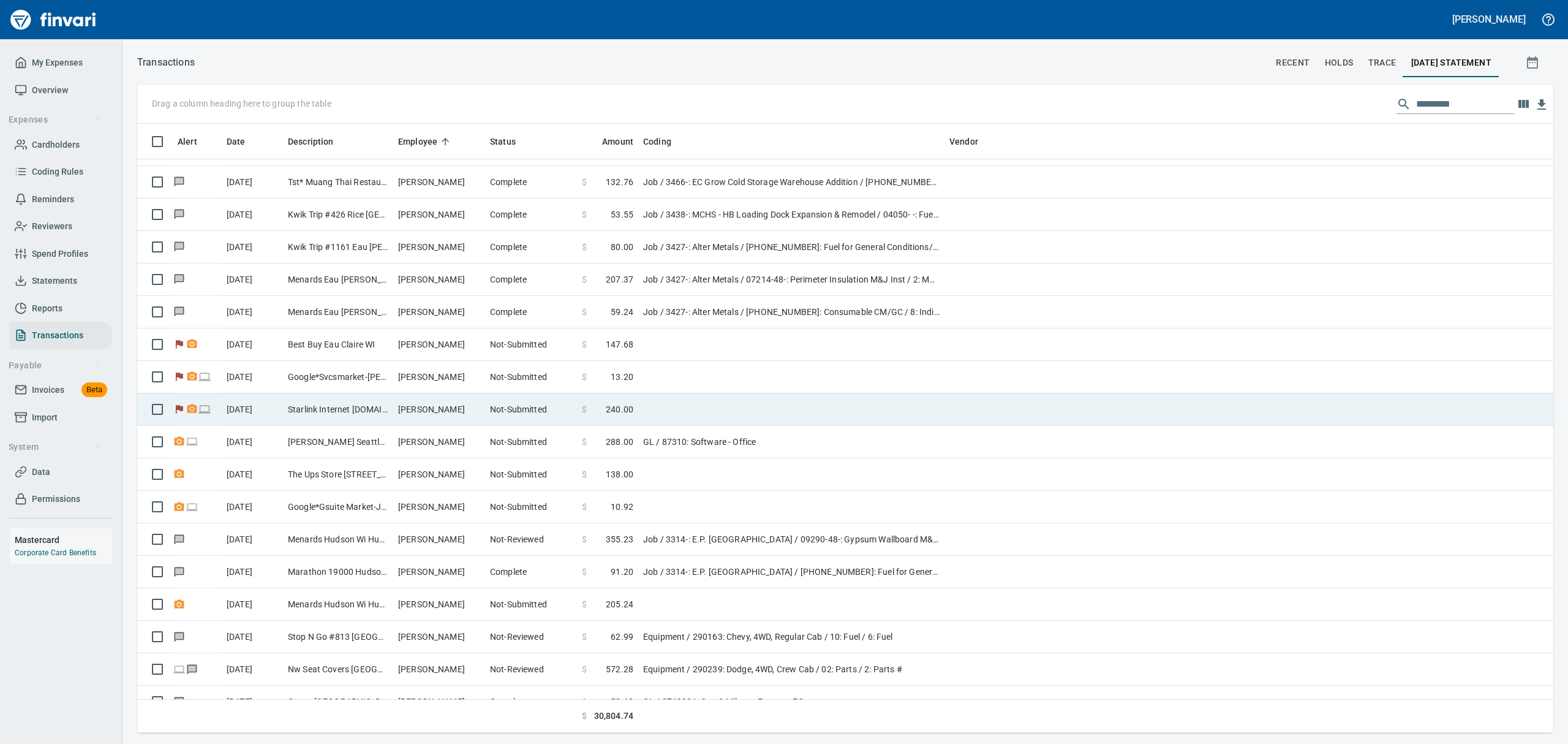
scroll to position [1, 1]
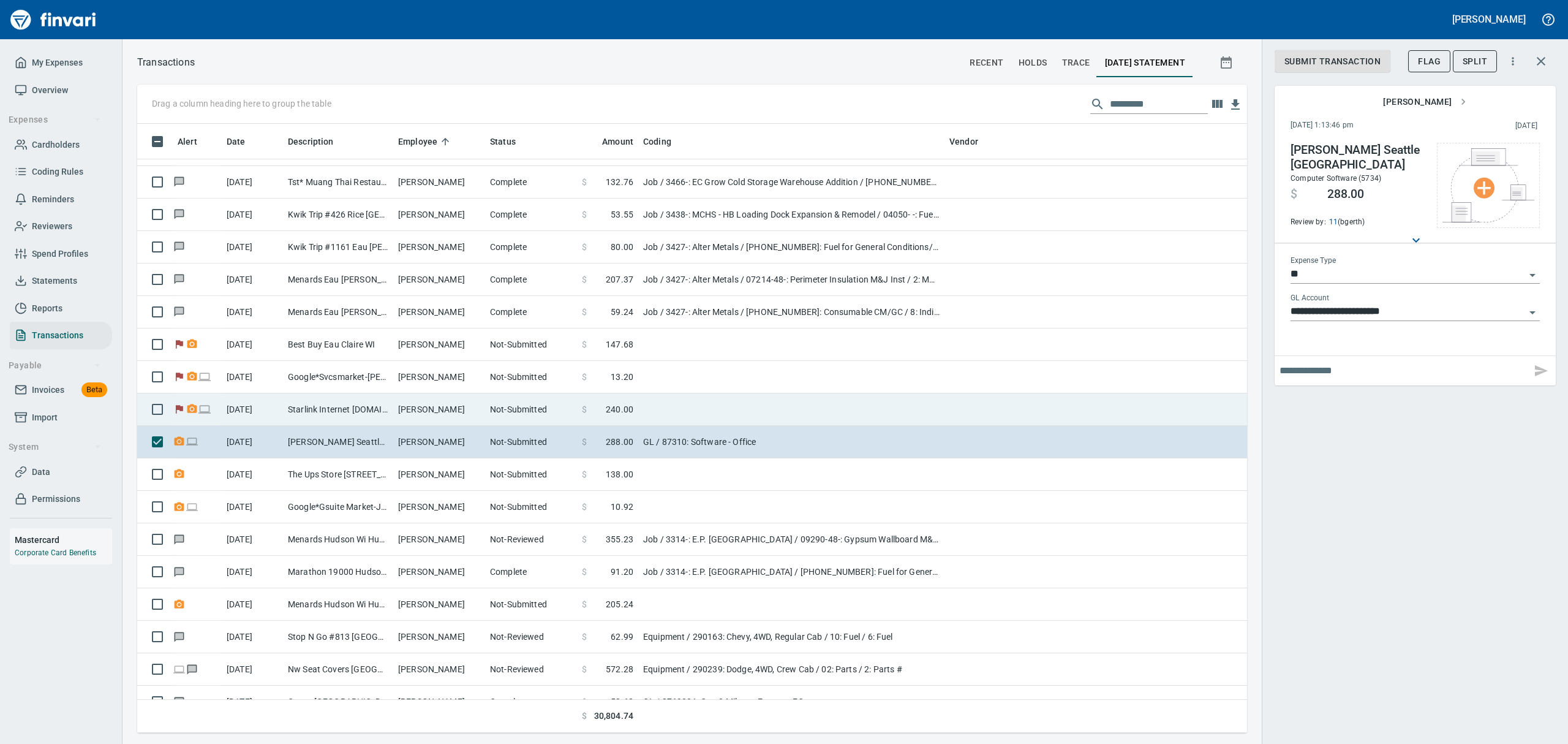
scroll to position [595, 1082]
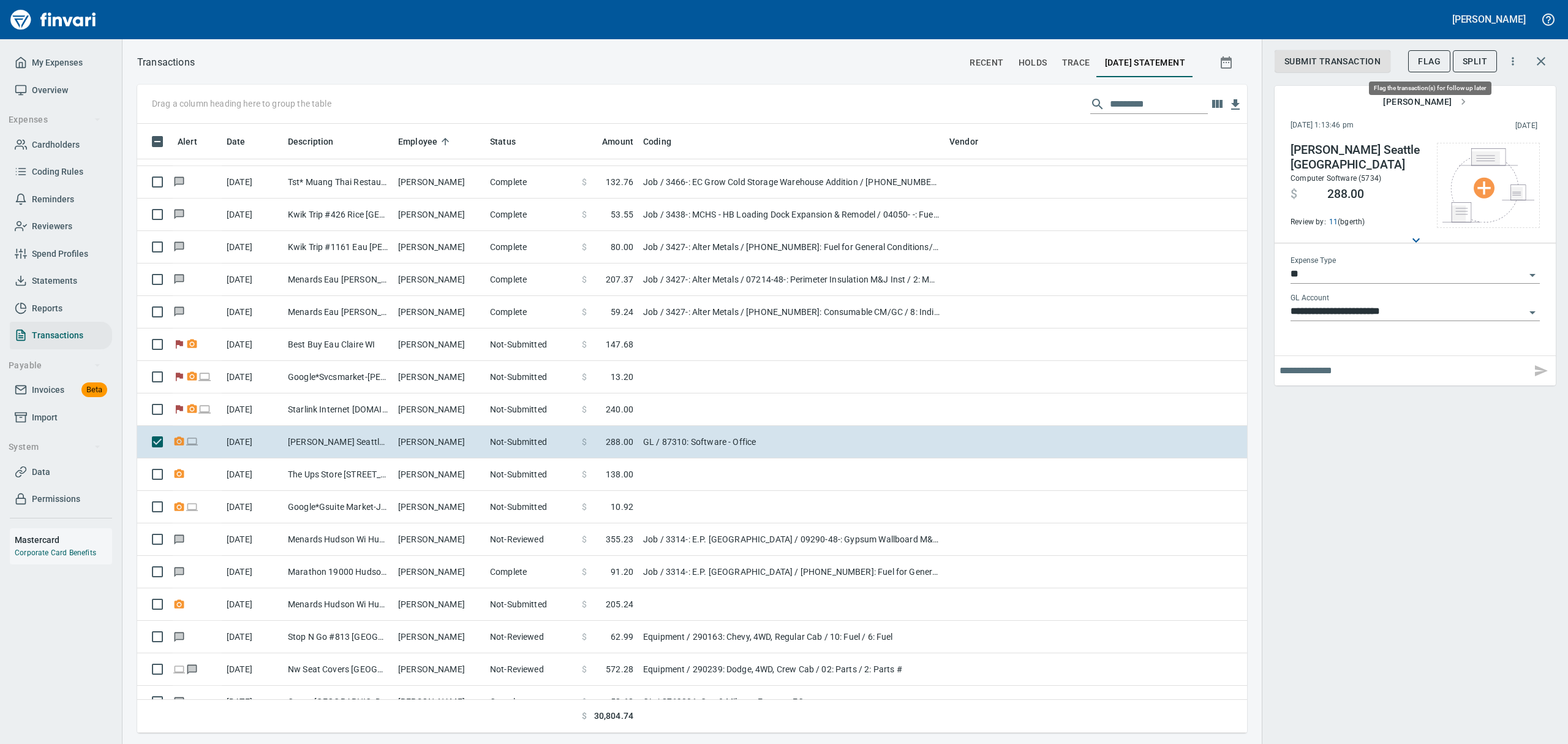
click at [1437, 59] on span "Flag" at bounding box center [1429, 61] width 23 height 15
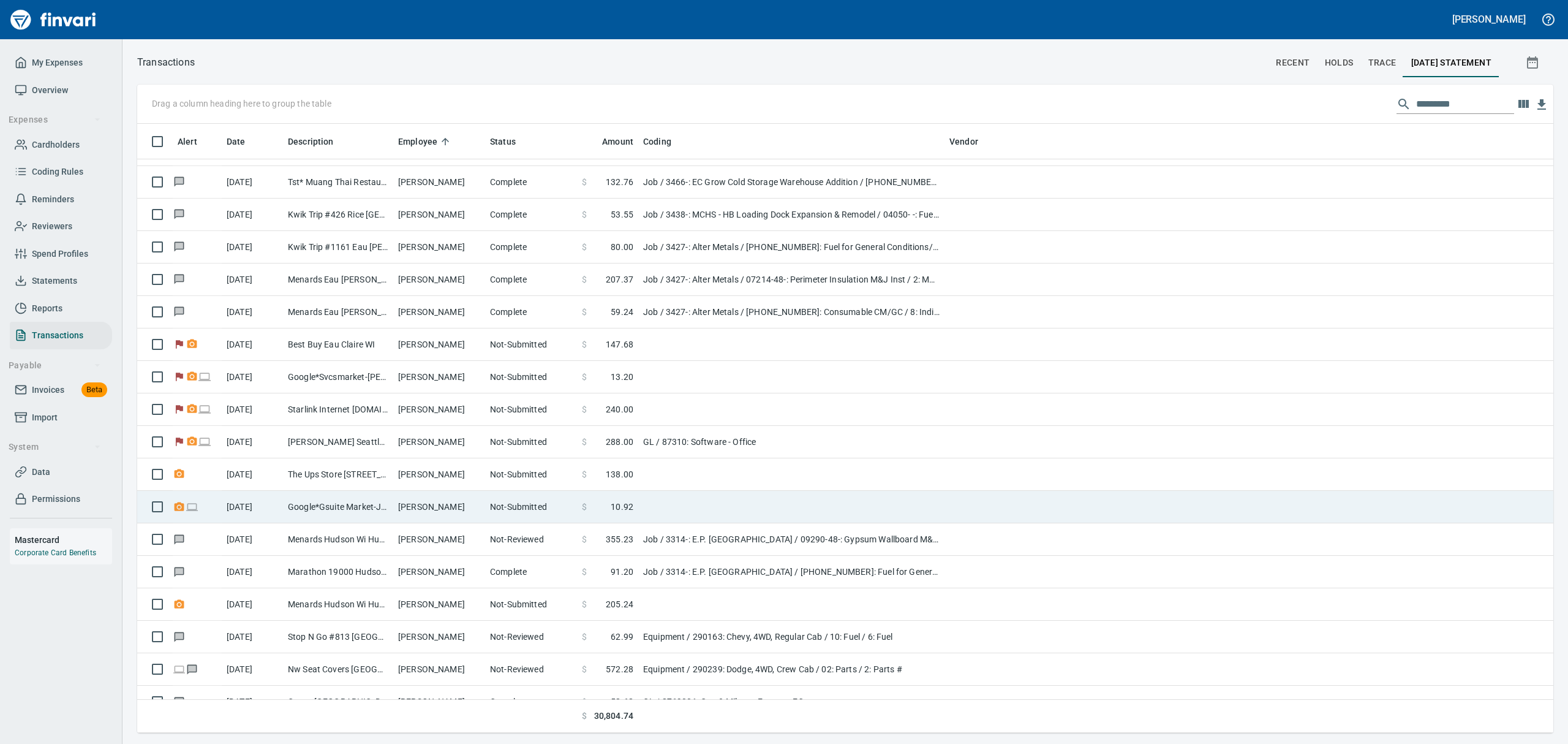
scroll to position [595, 1387]
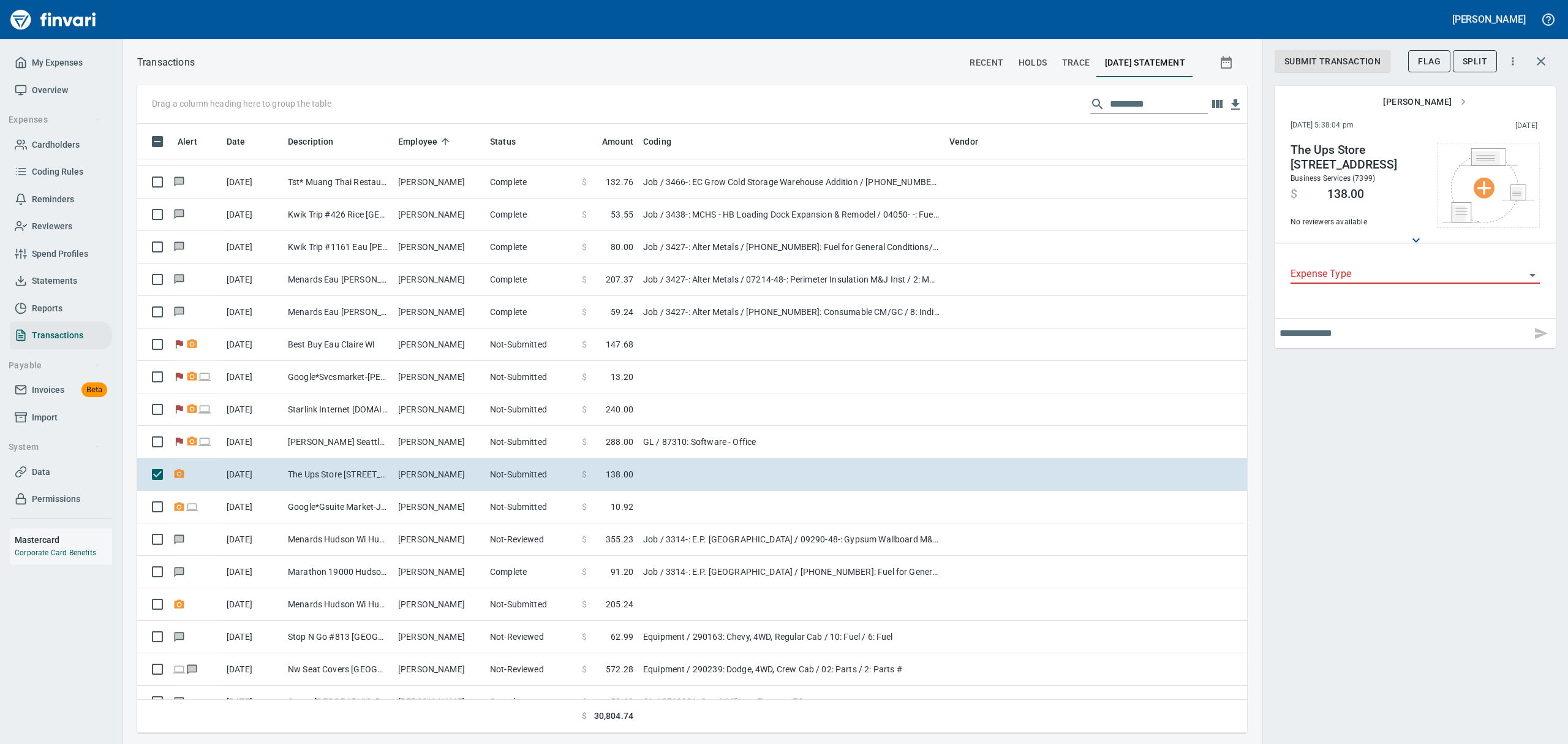
scroll to position [595, 1082]
click at [1430, 58] on span "Flag" at bounding box center [1429, 61] width 23 height 15
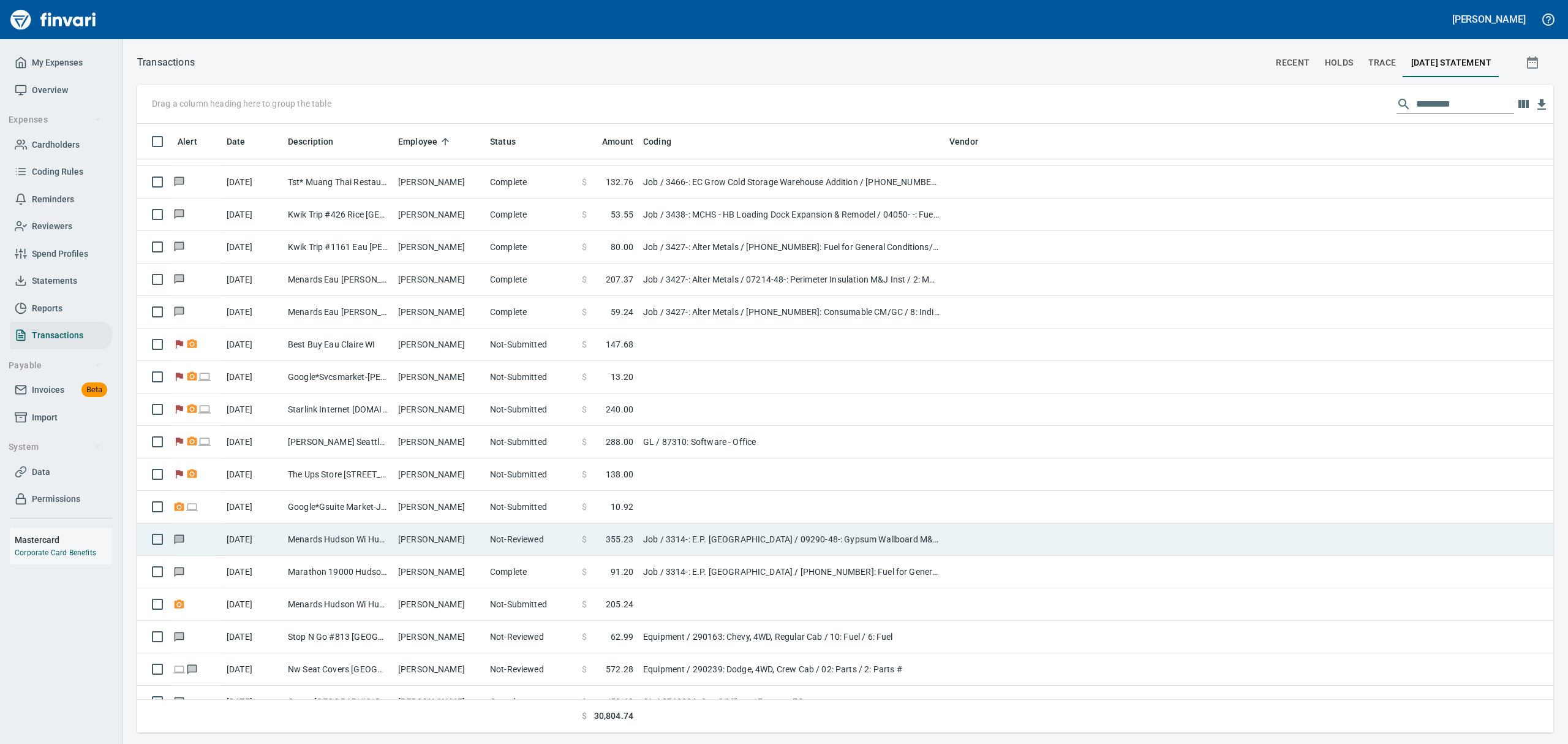
scroll to position [1, 1]
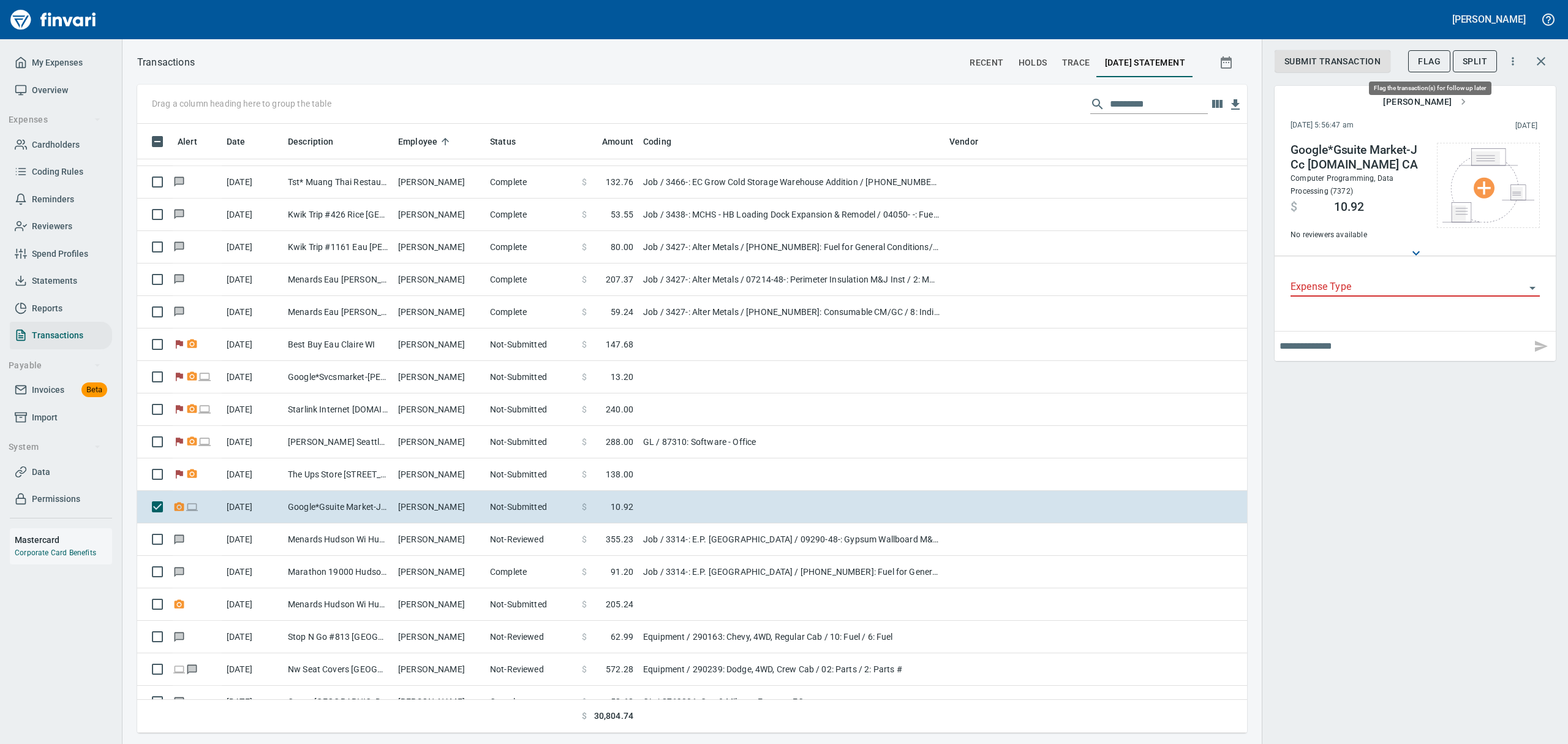
click at [1446, 61] on button "Flag" at bounding box center [1429, 62] width 42 height 23
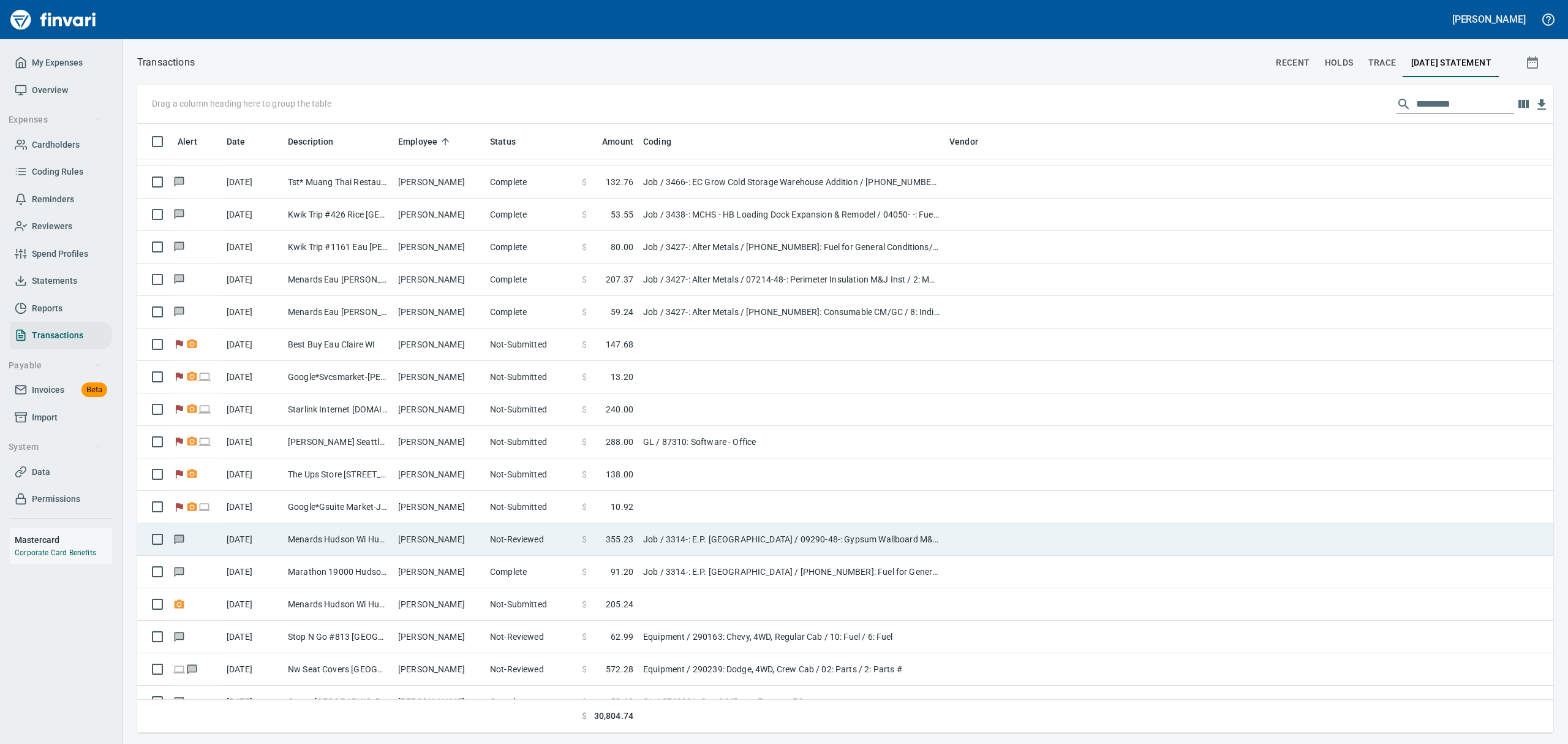
scroll to position [1, 1]
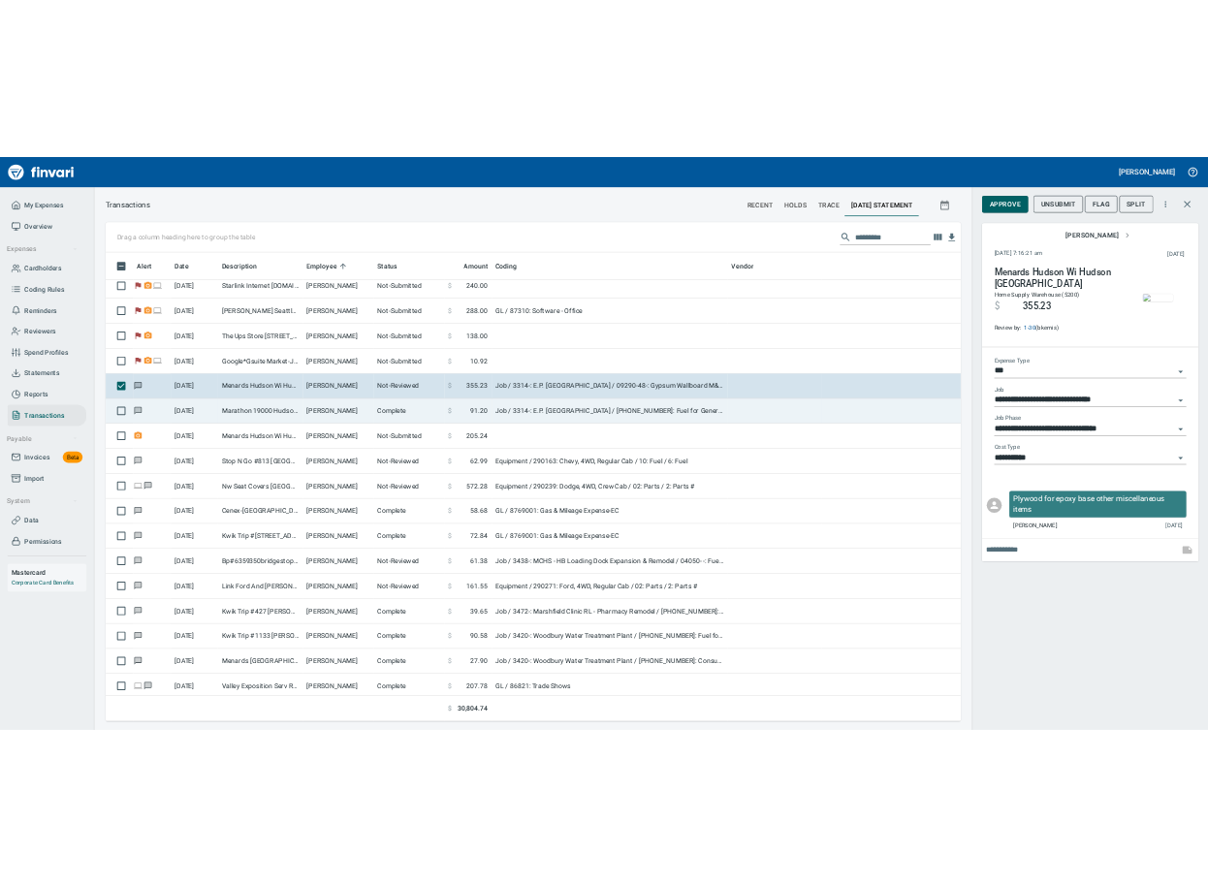
scroll to position [6205, 0]
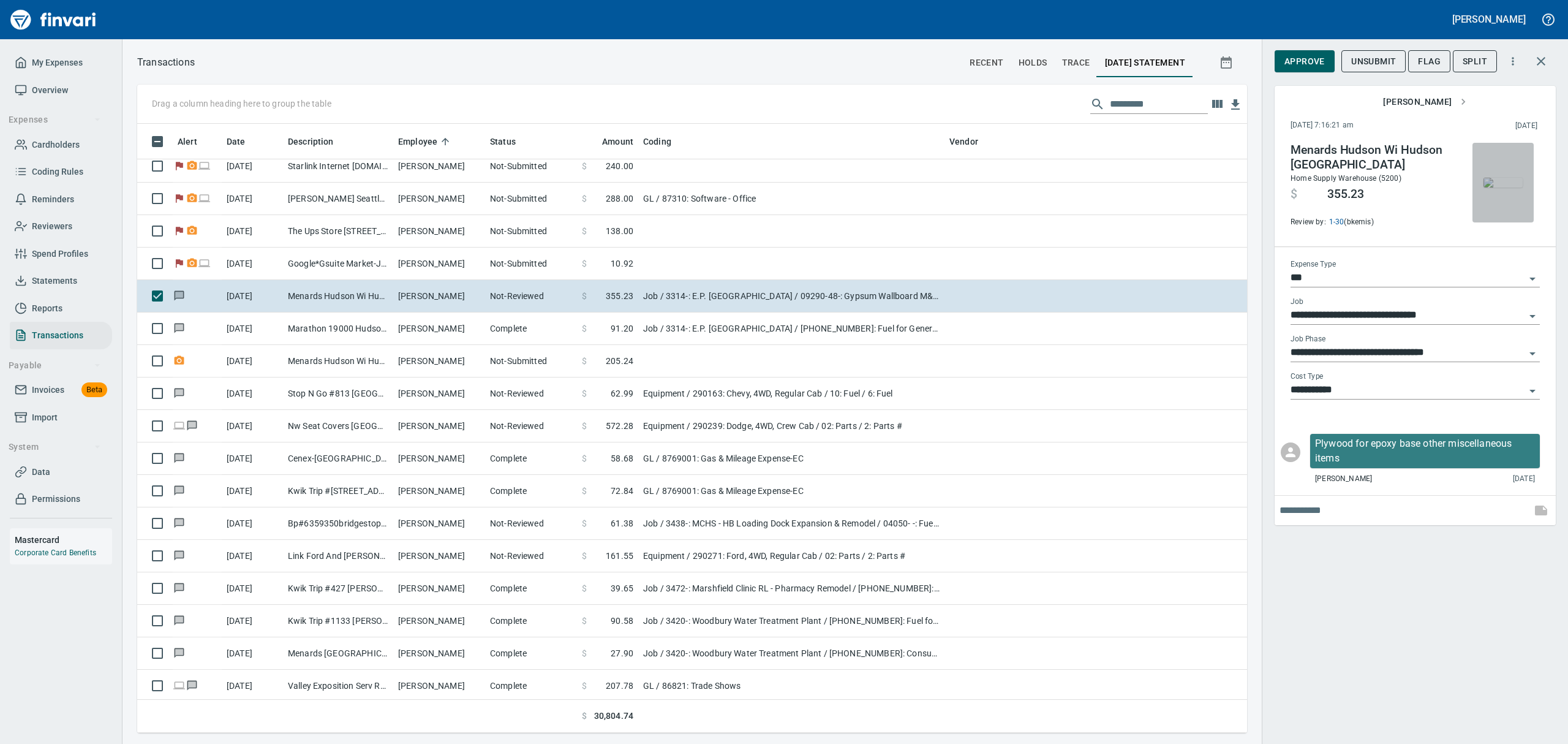
click at [1508, 178] on img "button" at bounding box center [1503, 183] width 39 height 10
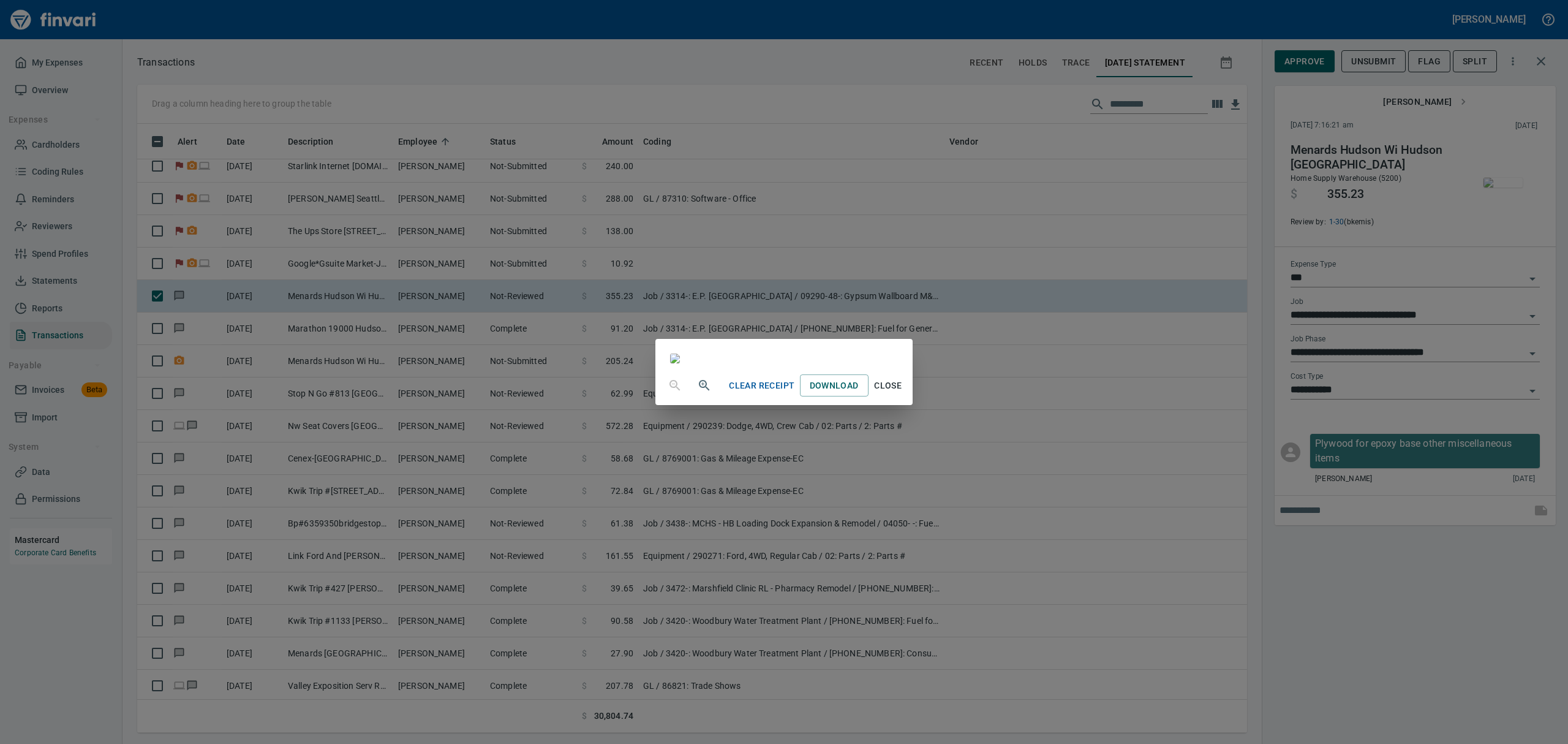
scroll to position [595, 1082]
click at [699, 391] on icon "button" at bounding box center [704, 385] width 10 height 10
click at [697, 394] on icon "button" at bounding box center [704, 386] width 15 height 15
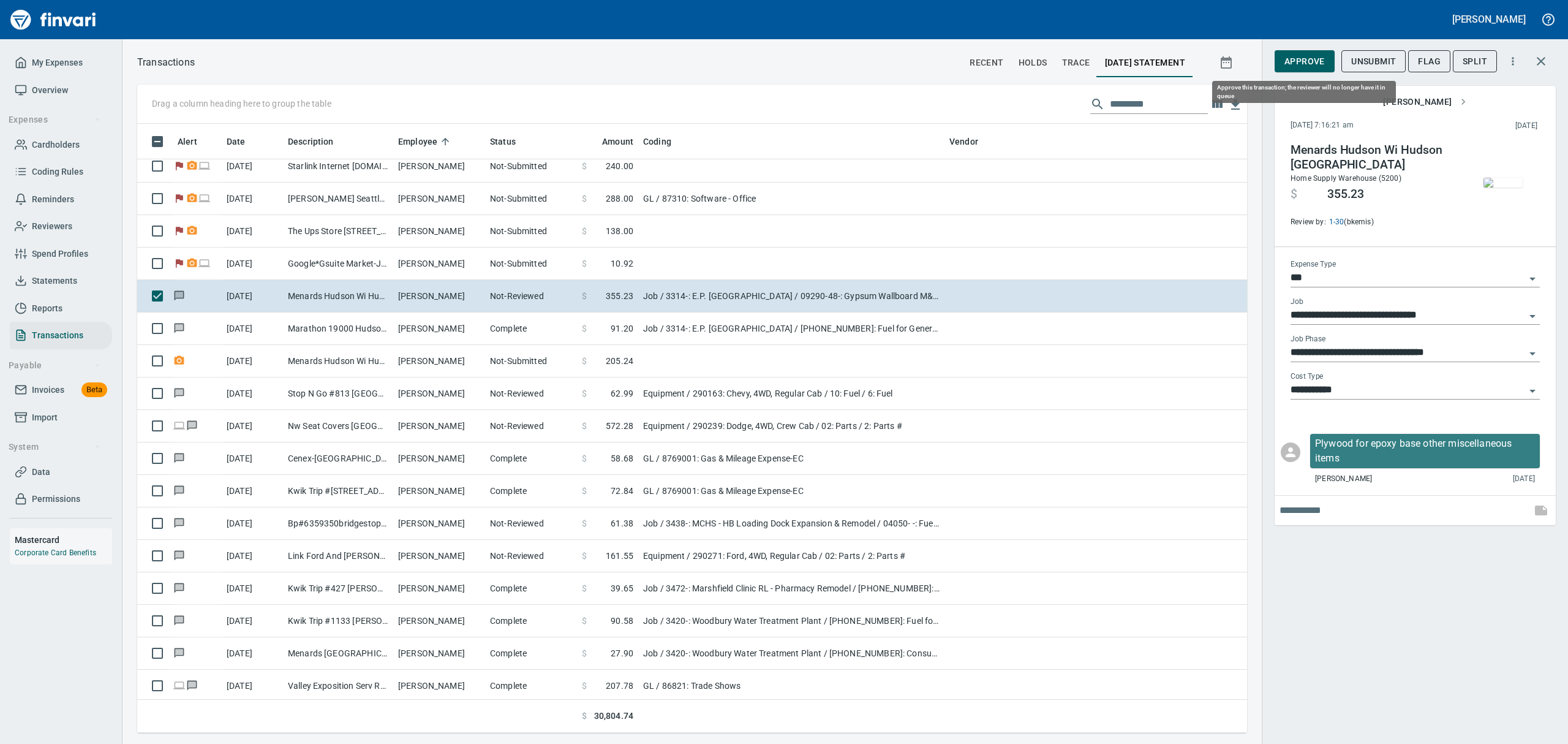
click at [1315, 63] on span "Approve" at bounding box center [1305, 61] width 40 height 15
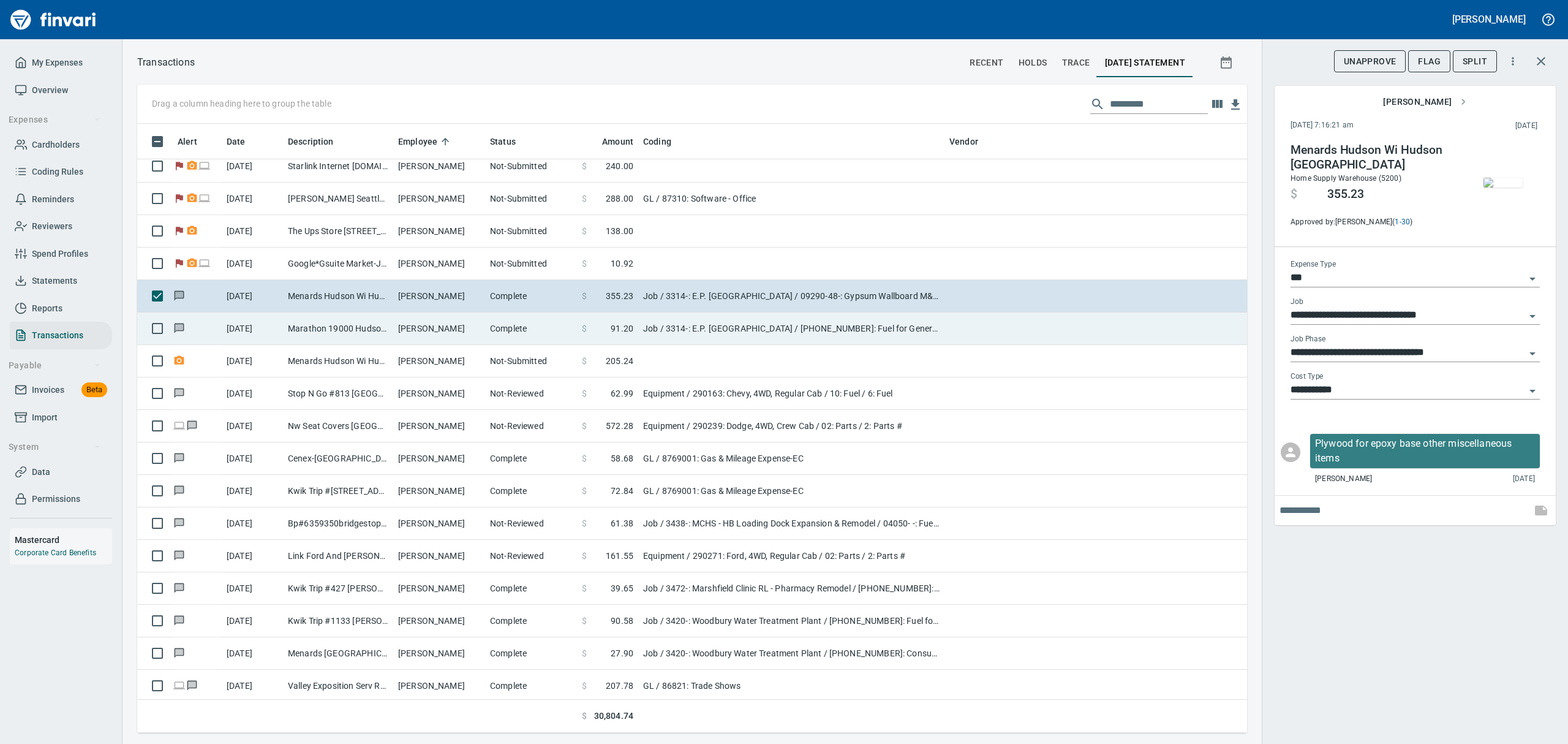
click at [354, 331] on td "Marathon 19000 Hudson WI" at bounding box center [338, 328] width 111 height 32
type input "**********"
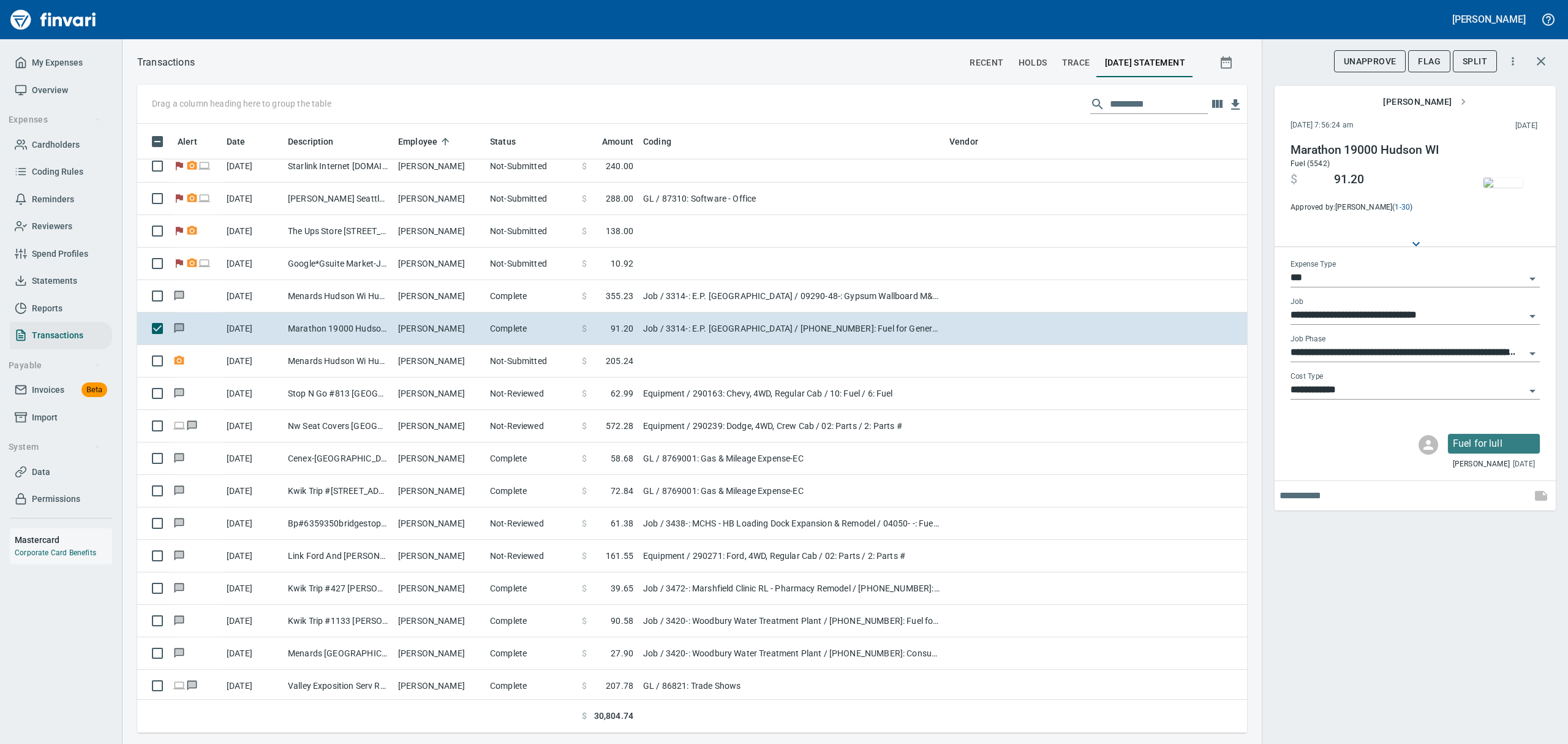
click at [1503, 178] on img "button" at bounding box center [1503, 183] width 39 height 10
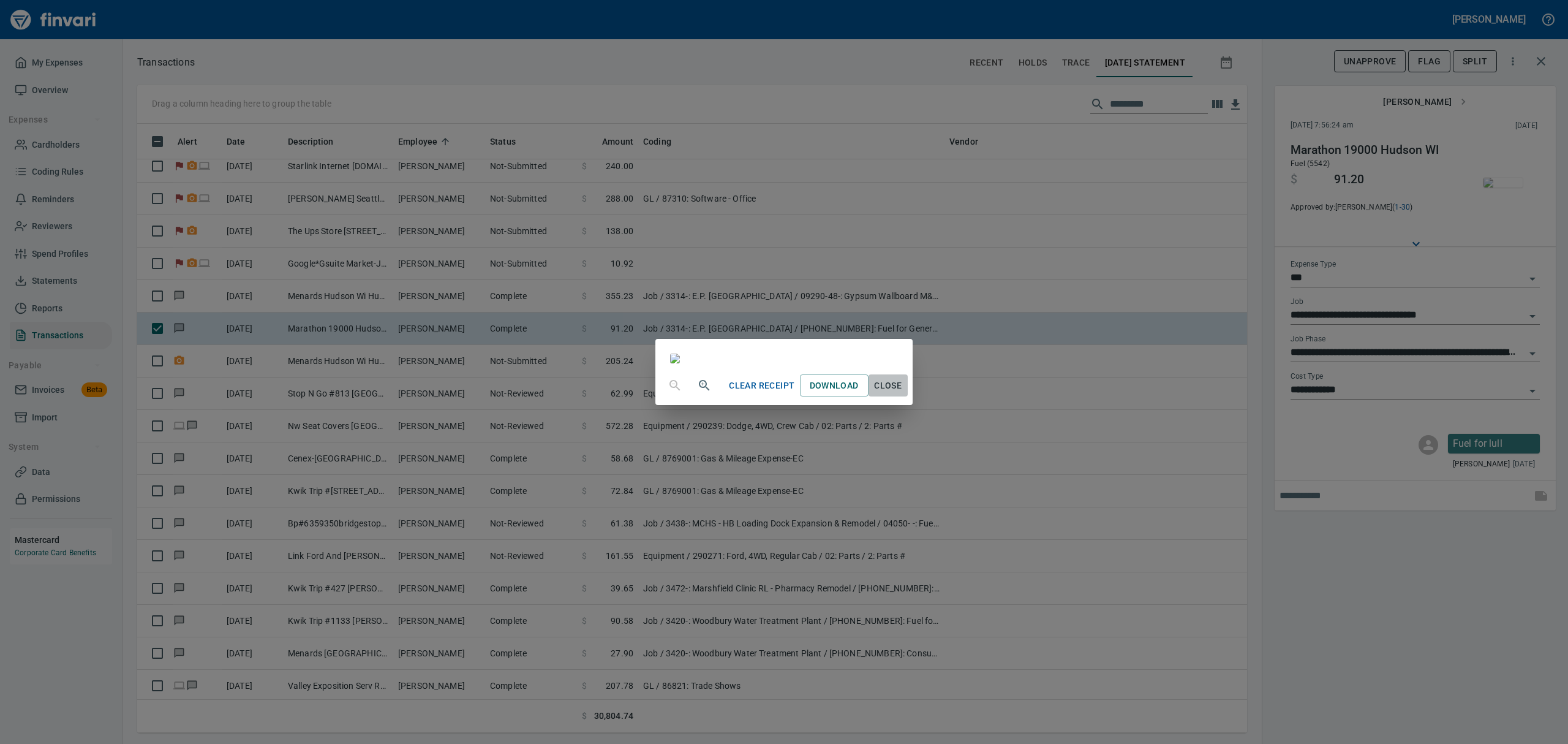
click at [903, 393] on span "Close" at bounding box center [888, 386] width 30 height 15
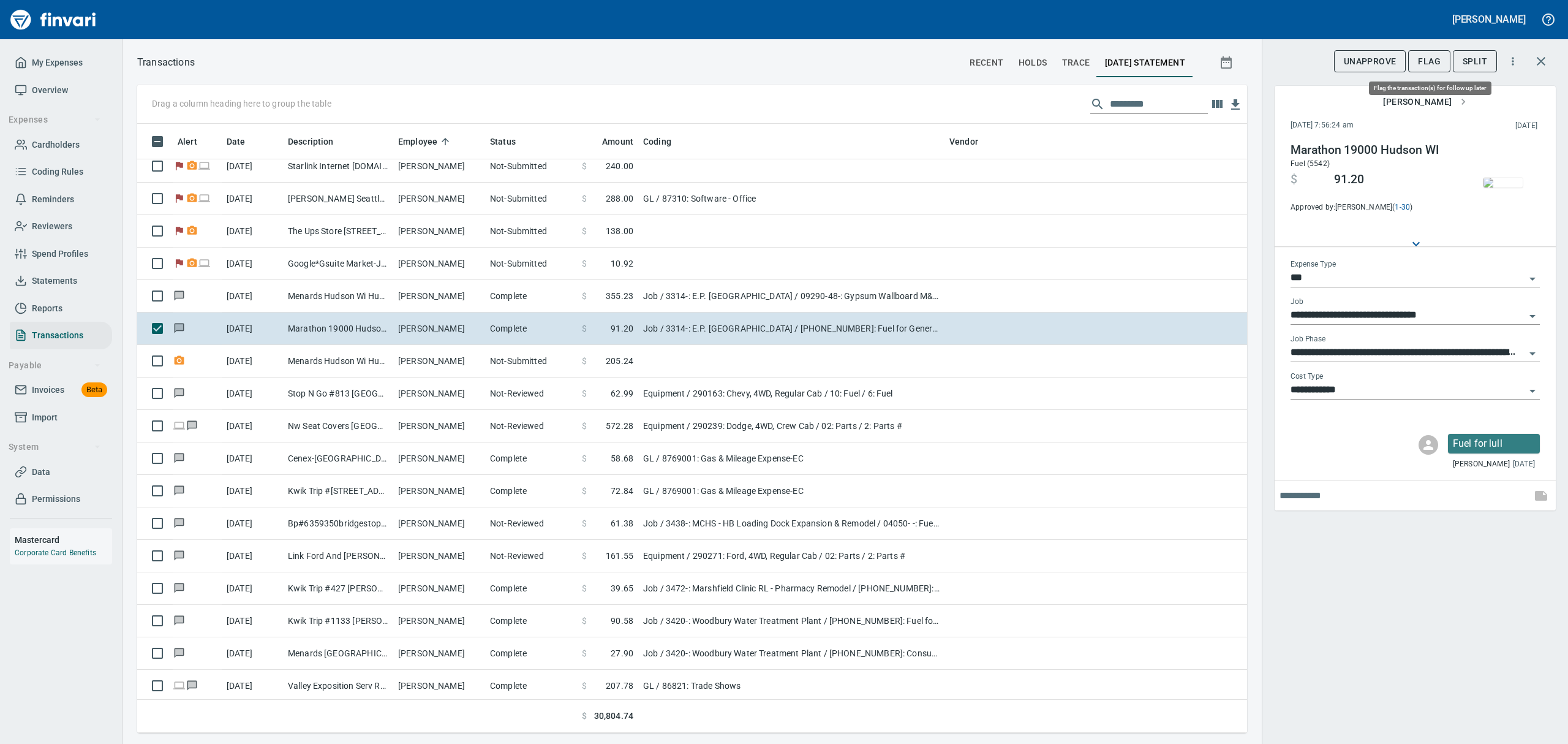
click at [1431, 61] on span "Flag" at bounding box center [1429, 61] width 23 height 15
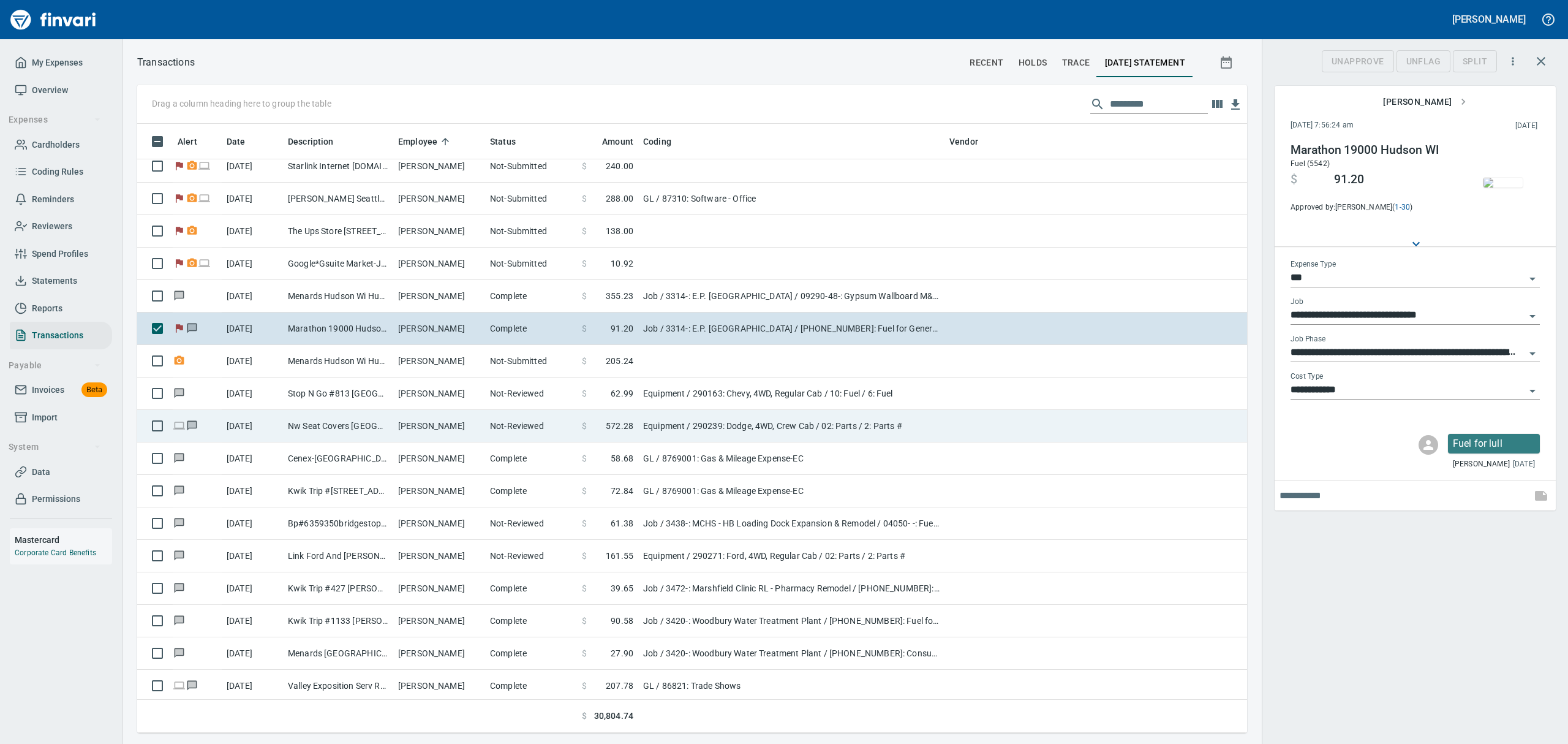
scroll to position [595, 1082]
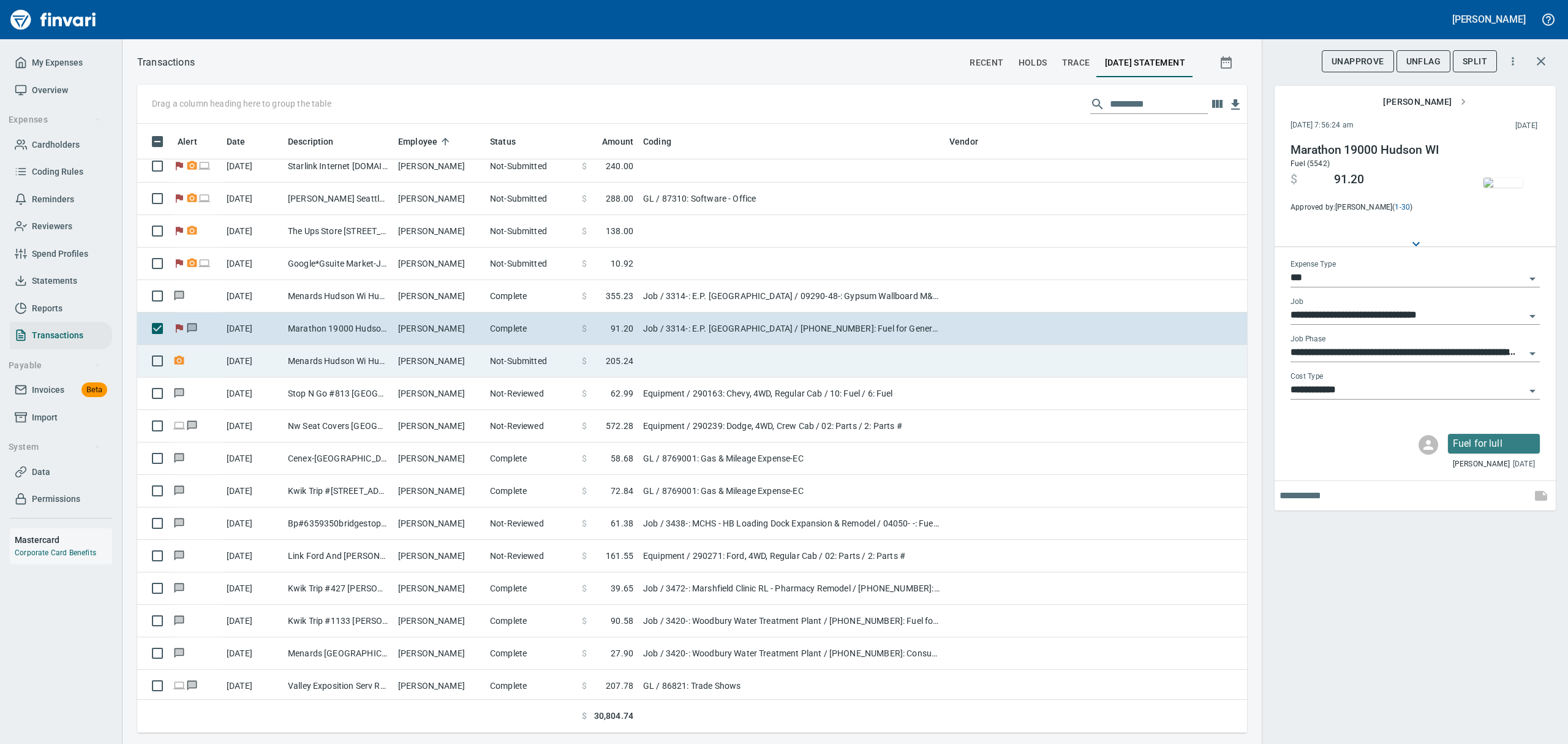
click at [299, 369] on td "Menards Hudson Wi Hudson [GEOGRAPHIC_DATA]" at bounding box center [338, 361] width 111 height 32
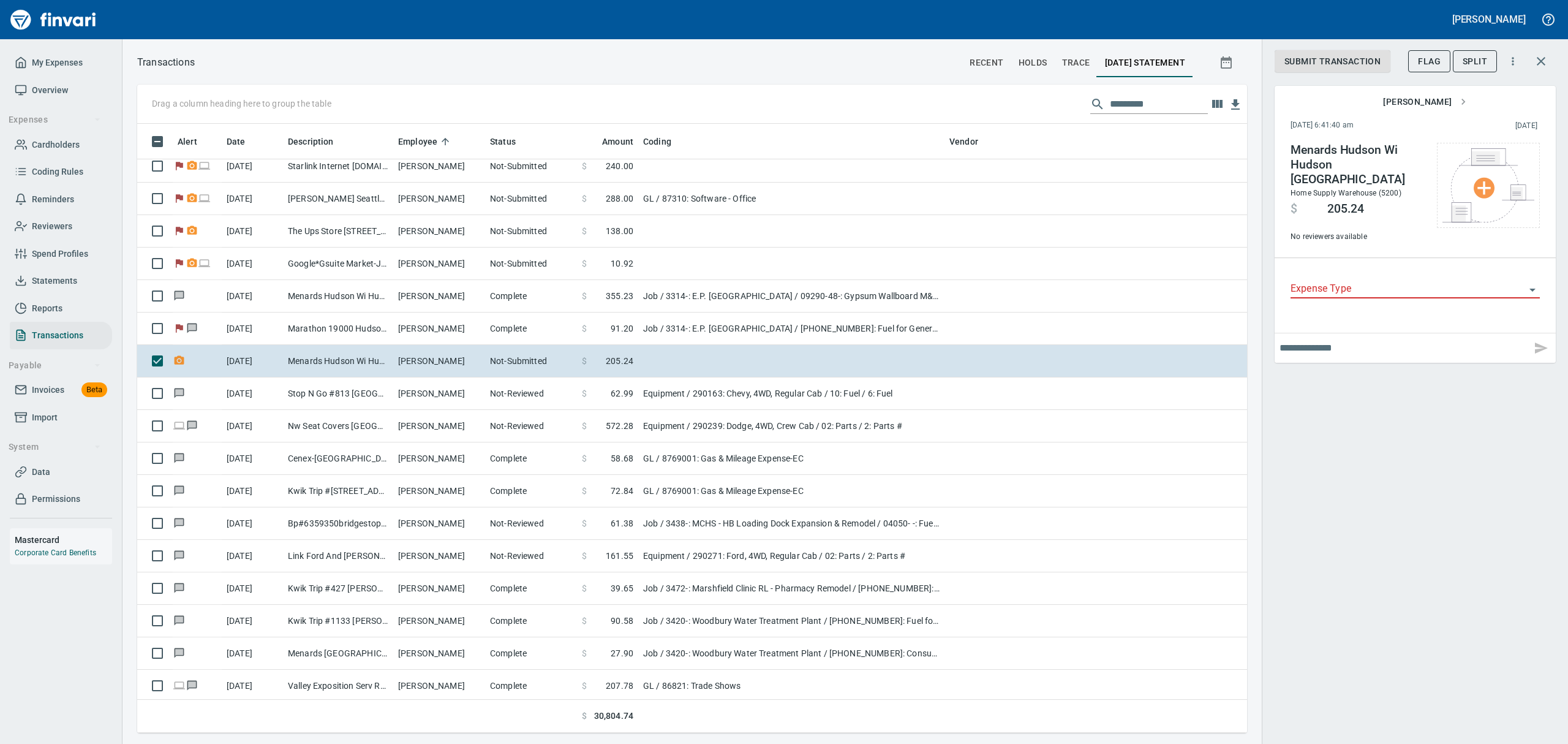
click at [1429, 74] on div "Flag Split" at bounding box center [1452, 61] width 89 height 27
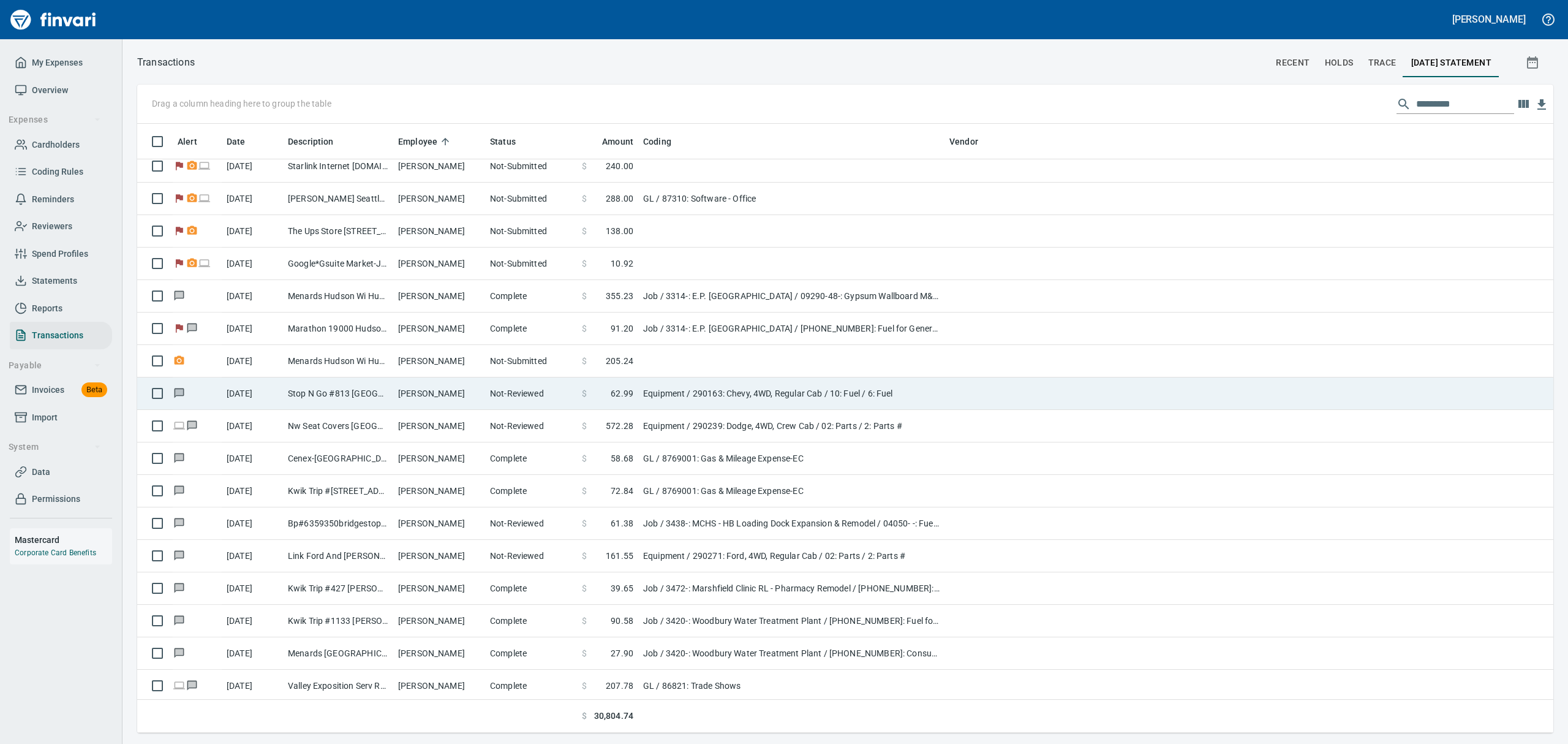
scroll to position [595, 1375]
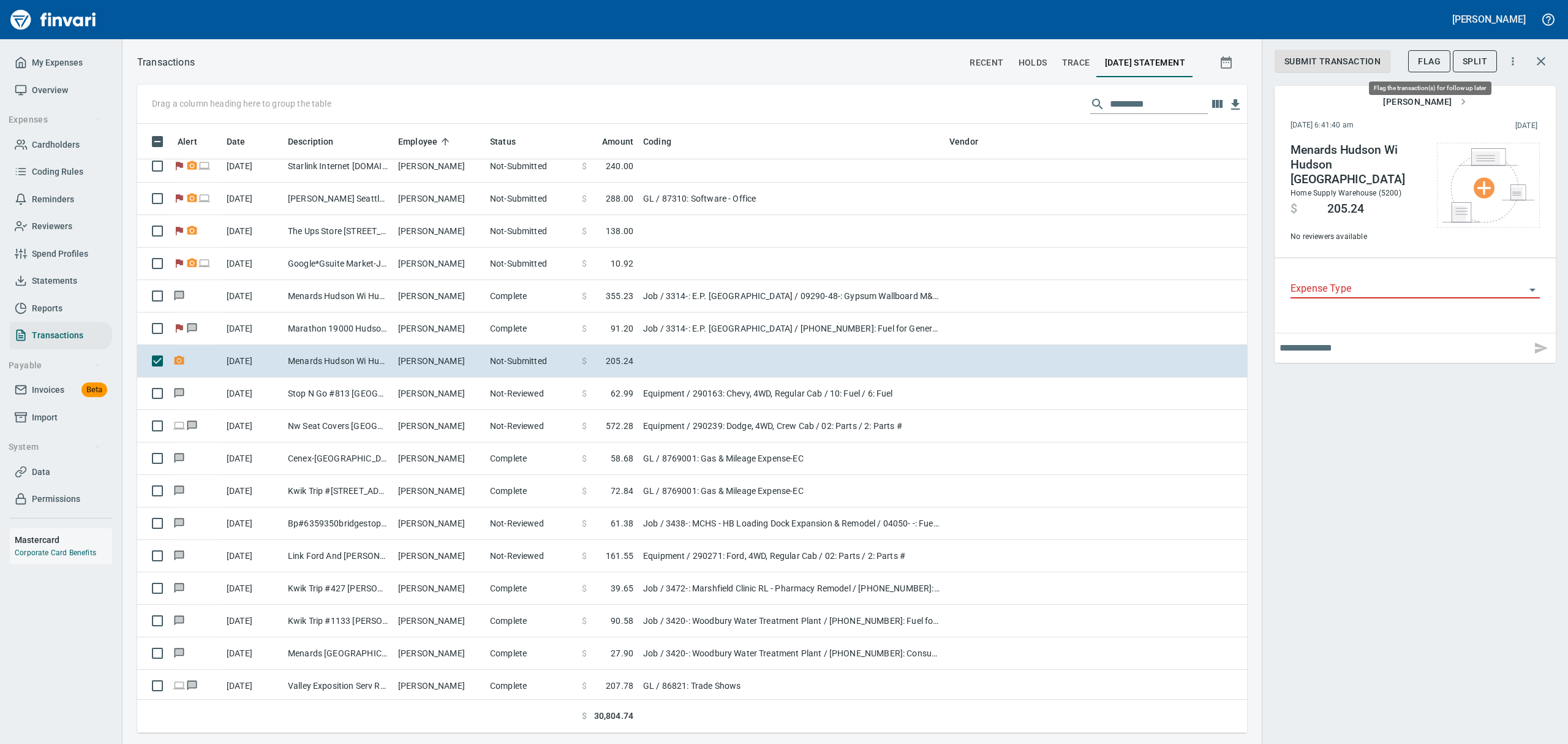
click at [1428, 54] on span "Flag" at bounding box center [1429, 61] width 23 height 15
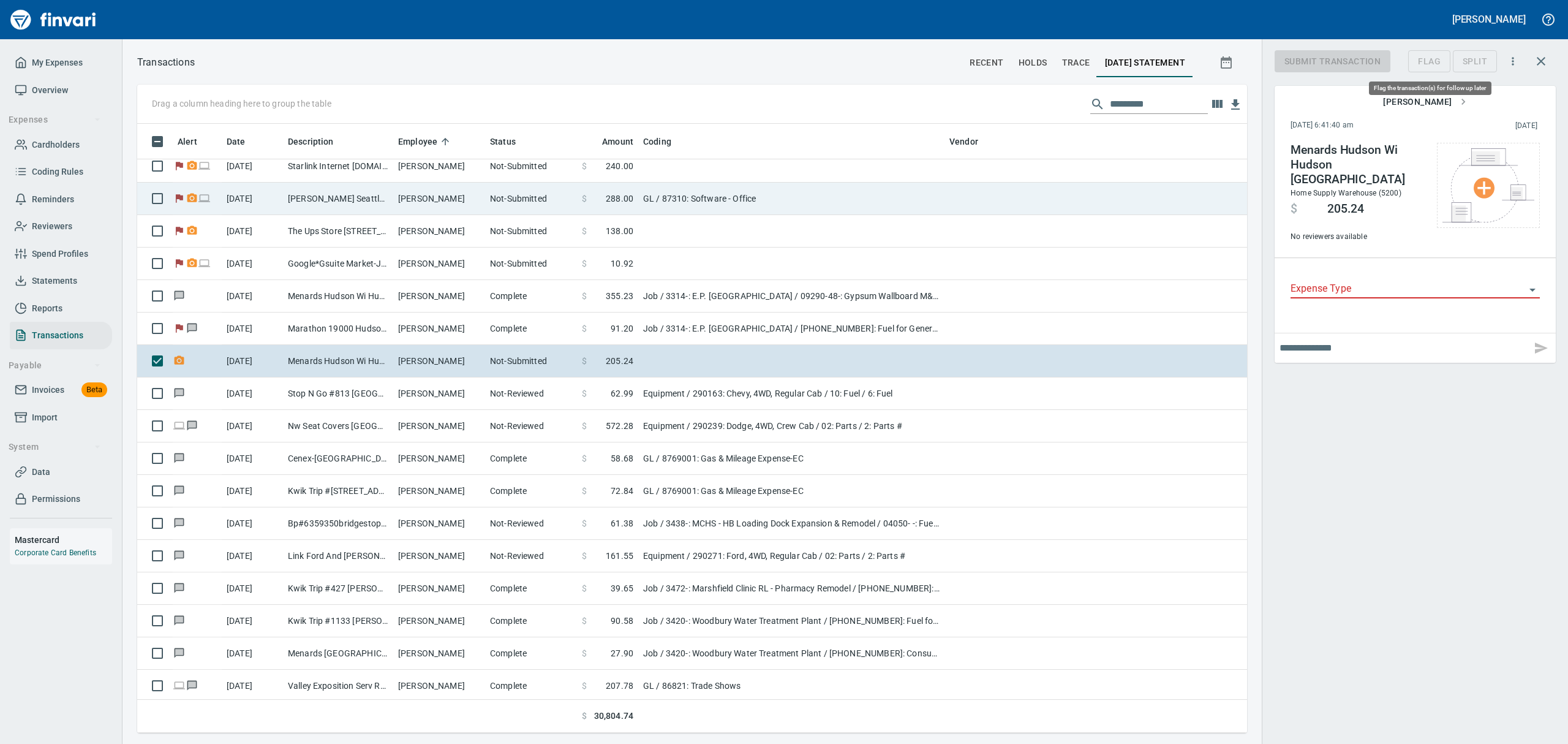
scroll to position [595, 1082]
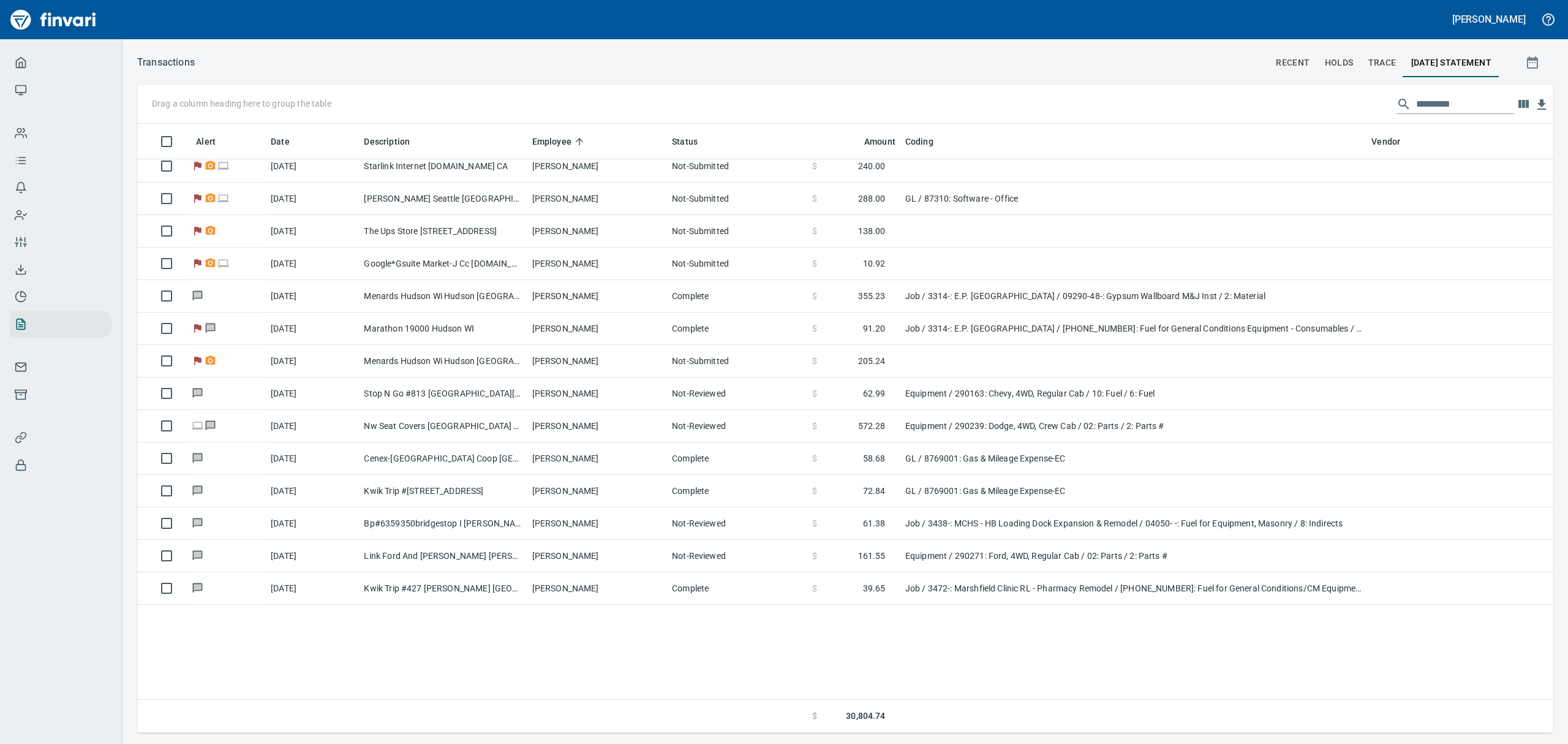
scroll to position [595, 1388]
